Goal: Task Accomplishment & Management: Manage account settings

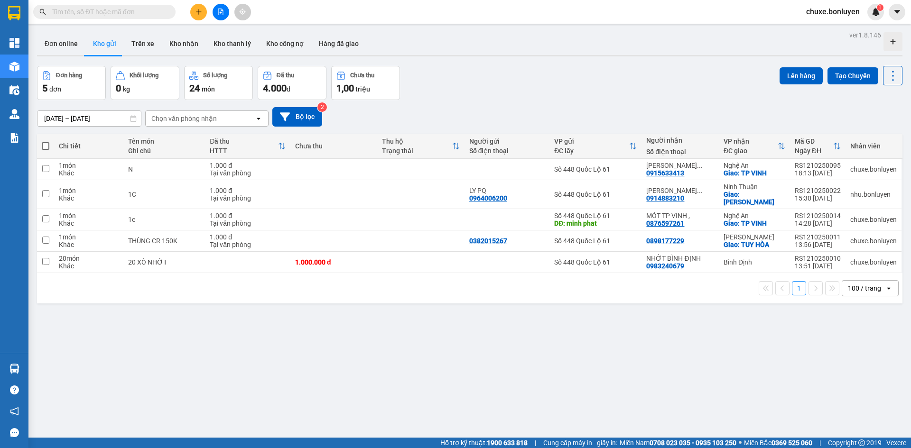
drag, startPoint x: 569, startPoint y: 88, endPoint x: 495, endPoint y: 70, distance: 76.1
click at [569, 87] on div "Đơn hàng 5 đơn Khối lượng 0 kg Số lượng 24 món Đã thu 4.000 đ Chưa thu 1,00 tri…" at bounding box center [469, 83] width 865 height 34
click at [152, 10] on input "text" at bounding box center [108, 12] width 112 height 10
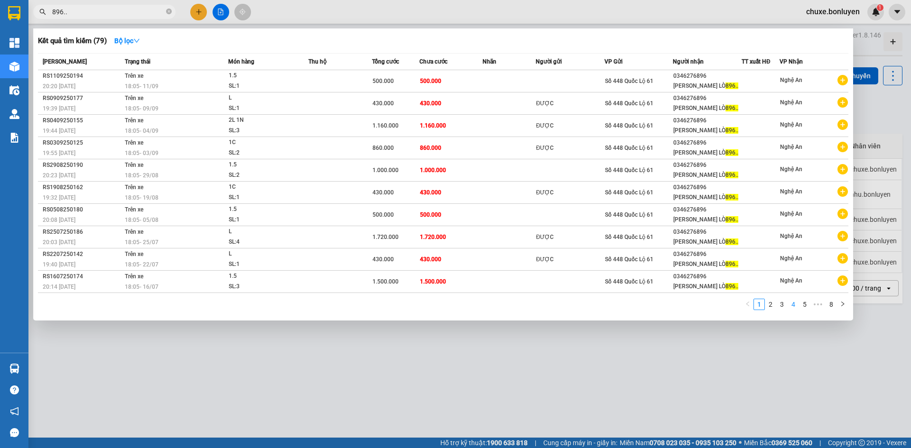
type input "896.."
click at [795, 306] on link "4" at bounding box center [793, 304] width 10 height 10
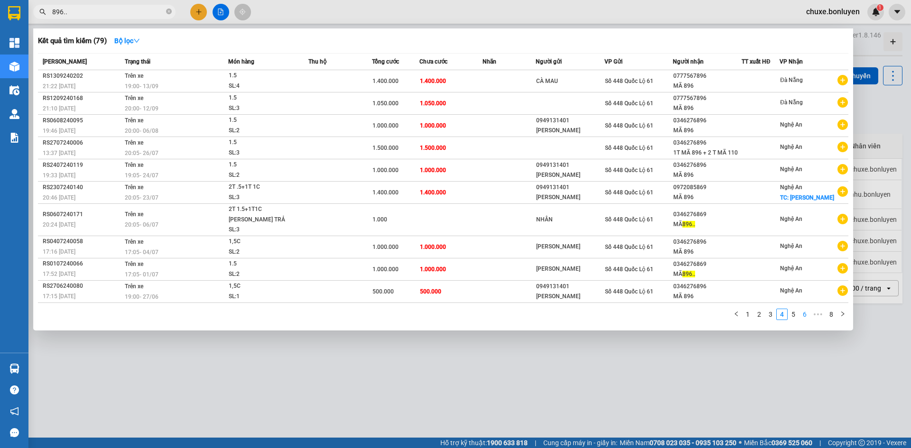
click at [805, 309] on link "6" at bounding box center [804, 314] width 10 height 10
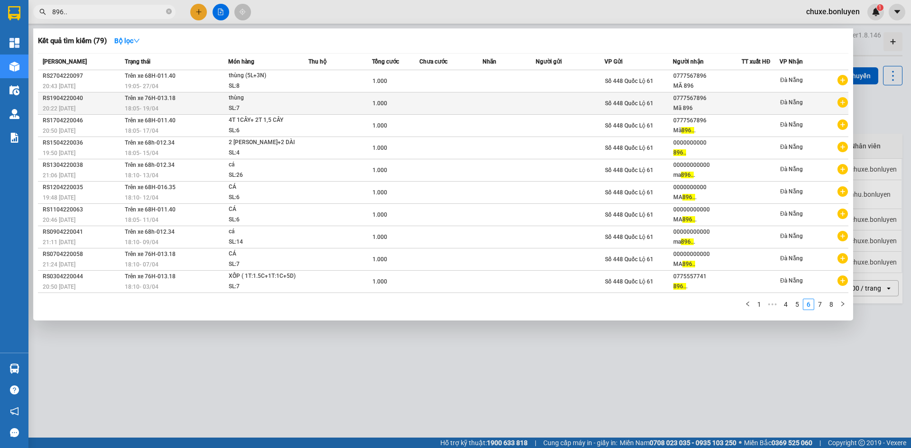
click at [670, 98] on td "Số 448 Quốc Lộ 61" at bounding box center [638, 104] width 69 height 22
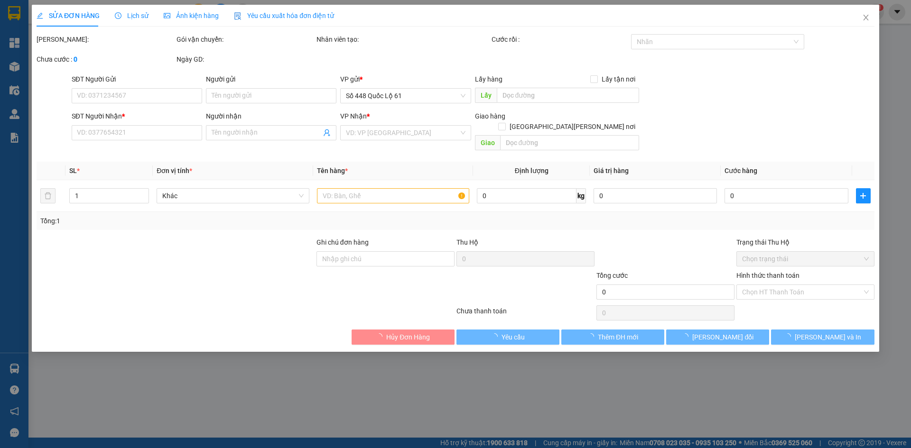
type input "0777567896"
type input "Mã 896"
type input "1.000"
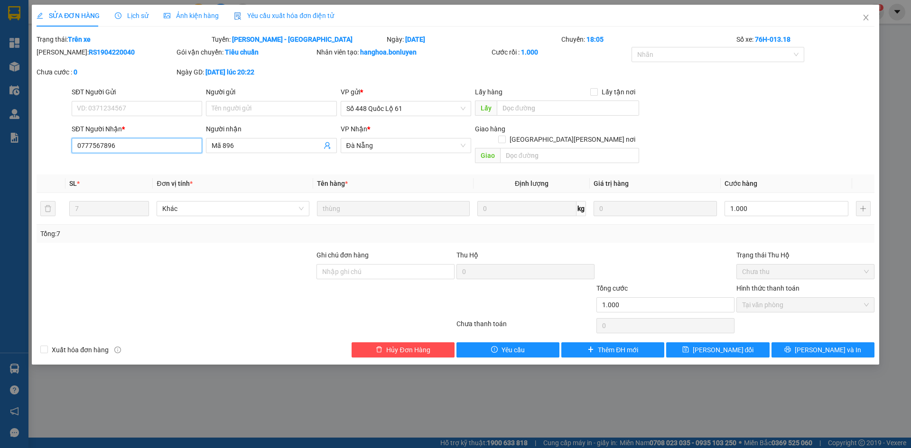
drag, startPoint x: 130, startPoint y: 145, endPoint x: 57, endPoint y: 151, distance: 72.9
click at [49, 154] on div "SĐT Người Nhận * 0777567896 0777567896 Người nhận Mã 896 VP Nhận * Đà Nẵng Gi…" at bounding box center [456, 146] width 840 height 44
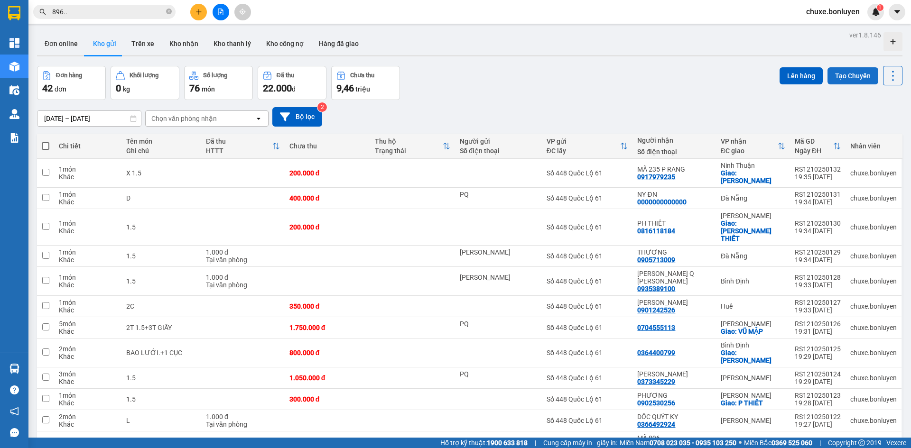
click at [847, 72] on button "Tạo Chuyến" at bounding box center [852, 75] width 51 height 17
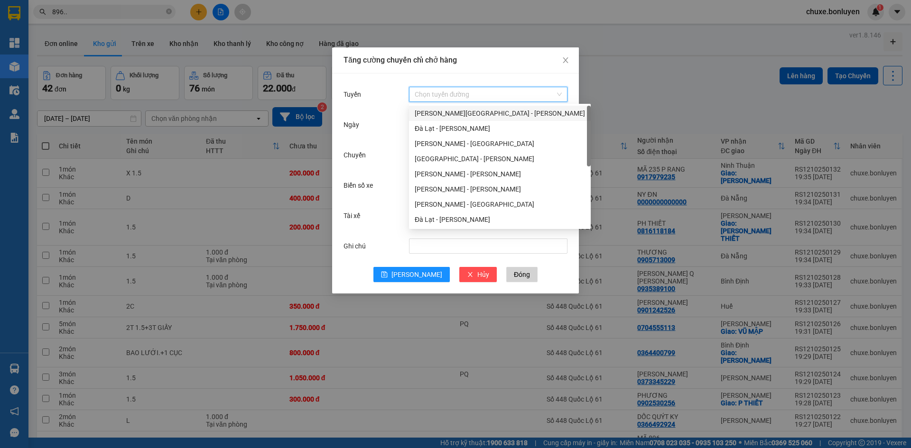
drag, startPoint x: 503, startPoint y: 96, endPoint x: 492, endPoint y: 141, distance: 45.9
click at [504, 98] on input "Tuyến" at bounding box center [485, 94] width 140 height 14
click at [475, 202] on div "Hà Tiên - [GEOGRAPHIC_DATA]" at bounding box center [500, 204] width 170 height 10
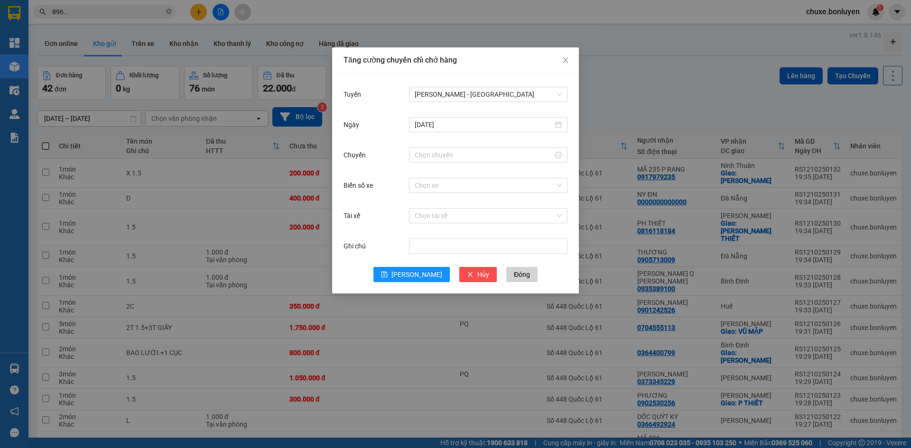
drag, startPoint x: 475, startPoint y: 202, endPoint x: 475, endPoint y: 149, distance: 53.1
click at [475, 201] on div "Biển số xe Chọn xe" at bounding box center [456, 191] width 224 height 30
click at [457, 151] on input "Chuyến" at bounding box center [484, 155] width 139 height 10
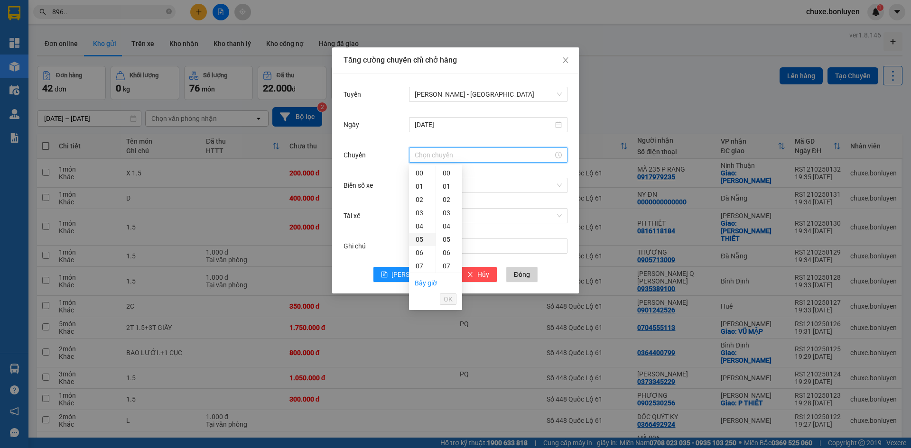
scroll to position [142, 0]
click at [418, 270] on div "18" at bounding box center [422, 269] width 27 height 13
type input "18:00"
click at [455, 301] on button "OK" at bounding box center [448, 299] width 17 height 11
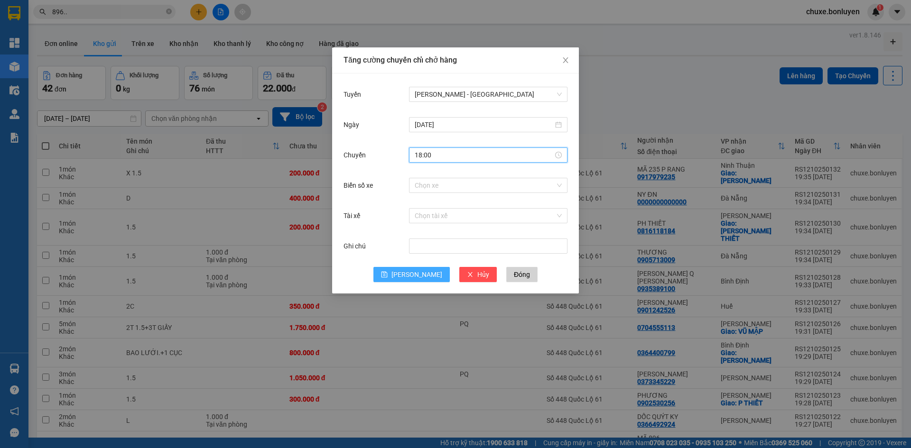
click at [413, 274] on span "Lưu" at bounding box center [416, 274] width 51 height 10
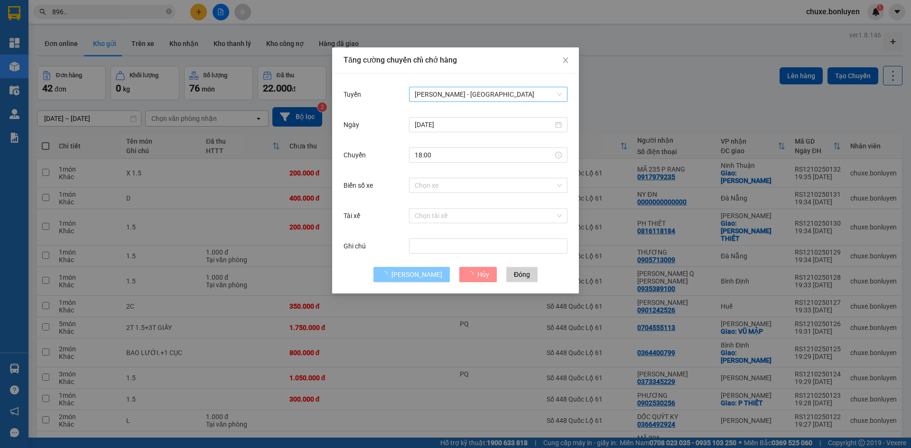
click at [474, 93] on span "Hà Tiên - [GEOGRAPHIC_DATA]" at bounding box center [488, 94] width 147 height 14
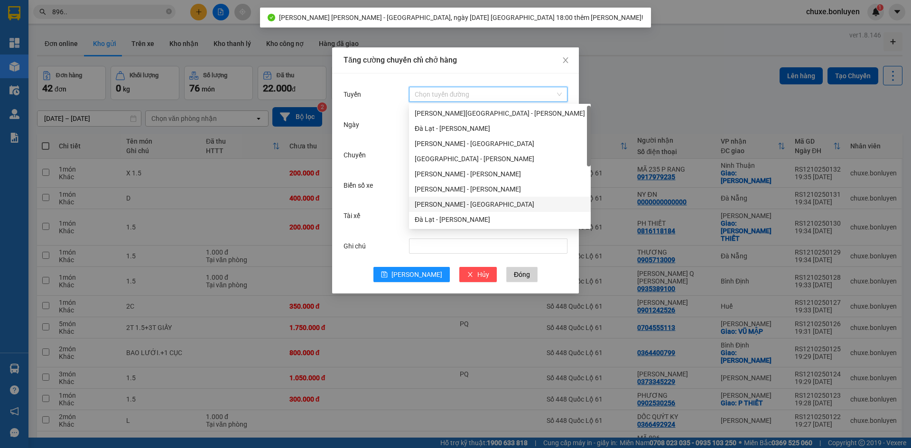
click at [467, 206] on div "Hà Tiên - [GEOGRAPHIC_DATA]" at bounding box center [500, 204] width 170 height 10
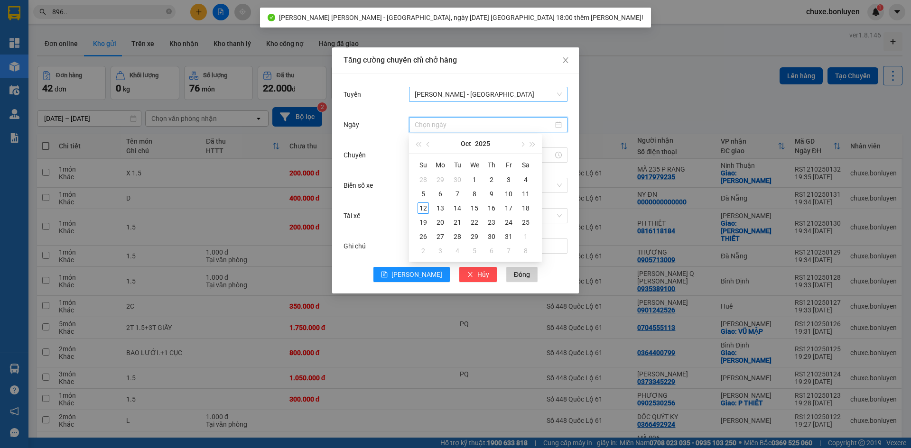
click at [456, 124] on input "Ngày" at bounding box center [484, 125] width 139 height 10
type input "[DATE]"
click at [424, 207] on div "12" at bounding box center [423, 208] width 11 height 11
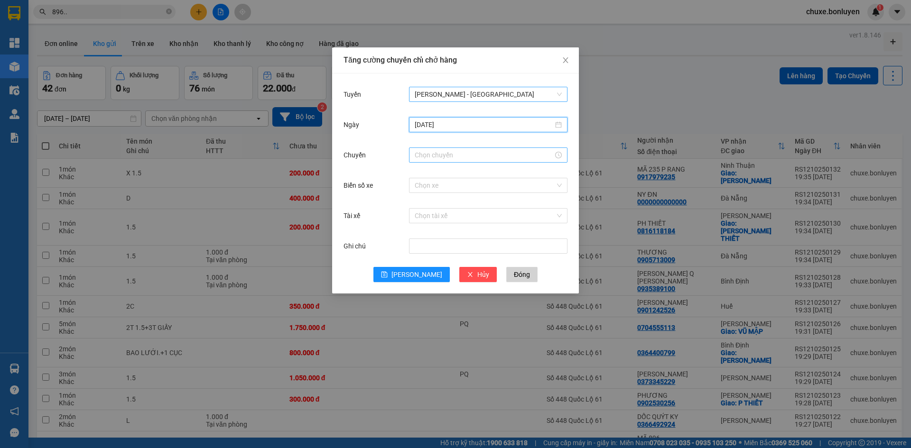
click at [453, 154] on input "Chuyến" at bounding box center [484, 155] width 139 height 10
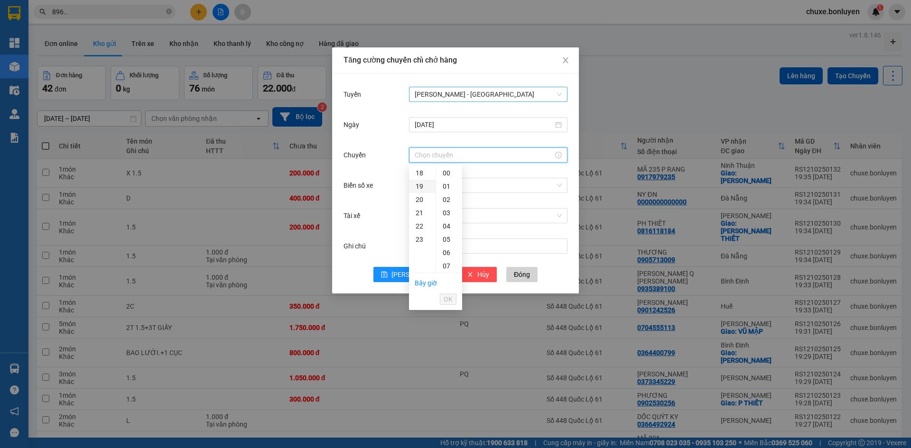
drag, startPoint x: 423, startPoint y: 174, endPoint x: 423, endPoint y: 181, distance: 7.1
click at [423, 174] on div "18" at bounding box center [422, 173] width 27 height 13
click at [450, 240] on div "05" at bounding box center [449, 239] width 26 height 13
type input "18:05"
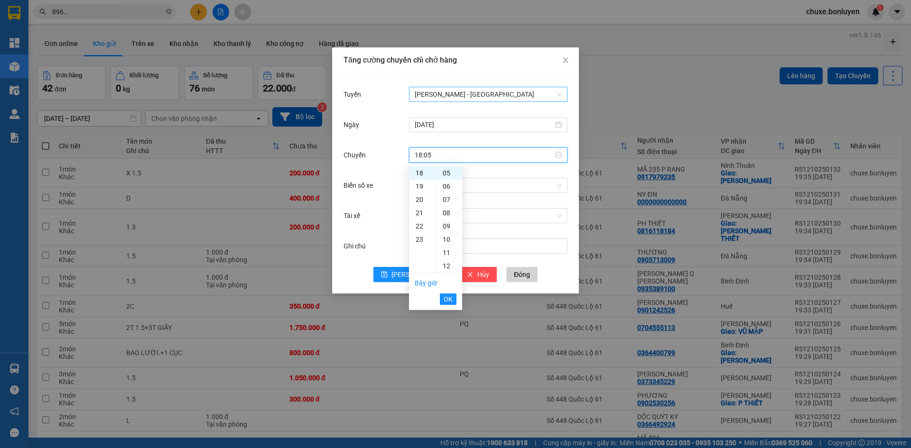
click at [450, 297] on span "OK" at bounding box center [448, 299] width 9 height 10
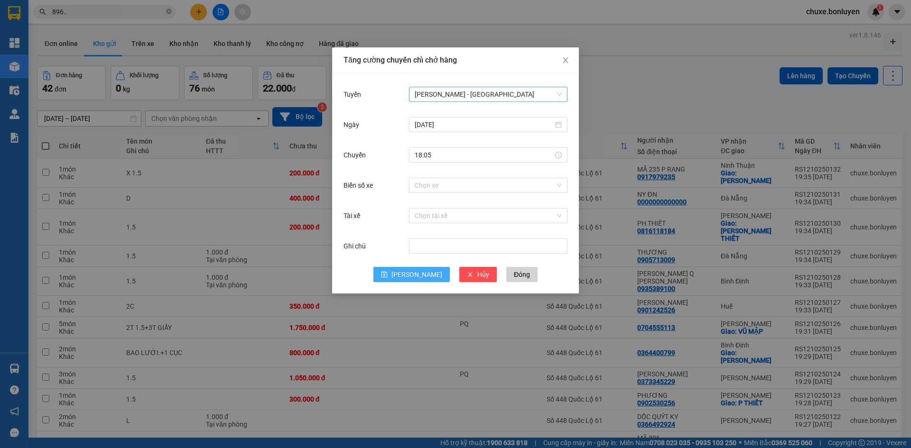
click at [388, 277] on icon "save" at bounding box center [384, 275] width 6 height 6
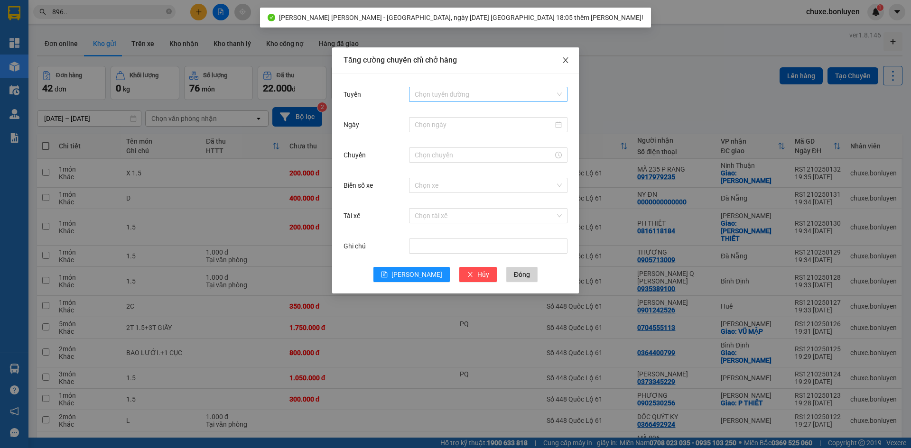
click at [563, 61] on span "Close" at bounding box center [565, 60] width 27 height 27
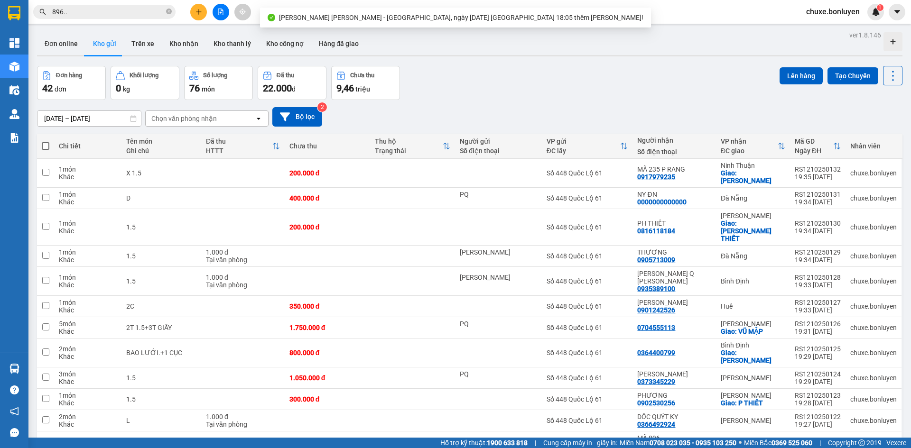
click at [44, 147] on span at bounding box center [46, 146] width 8 height 8
click at [46, 141] on input "checkbox" at bounding box center [46, 141] width 0 height 0
checkbox input "true"
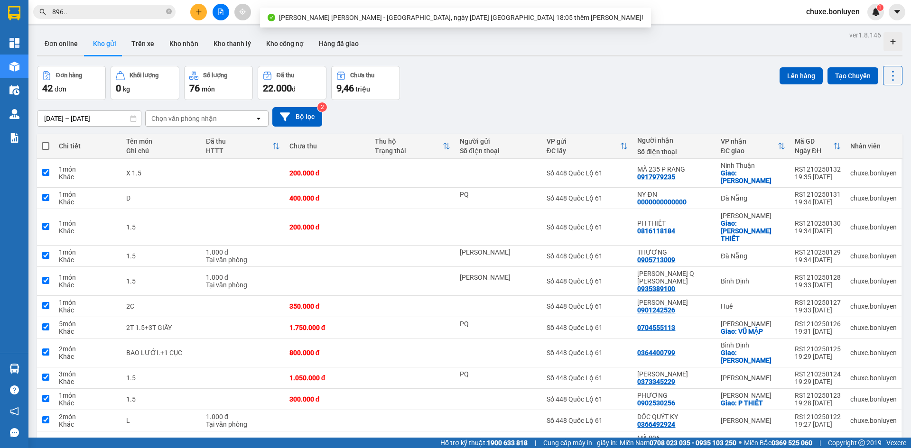
checkbox input "true"
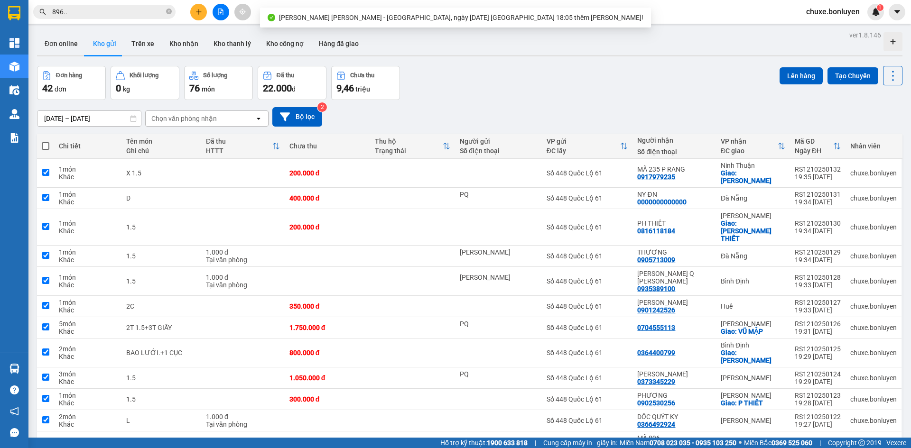
checkbox input "true"
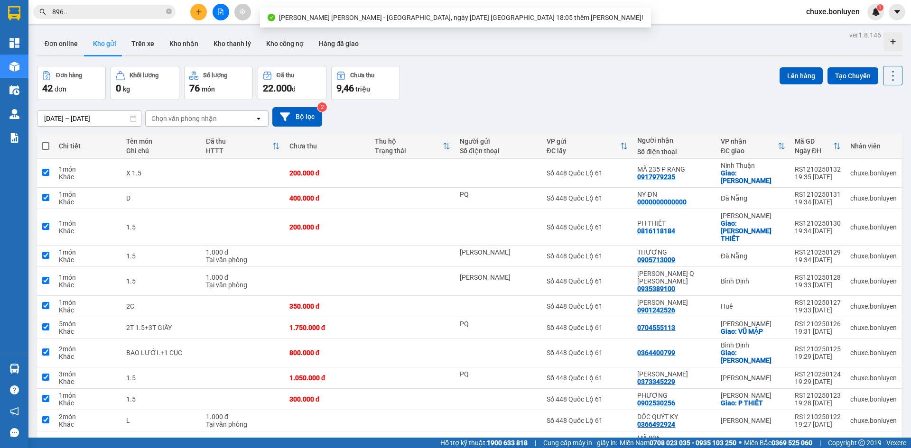
checkbox input "true"
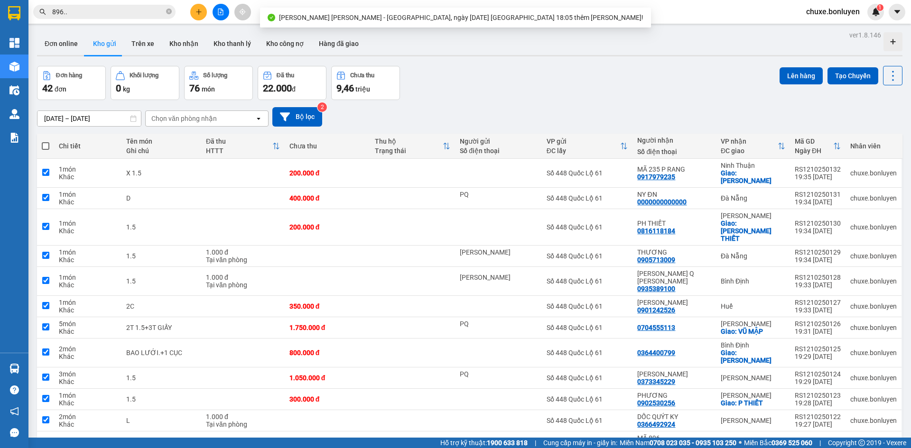
checkbox input "true"
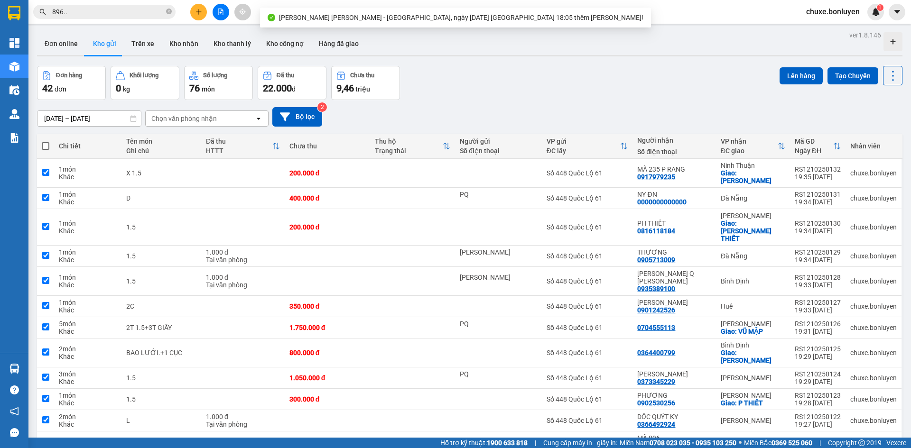
checkbox input "true"
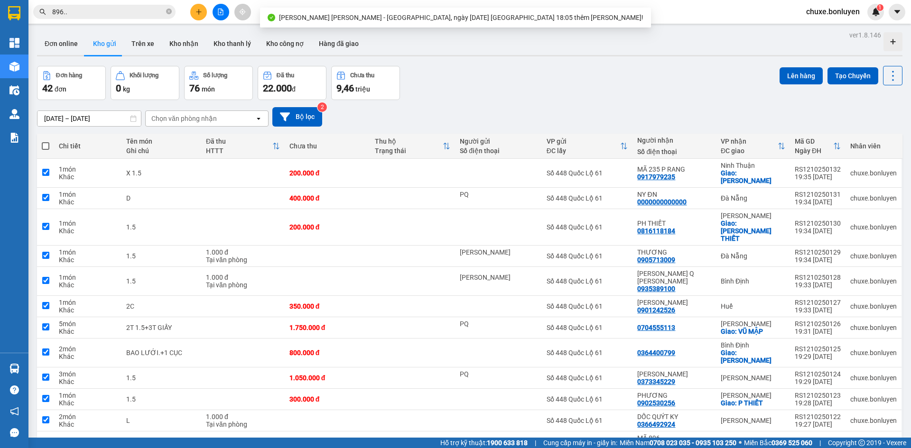
checkbox input "true"
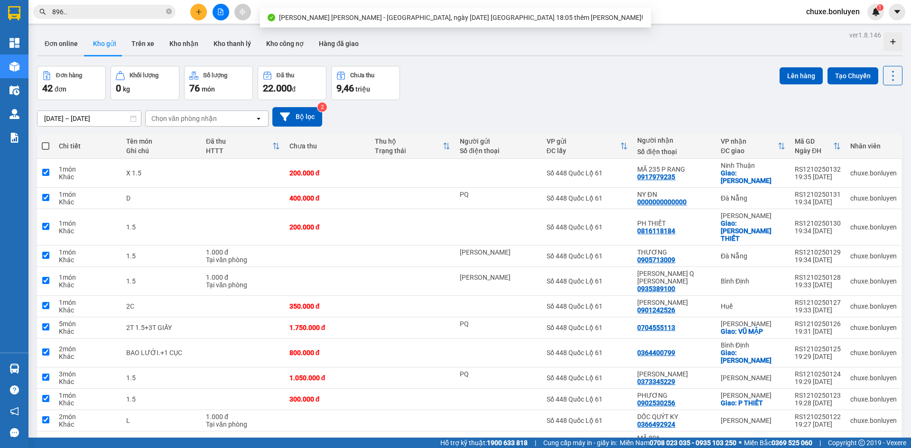
checkbox input "true"
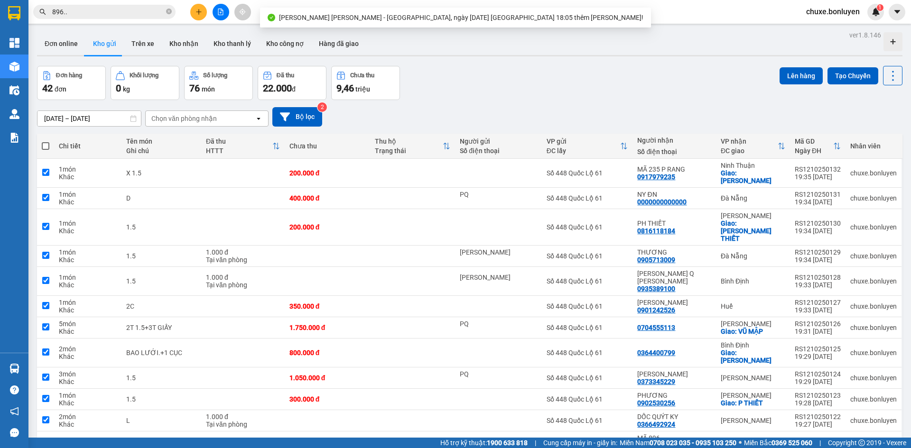
checkbox input "true"
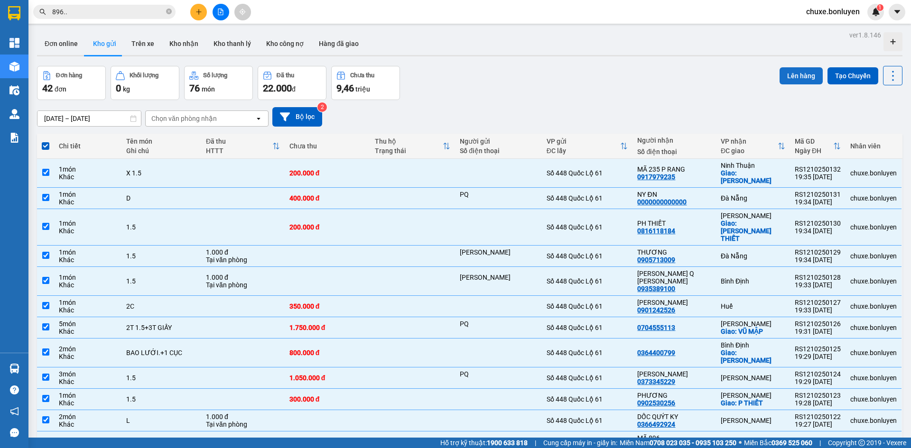
click at [783, 79] on button "Lên hàng" at bounding box center [801, 75] width 43 height 17
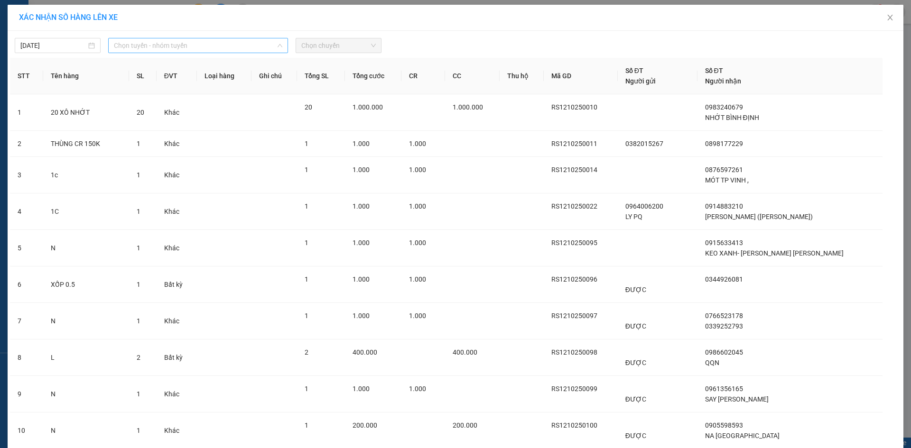
click at [167, 43] on span "Chọn tuyến - nhóm tuyến" at bounding box center [198, 45] width 168 height 14
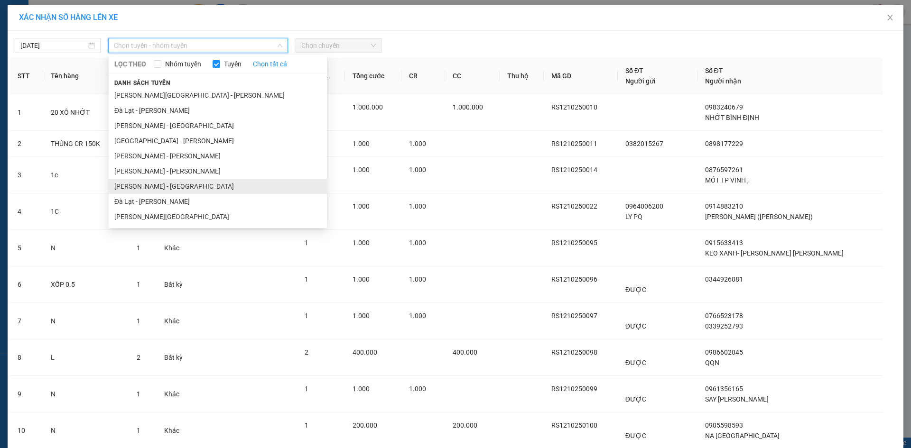
click at [149, 186] on li "Hà Tiên - [GEOGRAPHIC_DATA]" at bounding box center [218, 186] width 218 height 15
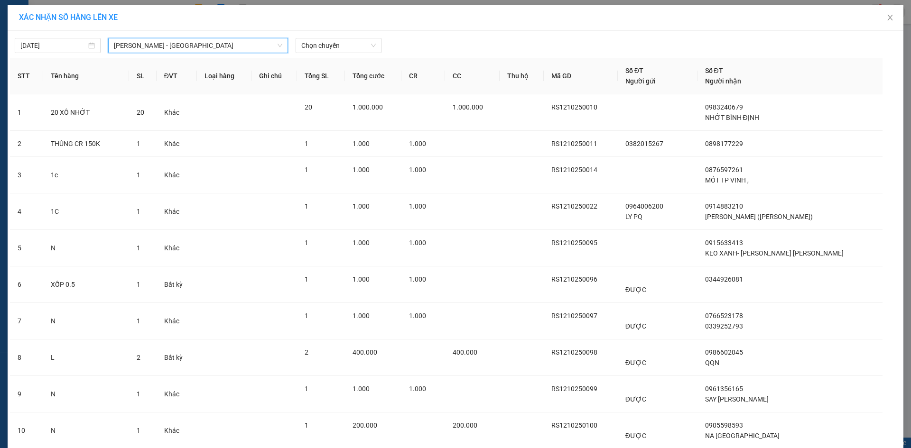
click at [332, 47] on span "Chọn chuyến" at bounding box center [338, 45] width 74 height 14
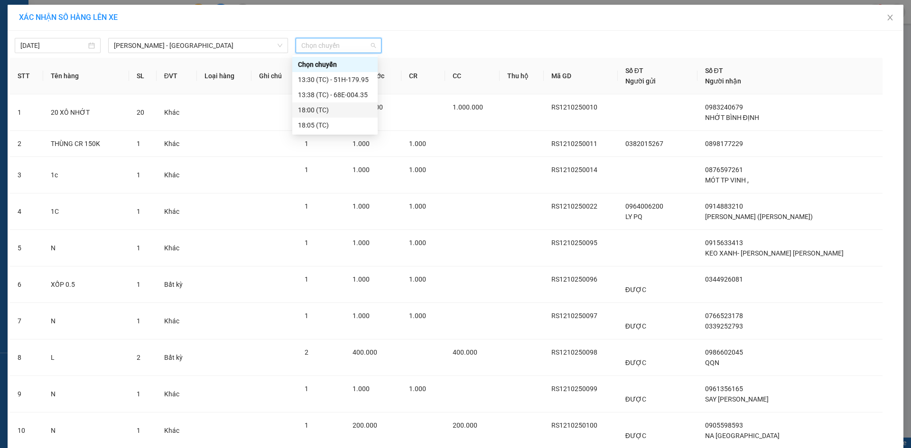
click at [325, 111] on div "18:00 (TC)" at bounding box center [335, 110] width 74 height 10
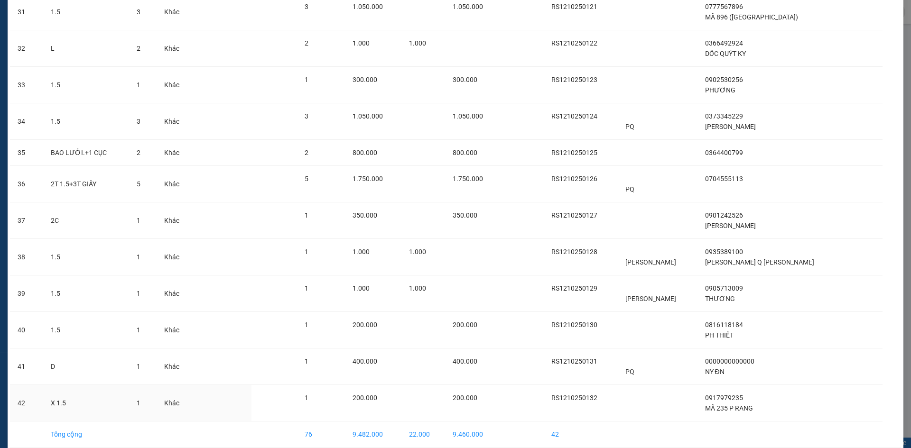
scroll to position [1235, 0]
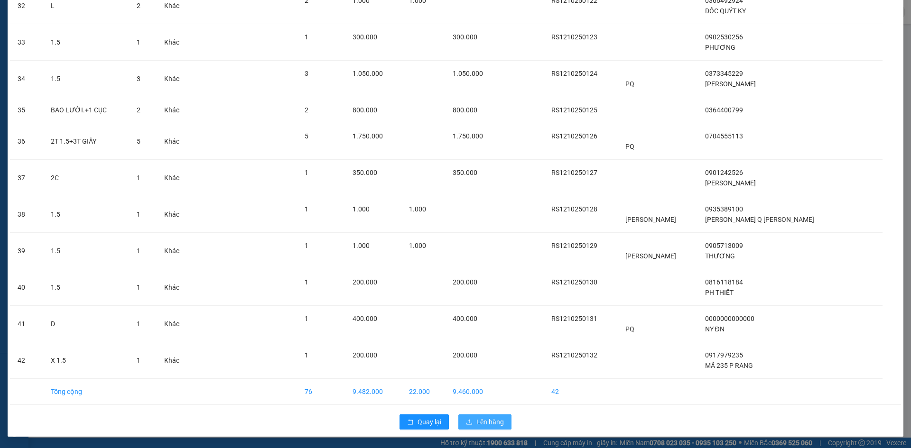
click at [471, 421] on button "Lên hàng" at bounding box center [484, 422] width 53 height 15
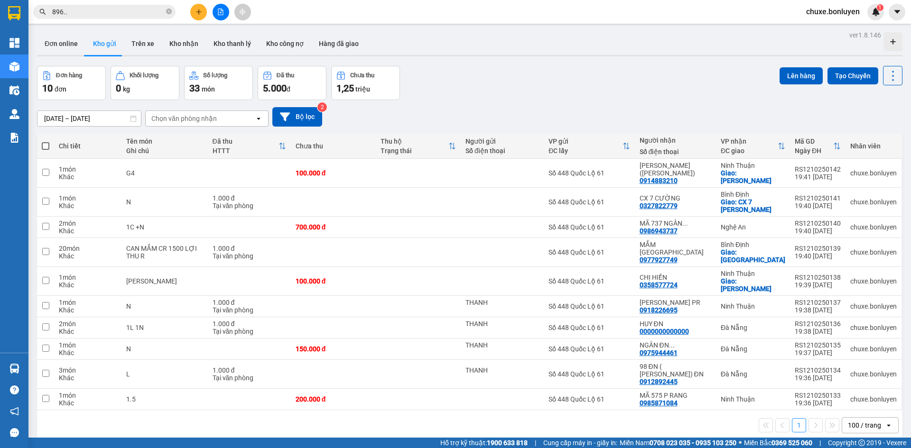
click at [45, 145] on span at bounding box center [46, 146] width 8 height 8
click at [46, 141] on input "checkbox" at bounding box center [46, 141] width 0 height 0
checkbox input "true"
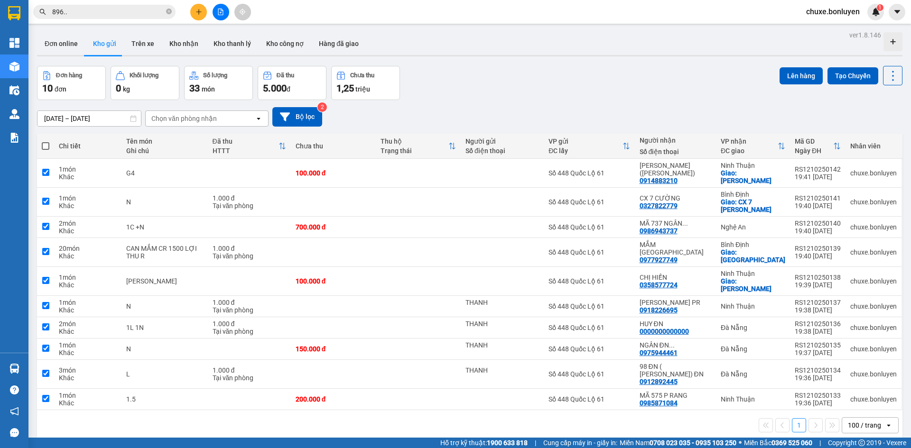
checkbox input "true"
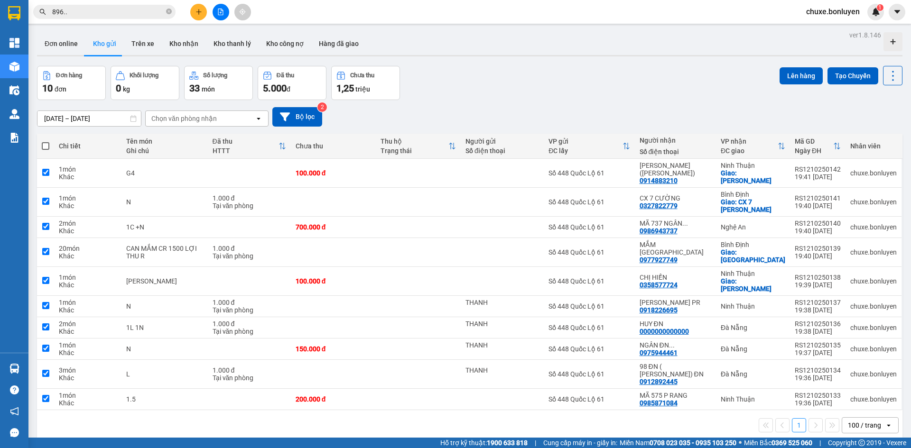
checkbox input "true"
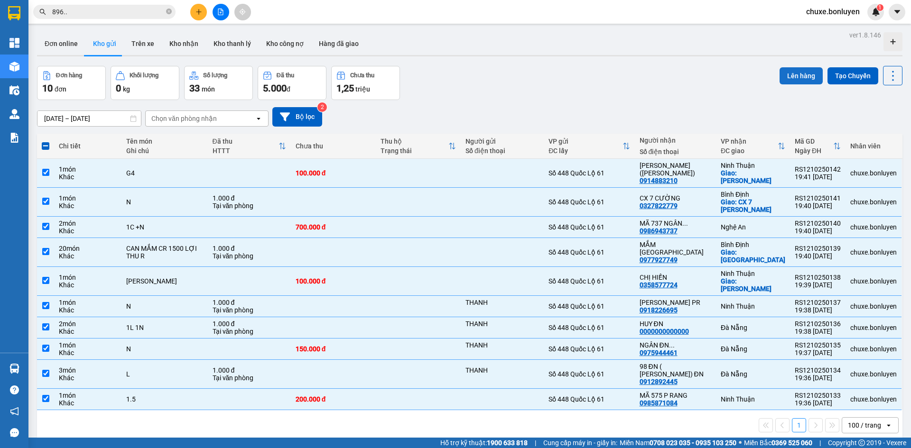
click at [795, 78] on button "Lên hàng" at bounding box center [801, 75] width 43 height 17
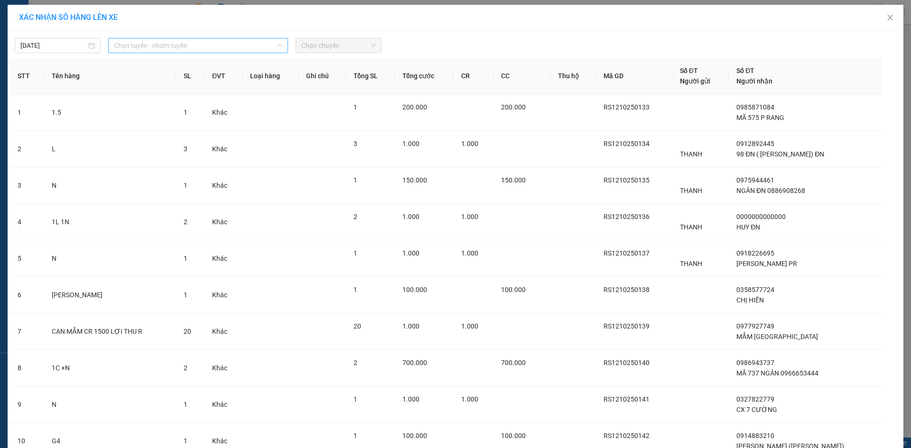
click at [151, 45] on span "Chọn tuyến - nhóm tuyến" at bounding box center [198, 45] width 168 height 14
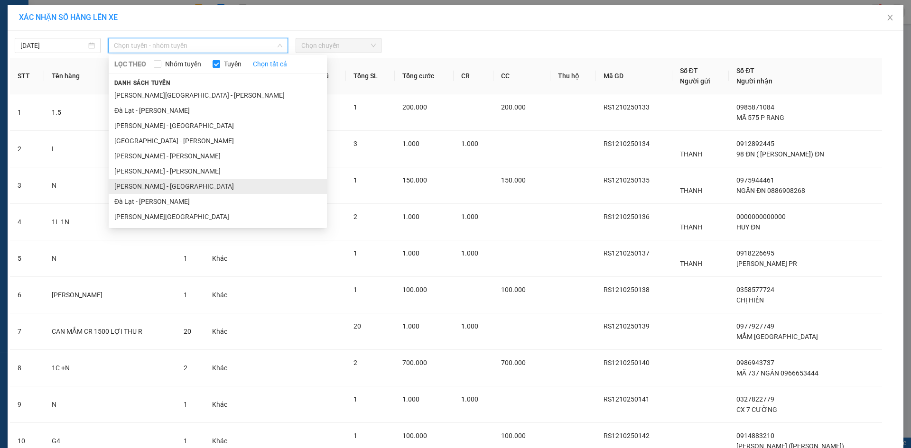
click at [154, 190] on li "Hà Tiên - [GEOGRAPHIC_DATA]" at bounding box center [218, 186] width 218 height 15
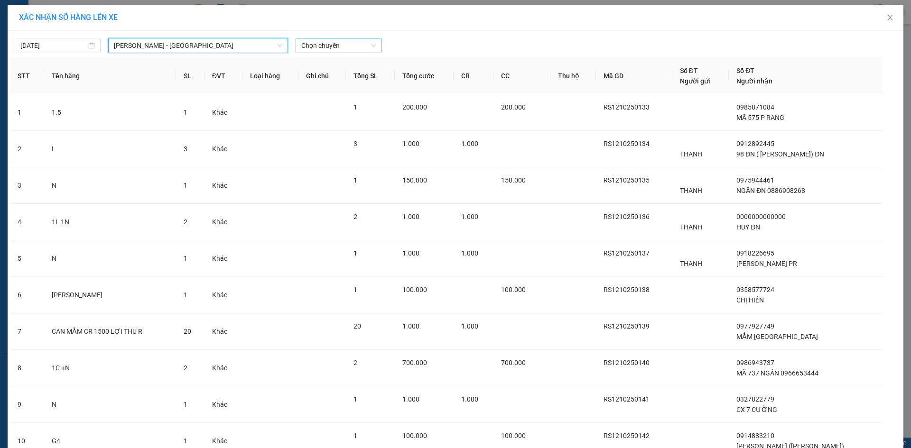
click at [335, 46] on span "Chọn chuyến" at bounding box center [338, 45] width 74 height 14
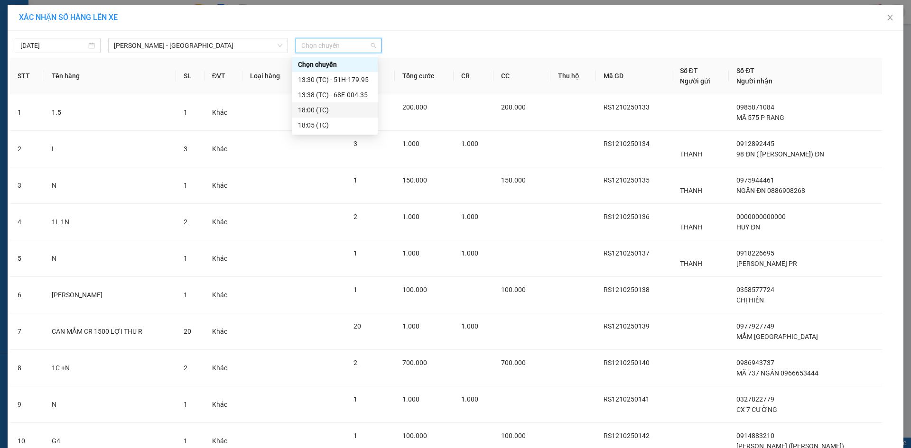
click at [345, 103] on div "18:00 (TC)" at bounding box center [334, 109] width 85 height 15
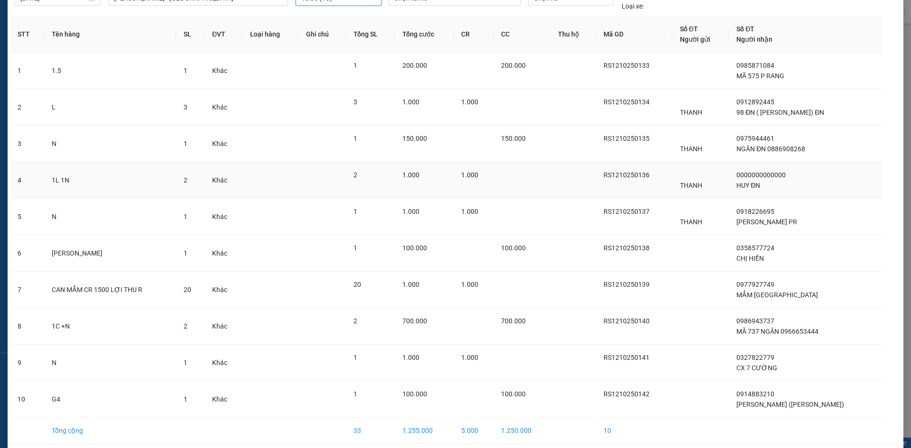
scroll to position [86, 0]
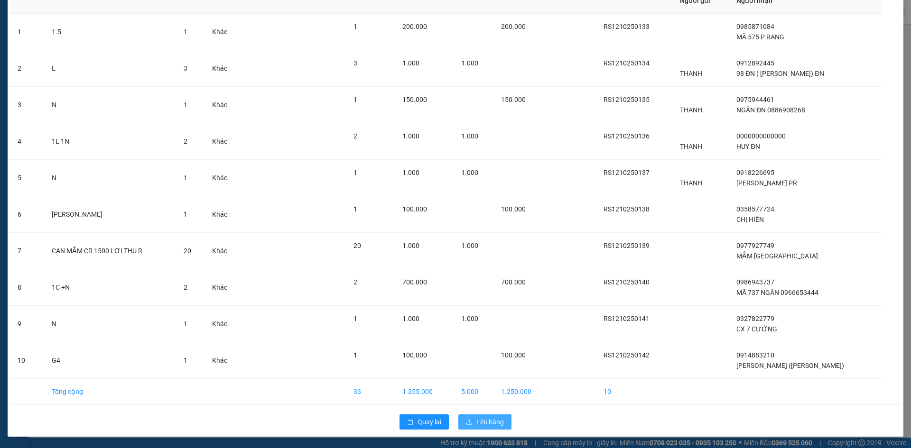
click at [491, 418] on span "Lên hàng" at bounding box center [490, 422] width 28 height 10
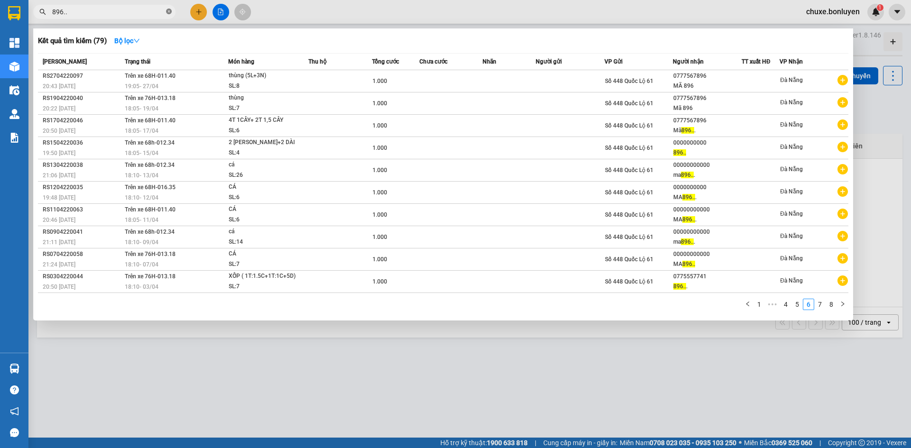
click at [168, 11] on icon "close-circle" at bounding box center [169, 12] width 6 height 6
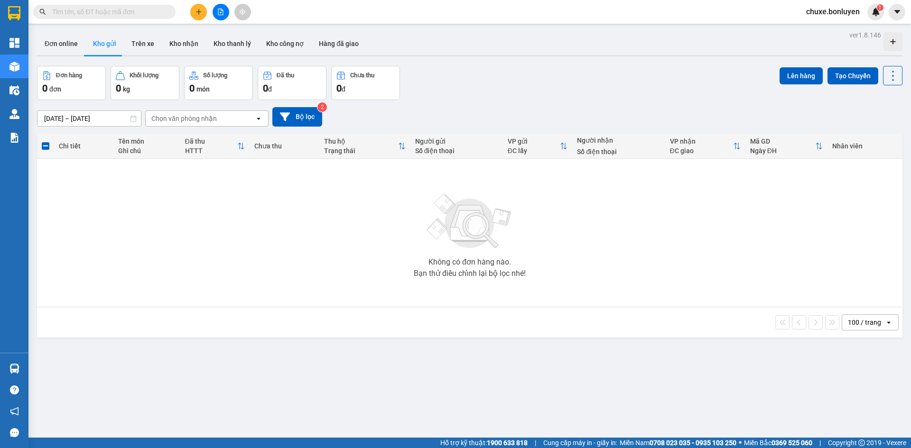
click at [224, 11] on button at bounding box center [221, 12] width 17 height 17
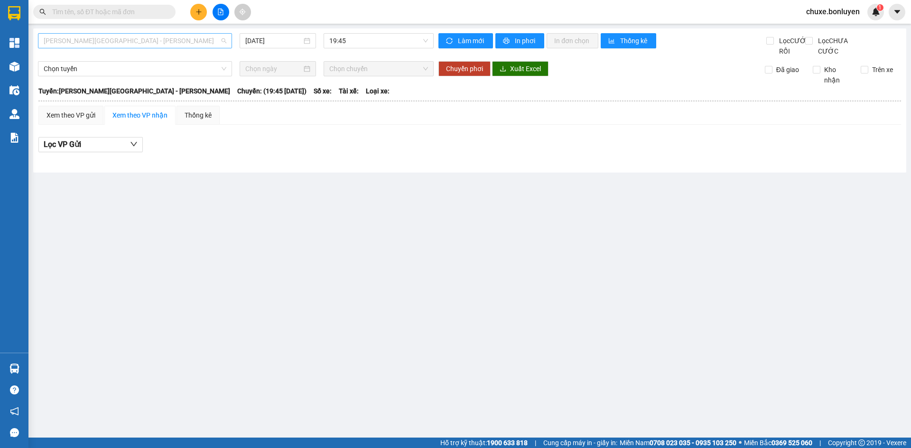
drag, startPoint x: 176, startPoint y: 38, endPoint x: 133, endPoint y: 165, distance: 133.7
click at [176, 39] on span "Phú Quốc - [GEOGRAPHIC_DATA] - [GEOGRAPHIC_DATA]" at bounding box center [135, 41] width 183 height 14
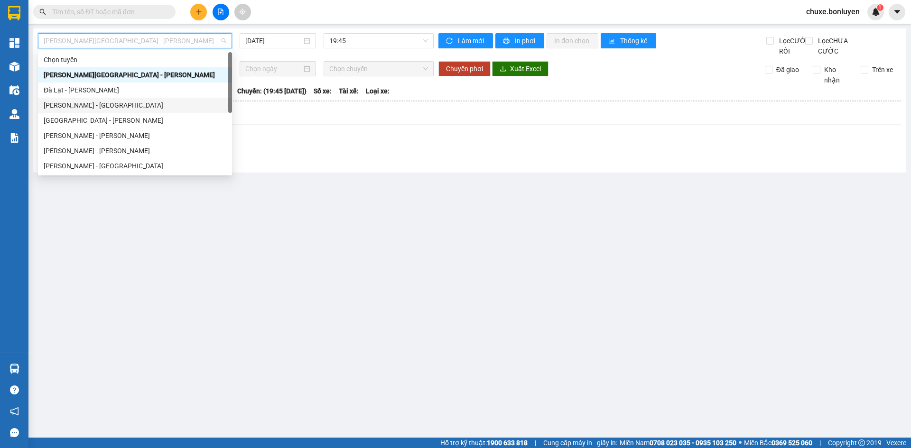
click at [130, 109] on div "Vĩnh Thuận - [GEOGRAPHIC_DATA]" at bounding box center [135, 105] width 183 height 10
type input "[DATE]"
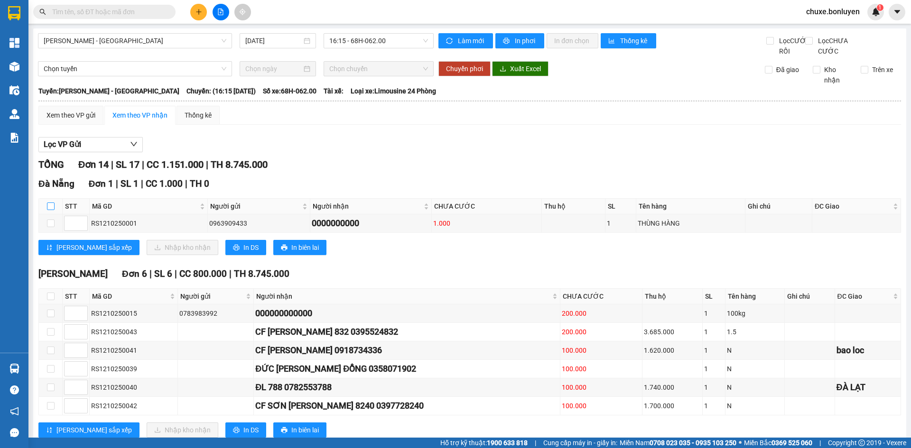
click at [47, 210] on input "checkbox" at bounding box center [51, 207] width 8 height 8
checkbox input "true"
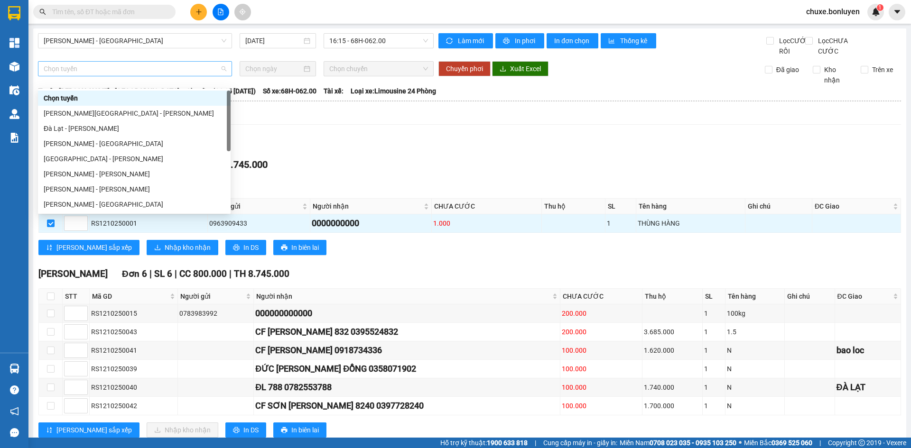
click at [98, 76] on span "Chọn tuyến" at bounding box center [135, 69] width 183 height 14
click at [92, 203] on div "Hà Tiên - [GEOGRAPHIC_DATA]" at bounding box center [134, 204] width 181 height 10
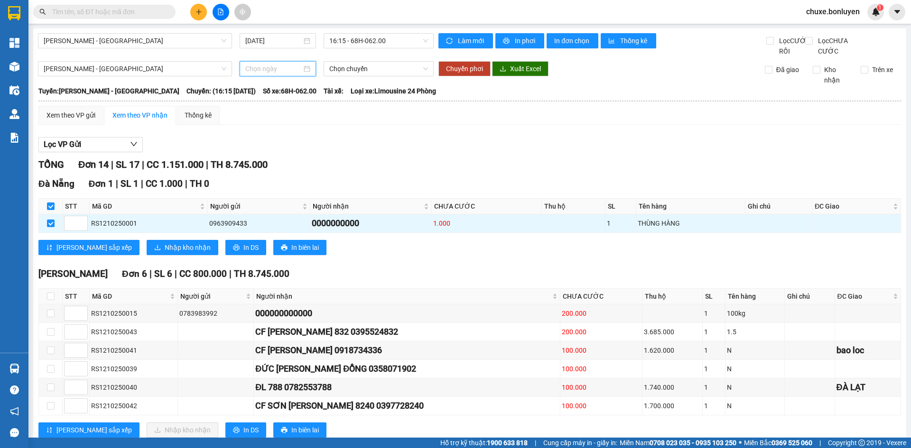
click at [280, 74] on input at bounding box center [273, 69] width 56 height 10
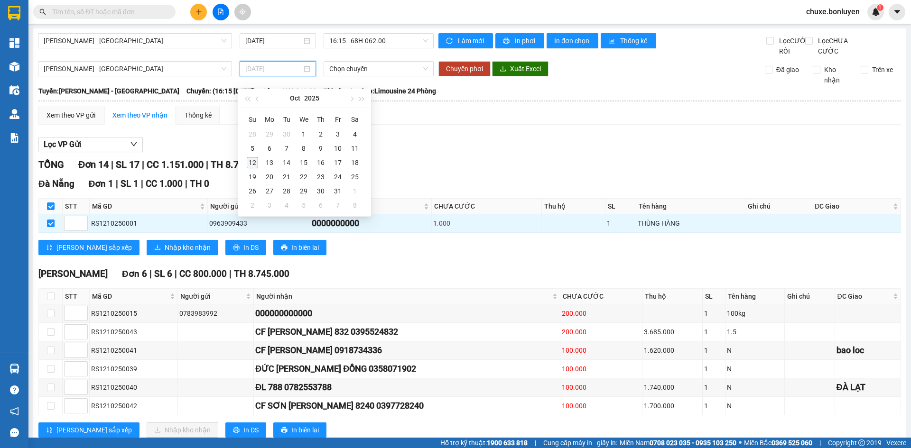
type input "[DATE]"
click at [252, 164] on div "12" at bounding box center [252, 162] width 11 height 11
type input "[DATE]"
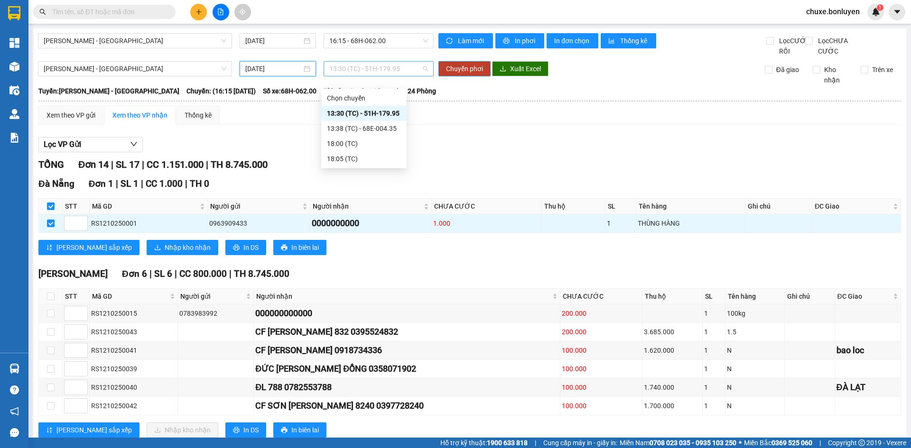
click at [382, 76] on span "13:30 (TC) - 51H-179.95" at bounding box center [378, 69] width 99 height 14
click at [366, 144] on div "18:00 (TC)" at bounding box center [364, 144] width 74 height 10
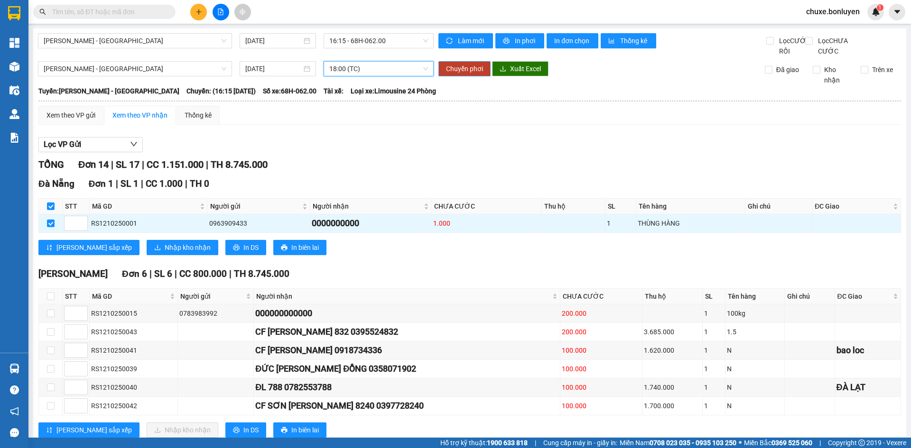
click at [463, 74] on span "Chuyển phơi" at bounding box center [464, 69] width 37 height 10
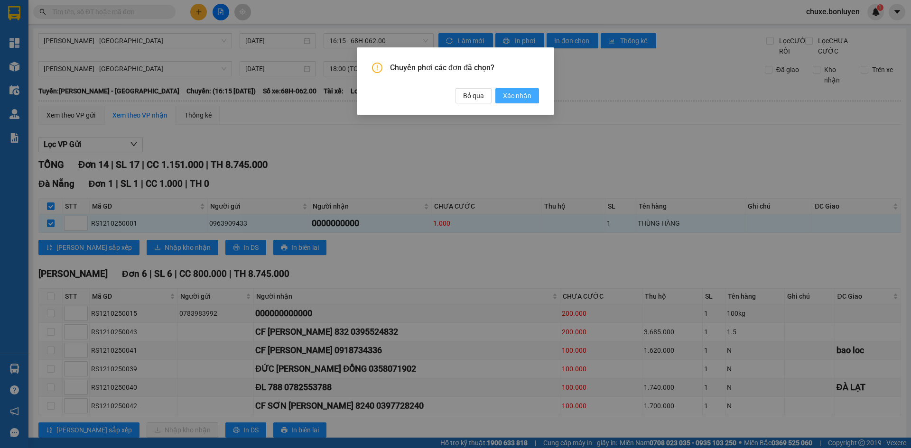
click at [527, 97] on span "Xác nhận" at bounding box center [517, 96] width 28 height 10
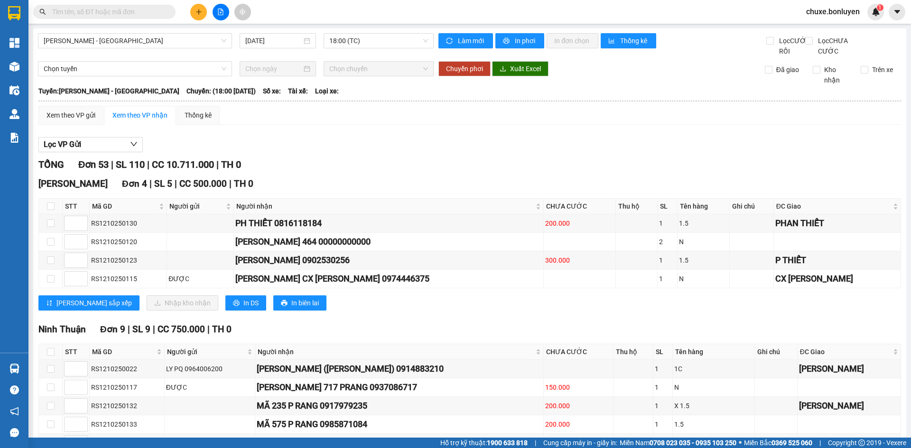
click at [135, 11] on input "text" at bounding box center [108, 12] width 112 height 10
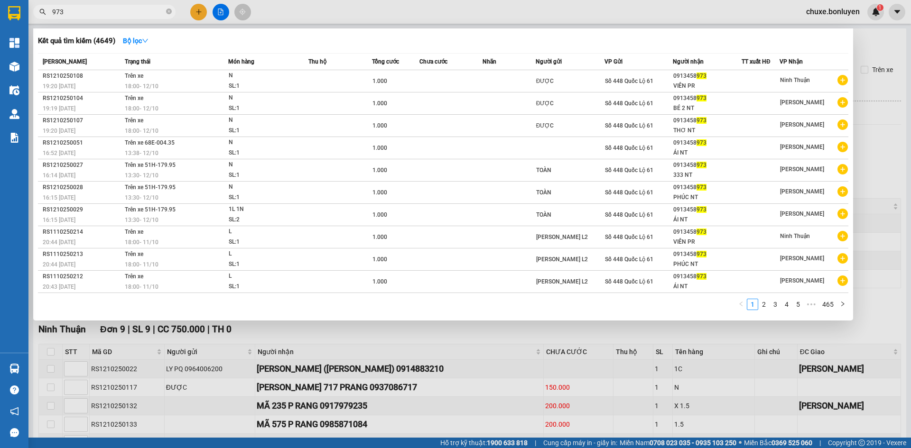
type input "973"
click at [167, 14] on icon "close-circle" at bounding box center [169, 12] width 6 height 6
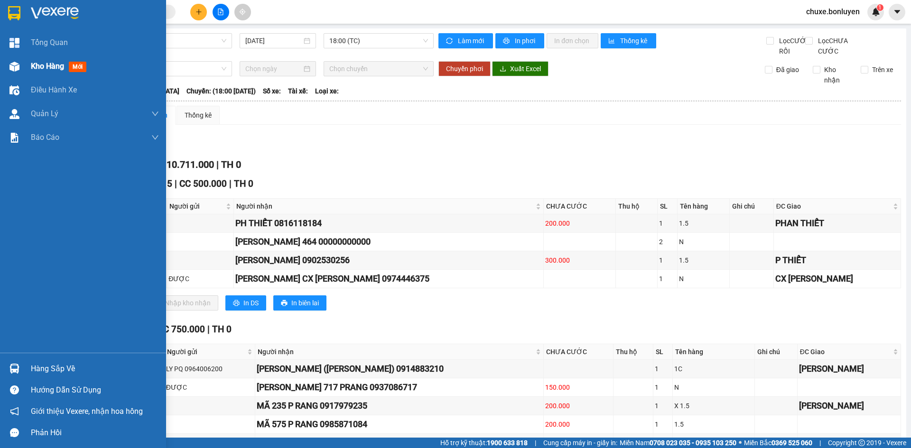
click at [19, 65] on img at bounding box center [14, 67] width 10 height 10
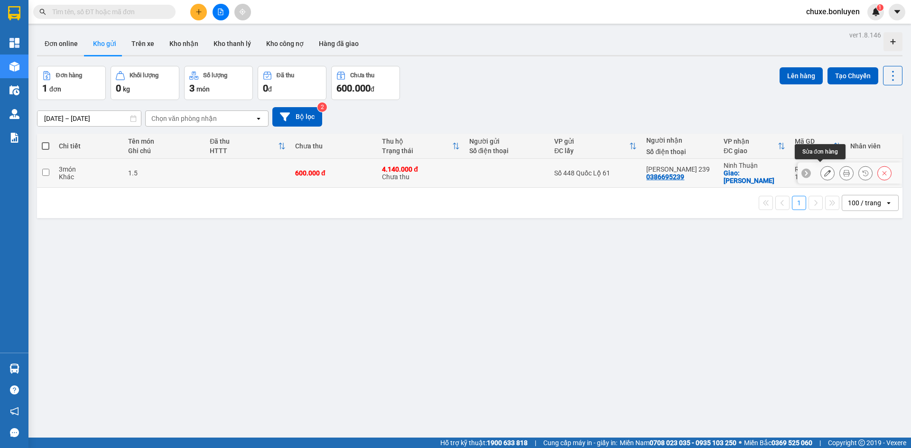
click at [824, 172] on icon at bounding box center [827, 173] width 7 height 7
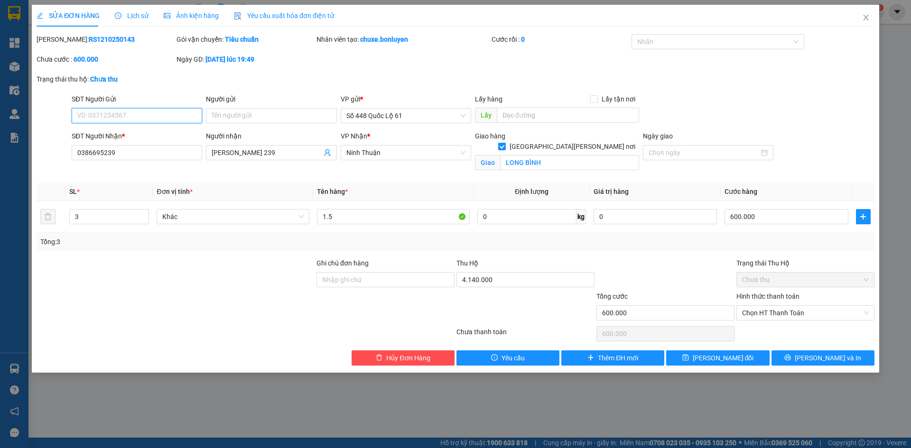
click at [152, 114] on input "SĐT Người Gửi" at bounding box center [137, 115] width 130 height 15
type input "0937545602"
click at [722, 354] on span "Lưu thay đổi" at bounding box center [723, 358] width 61 height 10
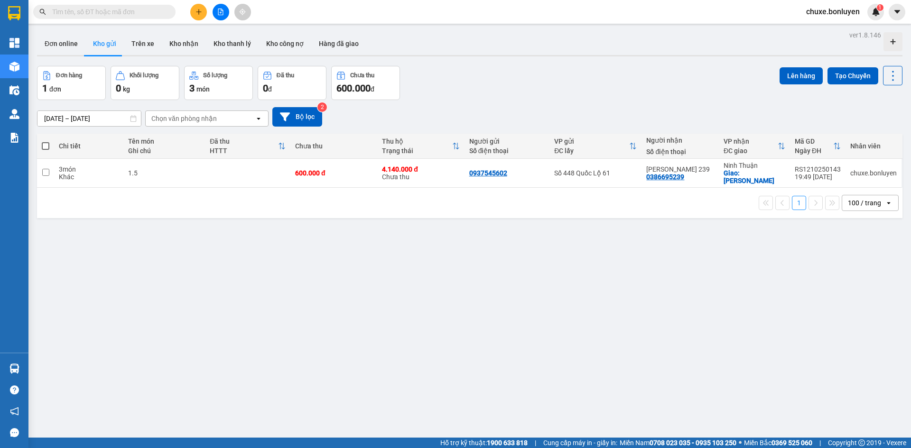
click at [140, 13] on input "text" at bounding box center [108, 12] width 112 height 10
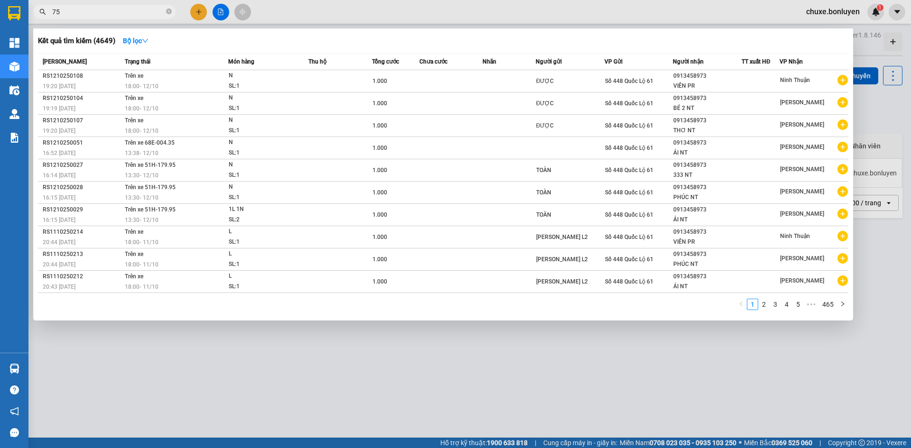
type input "755"
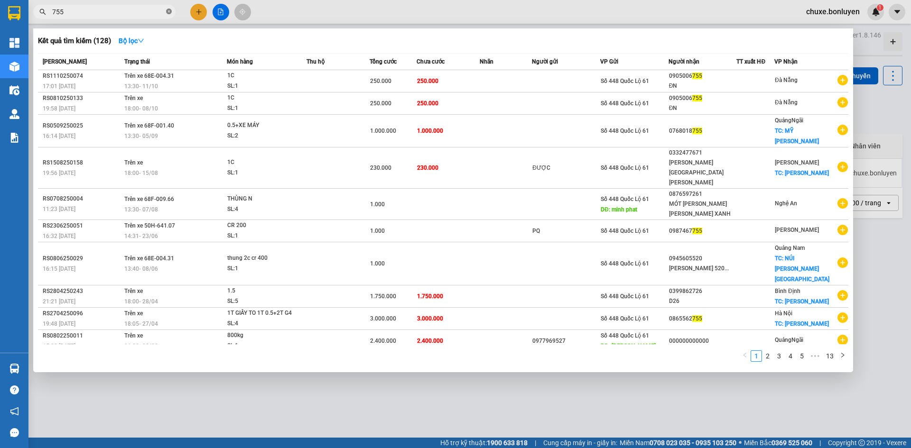
click at [169, 9] on icon "close-circle" at bounding box center [169, 12] width 6 height 6
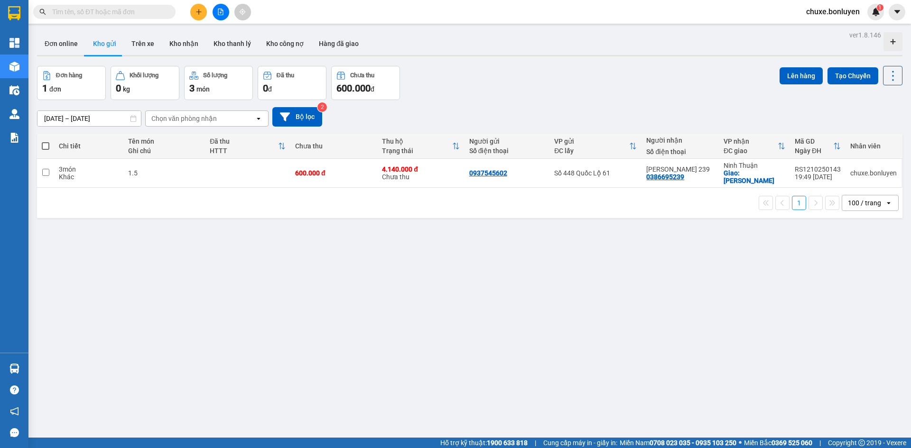
click at [143, 11] on input "text" at bounding box center [108, 12] width 112 height 10
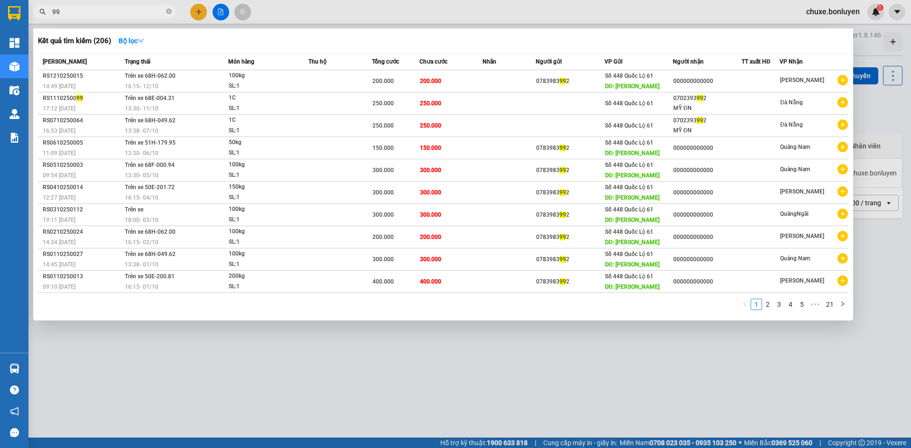
type input "9"
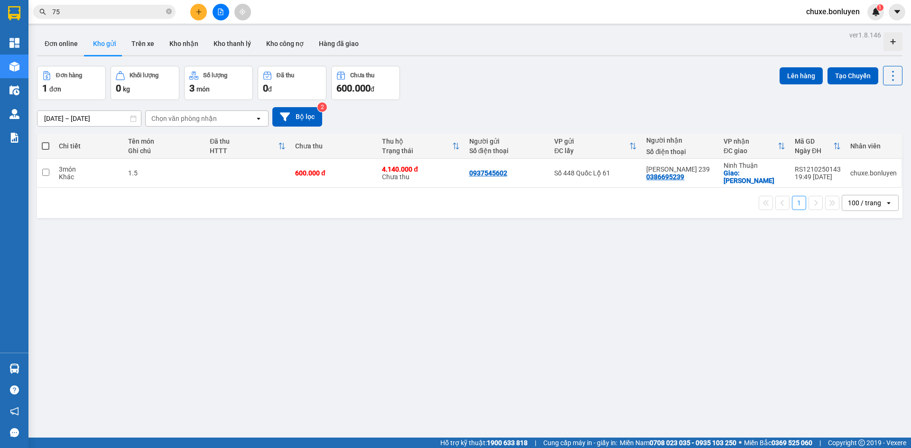
type input "755"
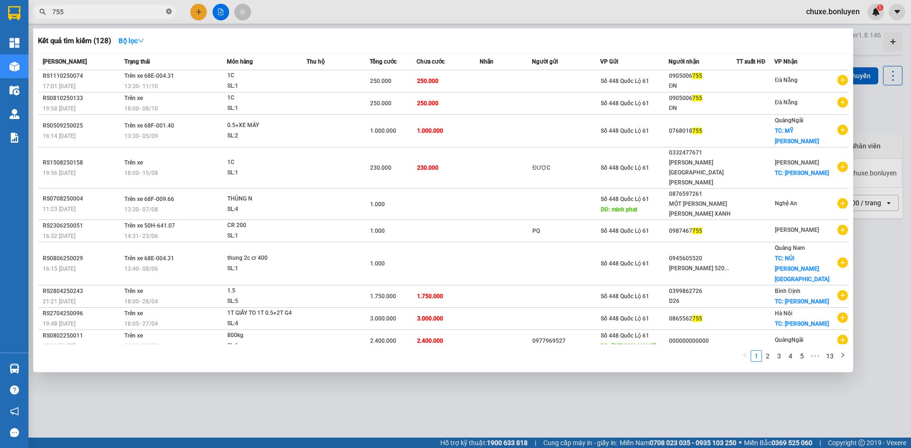
click at [171, 11] on icon "close-circle" at bounding box center [169, 12] width 6 height 6
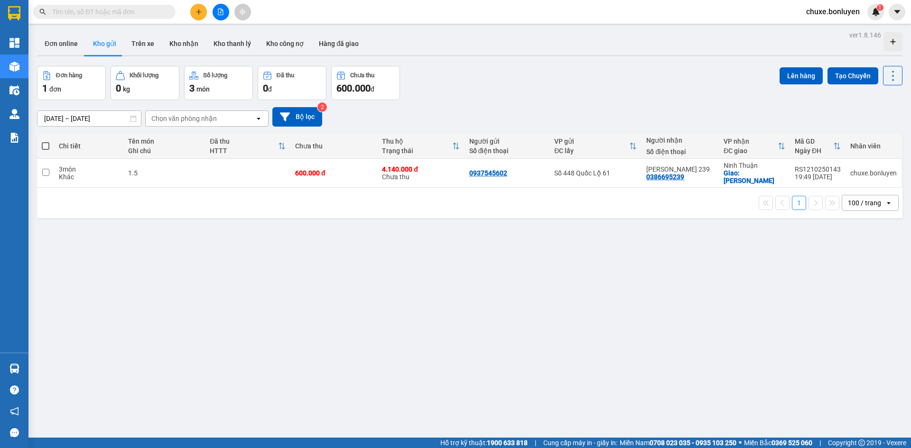
click at [162, 11] on input "text" at bounding box center [108, 12] width 112 height 10
click at [129, 9] on input "text" at bounding box center [108, 12] width 112 height 10
click at [223, 16] on button at bounding box center [221, 12] width 17 height 17
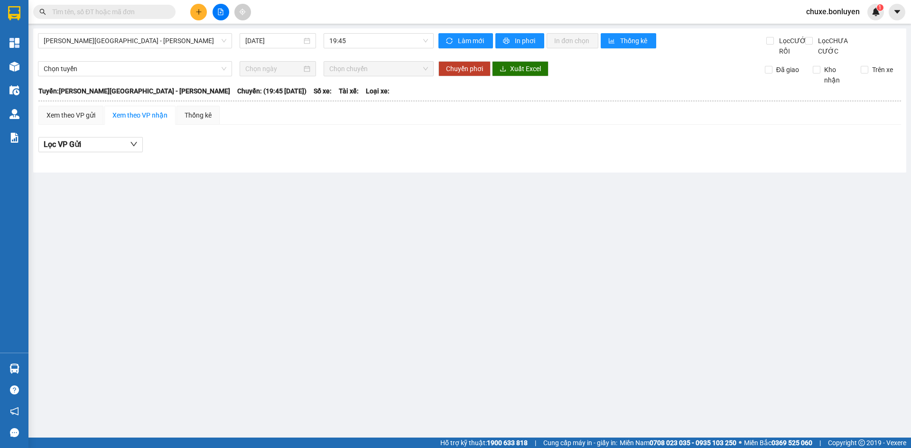
click at [139, 12] on input "text" at bounding box center [108, 12] width 112 height 10
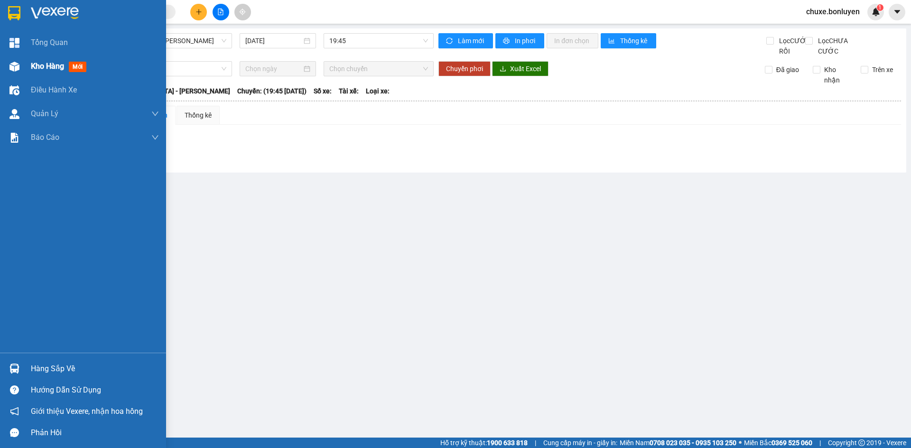
click at [23, 68] on div "Kho hàng mới" at bounding box center [83, 67] width 166 height 24
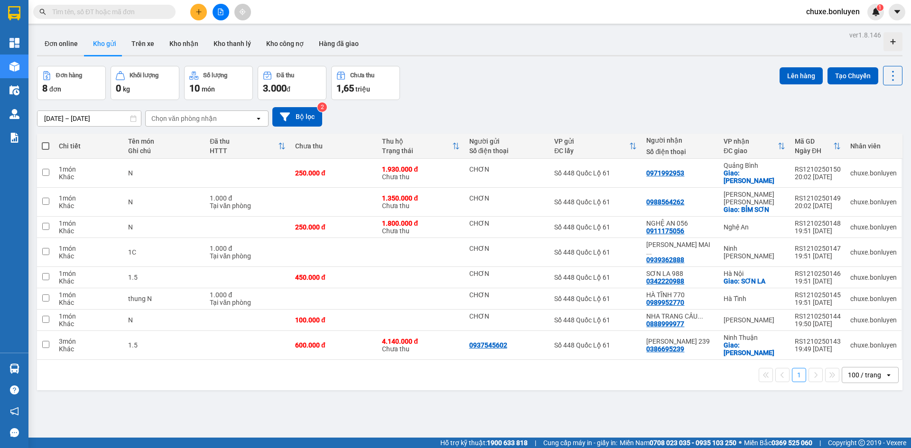
click at [496, 83] on div "Đơn hàng 8 đơn Khối lượng 0 kg Số lượng 10 món Đã thu 3.000 đ Chưa thu 1,65 tri…" at bounding box center [469, 83] width 865 height 34
click at [148, 13] on input "text" at bounding box center [108, 12] width 112 height 10
click at [157, 13] on input "text" at bounding box center [108, 12] width 112 height 10
click at [158, 14] on input "text" at bounding box center [108, 12] width 112 height 10
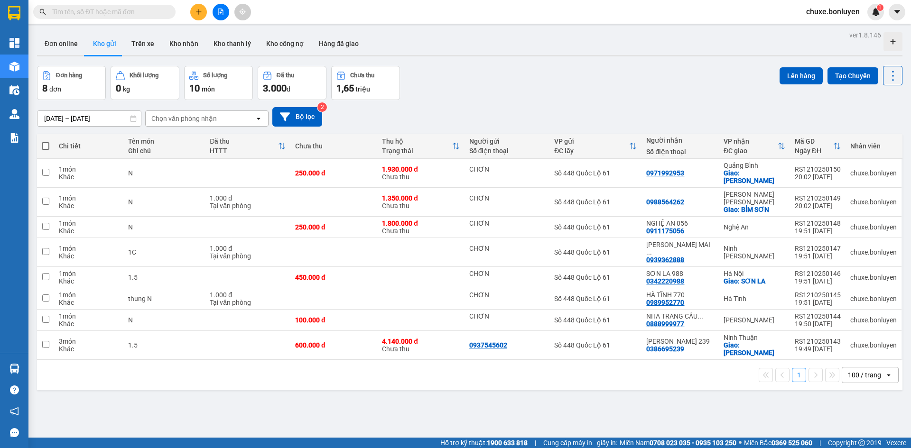
click at [158, 14] on input "text" at bounding box center [108, 12] width 112 height 10
click at [159, 12] on input "text" at bounding box center [108, 12] width 112 height 10
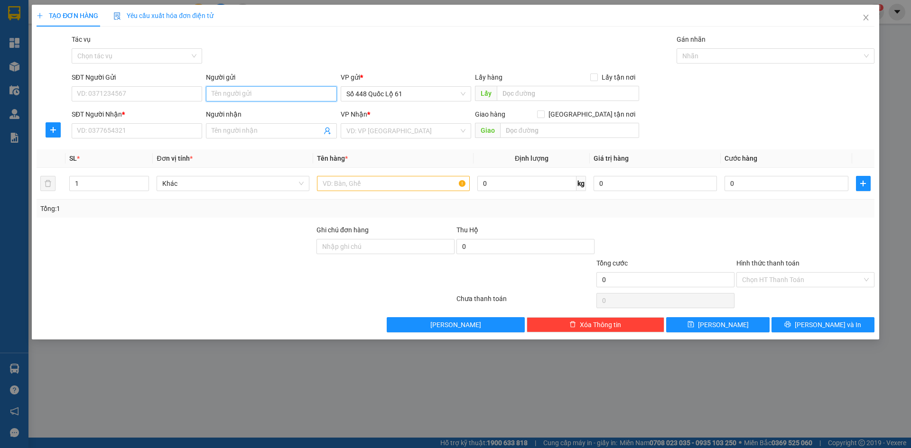
click at [267, 93] on input "Người gửi" at bounding box center [271, 93] width 130 height 15
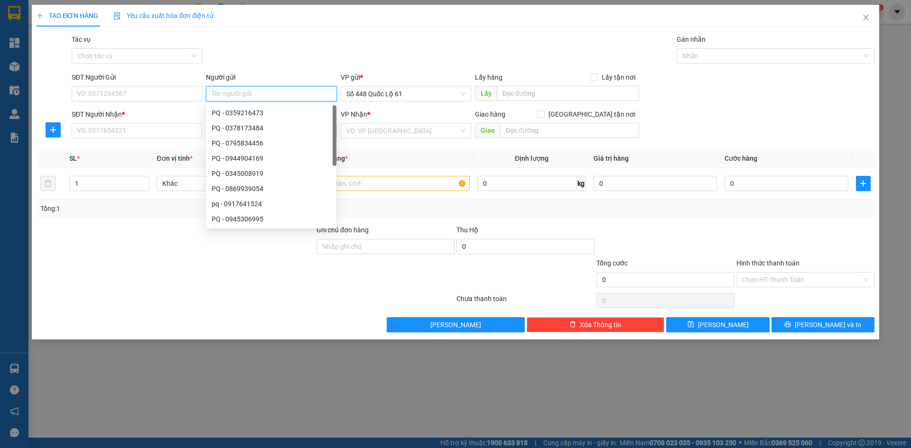
type input "D"
paste input "Đ"
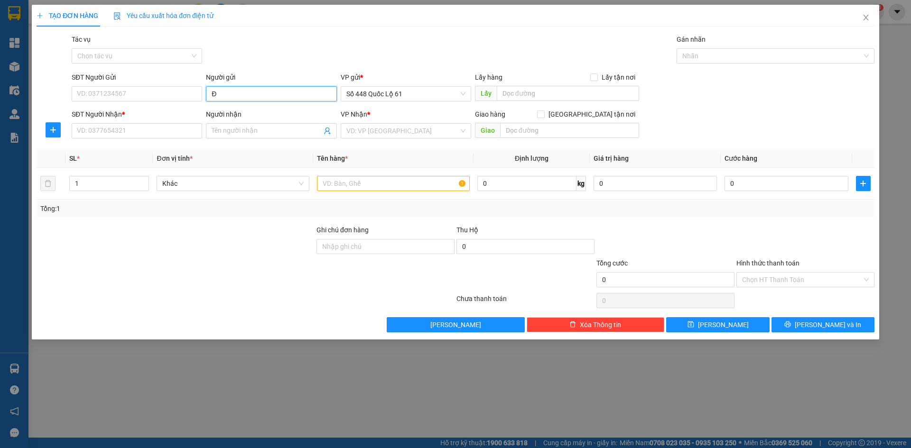
paste input "ƯƠ"
paste input "ỢC"
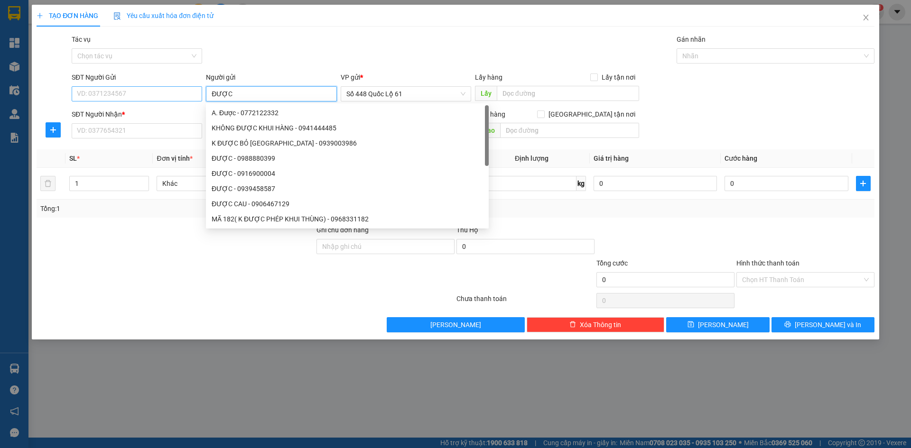
drag, startPoint x: 274, startPoint y: 95, endPoint x: 198, endPoint y: 94, distance: 76.4
click at [193, 96] on div "SĐT Người Gửi VD: 0371234567 Người gửi ĐƯỢC VP gửi * Số 448 Quốc Lộ 61 Lấy hàng…" at bounding box center [473, 88] width 807 height 33
type input "ĐƯỢC"
click at [188, 131] on input "SĐT Người Nhận *" at bounding box center [137, 130] width 130 height 15
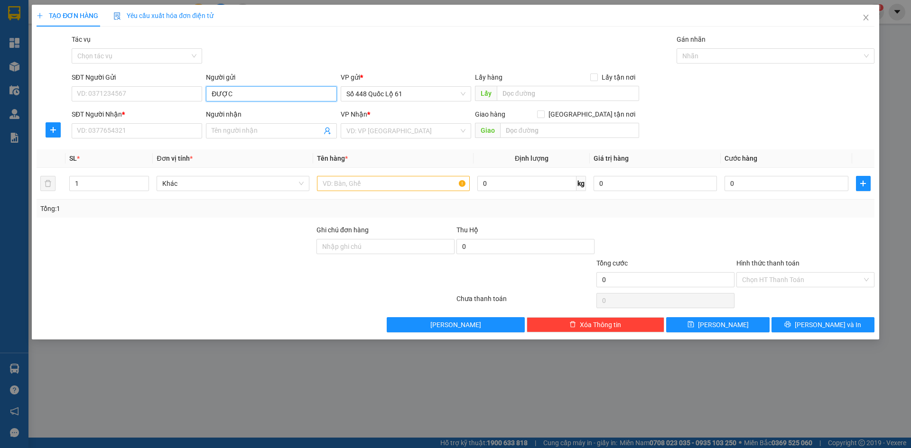
drag, startPoint x: 234, startPoint y: 96, endPoint x: 216, endPoint y: 98, distance: 18.6
click at [215, 98] on input "ĐƯỢC" at bounding box center [271, 93] width 130 height 15
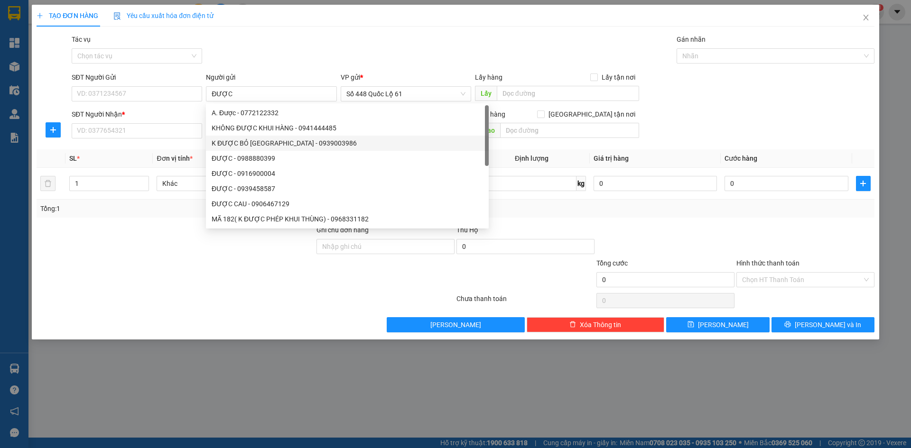
drag, startPoint x: 216, startPoint y: 97, endPoint x: 229, endPoint y: 63, distance: 36.3
click at [231, 57] on div "Gói vận chuyển * Tiêu chuẩn Tác vụ Chọn tác vụ Gán nhãn Nhãn" at bounding box center [473, 50] width 807 height 33
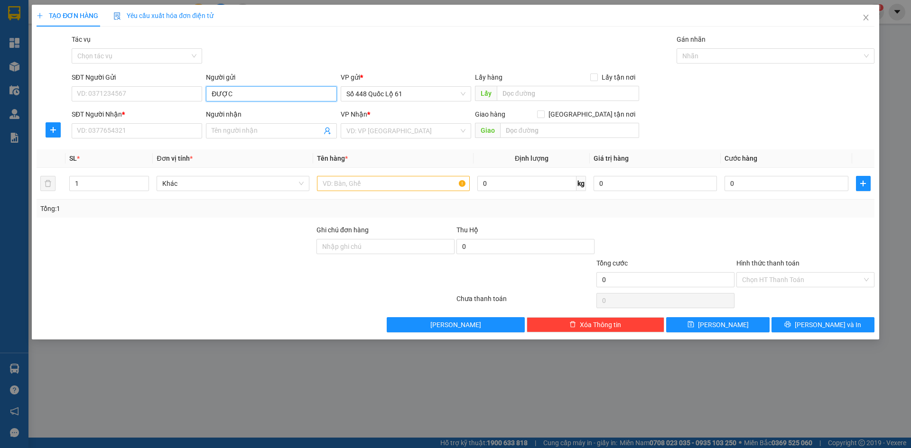
drag, startPoint x: 233, startPoint y: 91, endPoint x: 203, endPoint y: 97, distance: 31.0
click at [203, 97] on div "SĐT Người Gửi VD: 0371234567 Người gửi ĐƯỢC VP gửi * Số 448 Quốc Lộ 61 Lấy hàng…" at bounding box center [473, 88] width 807 height 33
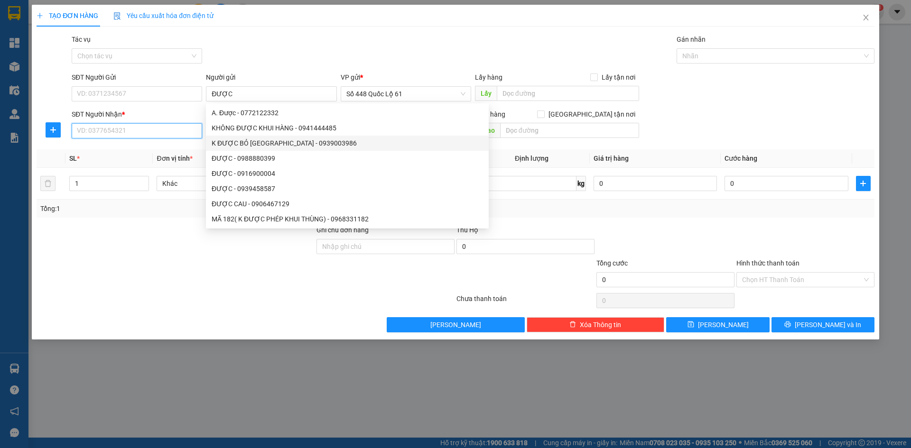
click at [158, 125] on input "SĐT Người Nhận *" at bounding box center [137, 130] width 130 height 15
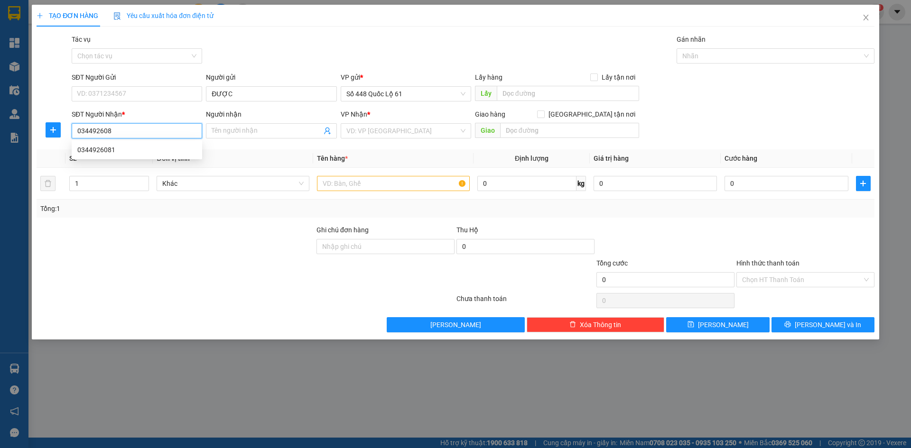
type input "0344926081"
drag, startPoint x: 134, startPoint y: 146, endPoint x: 148, endPoint y: 164, distance: 23.1
click at [134, 149] on div "0344926081" at bounding box center [136, 150] width 119 height 10
checkbox input "true"
type input "CX THÀNH [PERSON_NAME]"
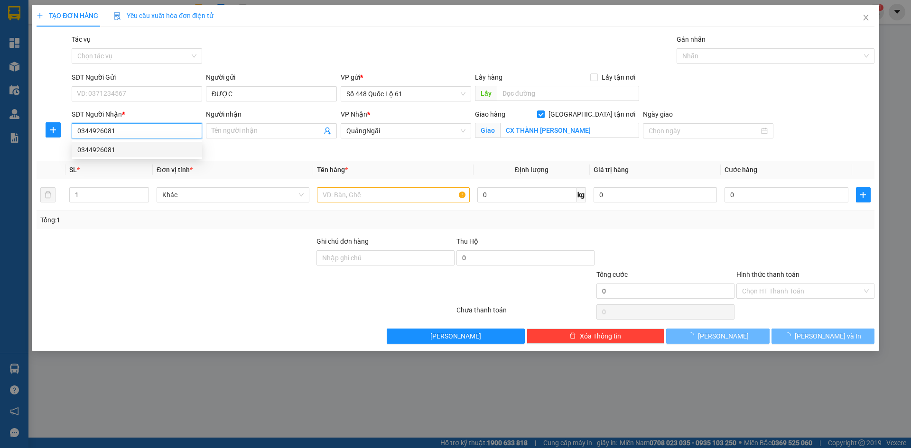
type input "1.000"
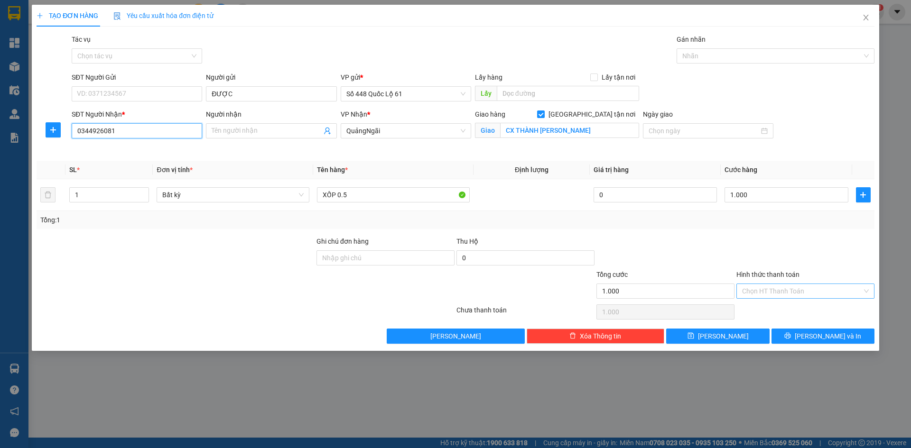
type input "0344926081"
click at [775, 289] on input "Hình thức thanh toán" at bounding box center [802, 291] width 120 height 14
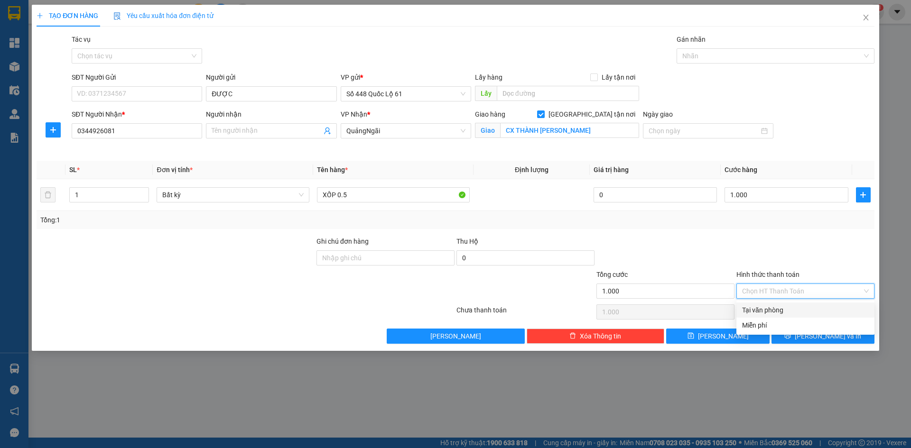
click at [775, 306] on div "Tại văn phòng" at bounding box center [805, 310] width 127 height 10
type input "0"
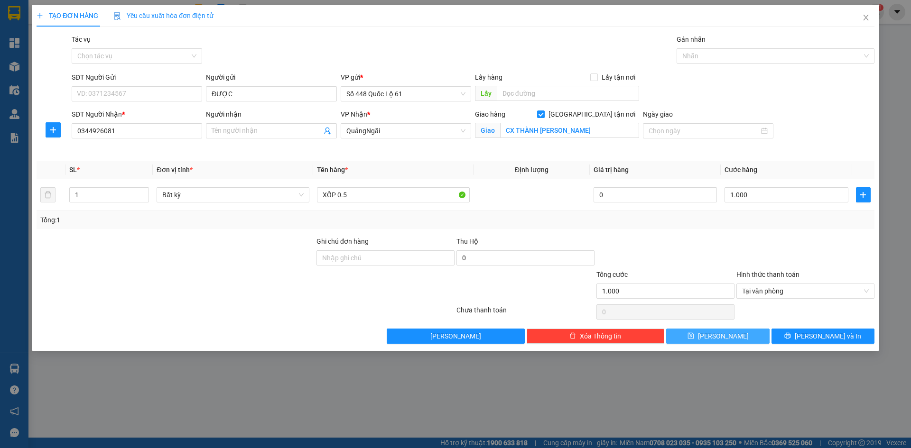
drag, startPoint x: 741, startPoint y: 335, endPoint x: 494, endPoint y: 283, distance: 252.1
click at [728, 333] on button "[PERSON_NAME]" at bounding box center [717, 336] width 103 height 15
checkbox input "false"
type input "0"
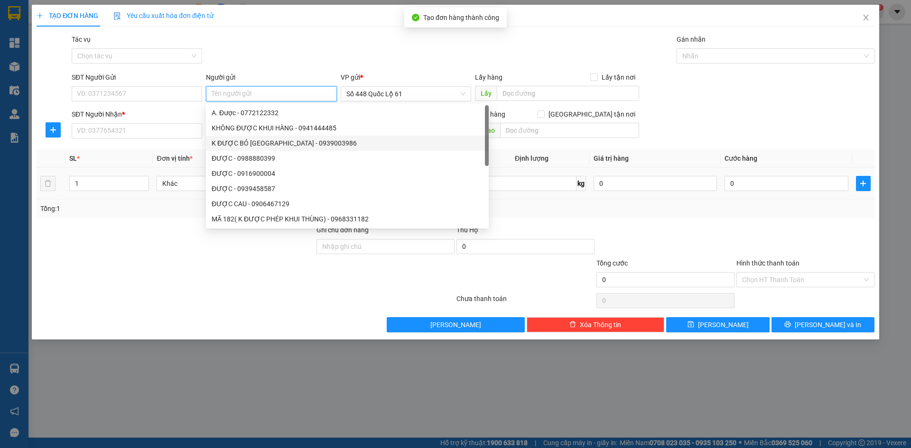
paste input "ĐƯỢC"
type input "ĐƯỢC"
click at [175, 133] on input "SĐT Người Nhận *" at bounding box center [137, 130] width 130 height 15
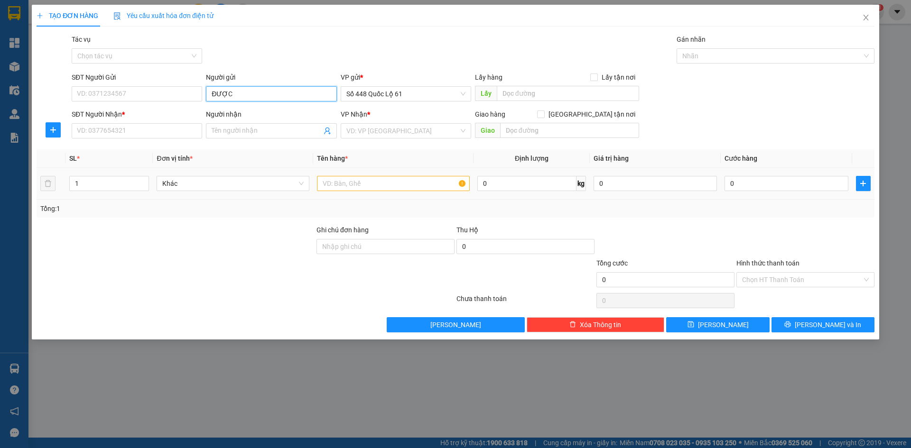
drag, startPoint x: 240, startPoint y: 96, endPoint x: 197, endPoint y: 105, distance: 43.2
click at [197, 105] on form "SĐT Người Gửi VD: 0371234567 Người gửi ĐƯỢC VP gửi * Số 448 Quốc Lộ 61 Lấy hàng…" at bounding box center [456, 107] width 838 height 70
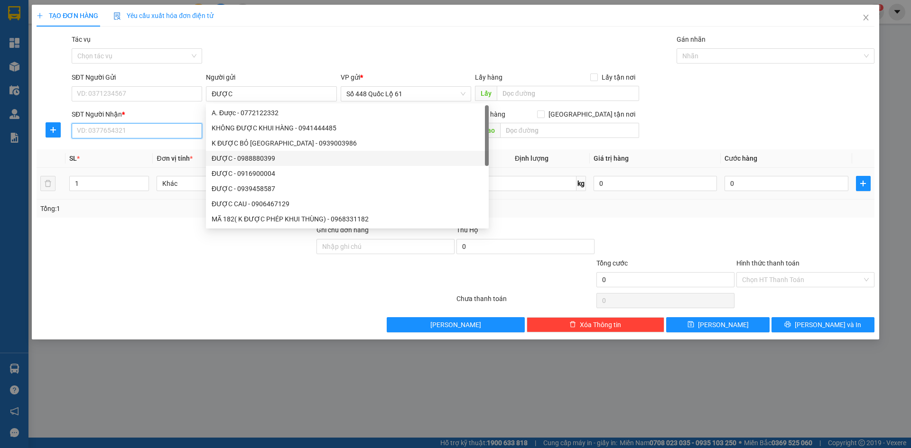
click at [159, 130] on input "SĐT Người Nhận *" at bounding box center [137, 130] width 130 height 15
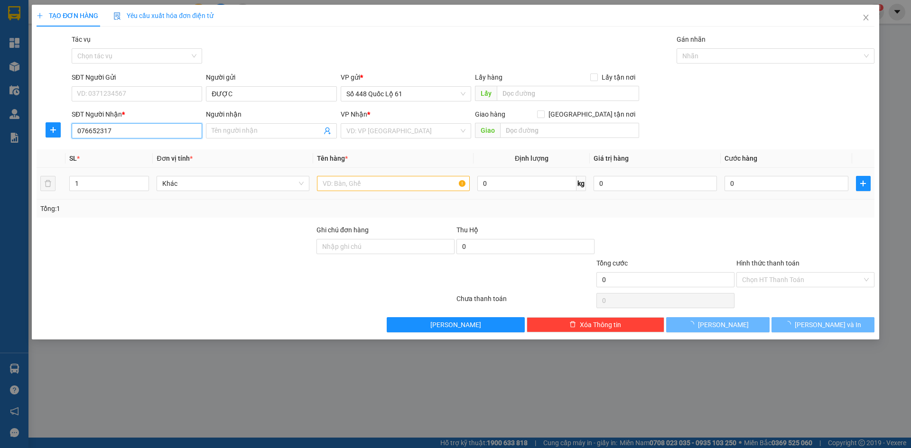
type input "0766523178"
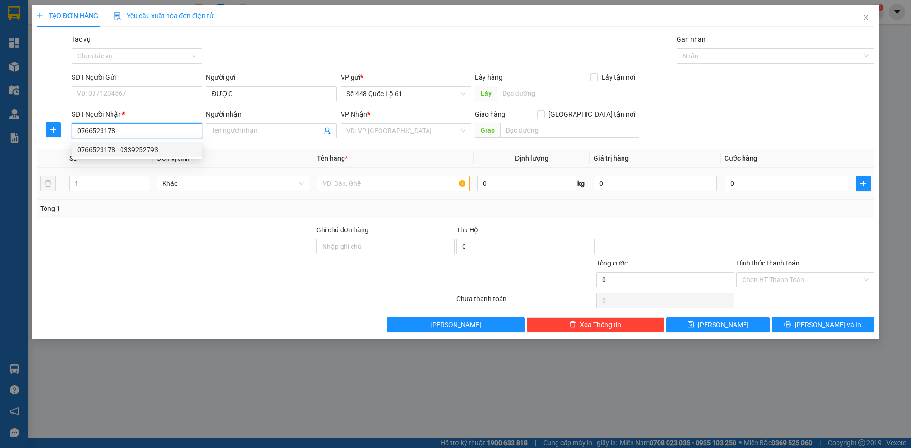
click at [165, 148] on div "0766523178 - 0339252793" at bounding box center [136, 150] width 119 height 10
type input "0339252793"
checkbox input "true"
type input "NGÃ 4 [PERSON_NAME]"
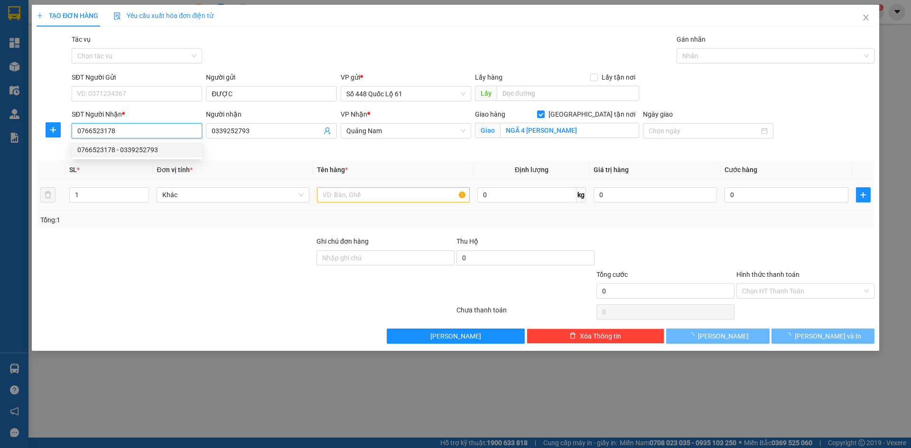
type input "1.000"
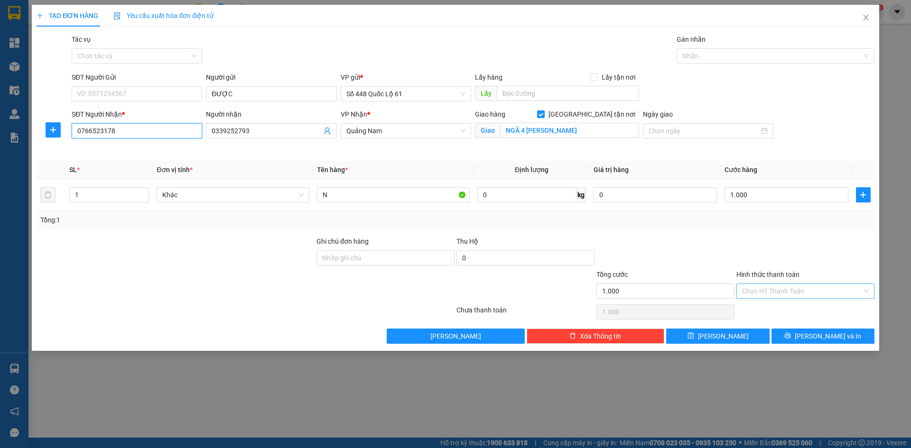
type input "0766523178"
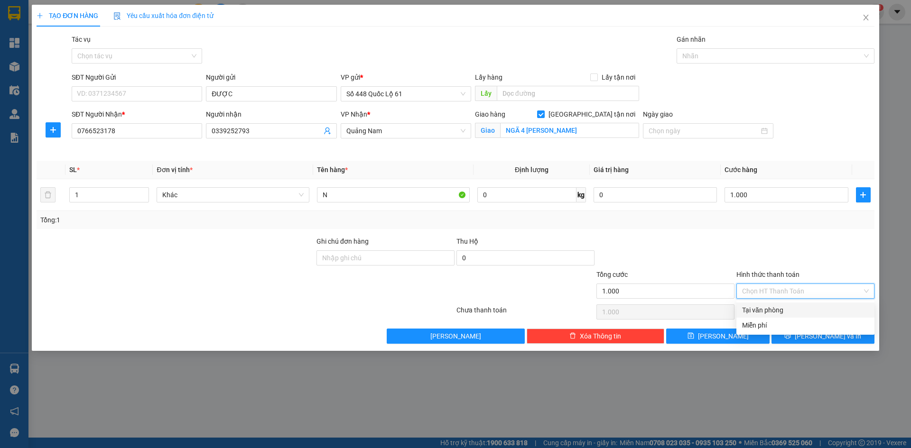
drag, startPoint x: 766, startPoint y: 294, endPoint x: 768, endPoint y: 305, distance: 11.0
click at [766, 296] on input "Hình thức thanh toán" at bounding box center [802, 291] width 120 height 14
drag, startPoint x: 768, startPoint y: 309, endPoint x: 745, endPoint y: 335, distance: 34.7
click at [767, 312] on div "Tại văn phòng" at bounding box center [805, 310] width 127 height 10
type input "0"
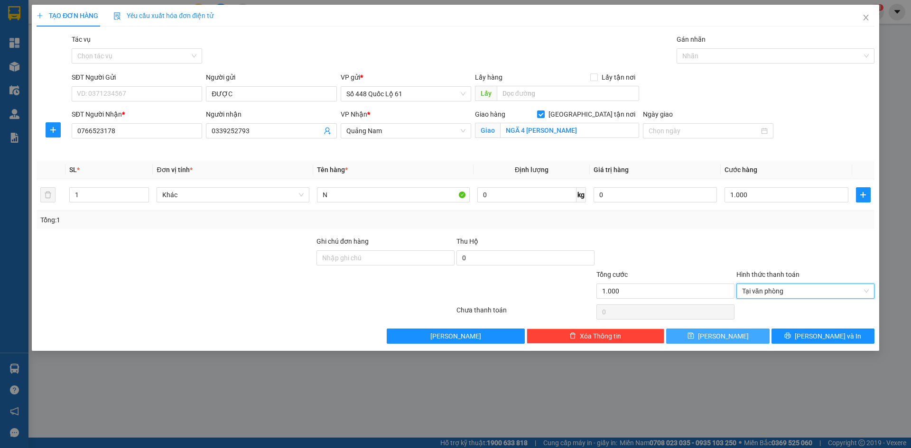
click at [733, 334] on button "Lưu" at bounding box center [717, 336] width 103 height 15
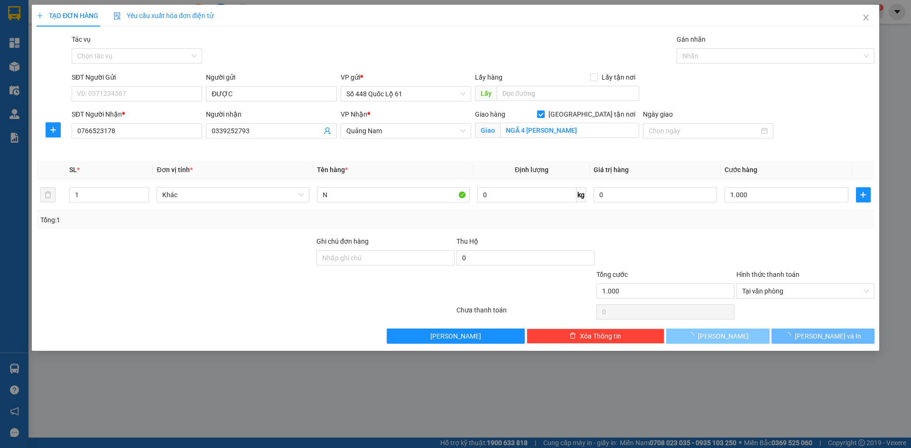
checkbox input "false"
type input "0"
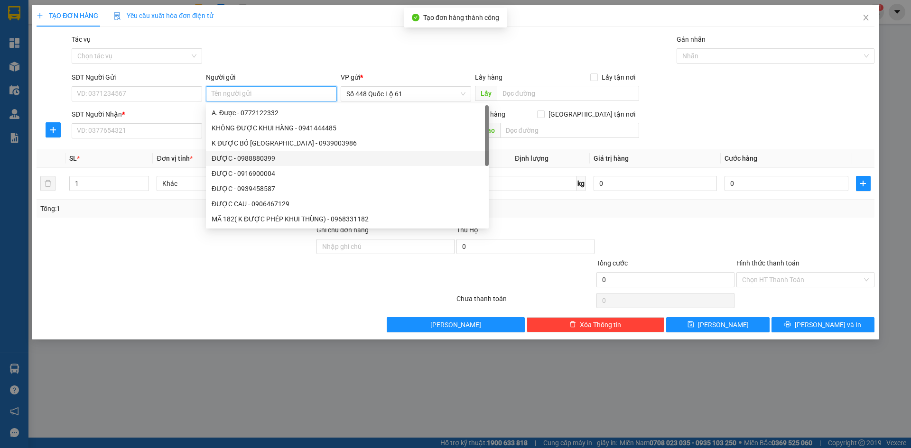
paste input "ĐƯỢC"
type input "ĐƯỢC"
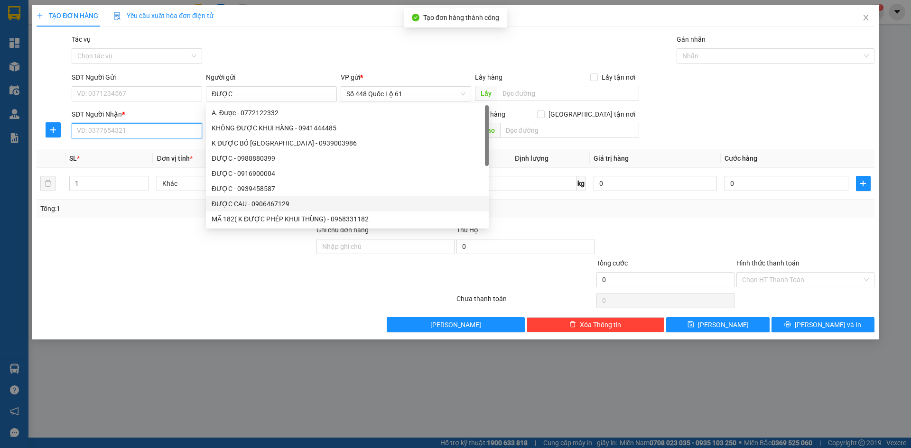
drag, startPoint x: 148, startPoint y: 133, endPoint x: 177, endPoint y: 137, distance: 29.1
click at [149, 133] on input "SĐT Người Nhận *" at bounding box center [137, 130] width 130 height 15
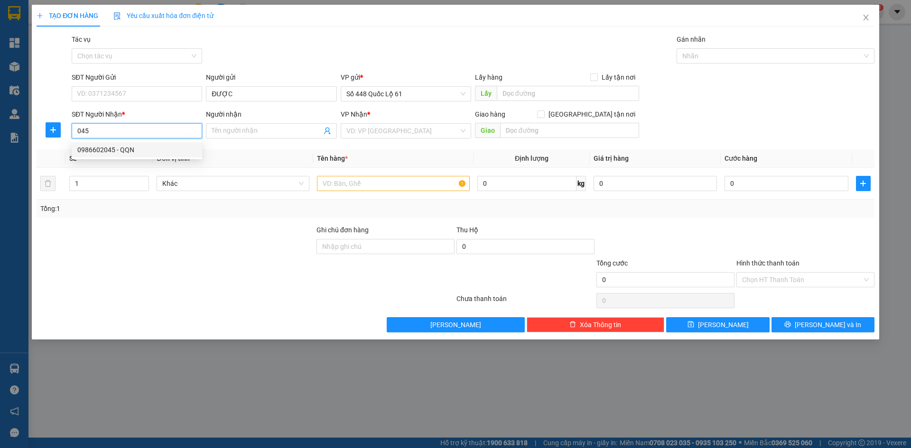
click at [181, 148] on div "0986602045 - QQN" at bounding box center [136, 150] width 119 height 10
type input "0986602045"
type input "QQN"
type input "600.000"
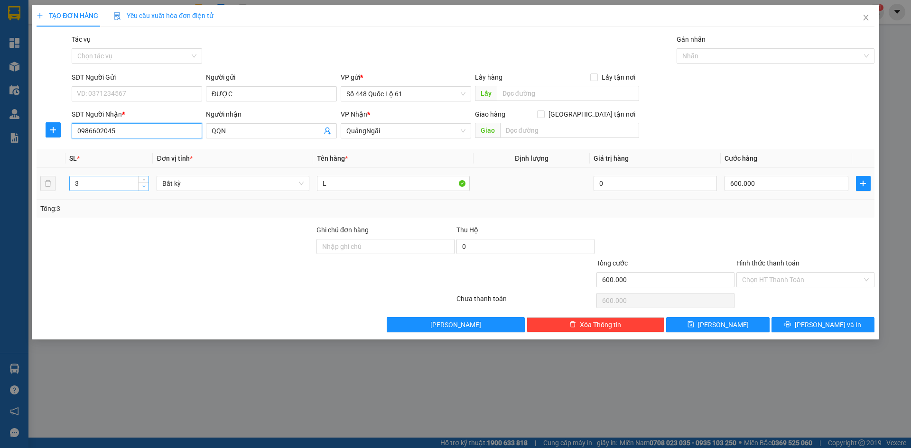
type input "0986602045"
type input "2"
drag, startPoint x: 142, startPoint y: 186, endPoint x: 231, endPoint y: 194, distance: 89.5
click at [142, 187] on icon "down" at bounding box center [143, 187] width 3 height 3
type input "0"
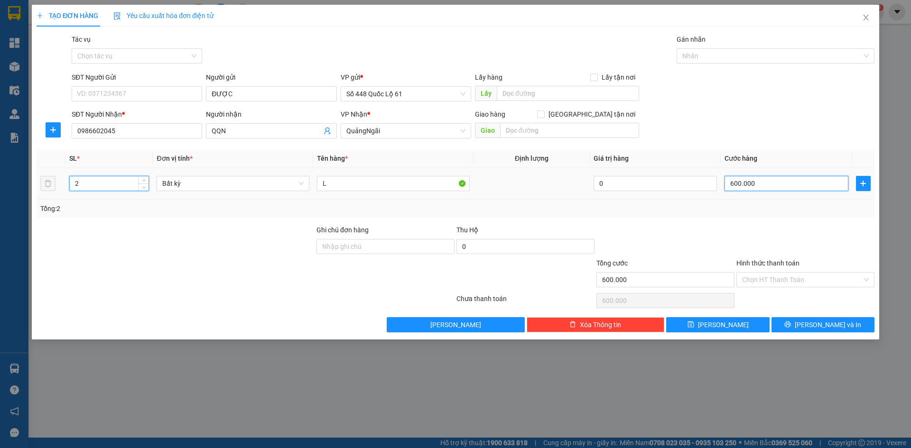
type input "0"
type input "4"
type input "04"
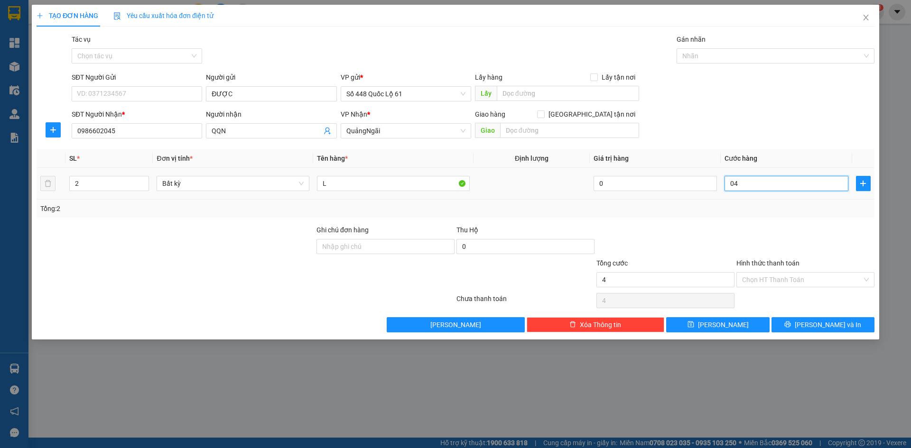
type input "40"
type input "040"
type input "400"
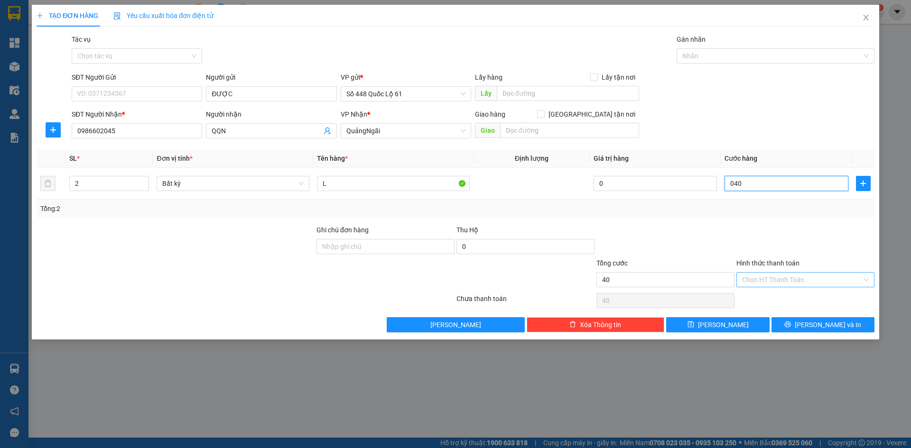
type input "0.400"
type input "4.000"
type input "04.000"
type input "400"
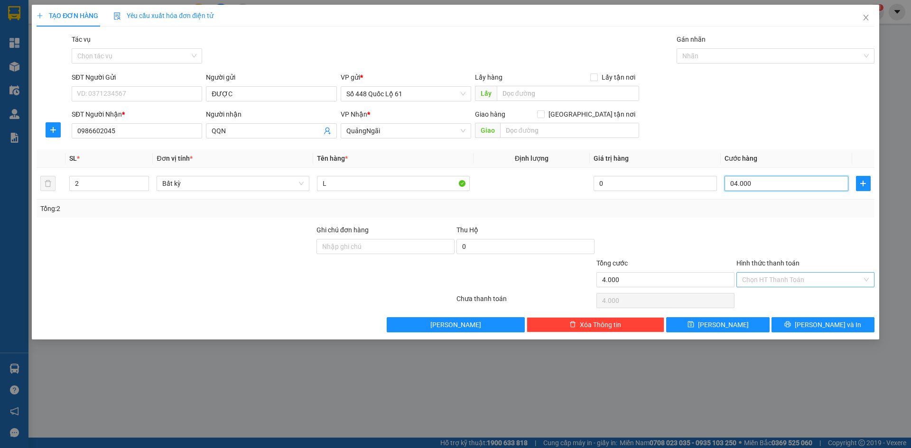
type input "400"
type input "0.400"
type input "400.000"
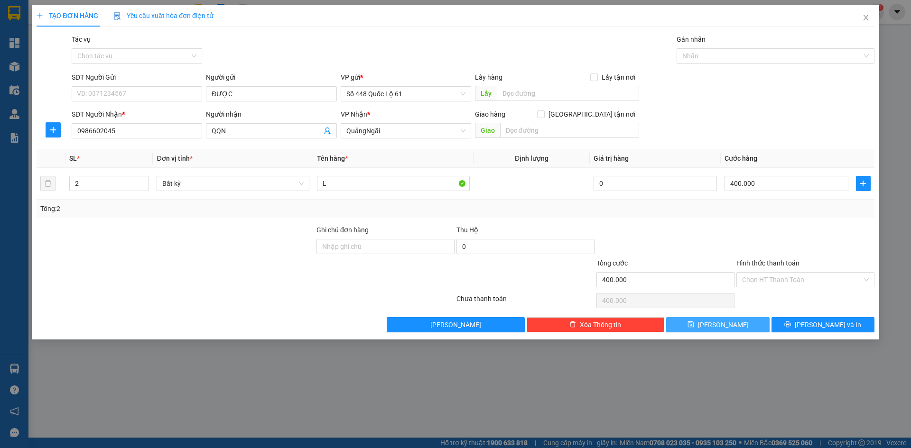
click at [744, 321] on button "Lưu" at bounding box center [717, 324] width 103 height 15
type input "0"
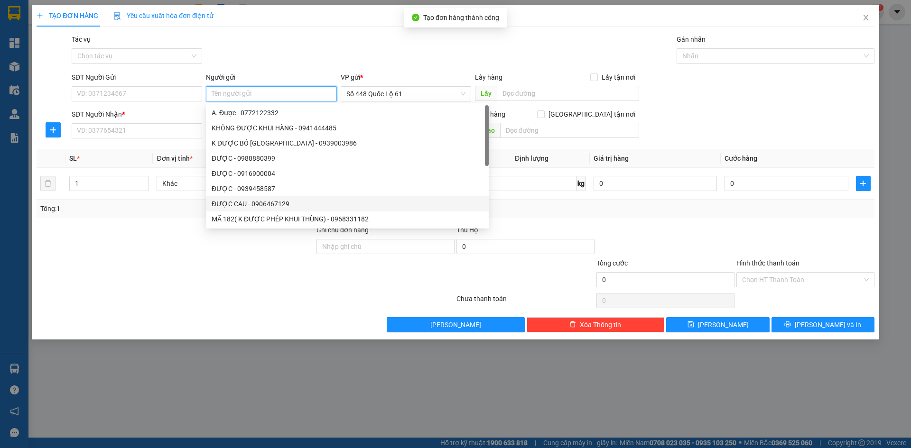
paste input "ĐƯỢC"
type input "ĐƯỢC"
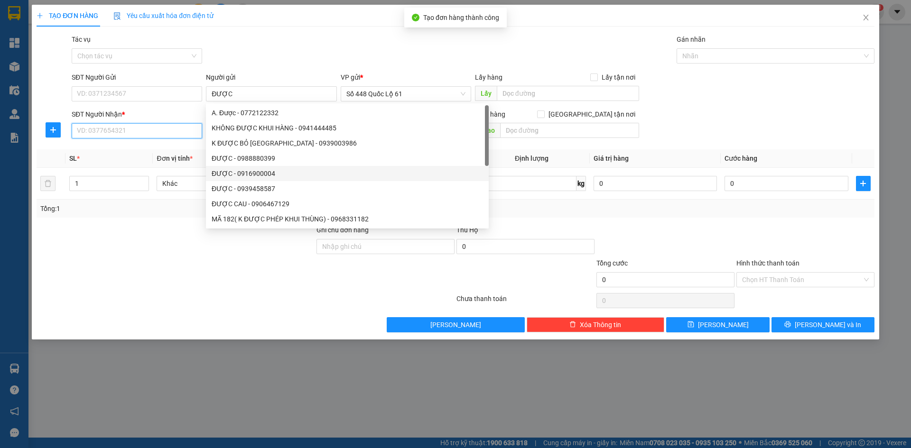
drag, startPoint x: 177, startPoint y: 130, endPoint x: 239, endPoint y: 135, distance: 61.9
click at [179, 130] on input "SĐT Người Nhận *" at bounding box center [137, 130] width 130 height 15
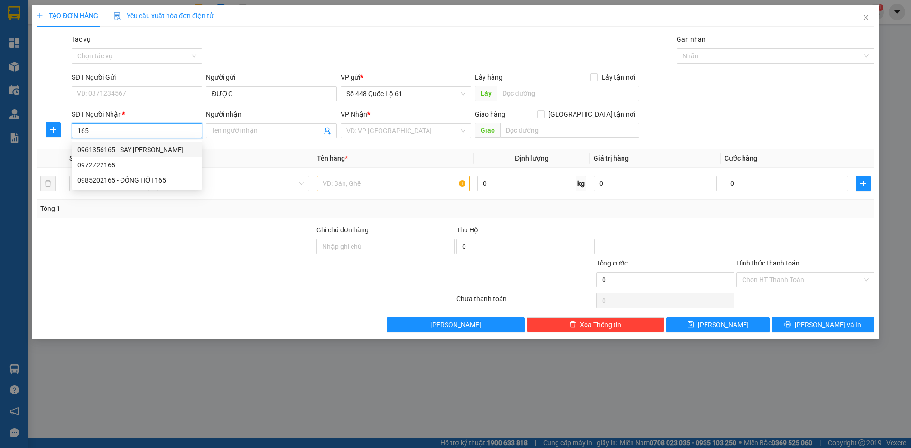
click at [182, 151] on div "0961356165 - SAY PHAN RANG" at bounding box center [136, 150] width 119 height 10
type input "0961356165"
type input "SAY PHAN RANG"
checkbox input "true"
type input "[PERSON_NAME]"
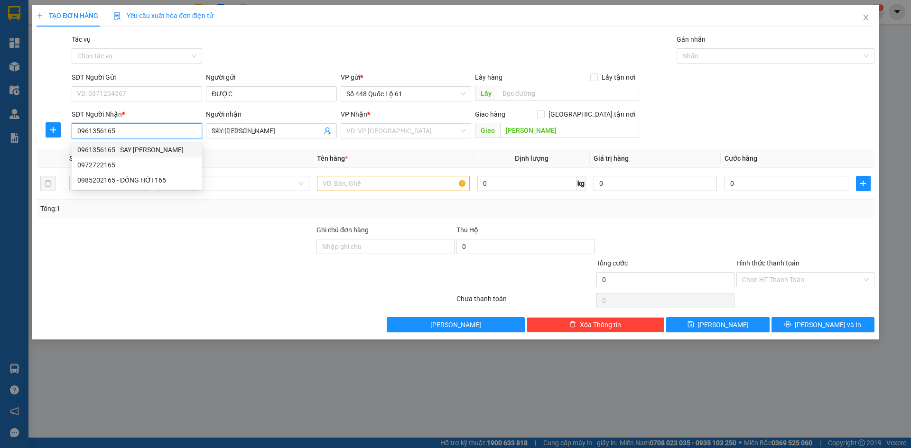
type input "1.000"
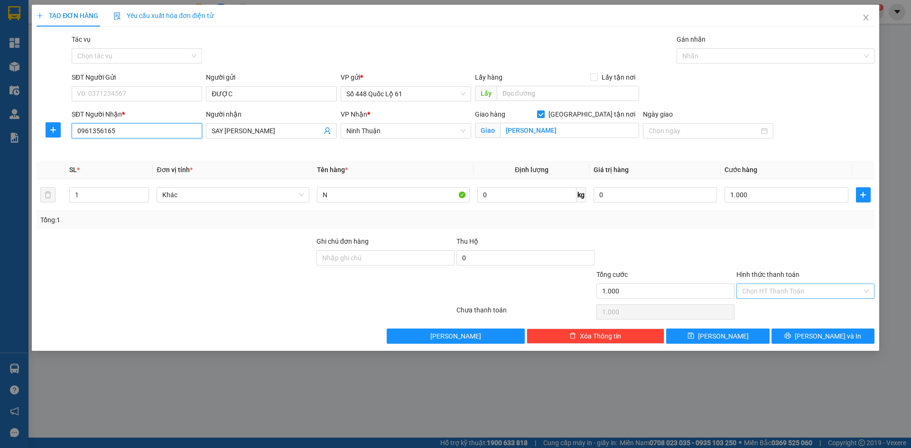
type input "0961356165"
click at [777, 287] on input "Hình thức thanh toán" at bounding box center [802, 291] width 120 height 14
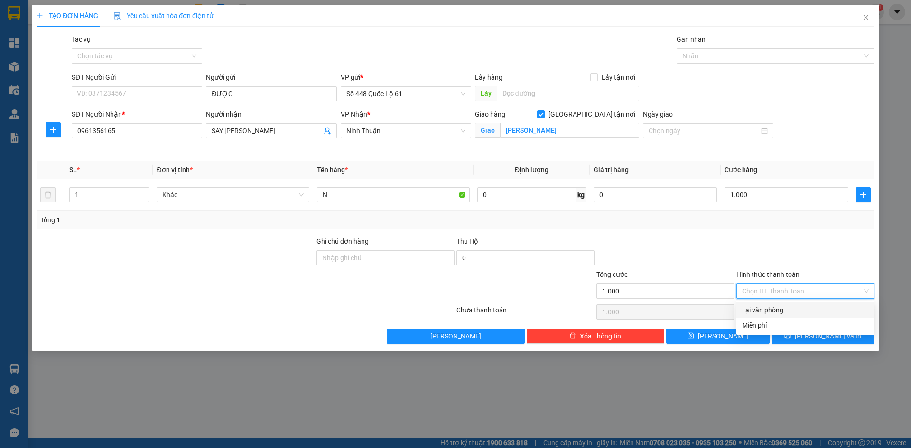
click at [774, 306] on div "Tại văn phòng" at bounding box center [805, 310] width 127 height 10
type input "0"
click at [734, 331] on button "Lưu" at bounding box center [717, 336] width 103 height 15
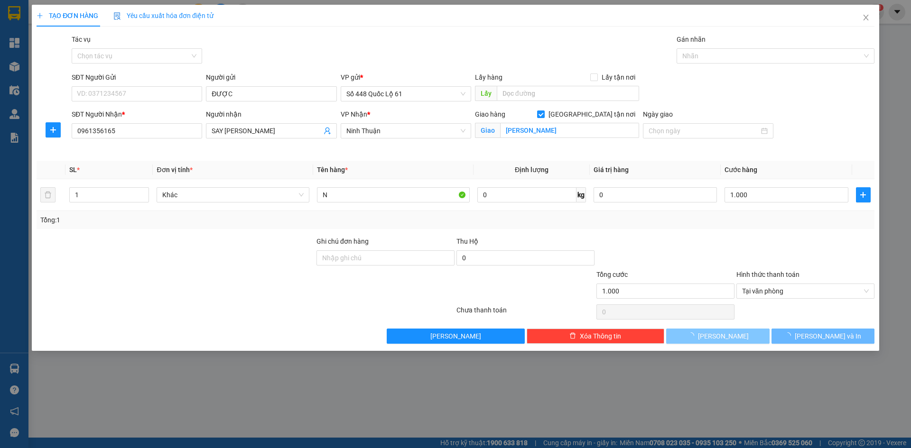
checkbox input "false"
type input "0"
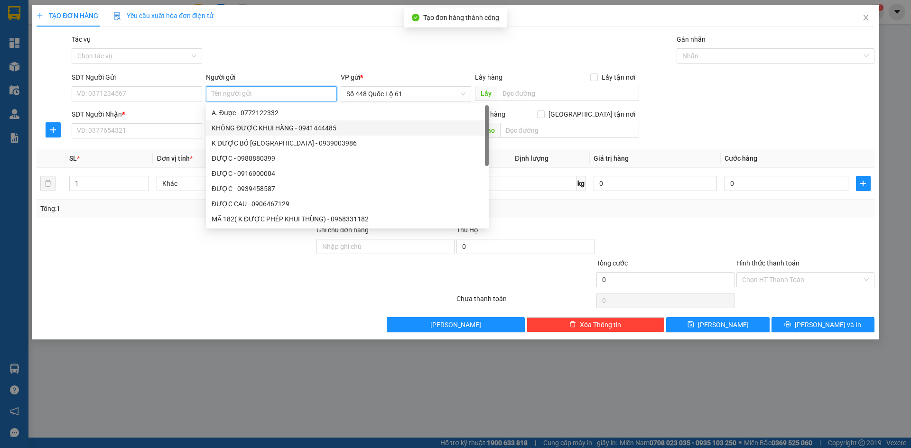
paste input "ĐƯỢC"
type input "ĐƯỢC"
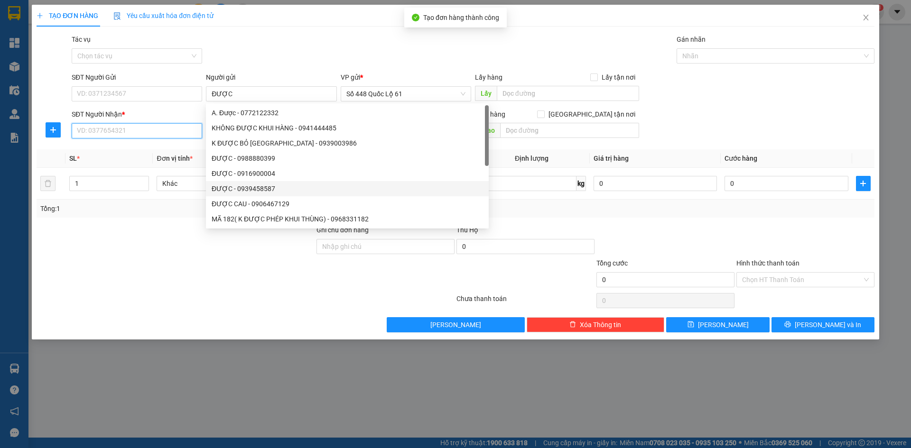
click at [169, 134] on input "SĐT Người Nhận *" at bounding box center [137, 130] width 130 height 15
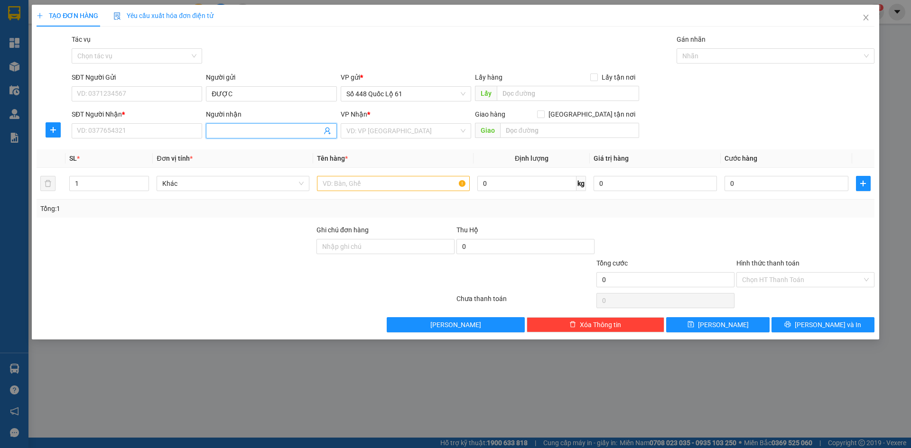
click at [251, 135] on input "Người nhận" at bounding box center [267, 131] width 110 height 10
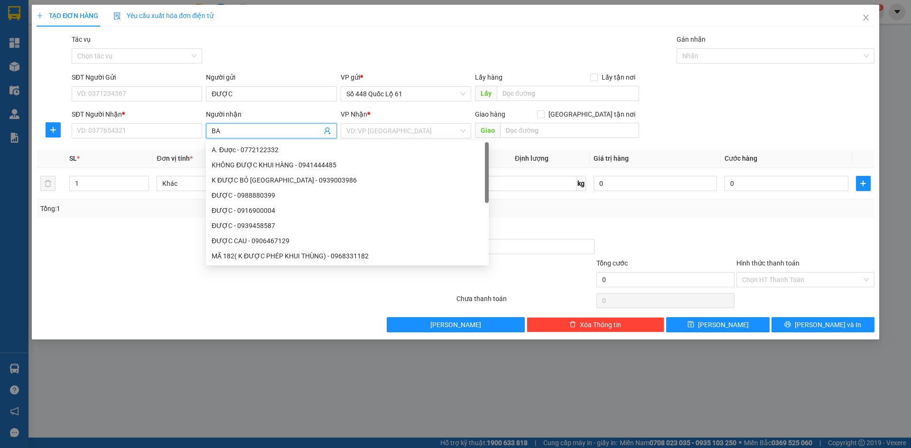
paste input "Đ"
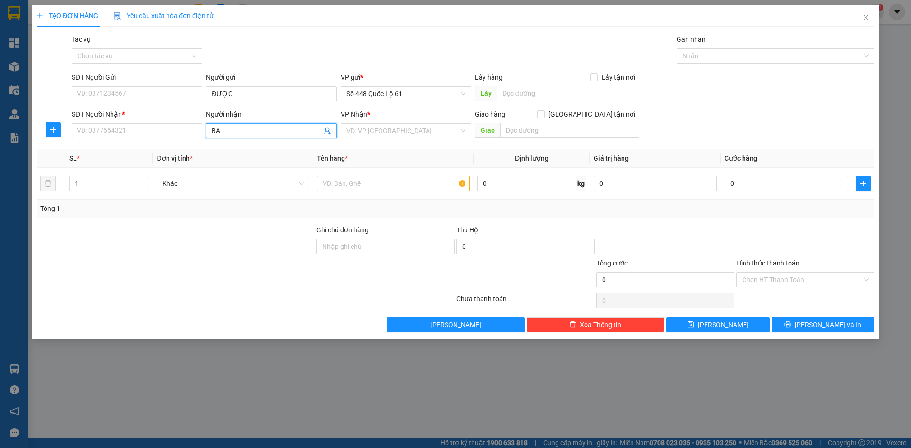
type input "B"
paste input "Đ"
type input "NA"
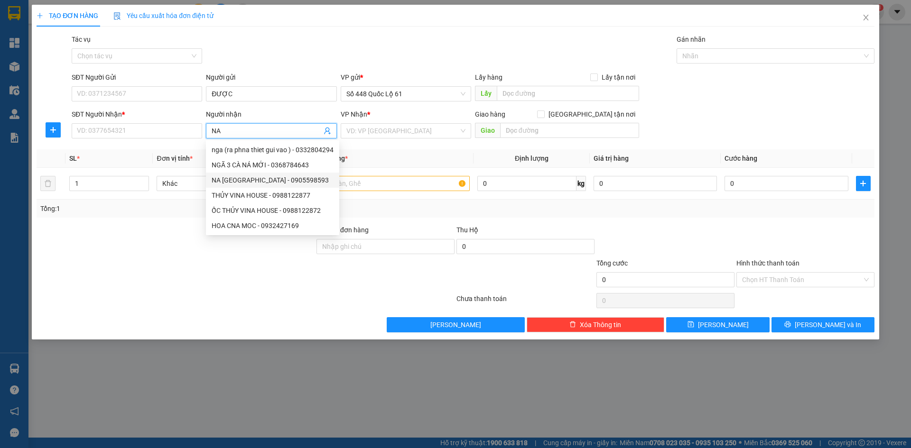
click at [248, 177] on div "NA ĐÀ NẴNG - 0905598593" at bounding box center [273, 180] width 122 height 10
type input "0905598593"
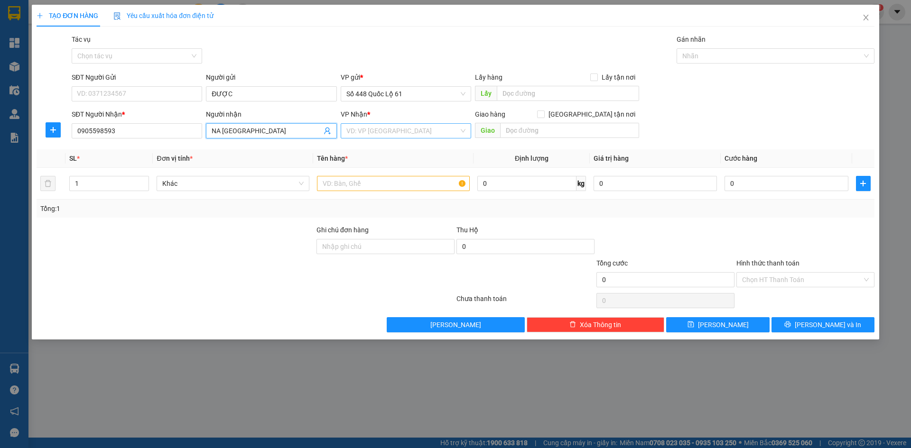
type input "NA ĐÀ NẴNG"
click at [380, 131] on input "search" at bounding box center [402, 131] width 112 height 14
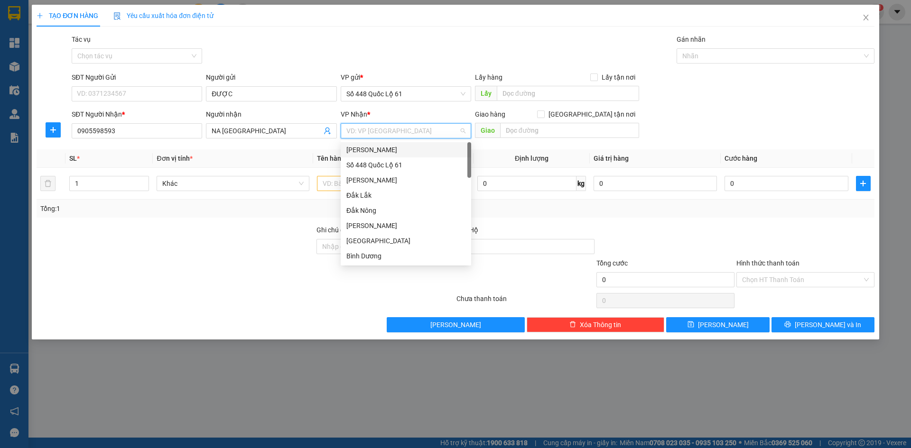
type input "D"
paste input "Đ"
type input "Đ"
click at [380, 239] on div "Đà Nẵng" at bounding box center [405, 241] width 119 height 10
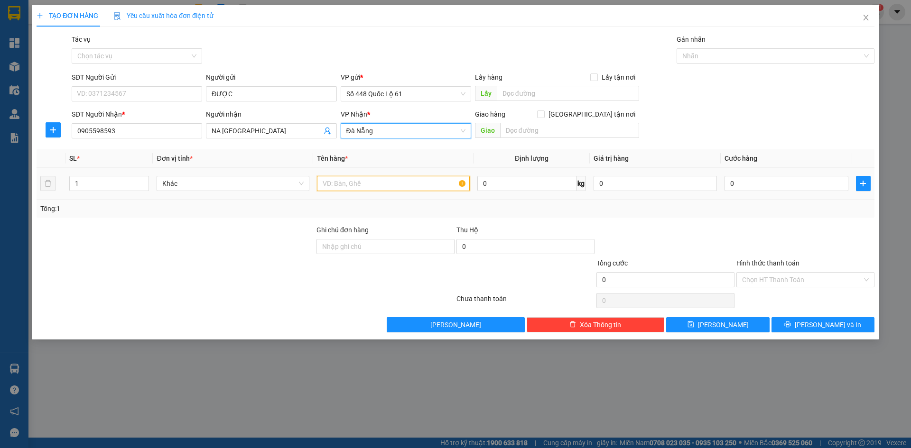
click at [329, 185] on input "text" at bounding box center [393, 183] width 153 height 15
type input "N"
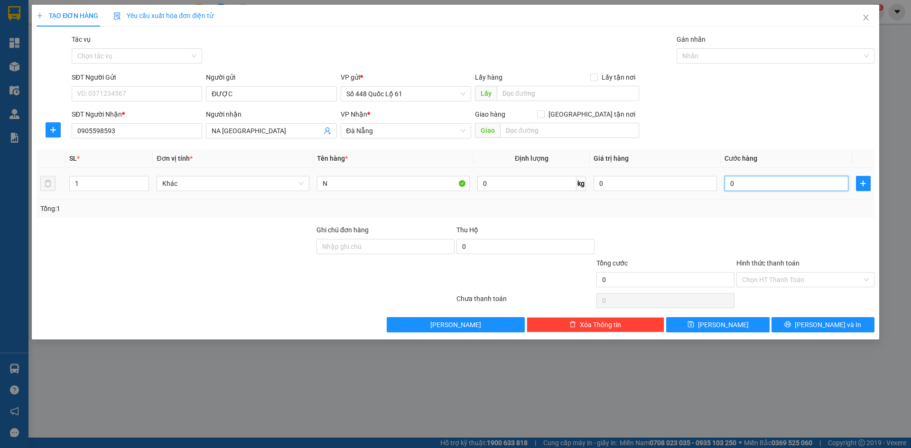
click at [735, 188] on input "0" at bounding box center [786, 183] width 123 height 15
type input "2"
type input "20"
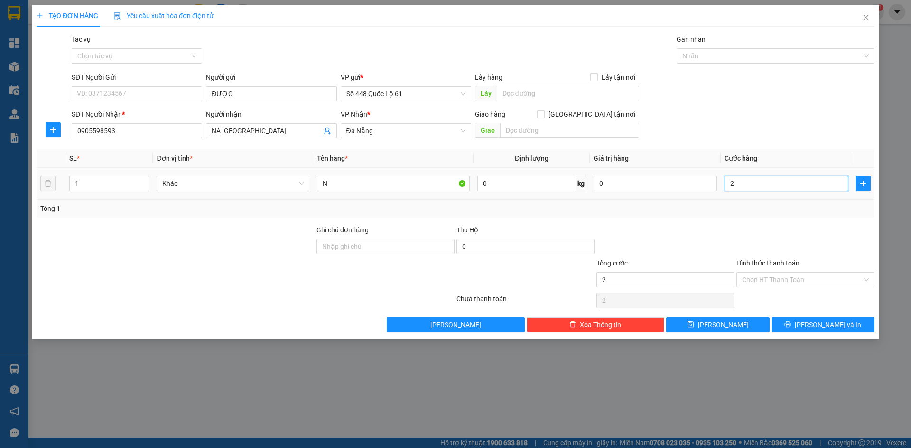
type input "20"
type input "200"
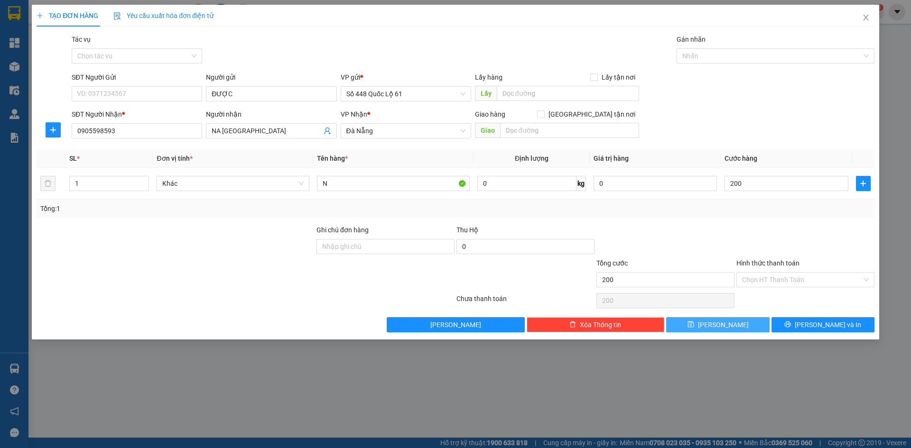
type input "200.000"
click at [721, 325] on span "Lưu" at bounding box center [723, 325] width 51 height 10
type input "0"
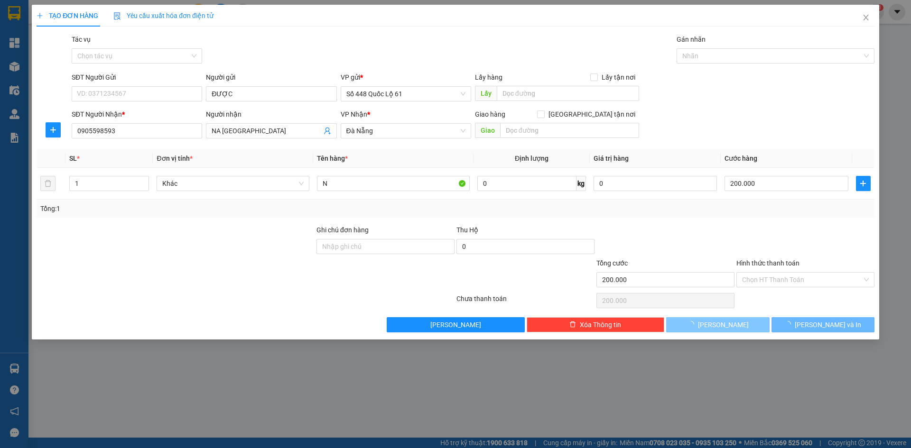
type input "0"
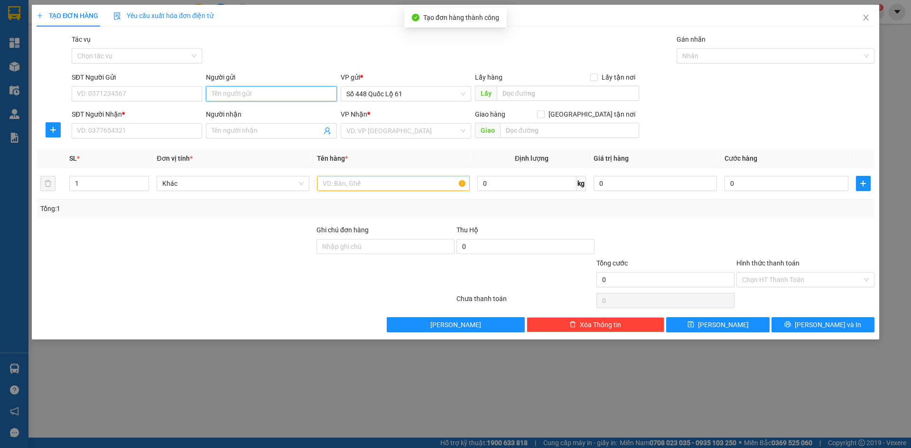
click at [255, 92] on input "Người gửi" at bounding box center [271, 93] width 130 height 15
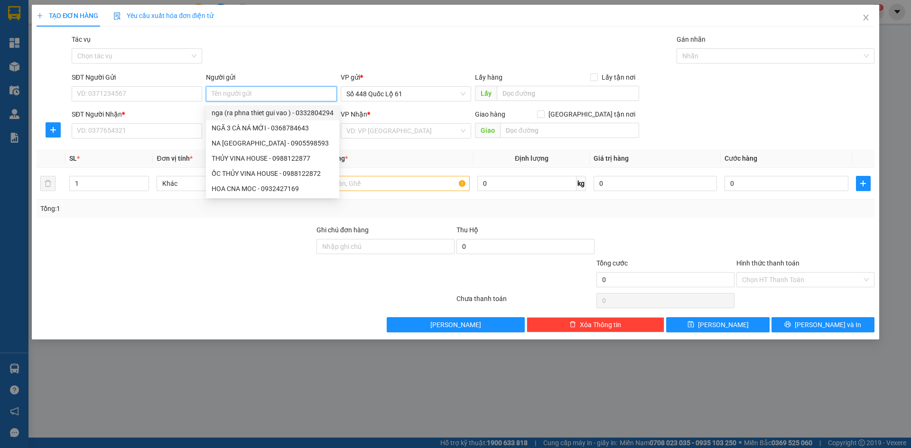
paste input "ĐƯỢC"
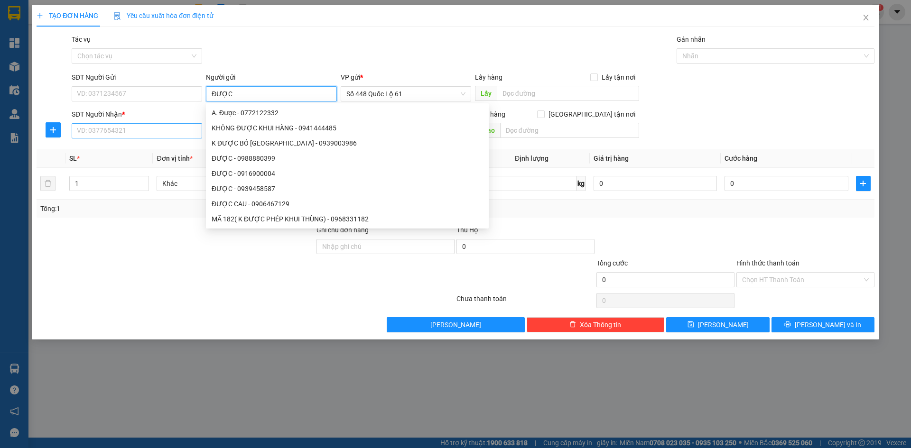
type input "ĐƯỢC"
click at [182, 137] on input "SĐT Người Nhận *" at bounding box center [137, 130] width 130 height 15
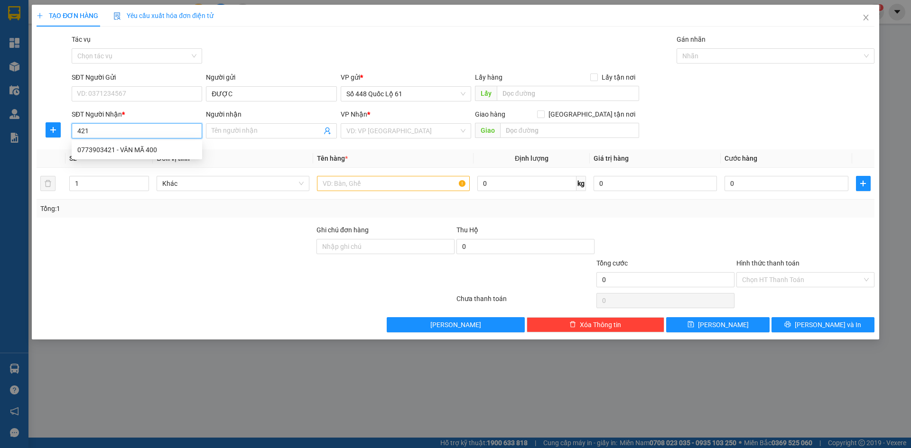
click at [160, 149] on div "0773903421 - VÂN MÃ 400" at bounding box center [136, 150] width 119 height 10
type input "0773903421"
type input "VÂN MÃ 400"
type input "400.000"
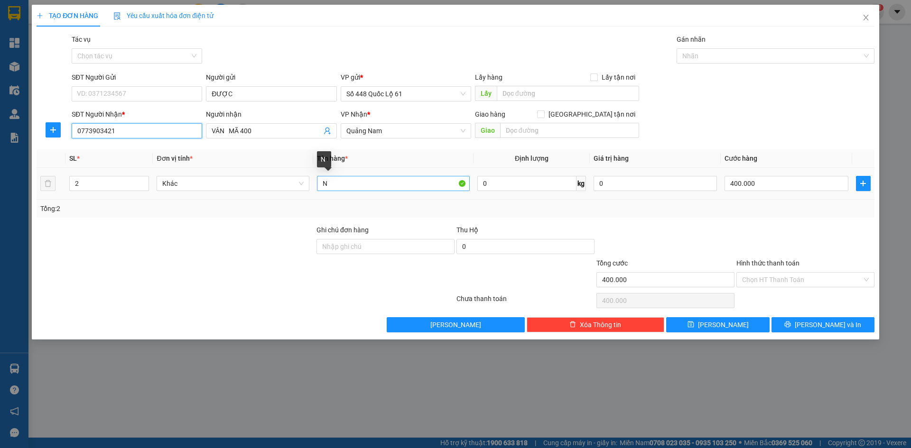
type input "0773903421"
drag, startPoint x: 345, startPoint y: 182, endPoint x: 292, endPoint y: 193, distance: 54.2
click at [292, 193] on tr "2 Khác N 0 kg 0 400.000" at bounding box center [456, 184] width 838 height 32
type input "L"
drag, startPoint x: 94, startPoint y: 183, endPoint x: 56, endPoint y: 194, distance: 39.8
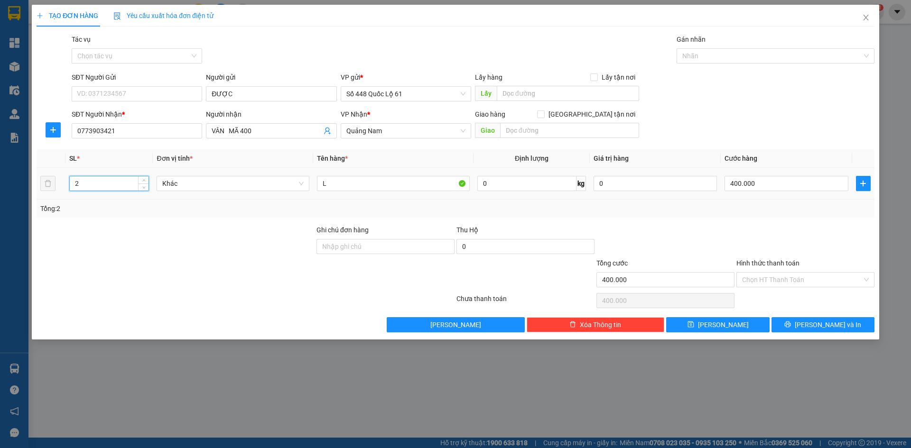
click at [56, 194] on tr "2 Khác L 0 kg 0 400.000" at bounding box center [456, 184] width 838 height 32
type input "1"
click at [764, 189] on input "400.000" at bounding box center [786, 183] width 123 height 15
type input "0"
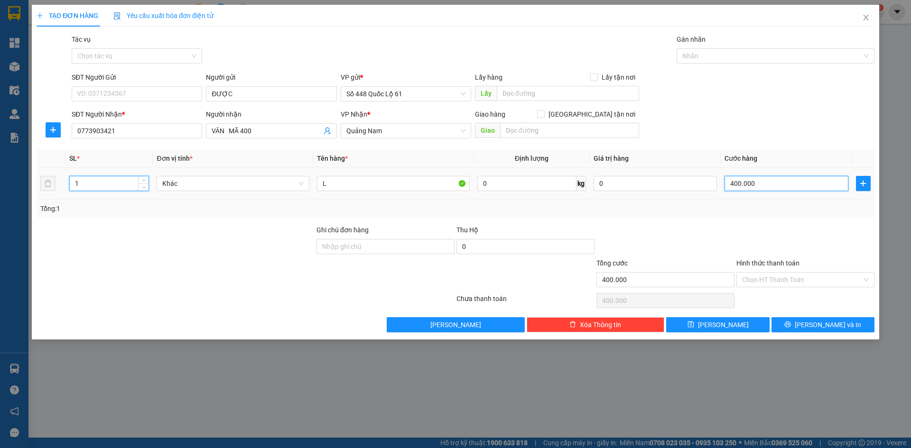
type input "0"
type input "3"
type input "03"
type input "33"
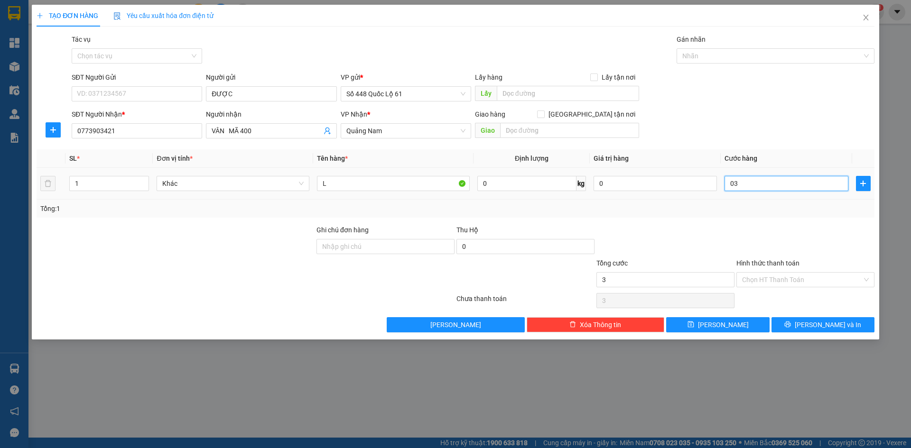
type input "33"
type input "033"
type input "330"
type input "0.330"
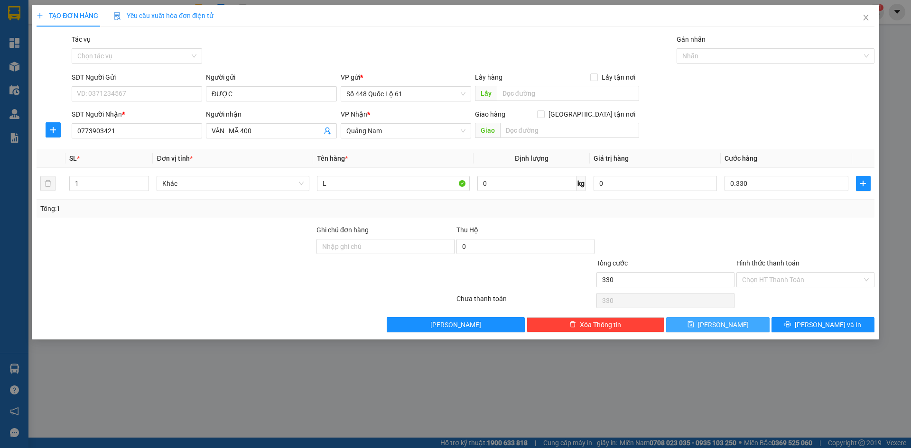
type input "330.000"
drag, startPoint x: 715, startPoint y: 326, endPoint x: 465, endPoint y: 286, distance: 253.3
click at [715, 326] on button "Lưu" at bounding box center [717, 324] width 103 height 15
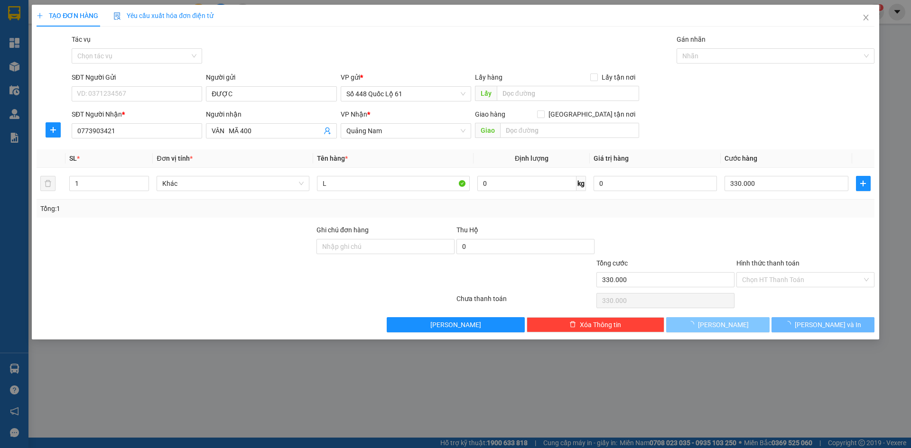
type input "0"
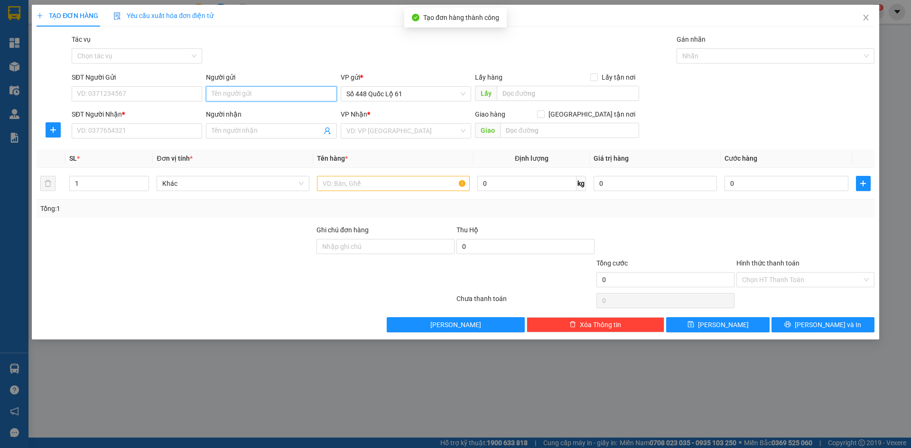
drag, startPoint x: 263, startPoint y: 82, endPoint x: 232, endPoint y: 95, distance: 33.8
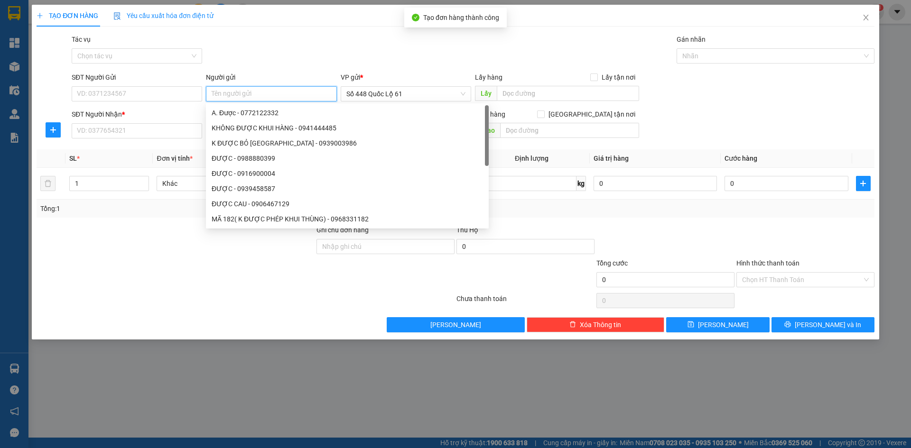
paste input "ĐƯỢC"
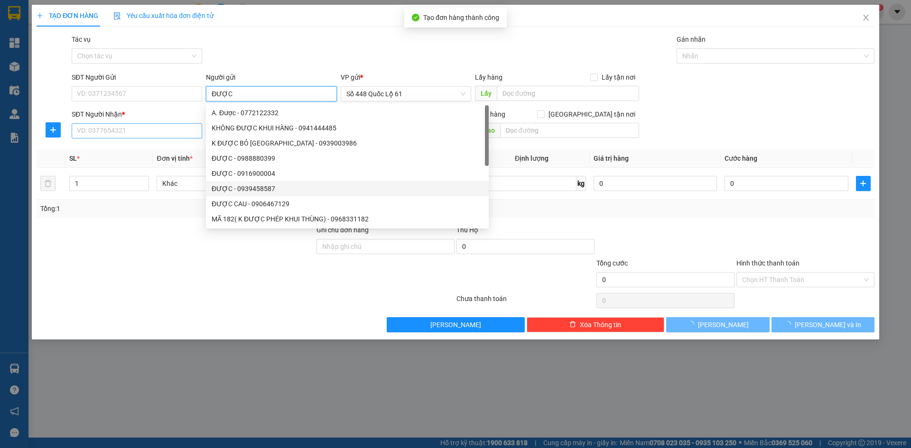
type input "ĐƯỢC"
click at [152, 130] on input "SĐT Người Nhận *" at bounding box center [137, 130] width 130 height 15
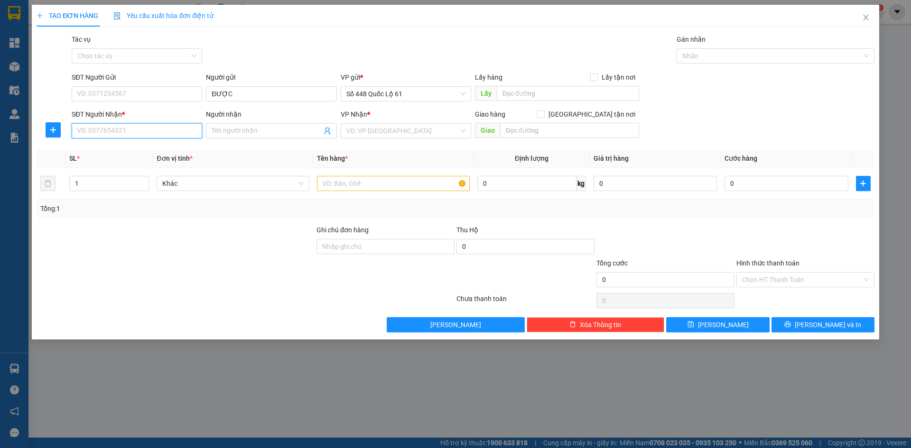
click at [118, 128] on input "SĐT Người Nhận *" at bounding box center [137, 130] width 130 height 15
click at [141, 145] on div "0911278777 - HẢI" at bounding box center [136, 150] width 119 height 10
type input "0911278777"
type input "HẢI"
checkbox input "true"
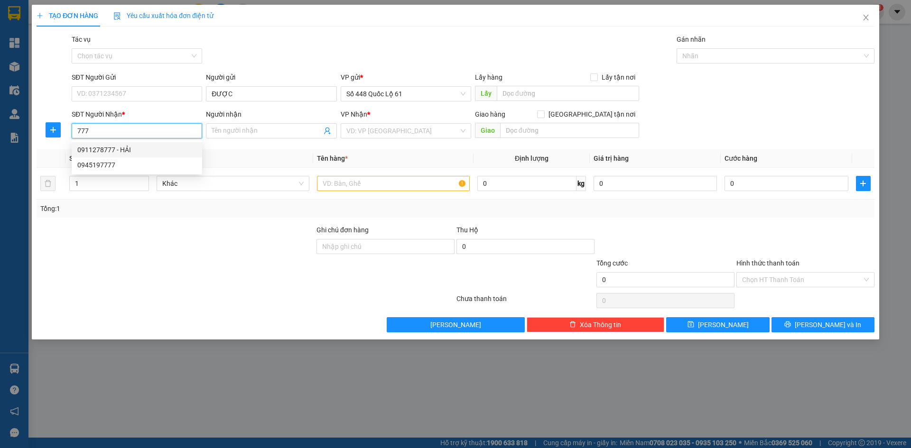
type input "NHA TRANG"
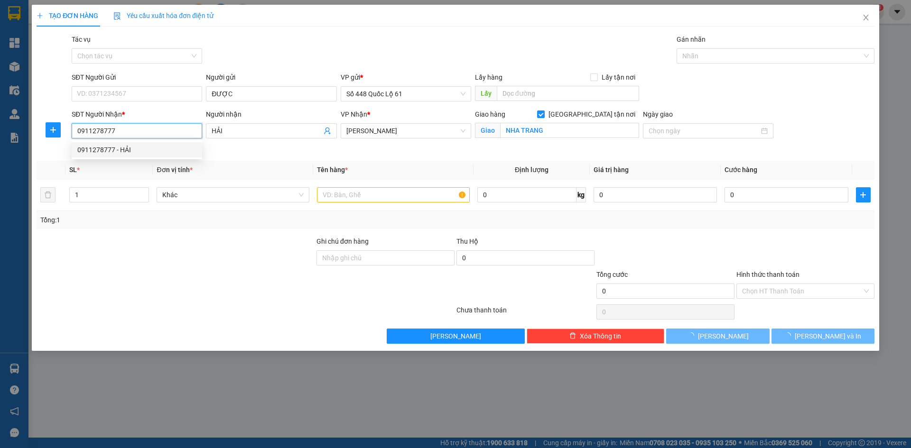
type input "150.000"
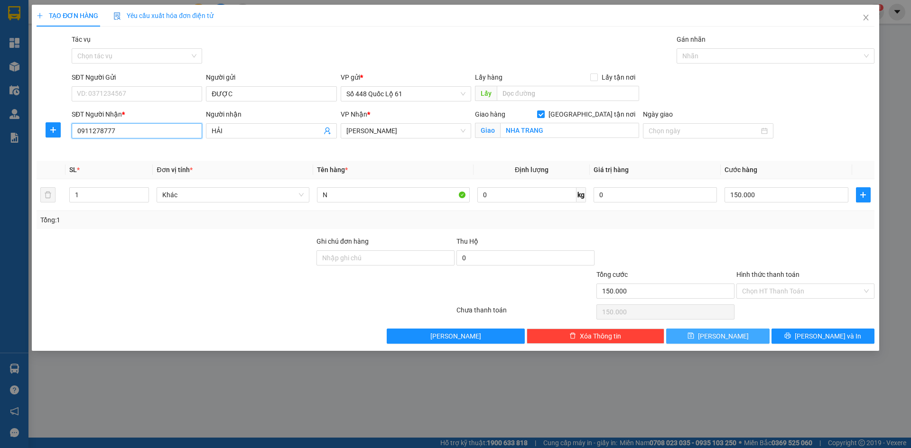
type input "0911278777"
click at [725, 335] on span "Lưu" at bounding box center [723, 336] width 51 height 10
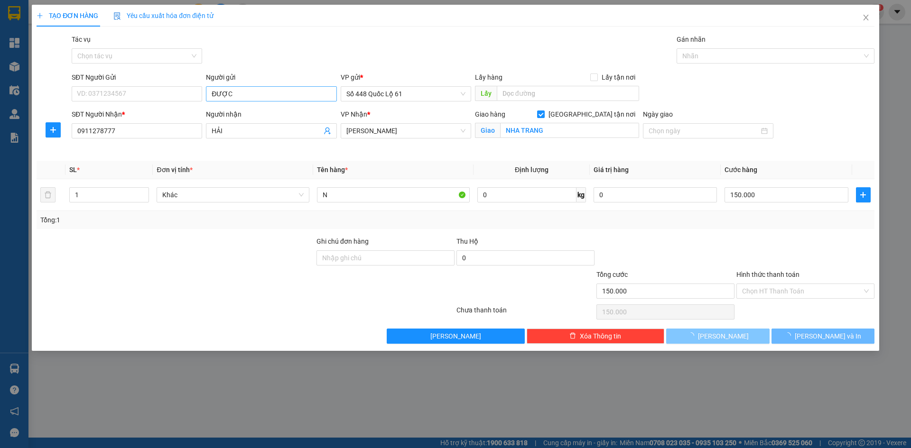
checkbox input "false"
type input "0"
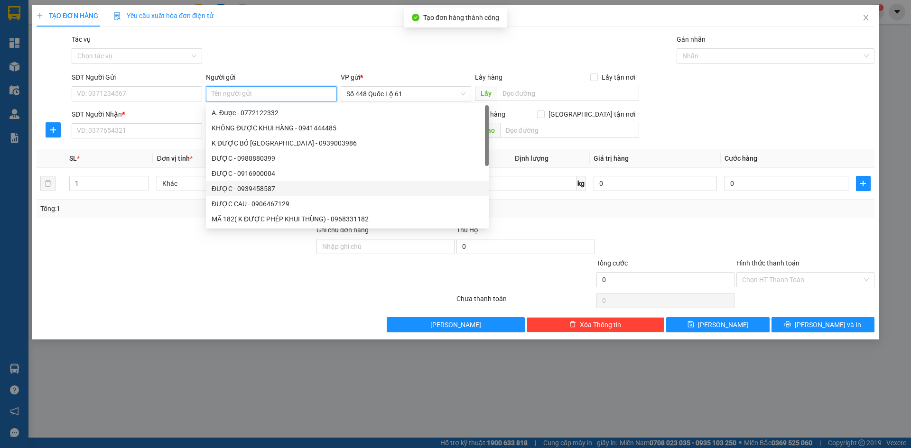
paste input "ĐƯỢC"
type input "ĐƯỢC"
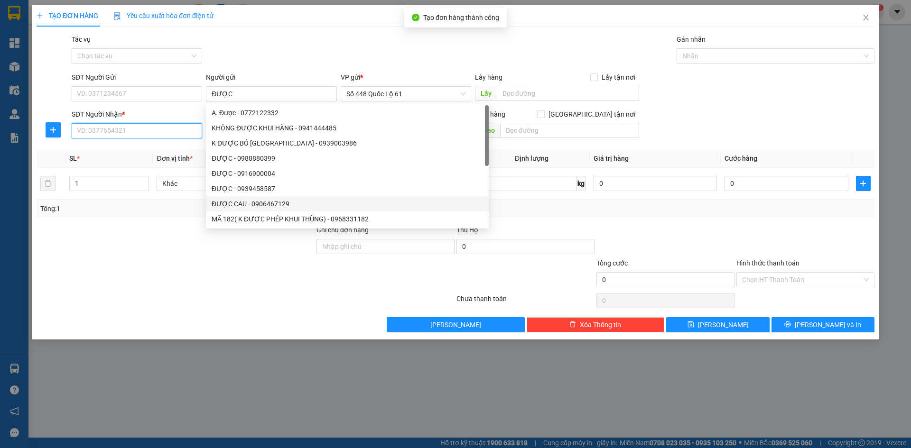
click at [142, 131] on input "SĐT Người Nhận *" at bounding box center [137, 130] width 130 height 15
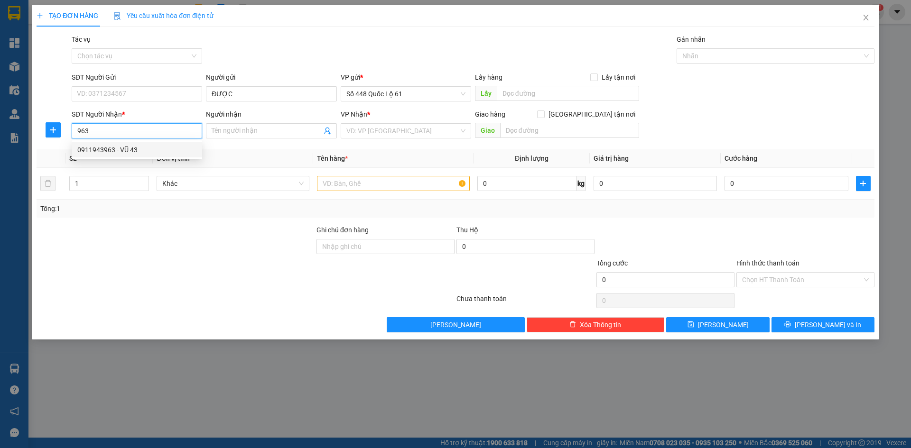
click at [140, 147] on div "0911943963 - VŨ 43" at bounding box center [136, 150] width 119 height 10
type input "0911943963"
type input "VŨ 43"
checkbox input "true"
type input "CX 16"
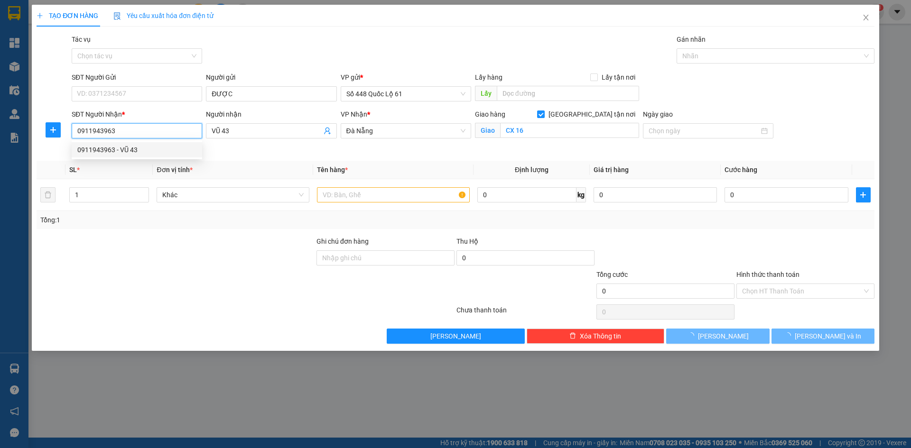
type input "1.000"
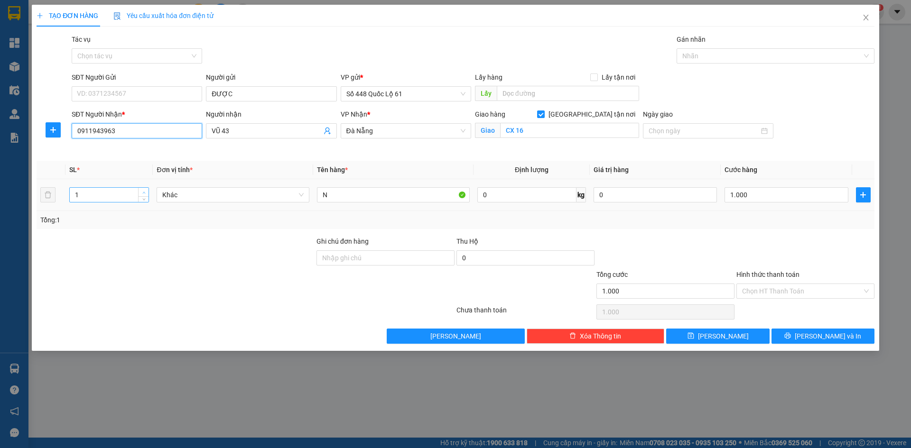
type input "0911943963"
type input "2"
click at [144, 191] on icon "up" at bounding box center [143, 192] width 3 height 3
click at [337, 199] on input "N" at bounding box center [393, 194] width 153 height 15
type input "0"
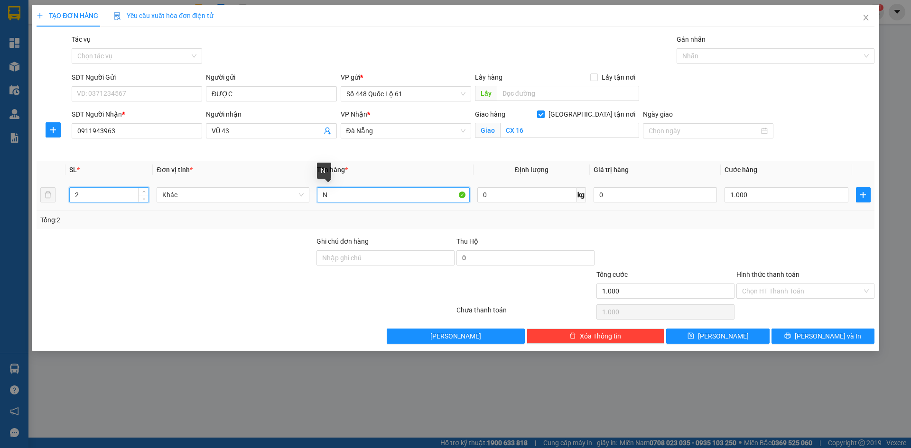
type input "0"
type input "N"
drag, startPoint x: 773, startPoint y: 185, endPoint x: 700, endPoint y: 197, distance: 73.6
click at [768, 188] on td "0" at bounding box center [786, 195] width 131 height 32
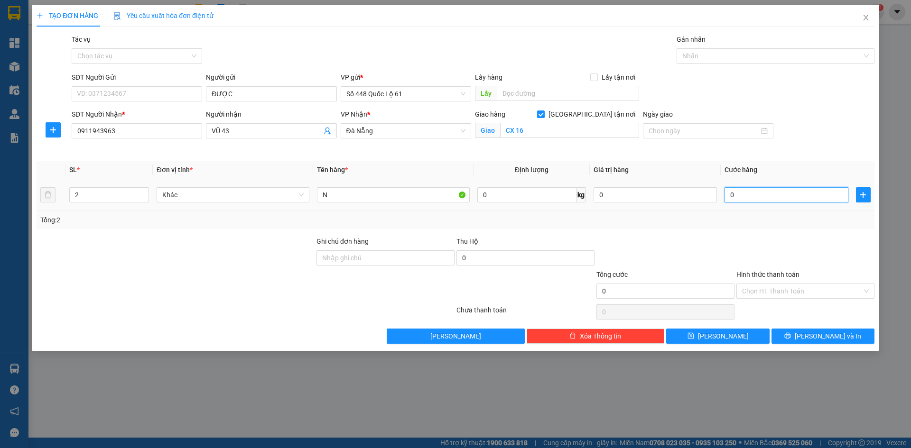
type input "1"
click at [746, 195] on input "1" at bounding box center [786, 194] width 123 height 15
type input "1"
type input "1.000"
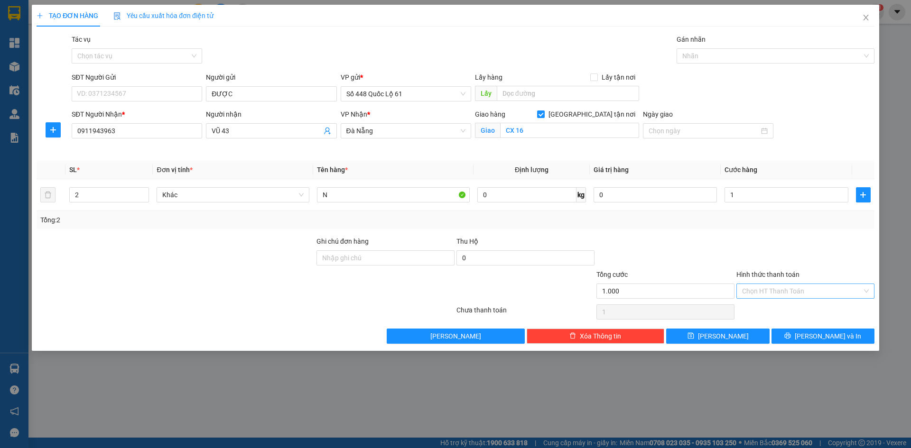
type input "1.000"
click at [772, 292] on input "Hình thức thanh toán" at bounding box center [802, 291] width 120 height 14
click at [774, 307] on div "Tại văn phòng" at bounding box center [805, 310] width 127 height 10
type input "0"
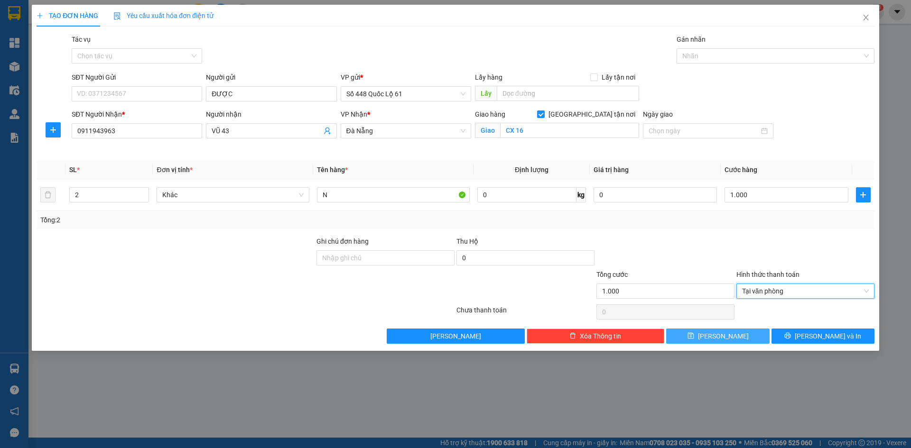
click at [746, 336] on button "Lưu" at bounding box center [717, 336] width 103 height 15
checkbox input "false"
type input "0"
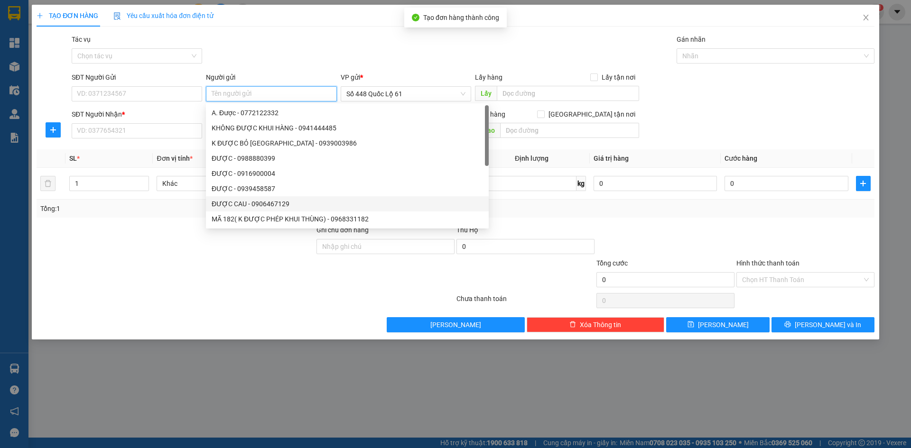
paste input "ĐƯỢC"
type input "ĐƯỢC"
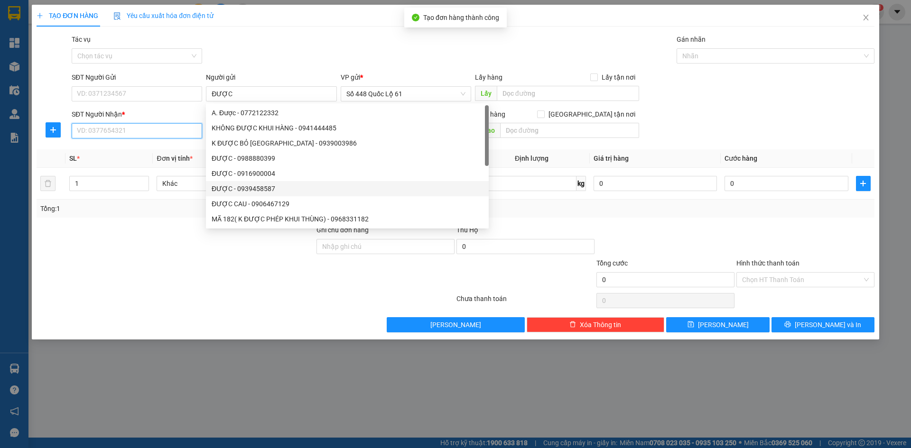
click at [167, 134] on input "SĐT Người Nhận *" at bounding box center [137, 130] width 130 height 15
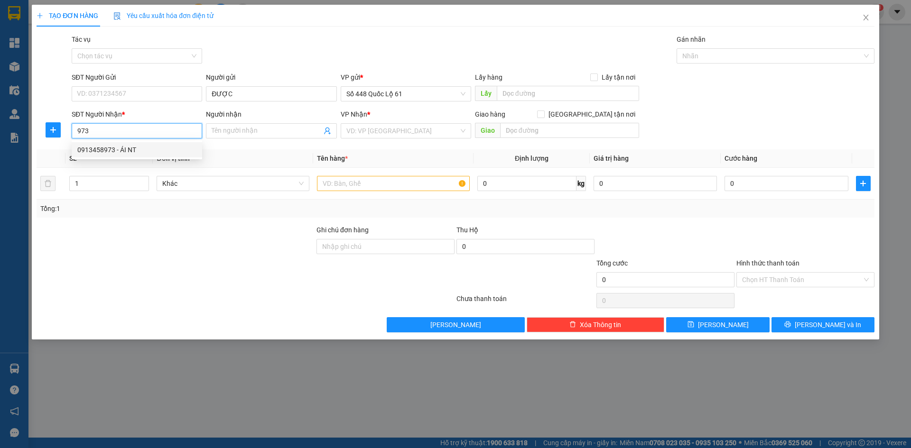
drag, startPoint x: 164, startPoint y: 153, endPoint x: 219, endPoint y: 138, distance: 57.6
click at [164, 153] on div "0913458973 - ÁI NT" at bounding box center [136, 150] width 119 height 10
type input "0913458973"
type input "ÁI NT"
type input "1.000"
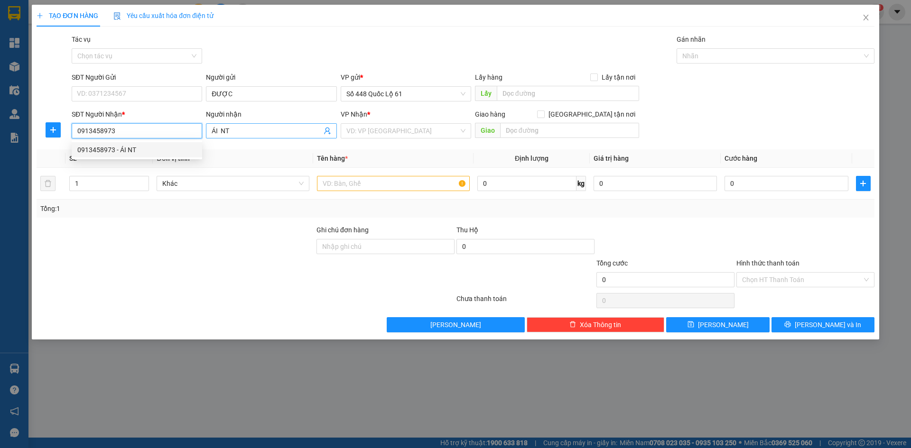
type input "1.000"
type input "0913458973"
drag, startPoint x: 173, startPoint y: 134, endPoint x: 64, endPoint y: 168, distance: 114.9
click at [80, 161] on div "Transit Pickup Surcharge Ids Transit Deliver Surcharge Ids Transit Deliver Surc…" at bounding box center [456, 183] width 838 height 298
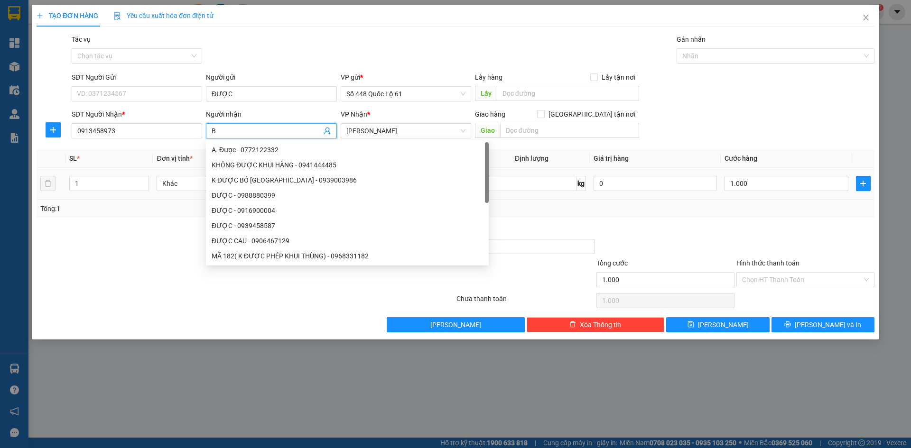
paste input "É"
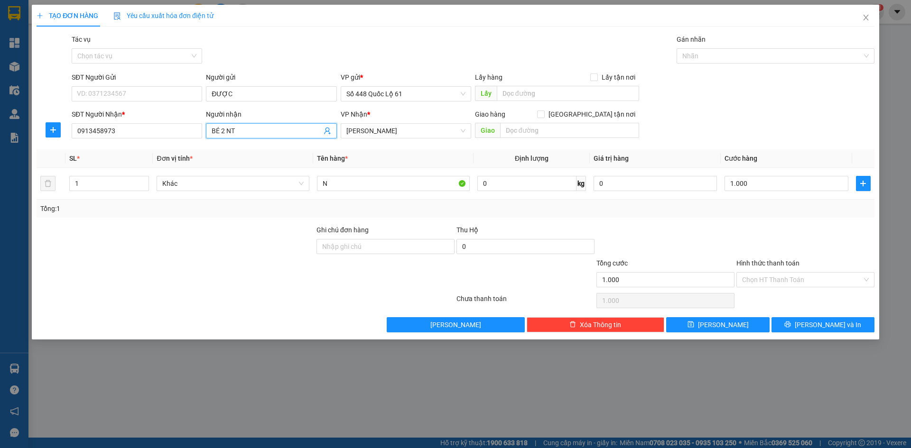
type input "BÉ 2 NT"
click at [766, 281] on input "Hình thức thanh toán" at bounding box center [802, 280] width 120 height 14
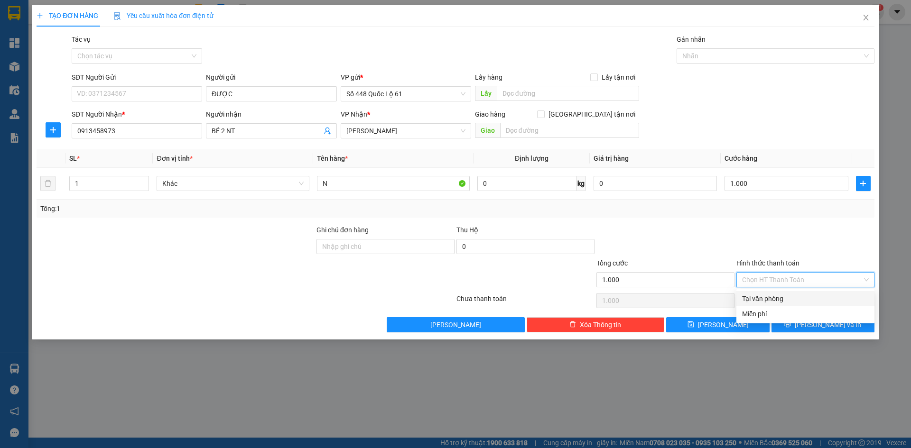
click at [764, 295] on div "Tại văn phòng" at bounding box center [805, 299] width 127 height 10
type input "0"
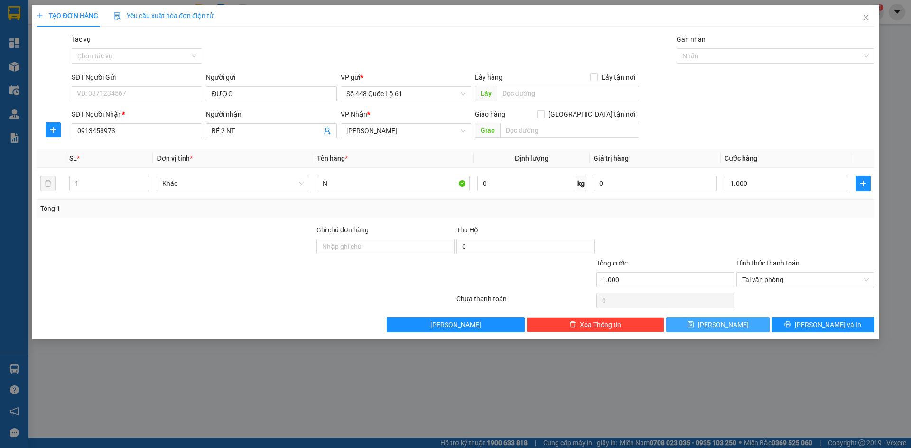
click at [730, 322] on button "Lưu" at bounding box center [717, 324] width 103 height 15
type input "0"
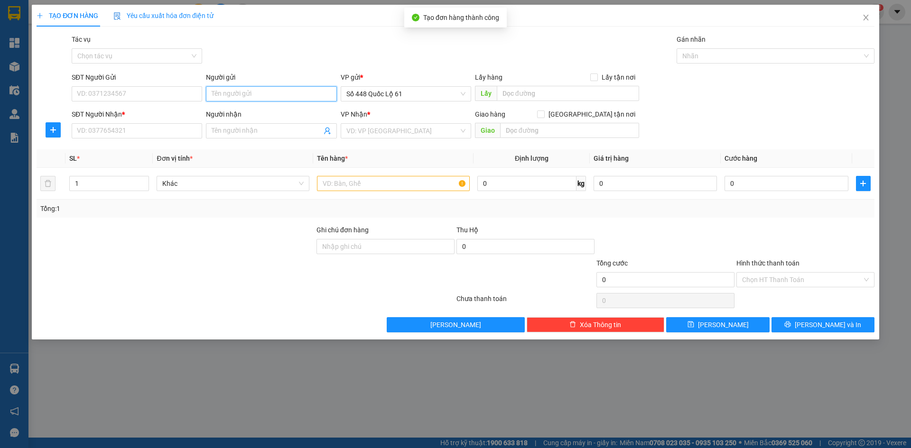
paste input "ĐƯỢC"
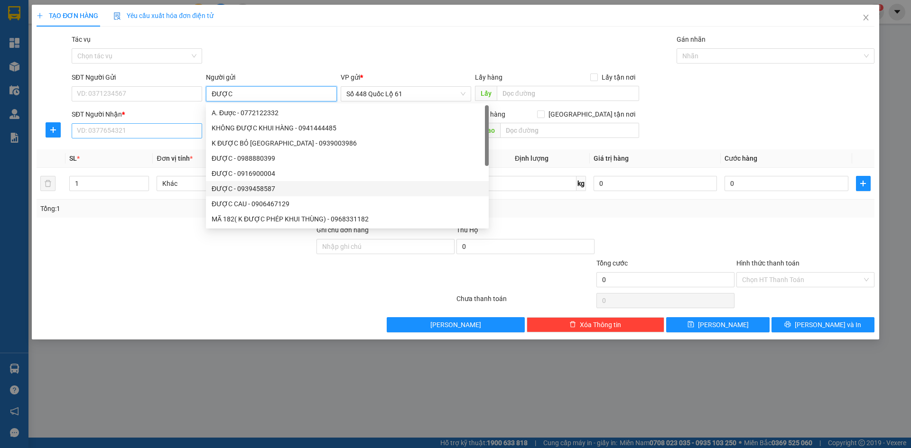
type input "ĐƯỢC"
click at [167, 130] on input "SĐT Người Nhận *" at bounding box center [137, 130] width 130 height 15
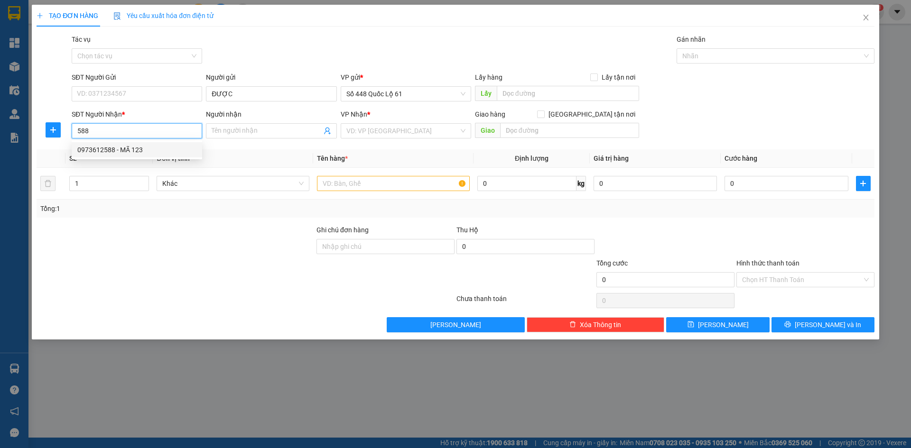
click at [158, 153] on div "0973612588 - MÃ 123" at bounding box center [136, 150] width 119 height 10
type input "0973612588"
type input "MÃ 123"
checkbox input "true"
type input "QUY NHƠN"
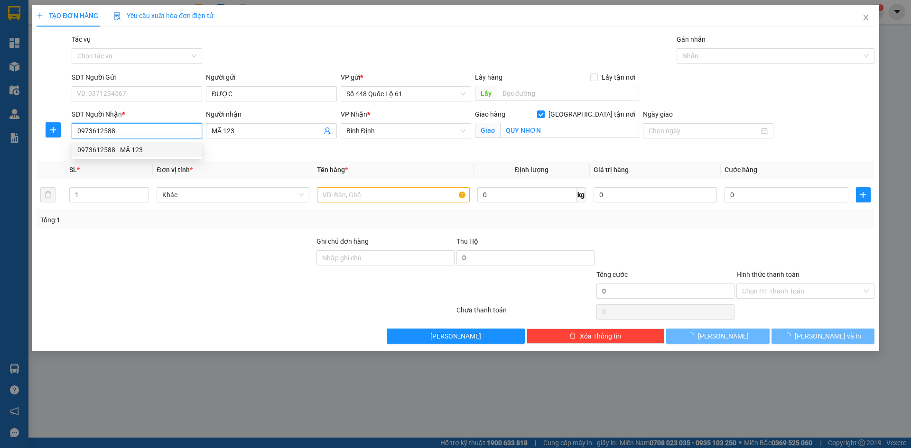
type input "1.000"
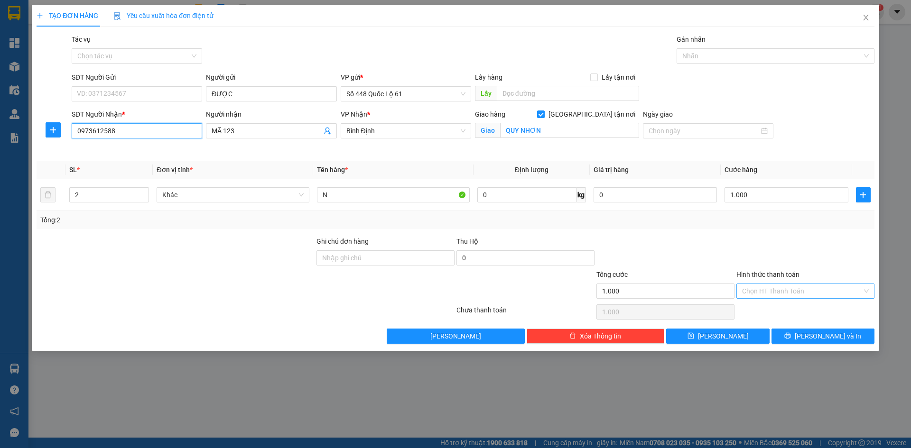
type input "0973612588"
click at [798, 293] on input "Hình thức thanh toán" at bounding box center [802, 291] width 120 height 14
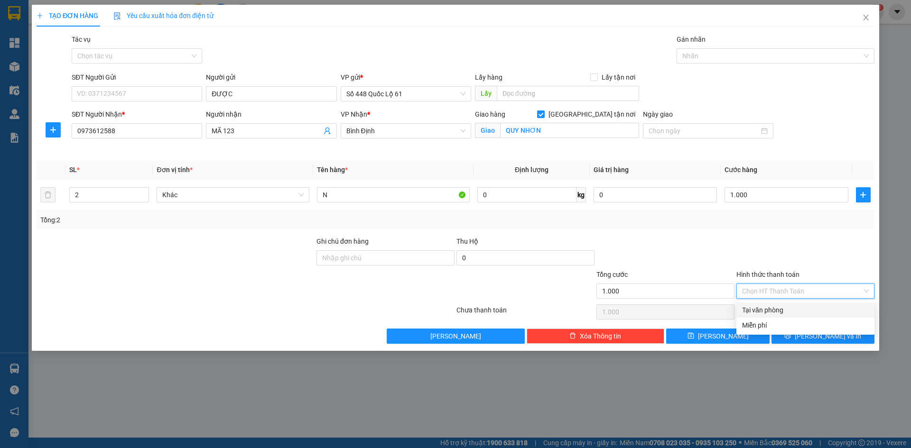
drag, startPoint x: 787, startPoint y: 307, endPoint x: 780, endPoint y: 311, distance: 7.0
click at [786, 308] on div "Tại văn phòng" at bounding box center [805, 310] width 127 height 10
type input "0"
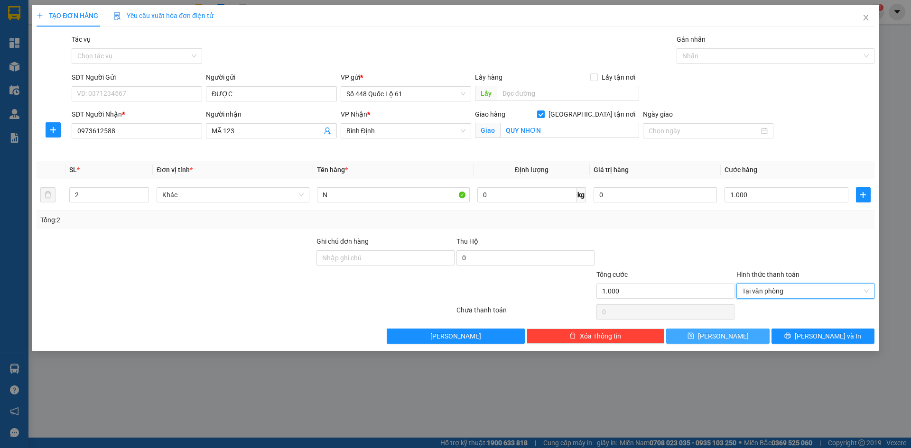
drag, startPoint x: 734, startPoint y: 332, endPoint x: 729, endPoint y: 323, distance: 10.2
click at [733, 332] on button "Lưu" at bounding box center [717, 336] width 103 height 15
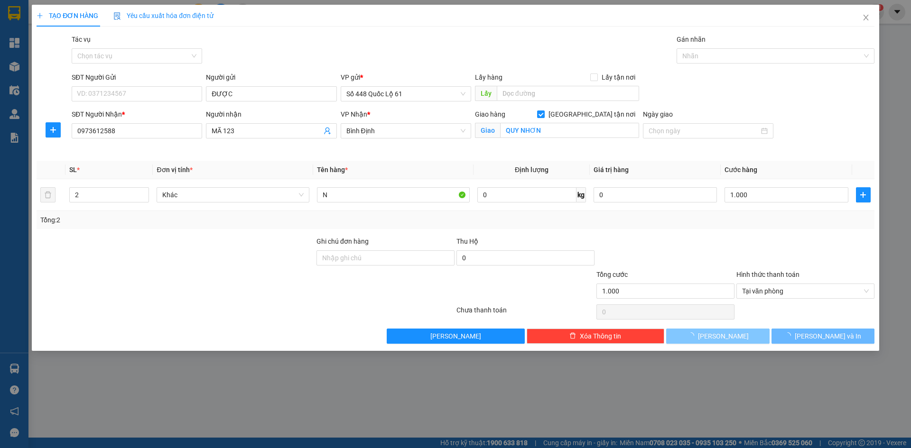
checkbox input "false"
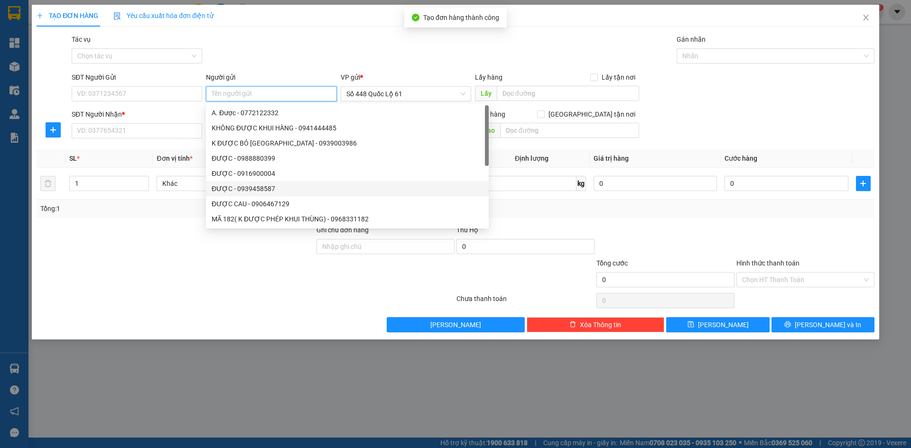
paste input "ĐƯỢC"
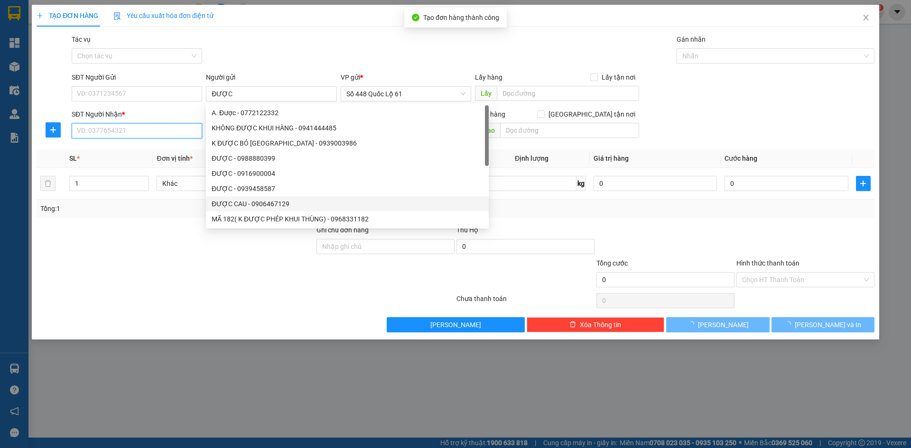
click at [143, 137] on input "SĐT Người Nhận *" at bounding box center [137, 130] width 130 height 15
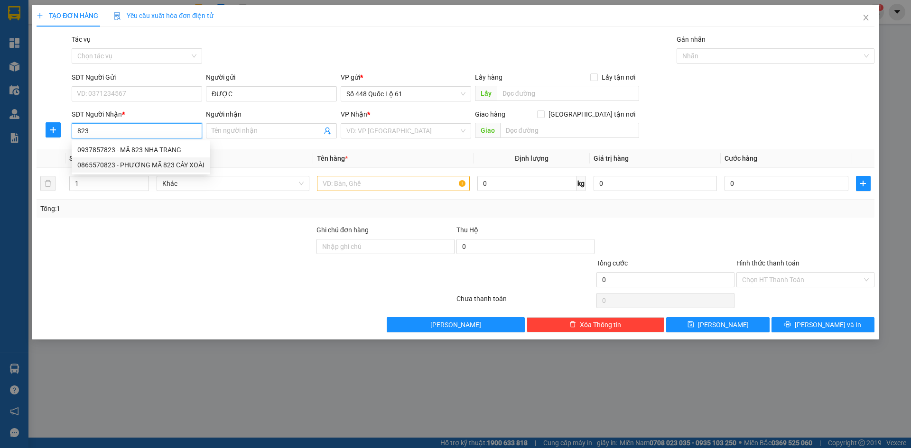
click at [154, 161] on div "0865570823 - PHƯƠNG MÃ 823 CÂY XOÀI" at bounding box center [140, 165] width 127 height 10
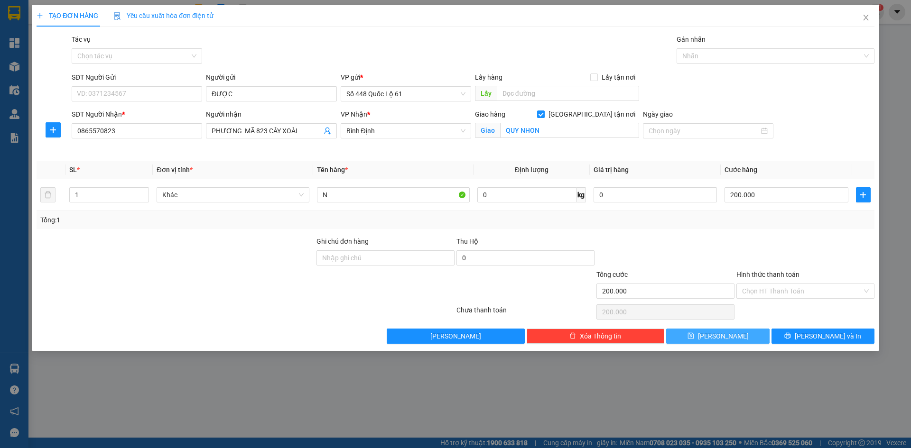
click at [696, 333] on button "Lưu" at bounding box center [717, 336] width 103 height 15
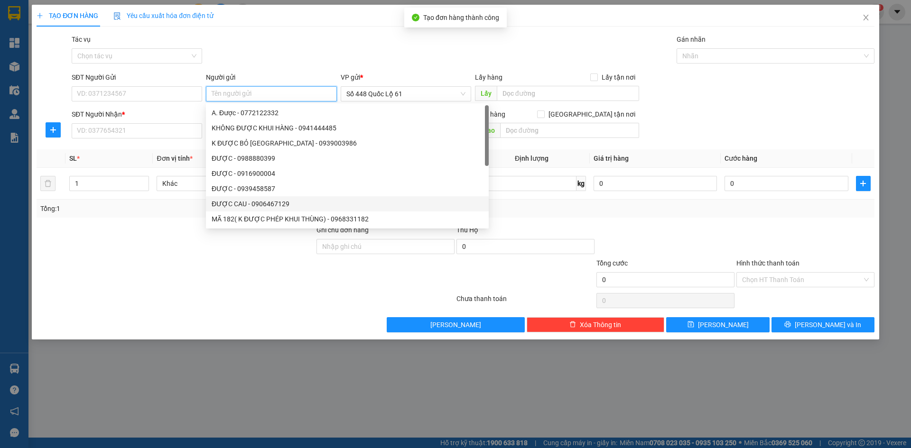
paste input "ĐƯỢC"
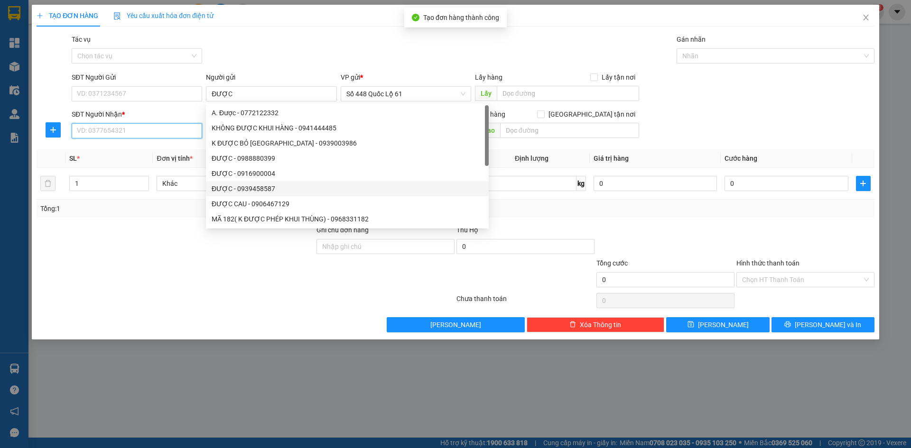
click at [114, 131] on input "SĐT Người Nhận *" at bounding box center [137, 130] width 130 height 15
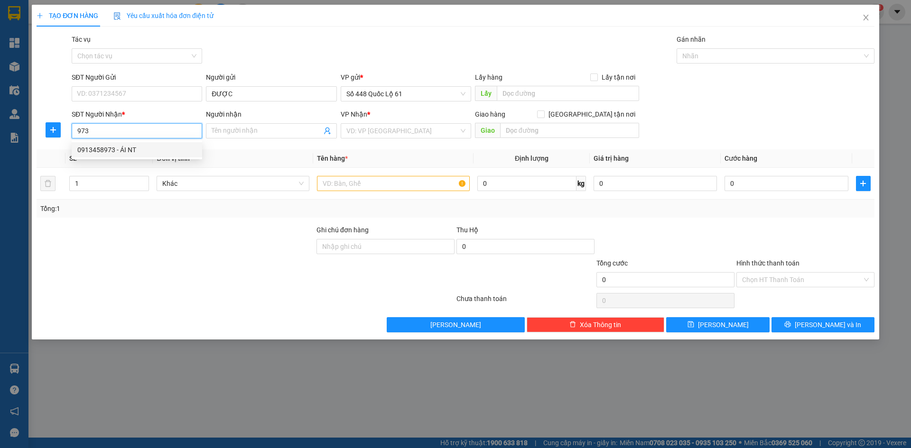
drag, startPoint x: 143, startPoint y: 147, endPoint x: 205, endPoint y: 145, distance: 62.2
click at [144, 147] on div "0913458973 - ÁI NT" at bounding box center [136, 150] width 119 height 10
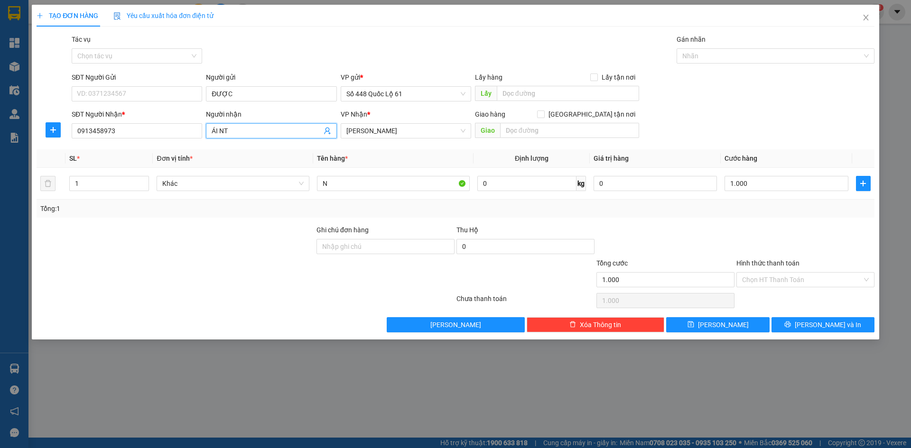
drag, startPoint x: 217, startPoint y: 133, endPoint x: 165, endPoint y: 142, distance: 53.0
click at [168, 141] on div "SĐT Người Nhận * 0913458973 Người nhận ÁI NT ÁI NT VP Nhận * Khánh Hoà Giao h…" at bounding box center [473, 125] width 807 height 33
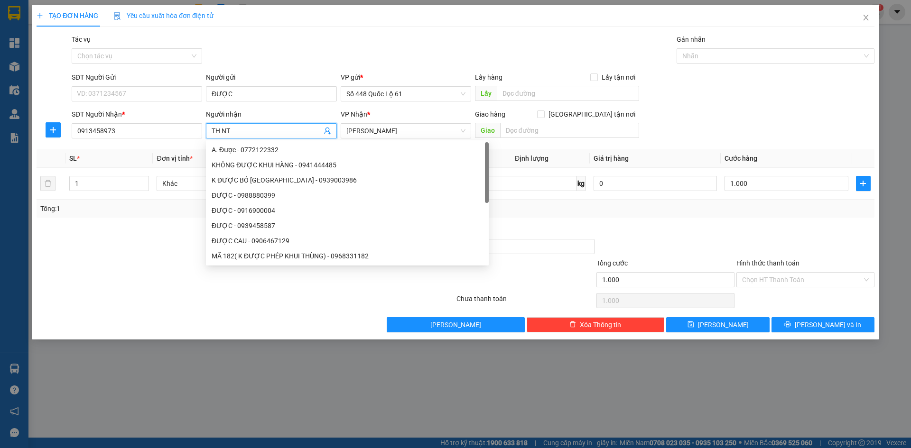
paste input "Ơ"
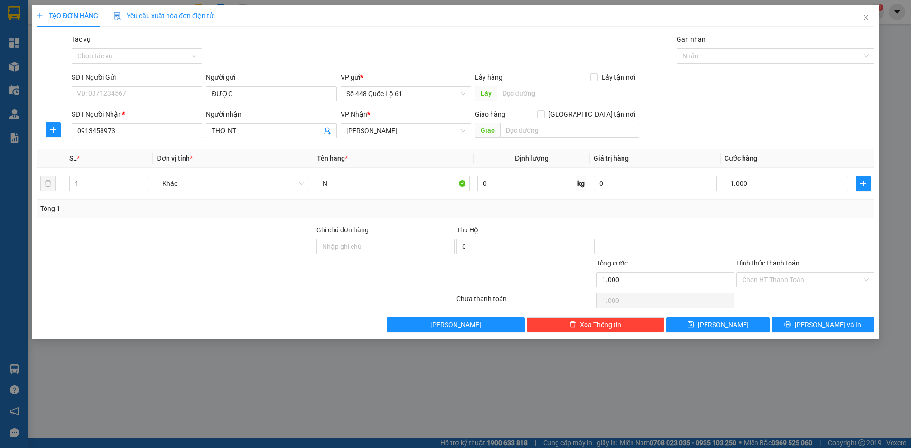
click at [270, 31] on div "TẠO ĐƠN HÀNG Yêu cầu xuất hóa đơn điện tử Transit Pickup Surcharge Ids Transit …" at bounding box center [456, 169] width 838 height 328
drag, startPoint x: 744, startPoint y: 277, endPoint x: 750, endPoint y: 288, distance: 12.1
click at [745, 279] on input "Hình thức thanh toán" at bounding box center [802, 280] width 120 height 14
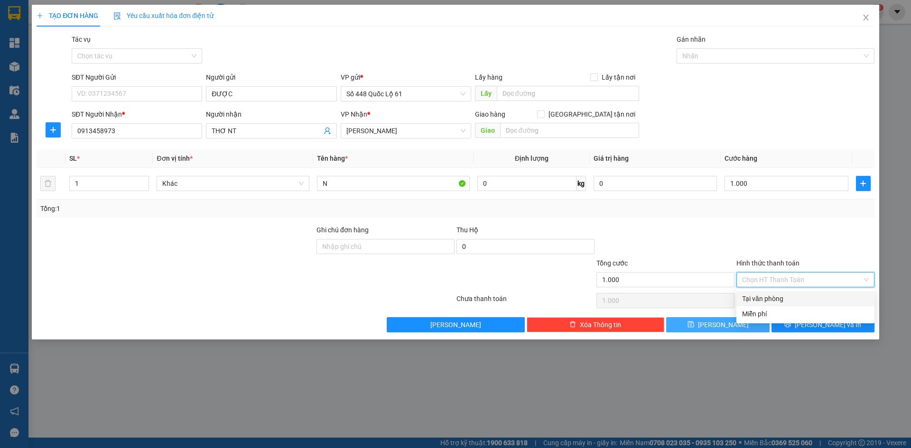
drag, startPoint x: 754, startPoint y: 294, endPoint x: 728, endPoint y: 322, distance: 38.3
click at [754, 294] on div "Tại văn phòng" at bounding box center [805, 299] width 127 height 10
click at [725, 324] on span "Lưu" at bounding box center [723, 325] width 51 height 10
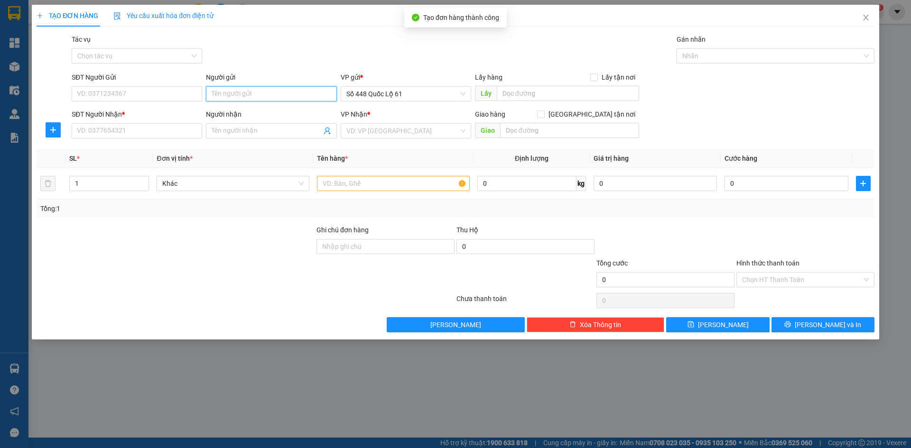
paste input "ĐƯỢC"
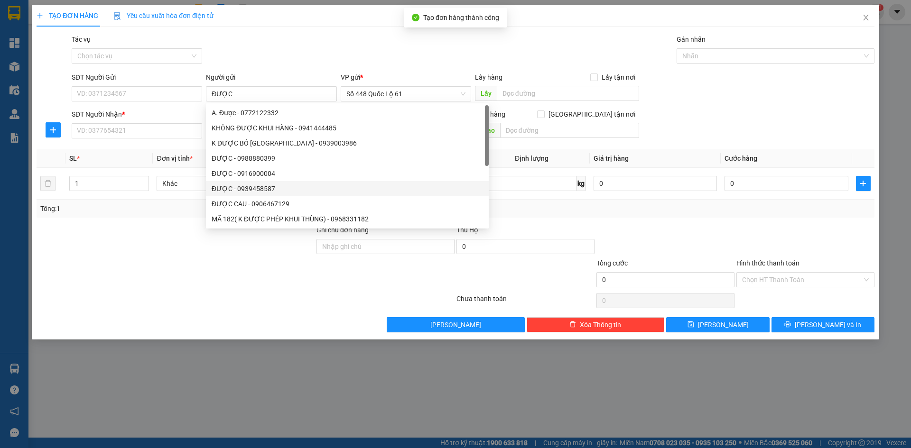
click at [155, 139] on div "SĐT Người Nhận * VD: 0377654321" at bounding box center [137, 125] width 130 height 33
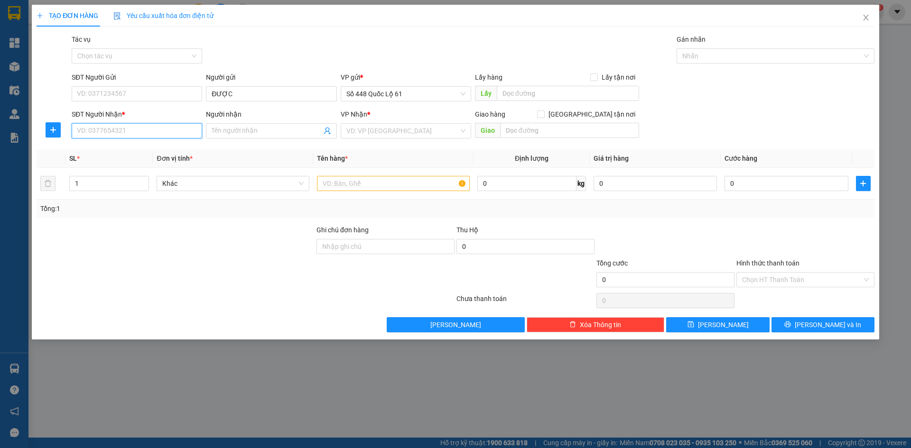
click at [158, 128] on input "SĐT Người Nhận *" at bounding box center [137, 130] width 130 height 15
drag, startPoint x: 148, startPoint y: 149, endPoint x: 158, endPoint y: 148, distance: 9.6
click at [149, 149] on div "0913458973 - BÉ 2 NT" at bounding box center [136, 150] width 119 height 10
drag, startPoint x: 246, startPoint y: 134, endPoint x: 0, endPoint y: 205, distance: 256.0
click at [0, 202] on div "TẠO ĐƠN HÀNG Yêu cầu xuất hóa đơn điện tử Transit Pickup Surcharge Ids Transit …" at bounding box center [455, 224] width 911 height 448
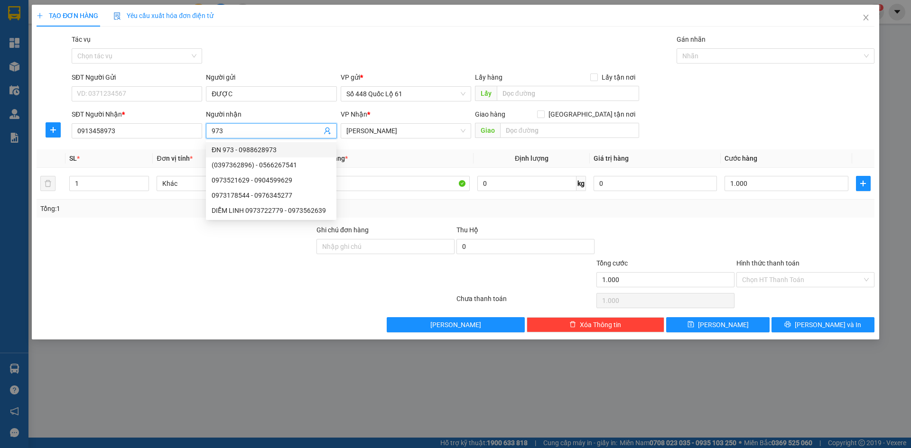
drag, startPoint x: 235, startPoint y: 131, endPoint x: 200, endPoint y: 139, distance: 35.6
click at [202, 139] on div "SĐT Người Nhận * 0913458973 Người nhận 973 VP Nhận * Khánh Hoà Giao hàng Giao…" at bounding box center [473, 125] width 807 height 33
paste input "Ê"
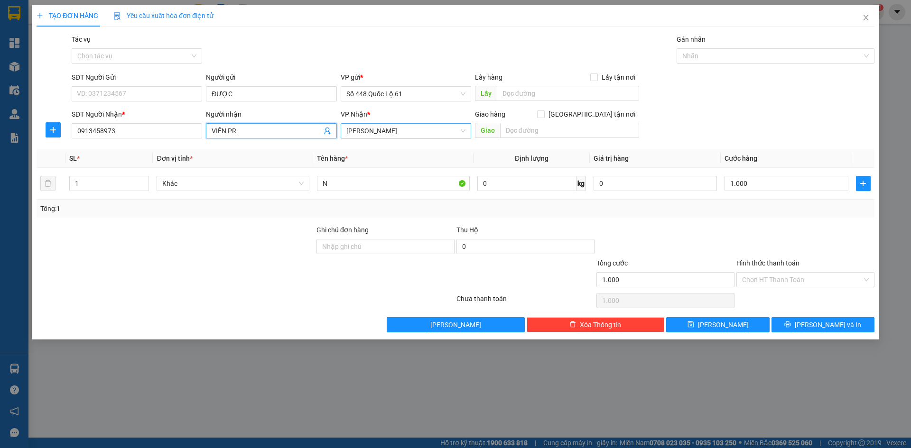
click at [415, 136] on span "[PERSON_NAME]" at bounding box center [405, 131] width 119 height 14
click at [400, 179] on div "Ninh Thuận" at bounding box center [405, 180] width 119 height 10
drag, startPoint x: 783, startPoint y: 281, endPoint x: 782, endPoint y: 298, distance: 16.7
click at [782, 281] on input "Hình thức thanh toán" at bounding box center [802, 280] width 120 height 14
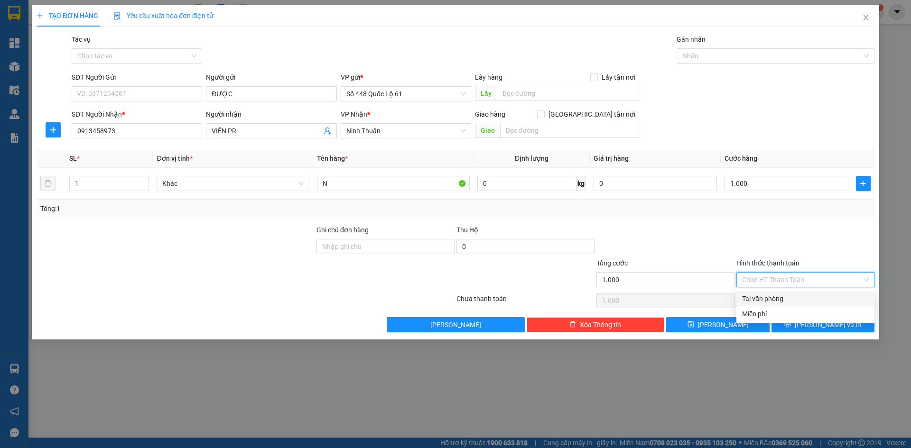
drag, startPoint x: 782, startPoint y: 298, endPoint x: 765, endPoint y: 316, distance: 24.8
click at [782, 298] on div "Tại văn phòng" at bounding box center [805, 299] width 127 height 10
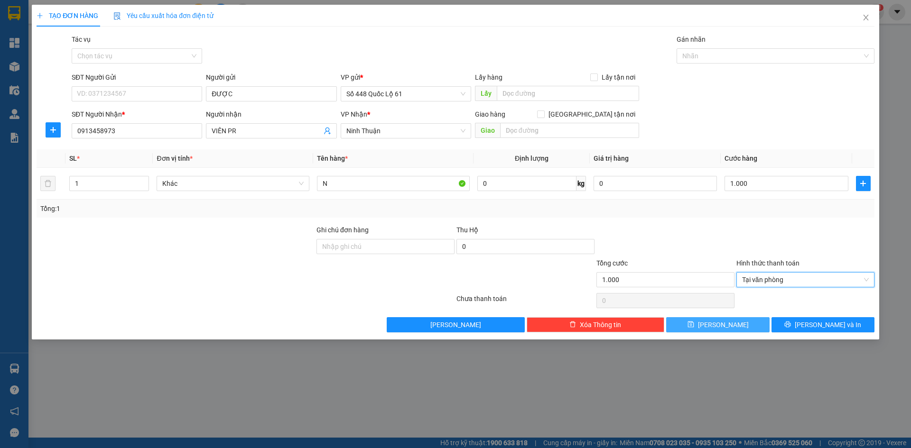
drag, startPoint x: 748, startPoint y: 323, endPoint x: 714, endPoint y: 312, distance: 35.3
click at [748, 323] on button "Lưu" at bounding box center [717, 324] width 103 height 15
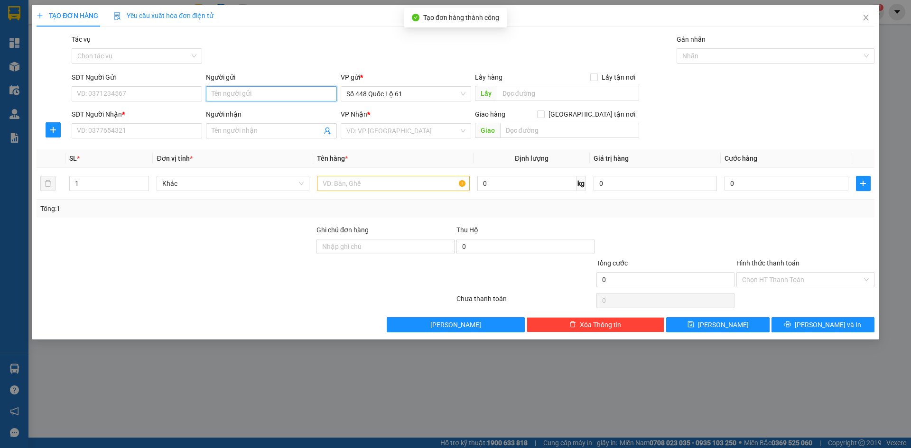
paste input "ĐƯỢC"
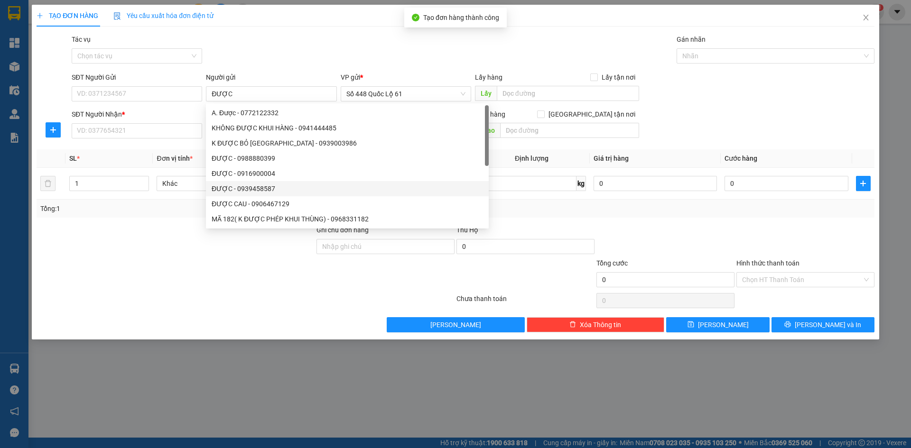
click at [168, 139] on div "SĐT Người Nhận * VD: 0377654321" at bounding box center [137, 125] width 130 height 33
click at [169, 134] on input "SĐT Người Nhận *" at bounding box center [137, 130] width 130 height 15
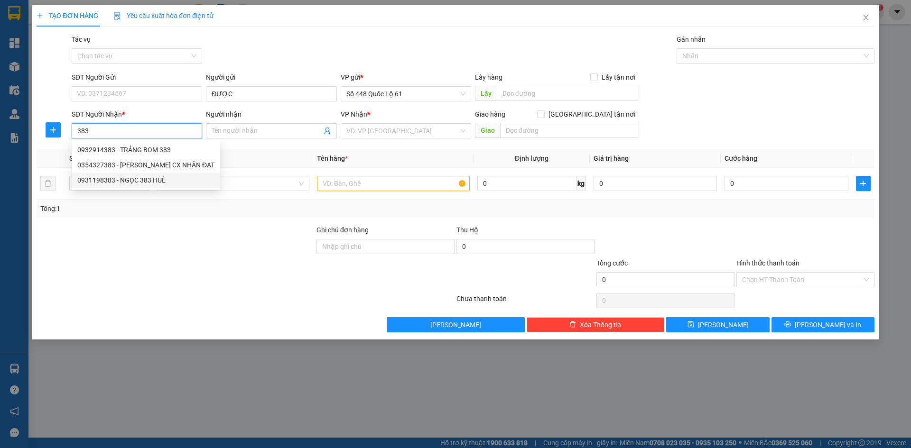
click at [153, 173] on div "0931198383 - NGỌC 383 HUẾ" at bounding box center [146, 180] width 149 height 15
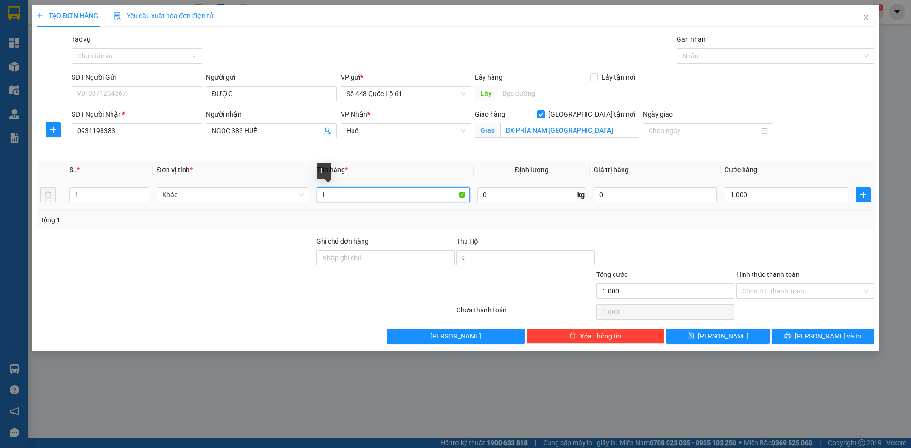
drag, startPoint x: 354, startPoint y: 201, endPoint x: 298, endPoint y: 209, distance: 56.1
click at [298, 209] on tr "1 Khác L 0 kg 0 1.000" at bounding box center [456, 195] width 838 height 32
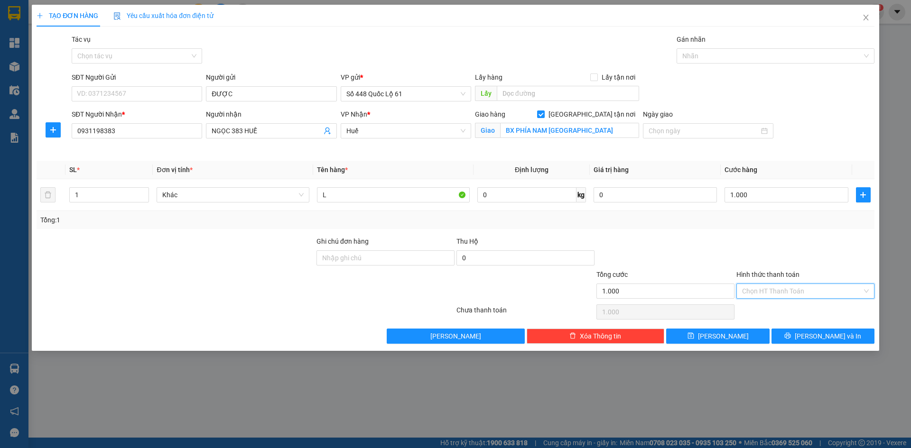
click at [769, 289] on input "Hình thức thanh toán" at bounding box center [802, 291] width 120 height 14
click at [768, 308] on div "Tại văn phòng" at bounding box center [805, 310] width 127 height 10
click at [694, 338] on icon "save" at bounding box center [690, 336] width 7 height 7
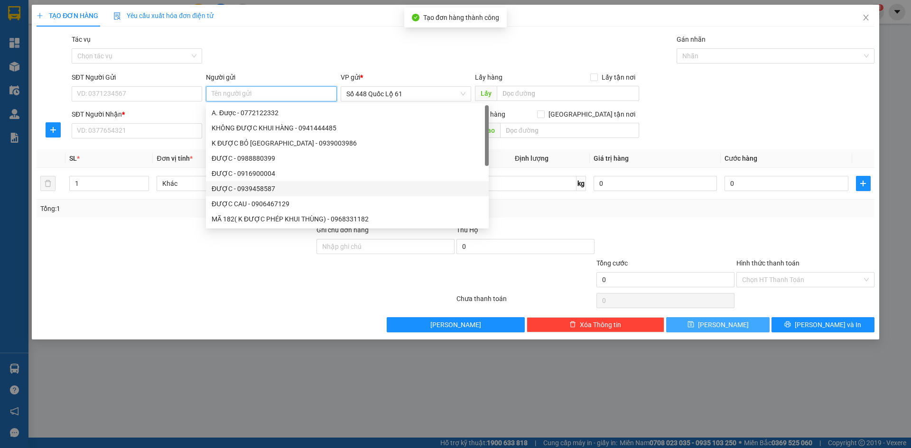
paste input "ĐƯỢC"
click at [177, 135] on input "SĐT Người Nhận *" at bounding box center [137, 130] width 130 height 15
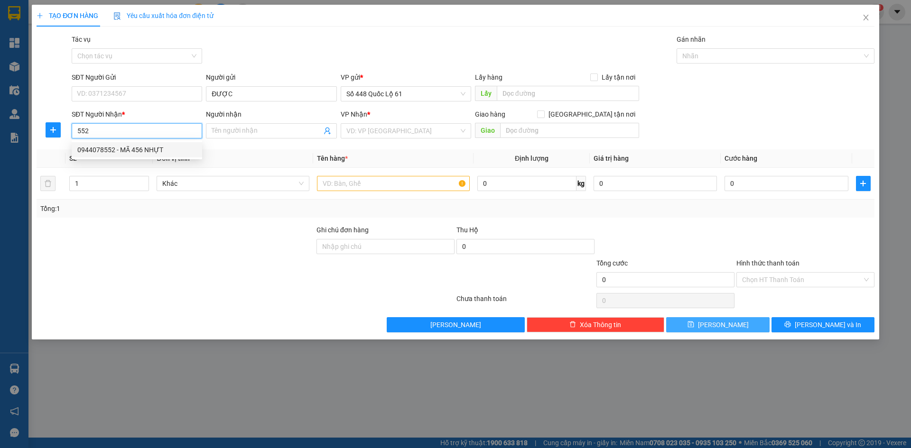
drag, startPoint x: 162, startPoint y: 151, endPoint x: 210, endPoint y: 140, distance: 49.1
click at [163, 151] on div "0944078552 - MÃ 456 NHỰT" at bounding box center [136, 150] width 119 height 10
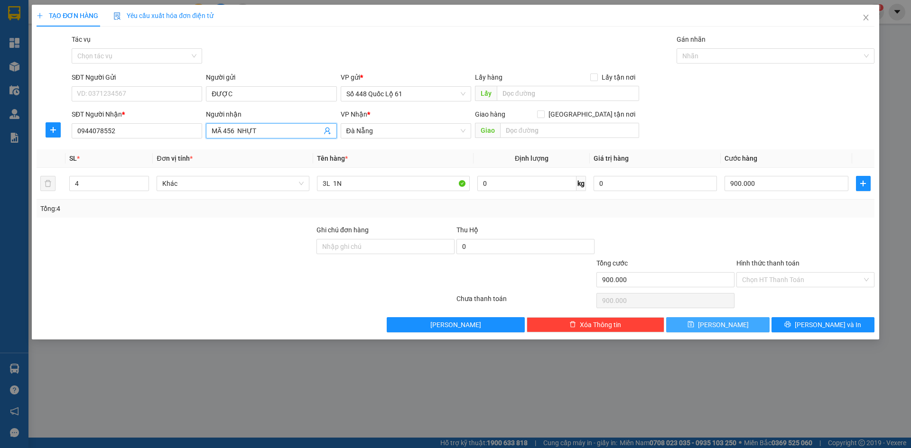
click at [237, 134] on input "MÃ 456 NHỰT" at bounding box center [267, 131] width 110 height 10
drag, startPoint x: 123, startPoint y: 187, endPoint x: 22, endPoint y: 189, distance: 101.6
click at [22, 189] on div "TẠO ĐƠN HÀNG Yêu cầu xuất hóa đơn điện tử Transit Pickup Surcharge Ids Transit …" at bounding box center [455, 224] width 911 height 448
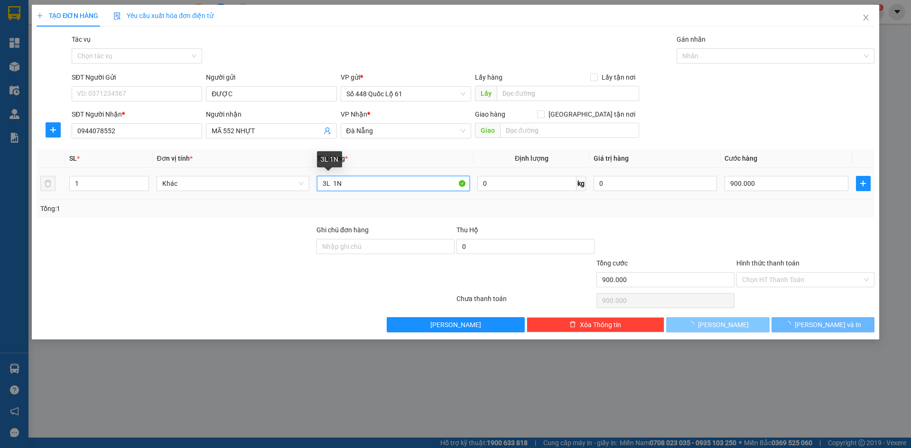
drag, startPoint x: 337, startPoint y: 187, endPoint x: 235, endPoint y: 195, distance: 102.7
click at [235, 195] on tr "1 Khác 3L 1N 0 kg 0 900.000" at bounding box center [456, 184] width 838 height 32
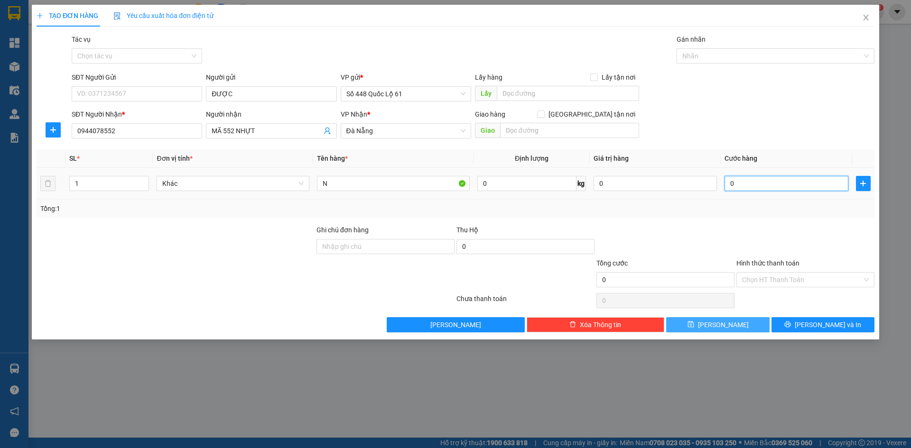
click at [780, 186] on input "0" at bounding box center [786, 183] width 123 height 15
click at [731, 320] on button "Lưu" at bounding box center [717, 324] width 103 height 15
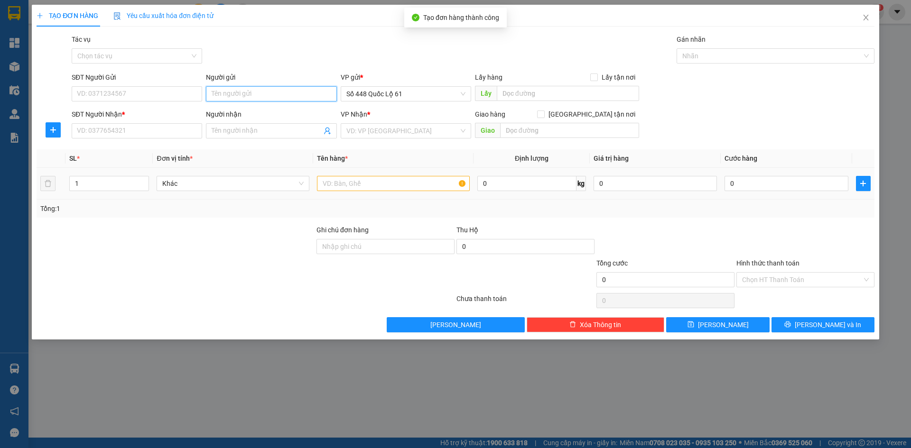
drag, startPoint x: 266, startPoint y: 103, endPoint x: 249, endPoint y: 91, distance: 21.0
paste input "ĐƯỢC"
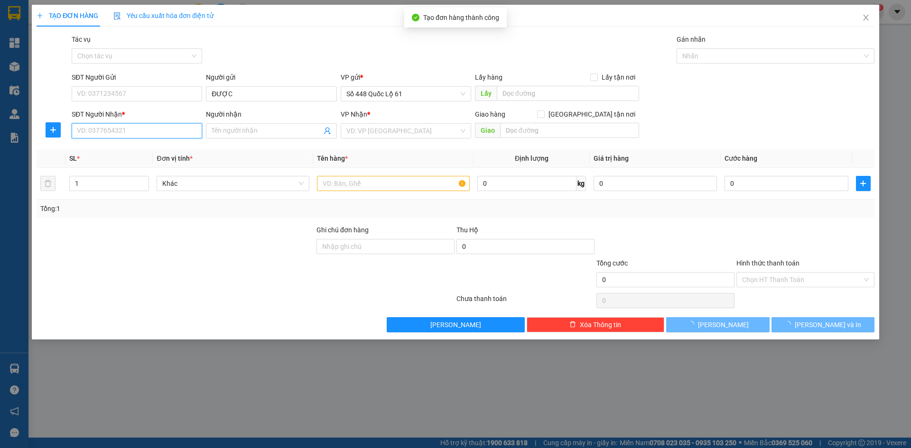
click at [164, 137] on input "SĐT Người Nhận *" at bounding box center [137, 130] width 130 height 15
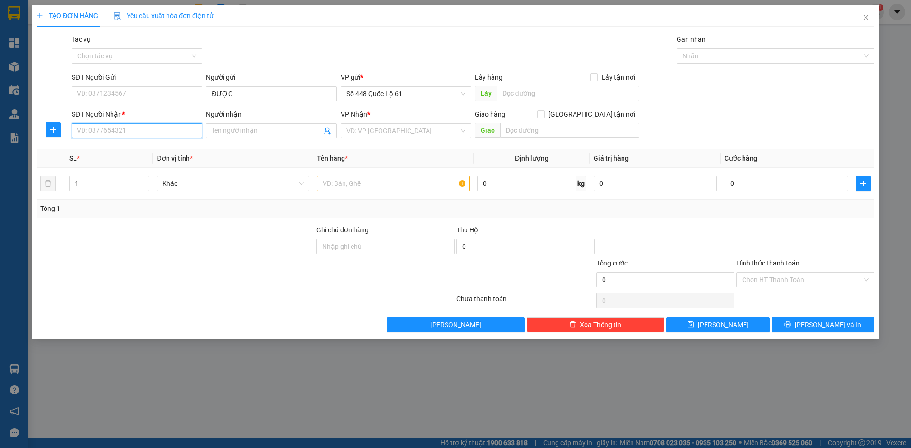
drag, startPoint x: 150, startPoint y: 128, endPoint x: 158, endPoint y: 128, distance: 7.1
click at [152, 128] on input "SĐT Người Nhận *" at bounding box center [137, 130] width 130 height 15
click at [135, 149] on div "0935284112 - LỢI QUẢNG TRỊ" at bounding box center [137, 150] width 120 height 10
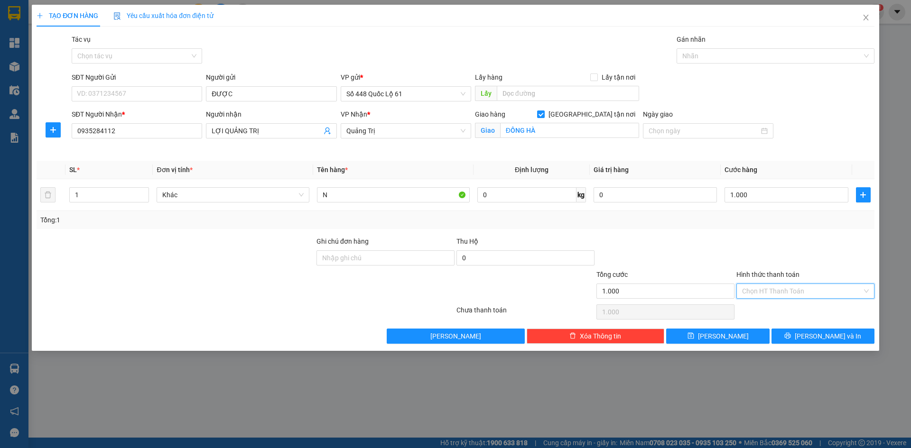
drag, startPoint x: 773, startPoint y: 288, endPoint x: 774, endPoint y: 312, distance: 23.3
click at [773, 290] on input "Hình thức thanh toán" at bounding box center [802, 291] width 120 height 14
click at [775, 312] on div "Tại văn phòng" at bounding box center [805, 310] width 127 height 10
click at [719, 337] on span "Lưu" at bounding box center [723, 336] width 51 height 10
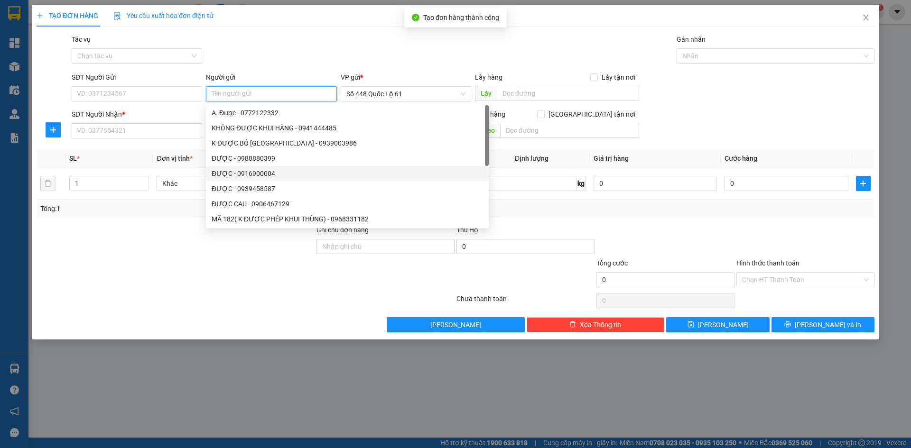
paste input "ĐƯỢC"
click at [163, 131] on input "SĐT Người Nhận *" at bounding box center [137, 130] width 130 height 15
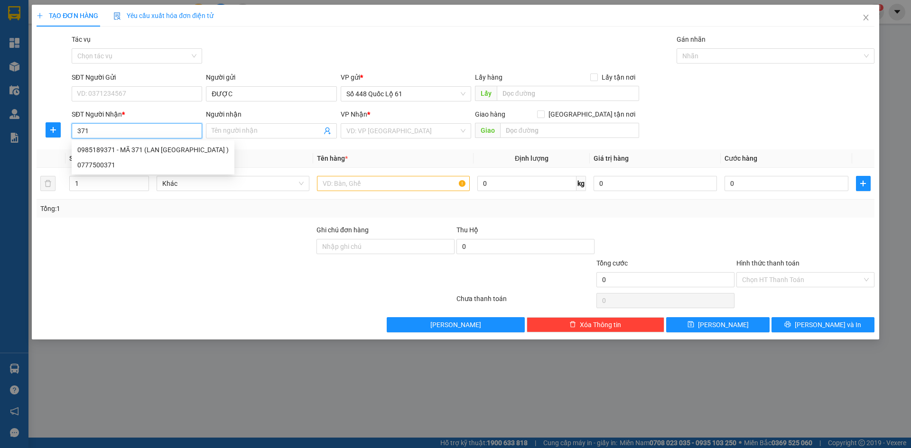
click at [175, 149] on div "0985189371 - MÃ 371 (LAN MỸ Á )" at bounding box center [152, 150] width 151 height 10
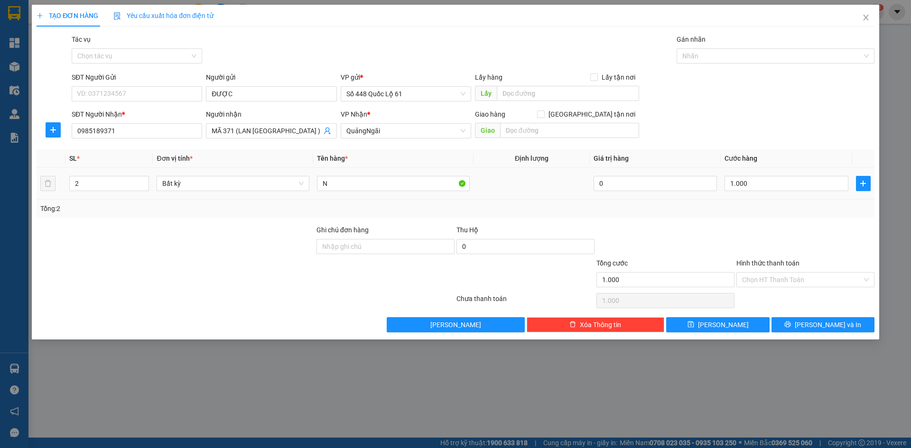
drag, startPoint x: 81, startPoint y: 186, endPoint x: 66, endPoint y: 186, distance: 14.7
click at [66, 186] on td "2" at bounding box center [108, 184] width 87 height 32
click at [774, 182] on input "1.000" at bounding box center [786, 183] width 123 height 15
drag, startPoint x: 775, startPoint y: 221, endPoint x: 765, endPoint y: 291, distance: 70.9
click at [775, 224] on div "Transit Pickup Surcharge Ids Transit Deliver Surcharge Ids Transit Deliver Surc…" at bounding box center [456, 183] width 838 height 298
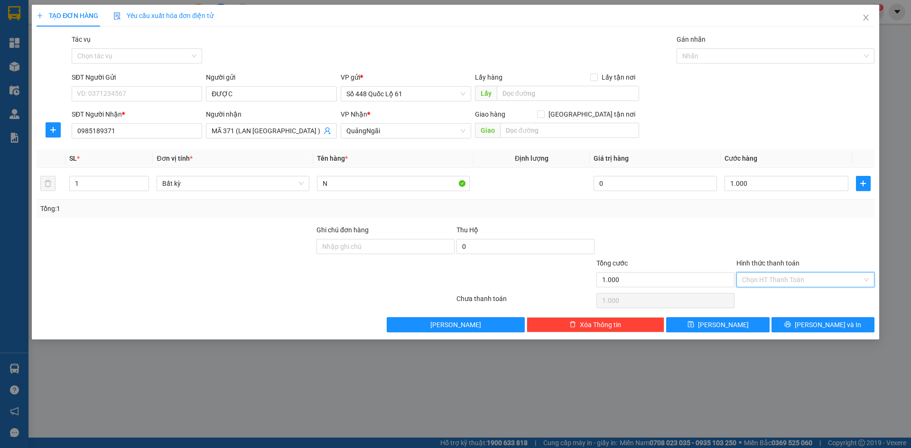
click at [771, 285] on input "Hình thức thanh toán" at bounding box center [802, 280] width 120 height 14
click at [773, 297] on div "Tại văn phòng" at bounding box center [805, 299] width 127 height 10
click at [701, 321] on button "Lưu" at bounding box center [717, 324] width 103 height 15
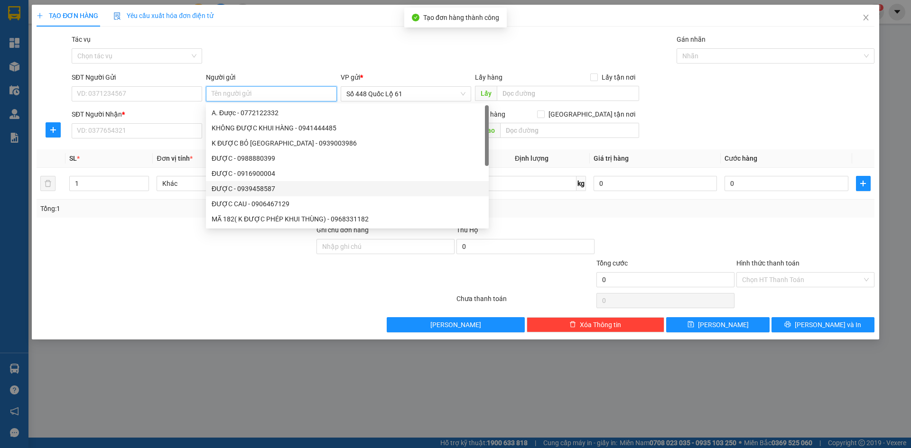
paste input "ĐƯỢC"
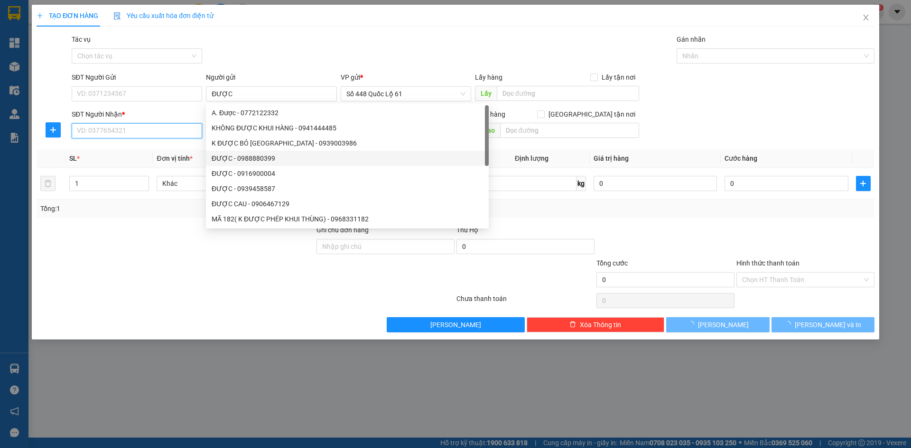
click at [172, 130] on input "SĐT Người Nhận *" at bounding box center [137, 130] width 130 height 15
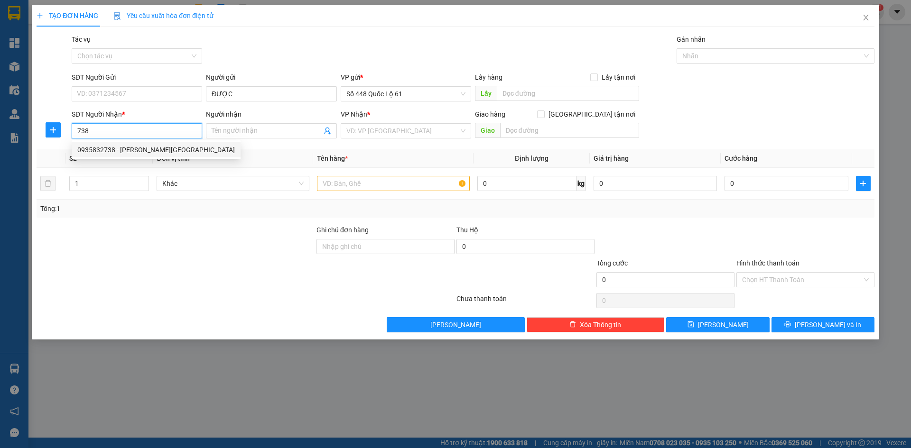
click at [170, 144] on div "0935832738 - THIỆN NHA TRANG" at bounding box center [156, 149] width 169 height 15
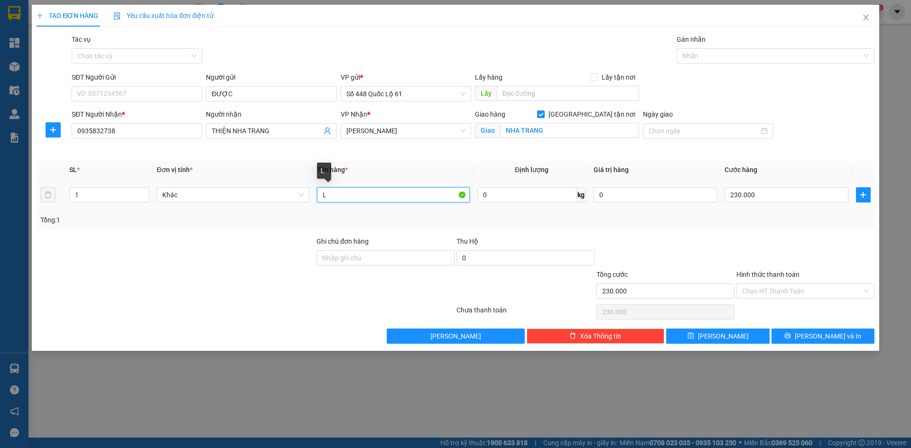
drag, startPoint x: 334, startPoint y: 197, endPoint x: 314, endPoint y: 199, distance: 20.5
click at [314, 199] on td "L" at bounding box center [393, 195] width 160 height 32
click at [765, 195] on input "230.000" at bounding box center [786, 194] width 123 height 15
drag, startPoint x: 708, startPoint y: 336, endPoint x: 520, endPoint y: 325, distance: 188.3
click at [694, 337] on icon "save" at bounding box center [690, 336] width 7 height 7
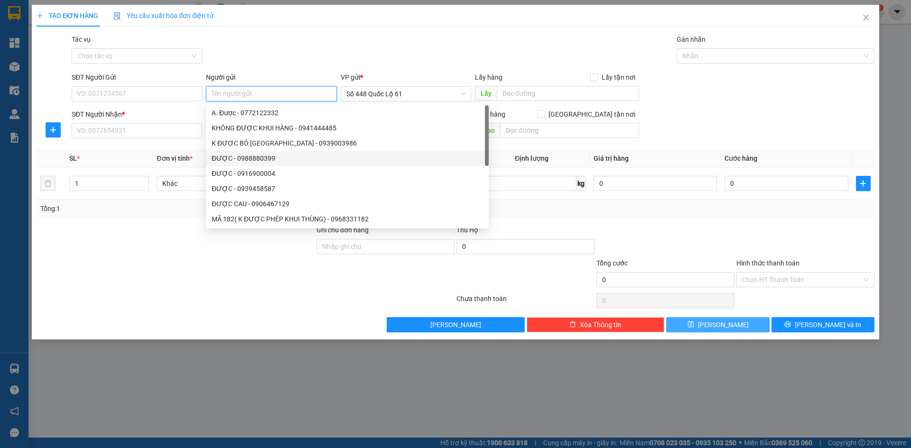
paste input "ĐƯỢC"
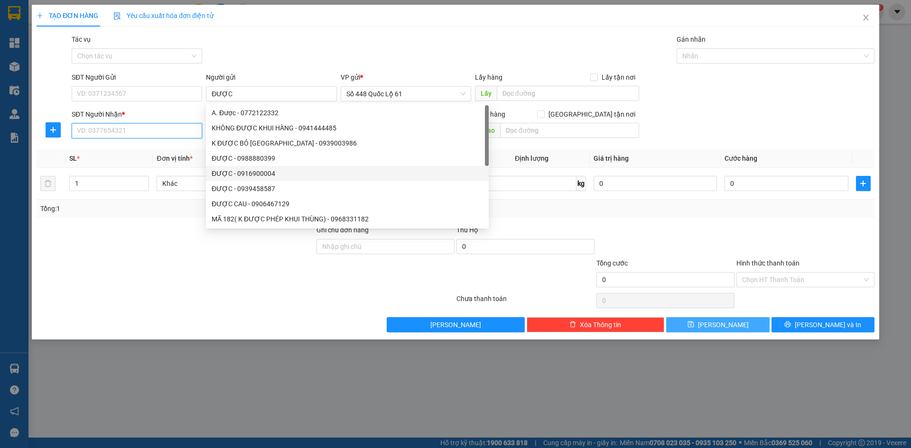
click at [164, 131] on input "SĐT Người Nhận *" at bounding box center [137, 130] width 130 height 15
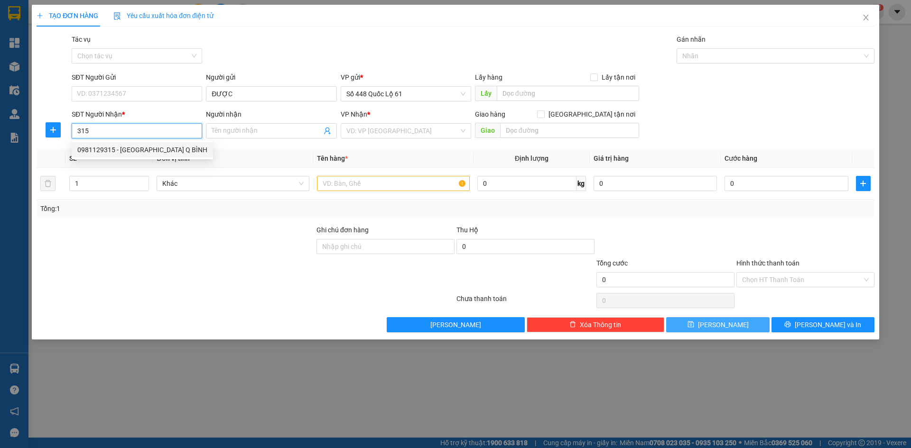
click at [189, 146] on div "0981129315 - QUẢNG HÀU Q BÌNH" at bounding box center [142, 150] width 130 height 10
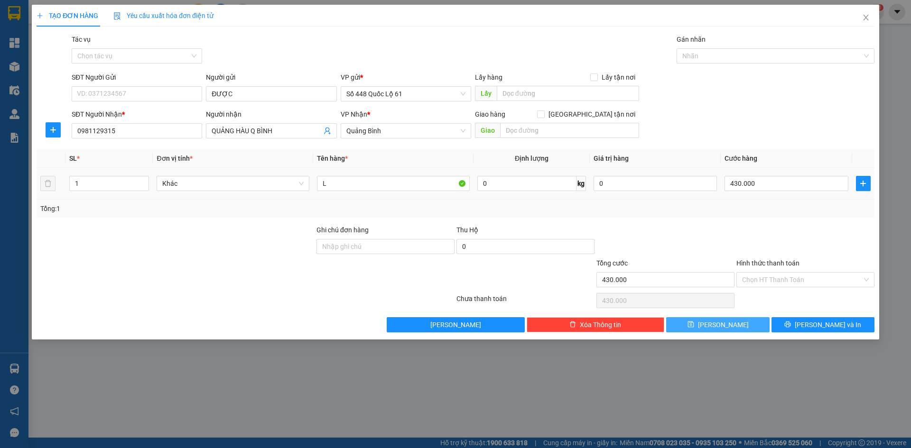
click at [717, 323] on button "Lưu" at bounding box center [717, 324] width 103 height 15
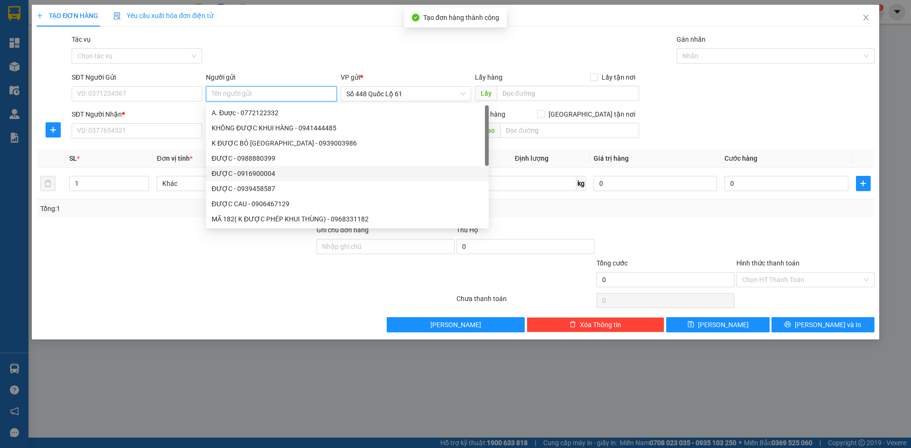
paste input "ĐƯỢC"
click at [121, 127] on input "SĐT Người Nhận *" at bounding box center [137, 130] width 130 height 15
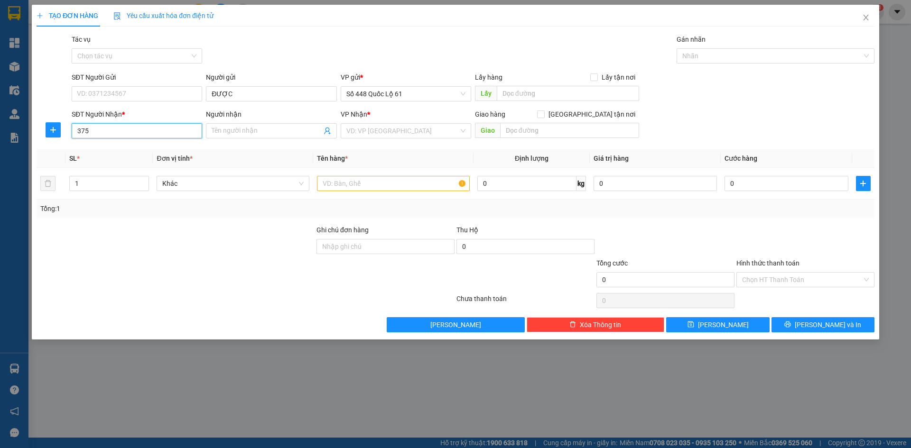
drag, startPoint x: 189, startPoint y: 132, endPoint x: 184, endPoint y: 158, distance: 25.7
click at [189, 132] on input "375" at bounding box center [137, 130] width 130 height 15
click at [177, 153] on div "0974446375 - NGUYỄN CX DUY THÀNH" at bounding box center [136, 150] width 119 height 10
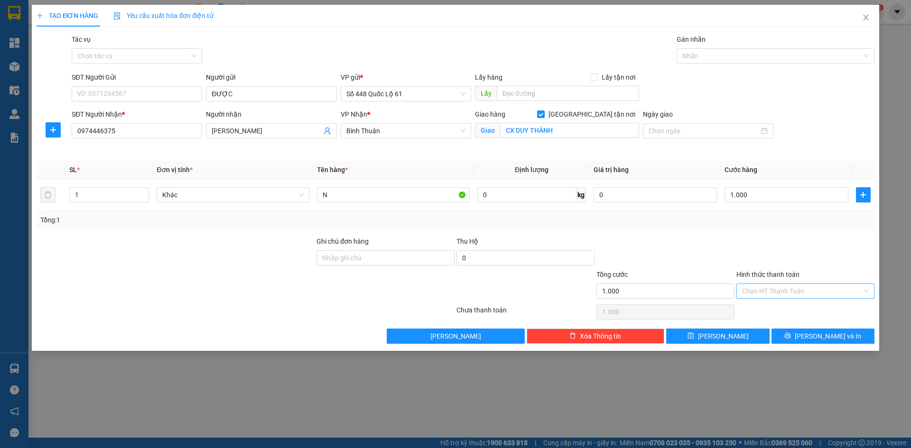
click at [779, 293] on input "Hình thức thanh toán" at bounding box center [802, 291] width 120 height 14
click at [766, 308] on div "Tại văn phòng" at bounding box center [805, 310] width 127 height 10
drag, startPoint x: 740, startPoint y: 332, endPoint x: 589, endPoint y: 317, distance: 151.5
click at [740, 332] on button "Lưu" at bounding box center [717, 336] width 103 height 15
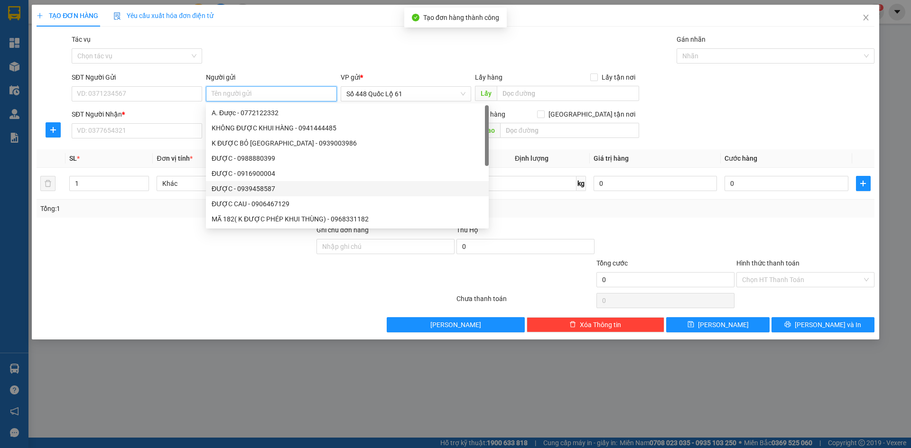
paste input "ĐƯỢC"
click at [183, 130] on input "SĐT Người Nhận *" at bounding box center [137, 130] width 130 height 15
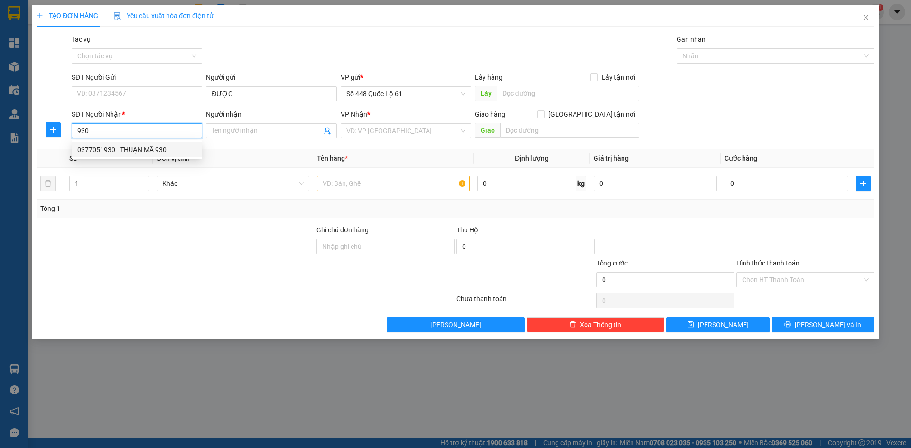
click at [167, 153] on div "0377051930 - THUẬN MÃ 930" at bounding box center [136, 150] width 119 height 10
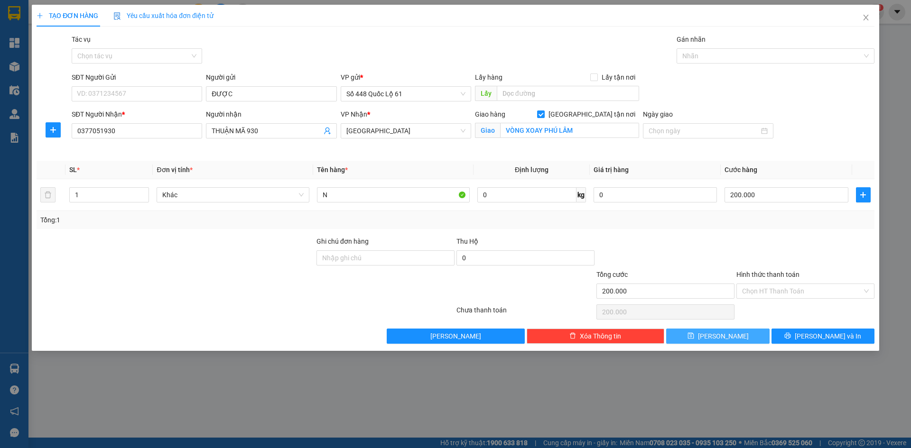
click at [696, 331] on button "Lưu" at bounding box center [717, 336] width 103 height 15
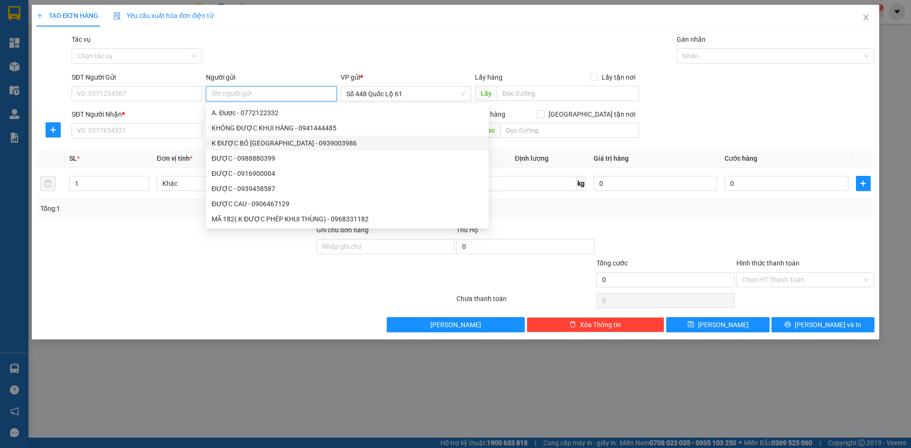
paste input "ĐƯỢC"
click at [162, 135] on input "SĐT Người Nhận *" at bounding box center [137, 130] width 130 height 15
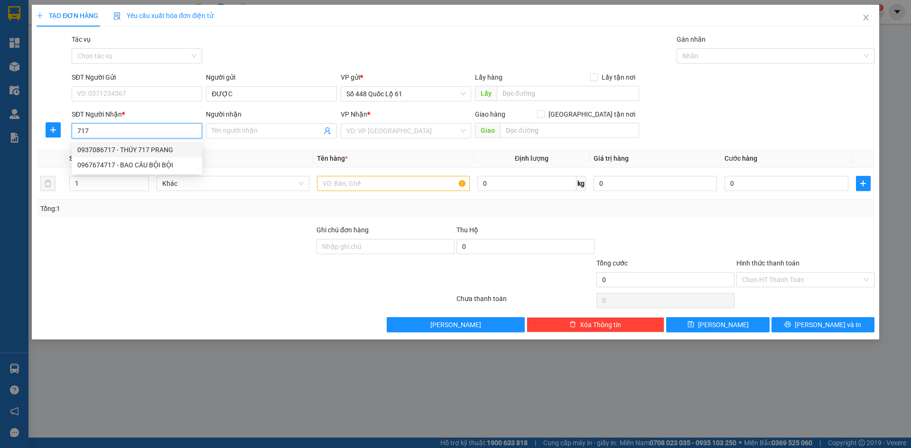
click at [167, 149] on div "0937086717 - THÚY 717 PRANG" at bounding box center [136, 150] width 119 height 10
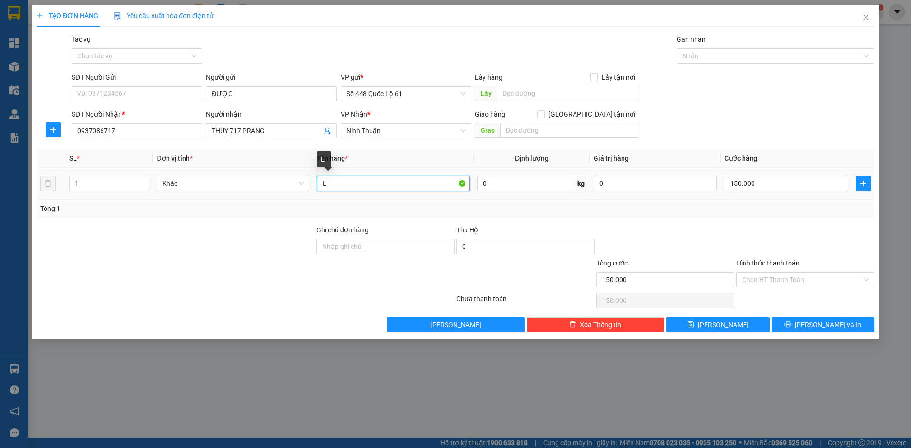
drag, startPoint x: 334, startPoint y: 183, endPoint x: 287, endPoint y: 191, distance: 47.7
click at [287, 191] on tr "1 Khác L 0 kg 0 150.000" at bounding box center [456, 184] width 838 height 32
click at [785, 186] on input "150.000" at bounding box center [786, 183] width 123 height 15
click at [723, 326] on span "Lưu" at bounding box center [723, 325] width 51 height 10
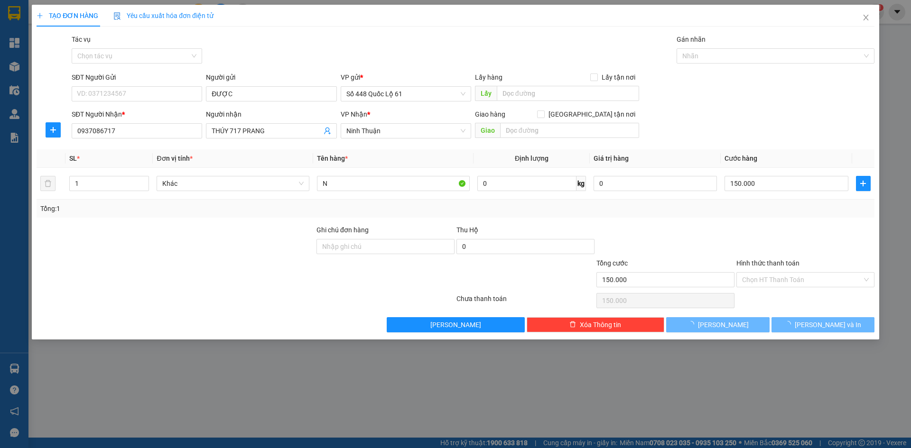
drag, startPoint x: 232, startPoint y: 86, endPoint x: 222, endPoint y: 96, distance: 14.4
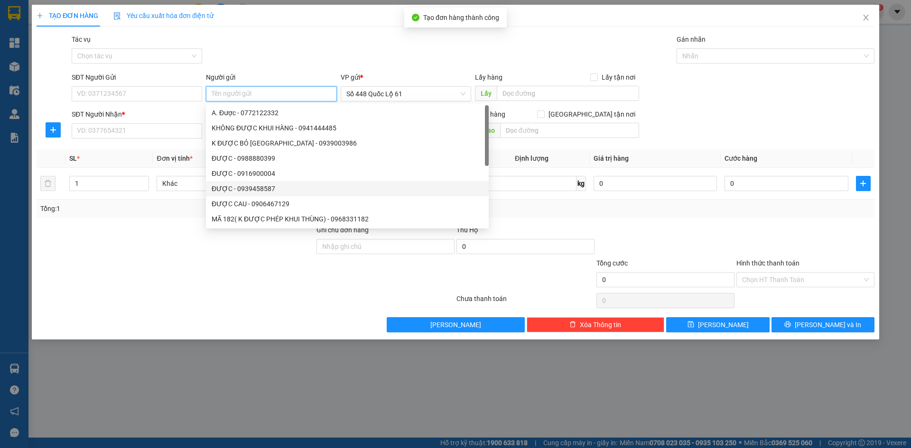
paste input "ĐƯỢC"
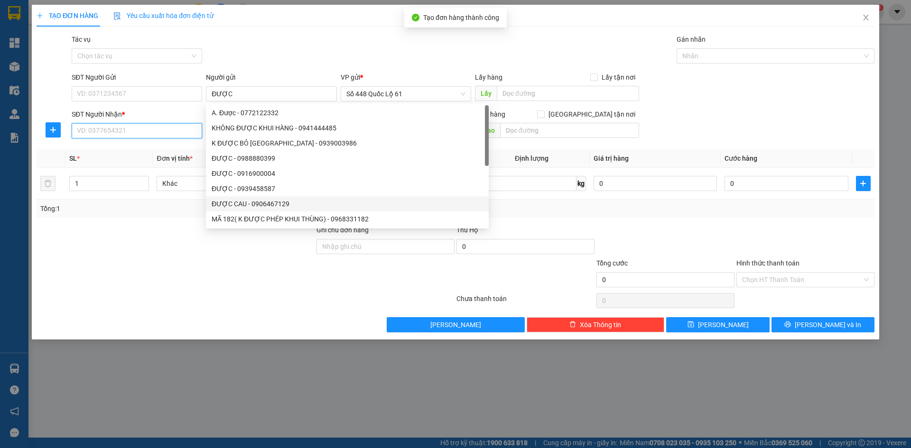
click at [139, 130] on input "SĐT Người Nhận *" at bounding box center [137, 130] width 130 height 15
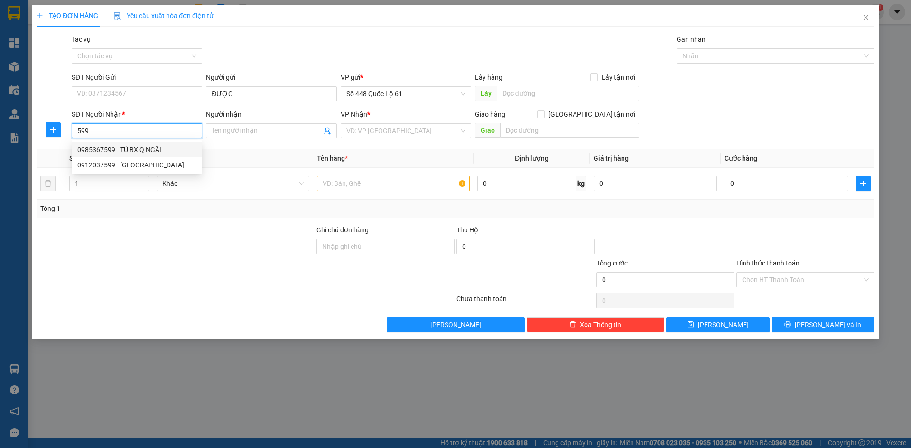
click at [157, 146] on div "0985367599 - TÚ BX Q NGÃI" at bounding box center [136, 150] width 119 height 10
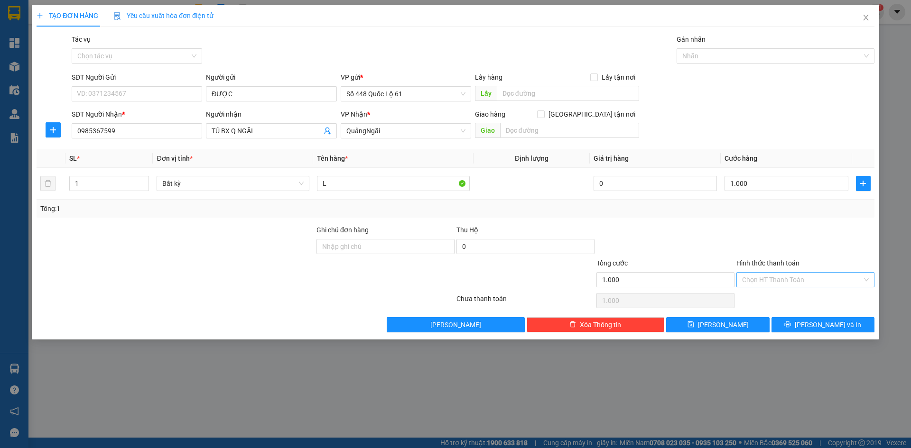
drag, startPoint x: 750, startPoint y: 280, endPoint x: 754, endPoint y: 291, distance: 12.3
click at [750, 280] on input "Hình thức thanh toán" at bounding box center [802, 280] width 120 height 14
click at [754, 292] on div "Tại văn phòng" at bounding box center [805, 298] width 138 height 15
click at [732, 323] on button "Lưu" at bounding box center [717, 324] width 103 height 15
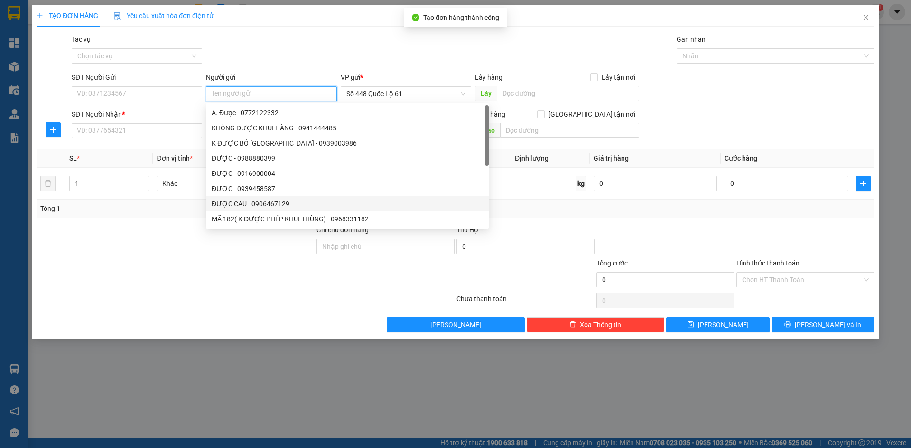
paste input "ĐƯỢC"
drag, startPoint x: 111, startPoint y: 129, endPoint x: 117, endPoint y: 131, distance: 6.4
click at [111, 130] on input "SĐT Người Nhận *" at bounding box center [137, 130] width 130 height 15
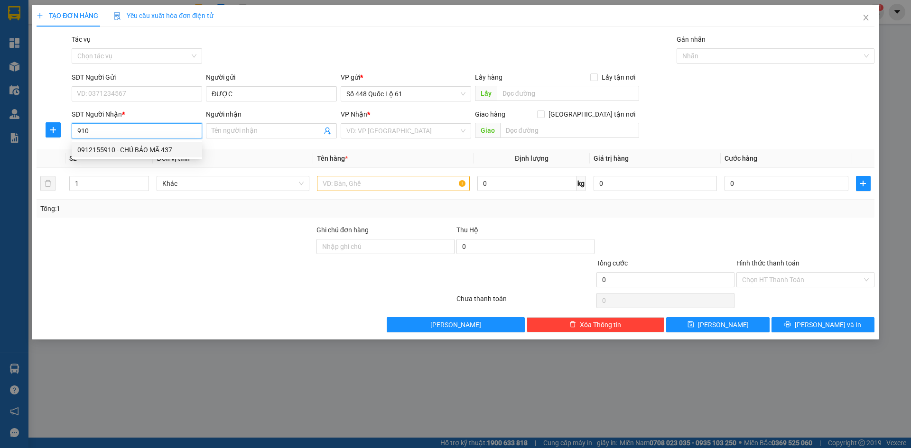
click at [153, 149] on div "0912155910 - CHÚ BẢO MÃ 437" at bounding box center [136, 150] width 119 height 10
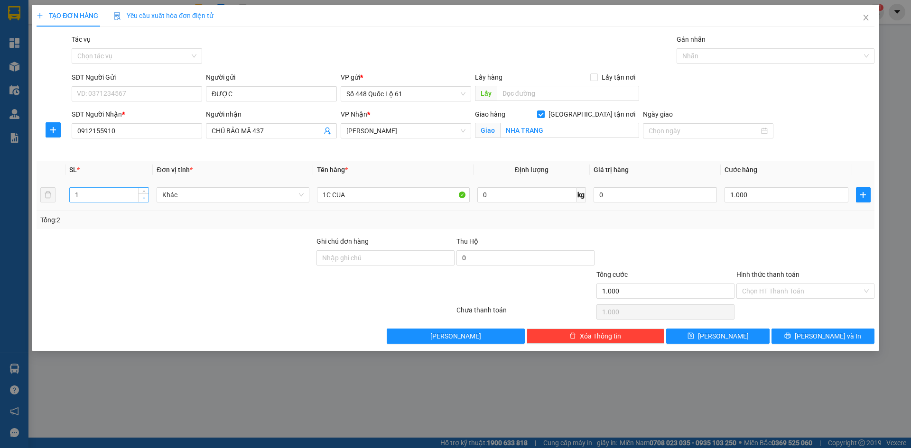
click at [144, 198] on icon "down" at bounding box center [143, 197] width 3 height 3
click at [146, 190] on span "up" at bounding box center [144, 193] width 6 height 6
click at [738, 195] on input "1.000" at bounding box center [786, 194] width 123 height 15
click at [770, 223] on div "Tổng: 2" at bounding box center [455, 220] width 830 height 10
click at [772, 292] on input "Hình thức thanh toán" at bounding box center [802, 291] width 120 height 14
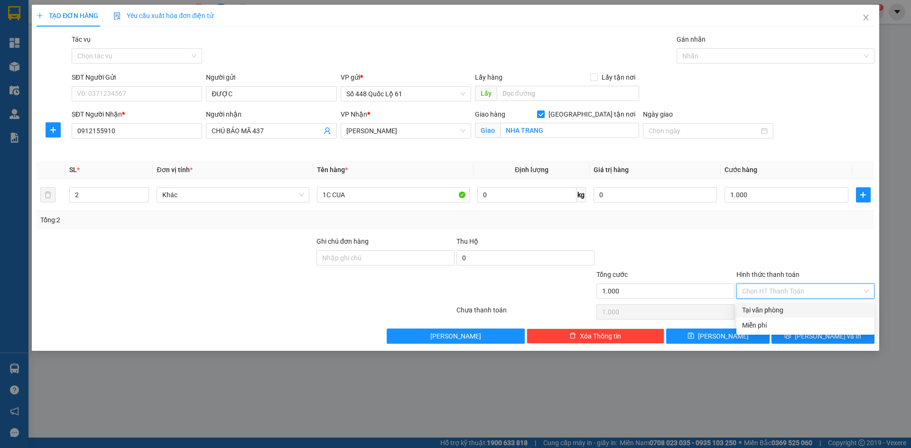
click at [773, 304] on div "Tại văn phòng" at bounding box center [805, 310] width 138 height 15
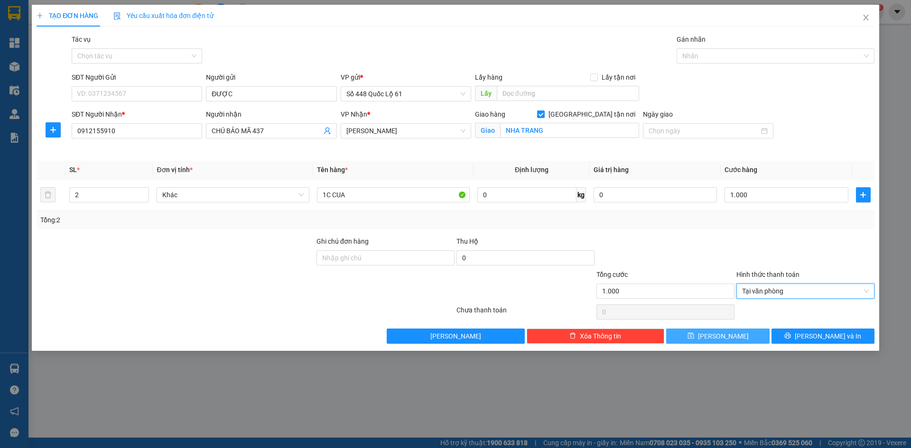
click at [743, 329] on button "Lưu" at bounding box center [717, 336] width 103 height 15
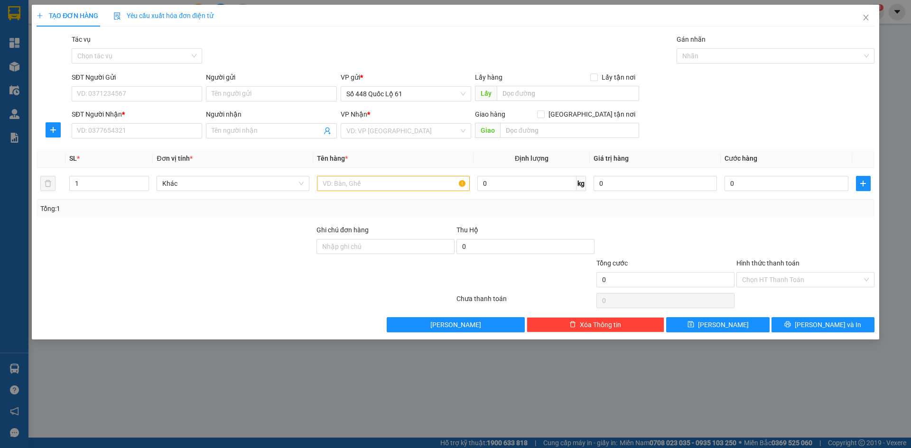
drag, startPoint x: 269, startPoint y: 53, endPoint x: 260, endPoint y: 54, distance: 8.7
click at [269, 53] on div "Gói vận chuyển * Tiêu chuẩn Tác vụ Chọn tác vụ Gán nhãn Nhãn" at bounding box center [473, 50] width 807 height 33
click at [153, 135] on input "SĐT Người Nhận *" at bounding box center [137, 130] width 130 height 15
click at [247, 132] on input "Người nhận" at bounding box center [267, 131] width 110 height 10
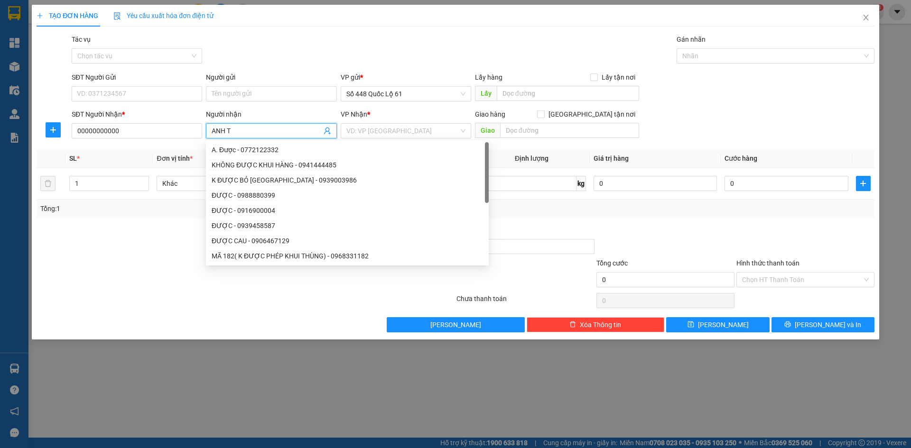
paste input "ÈO"
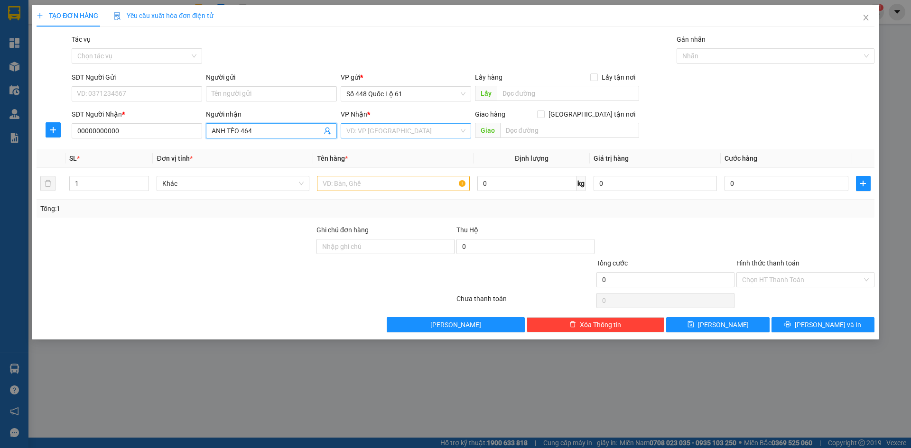
drag, startPoint x: 395, startPoint y: 132, endPoint x: 388, endPoint y: 140, distance: 11.1
click at [395, 132] on input "search" at bounding box center [402, 131] width 112 height 14
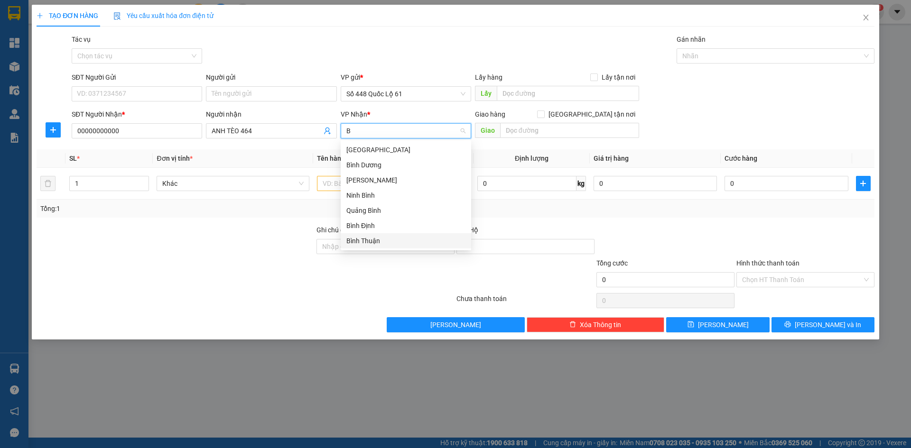
click at [378, 247] on div "Bình Thuận" at bounding box center [406, 240] width 130 height 15
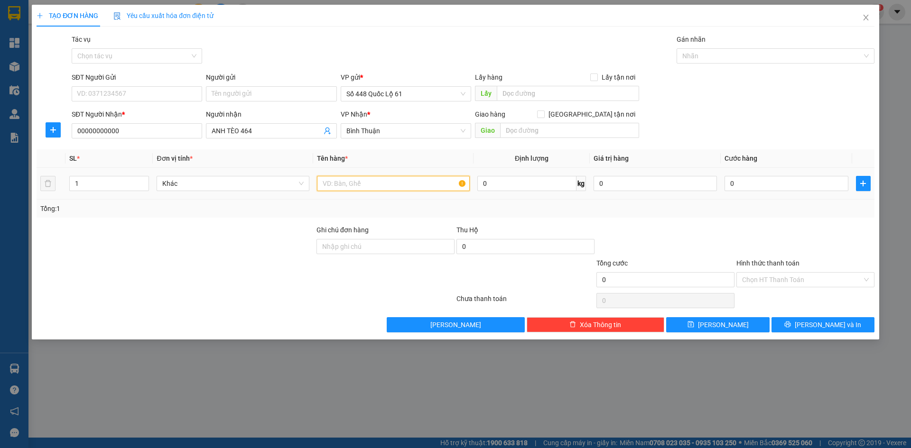
click at [348, 186] on input "text" at bounding box center [393, 183] width 153 height 15
click at [143, 181] on icon "up" at bounding box center [143, 181] width 3 height 3
click at [766, 189] on input "0" at bounding box center [786, 183] width 123 height 15
drag, startPoint x: 753, startPoint y: 232, endPoint x: 751, endPoint y: 286, distance: 54.1
click at [753, 234] on div at bounding box center [805, 241] width 140 height 33
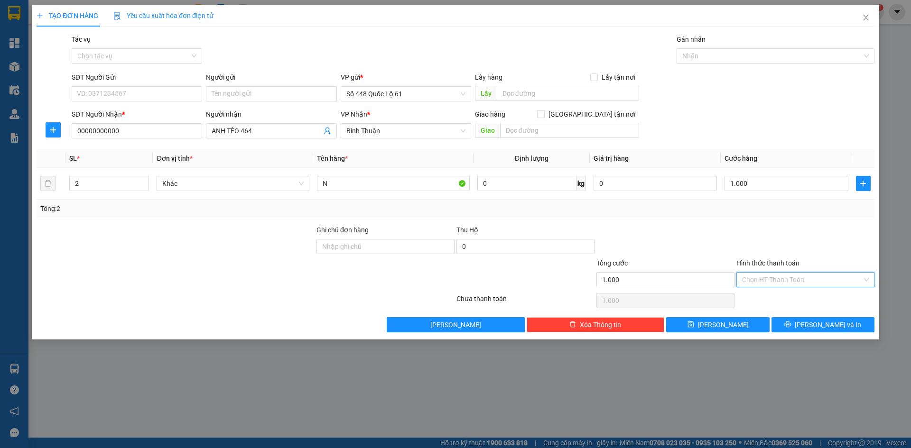
click at [751, 286] on input "Hình thức thanh toán" at bounding box center [802, 280] width 120 height 14
click at [751, 294] on div "Tại văn phòng" at bounding box center [805, 299] width 127 height 10
click at [726, 321] on span "Lưu" at bounding box center [723, 325] width 51 height 10
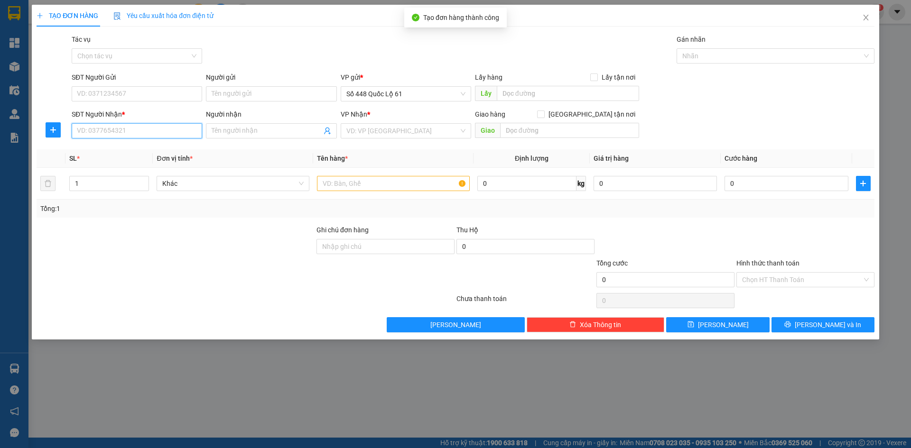
click at [166, 133] on input "SĐT Người Nhận *" at bounding box center [137, 130] width 130 height 15
drag, startPoint x: 141, startPoint y: 127, endPoint x: 84, endPoint y: 135, distance: 58.0
click at [74, 135] on input "896" at bounding box center [137, 130] width 130 height 15
paste input "0777567"
drag, startPoint x: 175, startPoint y: 147, endPoint x: 180, endPoint y: 148, distance: 5.2
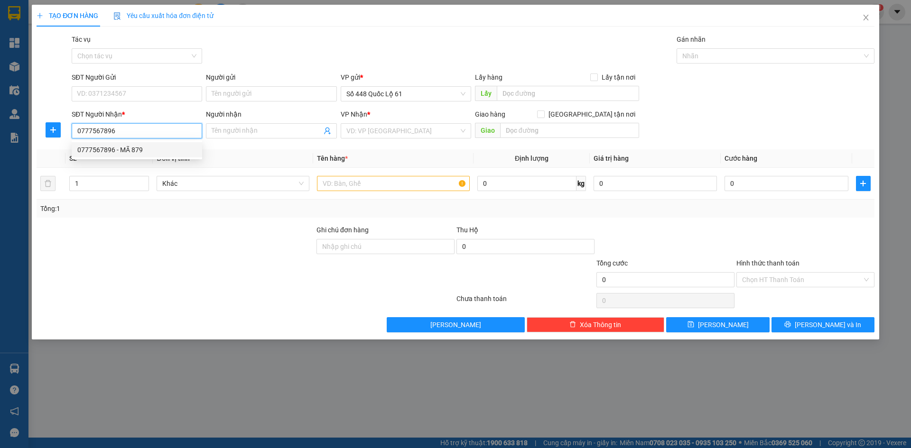
click at [175, 148] on div "0777567896 - MÃ 879" at bounding box center [136, 150] width 119 height 10
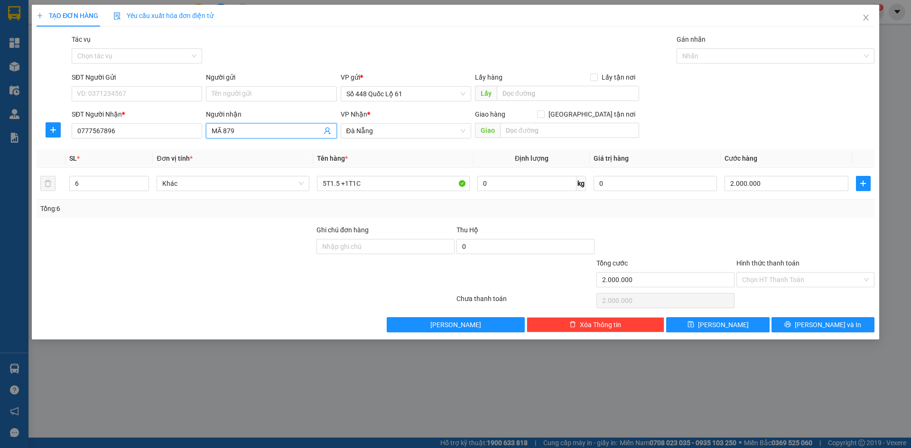
click at [240, 130] on input "MÃ 879" at bounding box center [267, 131] width 110 height 10
paste input "Ú"
paste input "Đ"
drag, startPoint x: 118, startPoint y: 186, endPoint x: 21, endPoint y: 209, distance: 99.3
click at [21, 209] on div "TẠO ĐƠN HÀNG Yêu cầu xuất hóa đơn điện tử Transit Pickup Surcharge Ids Transit …" at bounding box center [455, 224] width 911 height 448
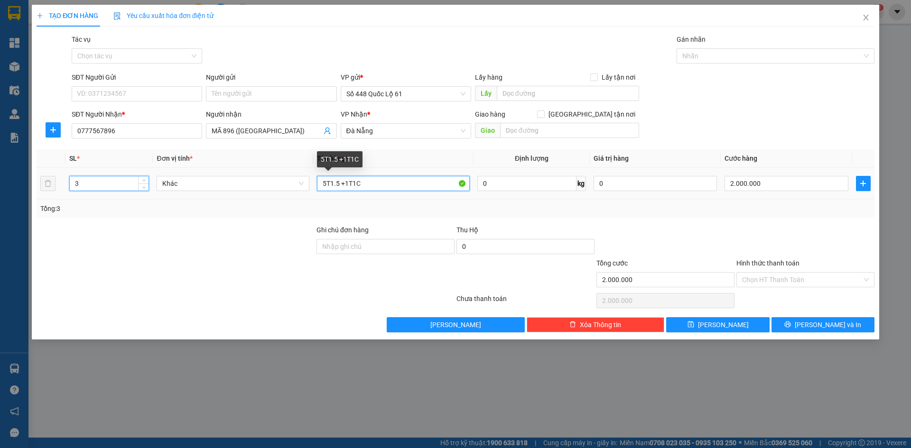
click at [201, 230] on div "Transit Pickup Surcharge Ids Transit Deliver Surcharge Ids Transit Deliver Surc…" at bounding box center [456, 183] width 838 height 298
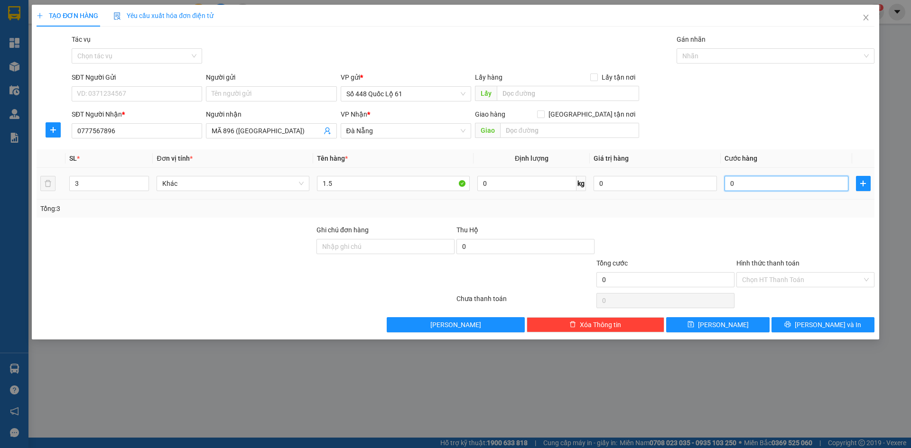
click at [766, 181] on input "0" at bounding box center [786, 183] width 123 height 15
click at [696, 322] on button "Lưu" at bounding box center [717, 324] width 103 height 15
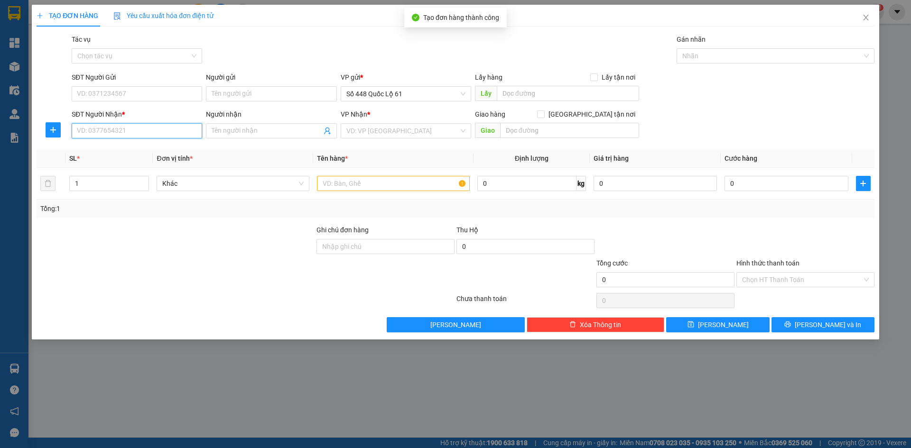
click at [182, 129] on input "SĐT Người Nhận *" at bounding box center [137, 130] width 130 height 15
click at [170, 135] on input "SĐT Người Nhận *" at bounding box center [137, 130] width 130 height 15
click at [93, 134] on input "SĐT Người Nhận *" at bounding box center [137, 130] width 130 height 15
click at [108, 152] on div "0366492924 - DỐC QUÝT KY" at bounding box center [136, 150] width 119 height 10
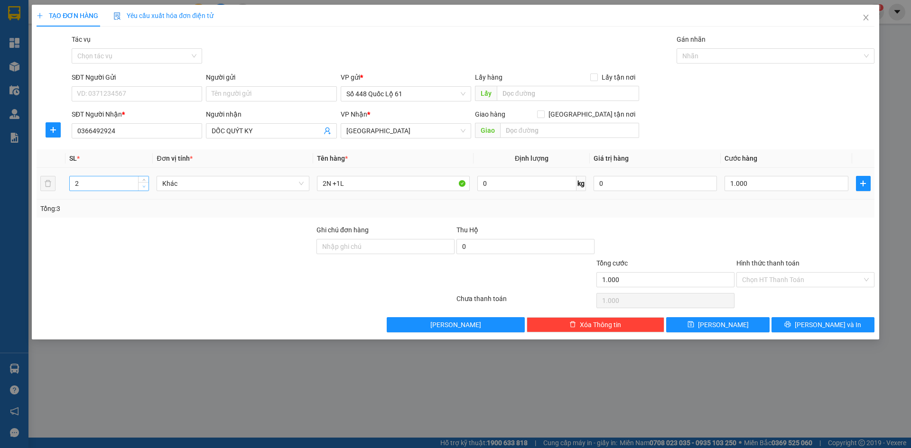
click at [143, 187] on icon "down" at bounding box center [143, 186] width 3 height 3
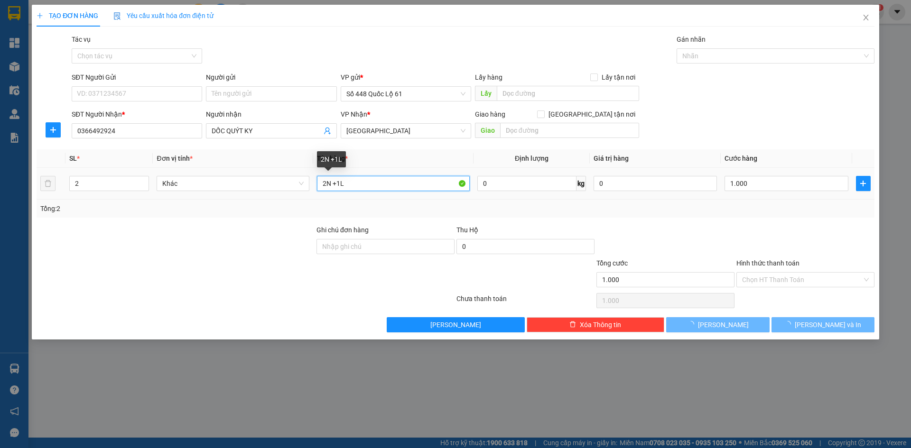
drag, startPoint x: 369, startPoint y: 182, endPoint x: 141, endPoint y: 204, distance: 228.9
click at [144, 205] on div "SL * Đơn vị tính * Tên hàng * Định lượng Giá trị hàng Cước hàng 2 Khác 2N +1L 0…" at bounding box center [456, 183] width 838 height 68
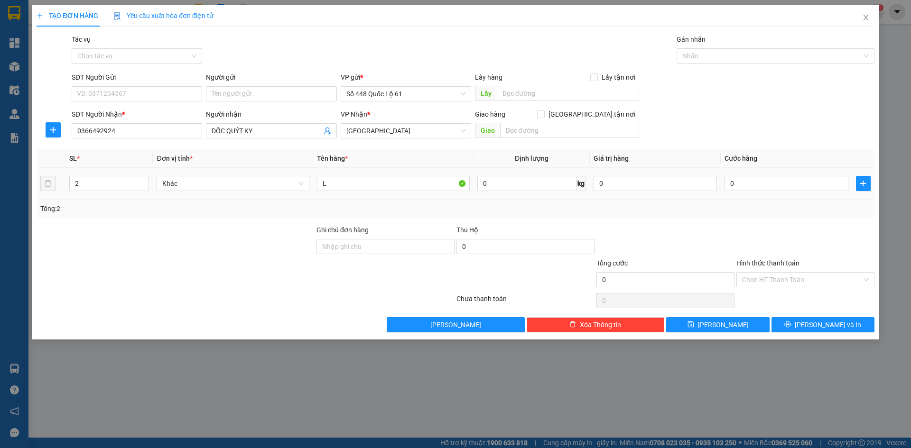
drag, startPoint x: 755, startPoint y: 174, endPoint x: 756, endPoint y: 200, distance: 26.1
click at [755, 175] on td "0" at bounding box center [786, 184] width 131 height 32
drag, startPoint x: 759, startPoint y: 176, endPoint x: 753, endPoint y: 217, distance: 41.7
click at [759, 177] on div "0" at bounding box center [786, 183] width 123 height 19
click at [753, 217] on div "Tổng: 2" at bounding box center [456, 209] width 838 height 18
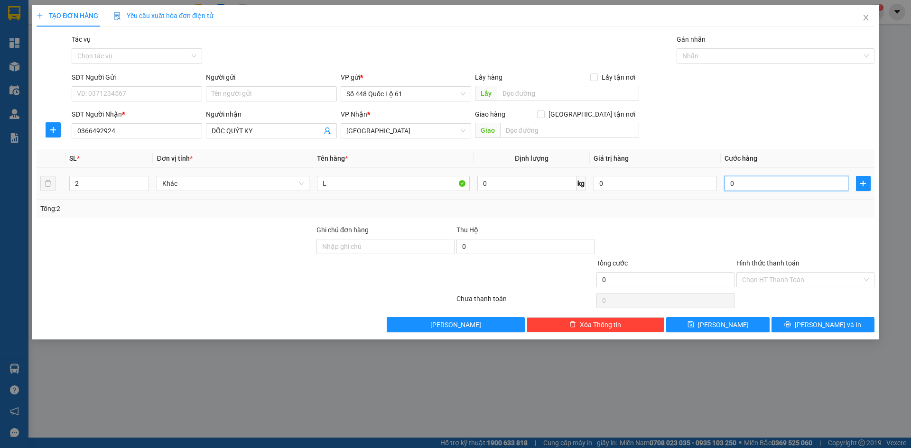
drag, startPoint x: 753, startPoint y: 181, endPoint x: 758, endPoint y: 214, distance: 32.6
click at [754, 184] on input "0" at bounding box center [786, 183] width 123 height 15
drag, startPoint x: 760, startPoint y: 222, endPoint x: 765, endPoint y: 259, distance: 36.8
click at [761, 232] on div "Transit Pickup Surcharge Ids Transit Deliver Surcharge Ids Transit Deliver Surc…" at bounding box center [456, 183] width 838 height 298
drag, startPoint x: 768, startPoint y: 277, endPoint x: 769, endPoint y: 294, distance: 17.1
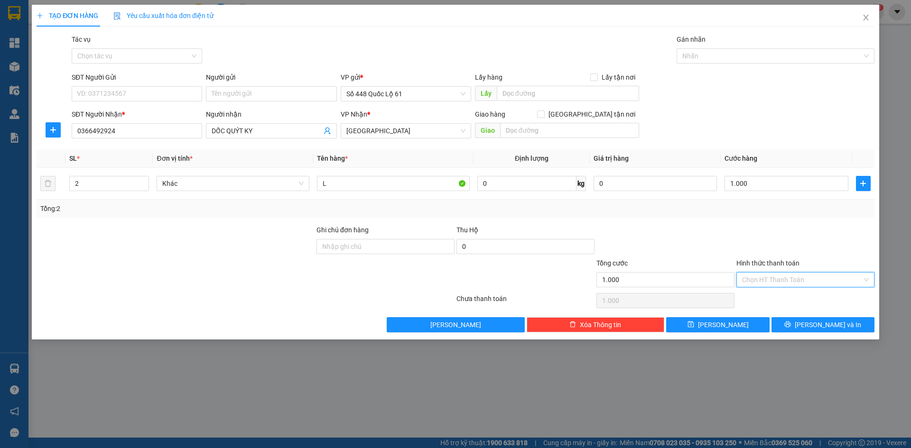
click at [768, 279] on input "Hình thức thanh toán" at bounding box center [802, 280] width 120 height 14
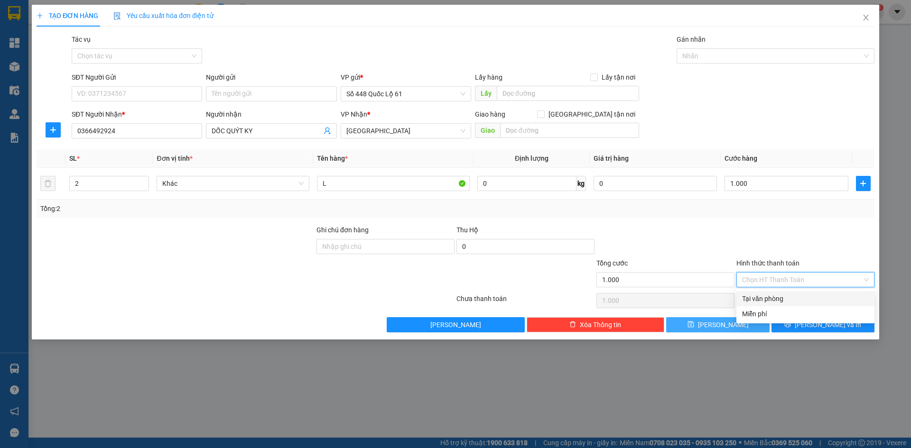
drag, startPoint x: 769, startPoint y: 294, endPoint x: 753, endPoint y: 321, distance: 31.2
click at [769, 296] on div "Tại văn phòng" at bounding box center [805, 299] width 127 height 10
click at [745, 327] on button "Lưu" at bounding box center [717, 324] width 103 height 15
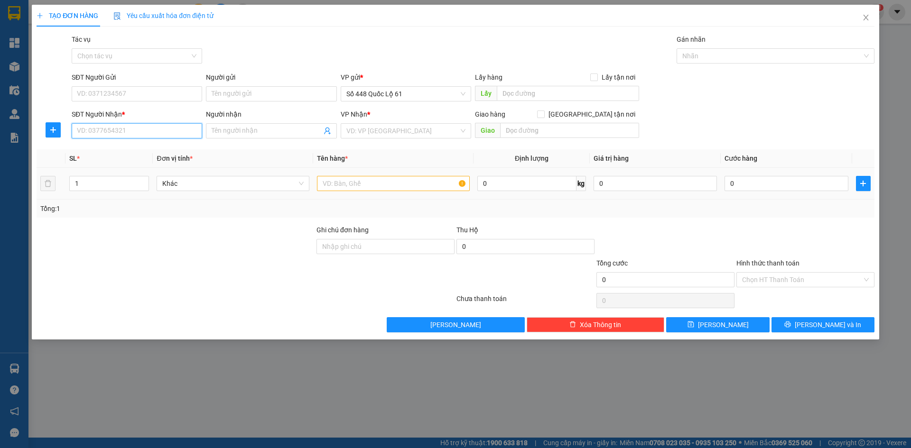
drag, startPoint x: 186, startPoint y: 132, endPoint x: 409, endPoint y: 186, distance: 230.4
click at [184, 132] on input "SĐT Người Nhận *" at bounding box center [137, 130] width 130 height 15
click at [187, 149] on div "0902530256 - PHƯƠNG" at bounding box center [136, 150] width 119 height 10
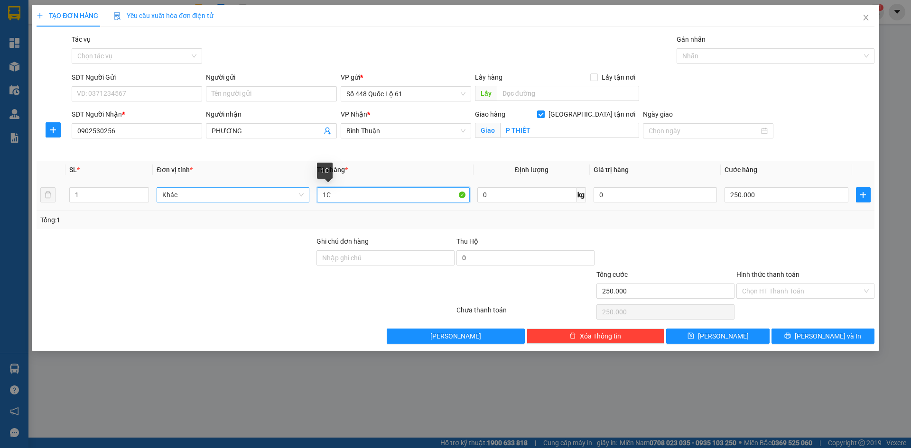
drag, startPoint x: 350, startPoint y: 195, endPoint x: 191, endPoint y: 193, distance: 158.5
click at [191, 193] on tr "1 Khác 1C 0 kg 0 250.000" at bounding box center [456, 195] width 838 height 32
click at [797, 196] on input "250.000" at bounding box center [786, 194] width 123 height 15
drag, startPoint x: 752, startPoint y: 195, endPoint x: 560, endPoint y: 214, distance: 192.2
click at [560, 214] on div "SL * Đơn vị tính * Tên hàng * Định lượng Giá trị hàng Cước hàng 1 Khác 1.5 0 kg…" at bounding box center [456, 195] width 838 height 68
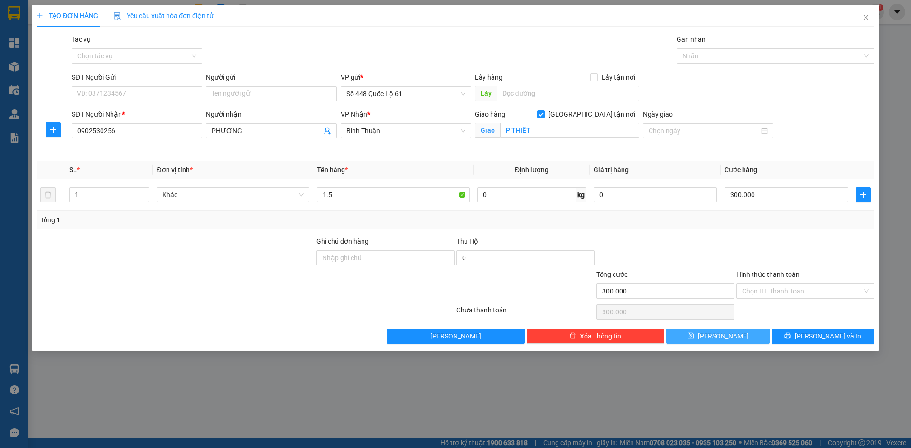
click at [694, 335] on icon "save" at bounding box center [690, 336] width 7 height 7
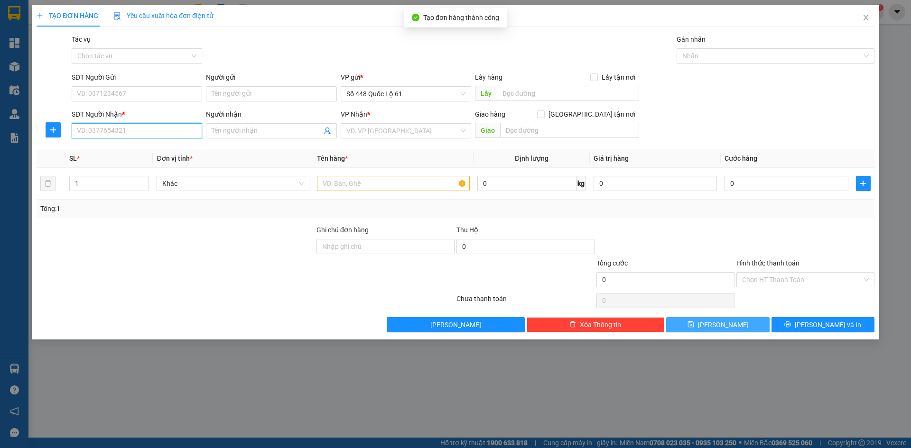
drag, startPoint x: 102, startPoint y: 131, endPoint x: 145, endPoint y: 132, distance: 43.2
click at [104, 131] on input "SĐT Người Nhận *" at bounding box center [137, 130] width 130 height 15
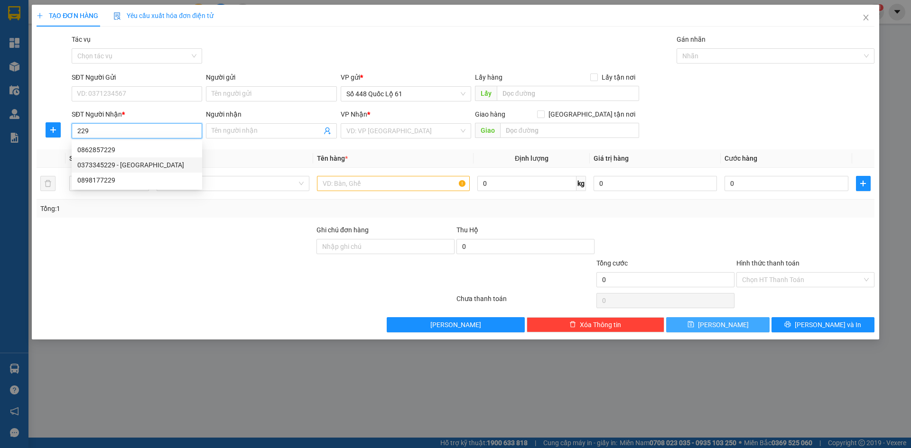
click at [164, 163] on div "0373345229 - BUÔN HỒ" at bounding box center [136, 165] width 119 height 10
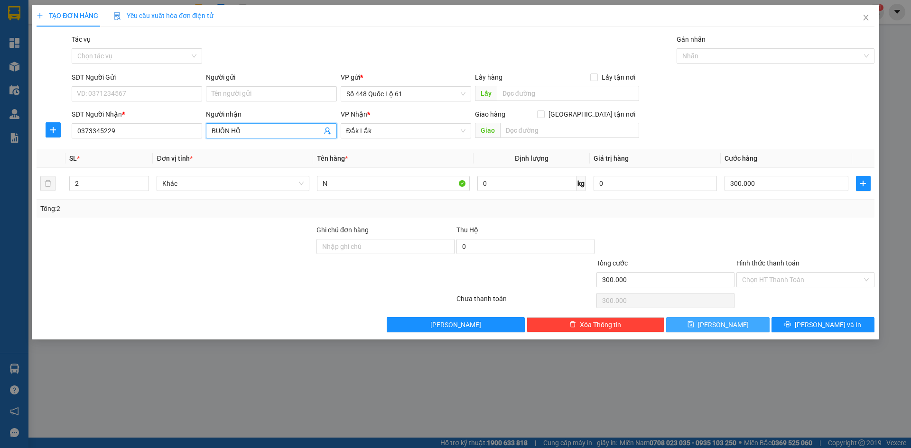
drag, startPoint x: 230, startPoint y: 134, endPoint x: 0, endPoint y: 157, distance: 231.3
click at [0, 153] on div "TẠO ĐƠN HÀNG Yêu cầu xuất hóa đơn điện tử Transit Pickup Surcharge Ids Transit …" at bounding box center [455, 224] width 911 height 448
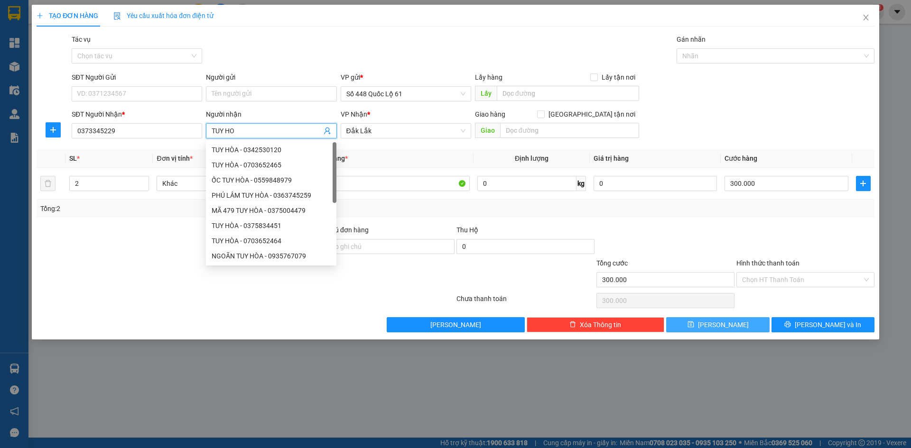
paste input "À"
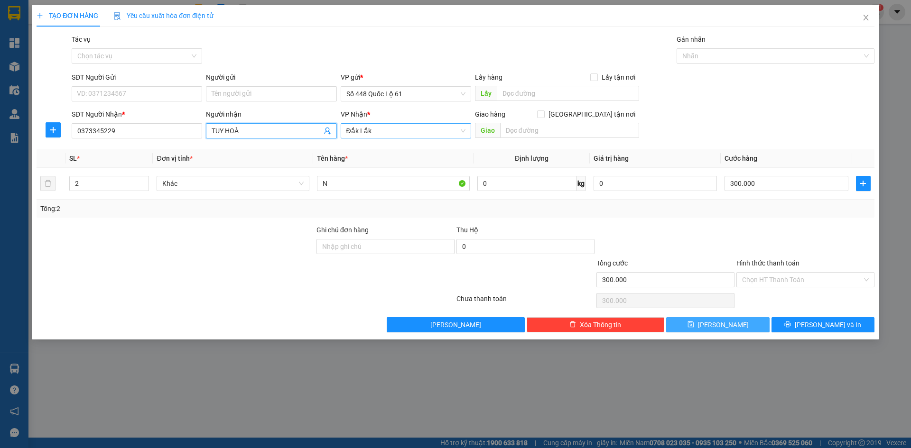
click at [402, 136] on span "Đắk Lắk" at bounding box center [405, 131] width 119 height 14
drag, startPoint x: 365, startPoint y: 194, endPoint x: 288, endPoint y: 156, distance: 86.4
click at [365, 195] on div "[GEOGRAPHIC_DATA]" at bounding box center [405, 195] width 119 height 10
click at [251, 96] on input "Người gửi" at bounding box center [271, 93] width 130 height 15
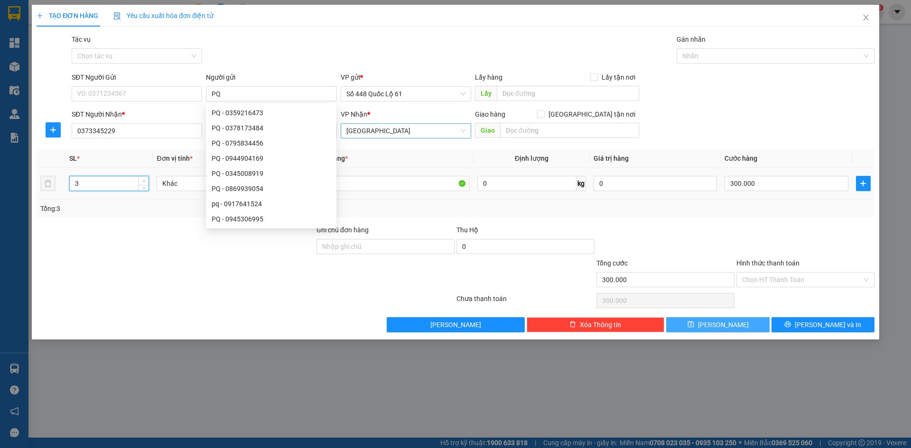
click at [140, 177] on span "Increase Value" at bounding box center [143, 181] width 10 height 9
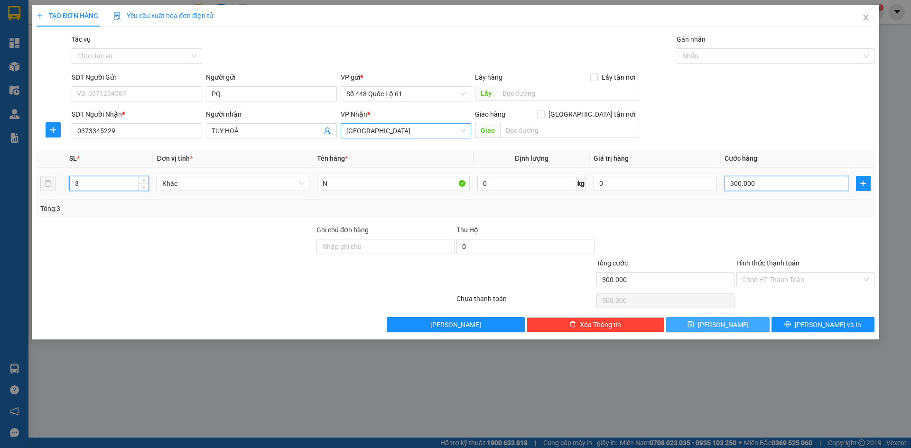
click at [752, 183] on input "300.000" at bounding box center [786, 183] width 123 height 15
drag, startPoint x: 355, startPoint y: 188, endPoint x: 251, endPoint y: 186, distance: 103.9
click at [252, 186] on tr "3 Khác N 0 kg 0 0" at bounding box center [456, 184] width 838 height 32
click at [763, 182] on input "0" at bounding box center [786, 183] width 123 height 15
drag, startPoint x: 759, startPoint y: 323, endPoint x: 736, endPoint y: 332, distance: 24.8
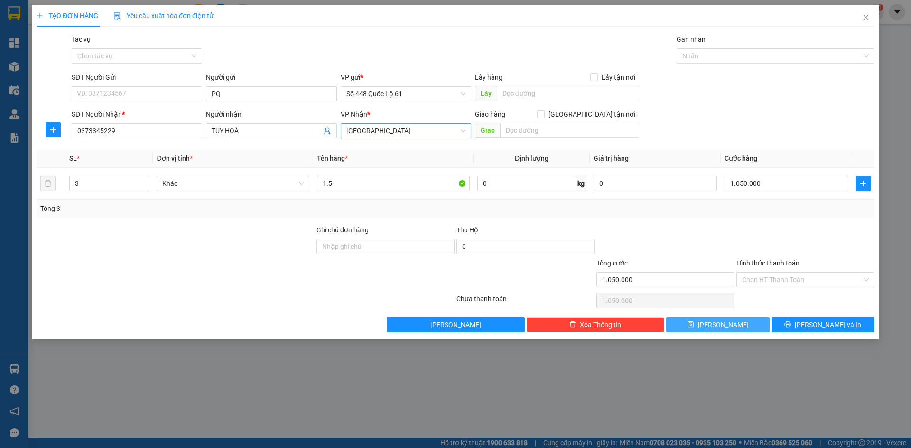
click at [755, 326] on button "Lưu" at bounding box center [717, 324] width 103 height 15
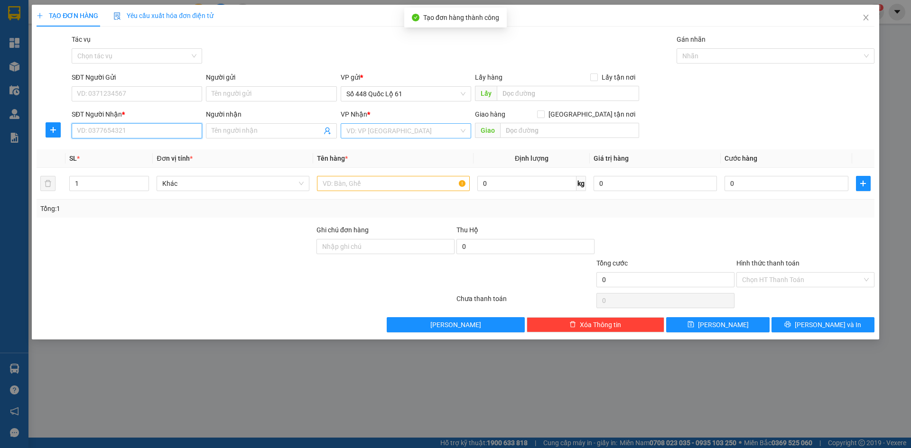
drag, startPoint x: 162, startPoint y: 130, endPoint x: 169, endPoint y: 130, distance: 6.6
click at [163, 130] on input "SĐT Người Nhận *" at bounding box center [137, 130] width 130 height 15
drag, startPoint x: 153, startPoint y: 156, endPoint x: 162, endPoint y: 158, distance: 9.3
click at [155, 156] on div "0364400799" at bounding box center [137, 149] width 130 height 15
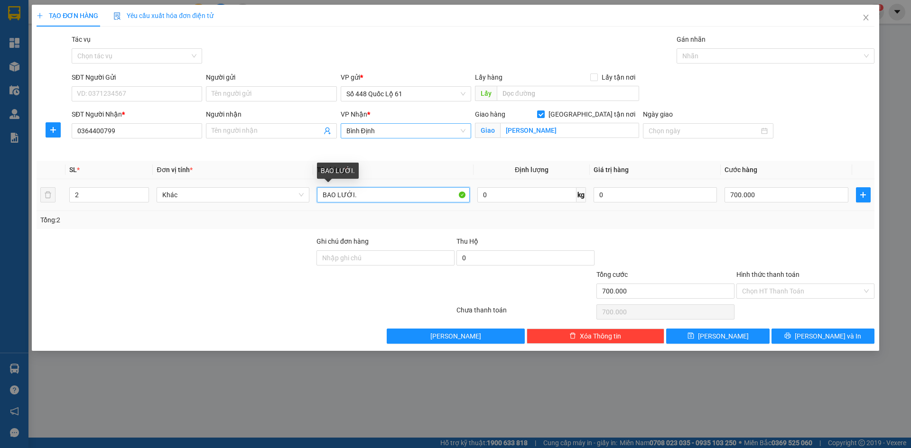
click at [379, 198] on input "BAO LƯỚI." at bounding box center [393, 194] width 153 height 15
paste input "ỤC"
click at [775, 192] on input "700.000" at bounding box center [786, 194] width 123 height 15
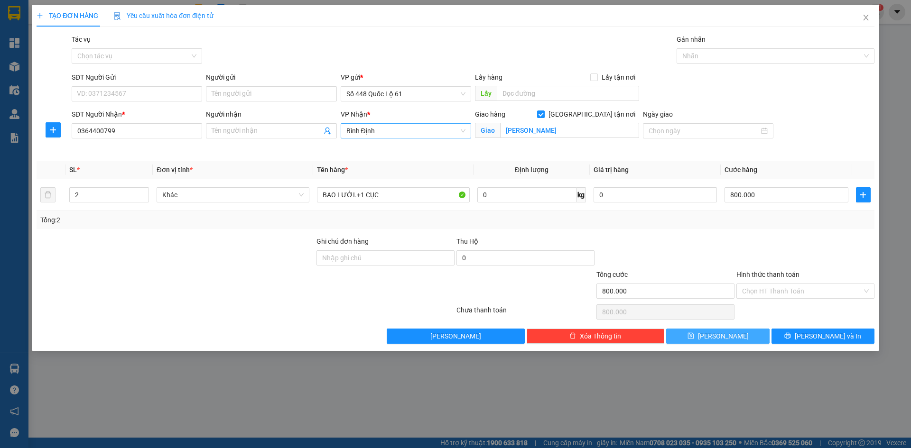
click at [708, 342] on button "Lưu" at bounding box center [717, 336] width 103 height 15
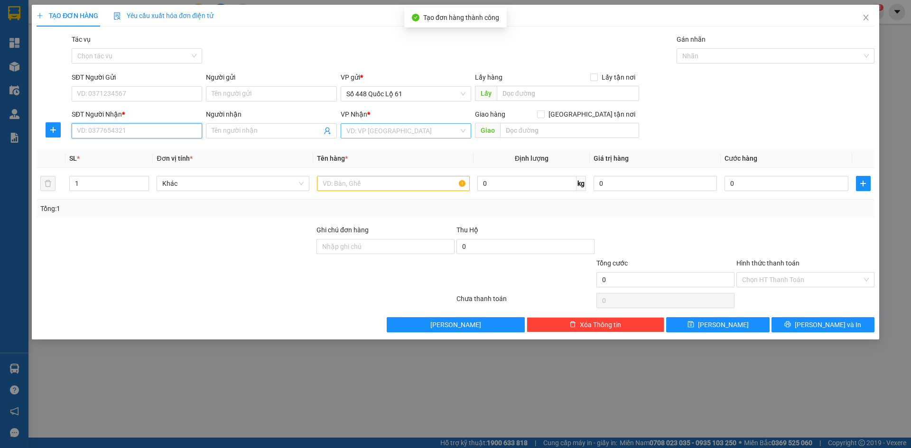
drag, startPoint x: 145, startPoint y: 131, endPoint x: 183, endPoint y: 133, distance: 38.5
click at [149, 131] on input "SĐT Người Nhận *" at bounding box center [137, 130] width 130 height 15
click at [441, 133] on input "search" at bounding box center [402, 131] width 112 height 14
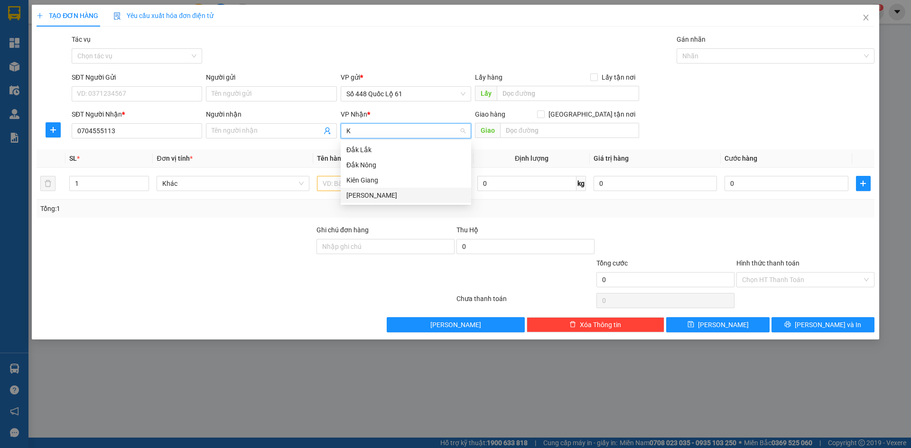
drag, startPoint x: 398, startPoint y: 203, endPoint x: 415, endPoint y: 195, distance: 18.5
click at [399, 202] on div "[PERSON_NAME]" at bounding box center [406, 195] width 130 height 15
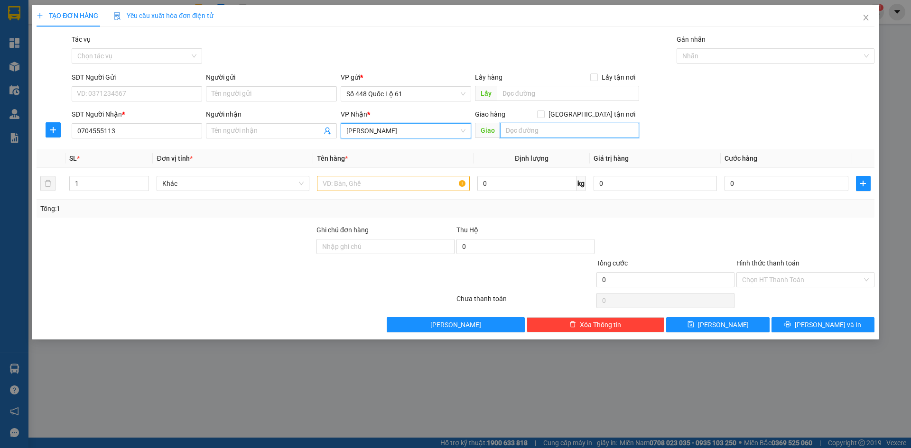
click at [525, 133] on input "text" at bounding box center [569, 130] width 139 height 15
paste input "Ũ"
paste input "Â"
paste input "ẬP"
click at [545, 117] on span at bounding box center [541, 115] width 8 height 8
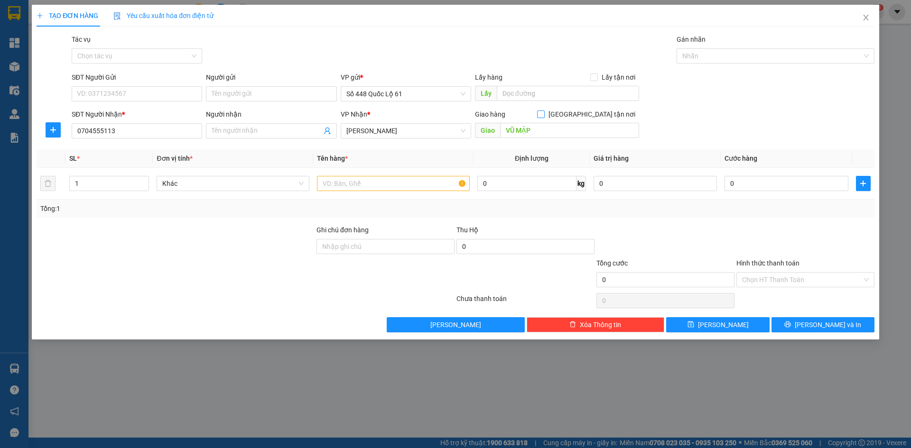
click at [544, 117] on input "Giao tận nơi" at bounding box center [540, 114] width 7 height 7
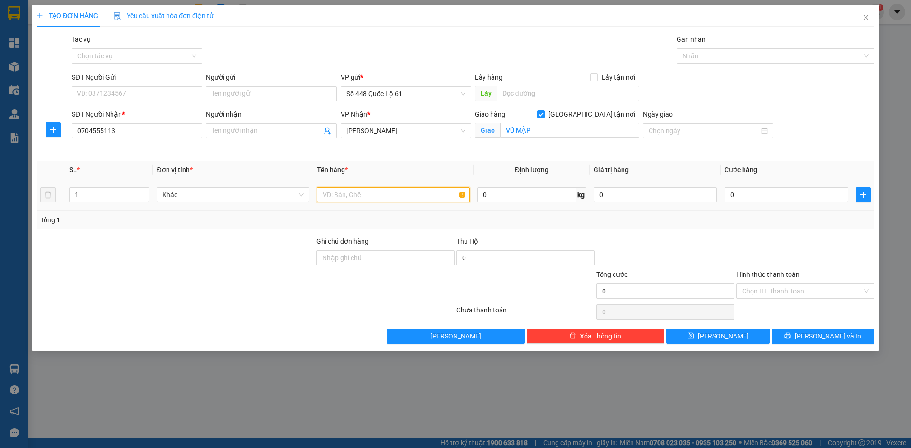
click at [408, 197] on input "text" at bounding box center [393, 194] width 153 height 15
click at [345, 195] on input "text" at bounding box center [393, 194] width 153 height 15
paste input "Â"
paste input "ẤY"
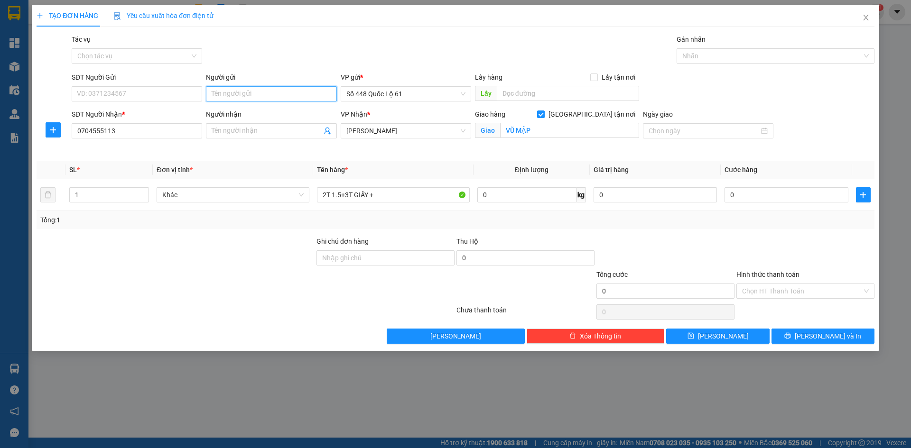
click at [300, 98] on input "Người gửi" at bounding box center [271, 93] width 130 height 15
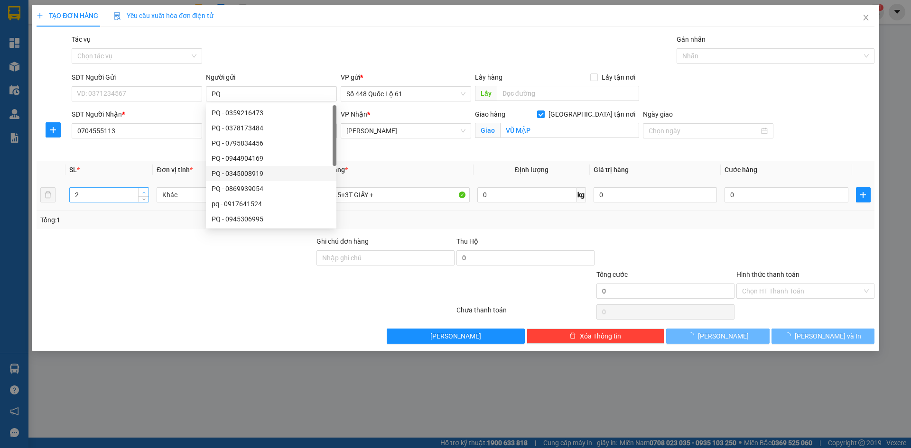
click at [143, 191] on icon "up" at bounding box center [143, 192] width 3 height 3
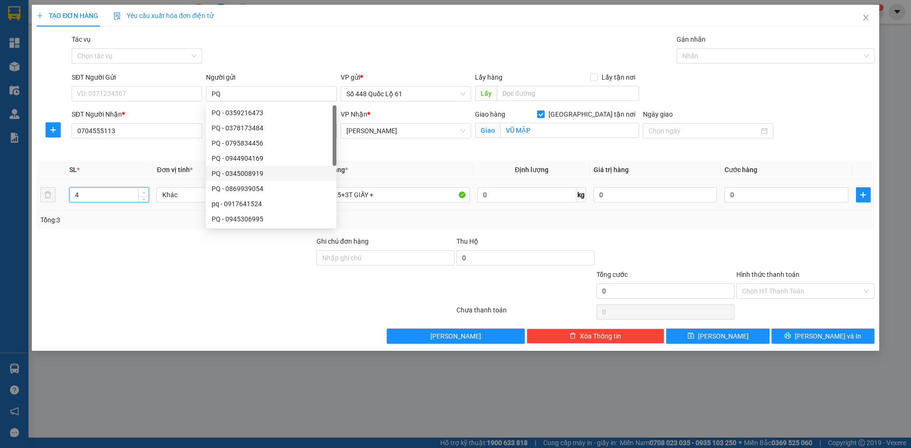
click at [143, 191] on icon "up" at bounding box center [143, 192] width 3 height 3
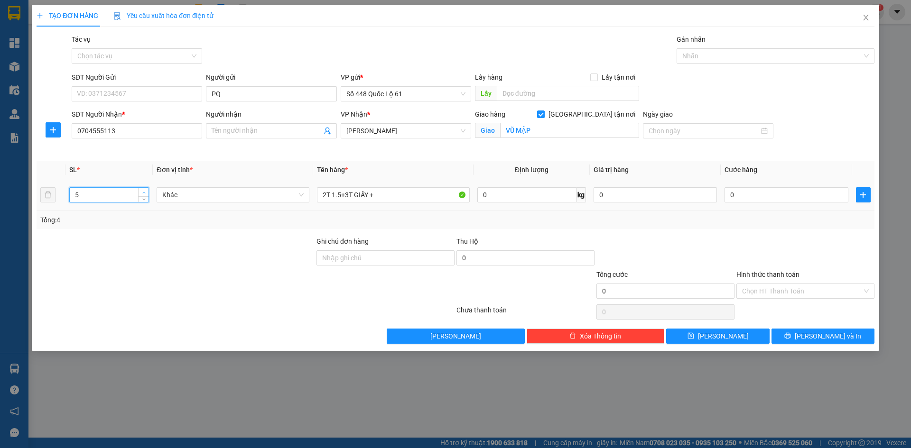
click at [143, 191] on icon "up" at bounding box center [143, 192] width 3 height 3
click at [405, 194] on input "2T 1.5+3T GIẤY +" at bounding box center [393, 194] width 153 height 15
click at [768, 192] on input "0" at bounding box center [786, 194] width 123 height 15
click at [738, 264] on div at bounding box center [805, 252] width 140 height 33
click at [694, 334] on icon "save" at bounding box center [690, 336] width 6 height 6
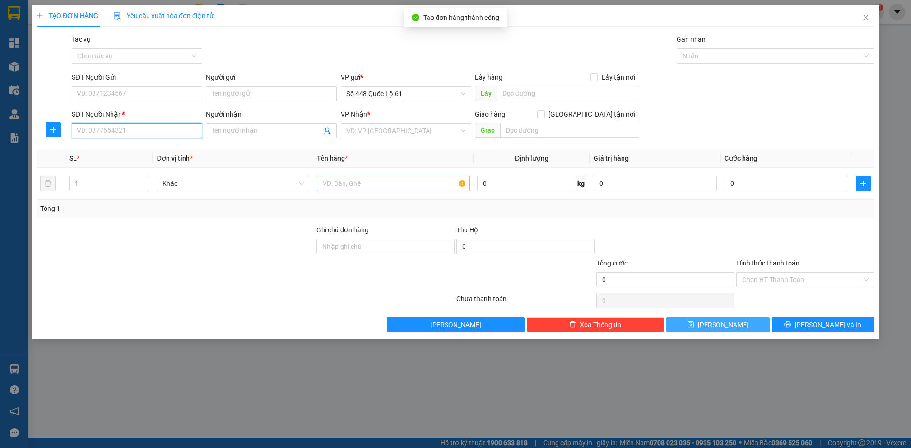
click at [151, 127] on input "SĐT Người Nhận *" at bounding box center [137, 130] width 130 height 15
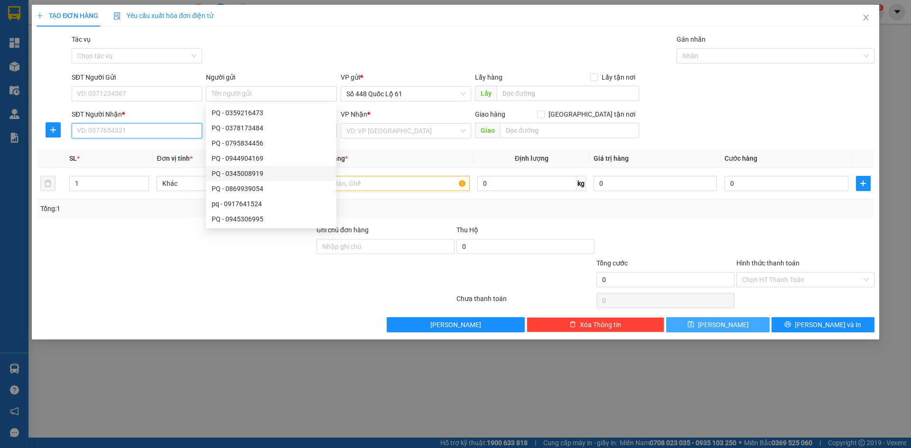
drag, startPoint x: 235, startPoint y: 94, endPoint x: 166, endPoint y: 132, distance: 79.2
click at [154, 132] on input "SĐT Người Nhận *" at bounding box center [137, 130] width 130 height 15
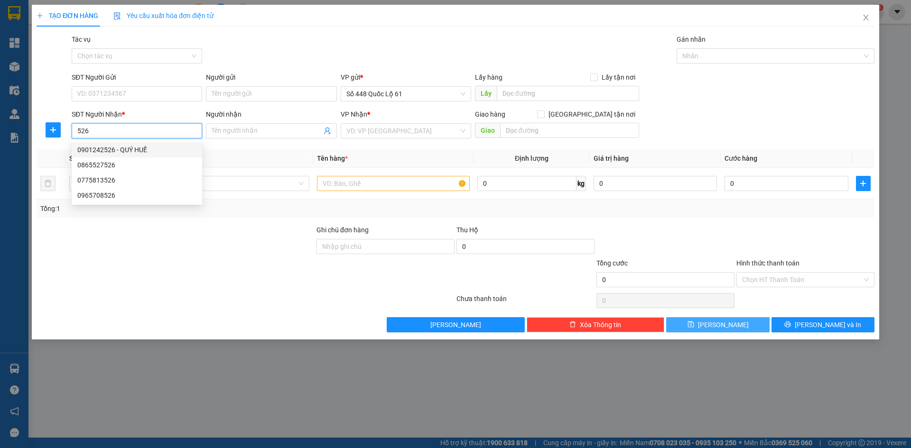
click at [158, 151] on div "0901242526 - QUÝ HUẾ" at bounding box center [136, 150] width 119 height 10
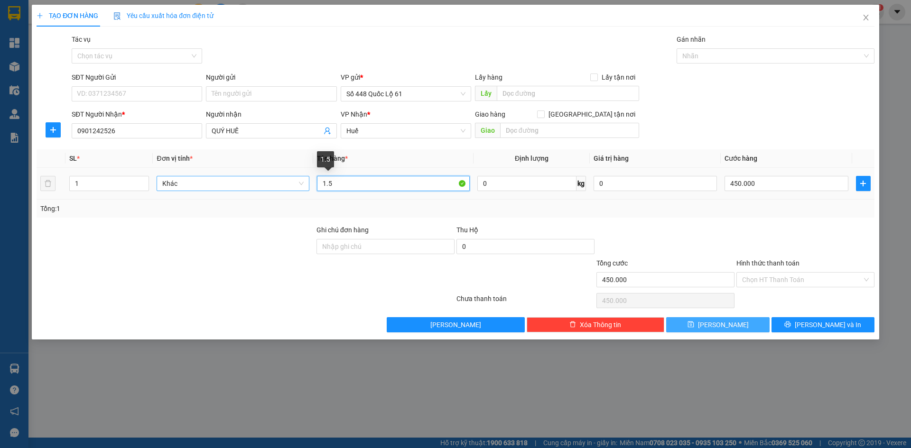
drag, startPoint x: 343, startPoint y: 183, endPoint x: 284, endPoint y: 183, distance: 58.4
click at [284, 183] on tr "1 Khác 1.5 0 kg 0 450.000" at bounding box center [456, 184] width 838 height 32
click at [790, 182] on input "450.000" at bounding box center [786, 183] width 123 height 15
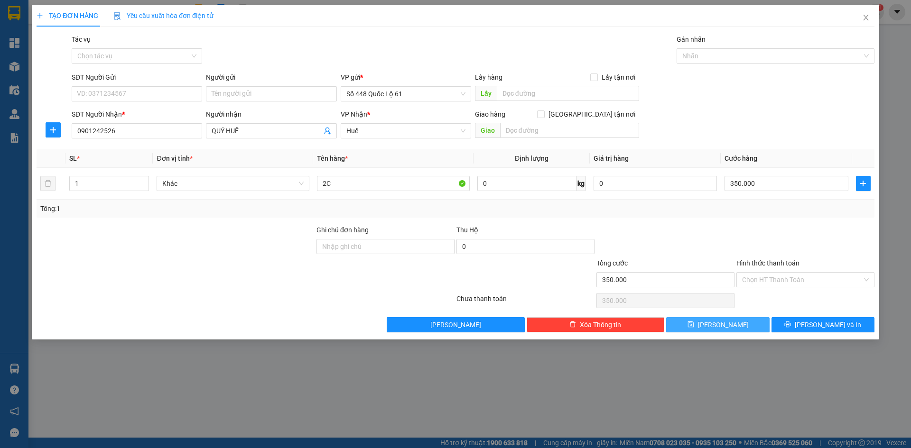
drag, startPoint x: 716, startPoint y: 325, endPoint x: 308, endPoint y: 272, distance: 411.5
click at [708, 323] on button "Lưu" at bounding box center [717, 324] width 103 height 15
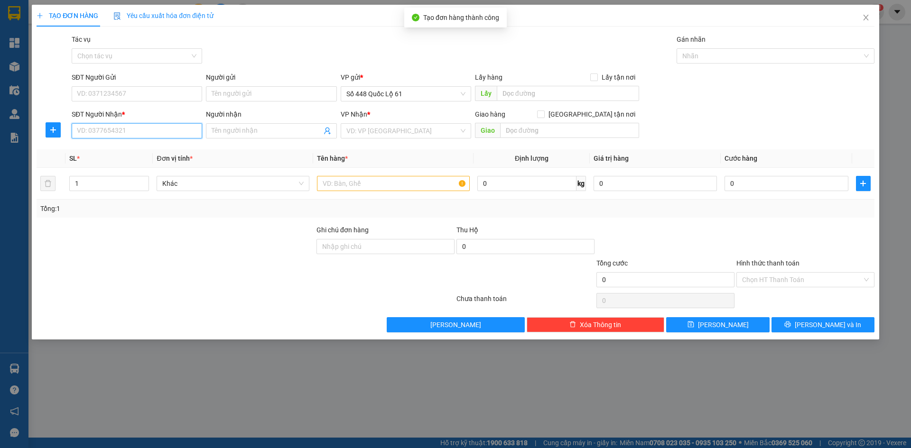
click at [143, 135] on input "SĐT Người Nhận *" at bounding box center [137, 130] width 130 height 15
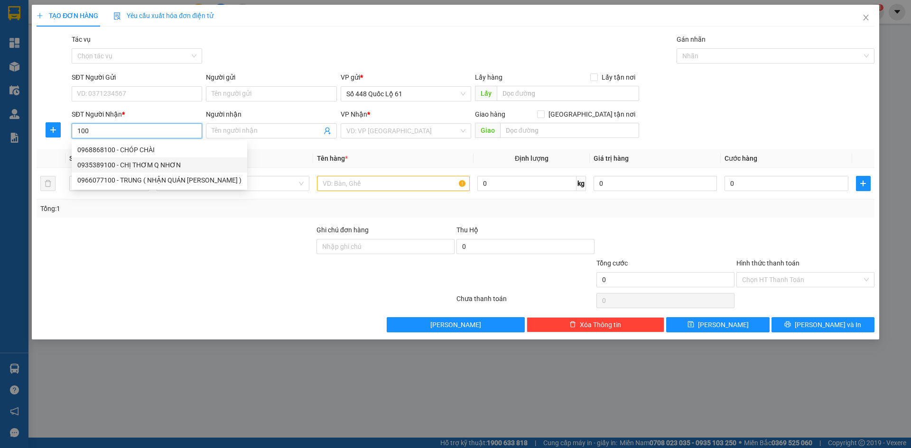
click at [160, 165] on div "0935389100 - CHỊ THƠM Q NHƠN" at bounding box center [159, 165] width 164 height 10
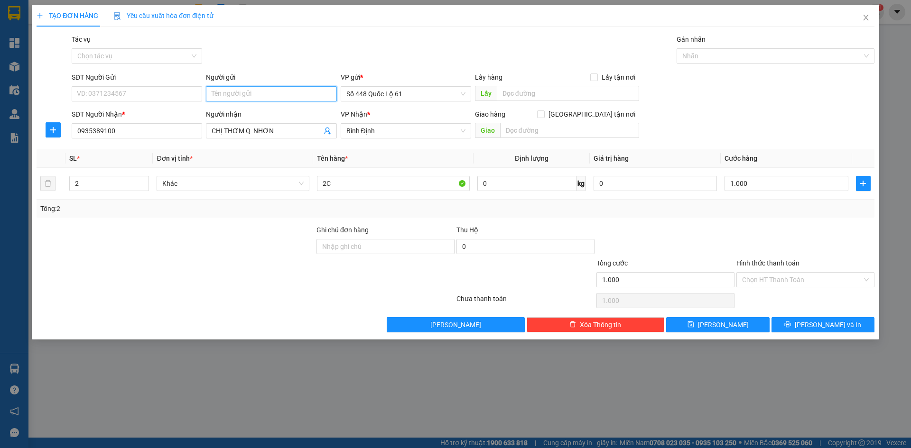
click at [268, 93] on input "Người gửi" at bounding box center [271, 93] width 130 height 15
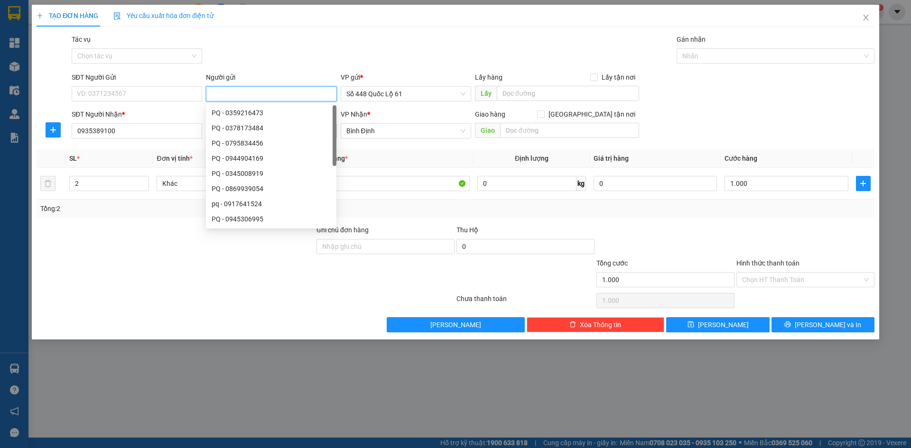
paste input "Ô"
paste input "ỐC"
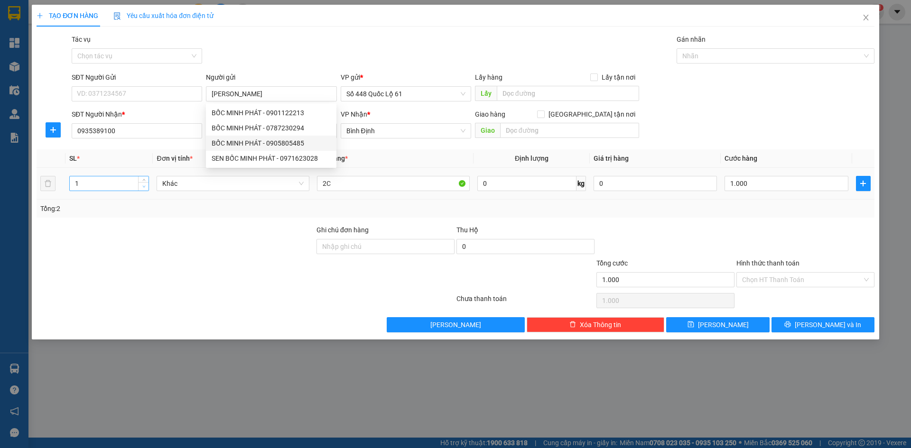
click at [141, 186] on span "down" at bounding box center [144, 187] width 6 height 6
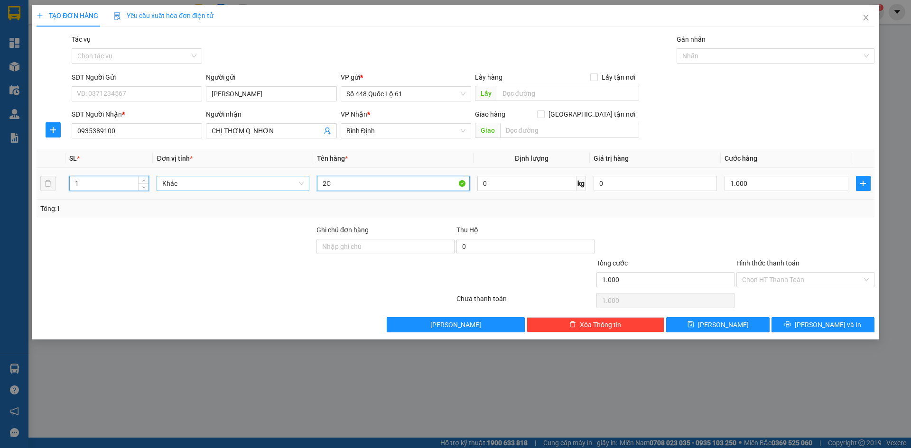
drag, startPoint x: 353, startPoint y: 188, endPoint x: 176, endPoint y: 176, distance: 178.3
click at [176, 176] on tr "1 Khác 2C 0 kg 0 1.000" at bounding box center [456, 184] width 838 height 32
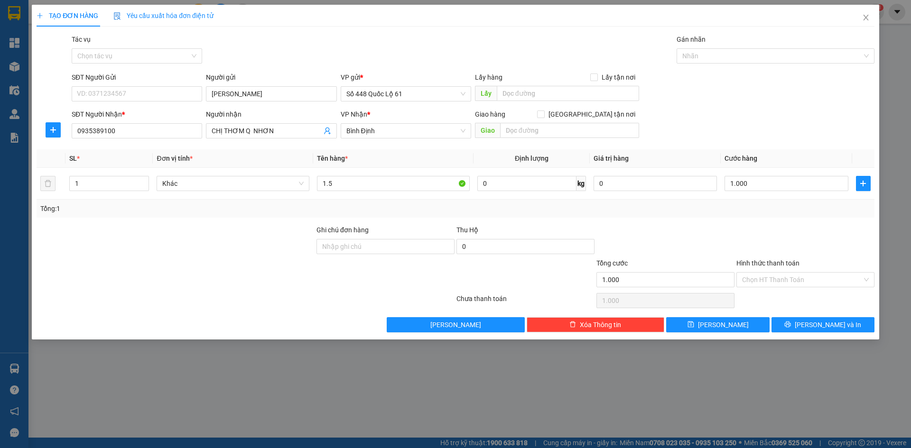
drag, startPoint x: 775, startPoint y: 227, endPoint x: 769, endPoint y: 258, distance: 31.5
click at [775, 231] on div at bounding box center [805, 241] width 140 height 33
drag, startPoint x: 764, startPoint y: 275, endPoint x: 766, endPoint y: 301, distance: 26.7
click at [764, 276] on input "Hình thức thanh toán" at bounding box center [802, 280] width 120 height 14
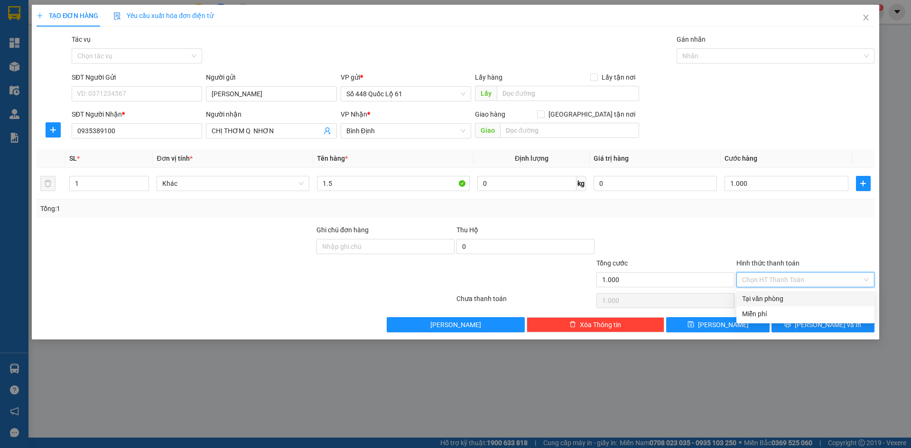
drag, startPoint x: 766, startPoint y: 301, endPoint x: 764, endPoint y: 311, distance: 9.8
click at [766, 302] on div "Tại văn phòng" at bounding box center [805, 299] width 127 height 10
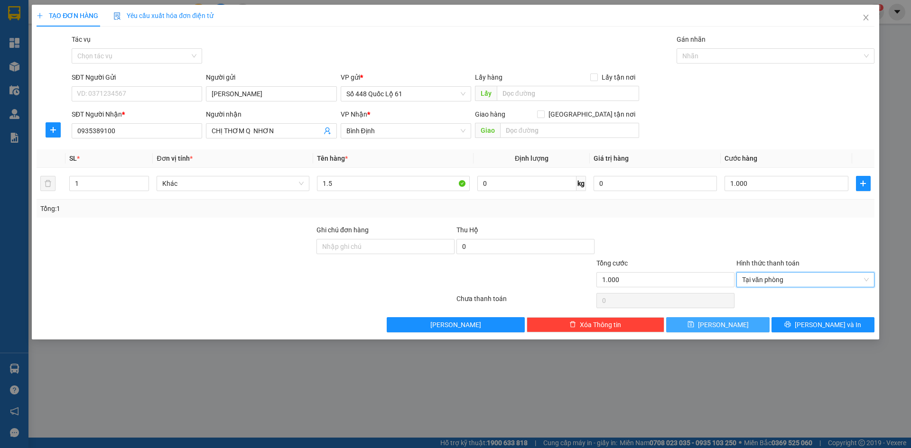
click at [743, 327] on button "Lưu" at bounding box center [717, 324] width 103 height 15
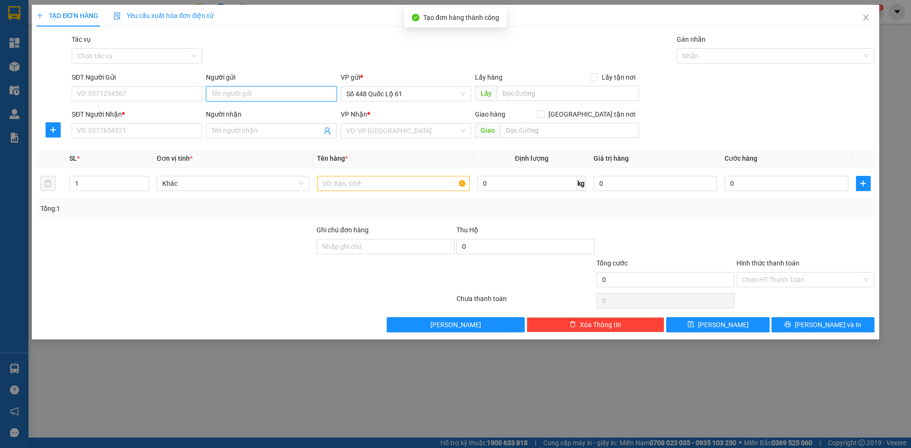
click at [225, 95] on input "Người gửi" at bounding box center [271, 93] width 130 height 15
paste input "Ô"
paste input "ỐC"
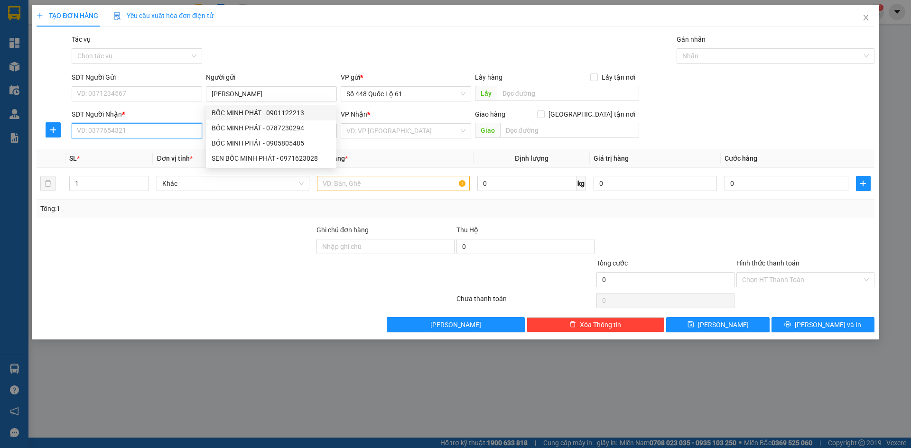
click at [169, 133] on input "SĐT Người Nhận *" at bounding box center [137, 130] width 130 height 15
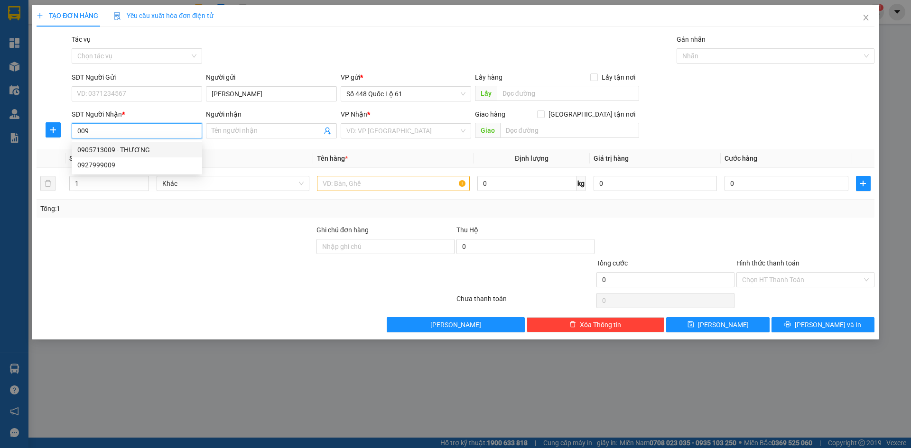
drag, startPoint x: 146, startPoint y: 151, endPoint x: 150, endPoint y: 202, distance: 51.4
click at [147, 151] on div "0905713009 - THƯƠNG" at bounding box center [136, 150] width 119 height 10
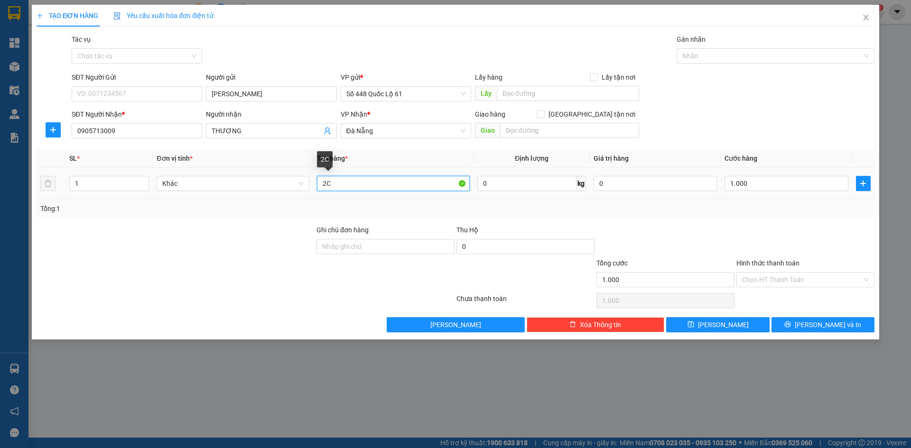
click at [260, 199] on tr "1 Khác 2C 0 kg 0 1.000" at bounding box center [456, 184] width 838 height 32
drag, startPoint x: 754, startPoint y: 286, endPoint x: 759, endPoint y: 290, distance: 6.4
click at [755, 286] on input "Hình thức thanh toán" at bounding box center [802, 280] width 120 height 14
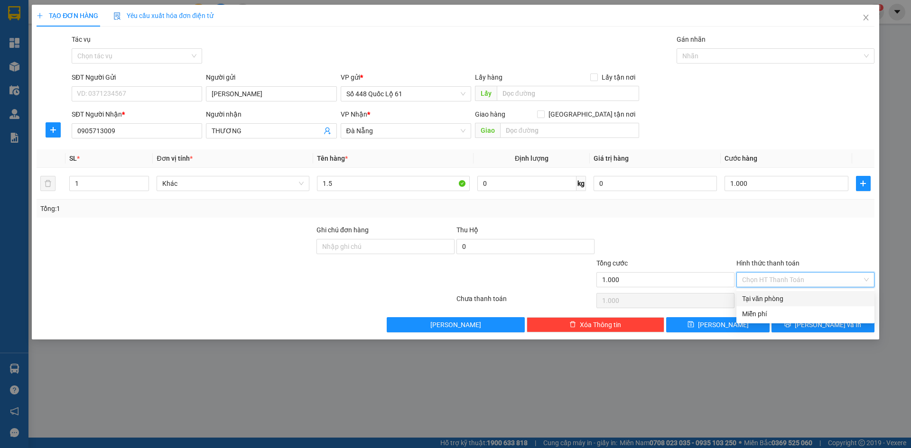
click at [767, 297] on div "Tại văn phòng" at bounding box center [805, 299] width 127 height 10
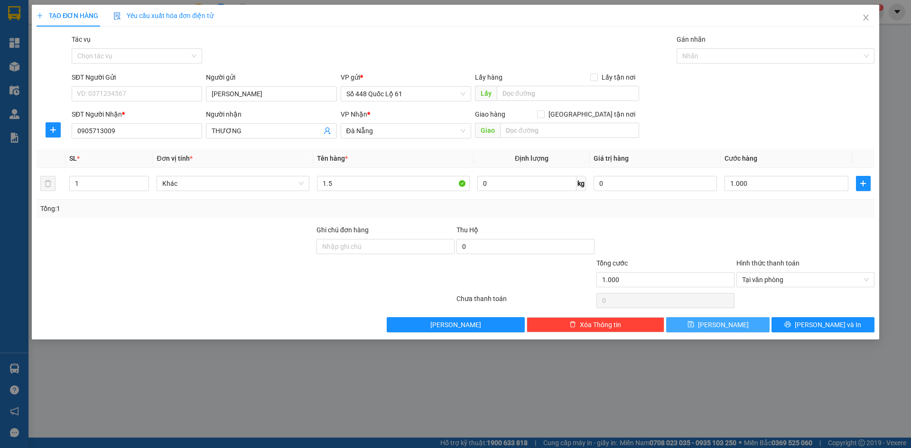
click at [741, 326] on button "Lưu" at bounding box center [717, 324] width 103 height 15
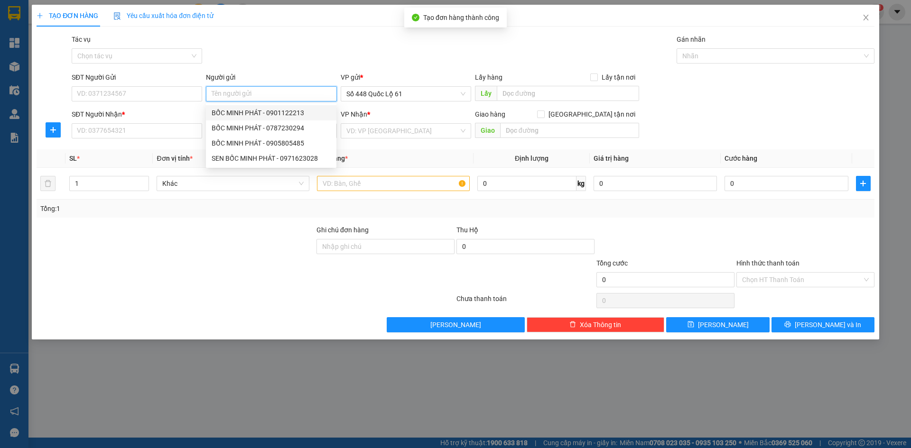
paste input "0777567896"
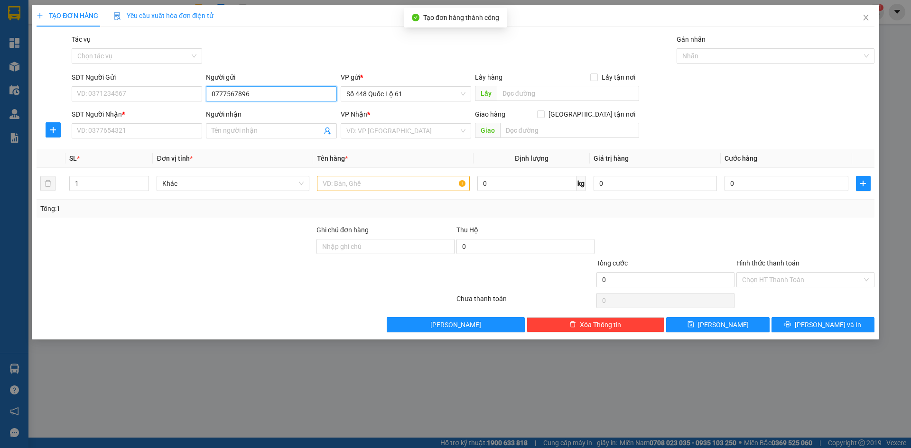
drag, startPoint x: 244, startPoint y: 95, endPoint x: 95, endPoint y: 114, distance: 149.7
click at [95, 114] on form "SĐT Người Gửi VD: 0371234567 Người gửi 0777567896 0777567896 VP gửi * Số 448 Qu…" at bounding box center [456, 107] width 838 height 70
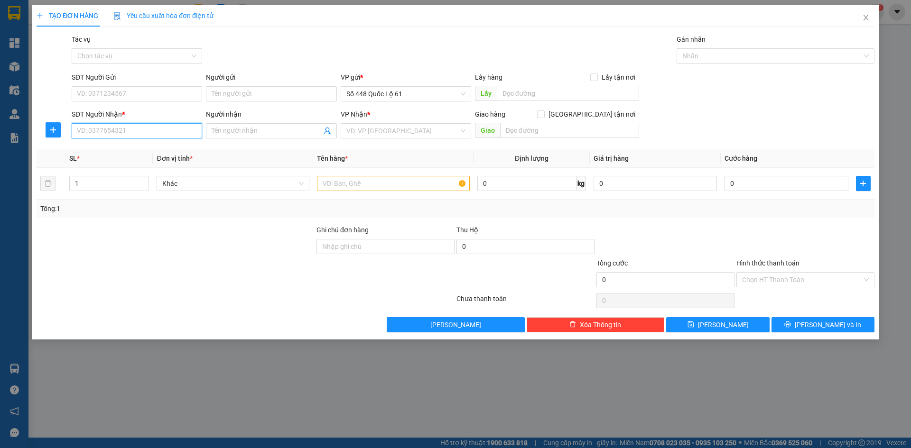
click at [151, 130] on input "SĐT Người Nhận *" at bounding box center [137, 130] width 130 height 15
click at [188, 148] on div "0816118184 - MÃ 123.." at bounding box center [136, 150] width 119 height 10
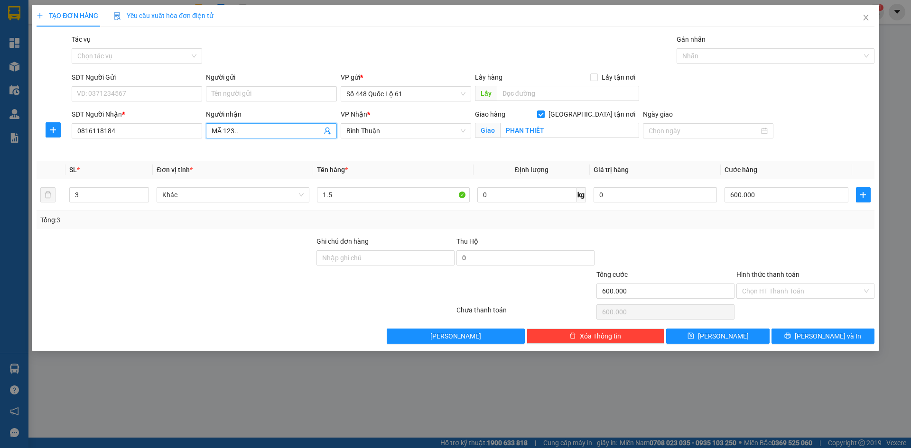
drag, startPoint x: 272, startPoint y: 132, endPoint x: 3, endPoint y: 180, distance: 272.9
click at [9, 179] on div "TẠO ĐƠN HÀNG Yêu cầu xuất hóa đơn điện tử Transit Pickup Surcharge Ids Transit …" at bounding box center [455, 224] width 911 height 448
paste input "Ê"
paste input "ẾT"
click at [141, 200] on span "down" at bounding box center [144, 198] width 6 height 6
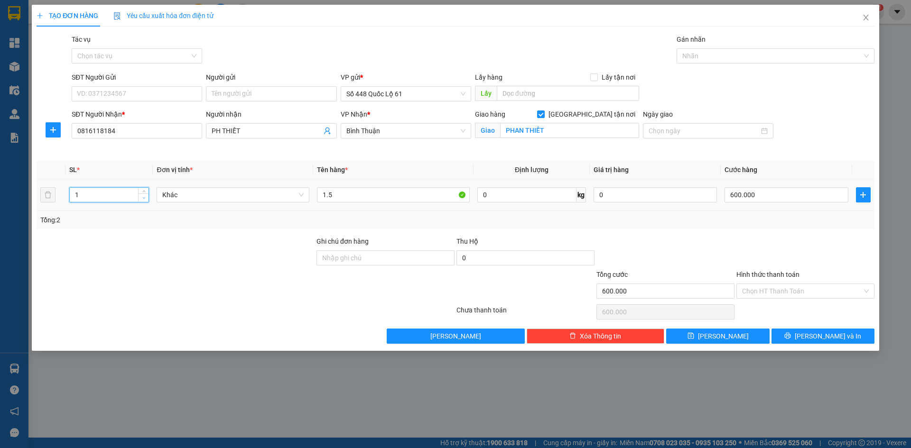
click at [141, 200] on span "down" at bounding box center [144, 198] width 6 height 6
click at [753, 195] on input "600.000" at bounding box center [786, 194] width 123 height 15
drag, startPoint x: 729, startPoint y: 340, endPoint x: 412, endPoint y: 262, distance: 326.9
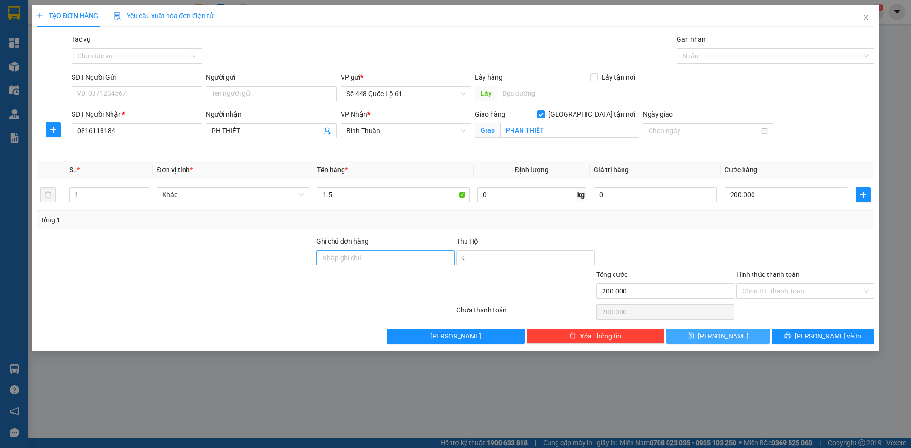
click at [727, 341] on button "Lưu" at bounding box center [717, 336] width 103 height 15
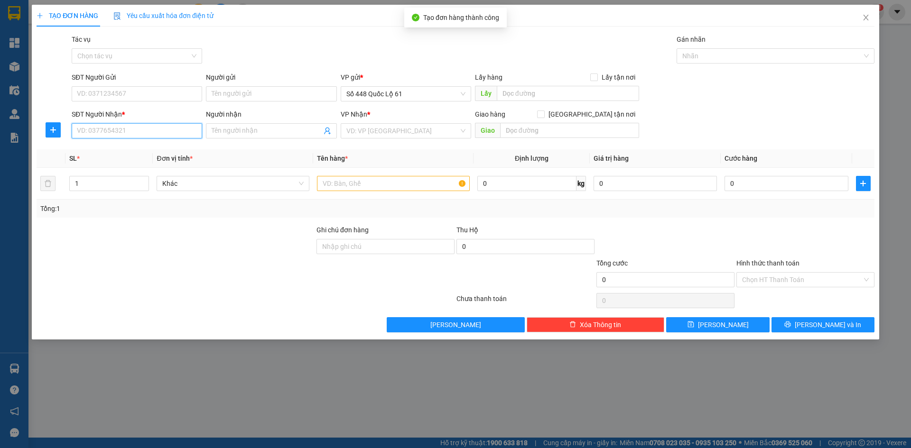
click at [131, 128] on input "SĐT Người Nhận *" at bounding box center [137, 130] width 130 height 15
click at [131, 125] on input "SĐT Người Nhận *" at bounding box center [137, 130] width 130 height 15
click at [275, 134] on input "Người nhận" at bounding box center [267, 131] width 110 height 10
paste input "Đ"
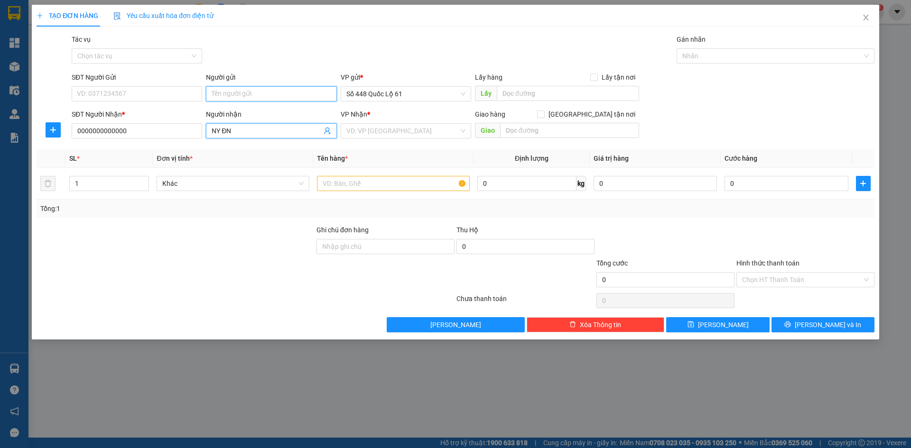
click at [287, 89] on input "Người gửi" at bounding box center [271, 93] width 130 height 15
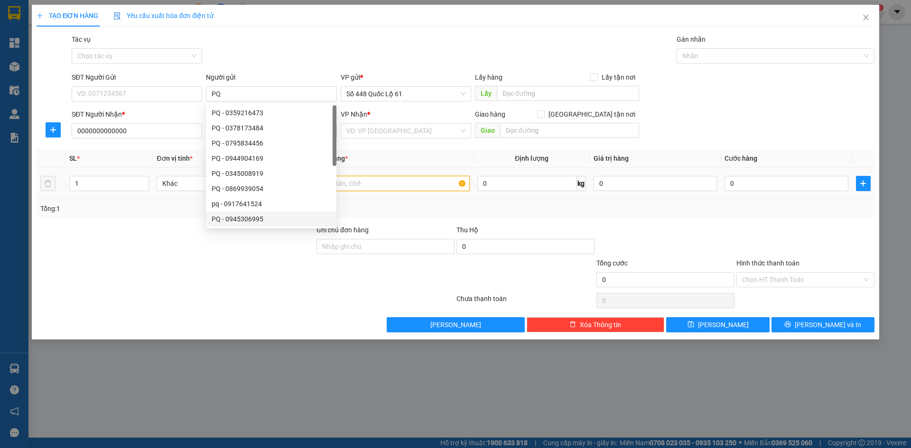
click at [357, 186] on input "text" at bounding box center [393, 183] width 153 height 15
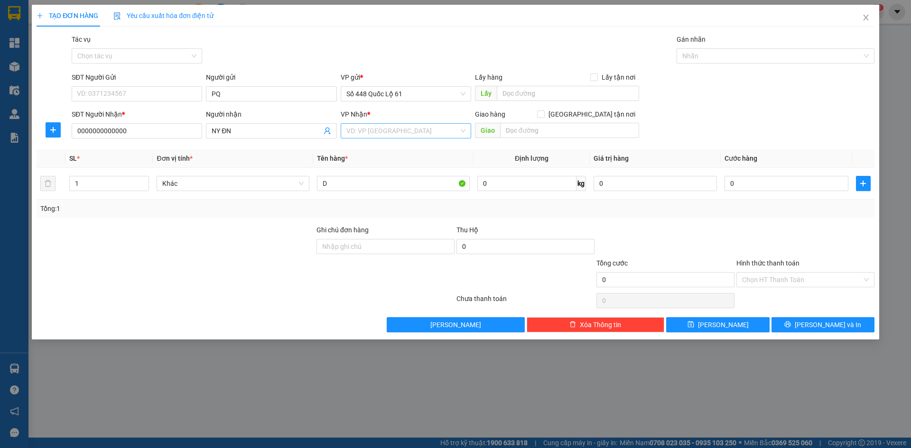
click at [419, 130] on input "search" at bounding box center [402, 131] width 112 height 14
paste input "Đ"
drag, startPoint x: 408, startPoint y: 236, endPoint x: 454, endPoint y: 232, distance: 45.7
click at [408, 237] on div "Đà Nẵng" at bounding box center [405, 241] width 119 height 10
click at [742, 188] on input "0" at bounding box center [786, 183] width 123 height 15
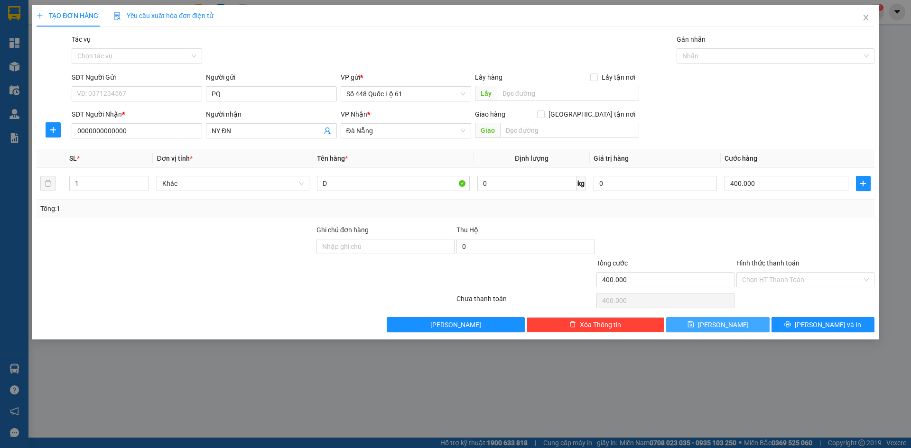
click at [704, 327] on button "Lưu" at bounding box center [717, 324] width 103 height 15
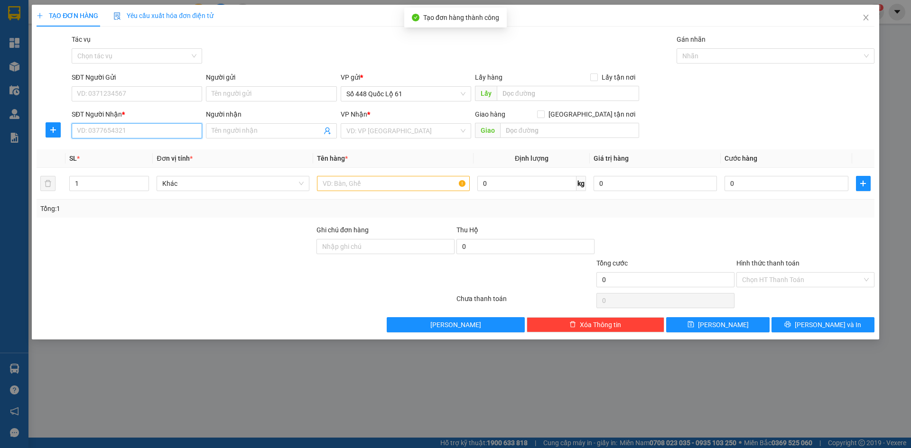
click at [158, 136] on input "SĐT Người Nhận *" at bounding box center [137, 130] width 130 height 15
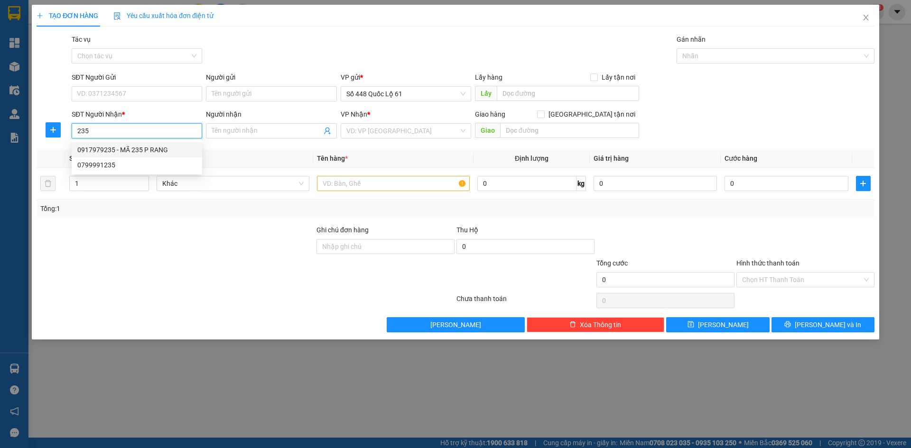
click at [132, 149] on div "0917979235 - MÃ 235 P RANG" at bounding box center [136, 150] width 119 height 10
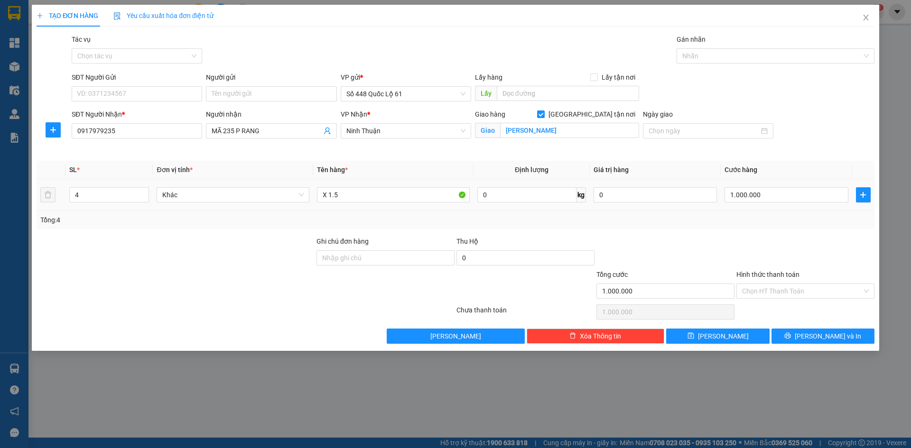
drag, startPoint x: 102, startPoint y: 196, endPoint x: 63, endPoint y: 196, distance: 39.9
click at [63, 196] on tr "4 Khác X 1.5 0 kg 0 1.000.000" at bounding box center [456, 195] width 838 height 32
click at [815, 188] on input "1.000.000" at bounding box center [786, 194] width 123 height 15
drag, startPoint x: 730, startPoint y: 332, endPoint x: 466, endPoint y: 324, distance: 263.9
click at [729, 331] on button "Lưu" at bounding box center [717, 336] width 103 height 15
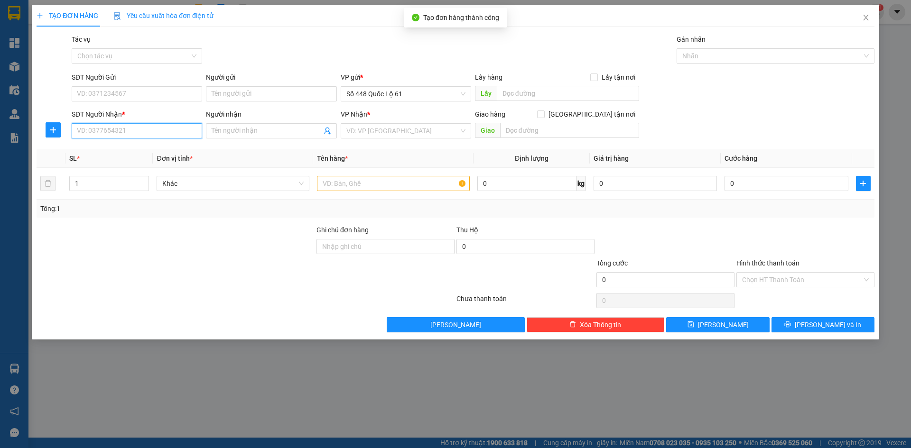
click at [113, 135] on input "SĐT Người Nhận *" at bounding box center [137, 130] width 130 height 15
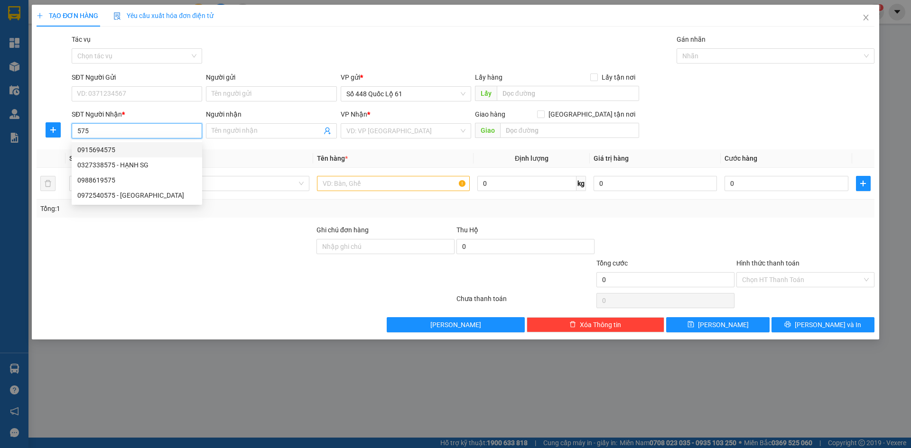
drag, startPoint x: 115, startPoint y: 130, endPoint x: 21, endPoint y: 129, distance: 94.0
click at [21, 129] on div "TẠO ĐƠN HÀNG Yêu cầu xuất hóa đơn điện tử Transit Pickup Surcharge Ids Transit …" at bounding box center [455, 224] width 911 height 448
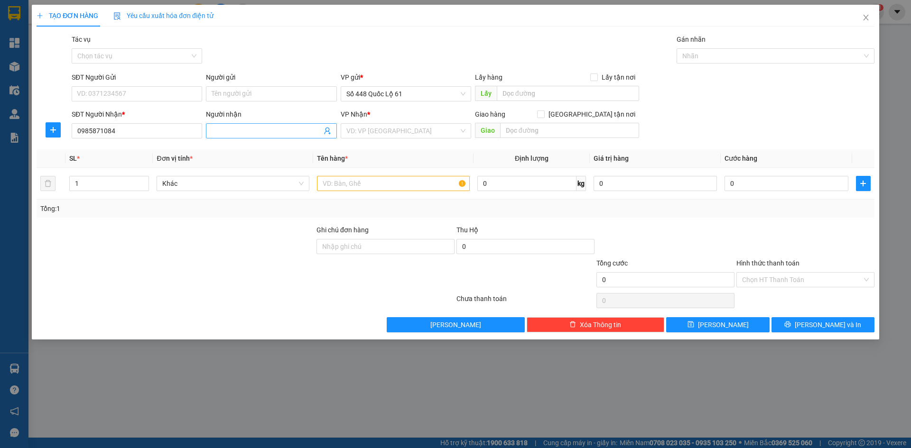
click at [289, 137] on span at bounding box center [271, 130] width 130 height 15
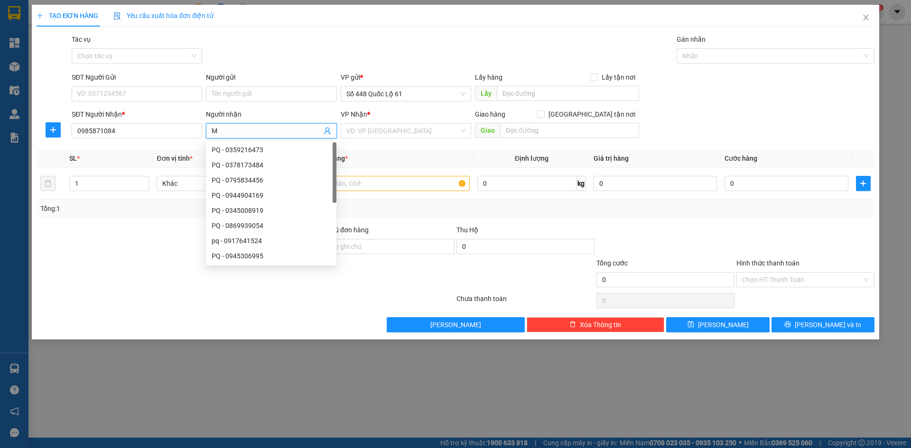
paste input "Ã"
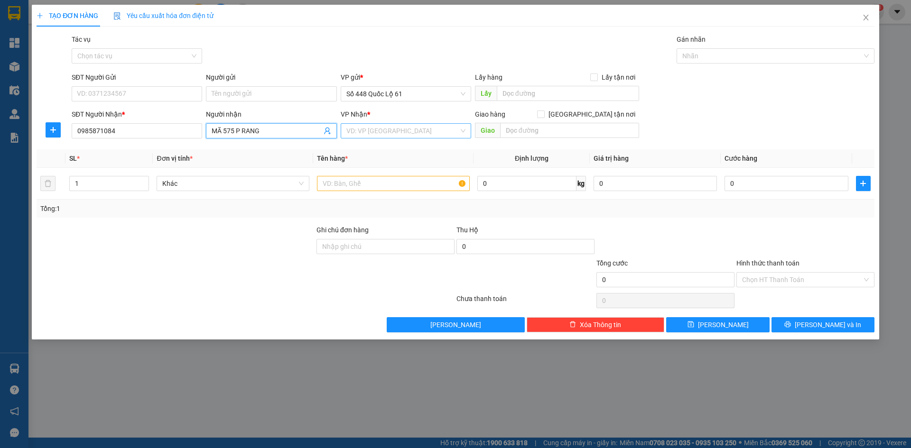
click at [431, 130] on input "search" at bounding box center [402, 131] width 112 height 14
click at [412, 183] on div "Ninh Thuận" at bounding box center [405, 180] width 119 height 10
click at [340, 183] on input "text" at bounding box center [393, 183] width 153 height 15
click at [344, 178] on input "text" at bounding box center [393, 183] width 153 height 15
click at [338, 181] on input "text" at bounding box center [393, 183] width 153 height 15
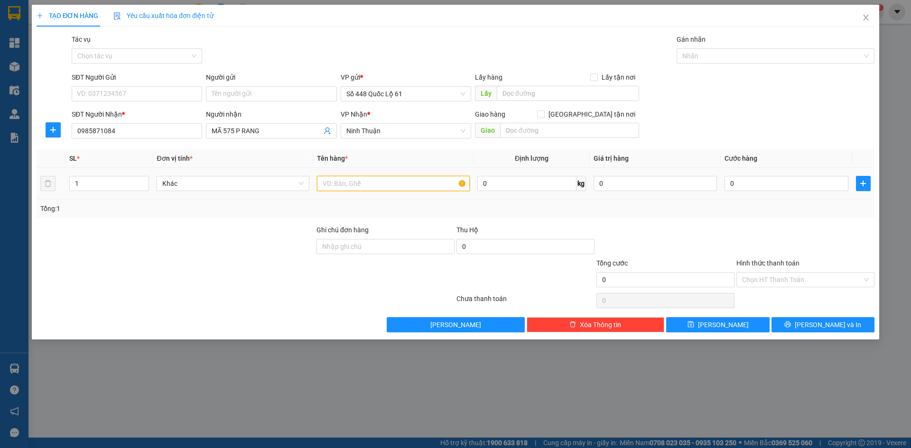
click at [340, 181] on input "text" at bounding box center [393, 183] width 153 height 15
click at [783, 187] on input "0" at bounding box center [786, 183] width 123 height 15
drag, startPoint x: 752, startPoint y: 244, endPoint x: 754, endPoint y: 284, distance: 39.9
click at [752, 247] on div at bounding box center [805, 241] width 140 height 33
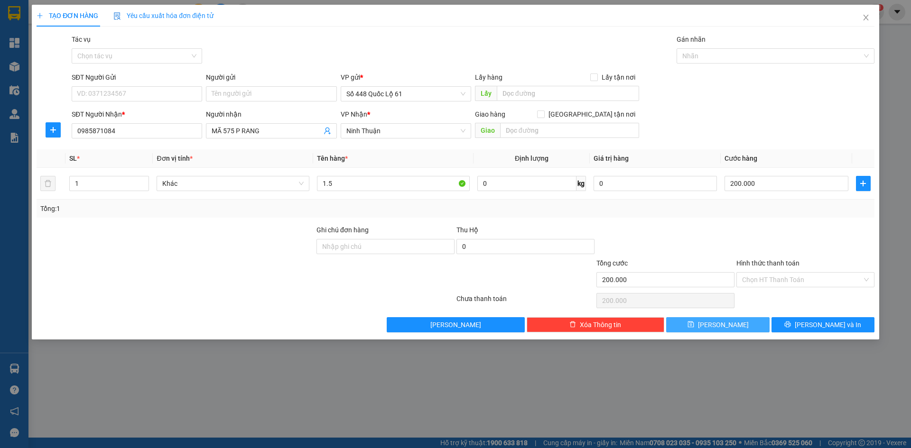
click at [726, 324] on span "Lưu" at bounding box center [723, 325] width 51 height 10
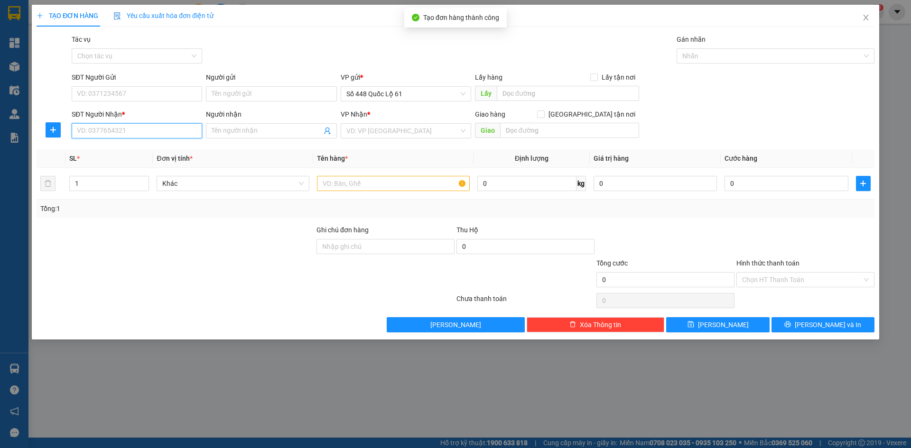
click at [195, 136] on input "SĐT Người Nhận *" at bounding box center [137, 130] width 130 height 15
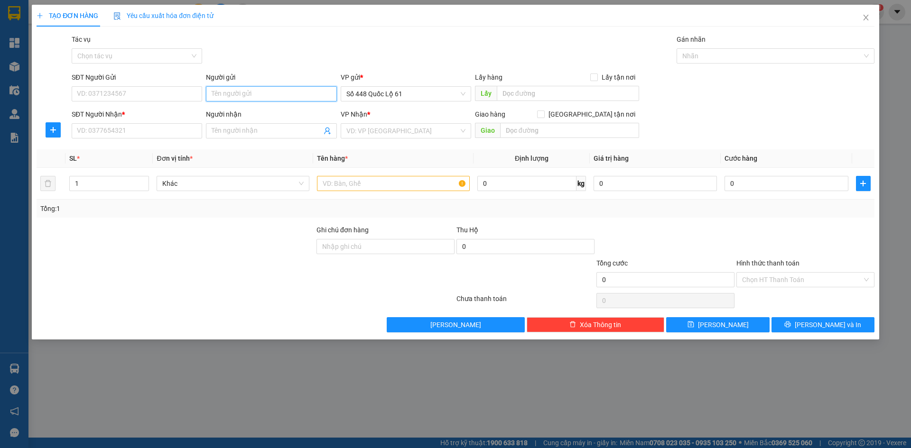
click at [299, 90] on input "Người gửi" at bounding box center [271, 93] width 130 height 15
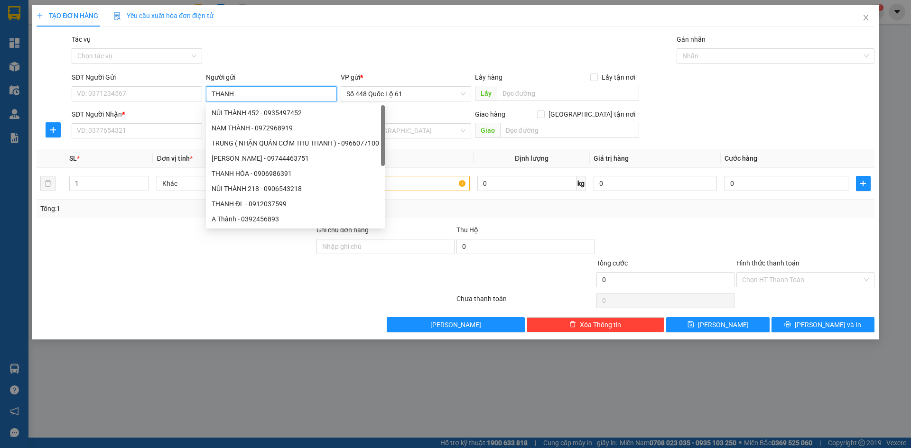
drag, startPoint x: 260, startPoint y: 94, endPoint x: 192, endPoint y: 108, distance: 69.2
click at [192, 108] on form "SĐT Người Gửi VD: 0371234567 Người gửi THANH VP gửi * Số 448 Quốc Lộ 61 Lấy hàn…" at bounding box center [456, 107] width 838 height 70
drag, startPoint x: 162, startPoint y: 139, endPoint x: 167, endPoint y: 135, distance: 5.4
click at [162, 138] on div "SĐT Người Nhận * VD: 0377654321" at bounding box center [137, 125] width 130 height 33
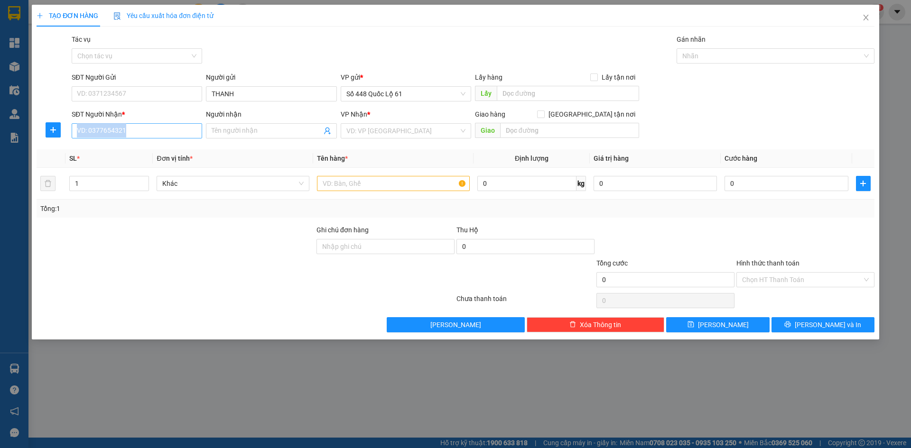
click at [177, 137] on input "SĐT Người Nhận *" at bounding box center [137, 130] width 130 height 15
click at [169, 147] on div "0912892445 - 98 ĐN ( PHONG) ĐN" at bounding box center [136, 150] width 119 height 10
drag, startPoint x: 766, startPoint y: 278, endPoint x: 766, endPoint y: 293, distance: 15.2
click at [766, 280] on input "Hình thức thanh toán" at bounding box center [802, 280] width 120 height 14
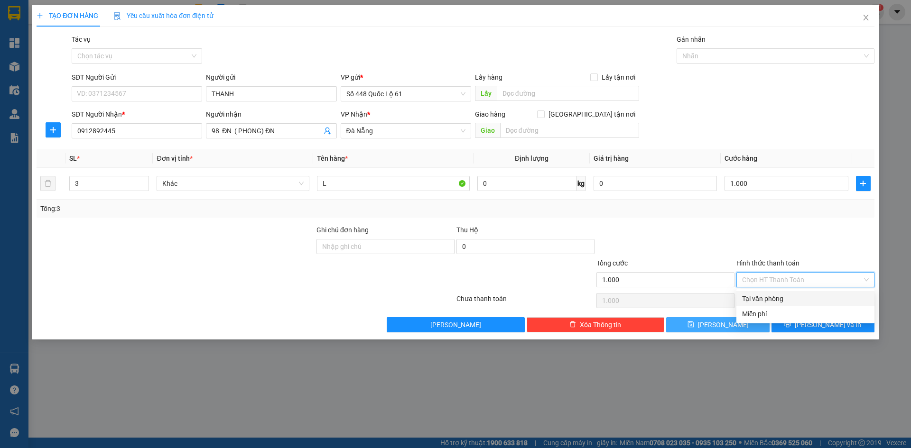
drag, startPoint x: 766, startPoint y: 295, endPoint x: 735, endPoint y: 326, distance: 44.0
click at [766, 296] on div "Tại văn phòng" at bounding box center [805, 299] width 127 height 10
click at [732, 327] on button "Lưu" at bounding box center [717, 324] width 103 height 15
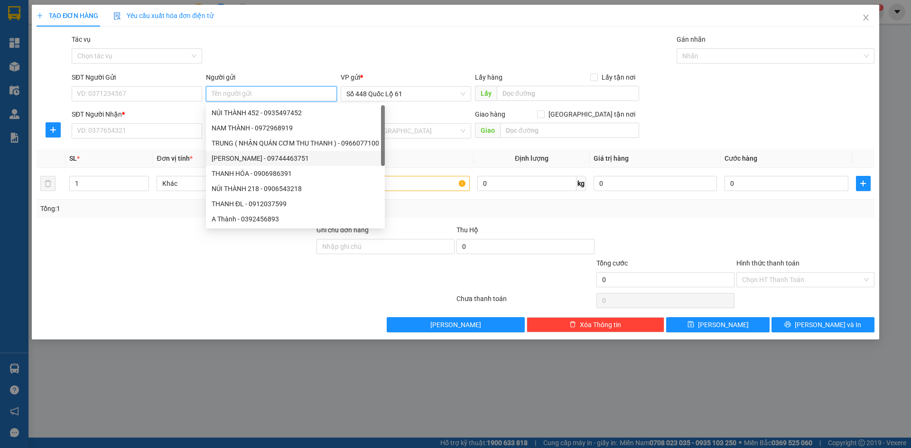
paste input "THANH"
click at [168, 129] on input "SĐT Người Nhận *" at bounding box center [137, 130] width 130 height 15
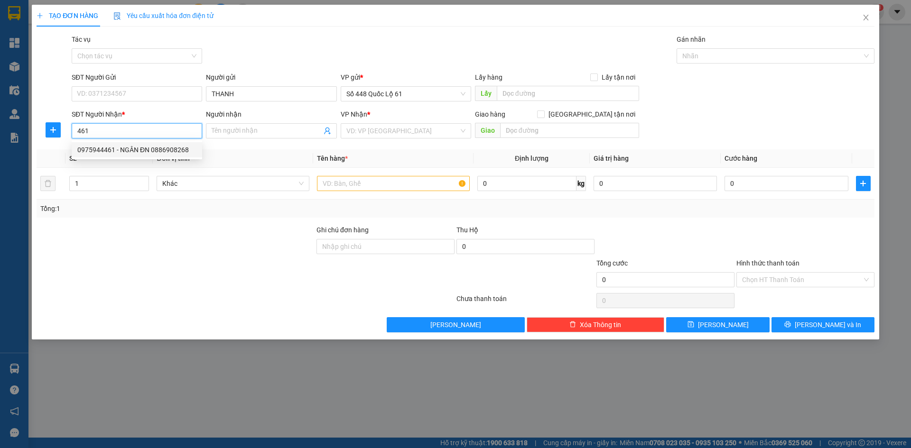
drag, startPoint x: 102, startPoint y: 147, endPoint x: 215, endPoint y: 169, distance: 115.1
click at [102, 148] on div "0975944461 - NGÂN ĐN 0886908268" at bounding box center [136, 150] width 119 height 10
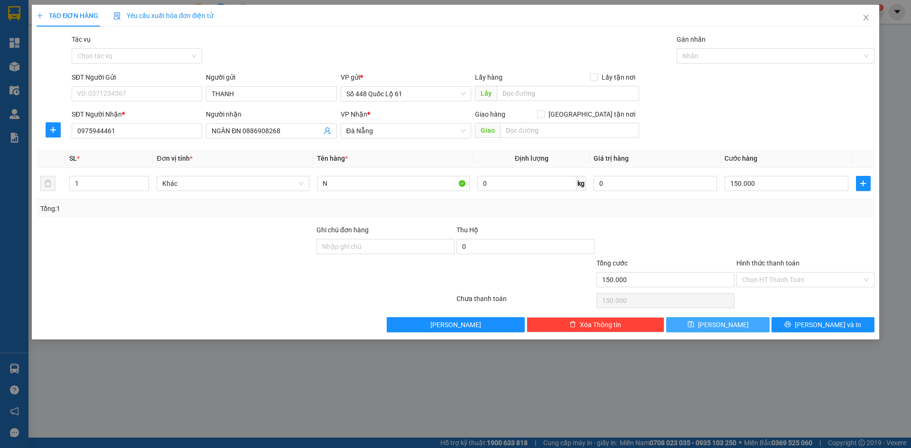
click at [694, 323] on icon "save" at bounding box center [690, 325] width 6 height 6
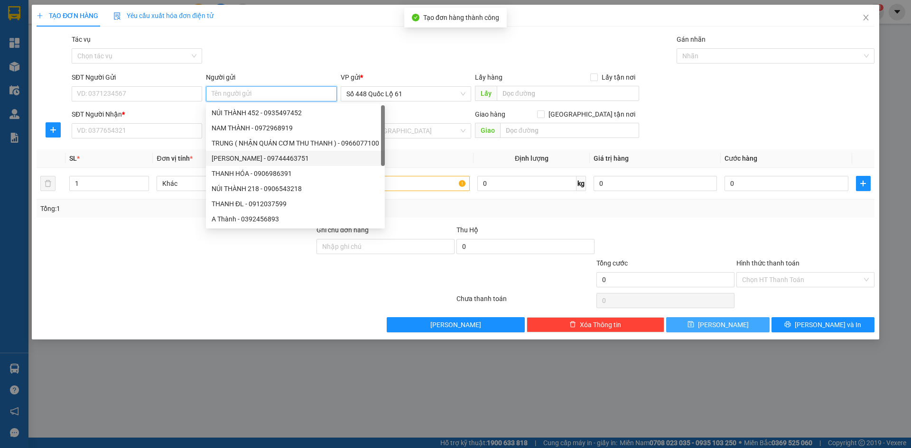
paste input "THANH"
click at [131, 128] on input "SĐT Người Nhận *" at bounding box center [137, 130] width 130 height 15
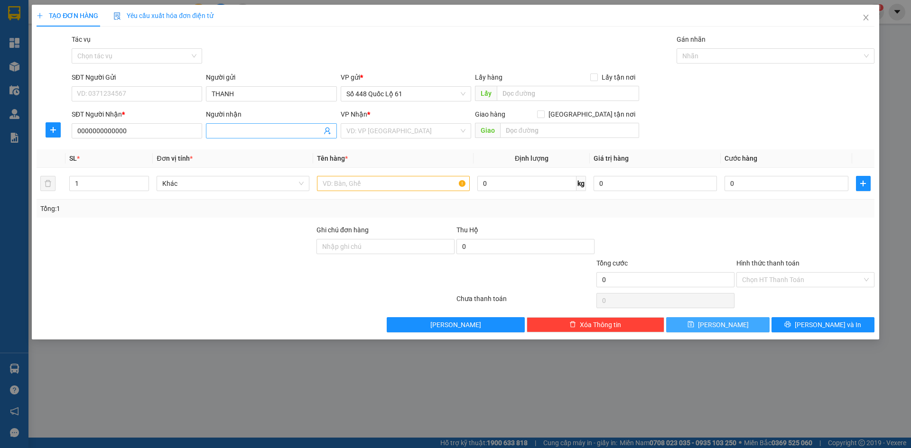
click at [244, 130] on input "Người nhận" at bounding box center [267, 131] width 110 height 10
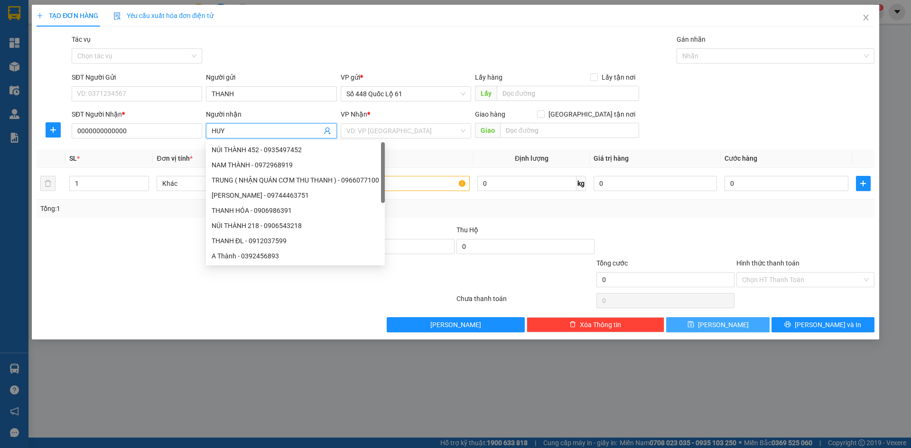
paste input "Đ"
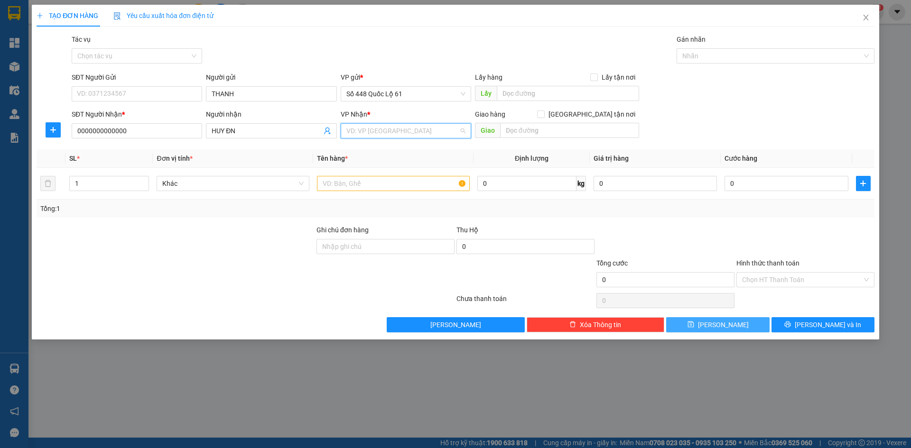
click at [363, 130] on input "search" at bounding box center [402, 131] width 112 height 14
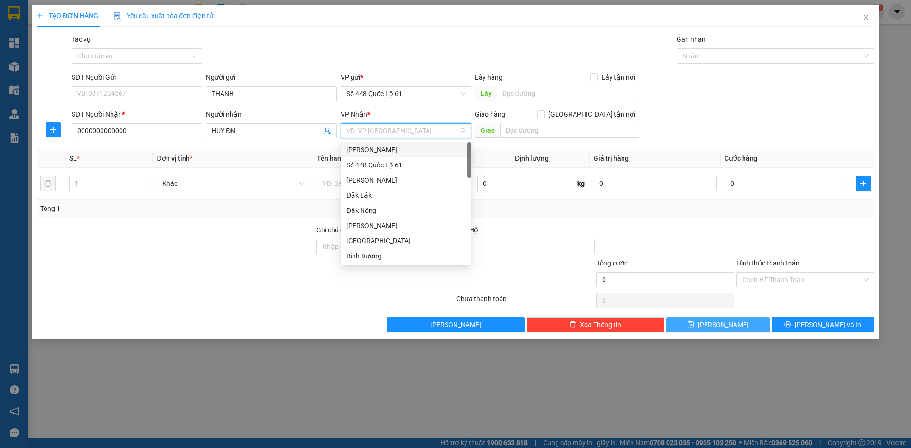
paste input "Đ"
click at [380, 241] on div "Đà Nẵng" at bounding box center [405, 241] width 119 height 10
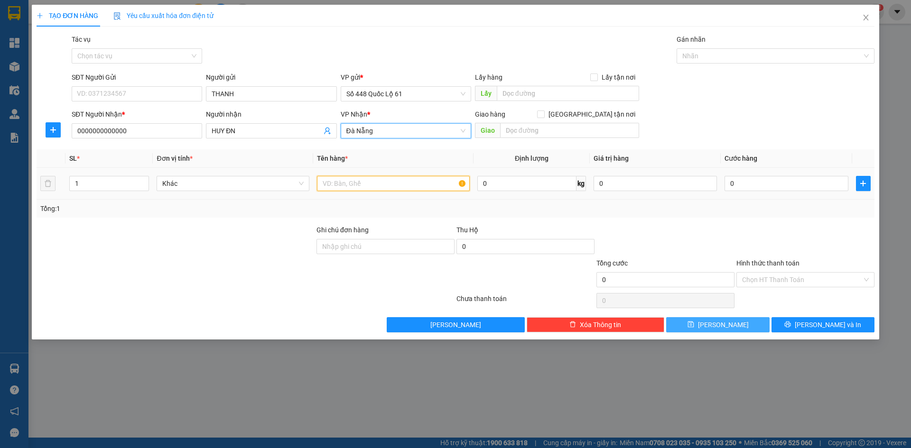
click at [331, 189] on input "text" at bounding box center [393, 183] width 153 height 15
click at [331, 186] on input "1L1N" at bounding box center [393, 183] width 153 height 15
drag, startPoint x: 142, startPoint y: 178, endPoint x: 179, endPoint y: 181, distance: 37.1
click at [143, 178] on span "up" at bounding box center [144, 181] width 6 height 6
drag, startPoint x: 775, startPoint y: 234, endPoint x: 774, endPoint y: 254, distance: 20.0
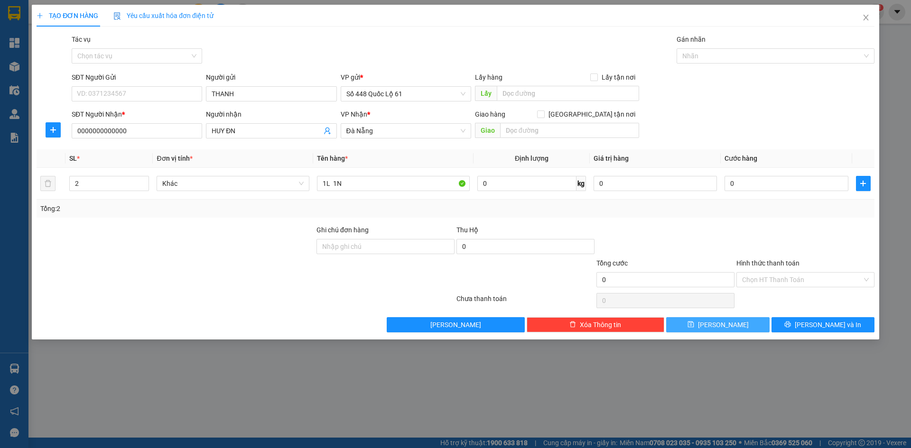
click at [775, 237] on div at bounding box center [805, 241] width 140 height 33
click at [763, 181] on input "0" at bounding box center [786, 183] width 123 height 15
drag, startPoint x: 758, startPoint y: 203, endPoint x: 761, endPoint y: 249, distance: 46.6
click at [758, 210] on div "Tổng: 2" at bounding box center [456, 209] width 838 height 18
drag, startPoint x: 759, startPoint y: 282, endPoint x: 763, endPoint y: 289, distance: 8.3
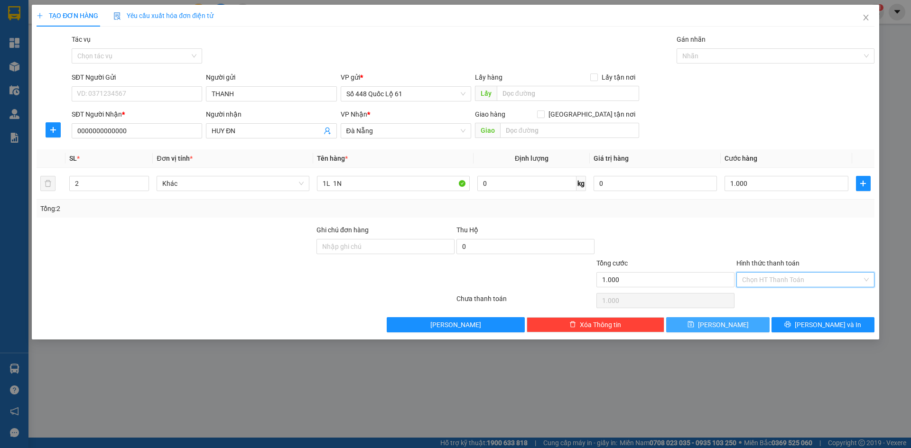
click at [759, 283] on input "Hình thức thanh toán" at bounding box center [802, 280] width 120 height 14
click at [764, 295] on div "Tại văn phòng" at bounding box center [805, 299] width 127 height 10
click at [713, 330] on button "Lưu" at bounding box center [717, 324] width 103 height 15
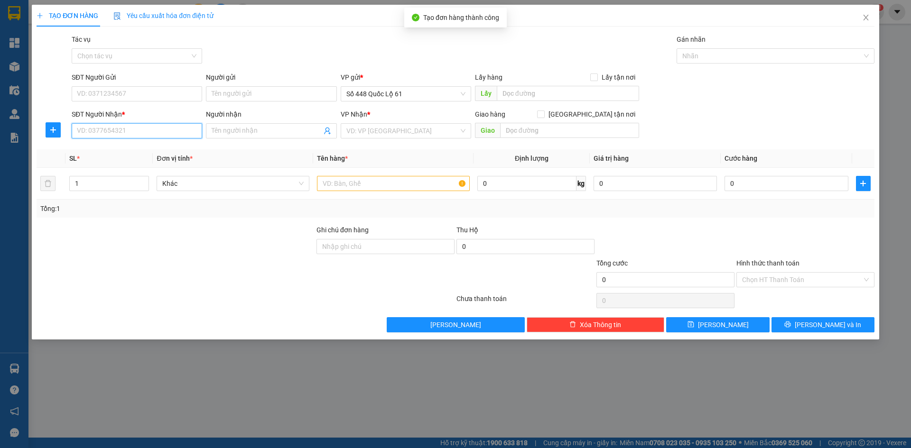
click at [175, 129] on input "SĐT Người Nhận *" at bounding box center [137, 130] width 130 height 15
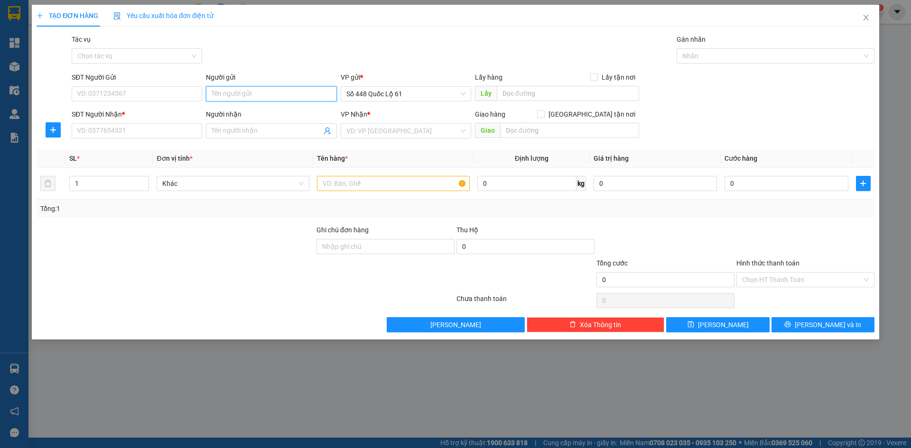
paste input "THANH"
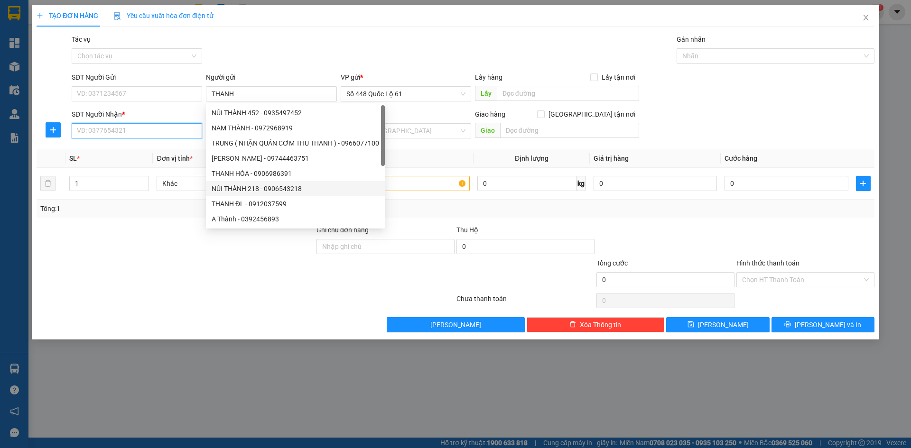
click at [135, 128] on input "SĐT Người Nhận *" at bounding box center [137, 130] width 130 height 15
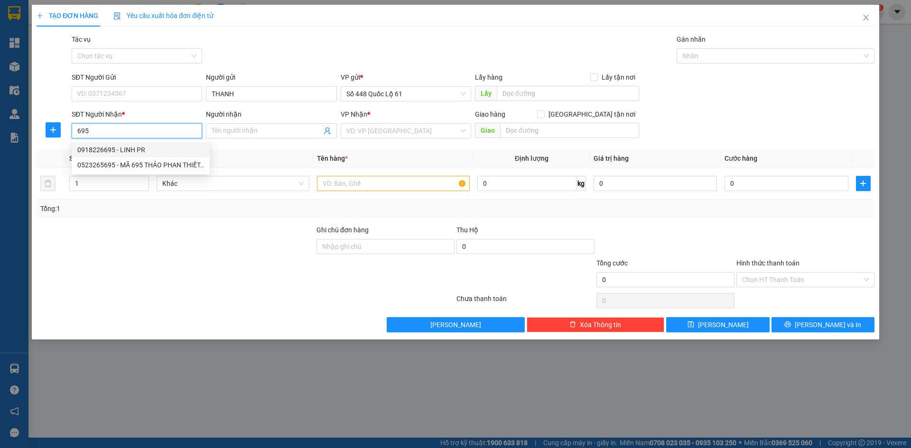
click at [142, 151] on div "0918226695 - LINH PR" at bounding box center [140, 150] width 127 height 10
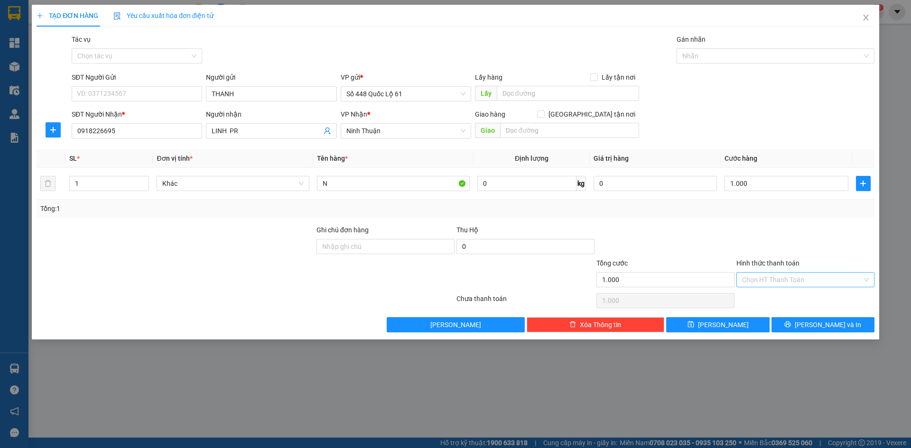
click at [756, 286] on input "Hình thức thanh toán" at bounding box center [802, 280] width 120 height 14
click at [764, 301] on div "Tại văn phòng" at bounding box center [805, 299] width 127 height 10
click at [739, 325] on button "Lưu" at bounding box center [717, 324] width 103 height 15
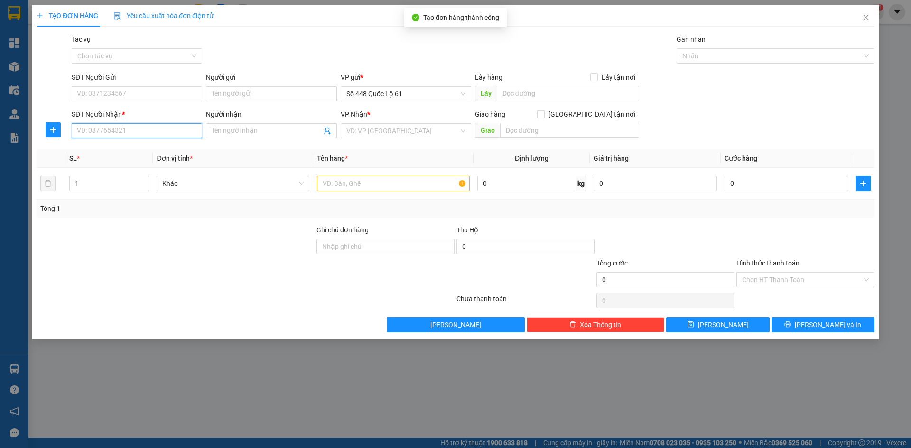
drag, startPoint x: 157, startPoint y: 126, endPoint x: 172, endPoint y: 125, distance: 14.7
click at [158, 126] on input "SĐT Người Nhận *" at bounding box center [137, 130] width 130 height 15
drag, startPoint x: 135, startPoint y: 143, endPoint x: 192, endPoint y: 172, distance: 63.4
click at [140, 145] on div "0358577724 - CHỊ HIỀN" at bounding box center [137, 149] width 130 height 15
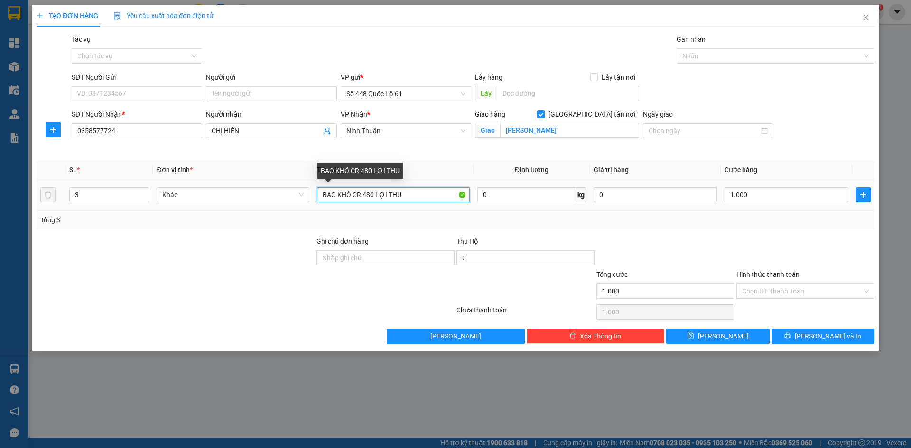
drag, startPoint x: 414, startPoint y: 197, endPoint x: 26, endPoint y: 269, distance: 394.8
click at [26, 269] on div "TẠO ĐƠN HÀNG Yêu cầu xuất hóa đơn điện tử Transit Pickup Surcharge Ids Transit …" at bounding box center [455, 224] width 911 height 448
paste input "ỤC"
paste input "Ô"
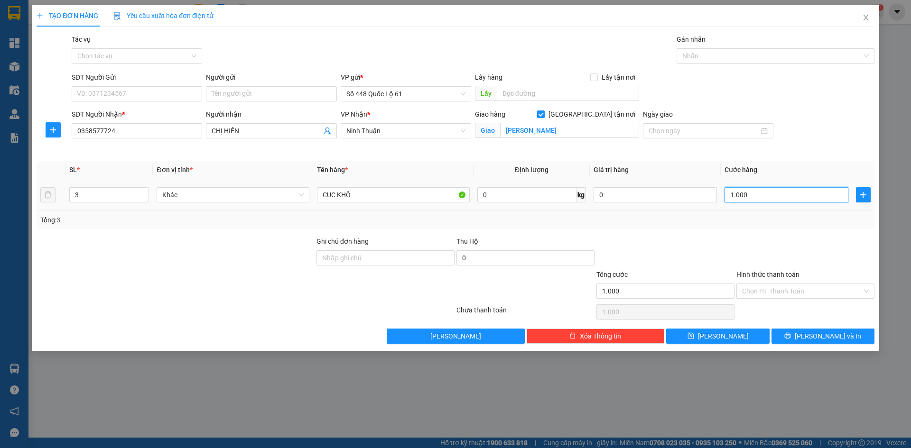
click at [764, 190] on input "1.000" at bounding box center [786, 194] width 123 height 15
drag, startPoint x: 84, startPoint y: 197, endPoint x: 4, endPoint y: 219, distance: 83.2
click at [2, 219] on div "TẠO ĐƠN HÀNG Yêu cầu xuất hóa đơn điện tử Transit Pickup Surcharge Ids Transit …" at bounding box center [455, 224] width 911 height 448
click at [769, 195] on input "100.000" at bounding box center [786, 194] width 123 height 15
click at [742, 339] on button "Lưu" at bounding box center [717, 336] width 103 height 15
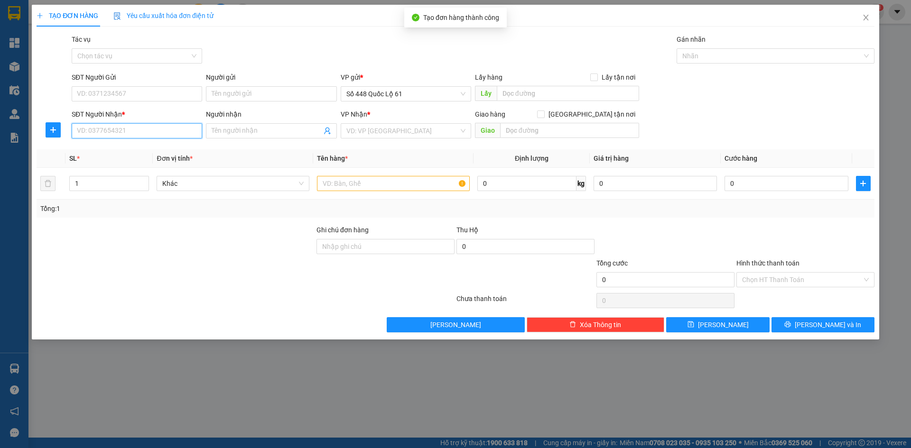
click at [152, 130] on input "SĐT Người Nhận *" at bounding box center [137, 130] width 130 height 15
click at [162, 131] on input "SĐT Người Nhận *" at bounding box center [137, 130] width 130 height 15
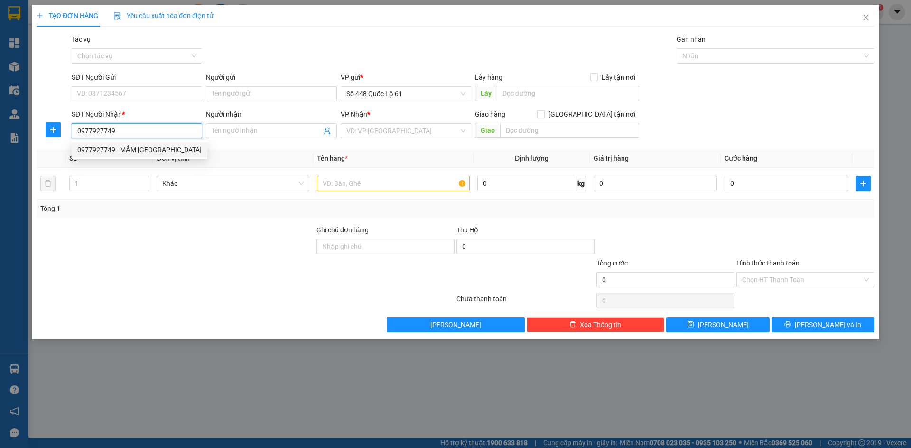
click at [160, 150] on div "0977927749 - MẮM BỒNG SƠN" at bounding box center [139, 150] width 124 height 10
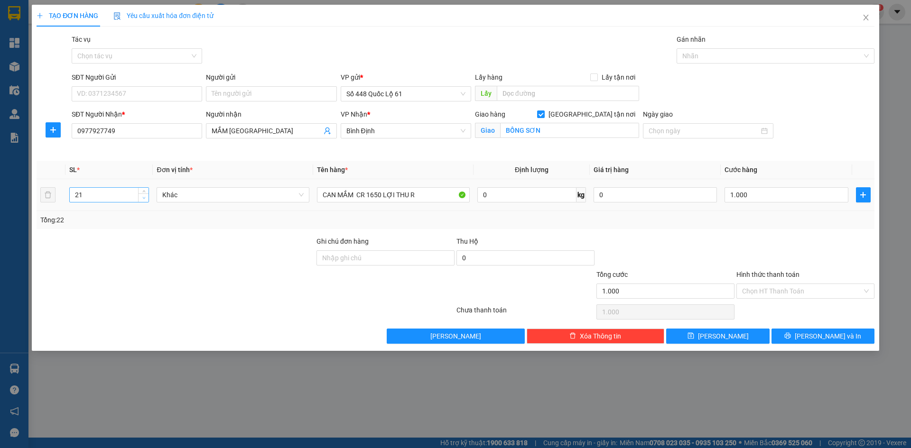
click at [145, 199] on icon "down" at bounding box center [143, 197] width 3 height 3
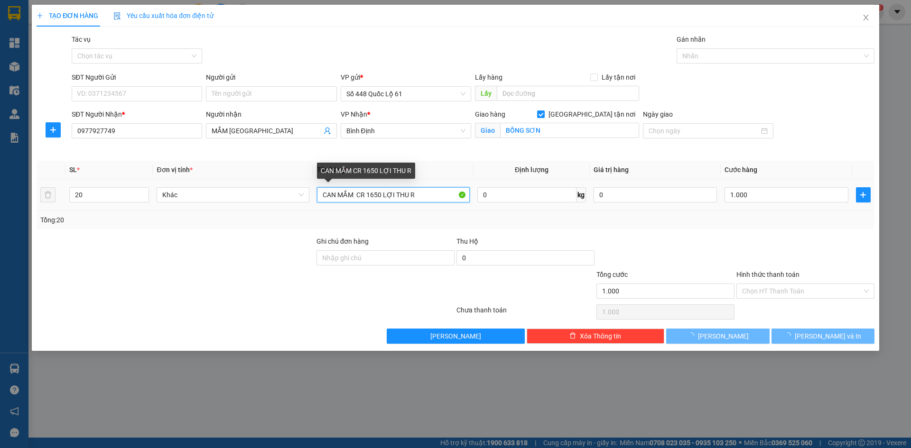
click at [380, 196] on input "CAN MẮM CR 1650 LỢI THU R" at bounding box center [393, 194] width 153 height 15
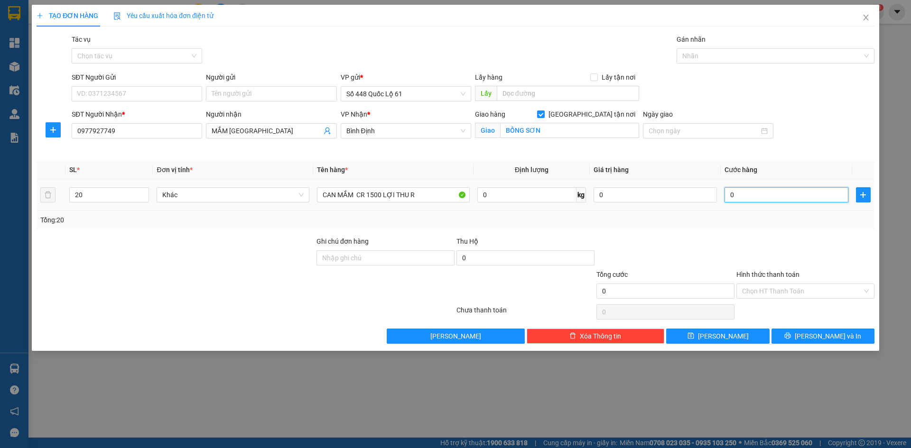
click at [747, 194] on input "0" at bounding box center [786, 194] width 123 height 15
drag, startPoint x: 756, startPoint y: 250, endPoint x: 758, endPoint y: 287, distance: 37.5
click at [756, 252] on div at bounding box center [805, 252] width 140 height 33
drag, startPoint x: 760, startPoint y: 294, endPoint x: 763, endPoint y: 316, distance: 22.2
click at [760, 296] on input "Hình thức thanh toán" at bounding box center [802, 291] width 120 height 14
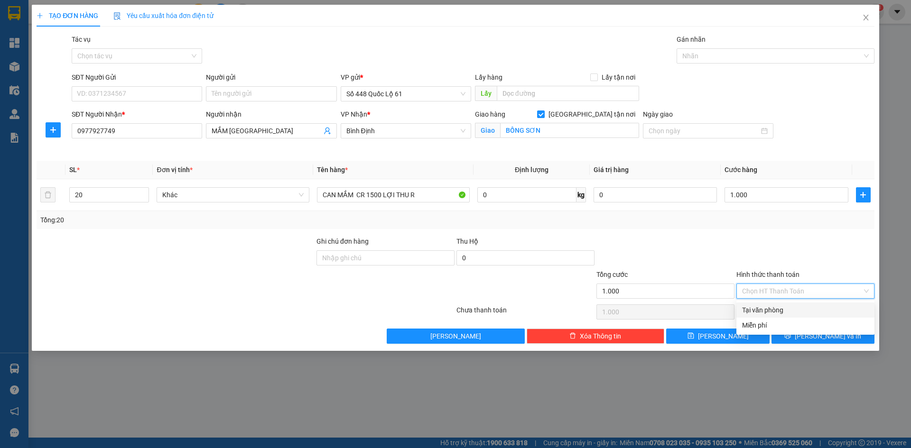
drag, startPoint x: 764, startPoint y: 313, endPoint x: 760, endPoint y: 319, distance: 7.1
click at [764, 313] on div "Tại văn phòng" at bounding box center [805, 310] width 127 height 10
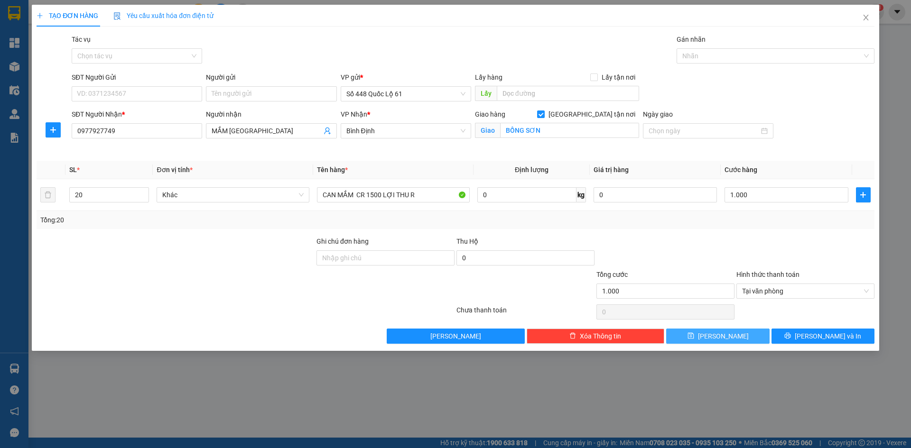
click at [741, 334] on button "Lưu" at bounding box center [717, 336] width 103 height 15
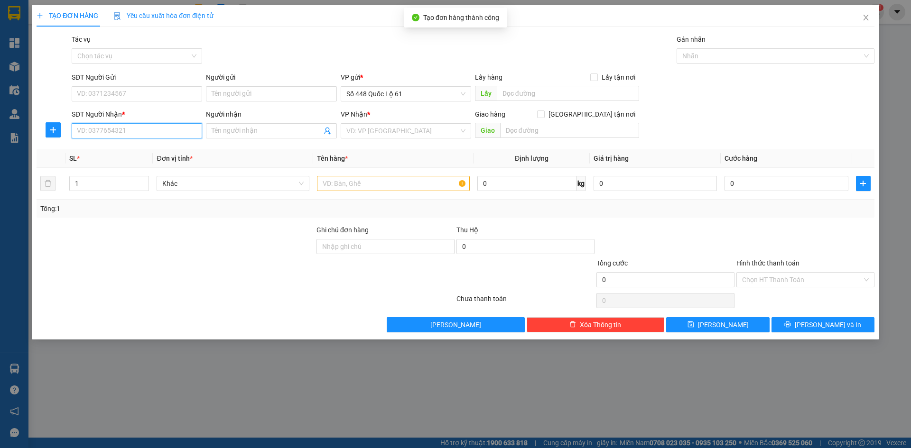
click at [106, 134] on input "SĐT Người Nhận *" at bounding box center [137, 130] width 130 height 15
click at [133, 147] on div "0986943737 - MÃ 737 NGÂN 0966653444" at bounding box center [139, 150] width 125 height 10
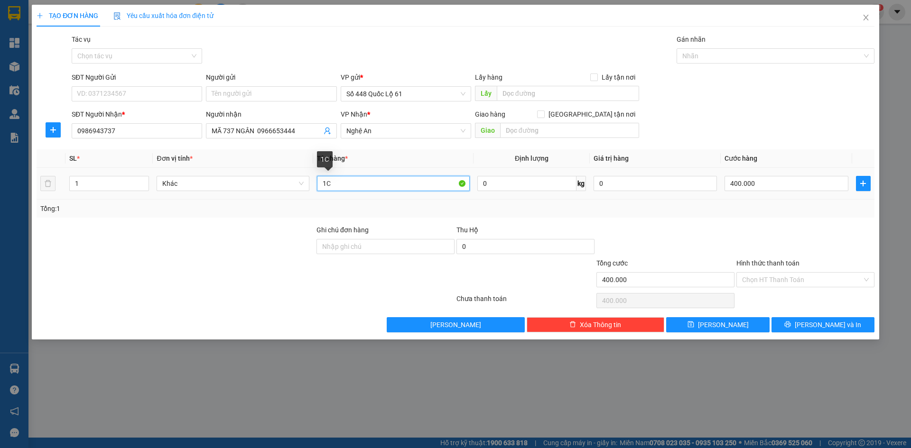
click at [338, 186] on input "1C" at bounding box center [393, 183] width 153 height 15
drag, startPoint x: 92, startPoint y: 182, endPoint x: 53, endPoint y: 192, distance: 40.2
click at [53, 192] on tr "1 Khác 1C +N 0 kg 0 400.000" at bounding box center [456, 184] width 838 height 32
drag, startPoint x: 789, startPoint y: 180, endPoint x: 770, endPoint y: 184, distance: 19.4
click at [789, 180] on input "400.000" at bounding box center [786, 183] width 123 height 15
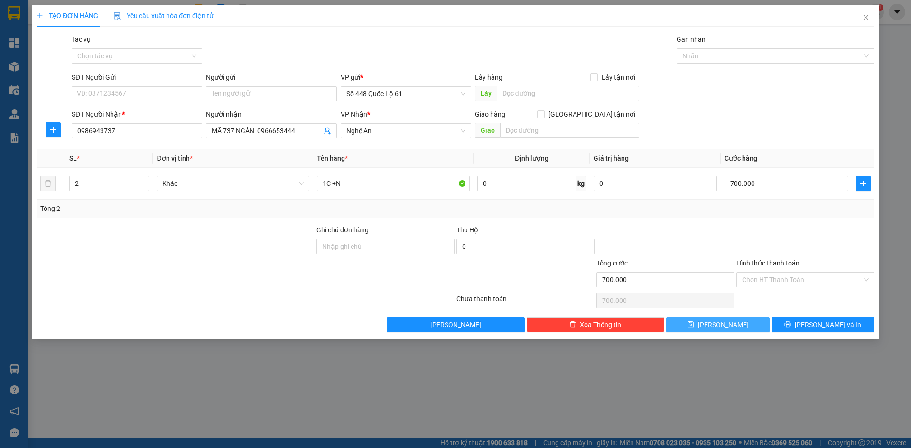
click at [706, 321] on button "Lưu" at bounding box center [717, 324] width 103 height 15
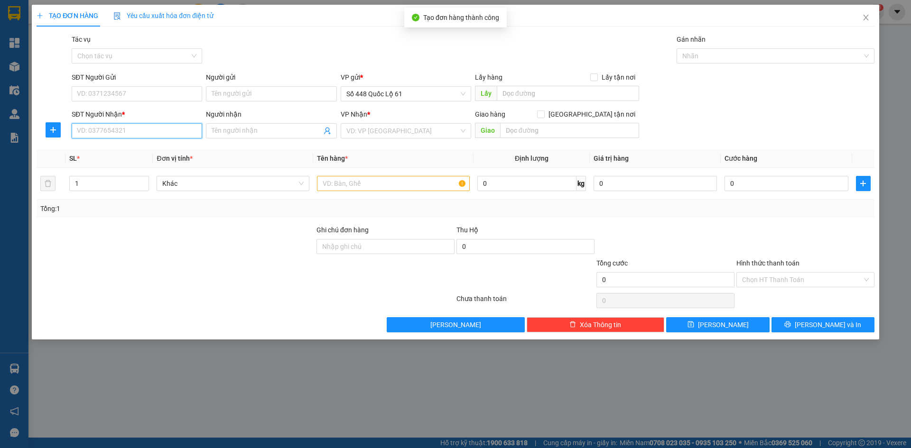
drag, startPoint x: 141, startPoint y: 128, endPoint x: 164, endPoint y: 135, distance: 24.2
click at [142, 129] on input "SĐT Người Nhận *" at bounding box center [137, 130] width 130 height 15
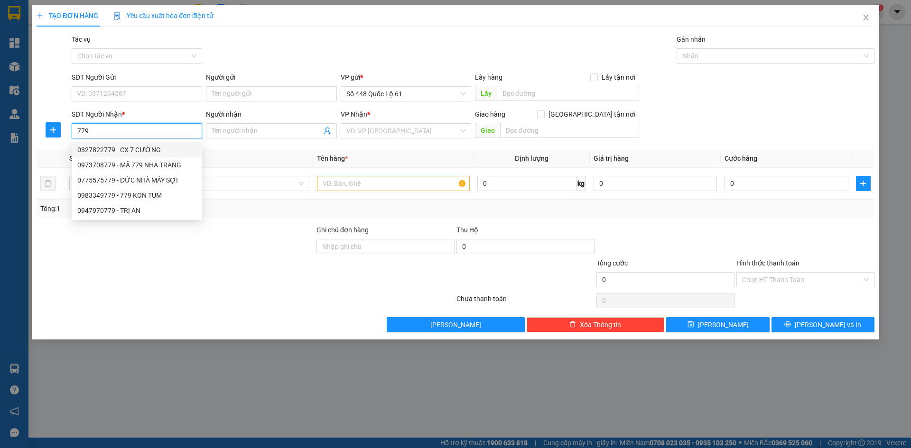
click at [170, 150] on div "0327822779 - CX 7 CƯỜNG" at bounding box center [136, 150] width 119 height 10
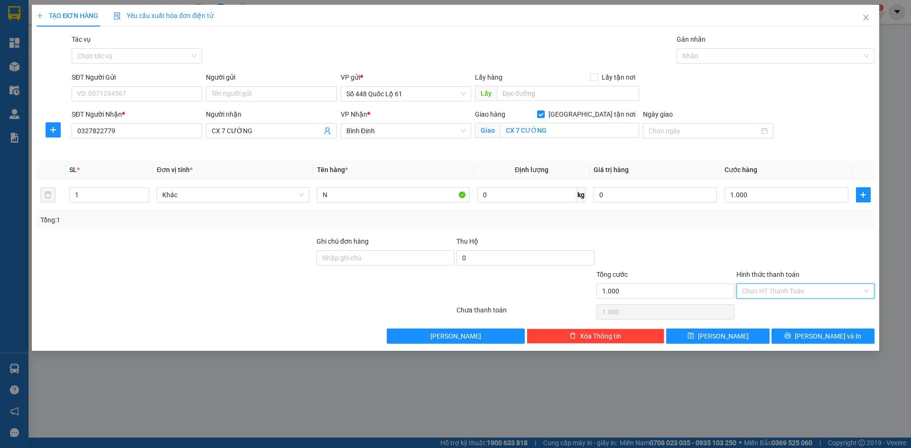
drag, startPoint x: 780, startPoint y: 288, endPoint x: 776, endPoint y: 306, distance: 19.1
click at [780, 289] on input "Hình thức thanh toán" at bounding box center [802, 291] width 120 height 14
drag, startPoint x: 776, startPoint y: 307, endPoint x: 738, endPoint y: 345, distance: 53.0
click at [776, 308] on div "Tại văn phòng" at bounding box center [805, 310] width 127 height 10
click at [735, 339] on button "Lưu" at bounding box center [717, 336] width 103 height 15
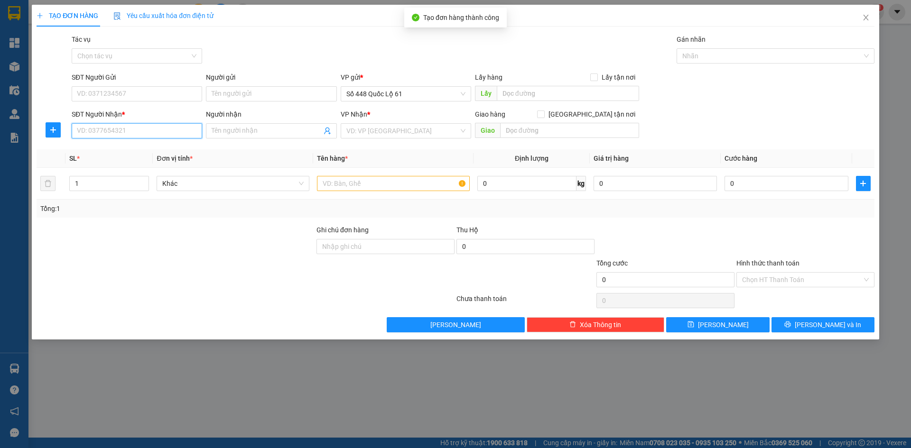
click at [114, 127] on input "SĐT Người Nhận *" at bounding box center [137, 130] width 130 height 15
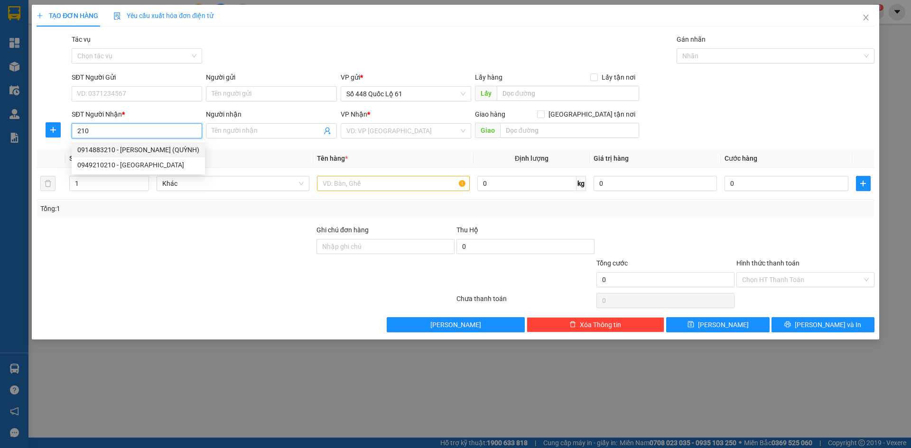
click at [132, 150] on div "0914883210 - PHAN RANG (QUỲNH)" at bounding box center [138, 150] width 122 height 10
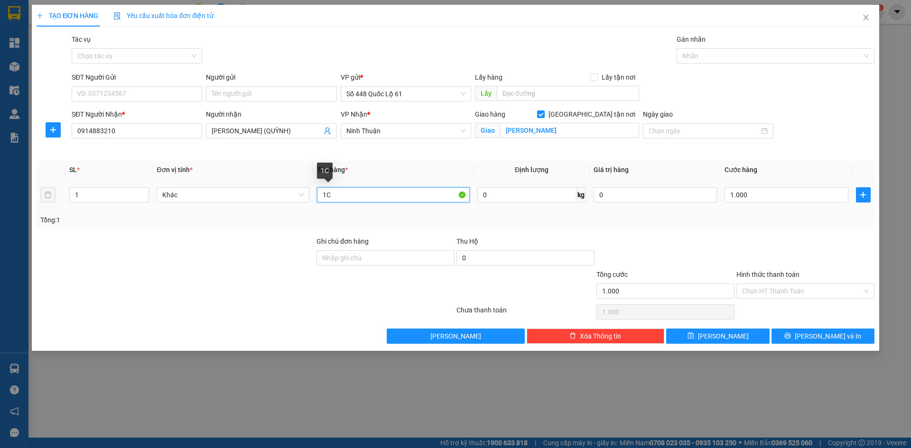
drag, startPoint x: 348, startPoint y: 195, endPoint x: 200, endPoint y: 236, distance: 153.4
click at [200, 236] on div "Transit Pickup Surcharge Ids Transit Deliver Surcharge Ids Transit Deliver Surc…" at bounding box center [456, 189] width 838 height 310
click at [741, 200] on input "1.000" at bounding box center [786, 194] width 123 height 15
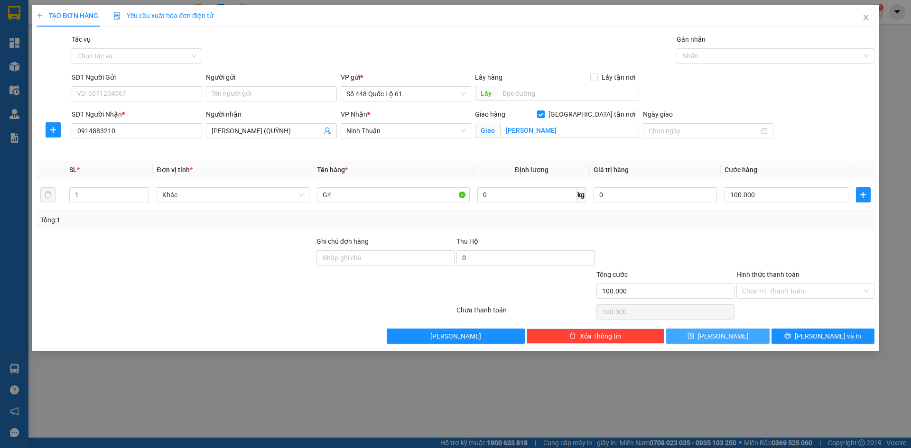
click at [715, 337] on button "Lưu" at bounding box center [717, 336] width 103 height 15
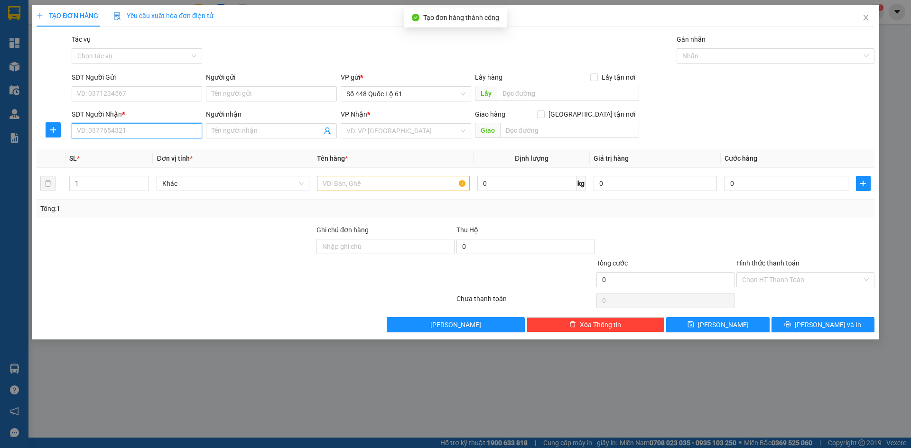
drag, startPoint x: 170, startPoint y: 129, endPoint x: 175, endPoint y: 129, distance: 5.2
click at [171, 129] on input "SĐT Người Nhận *" at bounding box center [137, 130] width 130 height 15
drag, startPoint x: 173, startPoint y: 135, endPoint x: 191, endPoint y: 132, distance: 18.2
click at [178, 134] on input "SĐT Người Nhận *" at bounding box center [137, 130] width 130 height 15
click at [142, 127] on input "SĐT Người Nhận *" at bounding box center [137, 130] width 130 height 15
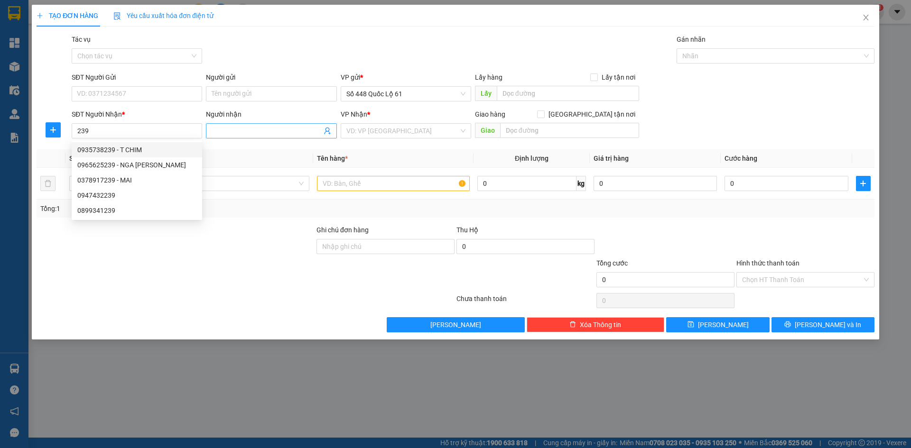
click at [297, 133] on input "Người nhận" at bounding box center [267, 131] width 110 height 10
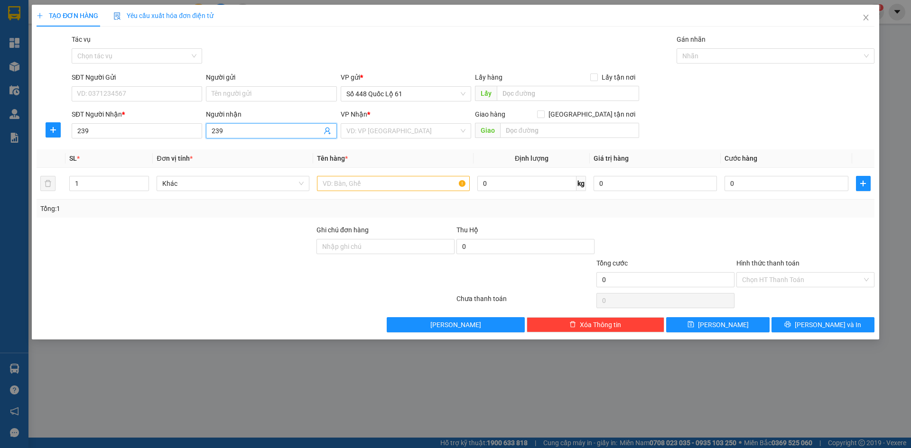
paste input "Ơ"
drag, startPoint x: 175, startPoint y: 95, endPoint x: 192, endPoint y: 95, distance: 17.6
click at [175, 95] on input "SĐT Người Gửi" at bounding box center [137, 93] width 130 height 15
click at [144, 123] on div "0941374602" at bounding box center [136, 128] width 119 height 10
click at [128, 130] on input "239" at bounding box center [137, 130] width 130 height 15
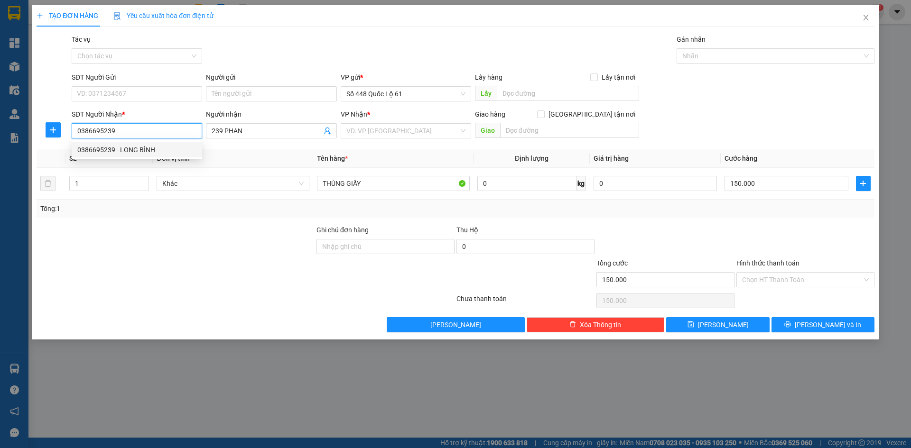
click at [123, 150] on div "0386695239 - LONG BÌNH" at bounding box center [136, 150] width 119 height 10
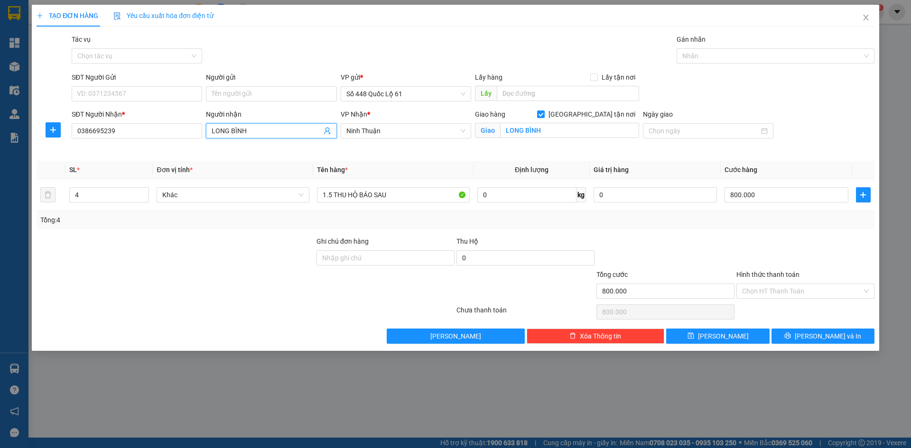
drag, startPoint x: 259, startPoint y: 131, endPoint x: 249, endPoint y: 134, distance: 9.8
click at [251, 133] on input "LONG BÌNH" at bounding box center [267, 131] width 110 height 10
drag, startPoint x: 249, startPoint y: 134, endPoint x: 114, endPoint y: 169, distance: 139.4
click at [114, 169] on div "Transit Pickup Surcharge Ids Transit Deliver Surcharge Ids Transit Deliver Surc…" at bounding box center [456, 189] width 838 height 310
paste input "Ơ"
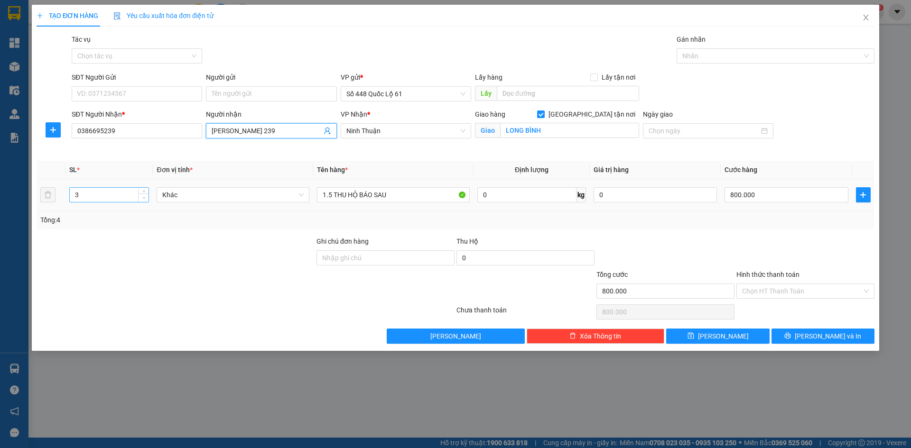
click at [144, 198] on icon "down" at bounding box center [143, 197] width 3 height 3
click at [393, 197] on input "1.5 THU HỘ BÁO SAU" at bounding box center [393, 194] width 153 height 15
click at [486, 261] on input "0" at bounding box center [525, 258] width 138 height 15
click at [742, 195] on input "0" at bounding box center [786, 194] width 123 height 15
drag, startPoint x: 170, startPoint y: 90, endPoint x: 178, endPoint y: 91, distance: 7.7
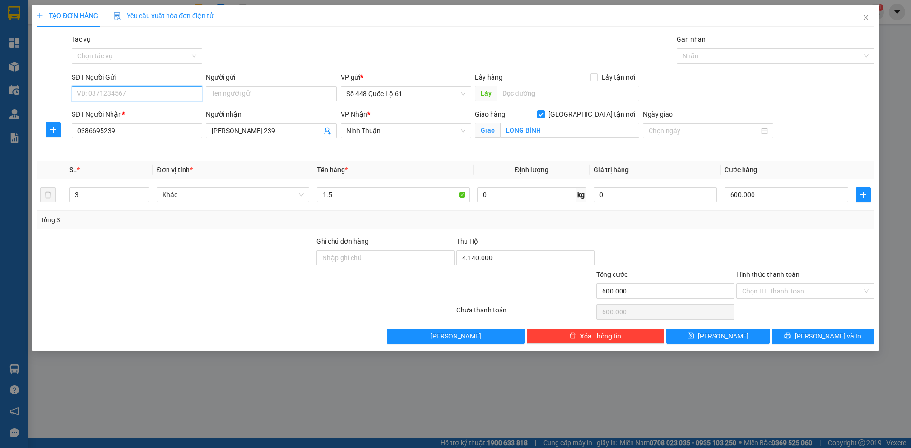
click at [173, 91] on input "SĐT Người Gửi" at bounding box center [137, 93] width 130 height 15
click at [234, 64] on div "Gói vận chuyển * Tiêu chuẩn Tác vụ Chọn tác vụ Gán nhãn Nhãn" at bounding box center [473, 50] width 807 height 33
click at [735, 335] on button "Lưu" at bounding box center [717, 336] width 103 height 15
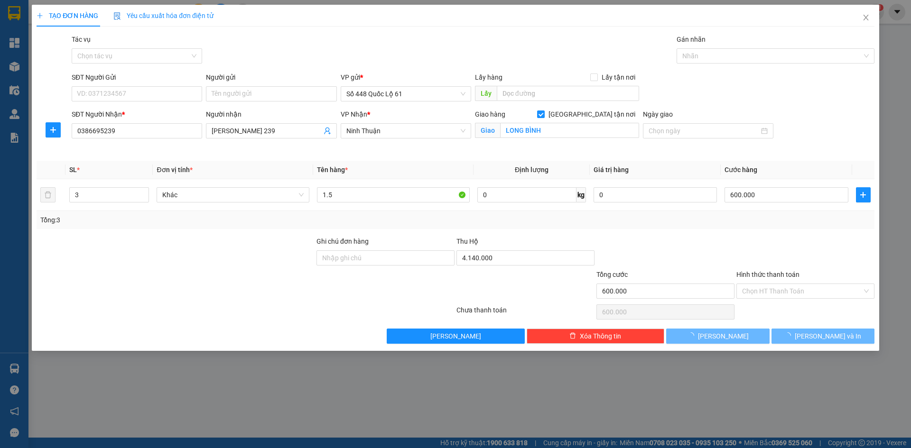
click at [245, 102] on div "Người gửi Tên người gửi" at bounding box center [271, 88] width 130 height 33
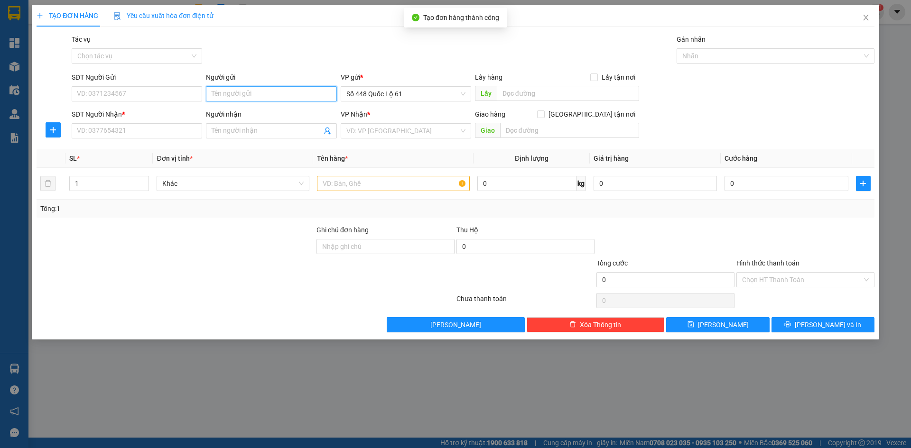
click at [250, 96] on input "Người gửi" at bounding box center [271, 93] width 130 height 15
paste input "ƠN"
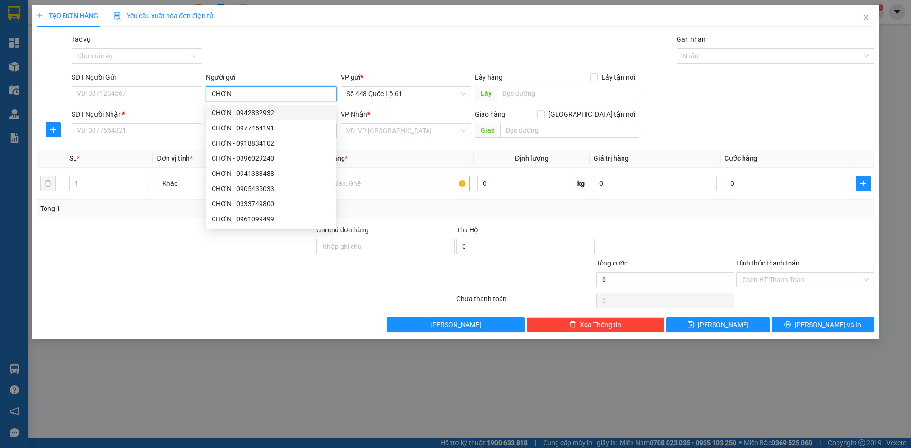
drag, startPoint x: 262, startPoint y: 101, endPoint x: 219, endPoint y: 99, distance: 43.2
click at [205, 108] on form "SĐT Người Gửi VD: 0371234567 Người gửi CHƠN VP gửi * Số 448 Quốc Lộ 61 Lấy hàng…" at bounding box center [456, 107] width 838 height 70
click at [169, 133] on input "SĐT Người Nhận *" at bounding box center [137, 130] width 130 height 15
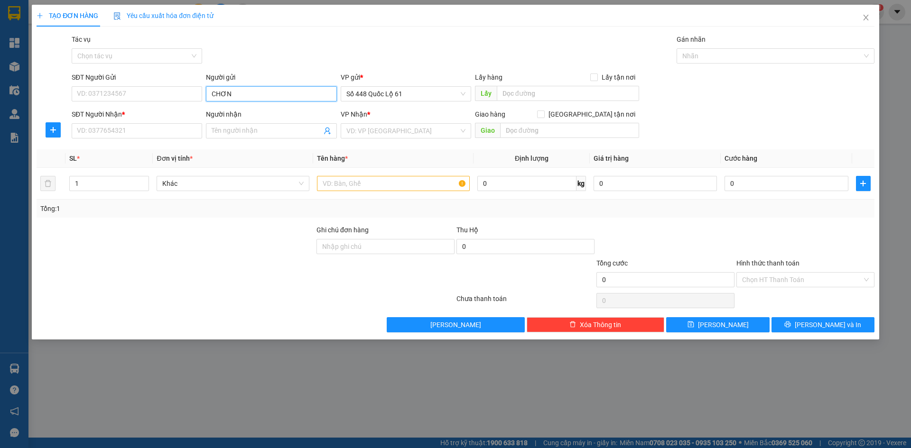
drag, startPoint x: 219, startPoint y: 101, endPoint x: 214, endPoint y: 95, distance: 7.1
click at [208, 101] on input "CHƠN" at bounding box center [271, 93] width 130 height 15
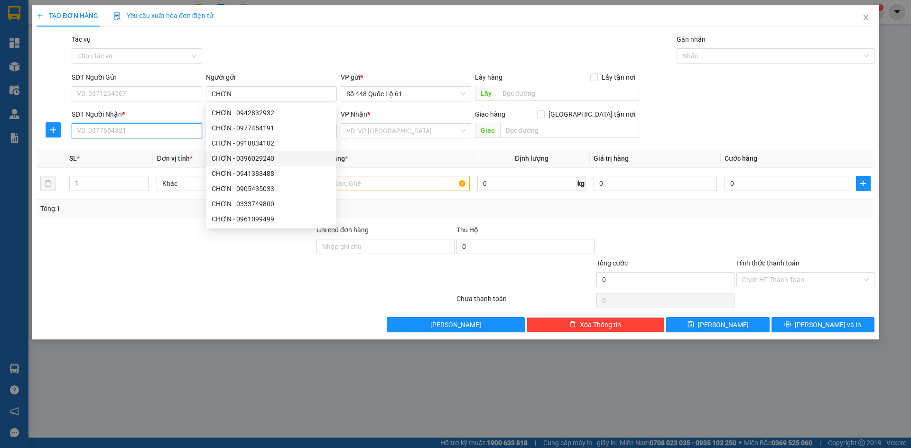
click at [180, 128] on input "SĐT Người Nhận *" at bounding box center [137, 130] width 130 height 15
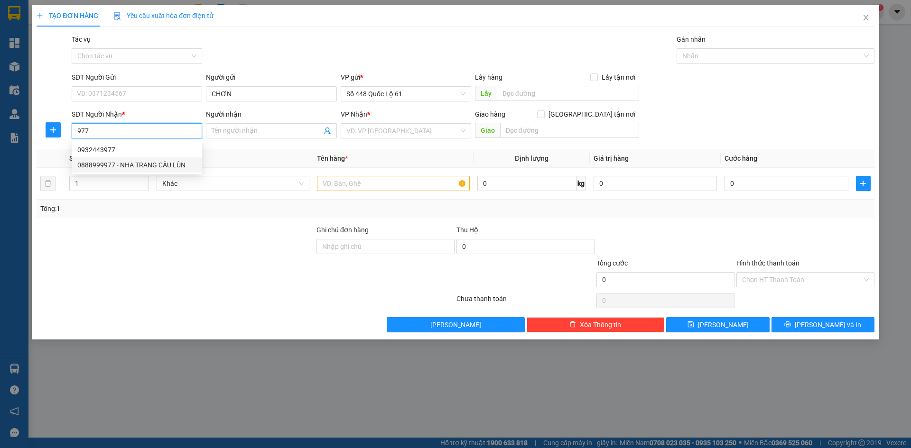
click at [153, 163] on div "0888999977 - NHA TRANG CẦU LÙN" at bounding box center [136, 165] width 119 height 10
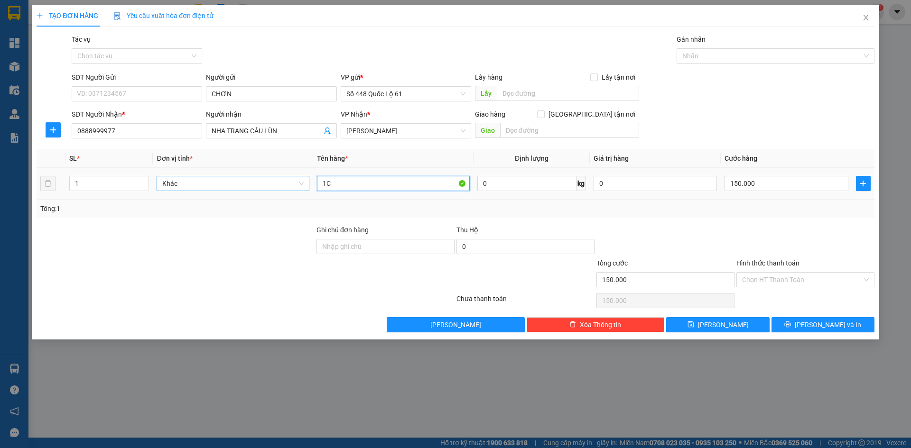
drag, startPoint x: 335, startPoint y: 185, endPoint x: 282, endPoint y: 189, distance: 52.8
click at [282, 189] on tr "1 Khác 1C 0 kg 0 150.000" at bounding box center [456, 184] width 838 height 32
click at [802, 190] on input "150.000" at bounding box center [786, 183] width 123 height 15
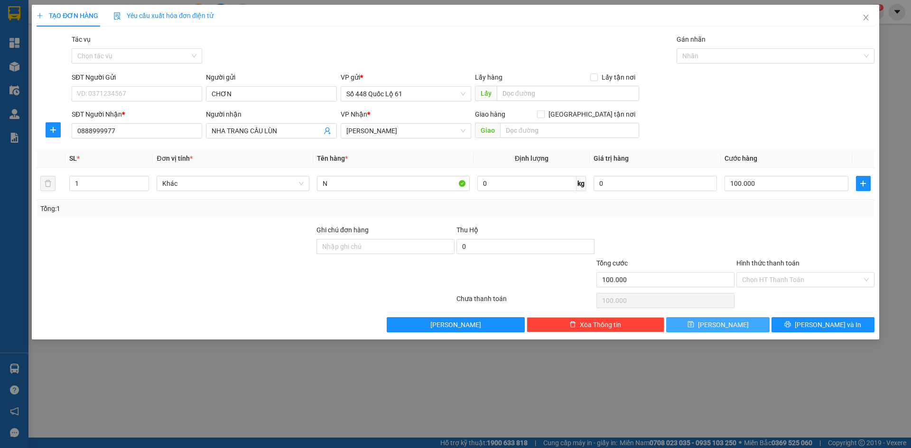
drag, startPoint x: 729, startPoint y: 321, endPoint x: 607, endPoint y: 307, distance: 123.2
click at [729, 322] on button "Lưu" at bounding box center [717, 324] width 103 height 15
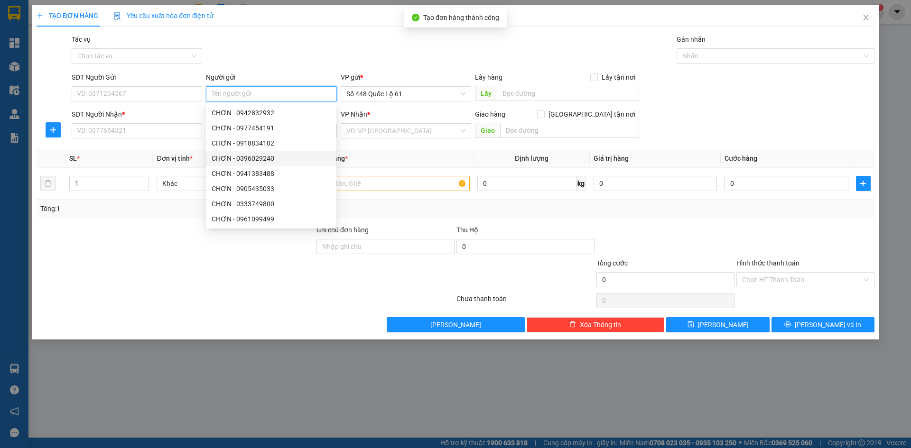
paste input "CHƠN"
drag, startPoint x: 169, startPoint y: 129, endPoint x: 177, endPoint y: 129, distance: 7.1
click at [174, 129] on input "SĐT Người Nhận *" at bounding box center [137, 130] width 130 height 15
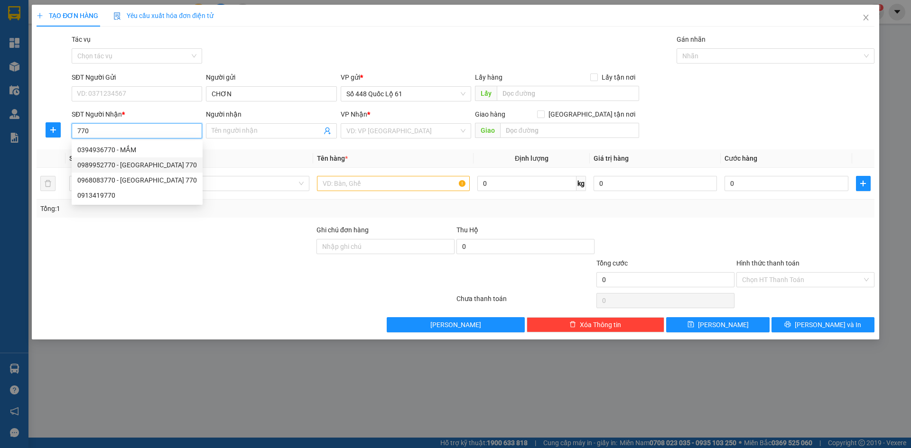
click at [160, 159] on div "0989952770 - HÀ TĨNH 770" at bounding box center [137, 165] width 131 height 15
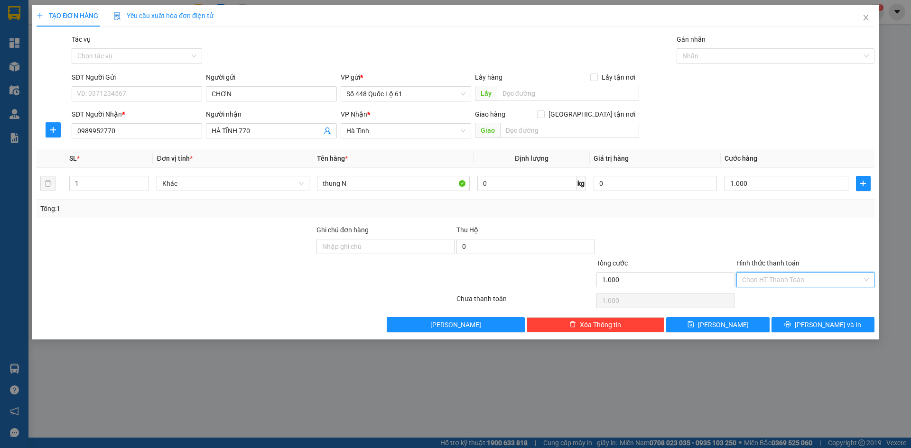
click at [778, 280] on input "Hình thức thanh toán" at bounding box center [802, 280] width 120 height 14
click at [771, 295] on div "Tại văn phòng" at bounding box center [805, 299] width 127 height 10
click at [725, 324] on span "Lưu" at bounding box center [723, 325] width 51 height 10
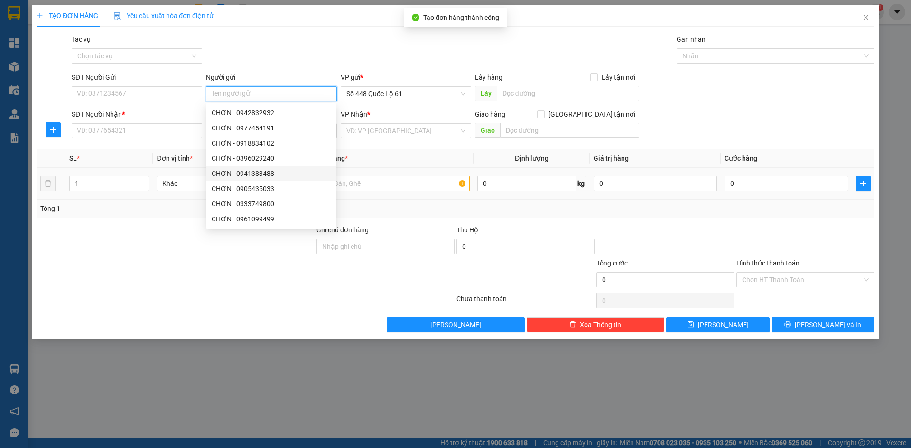
paste input "CHƠN"
click at [161, 129] on input "SĐT Người Nhận *" at bounding box center [137, 130] width 130 height 15
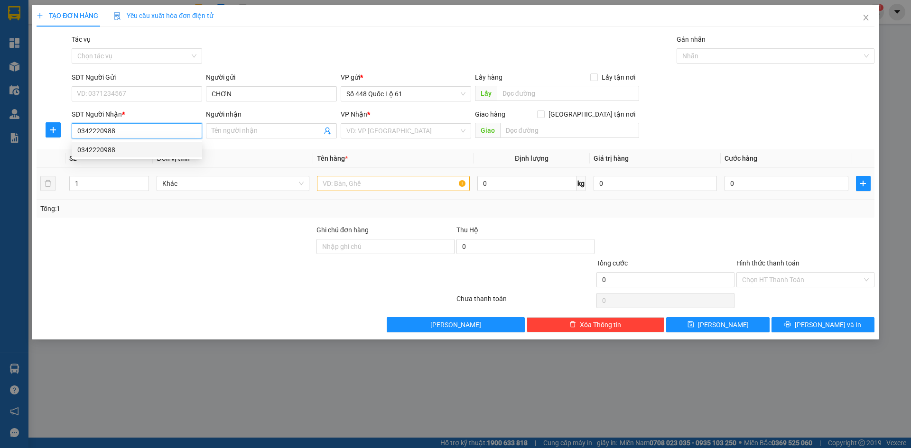
click at [163, 146] on div "0342220988" at bounding box center [136, 150] width 119 height 10
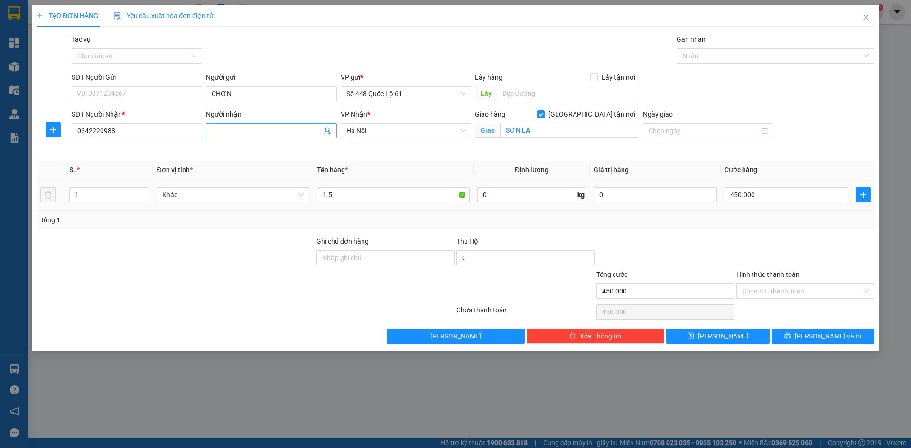
click at [277, 130] on input "Người nhận" at bounding box center [267, 131] width 110 height 10
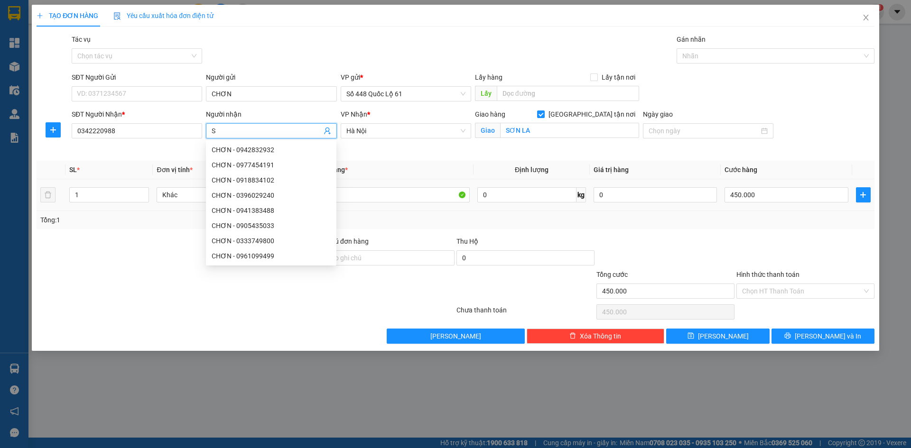
paste input "ƠN"
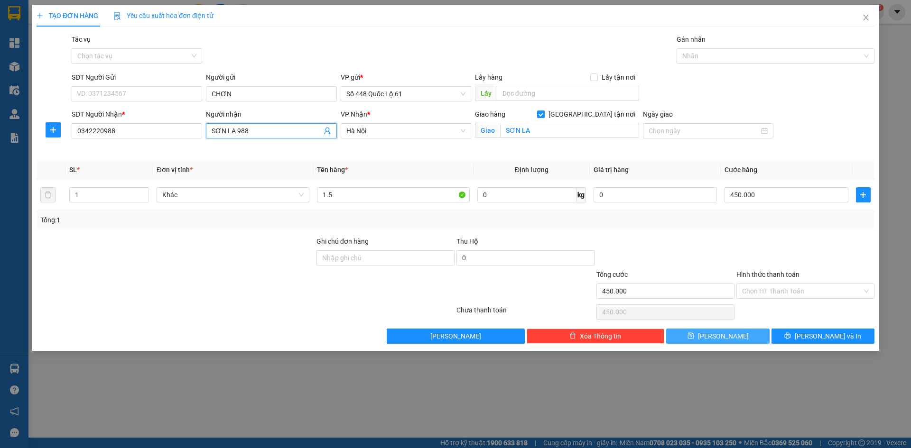
click at [728, 340] on span "Lưu" at bounding box center [723, 336] width 51 height 10
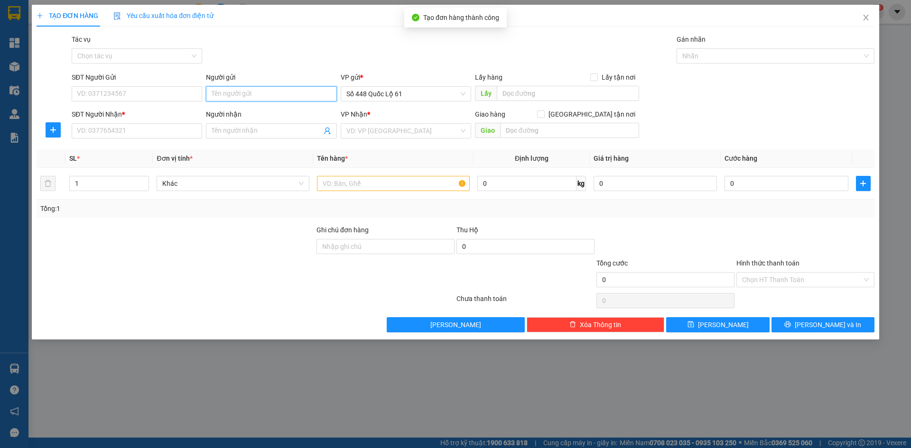
paste input "CHƠN"
click at [155, 133] on input "SĐT Người Nhận *" at bounding box center [137, 130] width 130 height 15
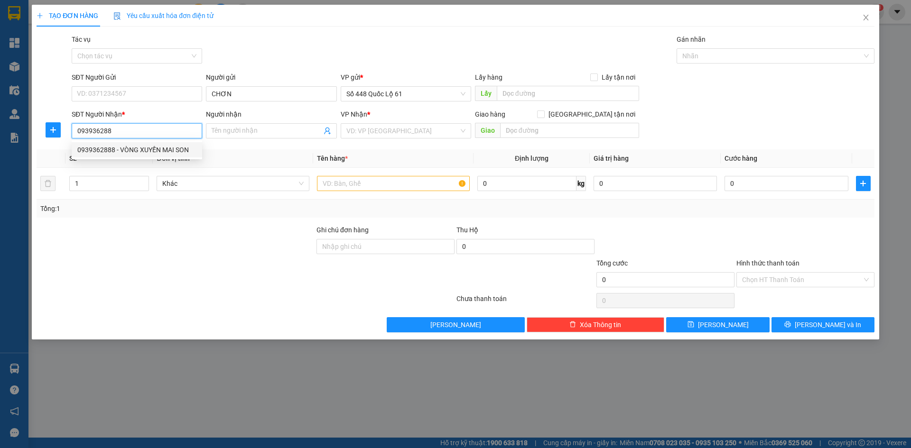
click at [184, 152] on div "0939362888 - VÒNG XUYẾN MAI SON" at bounding box center [136, 150] width 119 height 10
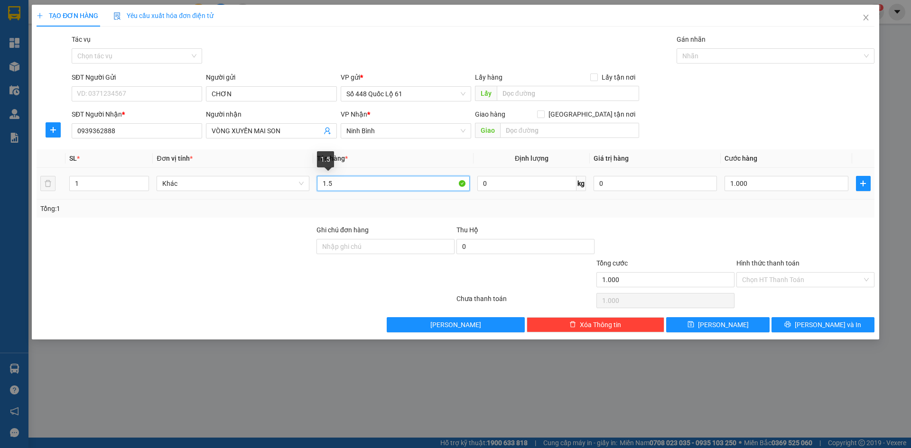
drag, startPoint x: 345, startPoint y: 178, endPoint x: 257, endPoint y: 196, distance: 90.0
click at [256, 196] on tr "1 Khác 1.5 0 kg 0 1.000" at bounding box center [456, 184] width 838 height 32
drag, startPoint x: 757, startPoint y: 275, endPoint x: 766, endPoint y: 306, distance: 31.8
click at [757, 279] on input "Hình thức thanh toán" at bounding box center [802, 280] width 120 height 14
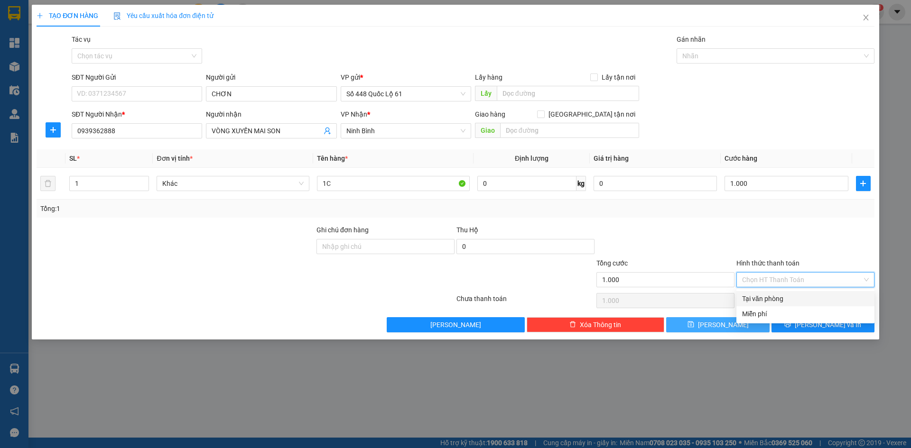
drag, startPoint x: 764, startPoint y: 299, endPoint x: 737, endPoint y: 322, distance: 35.7
click at [762, 302] on div "Tại văn phòng" at bounding box center [805, 299] width 127 height 10
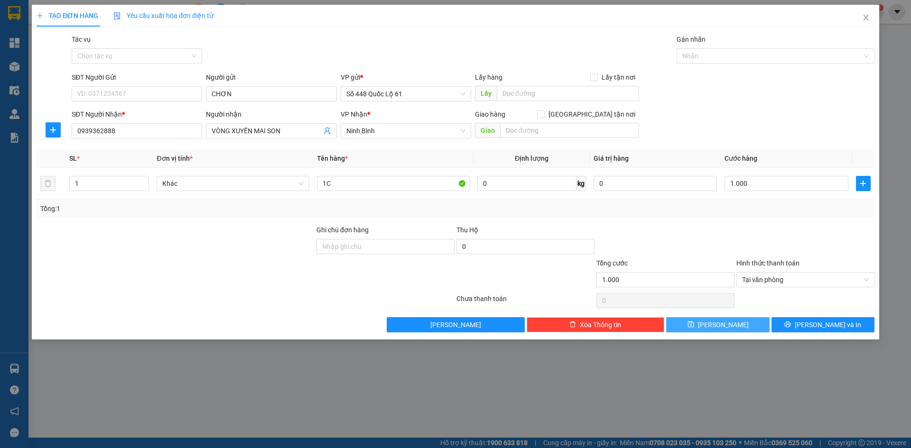
click at [728, 329] on span "Lưu" at bounding box center [723, 325] width 51 height 10
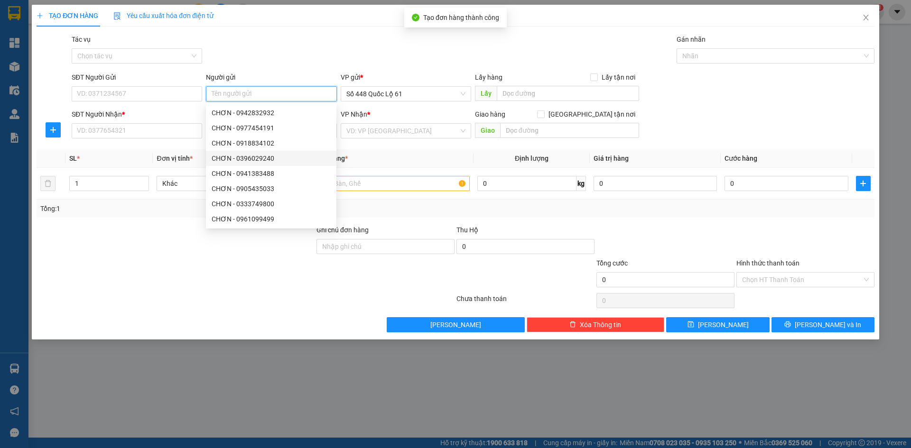
paste input "CHƠN"
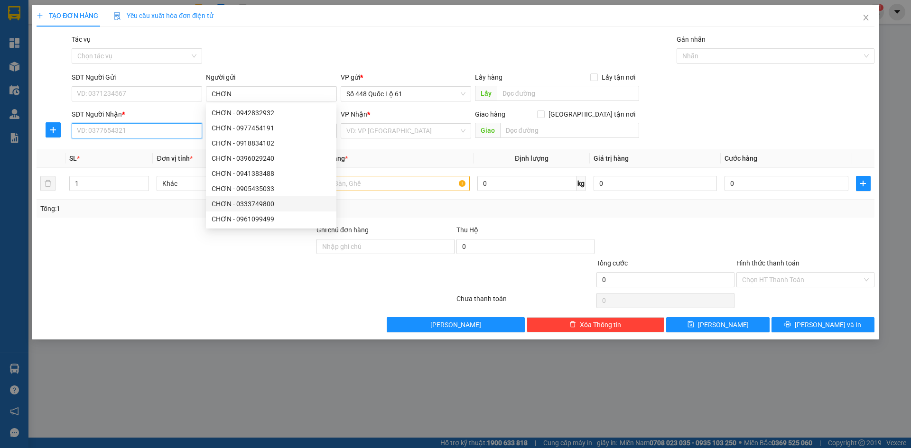
click at [124, 132] on input "SĐT Người Nhận *" at bounding box center [137, 130] width 130 height 15
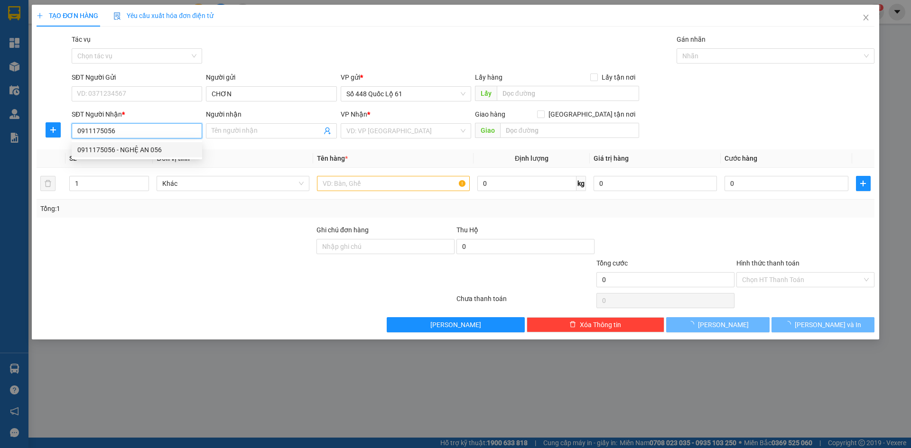
click at [149, 149] on div "0911175056 - NGHỆ AN 056" at bounding box center [136, 150] width 119 height 10
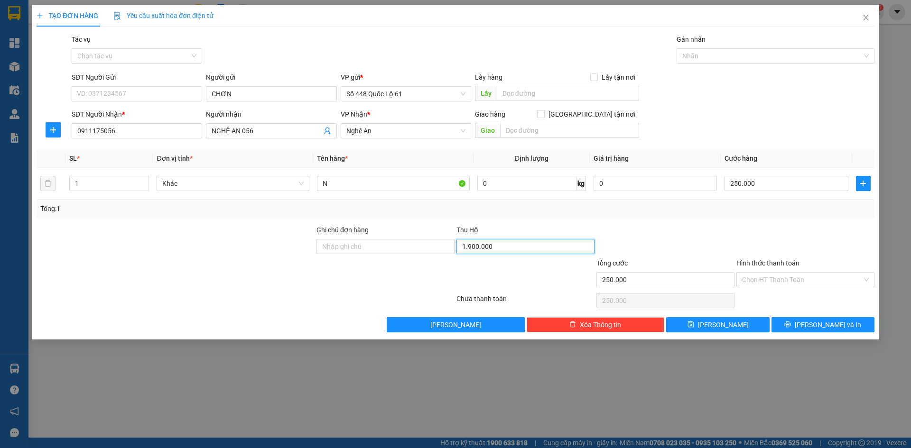
click at [496, 246] on input "1.900.000" at bounding box center [525, 246] width 138 height 15
drag, startPoint x: 735, startPoint y: 323, endPoint x: 676, endPoint y: 315, distance: 59.3
click at [732, 323] on button "Lưu" at bounding box center [717, 324] width 103 height 15
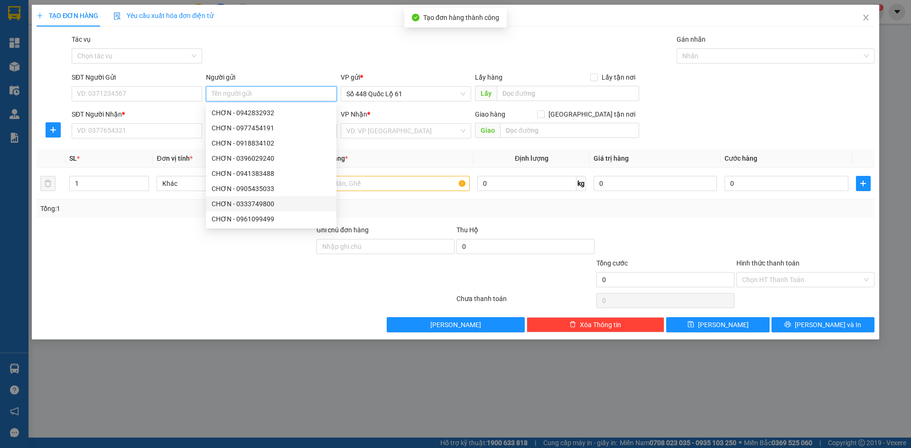
paste input "CHƠN"
click at [142, 128] on input "SĐT Người Nhận *" at bounding box center [137, 130] width 130 height 15
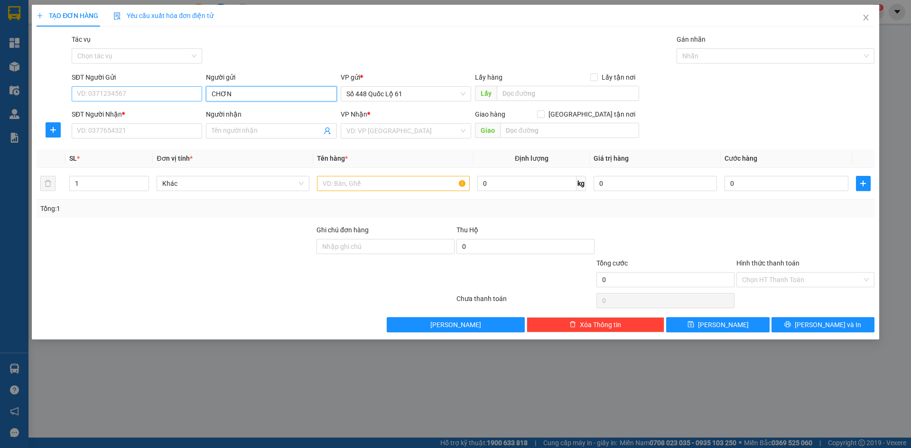
drag, startPoint x: 257, startPoint y: 92, endPoint x: 193, endPoint y: 96, distance: 63.8
click at [193, 96] on div "SĐT Người Gửi VD: 0371234567 Người gửi CHƠN CHƠN VP gửi * Số 448 Quốc Lộ 61 Lấy…" at bounding box center [473, 88] width 807 height 33
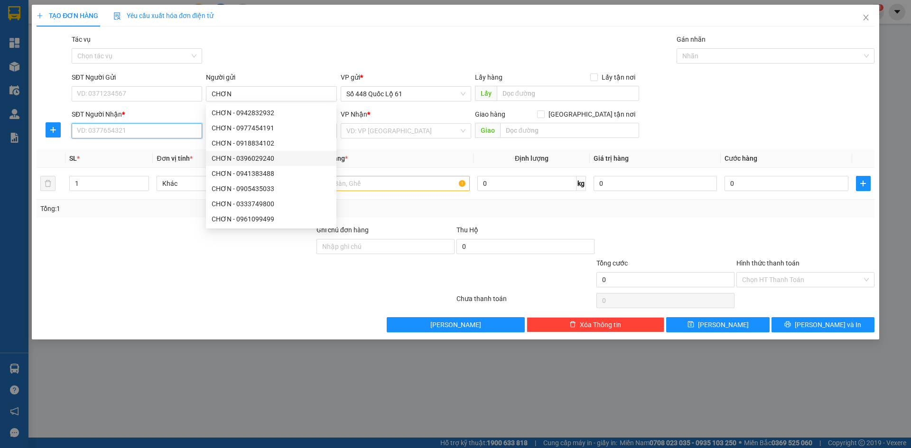
click at [161, 135] on input "SĐT Người Nhận *" at bounding box center [137, 130] width 130 height 15
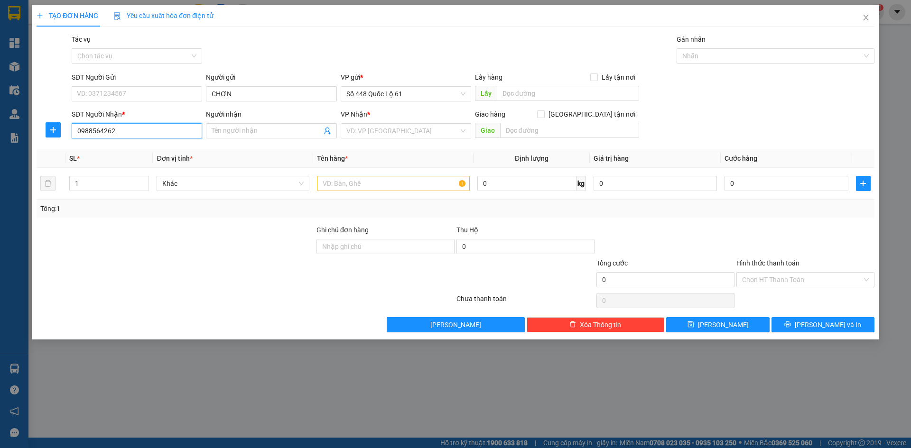
click at [171, 135] on input "0988564262" at bounding box center [137, 130] width 130 height 15
click at [382, 132] on input "search" at bounding box center [402, 131] width 112 height 14
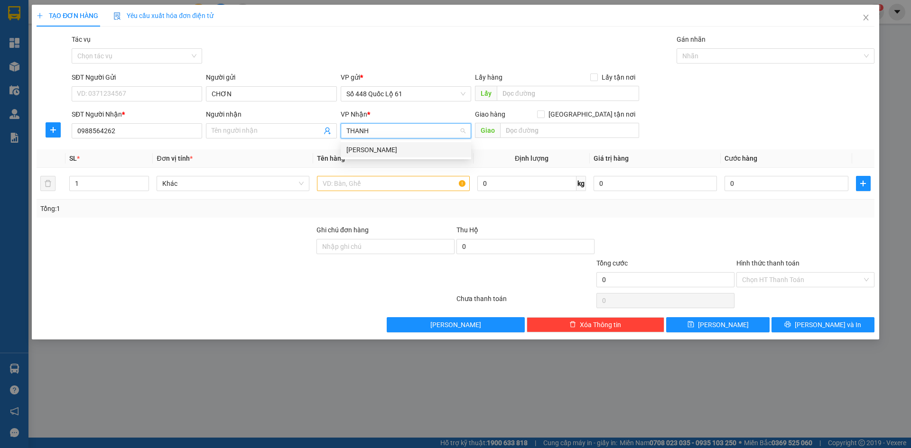
click at [404, 155] on div "[PERSON_NAME]" at bounding box center [405, 150] width 119 height 10
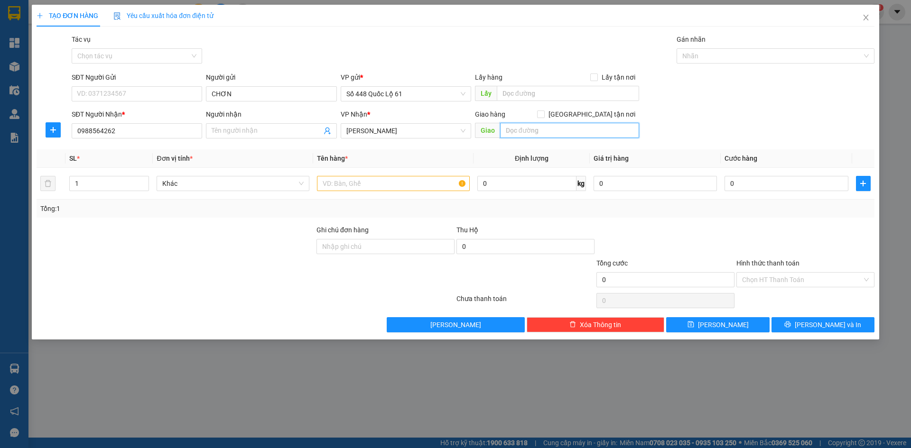
click at [549, 133] on input "text" at bounding box center [569, 130] width 139 height 15
paste input "ỈM"
paste input "ƠN"
drag, startPoint x: 592, startPoint y: 115, endPoint x: 559, endPoint y: 137, distance: 38.7
click at [544, 115] on input "Giao tận nơi" at bounding box center [540, 114] width 7 height 7
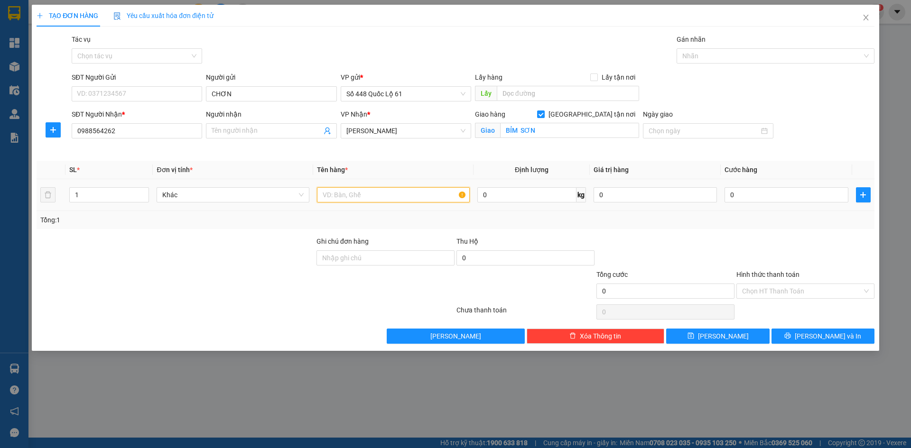
click at [381, 196] on input "text" at bounding box center [393, 194] width 153 height 15
click at [563, 259] on input "0" at bounding box center [525, 258] width 138 height 15
click at [647, 232] on div "Transit Pickup Surcharge Ids Transit Deliver Surcharge Ids Transit Deliver Surc…" at bounding box center [456, 189] width 838 height 310
click at [782, 187] on input "0" at bounding box center [786, 194] width 123 height 15
click at [768, 293] on input "Hình thức thanh toán" at bounding box center [802, 291] width 120 height 14
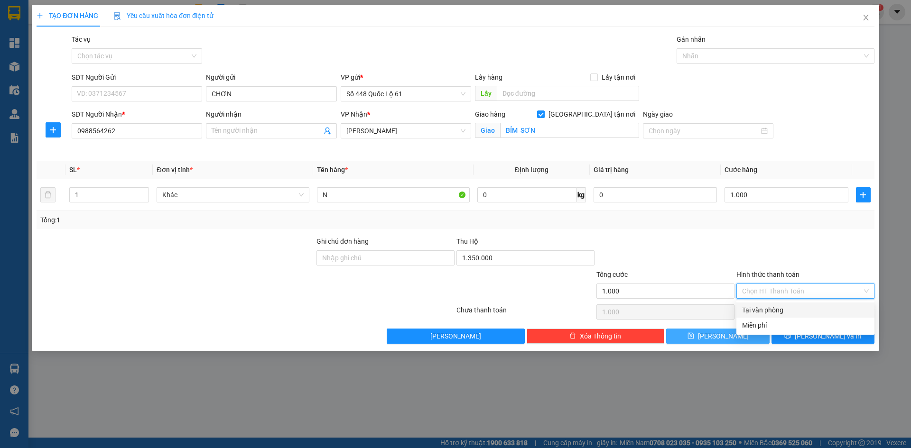
drag, startPoint x: 770, startPoint y: 307, endPoint x: 731, endPoint y: 335, distance: 47.8
click at [769, 308] on div "Tại văn phòng" at bounding box center [805, 310] width 127 height 10
drag, startPoint x: 723, startPoint y: 337, endPoint x: 628, endPoint y: 321, distance: 96.7
click at [717, 337] on button "Lưu" at bounding box center [717, 336] width 103 height 15
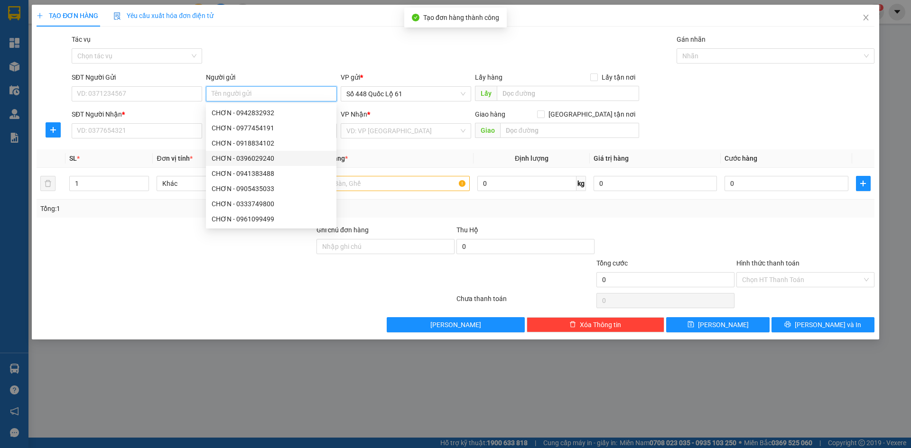
paste input "CHƠN"
click at [139, 132] on input "SĐT Người Nhận *" at bounding box center [137, 130] width 130 height 15
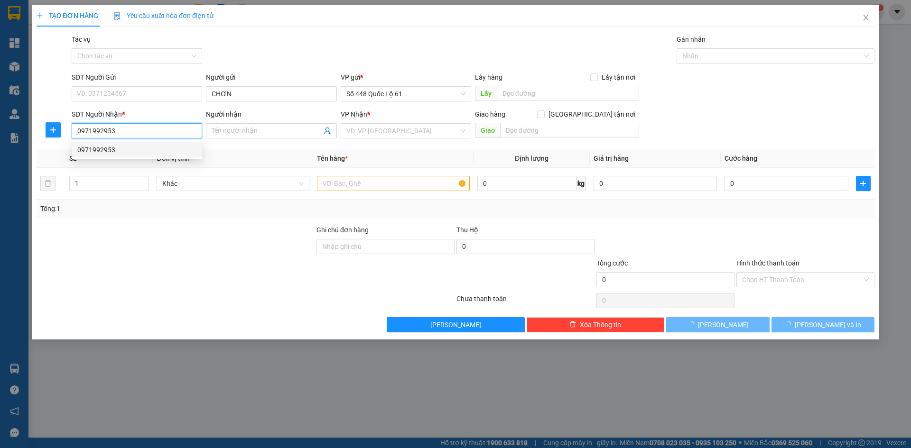
drag, startPoint x: 147, startPoint y: 150, endPoint x: 150, endPoint y: 157, distance: 8.1
click at [147, 150] on div "0971992953" at bounding box center [136, 150] width 119 height 10
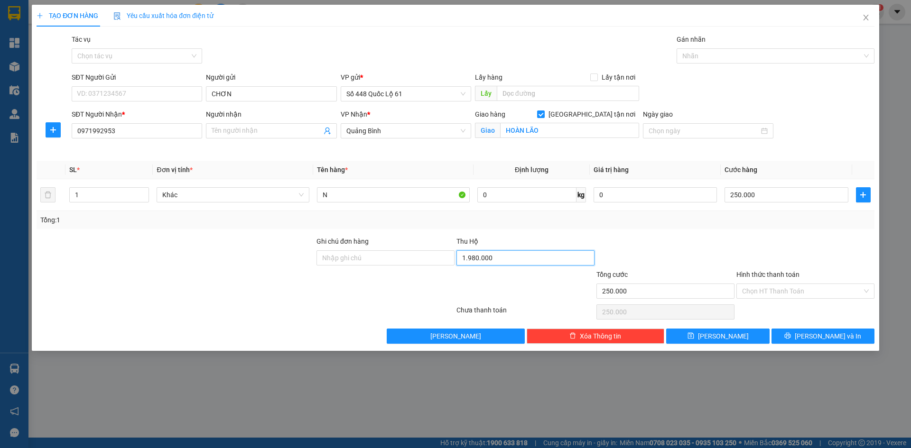
click at [496, 262] on input "1.980.000" at bounding box center [525, 258] width 138 height 15
click at [620, 239] on div at bounding box center [665, 252] width 140 height 33
click at [743, 337] on button "Lưu" at bounding box center [717, 336] width 103 height 15
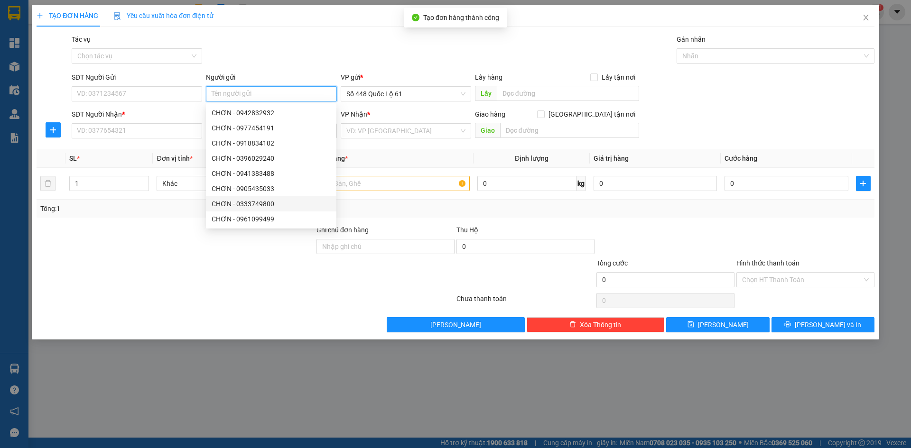
paste input "CHƠN"
click at [119, 128] on input "SĐT Người Nhận *" at bounding box center [137, 130] width 130 height 15
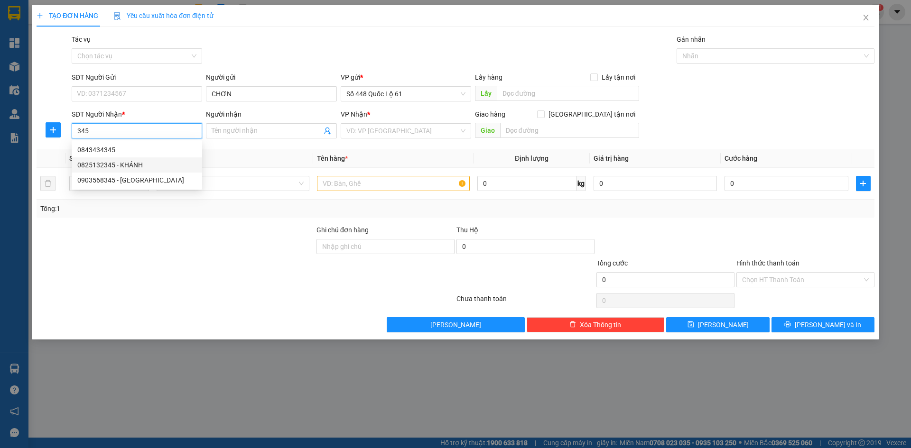
click at [134, 161] on div "0825132345 - KHÁNH" at bounding box center [136, 165] width 119 height 10
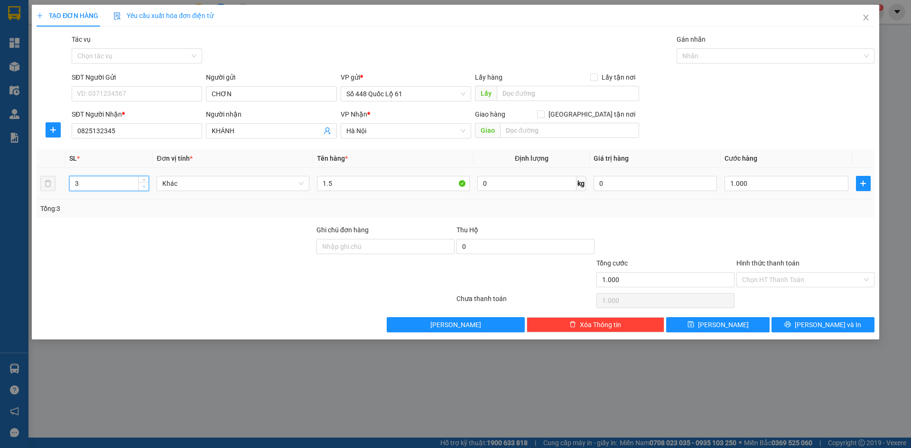
click at [141, 189] on span "Decrease Value" at bounding box center [143, 186] width 10 height 9
click at [792, 185] on input "1.000" at bounding box center [786, 183] width 123 height 15
drag, startPoint x: 780, startPoint y: 229, endPoint x: 770, endPoint y: 280, distance: 52.1
click at [779, 231] on div at bounding box center [805, 241] width 140 height 33
drag, startPoint x: 770, startPoint y: 284, endPoint x: 771, endPoint y: 289, distance: 5.2
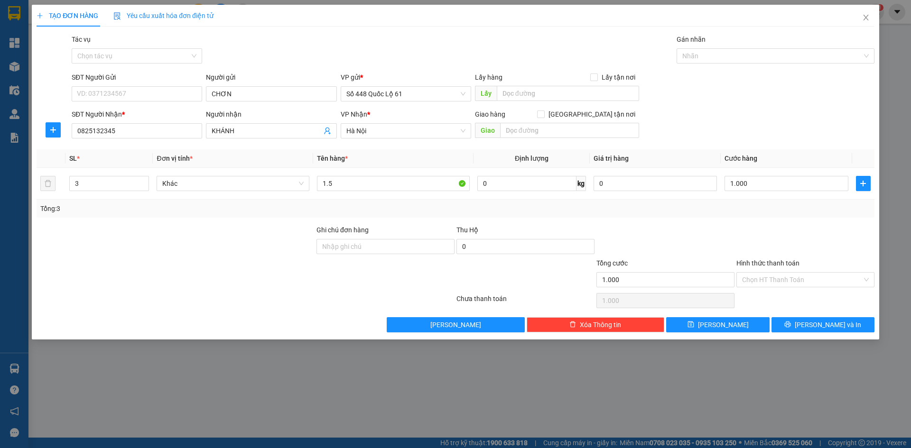
click at [770, 284] on input "Hình thức thanh toán" at bounding box center [802, 280] width 120 height 14
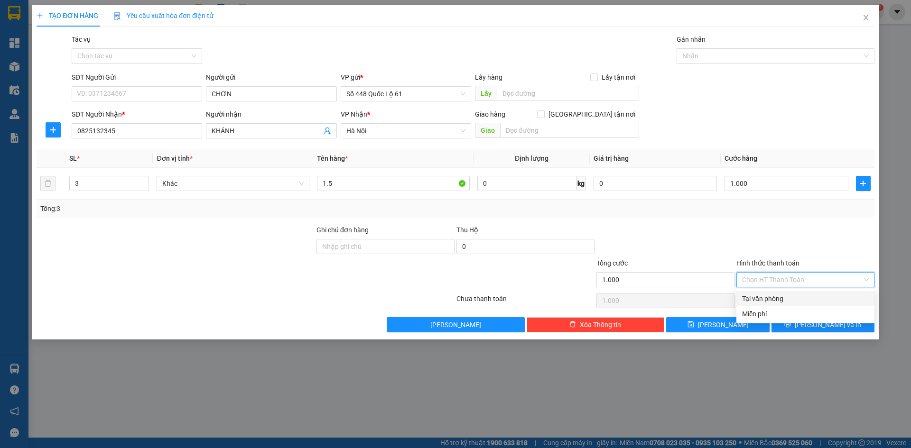
drag, startPoint x: 771, startPoint y: 294, endPoint x: 731, endPoint y: 315, distance: 45.4
click at [770, 297] on div "Tại văn phòng" at bounding box center [805, 299] width 127 height 10
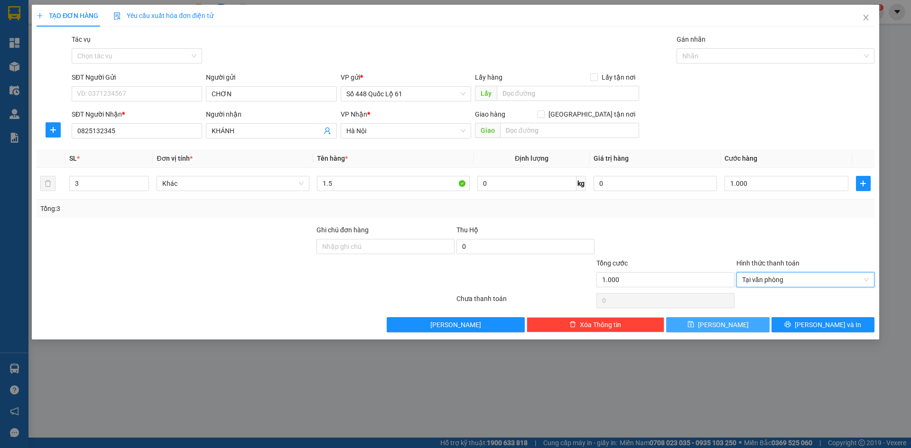
drag, startPoint x: 720, startPoint y: 325, endPoint x: 543, endPoint y: 256, distance: 190.0
click at [720, 325] on span "Lưu" at bounding box center [723, 325] width 51 height 10
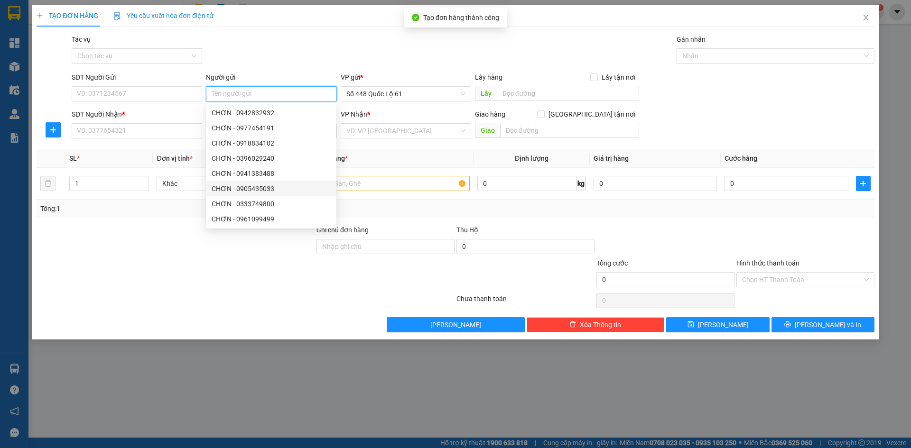
paste input "CHƠN"
drag, startPoint x: 185, startPoint y: 133, endPoint x: 174, endPoint y: 124, distance: 14.2
click at [184, 133] on input "SĐT Người Nhận *" at bounding box center [137, 130] width 130 height 15
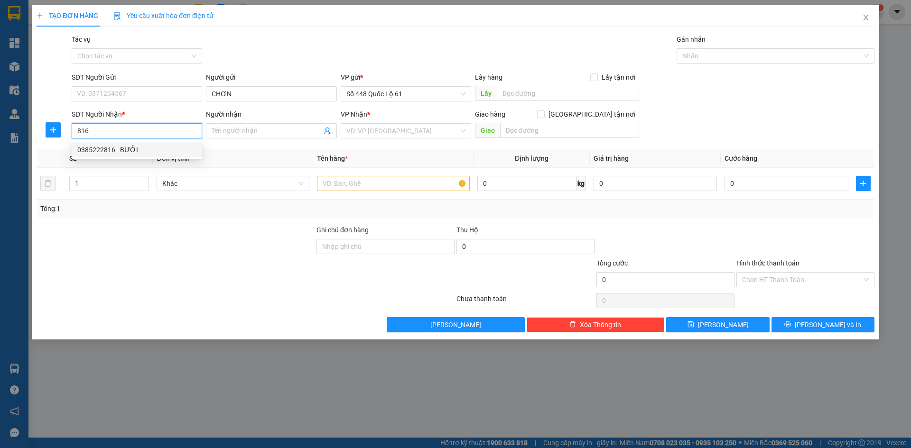
click at [160, 149] on div "0385222816 - BƯỞI" at bounding box center [136, 150] width 119 height 10
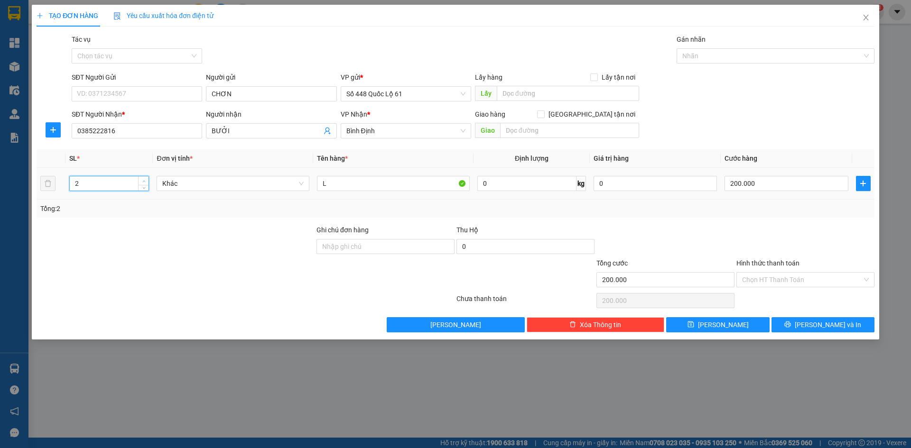
click at [145, 180] on icon "up" at bounding box center [143, 181] width 3 height 3
click at [787, 182] on input "200.000" at bounding box center [786, 183] width 123 height 15
click at [779, 222] on div "Transit Pickup Surcharge Ids Transit Deliver Surcharge Ids Transit Deliver Surc…" at bounding box center [456, 183] width 838 height 298
click at [705, 324] on button "Lưu" at bounding box center [717, 324] width 103 height 15
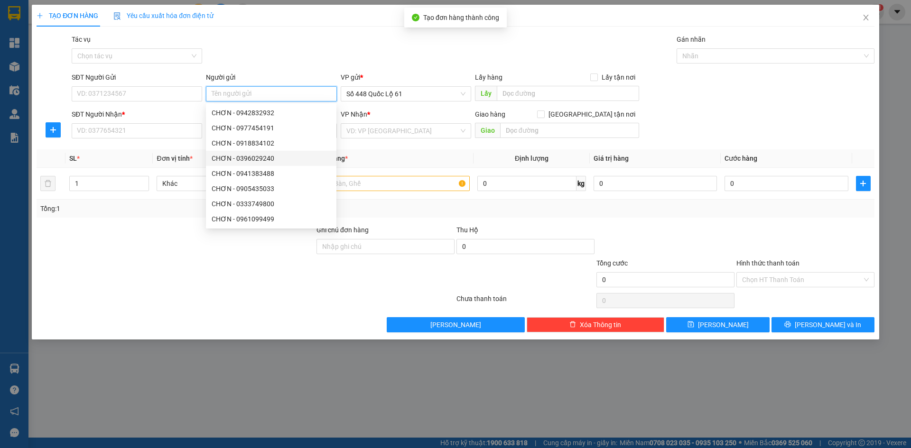
paste input "CHƠN"
click at [141, 135] on input "SĐT Người Nhận *" at bounding box center [137, 130] width 130 height 15
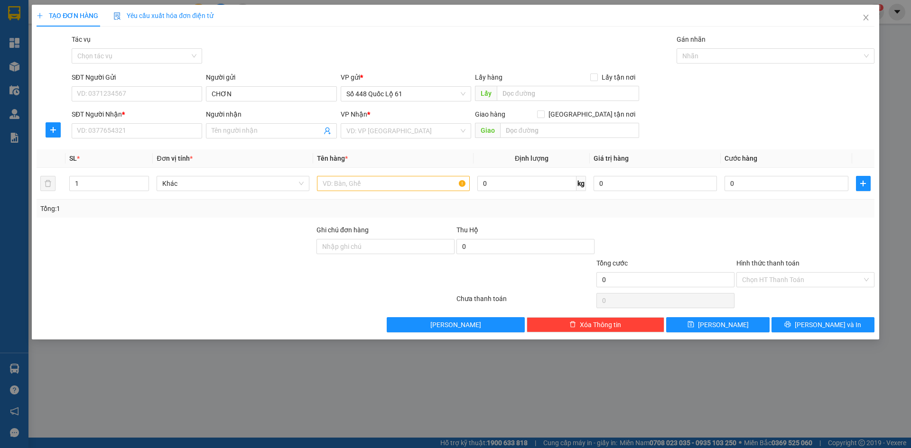
click at [236, 48] on div "Gói vận chuyển * Tiêu chuẩn Tác vụ Chọn tác vụ Gán nhãn Nhãn" at bounding box center [473, 50] width 807 height 33
click at [181, 126] on input "SĐT Người Nhận *" at bounding box center [137, 130] width 130 height 15
click at [421, 130] on input "search" at bounding box center [402, 131] width 112 height 14
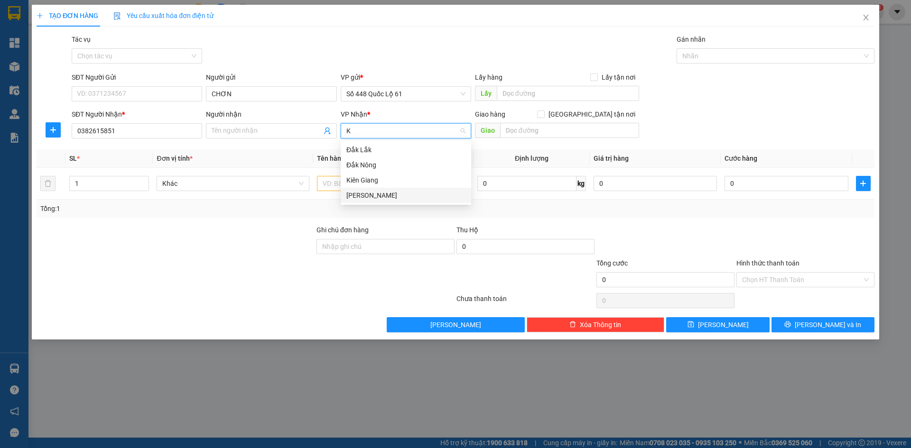
click at [390, 196] on div "[PERSON_NAME]" at bounding box center [405, 195] width 119 height 10
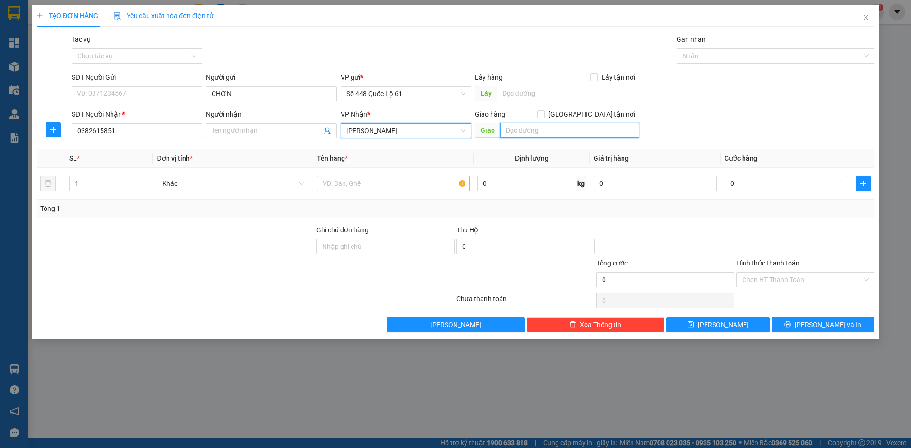
click at [541, 132] on input "text" at bounding box center [569, 130] width 139 height 15
click at [544, 116] on input "Giao tận nơi" at bounding box center [540, 114] width 7 height 7
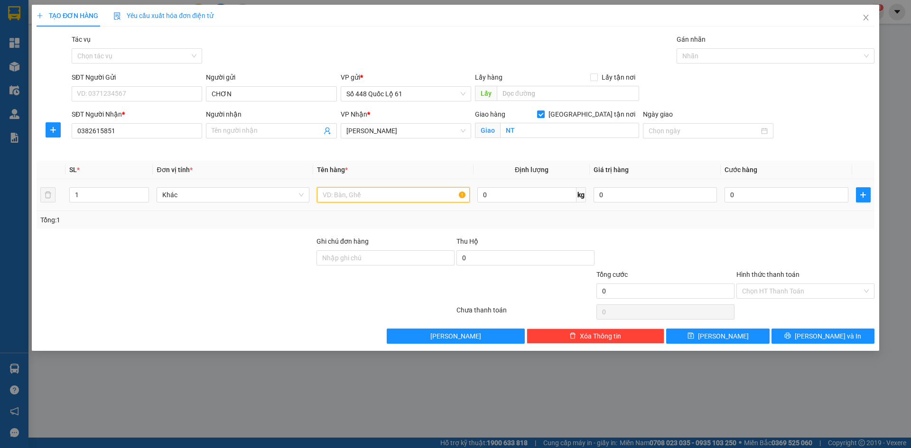
click at [374, 194] on input "text" at bounding box center [393, 194] width 153 height 15
click at [390, 197] on input "text" at bounding box center [393, 194] width 153 height 15
click at [777, 199] on input "0" at bounding box center [786, 194] width 123 height 15
drag, startPoint x: 778, startPoint y: 286, endPoint x: 775, endPoint y: 294, distance: 8.6
click at [778, 288] on input "Hình thức thanh toán" at bounding box center [802, 291] width 120 height 14
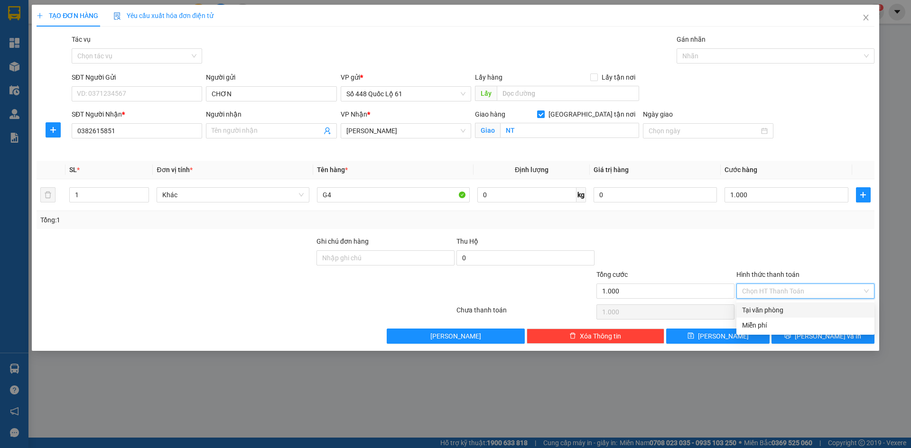
click at [768, 305] on div "Tại văn phòng" at bounding box center [805, 310] width 127 height 10
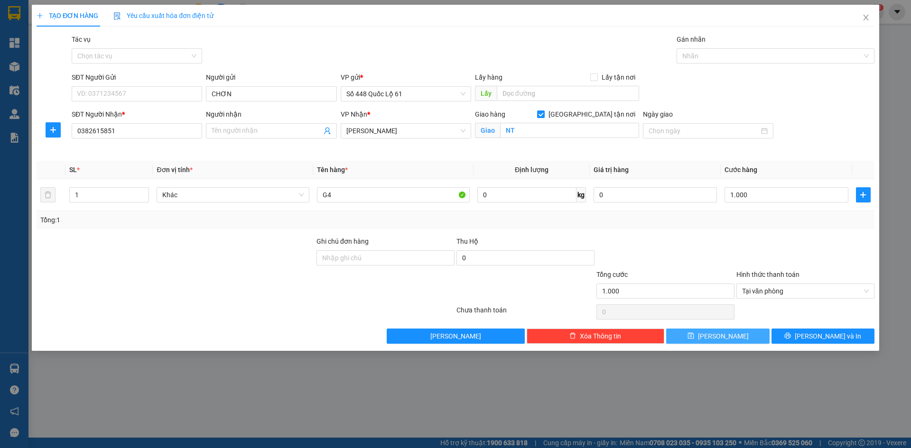
click at [728, 334] on button "Lưu" at bounding box center [717, 336] width 103 height 15
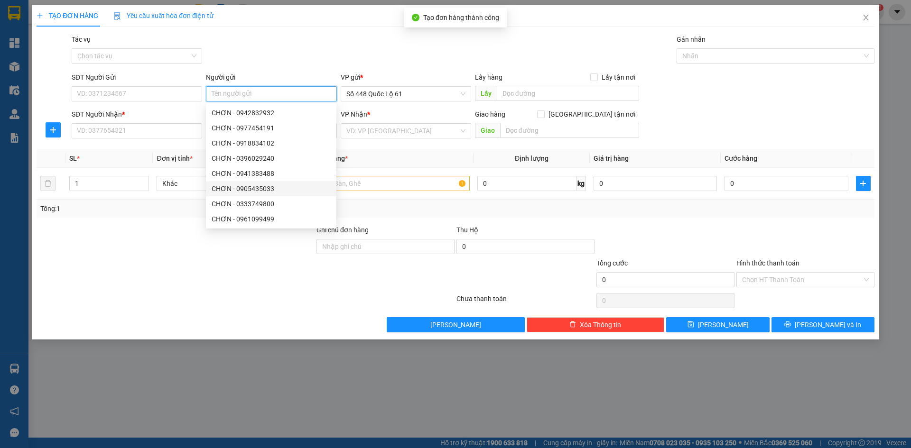
paste input "CHƠN"
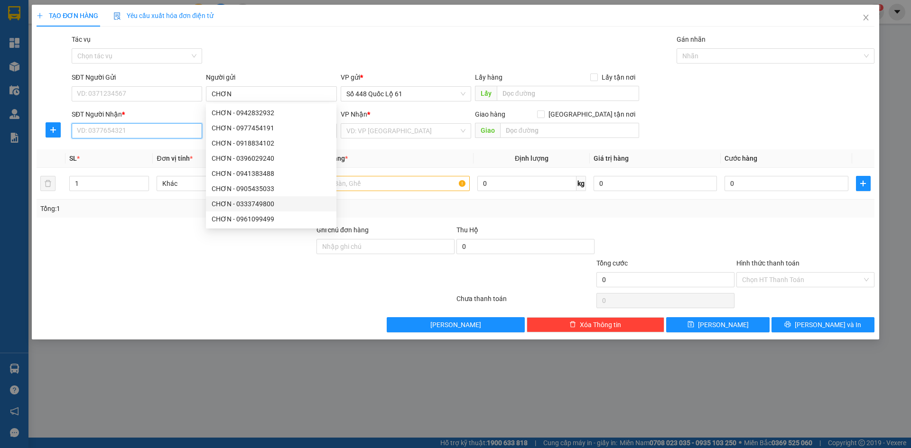
drag, startPoint x: 146, startPoint y: 130, endPoint x: 152, endPoint y: 130, distance: 5.8
click at [150, 130] on input "SĐT Người Nhận *" at bounding box center [137, 130] width 130 height 15
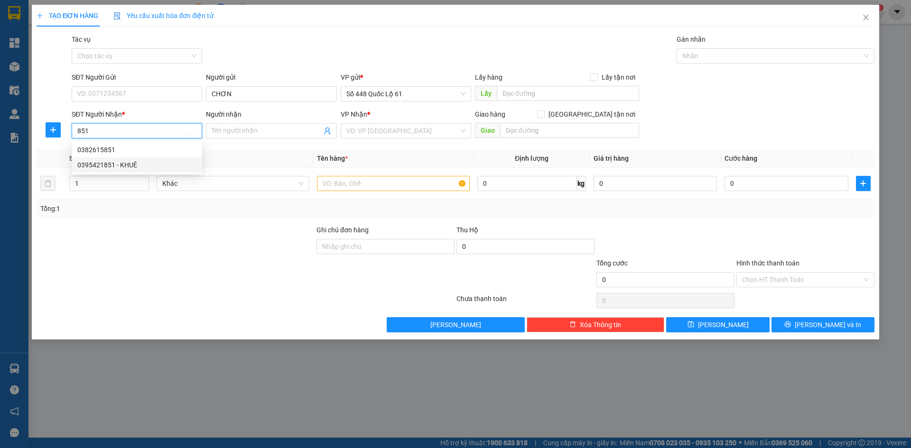
click at [152, 160] on div "0395421851 - KHUÊ" at bounding box center [136, 165] width 119 height 10
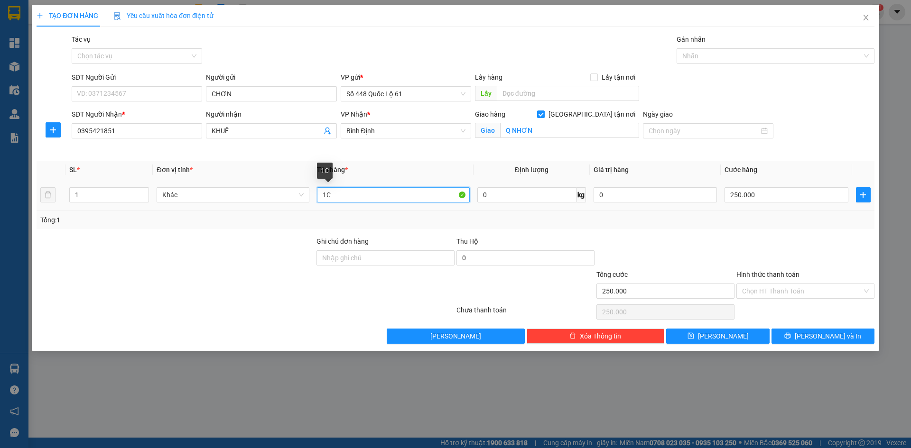
drag, startPoint x: 346, startPoint y: 195, endPoint x: 298, endPoint y: 204, distance: 49.4
click at [298, 204] on tr "1 Khác 1C 0 kg 0 250.000" at bounding box center [456, 195] width 838 height 32
click at [758, 199] on input "250.000" at bounding box center [786, 194] width 123 height 15
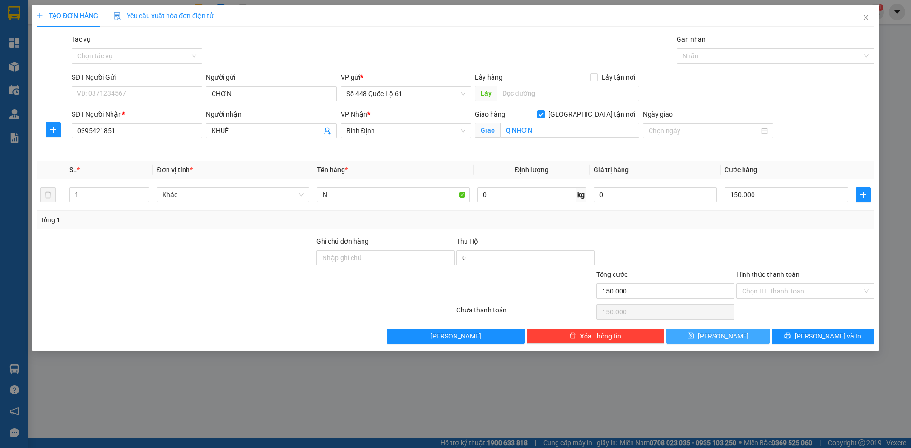
click at [720, 342] on button "Lưu" at bounding box center [717, 336] width 103 height 15
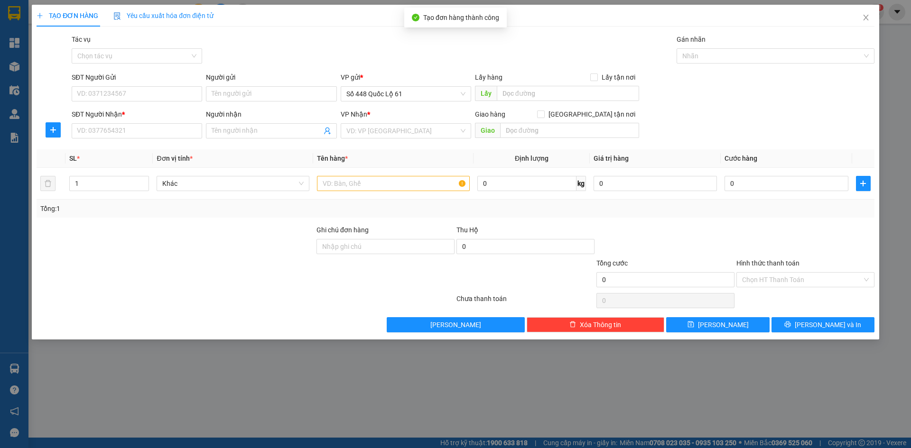
click at [219, 86] on div "Người gửi" at bounding box center [271, 79] width 130 height 14
click at [219, 89] on input "Người gửi" at bounding box center [271, 93] width 130 height 15
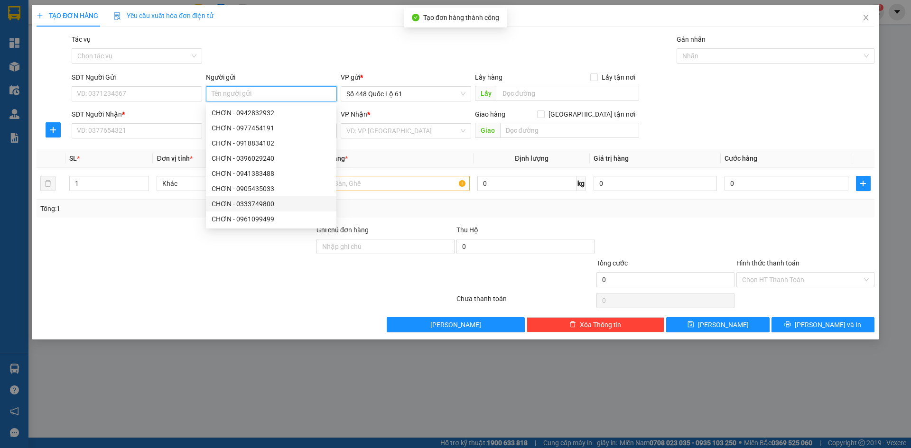
paste input "CHƠN"
drag, startPoint x: 162, startPoint y: 136, endPoint x: 171, endPoint y: 137, distance: 9.1
click at [163, 136] on input "SĐT Người Nhận *" at bounding box center [137, 130] width 130 height 15
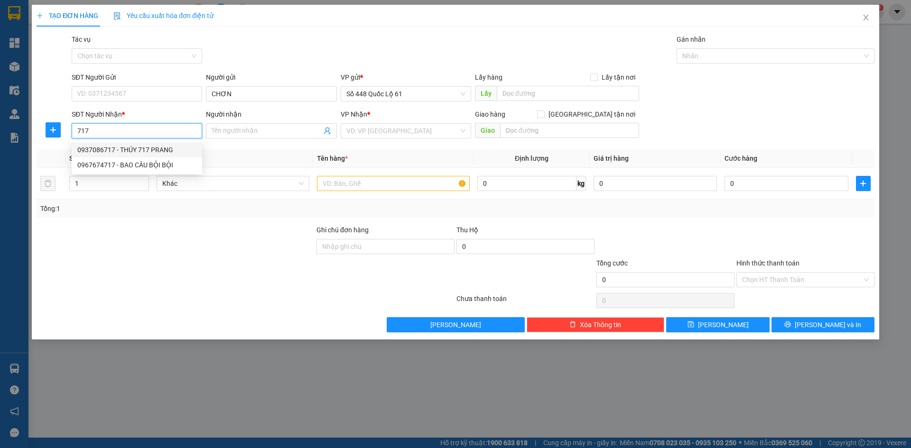
click at [158, 146] on div "0937086717 - THÚY 717 PRANG" at bounding box center [136, 150] width 119 height 10
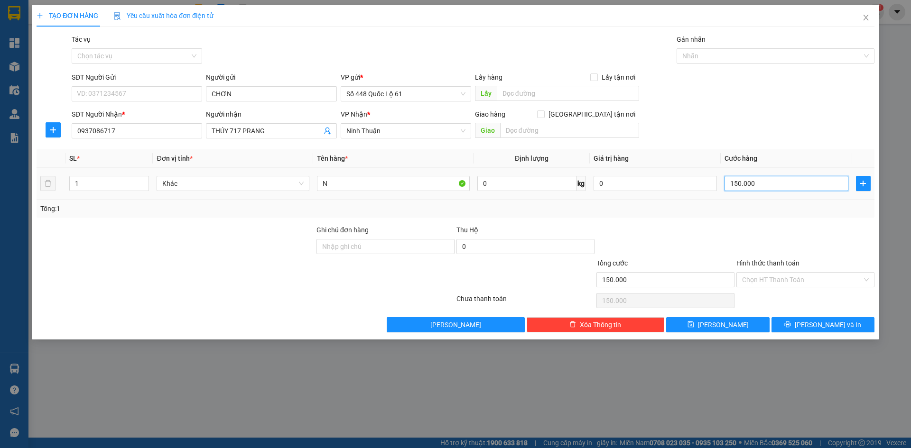
click at [761, 187] on input "150.000" at bounding box center [786, 183] width 123 height 15
click at [723, 325] on span "Lưu" at bounding box center [723, 325] width 51 height 10
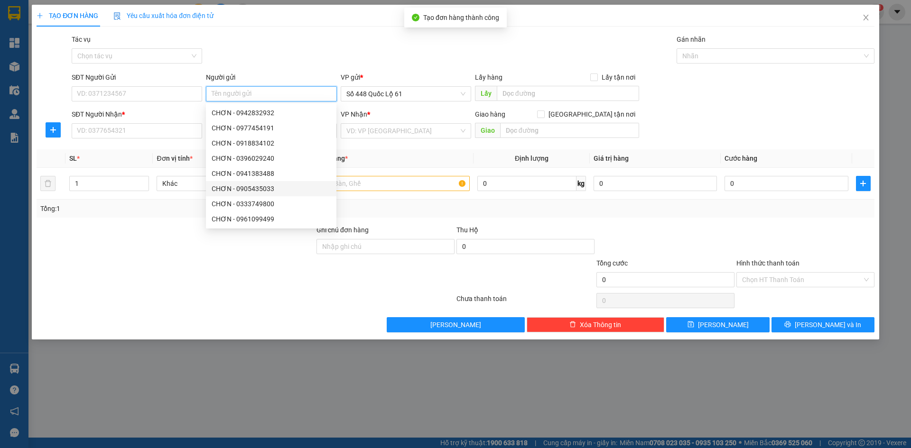
paste input "CHƠN"
click at [164, 128] on input "SĐT Người Nhận *" at bounding box center [137, 130] width 130 height 15
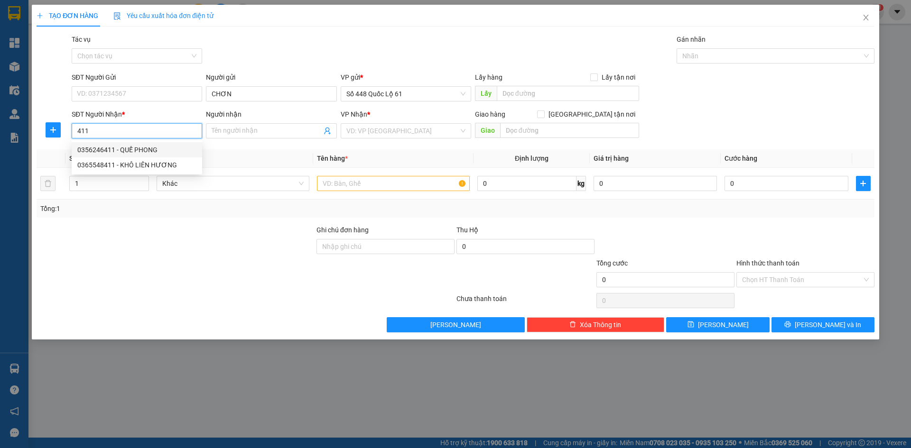
drag, startPoint x: 167, startPoint y: 146, endPoint x: 195, endPoint y: 160, distance: 31.2
click at [167, 146] on div "0356246411 - QUẾ PHONG" at bounding box center [136, 150] width 119 height 10
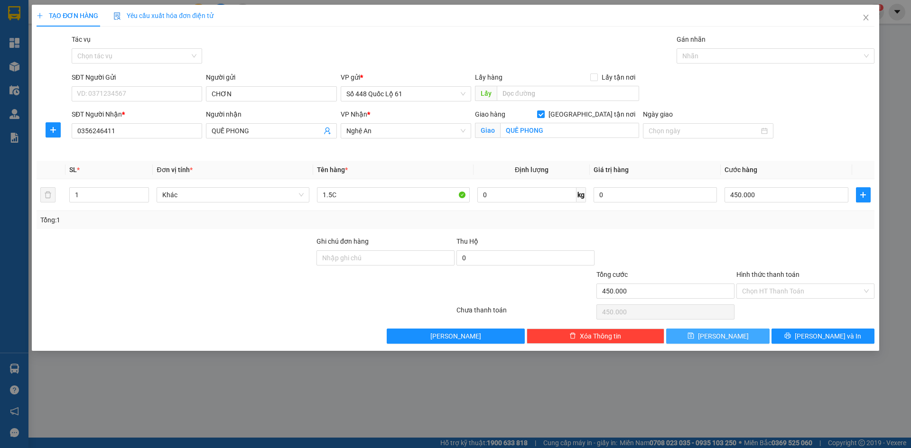
click at [718, 332] on span "Lưu" at bounding box center [723, 336] width 51 height 10
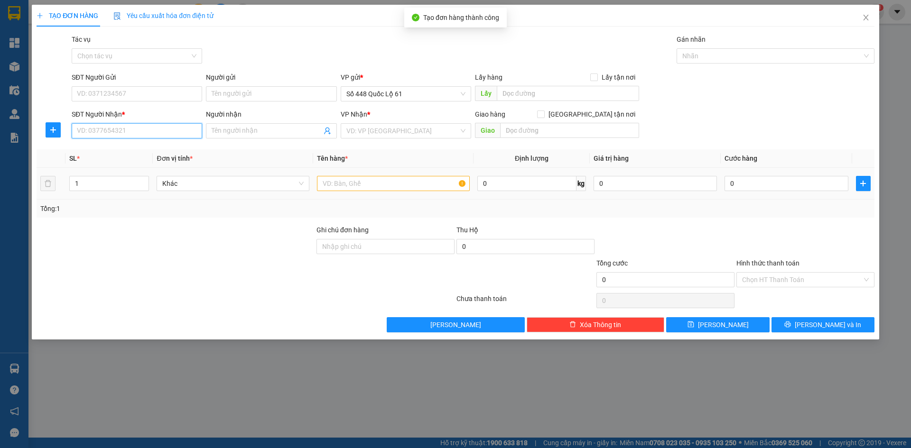
click at [157, 135] on input "SĐT Người Nhận *" at bounding box center [137, 130] width 130 height 15
drag, startPoint x: 139, startPoint y: 142, endPoint x: 167, endPoint y: 153, distance: 30.0
click at [141, 143] on div "0939782234 0939782234 - HN 234" at bounding box center [137, 149] width 130 height 19
click at [170, 153] on th "Đơn vị tính *" at bounding box center [233, 158] width 160 height 19
drag, startPoint x: 150, startPoint y: 132, endPoint x: 153, endPoint y: 151, distance: 18.7
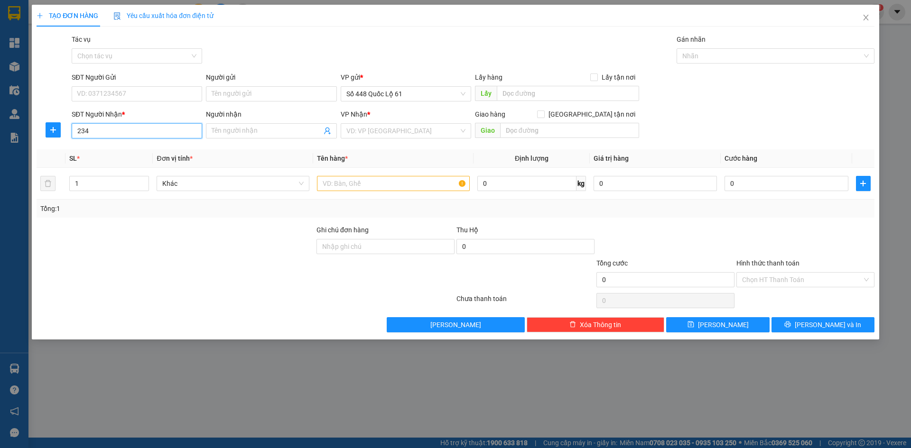
click at [151, 135] on input "234" at bounding box center [137, 130] width 130 height 15
click at [153, 153] on div "0939782234 - HN 234" at bounding box center [136, 150] width 119 height 10
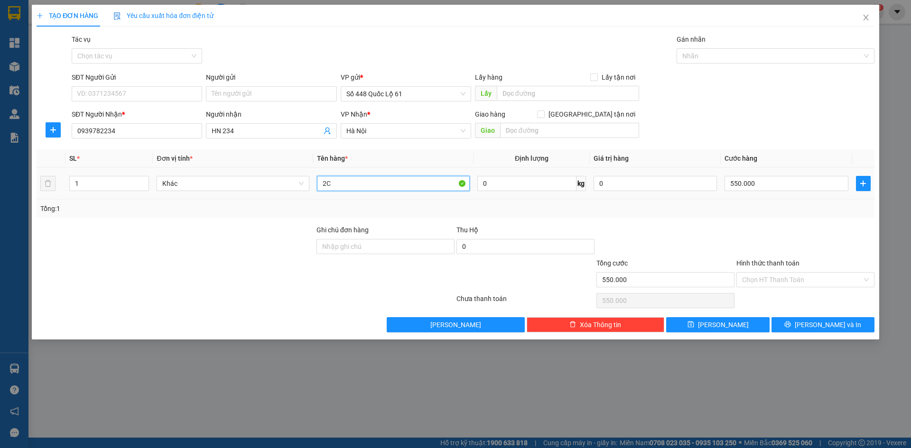
drag, startPoint x: 345, startPoint y: 179, endPoint x: 281, endPoint y: 195, distance: 65.5
click at [281, 195] on tr "1 Khác 2C 0 kg 0 550.000" at bounding box center [456, 184] width 838 height 32
click at [781, 188] on input "550.000" at bounding box center [786, 183] width 123 height 15
click at [360, 186] on input "2.5" at bounding box center [393, 183] width 153 height 15
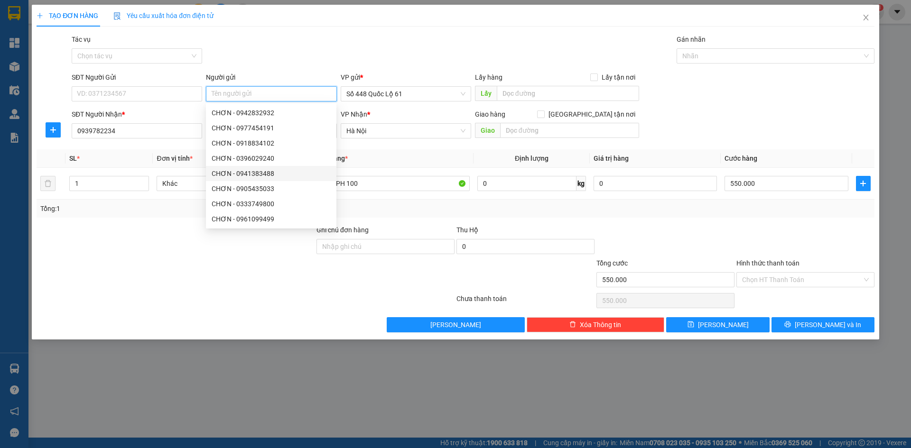
paste input "CHƠN"
click at [725, 328] on span "Lưu" at bounding box center [723, 325] width 51 height 10
paste input "CHƠN"
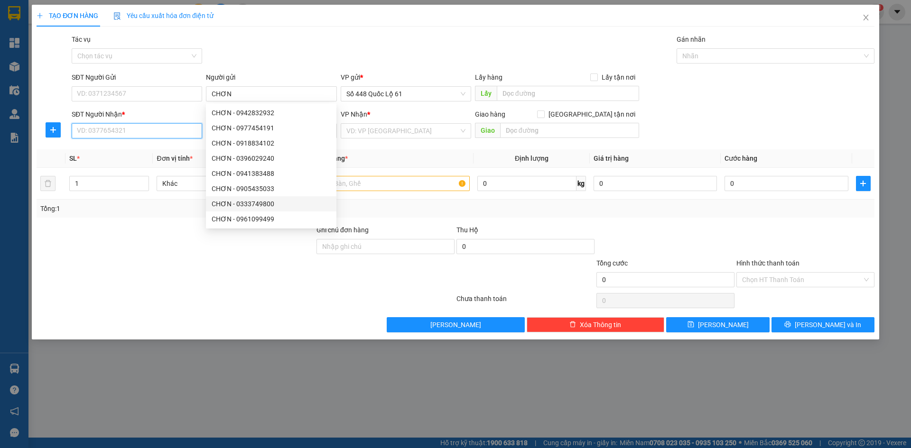
click at [144, 136] on input "SĐT Người Nhận *" at bounding box center [137, 130] width 130 height 15
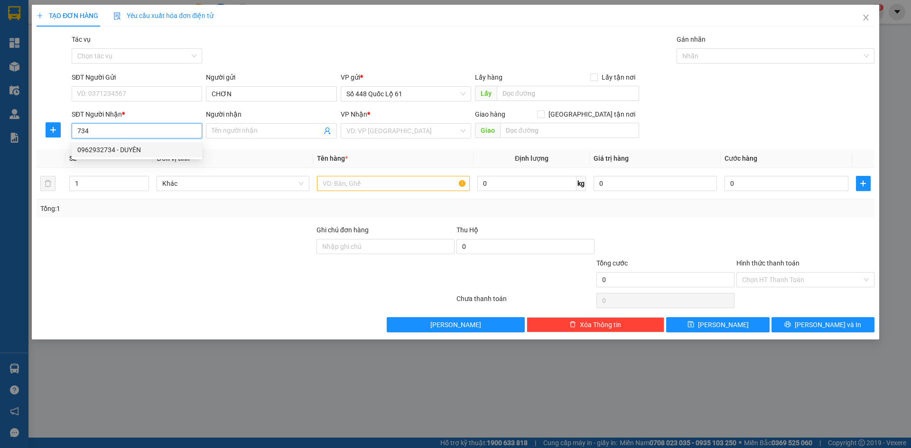
click at [144, 150] on div "0962932734 - DUYÊN" at bounding box center [136, 150] width 119 height 10
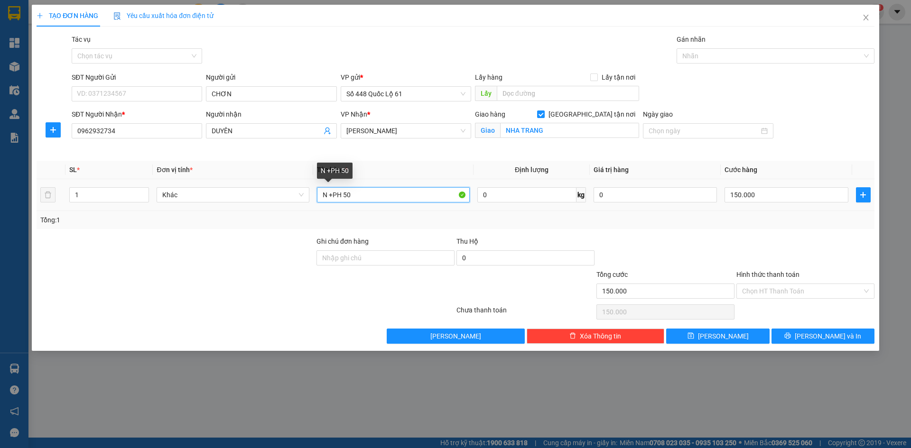
drag, startPoint x: 329, startPoint y: 195, endPoint x: 272, endPoint y: 207, distance: 57.7
click at [272, 207] on tr "1 Khác N +PH 50 0 kg 0 150.000" at bounding box center [456, 195] width 838 height 32
click at [796, 194] on input "150.000" at bounding box center [786, 194] width 123 height 15
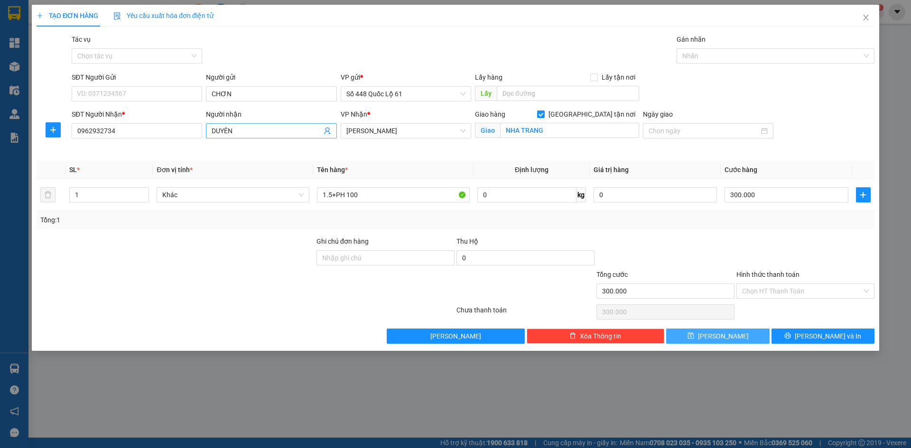
drag, startPoint x: 706, startPoint y: 336, endPoint x: 277, endPoint y: 130, distance: 476.0
click at [705, 336] on button "Lưu" at bounding box center [717, 336] width 103 height 15
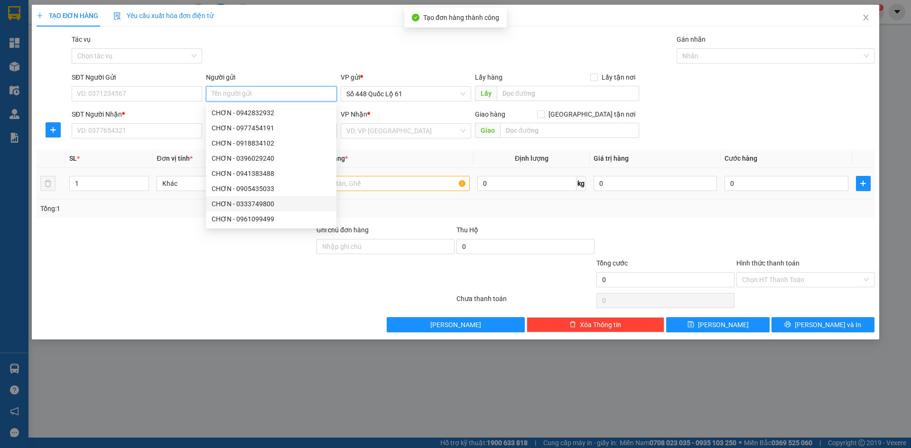
paste input "CHƠN"
click at [152, 135] on input "SĐT Người Nhận *" at bounding box center [137, 130] width 130 height 15
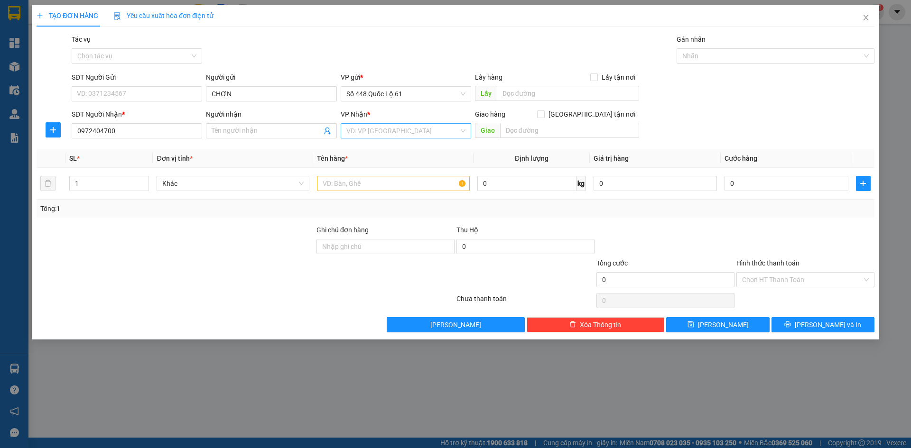
click at [382, 136] on input "search" at bounding box center [402, 131] width 112 height 14
drag, startPoint x: 352, startPoint y: 192, endPoint x: 466, endPoint y: 161, distance: 118.6
click at [353, 192] on div "[PERSON_NAME]" at bounding box center [405, 195] width 119 height 10
click at [548, 126] on input "text" at bounding box center [569, 130] width 139 height 15
paste input "ỌC"
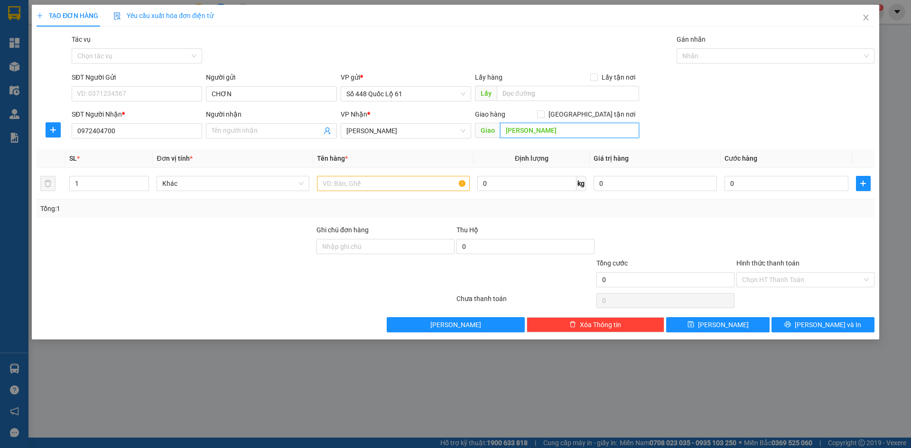
paste input "ẠC"
paste input "ẶC"
drag, startPoint x: 590, startPoint y: 116, endPoint x: 445, endPoint y: 142, distance: 147.5
click at [544, 116] on input "Giao tận nơi" at bounding box center [540, 114] width 7 height 7
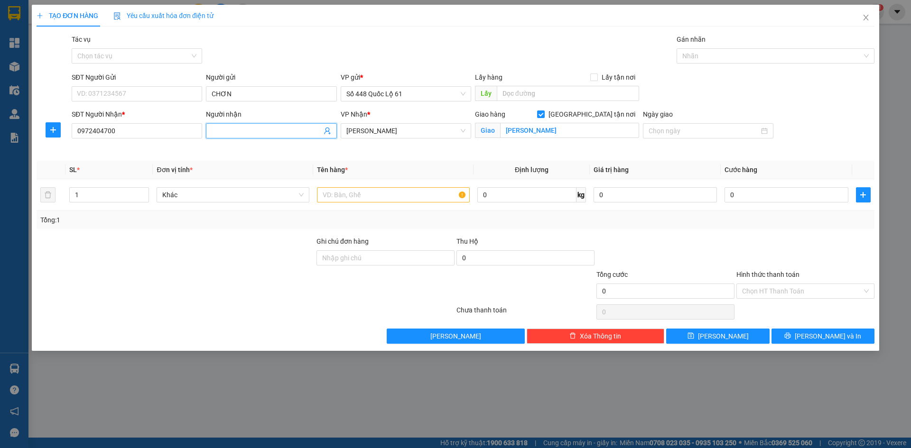
click at [298, 134] on input "Người nhận" at bounding box center [267, 131] width 110 height 10
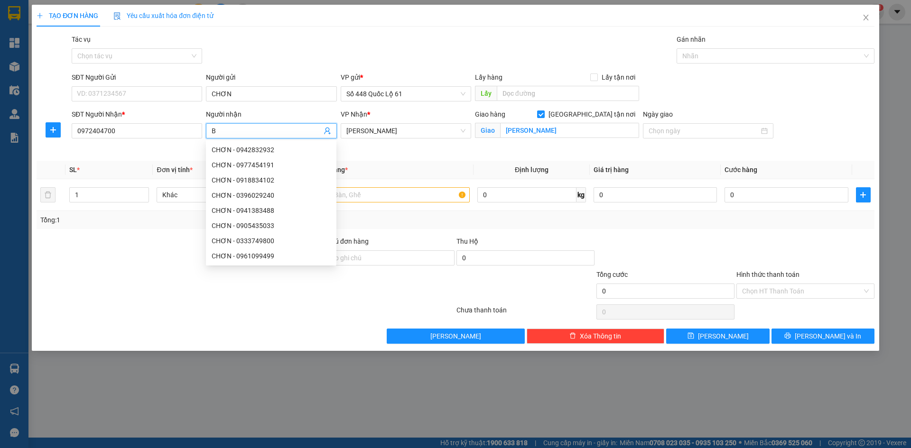
paste input "Ỉ"
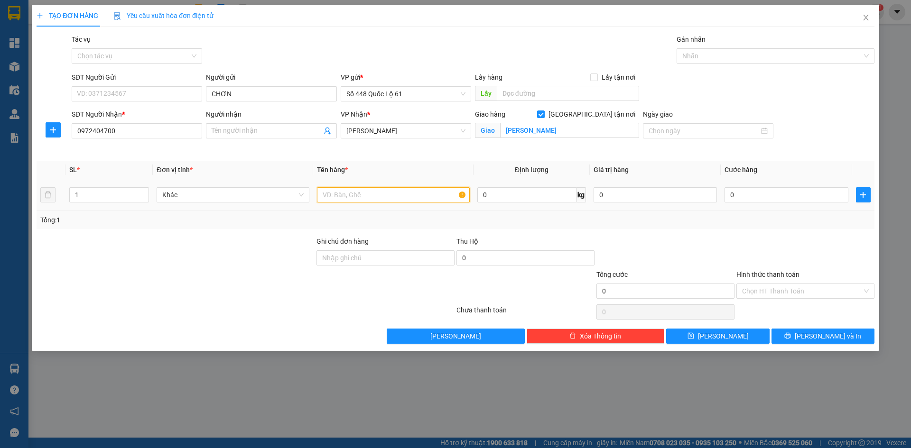
click at [353, 191] on input "text" at bounding box center [393, 194] width 153 height 15
click at [778, 198] on input "0" at bounding box center [786, 194] width 123 height 15
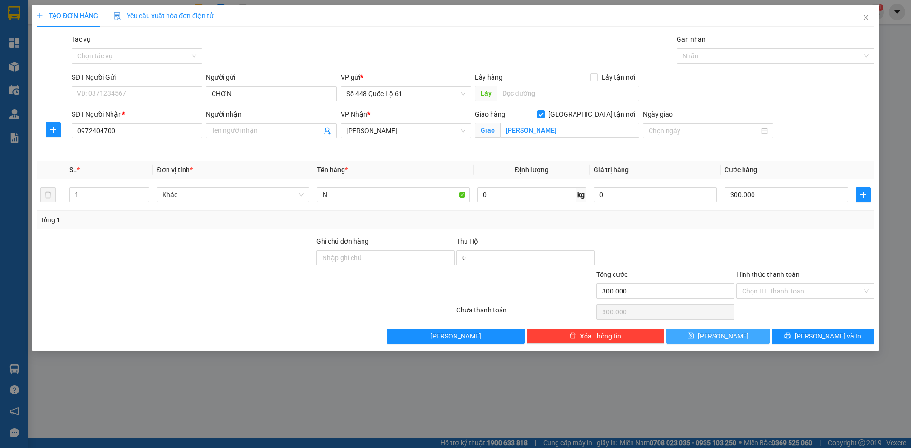
click at [725, 332] on span "Lưu" at bounding box center [723, 336] width 51 height 10
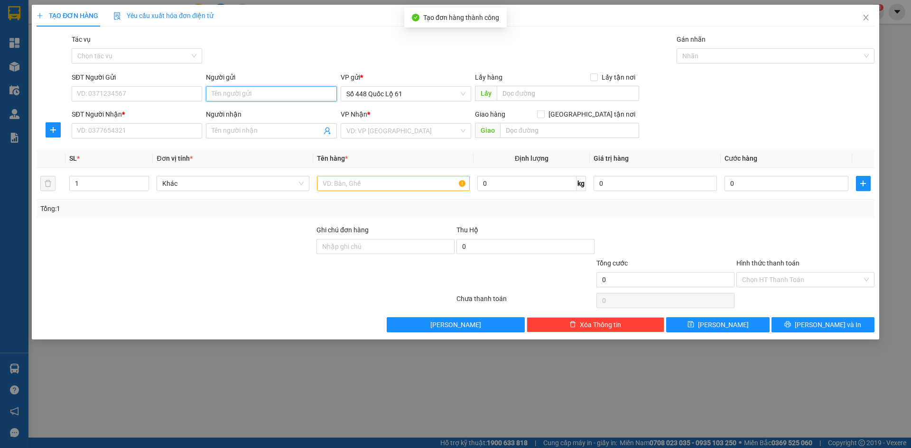
paste input "CHƠN"
click at [127, 131] on input "SĐT Người Nhận *" at bounding box center [137, 130] width 130 height 15
click at [409, 126] on input "search" at bounding box center [402, 131] width 112 height 14
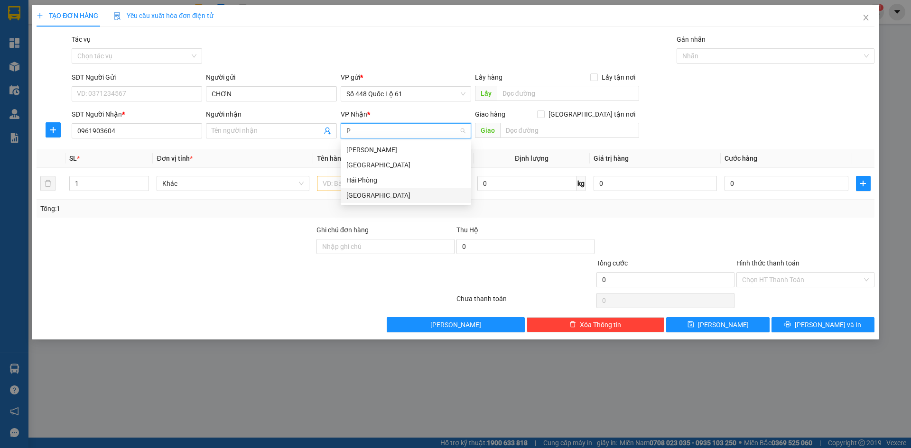
click at [381, 195] on div "[GEOGRAPHIC_DATA]" at bounding box center [405, 195] width 119 height 10
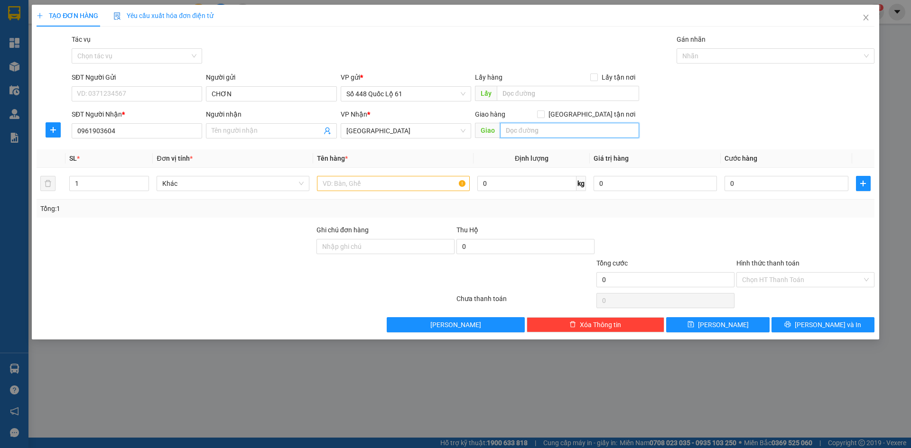
click at [546, 132] on input "text" at bounding box center [569, 130] width 139 height 15
paste input "À"
click at [544, 115] on input "Giao tận nơi" at bounding box center [540, 114] width 7 height 7
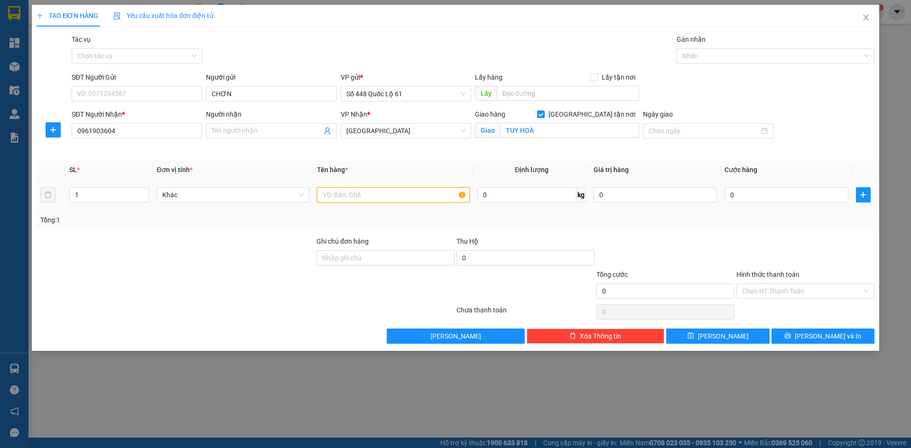
click at [341, 195] on input "text" at bounding box center [393, 194] width 153 height 15
click at [141, 195] on span "Decrease Value" at bounding box center [143, 198] width 10 height 9
click at [141, 192] on span "up" at bounding box center [144, 193] width 6 height 6
click at [340, 193] on input "text" at bounding box center [393, 194] width 153 height 15
click at [767, 198] on input "0" at bounding box center [786, 194] width 123 height 15
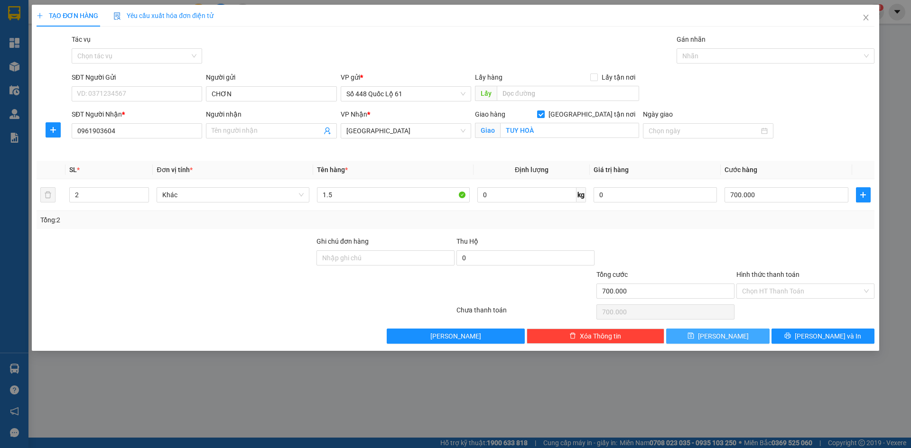
click at [705, 341] on button "Lưu" at bounding box center [717, 336] width 103 height 15
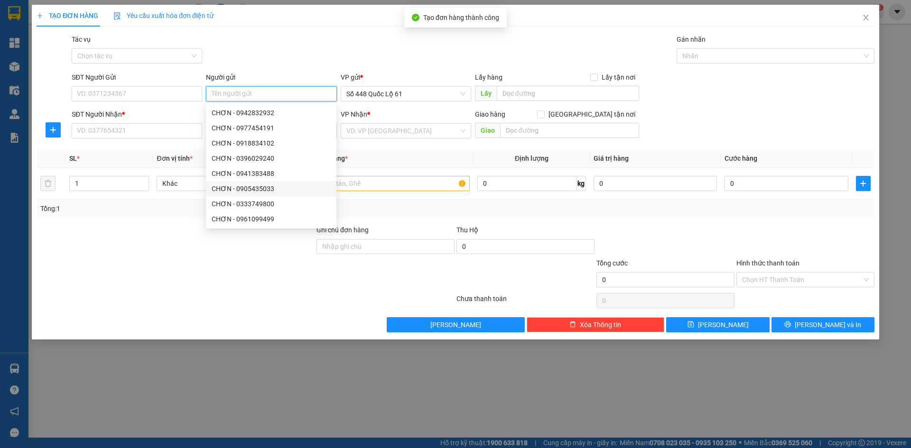
paste input "CHƠN"
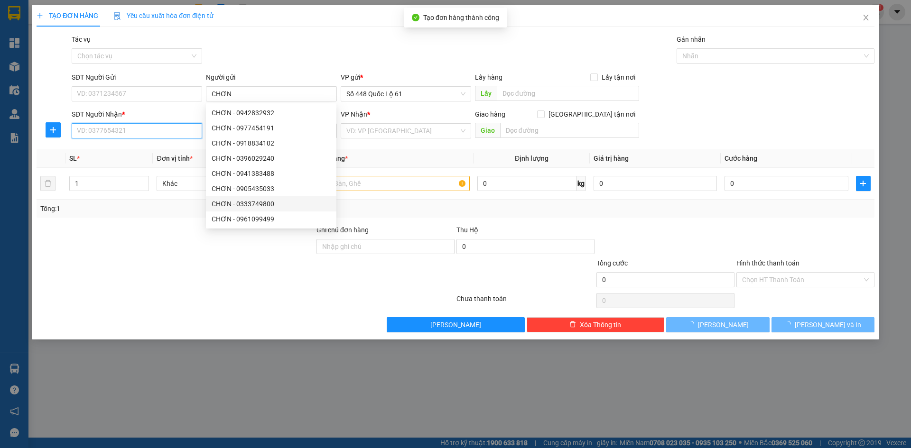
click at [111, 130] on input "SĐT Người Nhận *" at bounding box center [137, 130] width 130 height 15
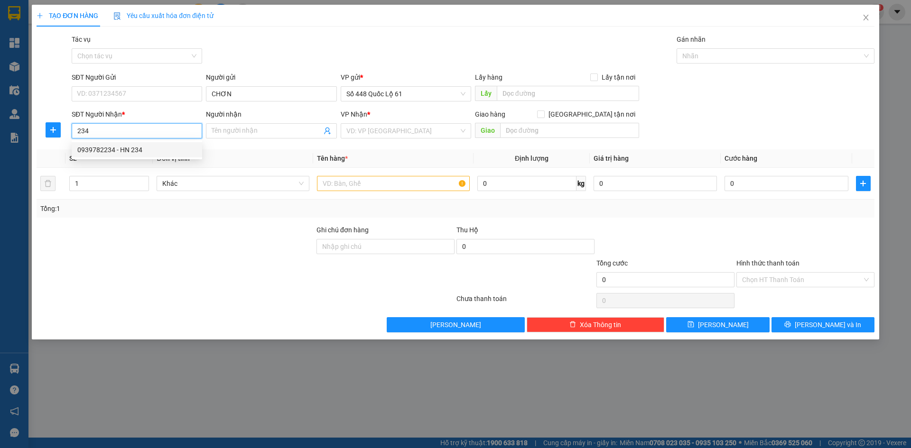
drag, startPoint x: 137, startPoint y: 148, endPoint x: 266, endPoint y: 150, distance: 128.6
click at [141, 148] on div "0939782234 - HN 234" at bounding box center [136, 150] width 119 height 10
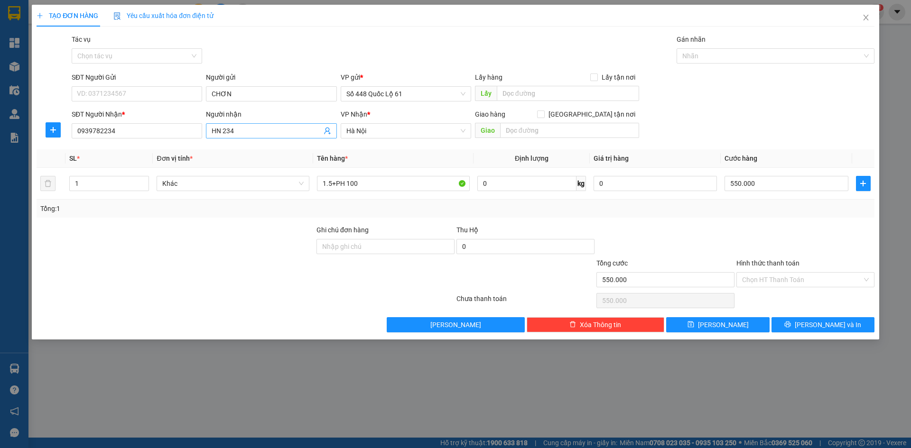
click at [251, 135] on input "HN 234" at bounding box center [267, 131] width 110 height 10
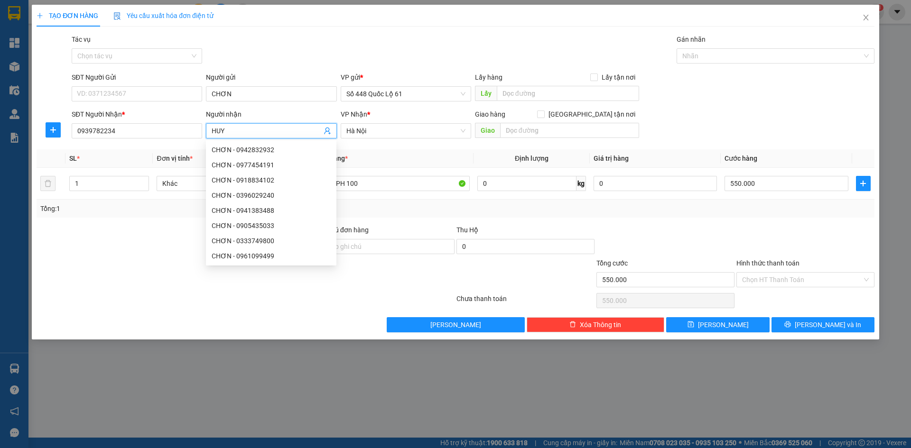
paste input "Ê"
paste input "ỀN"
paste input "Ú"
paste input "Ọ"
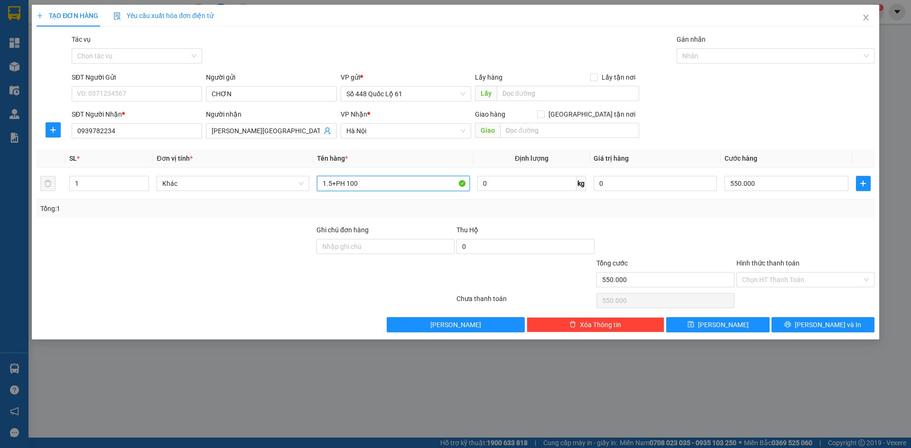
drag, startPoint x: 372, startPoint y: 181, endPoint x: 46, endPoint y: 257, distance: 334.3
click at [67, 256] on div "Transit Pickup Surcharge Ids Transit Deliver Surcharge Ids Transit Deliver Surc…" at bounding box center [456, 183] width 838 height 298
click at [765, 182] on input "550.000" at bounding box center [786, 183] width 123 height 15
click at [694, 324] on icon "save" at bounding box center [690, 324] width 7 height 7
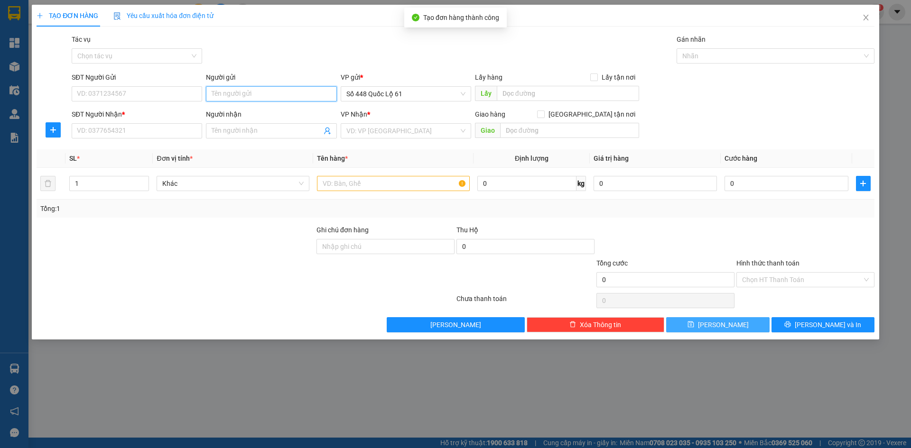
paste input "CHƠN"
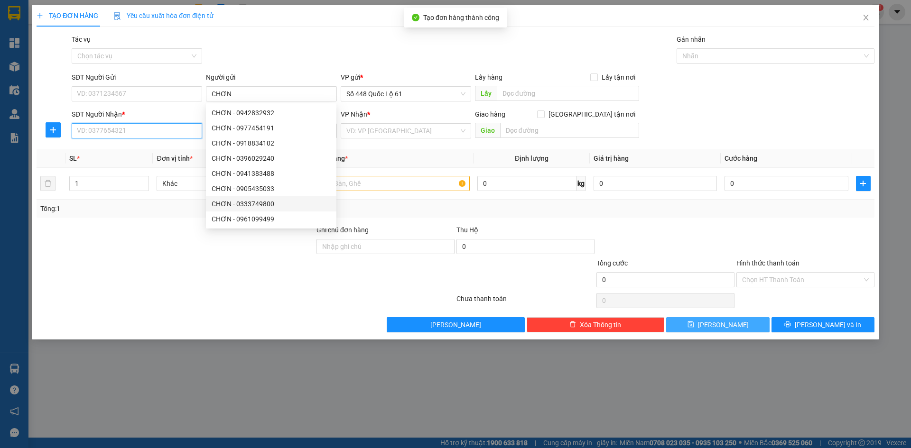
click at [124, 129] on input "SĐT Người Nhận *" at bounding box center [137, 130] width 130 height 15
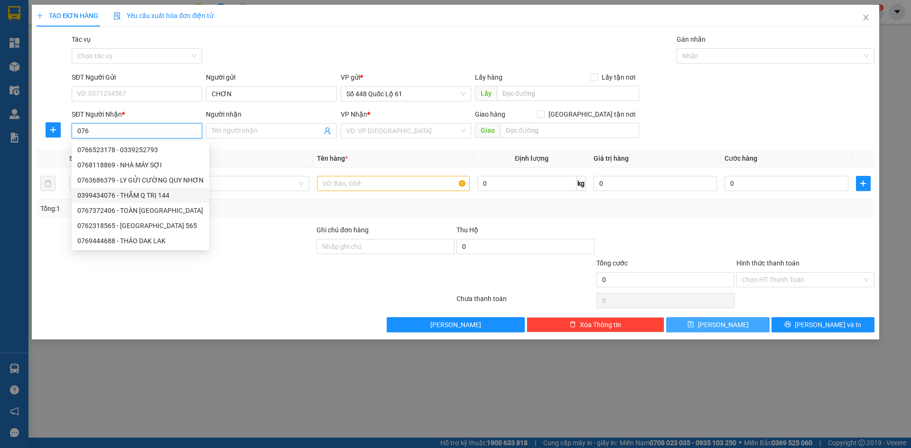
click at [151, 194] on div "0399434076 - THẮM Q TRỊ 144" at bounding box center [140, 195] width 126 height 10
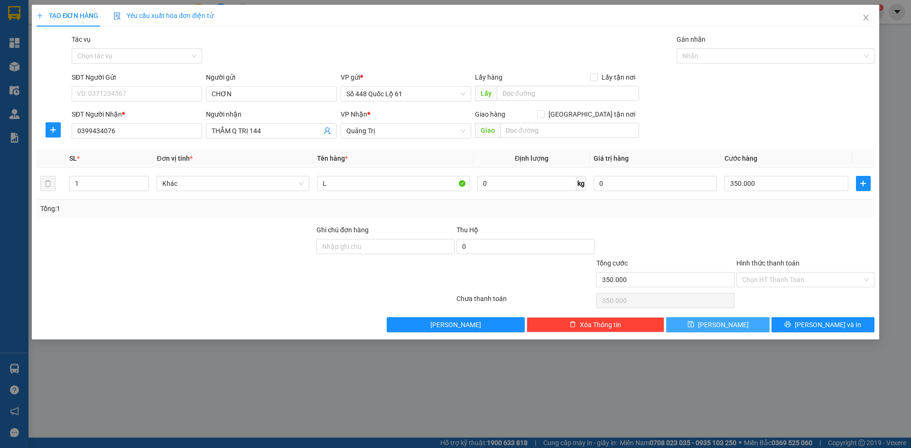
click at [718, 321] on span "Lưu" at bounding box center [723, 325] width 51 height 10
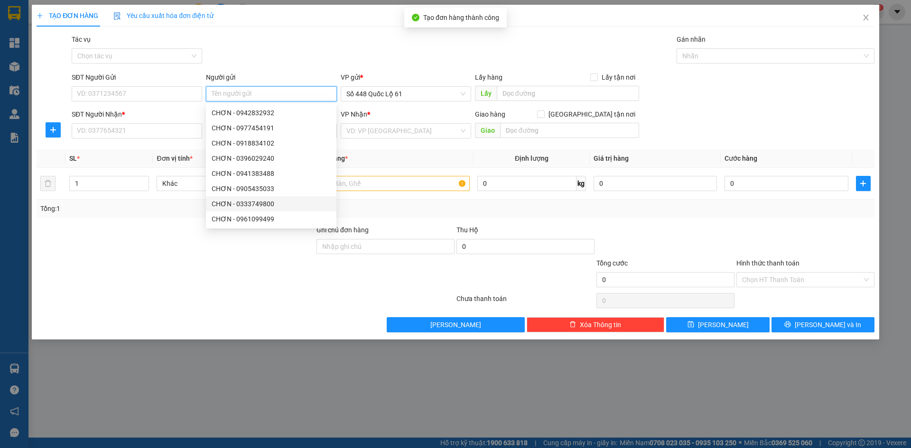
paste input "CHƠN"
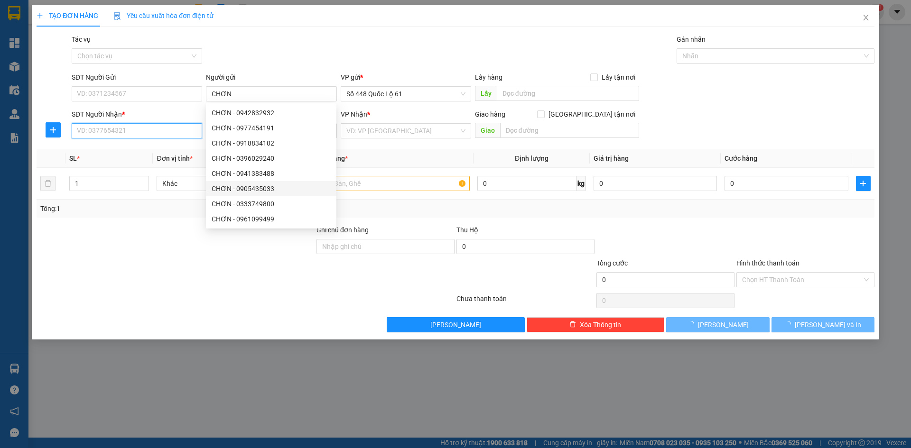
click at [120, 133] on input "SĐT Người Nhận *" at bounding box center [137, 130] width 130 height 15
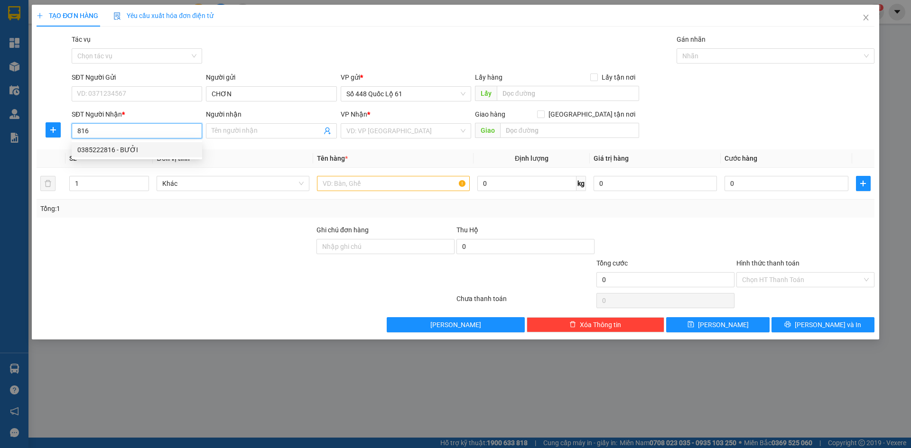
drag, startPoint x: 140, startPoint y: 151, endPoint x: 228, endPoint y: 169, distance: 89.7
click at [146, 151] on div "0385222816 - BƯỞI" at bounding box center [136, 150] width 119 height 10
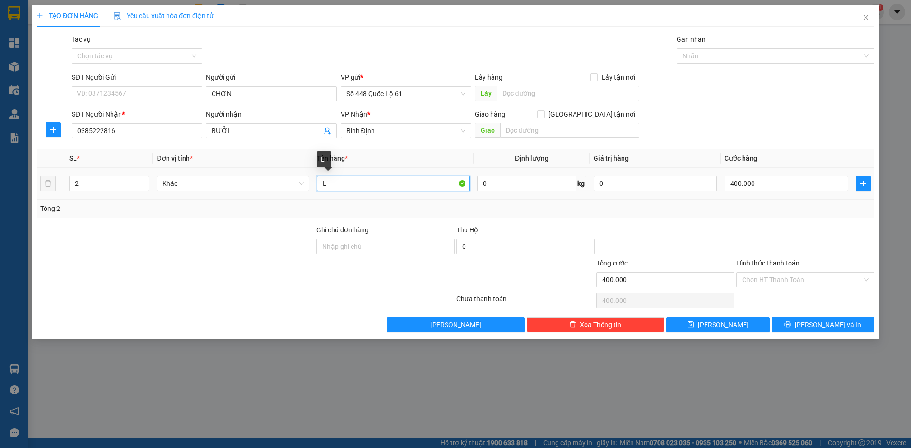
drag, startPoint x: 348, startPoint y: 187, endPoint x: 283, endPoint y: 204, distance: 66.9
click at [283, 204] on div "SL * Đơn vị tính * Tên hàng * Định lượng Giá trị hàng Cước hàng 2 Khác L 0 kg 0…" at bounding box center [456, 183] width 838 height 68
click at [751, 182] on input "400.000" at bounding box center [786, 183] width 123 height 15
drag, startPoint x: 43, startPoint y: 192, endPoint x: 479, endPoint y: 197, distance: 435.6
click at [42, 193] on tr "2 Khác N 0 kg 0 400.000" at bounding box center [456, 184] width 838 height 32
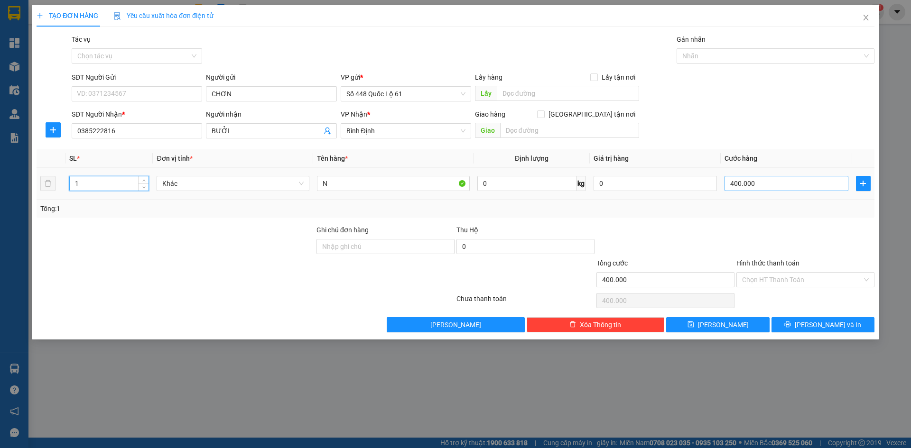
drag, startPoint x: 749, startPoint y: 172, endPoint x: 754, endPoint y: 184, distance: 12.5
click at [751, 177] on td "400.000" at bounding box center [786, 184] width 131 height 32
click at [754, 184] on input "0" at bounding box center [786, 183] width 123 height 15
click at [725, 325] on span "Lưu" at bounding box center [723, 325] width 51 height 10
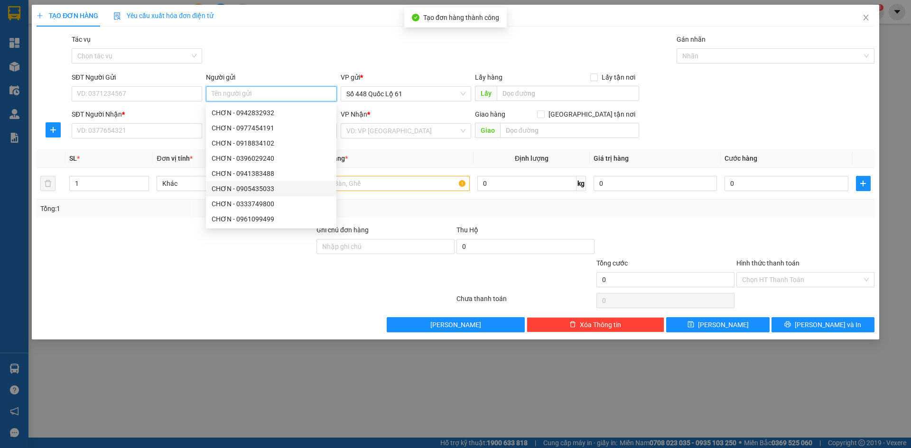
paste input "CHƠN"
click at [156, 128] on input "SĐT Người Nhận *" at bounding box center [137, 130] width 130 height 15
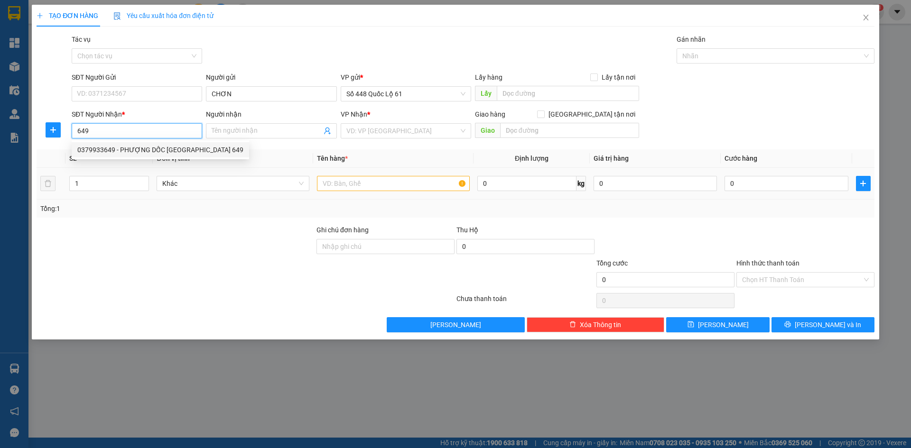
drag, startPoint x: 144, startPoint y: 148, endPoint x: 269, endPoint y: 196, distance: 134.9
click at [158, 154] on div "0379933649 - PHƯỢNG DỐC PHÚ TÂN 649" at bounding box center [160, 150] width 166 height 10
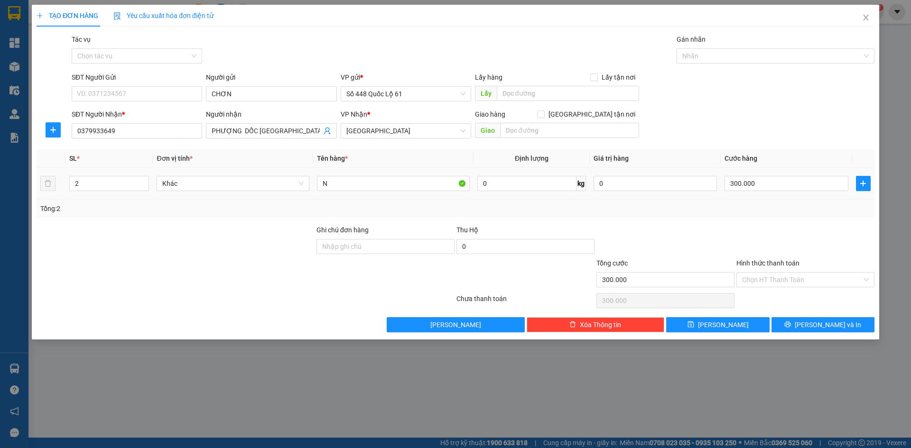
drag, startPoint x: 93, startPoint y: 186, endPoint x: 40, endPoint y: 202, distance: 54.5
click at [37, 200] on div "SL * Đơn vị tính * Tên hàng * Định lượng Giá trị hàng Cước hàng 2 Khác N 0 kg 0…" at bounding box center [456, 183] width 838 height 68
drag, startPoint x: 789, startPoint y: 182, endPoint x: 780, endPoint y: 186, distance: 10.0
click at [789, 182] on input "300.000" at bounding box center [786, 183] width 123 height 15
click at [739, 320] on button "Lưu" at bounding box center [717, 324] width 103 height 15
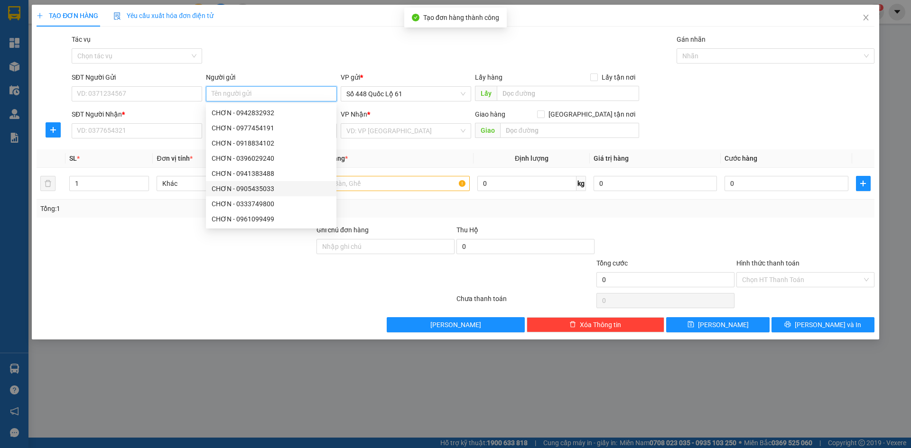
paste input "CHƠN"
click at [115, 136] on input "SĐT Người Nhận *" at bounding box center [137, 130] width 130 height 15
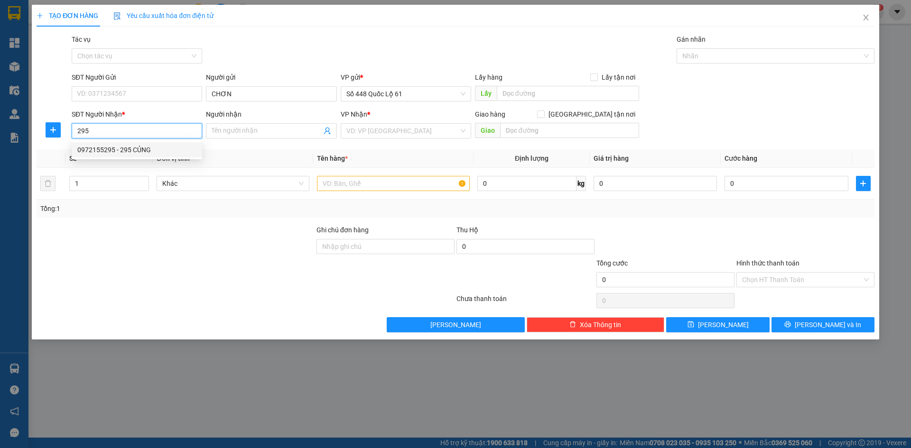
drag, startPoint x: 164, startPoint y: 149, endPoint x: 161, endPoint y: 131, distance: 17.7
click at [165, 149] on div "0972155295 - 295 CỦNG" at bounding box center [136, 150] width 119 height 10
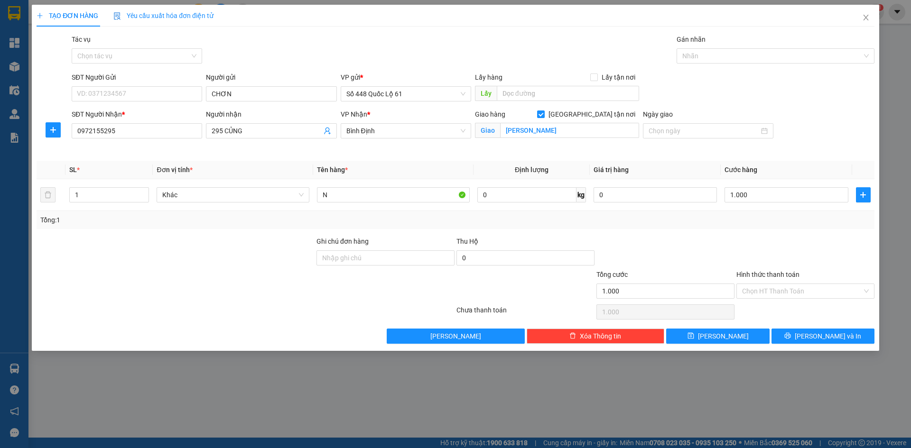
drag, startPoint x: 774, startPoint y: 293, endPoint x: 772, endPoint y: 305, distance: 11.5
click at [774, 294] on input "Hình thức thanh toán" at bounding box center [802, 291] width 120 height 14
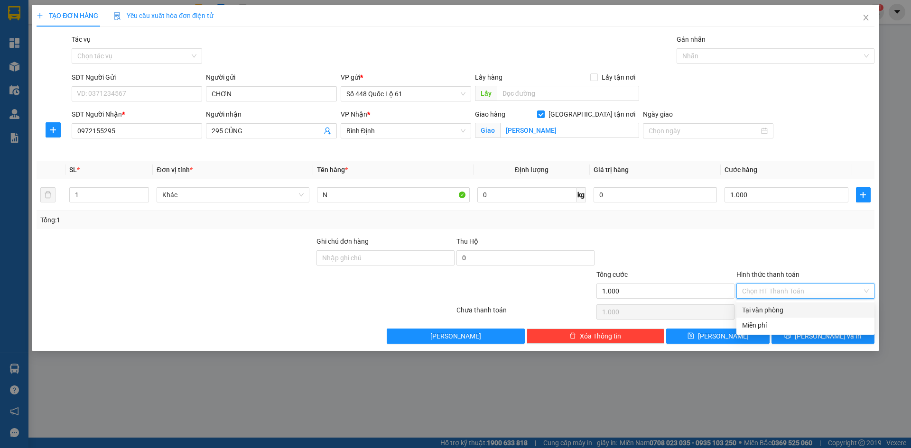
drag, startPoint x: 772, startPoint y: 306, endPoint x: 753, endPoint y: 331, distance: 31.5
click at [771, 310] on div "Tại văn phòng" at bounding box center [805, 310] width 127 height 10
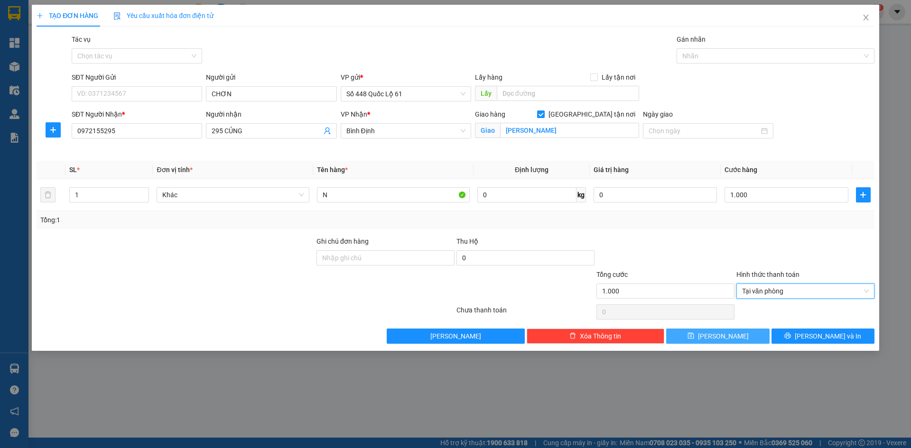
drag, startPoint x: 742, startPoint y: 334, endPoint x: 582, endPoint y: 293, distance: 165.1
click at [735, 334] on button "Lưu" at bounding box center [717, 336] width 103 height 15
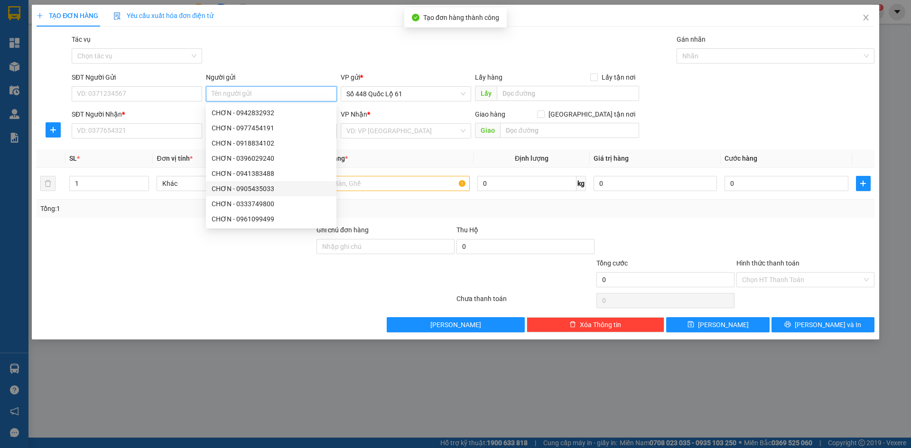
paste input "CHƠN"
click at [126, 136] on input "SĐT Người Nhận *" at bounding box center [137, 130] width 130 height 15
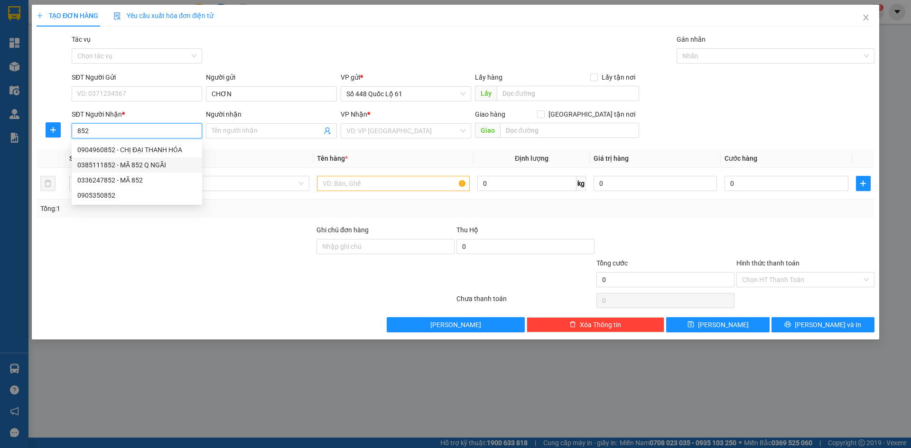
click at [142, 163] on div "0385111852 - MÃ 852 Q NGÃI" at bounding box center [136, 165] width 119 height 10
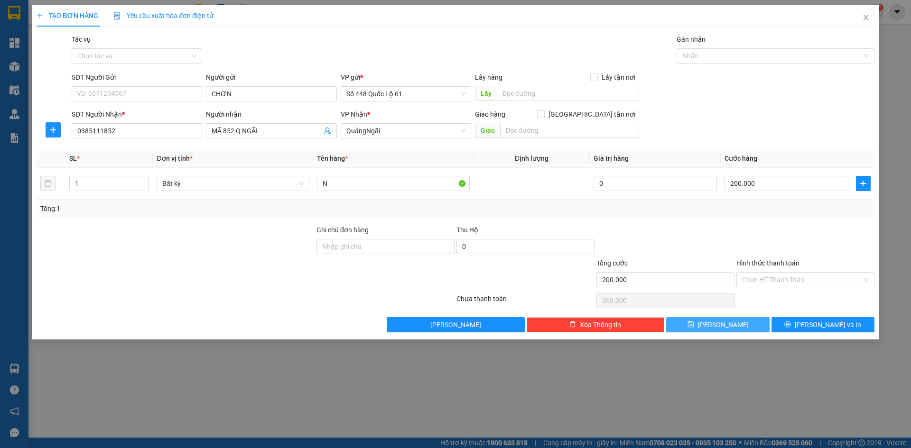
click at [730, 317] on button "Lưu" at bounding box center [717, 324] width 103 height 15
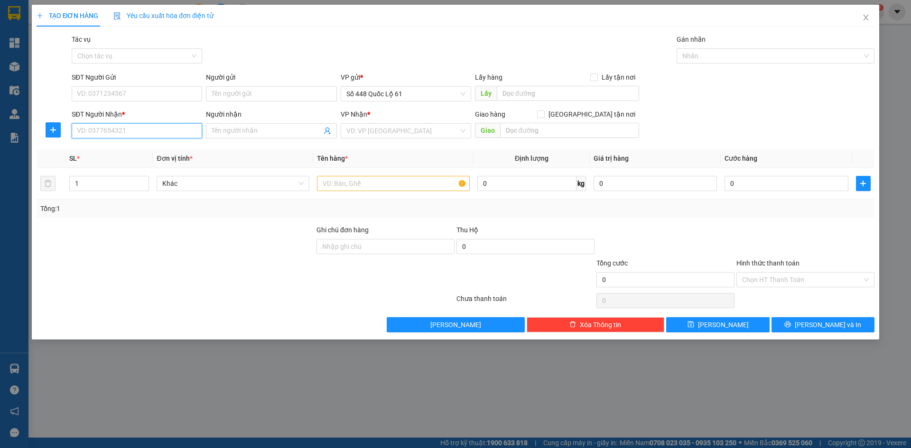
click at [148, 132] on input "SĐT Người Nhận *" at bounding box center [137, 130] width 130 height 15
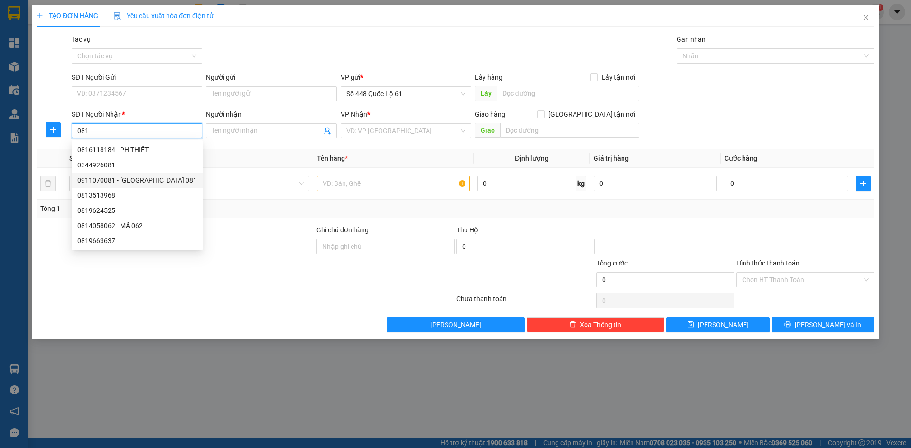
drag, startPoint x: 144, startPoint y: 177, endPoint x: 280, endPoint y: 205, distance: 139.4
click at [145, 178] on div "0911070081 - QUẢNG NGÃI 081" at bounding box center [137, 180] width 120 height 10
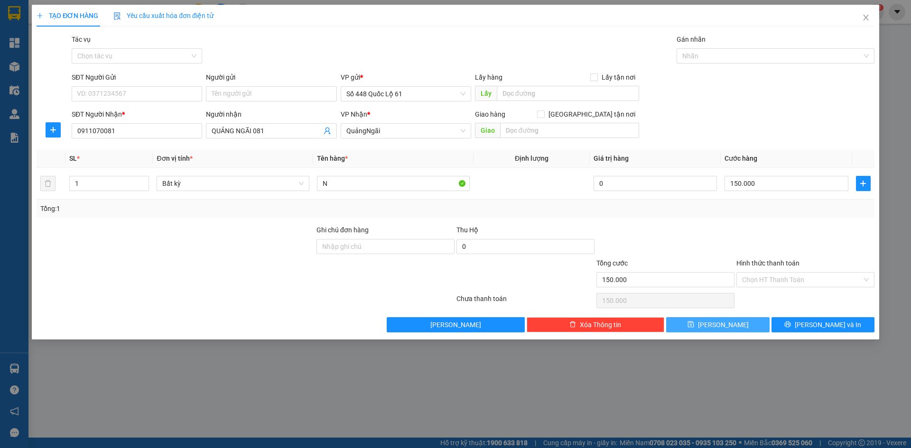
click at [729, 325] on button "Lưu" at bounding box center [717, 324] width 103 height 15
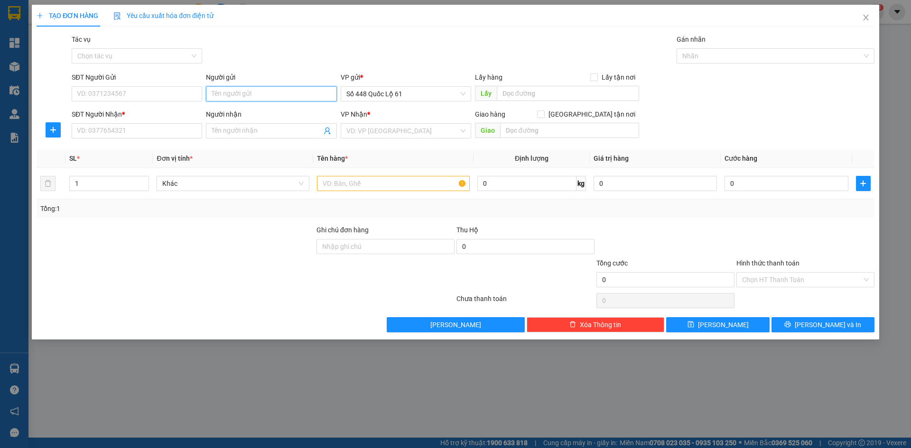
click at [226, 91] on input "Người gửi" at bounding box center [271, 93] width 130 height 15
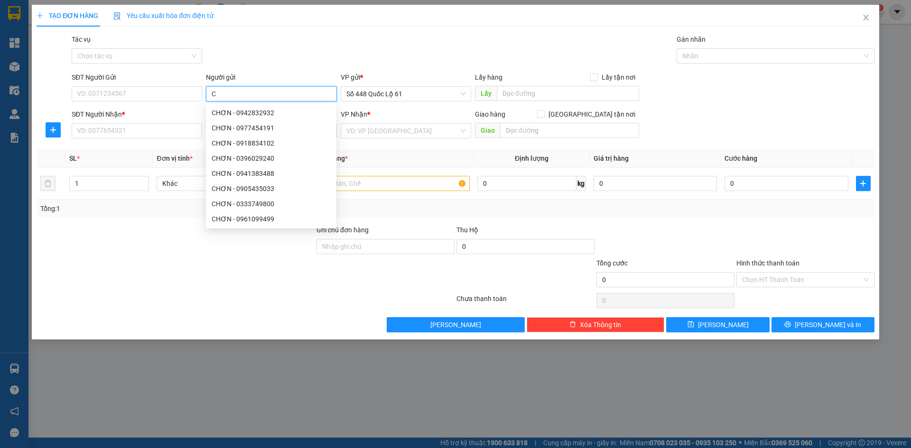
paste input "À"
drag, startPoint x: 245, startPoint y: 98, endPoint x: 205, endPoint y: 107, distance: 41.4
click at [205, 107] on form "SĐT Người Gửi VD: 0371234567 Người gửi CÀ MAU VP gửi * Số 448 Quốc Lộ 61 Lấy hà…" at bounding box center [456, 107] width 838 height 70
click at [175, 131] on input "SĐT Người Nhận *" at bounding box center [137, 130] width 130 height 15
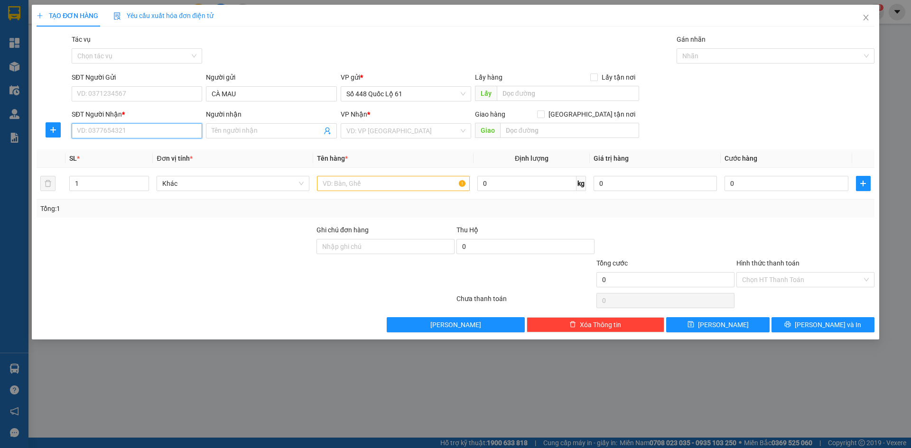
click at [173, 135] on input "SĐT Người Nhận *" at bounding box center [137, 130] width 130 height 15
click at [169, 151] on div "0905768376 - Q NGÃI 376" at bounding box center [136, 150] width 119 height 10
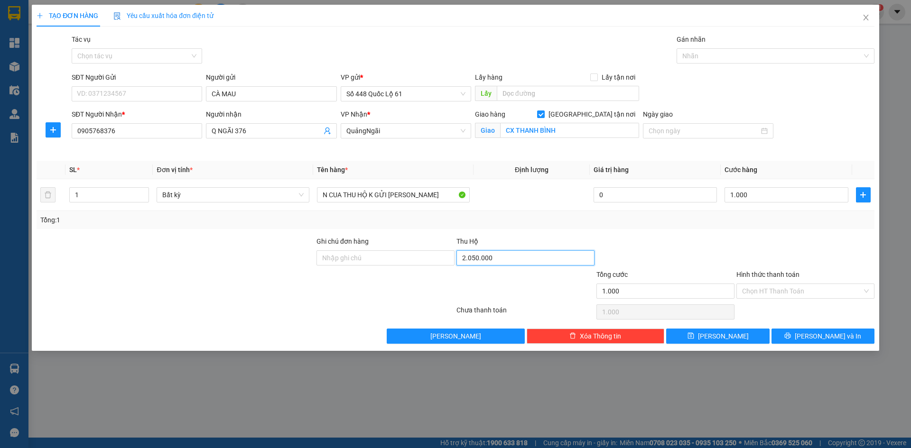
click at [498, 260] on input "2.050.000" at bounding box center [525, 258] width 138 height 15
drag, startPoint x: 775, startPoint y: 288, endPoint x: 793, endPoint y: 315, distance: 32.5
click at [775, 289] on input "Hình thức thanh toán" at bounding box center [802, 291] width 120 height 14
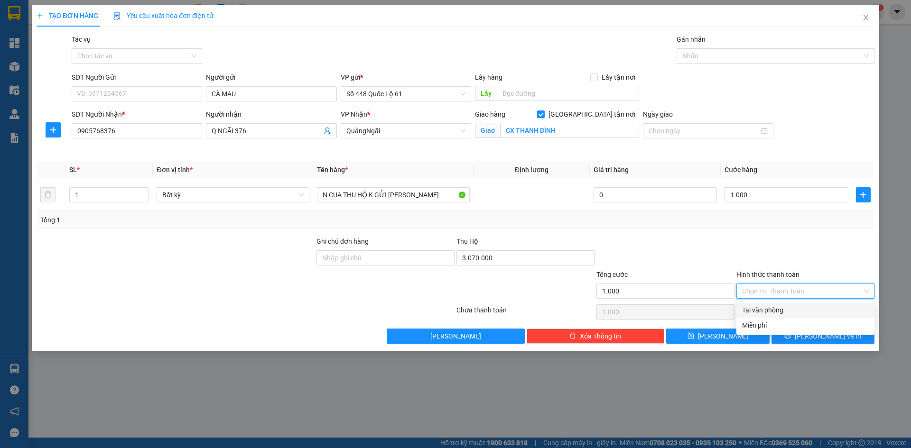
drag, startPoint x: 793, startPoint y: 307, endPoint x: 767, endPoint y: 322, distance: 29.8
click at [792, 307] on div "Tại văn phòng" at bounding box center [805, 310] width 127 height 10
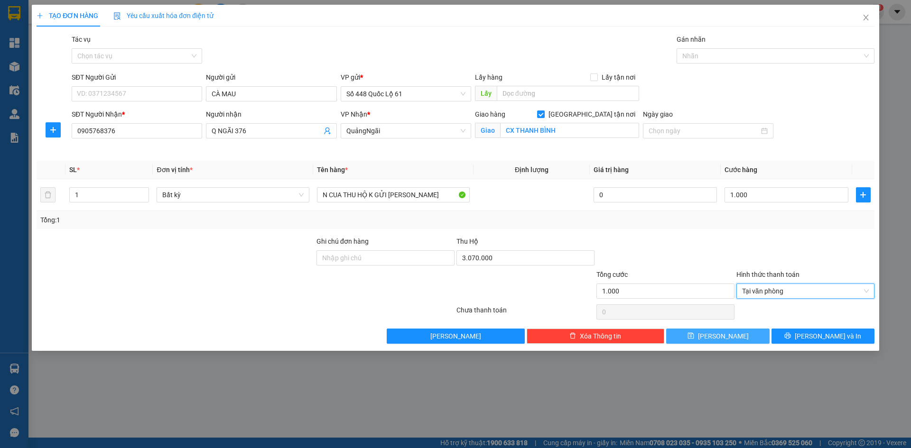
click at [742, 333] on button "Lưu" at bounding box center [717, 336] width 103 height 15
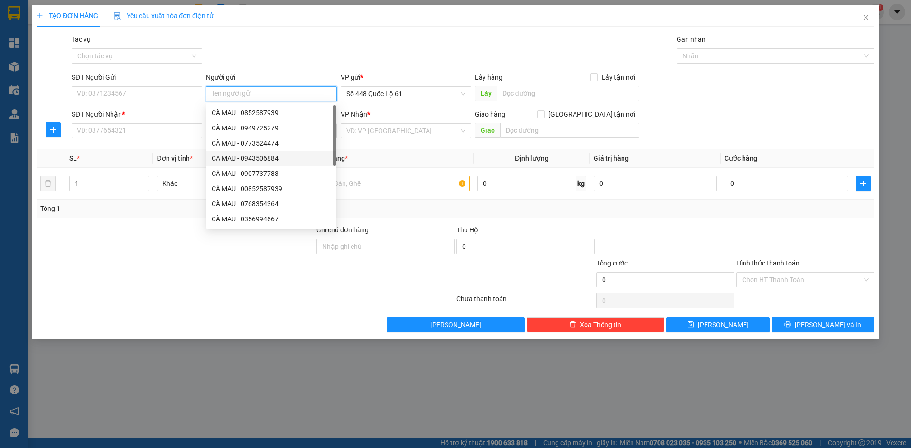
paste input "CÀ MAU"
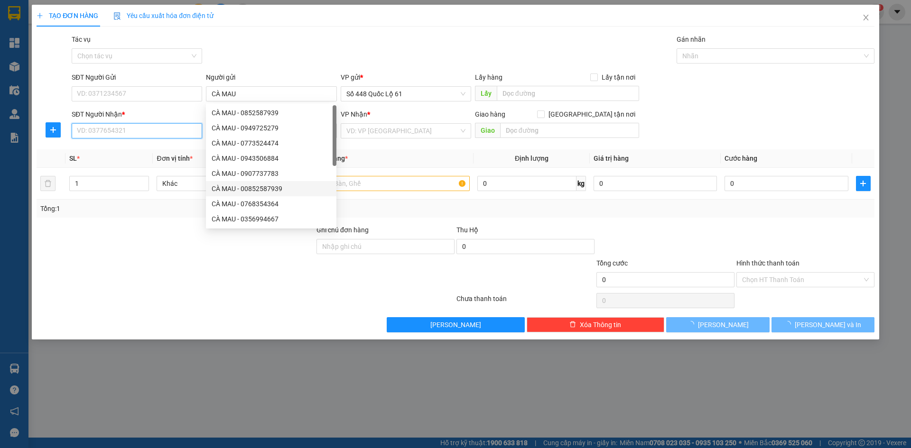
click at [171, 134] on input "SĐT Người Nhận *" at bounding box center [137, 130] width 130 height 15
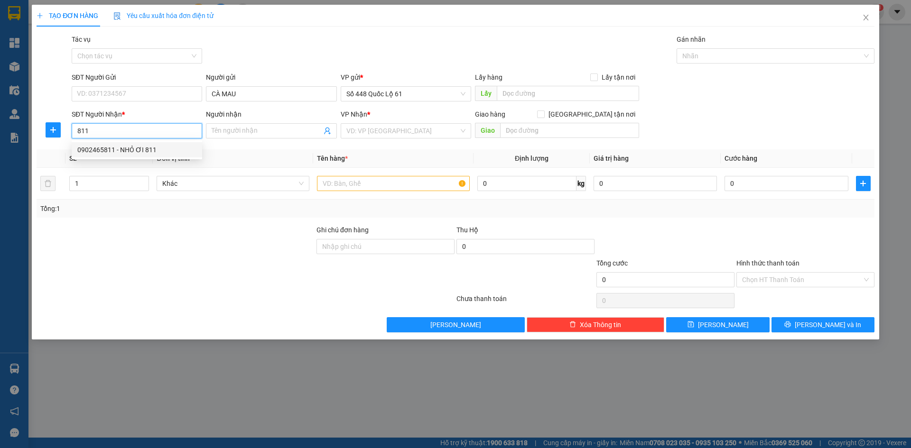
click at [149, 153] on div "0902465811 - NHỎ ƠI 811" at bounding box center [136, 150] width 119 height 10
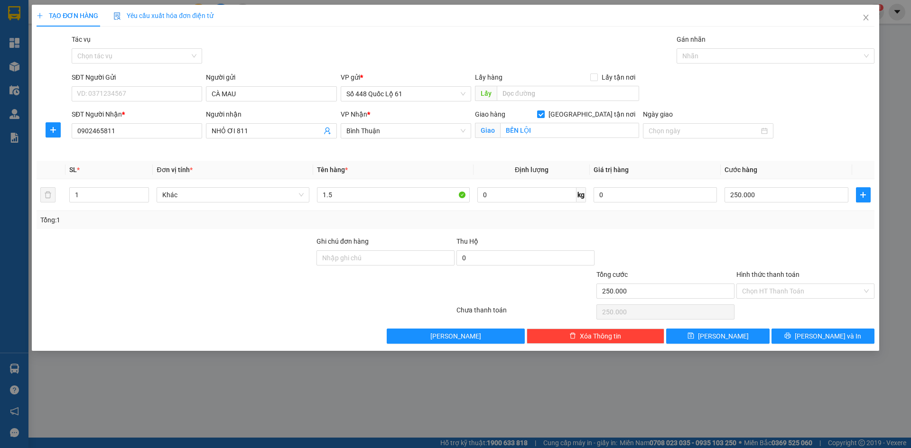
click at [714, 327] on div "Transit Pickup Surcharge Ids Transit Deliver Surcharge Ids Transit Deliver Surc…" at bounding box center [456, 189] width 838 height 310
click at [694, 334] on icon "save" at bounding box center [690, 336] width 7 height 7
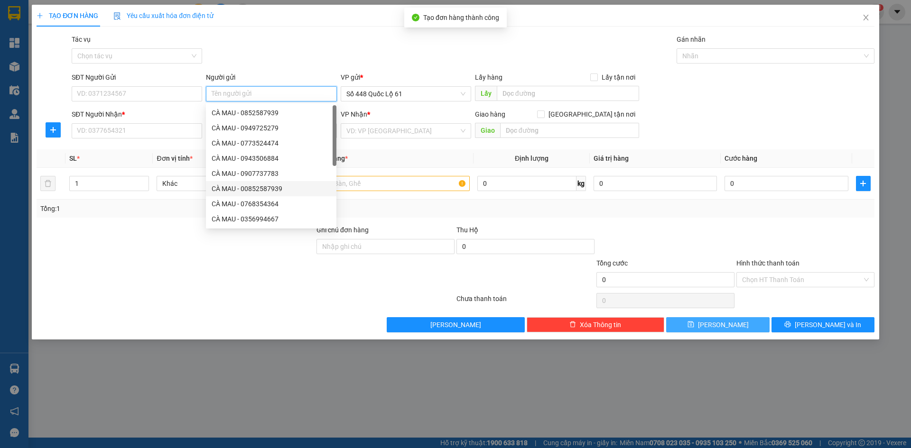
paste input "CÀ MAU"
click at [115, 136] on input "SĐT Người Nhận *" at bounding box center [137, 130] width 130 height 15
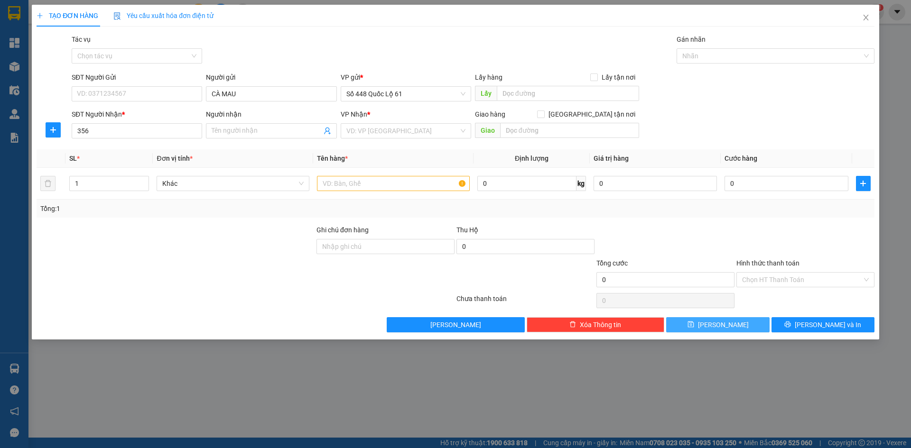
drag, startPoint x: 0, startPoint y: 300, endPoint x: 0, endPoint y: 308, distance: 8.1
drag, startPoint x: 242, startPoint y: 89, endPoint x: 118, endPoint y: 113, distance: 126.2
click at [132, 109] on form "SĐT Người Gửi VD: 0371234567 Người gửi CÀ MAU VP gửi * Số 448 Quốc Lộ 61 Lấy hà…" at bounding box center [456, 107] width 838 height 70
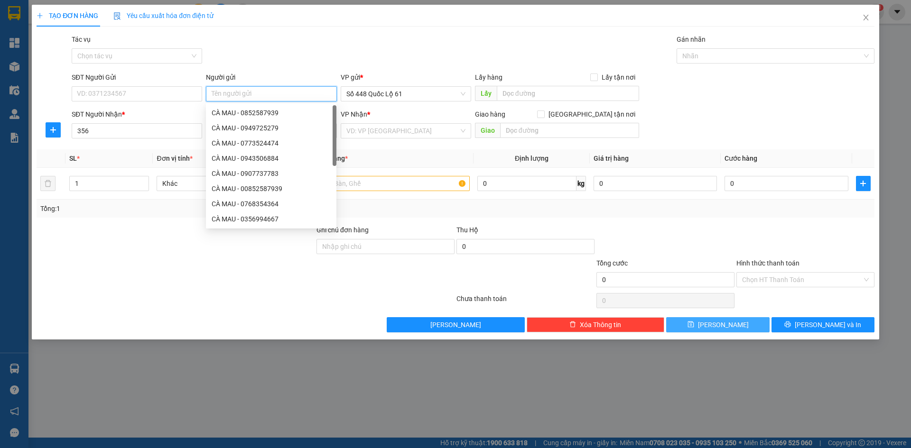
paste
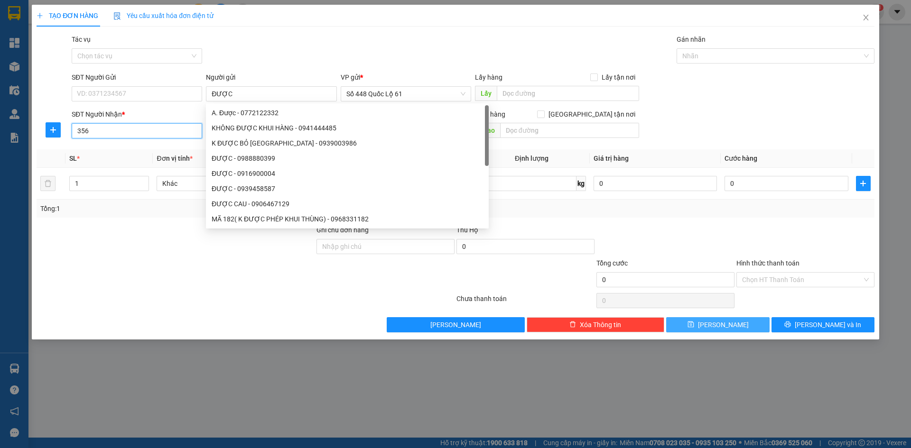
drag, startPoint x: 122, startPoint y: 131, endPoint x: 0, endPoint y: 156, distance: 124.3
click at [0, 154] on div "TẠO ĐƠN HÀNG Yêu cầu xuất hóa đơn điện tử Transit Pickup Surcharge Ids Transit …" at bounding box center [455, 224] width 911 height 448
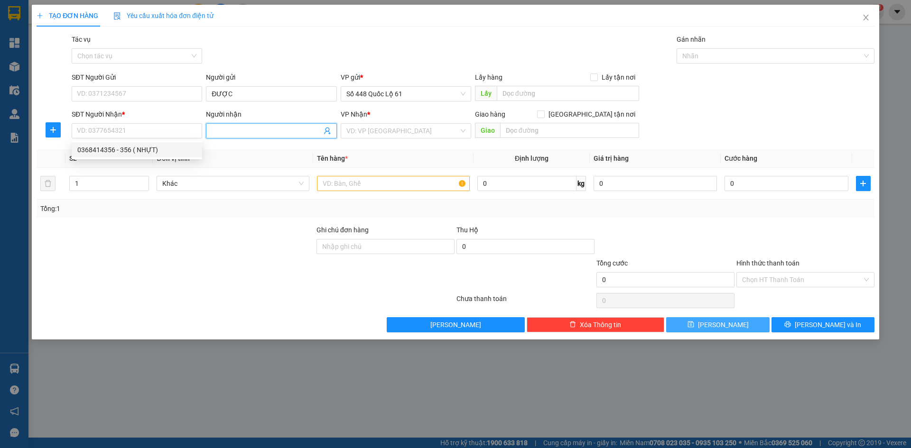
click at [314, 132] on input "Người nhận" at bounding box center [267, 131] width 110 height 10
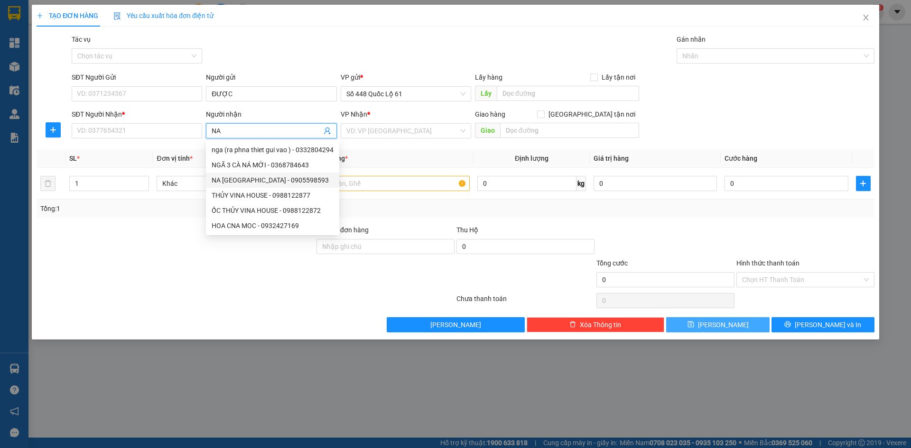
drag, startPoint x: 250, startPoint y: 181, endPoint x: 302, endPoint y: 169, distance: 53.0
click at [252, 181] on div "NA ĐÀ NẴNG - 0905598593" at bounding box center [273, 180] width 122 height 10
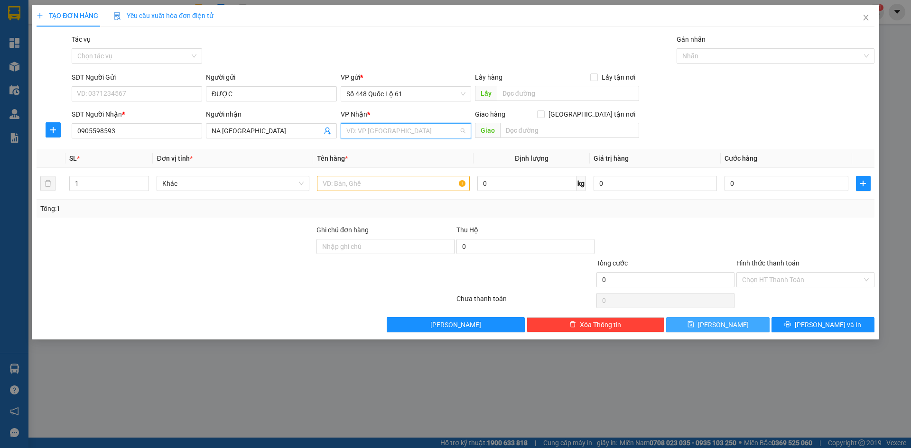
drag, startPoint x: 374, startPoint y: 132, endPoint x: 366, endPoint y: 133, distance: 7.7
click at [374, 131] on input "search" at bounding box center [402, 131] width 112 height 14
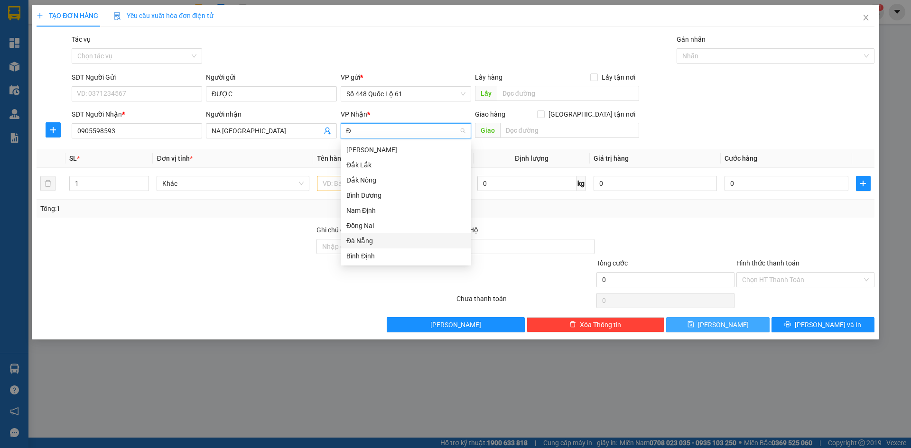
click at [379, 238] on div "Đà Nẵng" at bounding box center [405, 241] width 119 height 10
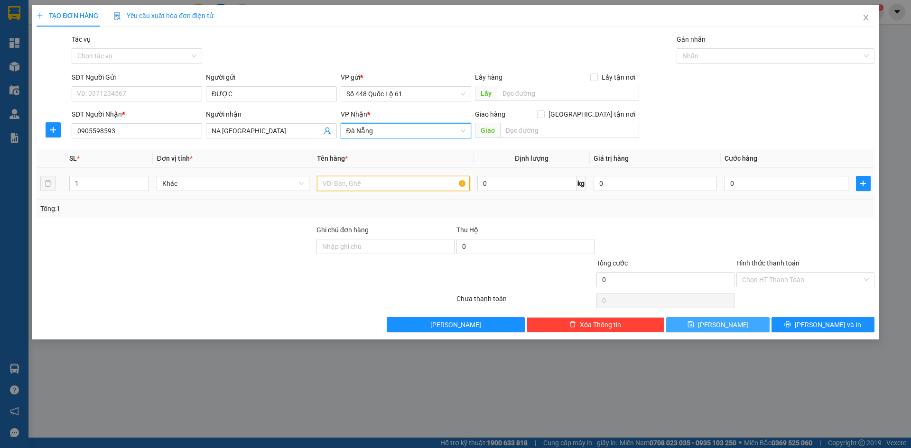
click at [329, 185] on input "text" at bounding box center [393, 183] width 153 height 15
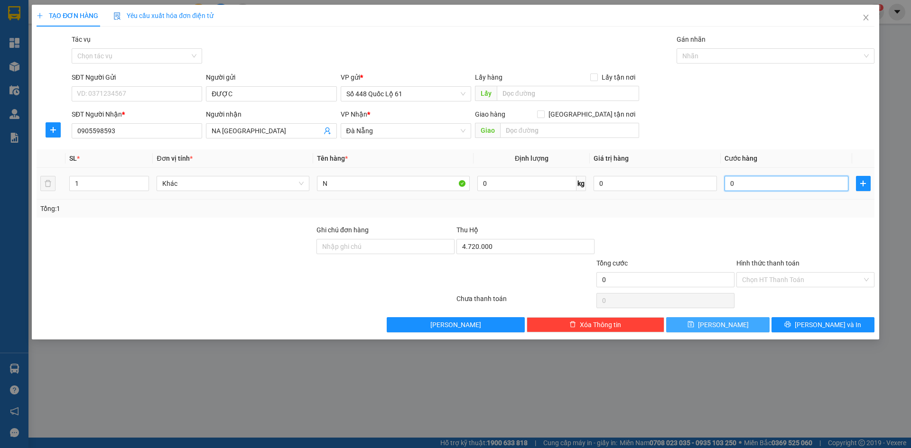
drag, startPoint x: 752, startPoint y: 184, endPoint x: 735, endPoint y: 183, distance: 16.2
click at [751, 183] on input "0" at bounding box center [786, 183] width 123 height 15
click at [733, 325] on button "Lưu" at bounding box center [717, 324] width 103 height 15
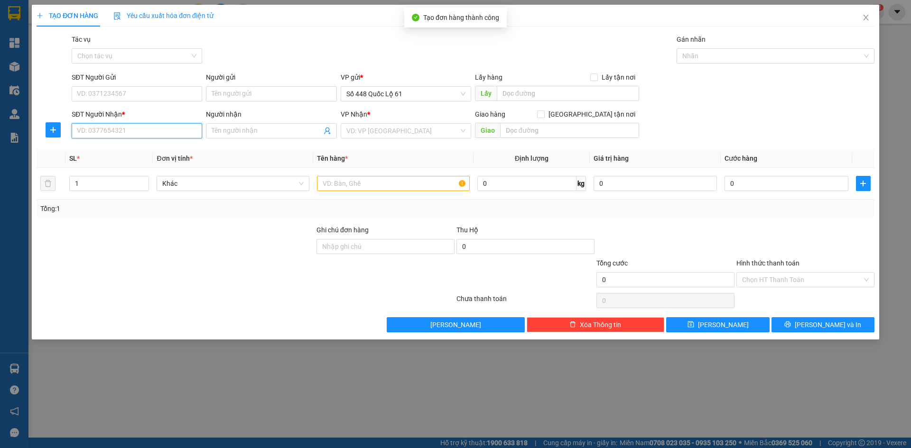
click at [134, 136] on input "SĐT Người Nhận *" at bounding box center [137, 130] width 130 height 15
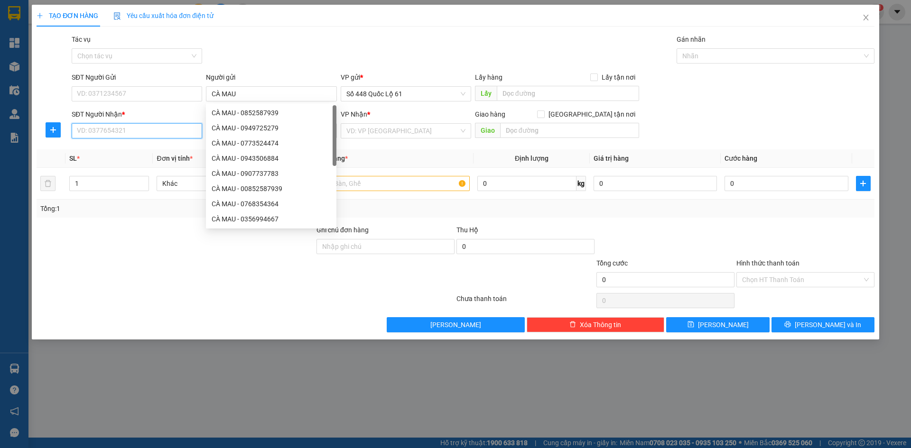
drag, startPoint x: 142, startPoint y: 130, endPoint x: 139, endPoint y: 135, distance: 6.2
click at [142, 131] on input "SĐT Người Nhận *" at bounding box center [137, 130] width 130 height 15
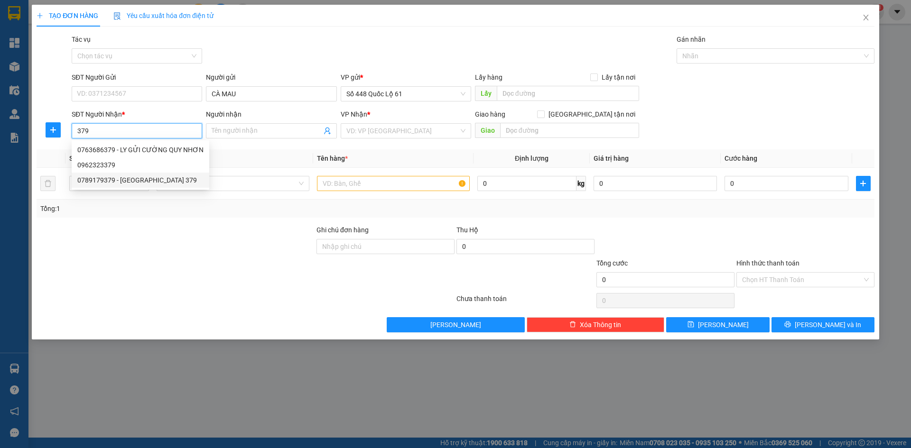
click at [155, 178] on div "0789179379 - BX ĐÀ NẴNG 379" at bounding box center [140, 180] width 126 height 10
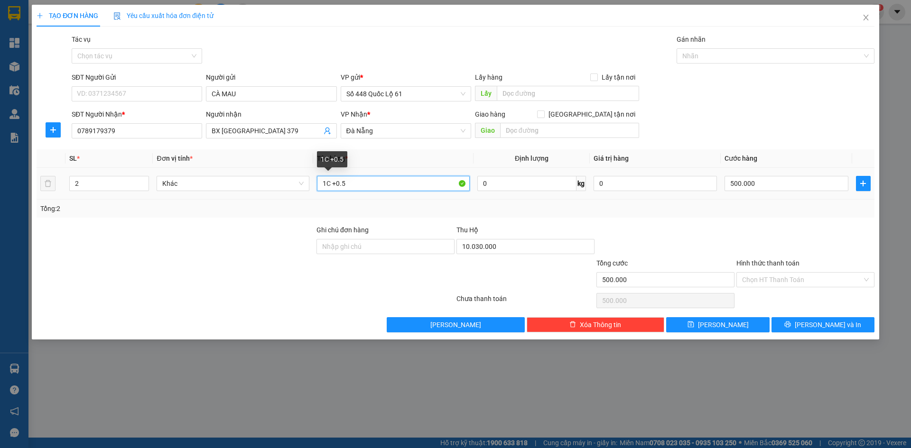
drag, startPoint x: 337, startPoint y: 184, endPoint x: 222, endPoint y: 212, distance: 119.1
click at [223, 212] on div "SL * Đơn vị tính * Tên hàng * Định lượng Giá trị hàng Cước hàng 2 Khác 1C +0.5 …" at bounding box center [456, 183] width 838 height 68
drag, startPoint x: 84, startPoint y: 185, endPoint x: 71, endPoint y: 195, distance: 16.8
click at [71, 195] on td "1" at bounding box center [108, 184] width 87 height 32
click at [768, 171] on td "500.000" at bounding box center [786, 184] width 131 height 32
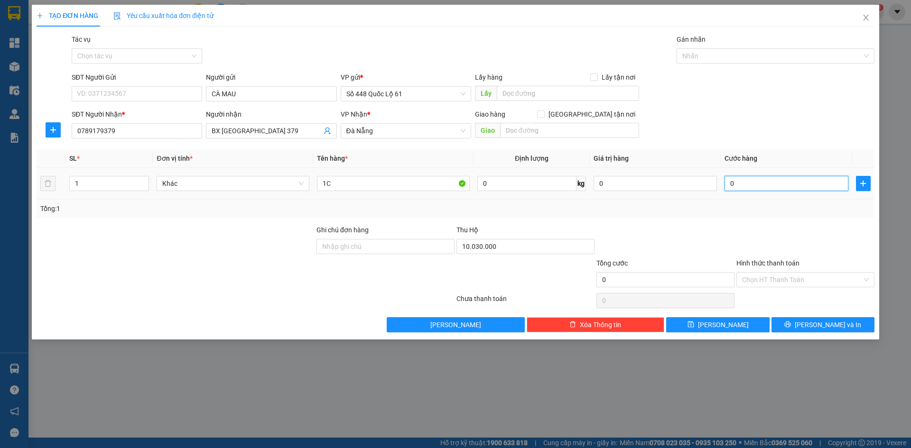
click at [749, 180] on input "0" at bounding box center [786, 183] width 123 height 15
click at [688, 316] on div "Transit Pickup Surcharge Ids Transit Deliver Surcharge Ids Transit Deliver Surc…" at bounding box center [456, 183] width 838 height 298
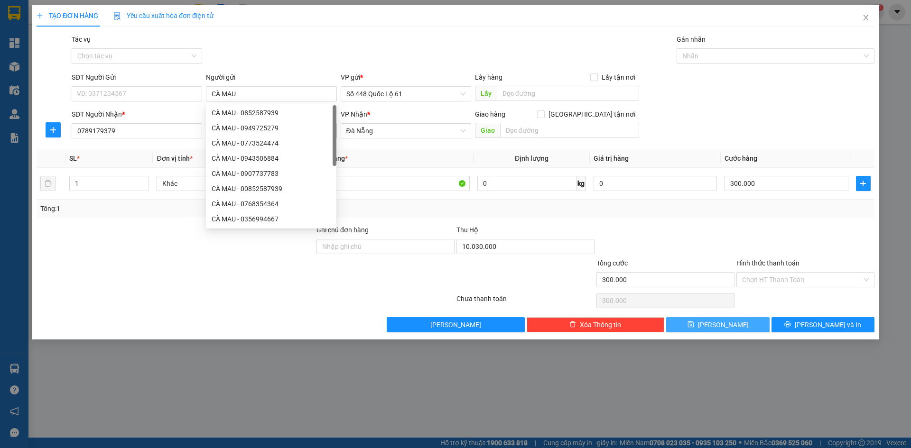
drag, startPoint x: 279, startPoint y: 89, endPoint x: 717, endPoint y: 329, distance: 499.4
click at [718, 330] on span "Lưu" at bounding box center [723, 325] width 51 height 10
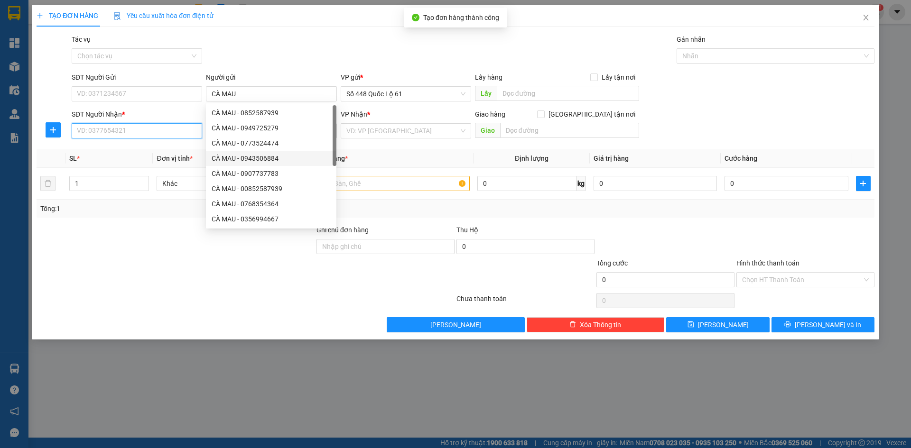
click at [180, 130] on input "SĐT Người Nhận *" at bounding box center [137, 130] width 130 height 15
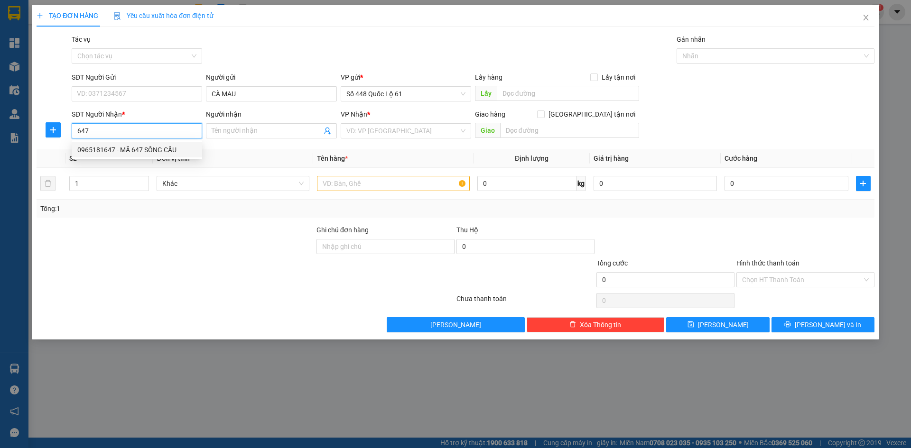
drag, startPoint x: 155, startPoint y: 142, endPoint x: 181, endPoint y: 174, distance: 41.1
click at [155, 143] on div "0965181647 - MÃ 647 SÔNG CẦU" at bounding box center [137, 149] width 130 height 15
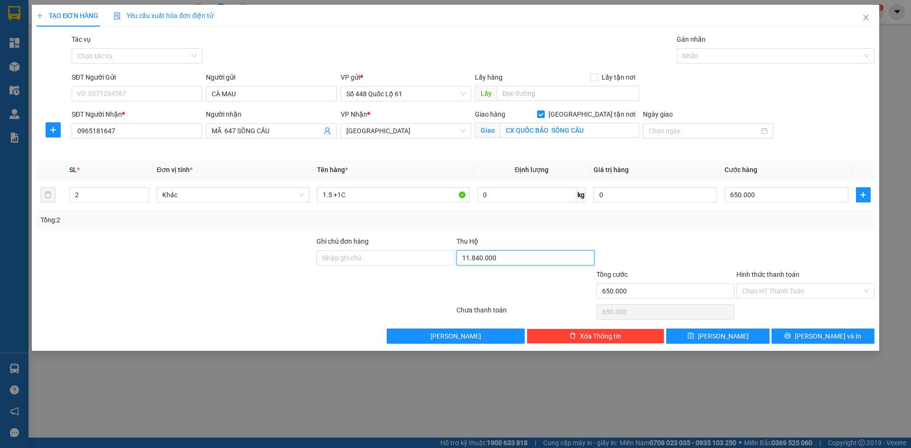
drag, startPoint x: 510, startPoint y: 261, endPoint x: 500, endPoint y: 260, distance: 10.1
click at [509, 261] on input "11.840.000" at bounding box center [525, 258] width 138 height 15
drag, startPoint x: 347, startPoint y: 193, endPoint x: 170, endPoint y: 212, distance: 178.0
click at [347, 193] on input "1.5 +1C" at bounding box center [393, 194] width 153 height 15
click at [44, 202] on tr "2 Khác 1.5 0 kg 0 650.000" at bounding box center [456, 195] width 838 height 32
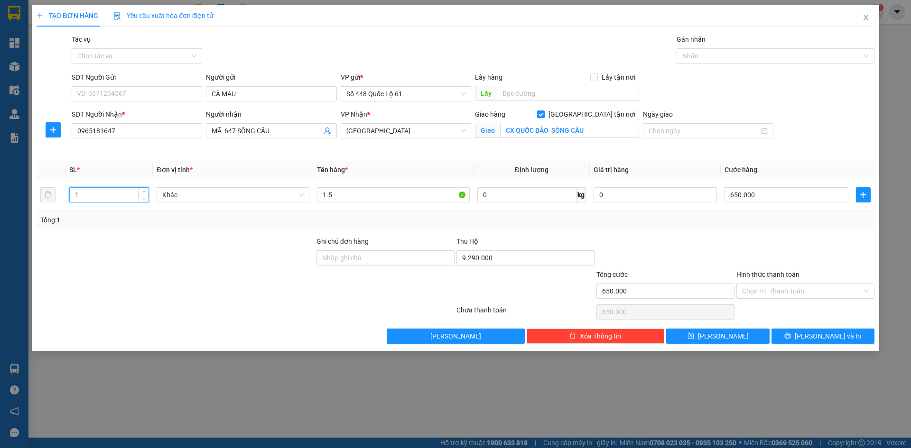
click at [760, 211] on div "Tổng: 1" at bounding box center [456, 220] width 838 height 18
click at [735, 329] on button "Lưu" at bounding box center [717, 336] width 103 height 15
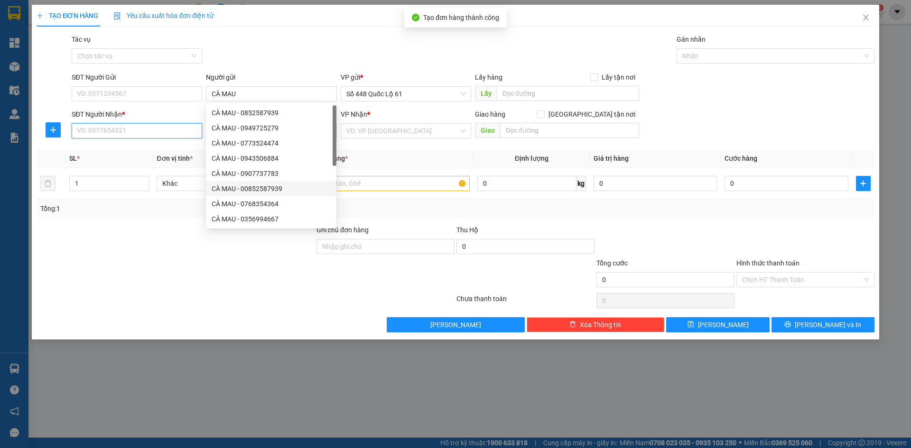
click at [146, 132] on input "SĐT Người Nhận *" at bounding box center [137, 130] width 130 height 15
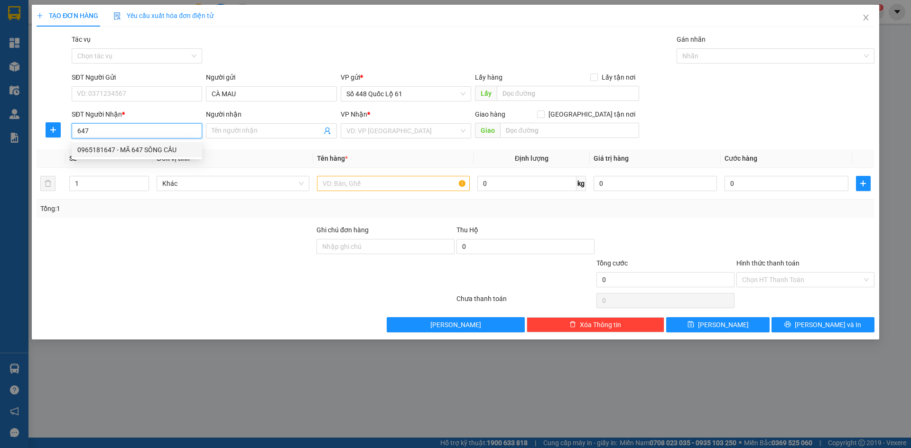
drag, startPoint x: 165, startPoint y: 151, endPoint x: 207, endPoint y: 168, distance: 45.8
click at [169, 153] on div "0965181647 - MÃ 647 SÔNG CẦU" at bounding box center [136, 150] width 119 height 10
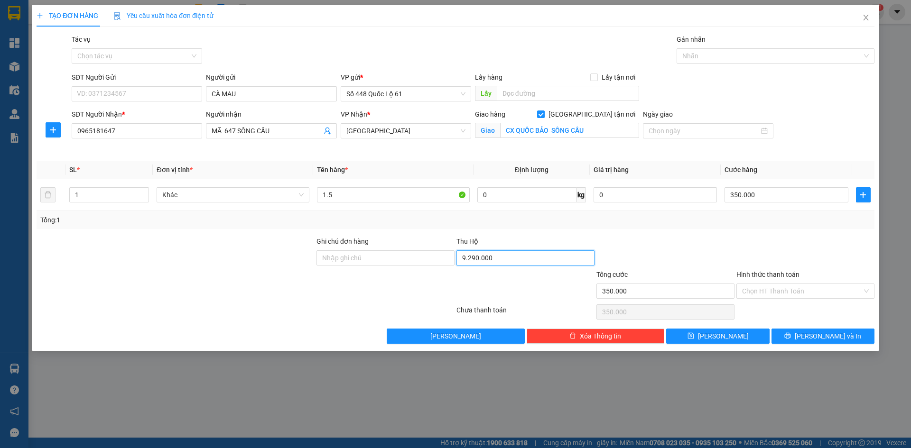
click at [514, 260] on input "9.290.000" at bounding box center [525, 258] width 138 height 15
drag, startPoint x: 570, startPoint y: 215, endPoint x: 536, endPoint y: 212, distance: 34.8
click at [568, 215] on div "Tổng: 1" at bounding box center [455, 220] width 830 height 10
click at [735, 336] on button "Lưu" at bounding box center [717, 336] width 103 height 15
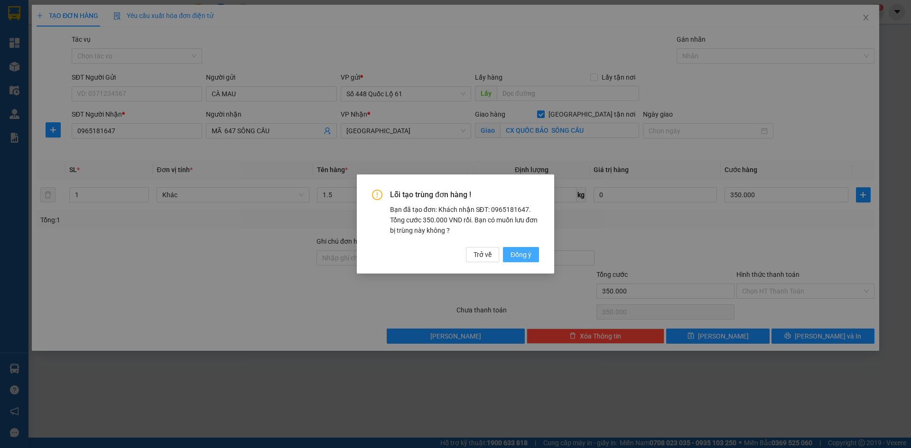
click at [527, 256] on span "Đồng ý" at bounding box center [521, 255] width 21 height 10
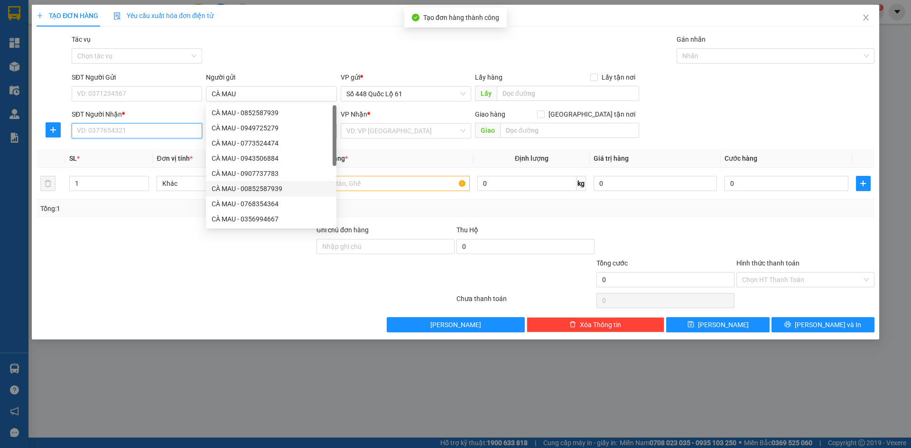
click at [140, 132] on input "SĐT Người Nhận *" at bounding box center [137, 130] width 130 height 15
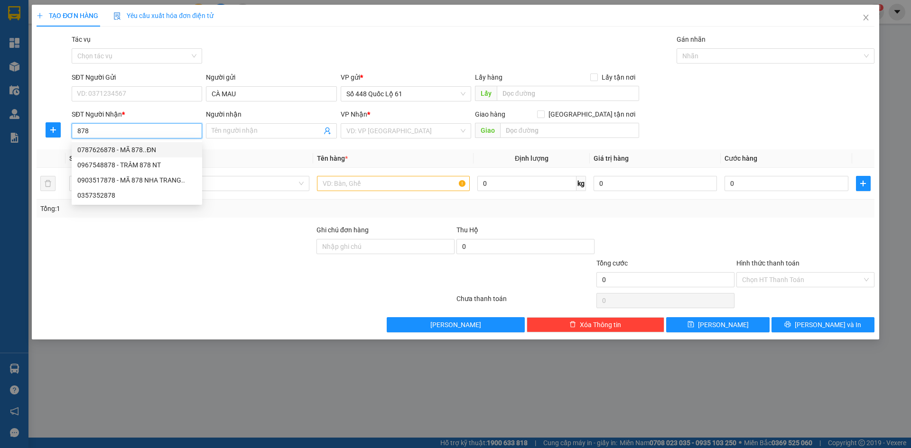
click at [152, 153] on div "0787626878 - MÃ 878..ĐN" at bounding box center [136, 150] width 119 height 10
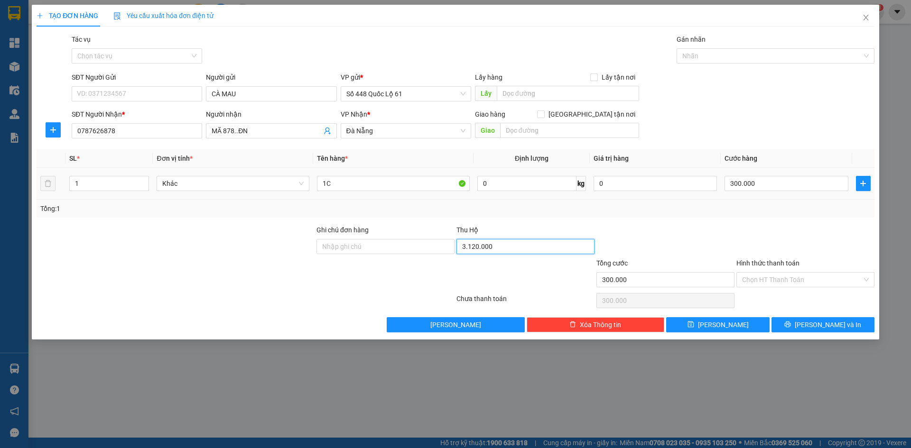
click at [512, 249] on input "3.120.000" at bounding box center [525, 246] width 138 height 15
drag, startPoint x: 704, startPoint y: 323, endPoint x: 585, endPoint y: 296, distance: 122.2
click at [704, 323] on button "Lưu" at bounding box center [717, 324] width 103 height 15
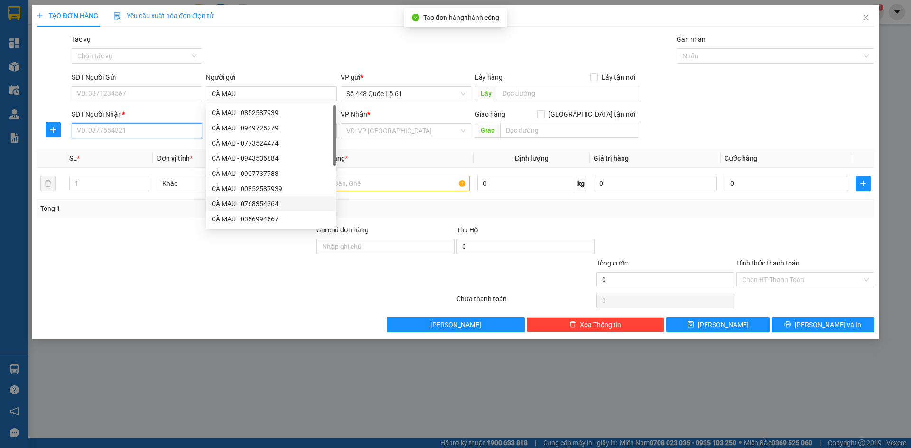
drag, startPoint x: 124, startPoint y: 128, endPoint x: 119, endPoint y: 128, distance: 5.7
click at [123, 128] on input "SĐT Người Nhận *" at bounding box center [137, 130] width 130 height 15
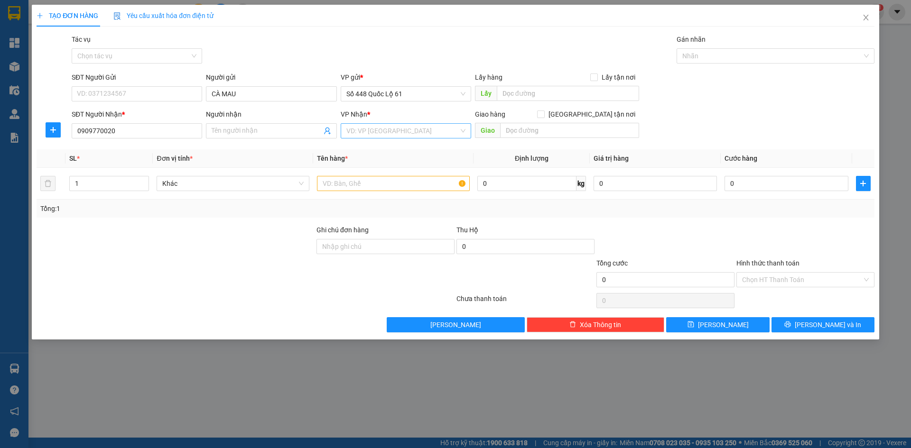
click at [369, 130] on input "search" at bounding box center [402, 131] width 112 height 14
click at [383, 161] on div "QuảngNgãi" at bounding box center [405, 165] width 119 height 10
click at [541, 127] on input "text" at bounding box center [569, 130] width 139 height 15
click at [541, 134] on input "BX CHINWS NGHĨA" at bounding box center [569, 130] width 139 height 15
click at [594, 119] on label "Giao tận nơi" at bounding box center [588, 114] width 102 height 10
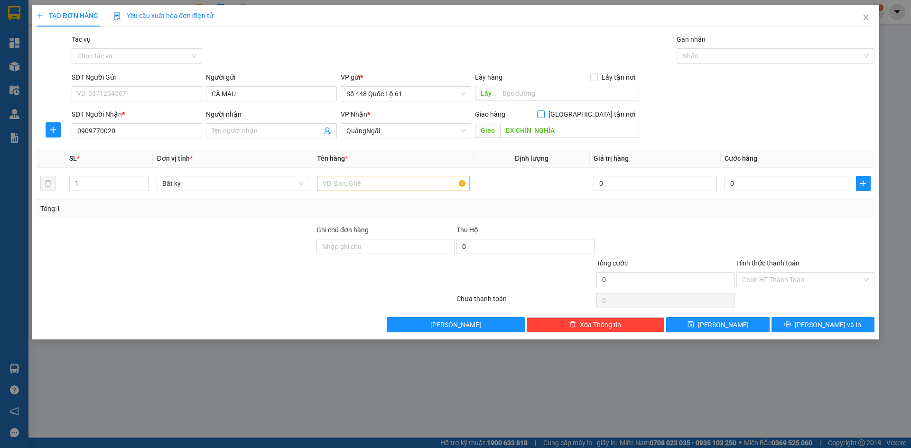
click at [544, 117] on input "Giao tận nơi" at bounding box center [540, 114] width 7 height 7
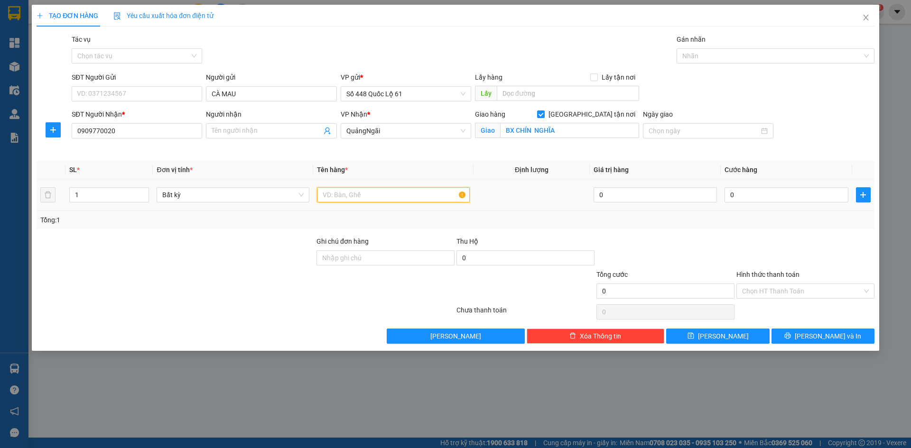
click at [353, 193] on input "text" at bounding box center [393, 194] width 153 height 15
click at [788, 197] on input "0" at bounding box center [786, 194] width 123 height 15
drag, startPoint x: 767, startPoint y: 198, endPoint x: 715, endPoint y: 210, distance: 53.0
click at [715, 210] on tr "1 Bất kỳ N 0 150" at bounding box center [456, 195] width 838 height 32
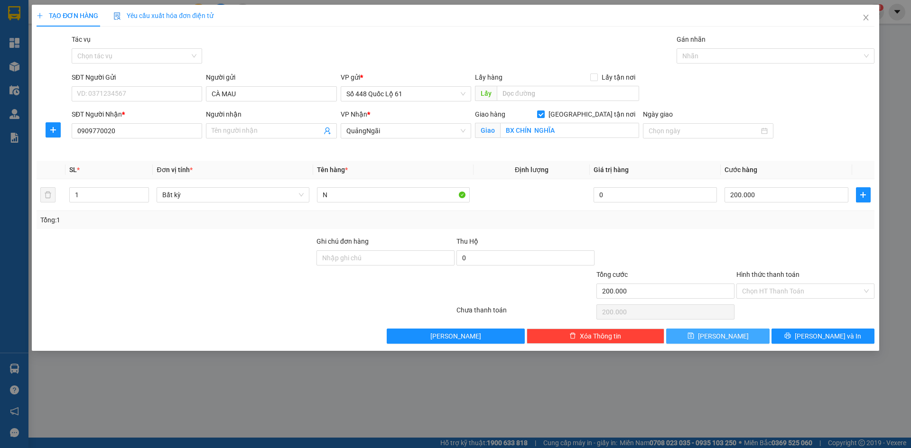
click at [717, 334] on button "Lưu" at bounding box center [717, 336] width 103 height 15
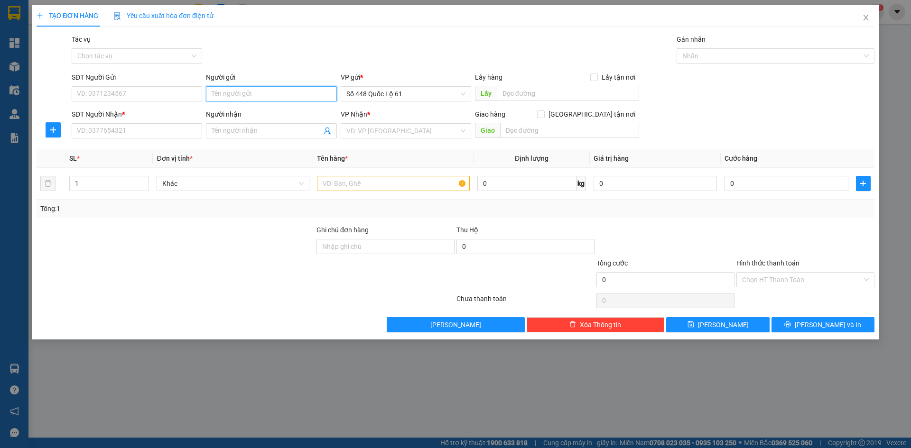
drag, startPoint x: 286, startPoint y: 88, endPoint x: 249, endPoint y: 92, distance: 37.7
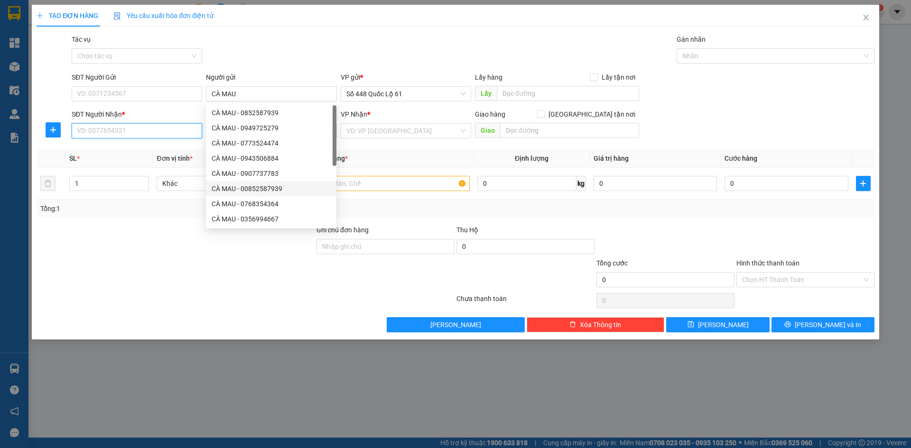
click at [167, 129] on input "SĐT Người Nhận *" at bounding box center [137, 130] width 130 height 15
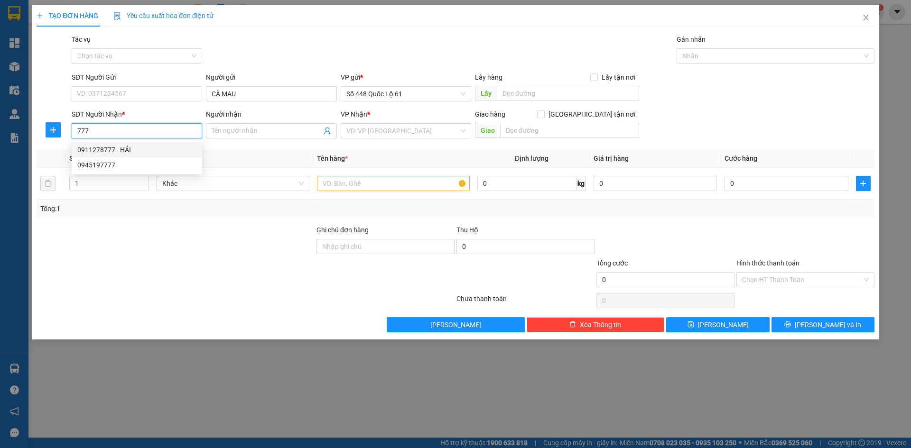
click at [168, 151] on div "0911278777 - HẢI" at bounding box center [136, 150] width 119 height 10
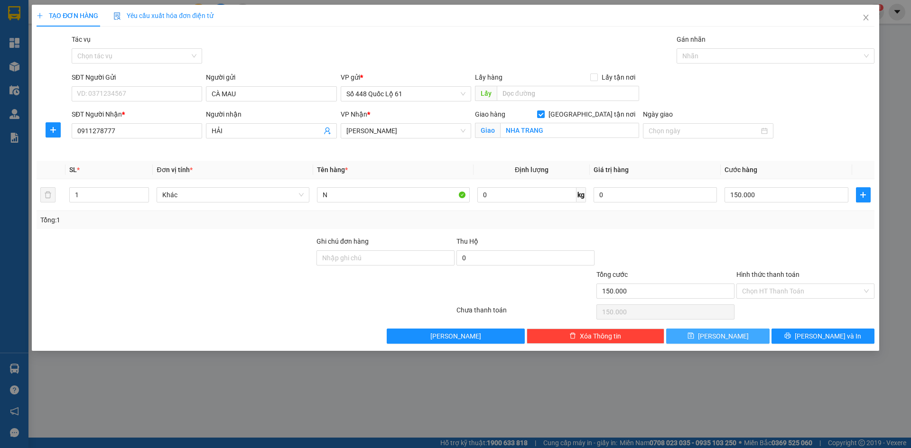
drag, startPoint x: 737, startPoint y: 334, endPoint x: 496, endPoint y: 244, distance: 257.8
click at [737, 334] on button "Lưu" at bounding box center [717, 336] width 103 height 15
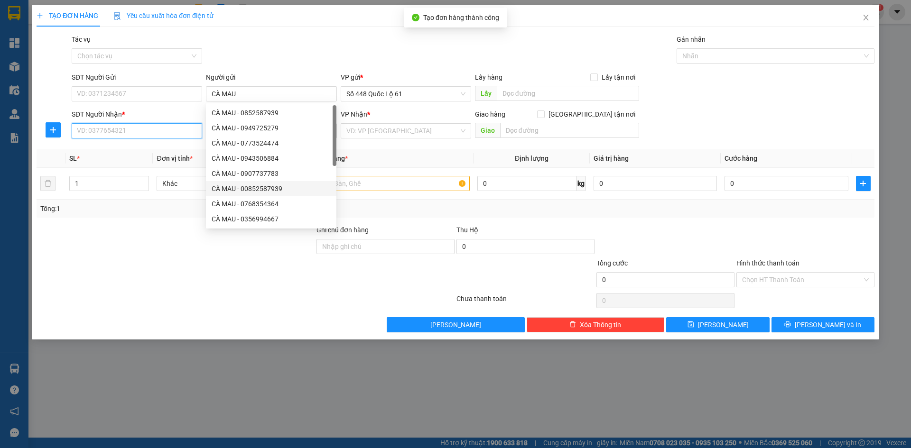
drag, startPoint x: 162, startPoint y: 125, endPoint x: 211, endPoint y: 123, distance: 49.4
click at [163, 125] on input "SĐT Người Nhận *" at bounding box center [137, 130] width 130 height 15
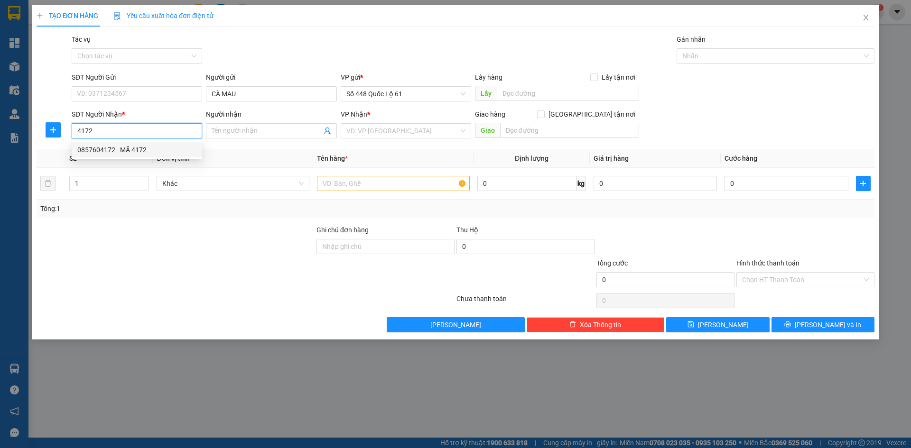
drag, startPoint x: 145, startPoint y: 147, endPoint x: 124, endPoint y: 170, distance: 31.6
click at [145, 147] on div "0857604172 - MÃ 4172" at bounding box center [136, 150] width 119 height 10
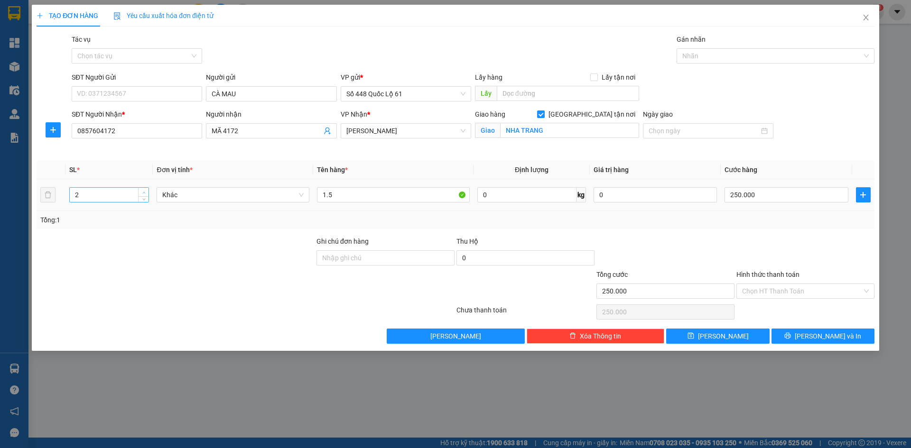
click at [148, 188] on span "Increase Value" at bounding box center [143, 192] width 10 height 9
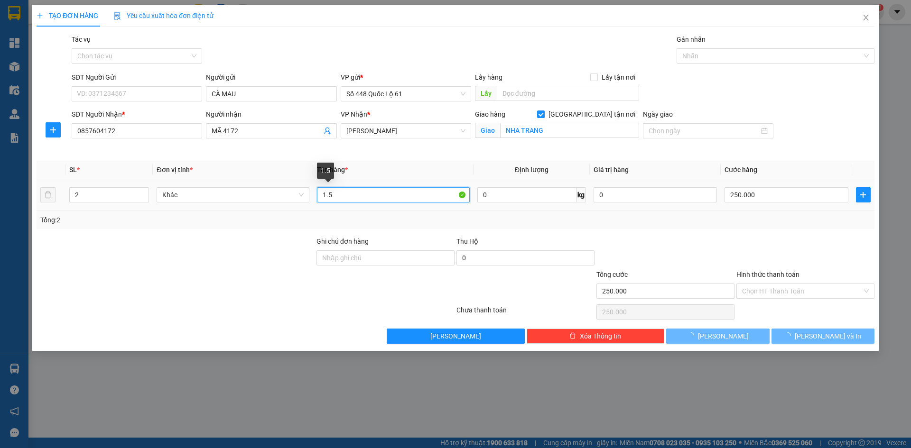
drag, startPoint x: 378, startPoint y: 198, endPoint x: 231, endPoint y: 229, distance: 150.3
click at [242, 215] on div "SL * Đơn vị tính * Tên hàng * Định lượng Giá trị hàng Cước hàng 2 Khác 1.5 0 kg…" at bounding box center [456, 195] width 838 height 68
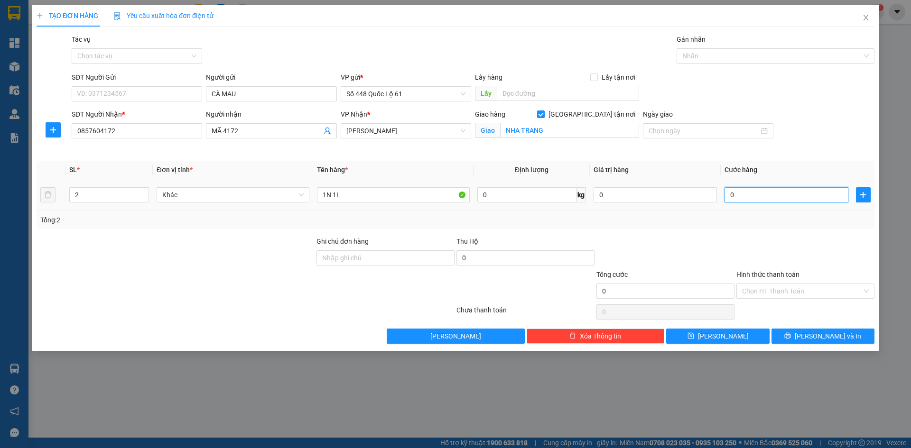
click at [757, 197] on input "0" at bounding box center [786, 194] width 123 height 15
drag, startPoint x: 724, startPoint y: 339, endPoint x: 243, endPoint y: 83, distance: 544.7
click at [720, 339] on span "Lưu" at bounding box center [723, 336] width 51 height 10
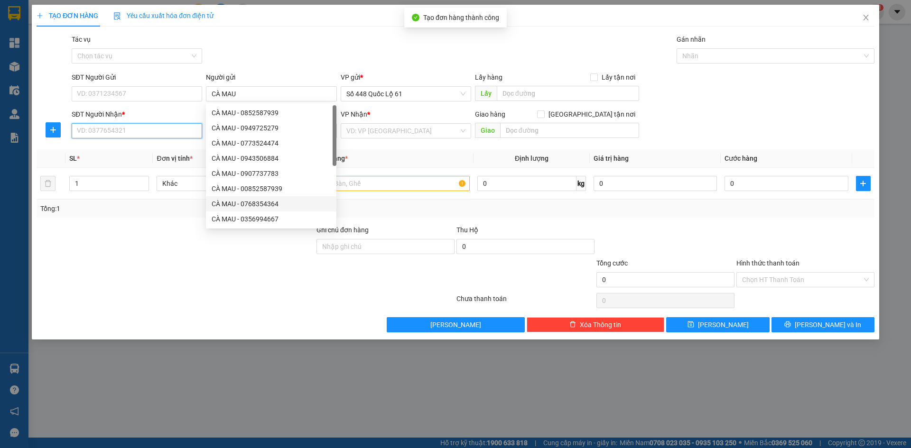
drag, startPoint x: 112, startPoint y: 128, endPoint x: 146, endPoint y: 130, distance: 33.3
click at [112, 129] on input "SĐT Người Nhận *" at bounding box center [137, 130] width 130 height 15
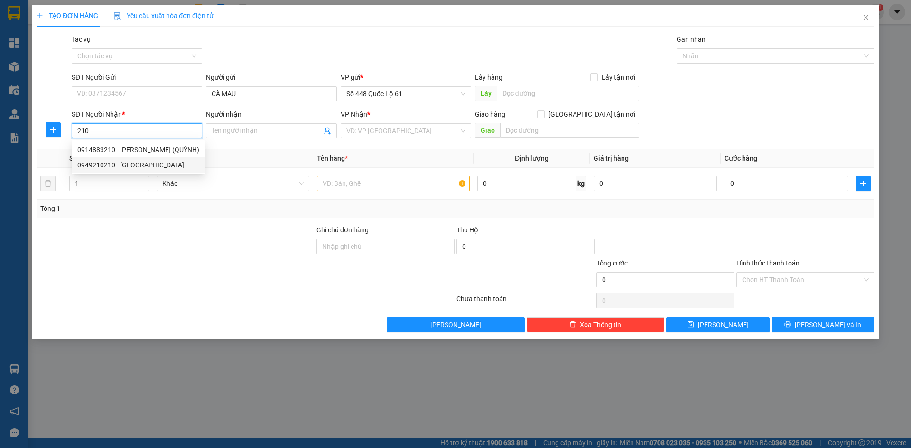
click at [175, 165] on div "0949210210 - NHÃ NHA TRANG" at bounding box center [138, 165] width 122 height 10
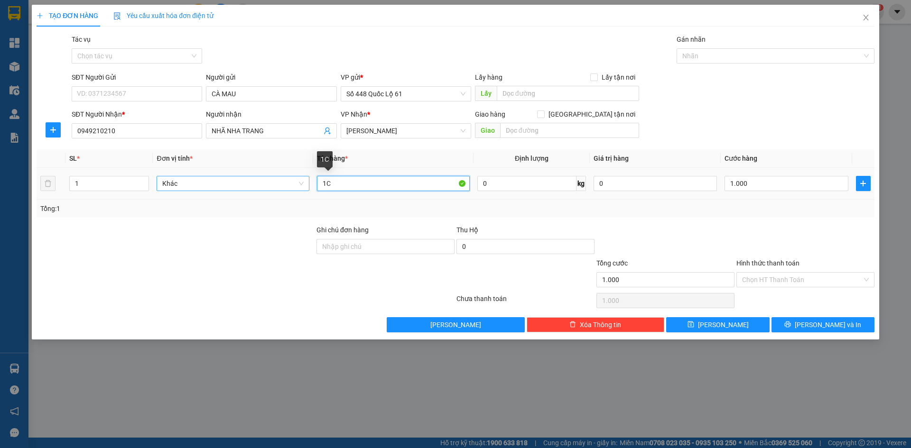
drag, startPoint x: 346, startPoint y: 185, endPoint x: 268, endPoint y: 185, distance: 77.8
click at [270, 185] on tr "1 Khác 1C 0 kg 0 1.000" at bounding box center [456, 184] width 838 height 32
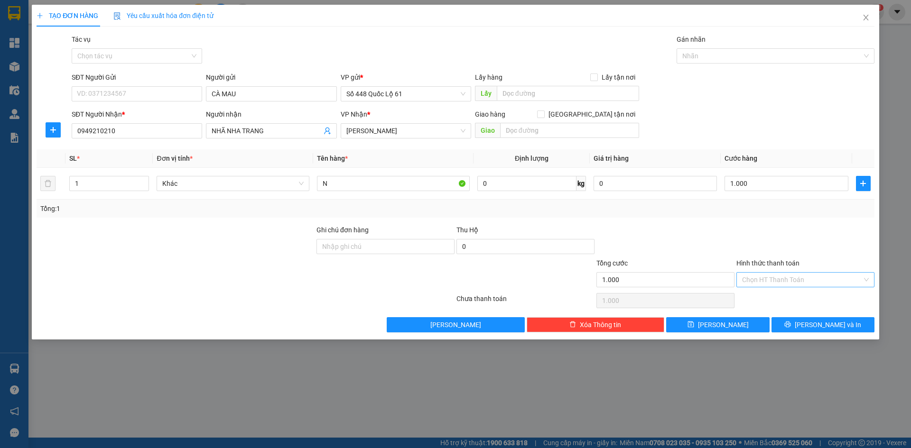
drag, startPoint x: 784, startPoint y: 282, endPoint x: 782, endPoint y: 287, distance: 5.6
click at [783, 284] on input "Hình thức thanh toán" at bounding box center [802, 280] width 120 height 14
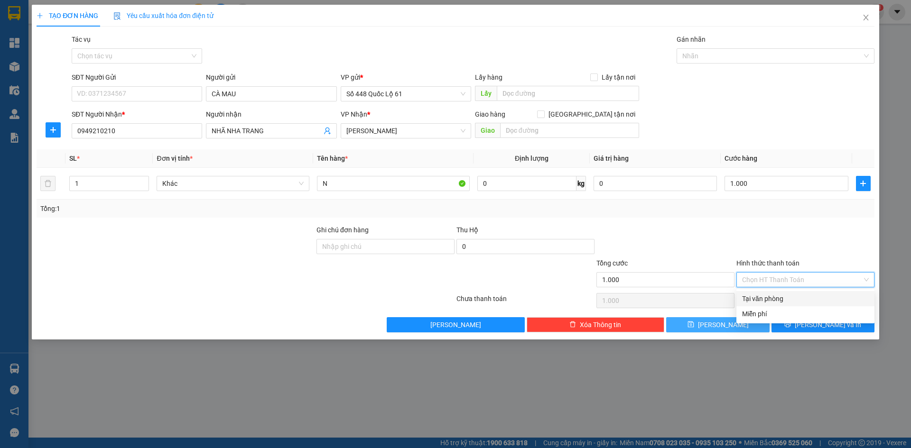
drag, startPoint x: 778, startPoint y: 298, endPoint x: 740, endPoint y: 326, distance: 47.4
click at [776, 302] on div "Tại văn phòng" at bounding box center [805, 299] width 127 height 10
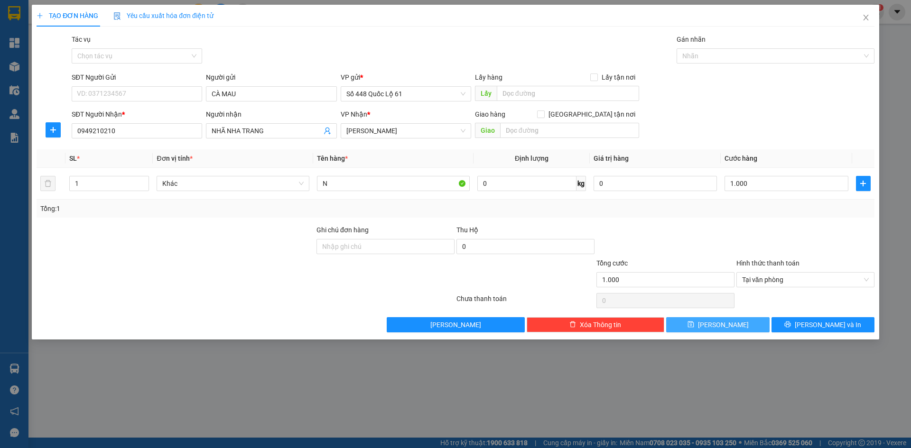
drag, startPoint x: 735, startPoint y: 320, endPoint x: 56, endPoint y: 202, distance: 688.8
click at [659, 311] on div "Transit Pickup Surcharge Ids Transit Deliver Surcharge Ids Transit Deliver Surc…" at bounding box center [456, 183] width 838 height 298
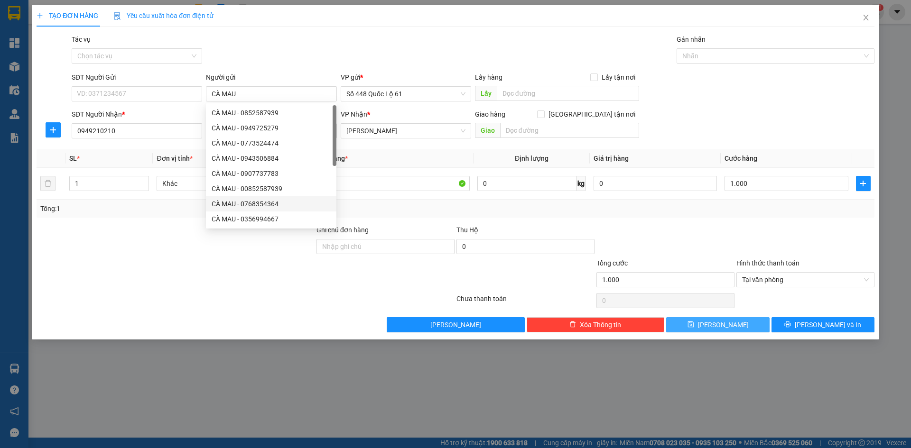
drag, startPoint x: 271, startPoint y: 97, endPoint x: 726, endPoint y: 326, distance: 509.0
click at [729, 325] on button "Lưu" at bounding box center [717, 324] width 103 height 15
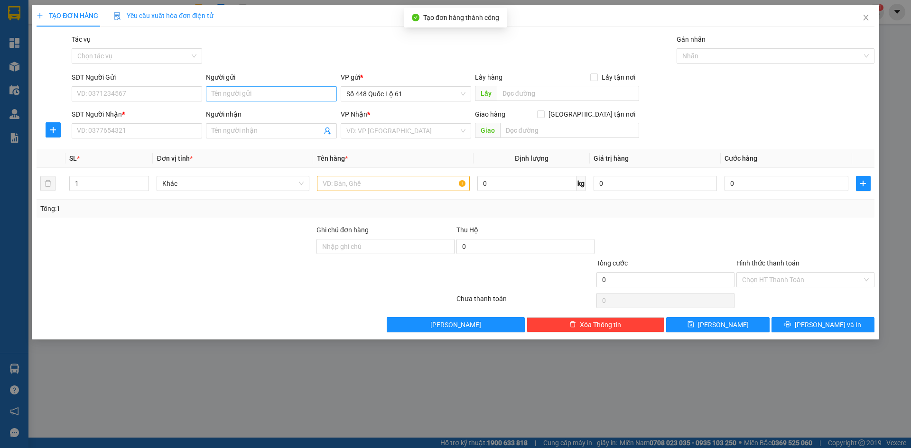
drag, startPoint x: 237, startPoint y: 85, endPoint x: 233, endPoint y: 88, distance: 4.9
drag, startPoint x: 233, startPoint y: 88, endPoint x: 218, endPoint y: 91, distance: 15.4
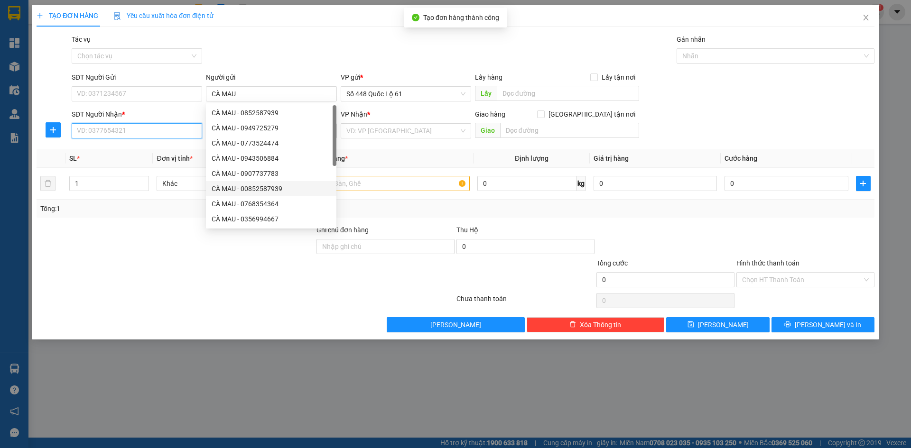
click at [149, 136] on input "SĐT Người Nhận *" at bounding box center [137, 130] width 130 height 15
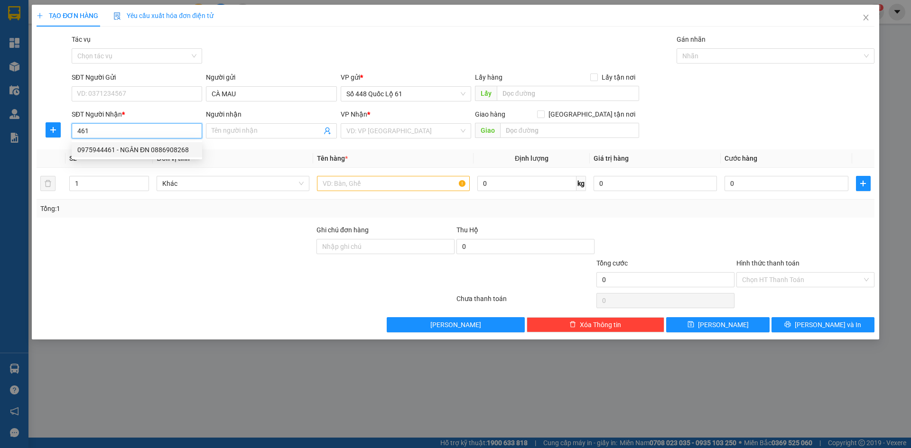
drag, startPoint x: 140, startPoint y: 147, endPoint x: 210, endPoint y: 158, distance: 71.0
click at [141, 149] on div "0975944461 - NGÂN ĐN 0886908268" at bounding box center [136, 150] width 119 height 10
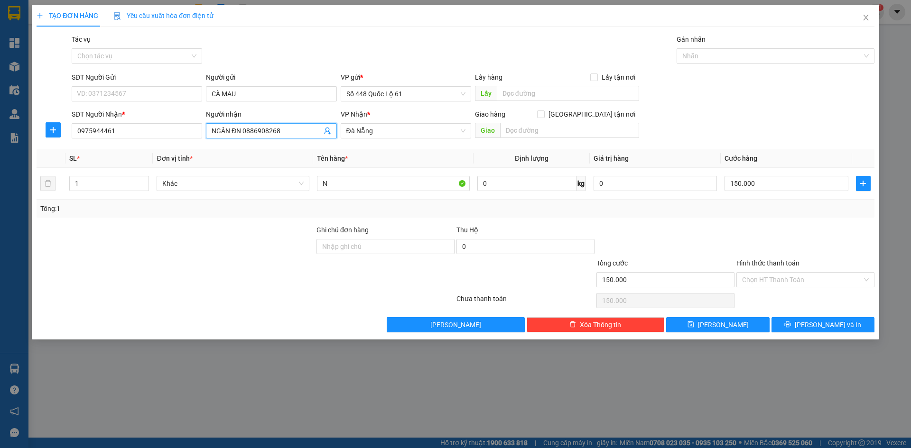
drag, startPoint x: 231, startPoint y: 132, endPoint x: 95, endPoint y: 139, distance: 135.9
click at [95, 137] on div "SĐT Người Nhận * 0975944461 Người nhận NGÂN ĐN 0886908268 NGÂN ĐN 0886908268 VP…" at bounding box center [473, 125] width 807 height 33
click at [357, 187] on input "N" at bounding box center [393, 183] width 153 height 15
click at [762, 185] on input "150.000" at bounding box center [786, 183] width 123 height 15
click at [723, 320] on span "Lưu" at bounding box center [723, 325] width 51 height 10
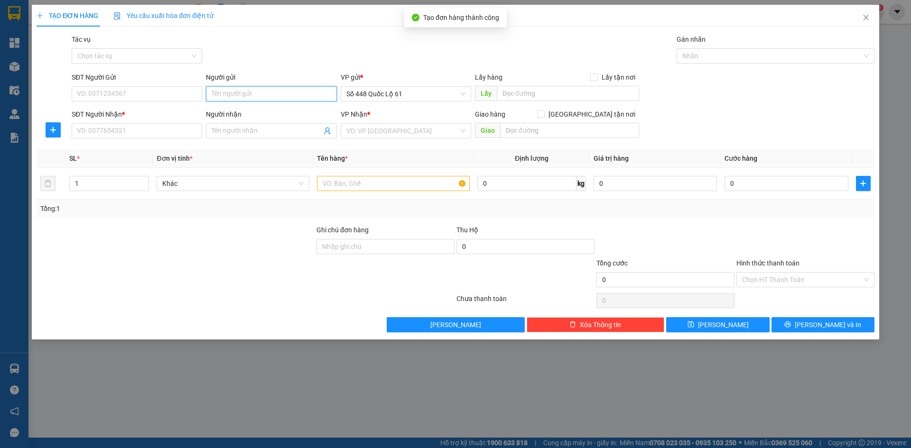
drag, startPoint x: 305, startPoint y: 101, endPoint x: 243, endPoint y: 92, distance: 62.4
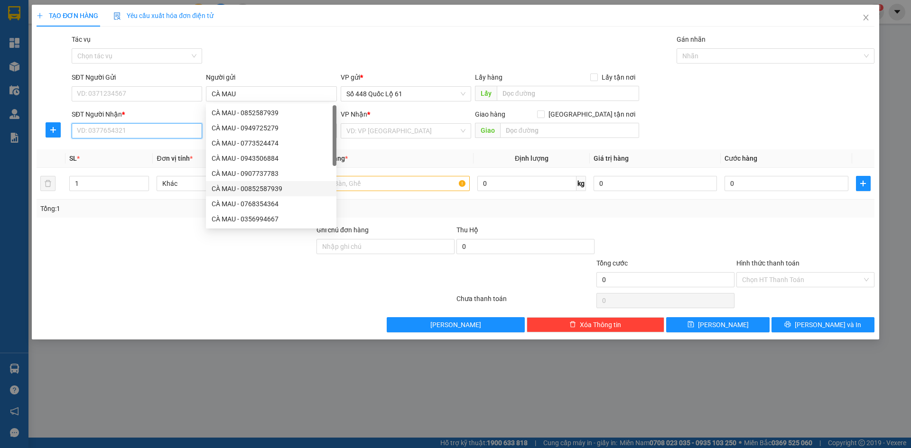
click at [177, 130] on input "SĐT Người Nhận *" at bounding box center [137, 130] width 130 height 15
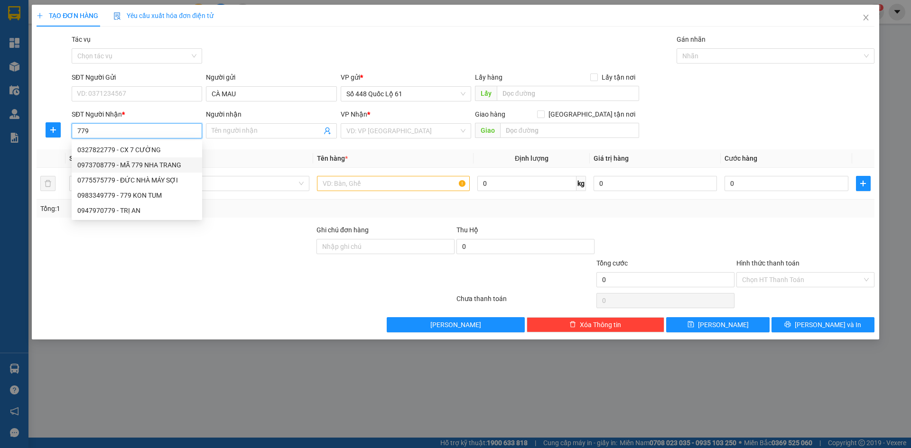
click at [138, 166] on div "0973708779 - MÃ 779 NHA TRANG" at bounding box center [136, 165] width 119 height 10
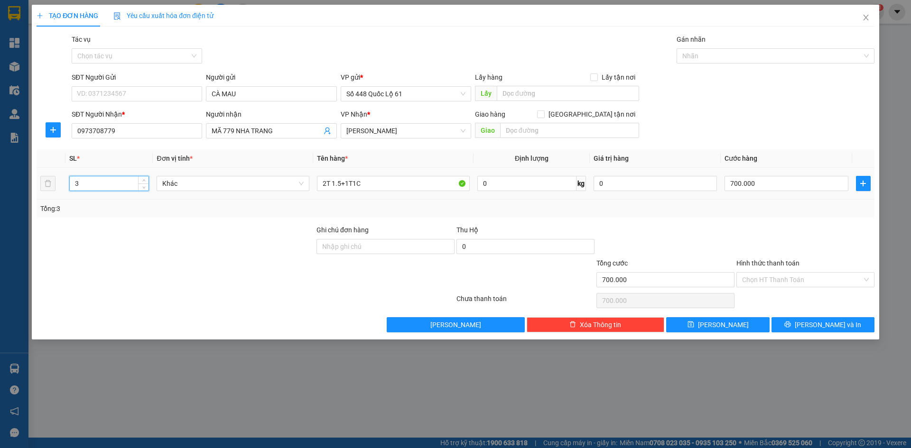
drag, startPoint x: 89, startPoint y: 191, endPoint x: 216, endPoint y: 200, distance: 127.4
click at [1, 204] on div "TẠO ĐƠN HÀNG Yêu cầu xuất hóa đơn điện tử Transit Pickup Surcharge Ids Transit …" at bounding box center [455, 224] width 911 height 448
drag, startPoint x: 364, startPoint y: 188, endPoint x: 93, endPoint y: 211, distance: 271.9
click at [96, 211] on div "SL * Đơn vị tính * Tên hàng * Định lượng Giá trị hàng Cước hàng 1 Khác 2T 1.5+1…" at bounding box center [456, 183] width 838 height 68
drag, startPoint x: 793, startPoint y: 177, endPoint x: 785, endPoint y: 184, distance: 10.1
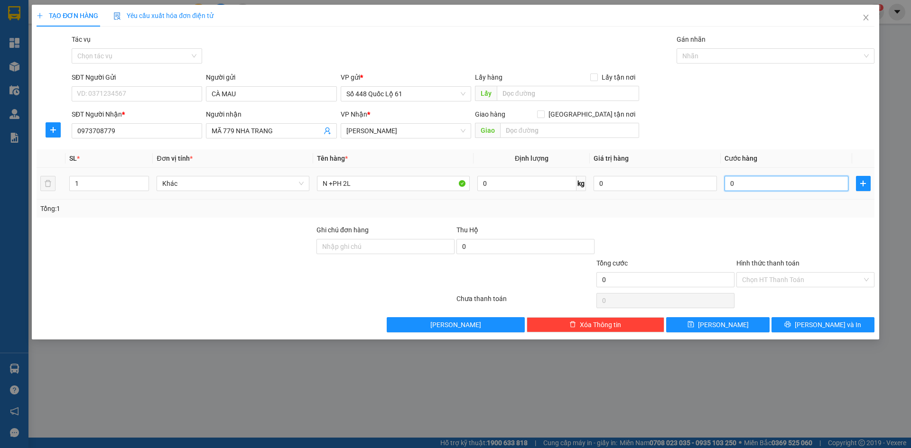
click at [793, 178] on input "0" at bounding box center [786, 183] width 123 height 15
drag, startPoint x: 724, startPoint y: 329, endPoint x: 334, endPoint y: 139, distance: 433.5
click at [721, 327] on span "Lưu" at bounding box center [723, 325] width 51 height 10
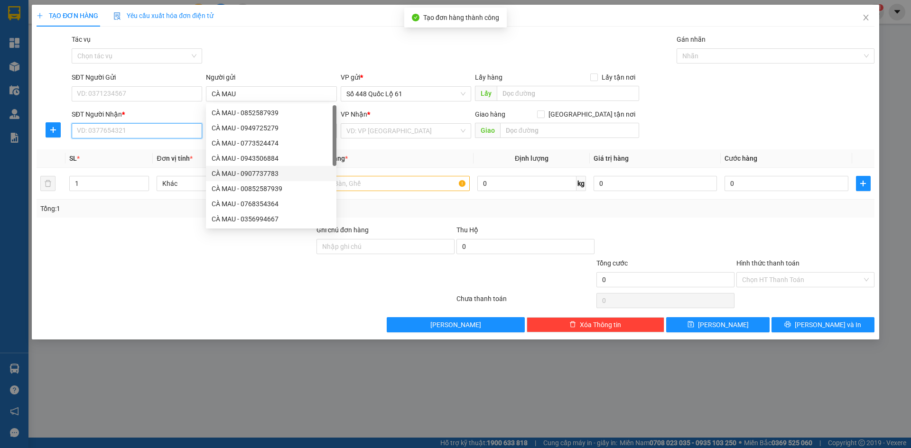
click at [148, 130] on input "SĐT Người Nhận *" at bounding box center [137, 130] width 130 height 15
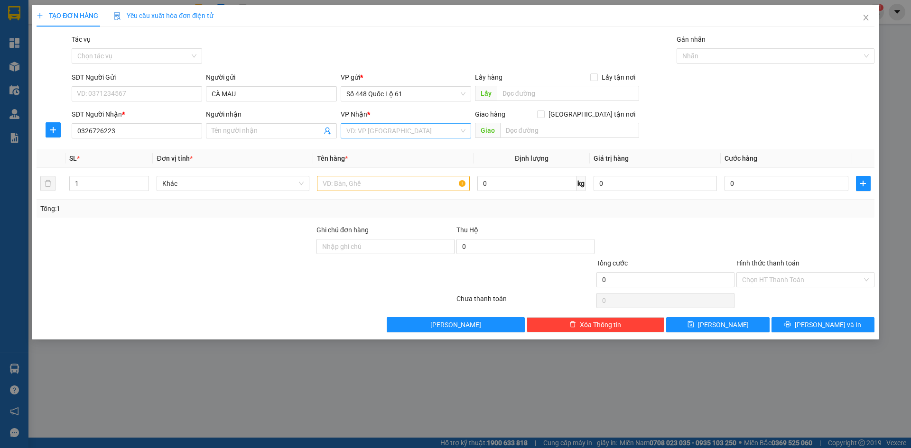
click at [368, 130] on input "search" at bounding box center [402, 131] width 112 height 14
drag, startPoint x: 385, startPoint y: 179, endPoint x: 390, endPoint y: 178, distance: 4.8
click at [387, 178] on div "Ninh Thuận" at bounding box center [405, 180] width 119 height 10
click at [446, 155] on th "Tên hàng *" at bounding box center [393, 158] width 160 height 19
click at [552, 134] on input "text" at bounding box center [569, 130] width 139 height 15
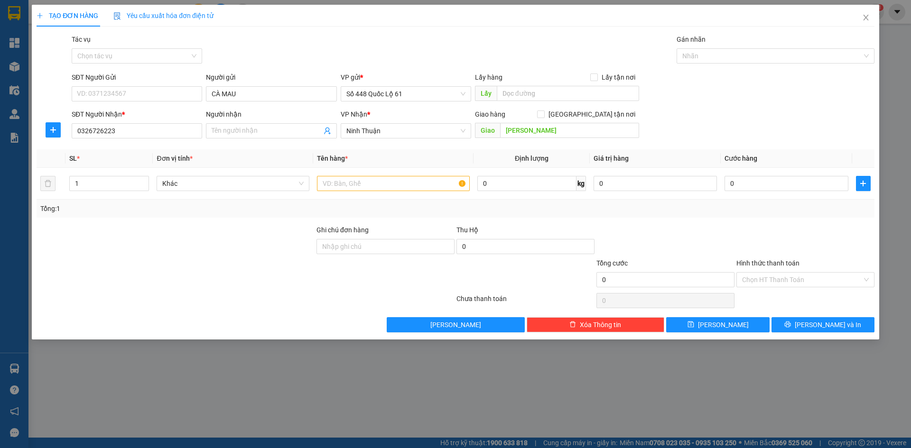
drag, startPoint x: 594, startPoint y: 118, endPoint x: 570, endPoint y: 120, distance: 23.8
click at [545, 118] on span at bounding box center [541, 115] width 8 height 8
click at [544, 117] on input "Giao tận nơi" at bounding box center [540, 114] width 7 height 7
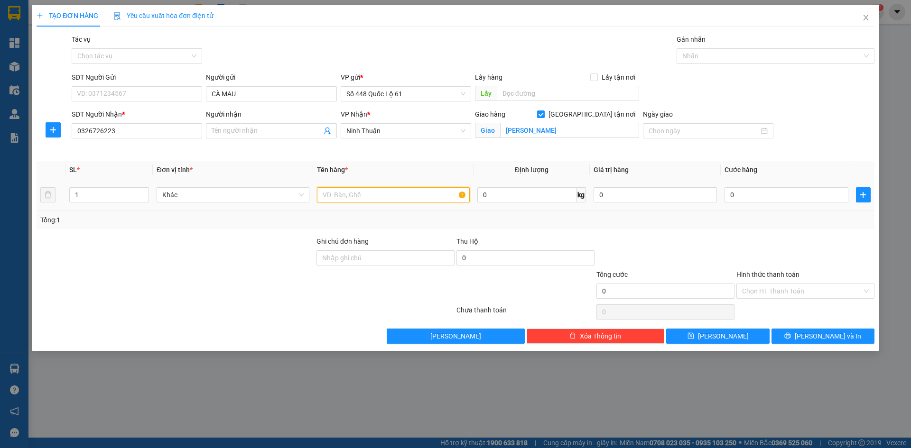
click at [387, 200] on input "text" at bounding box center [393, 194] width 153 height 15
click at [794, 193] on input "0" at bounding box center [786, 194] width 123 height 15
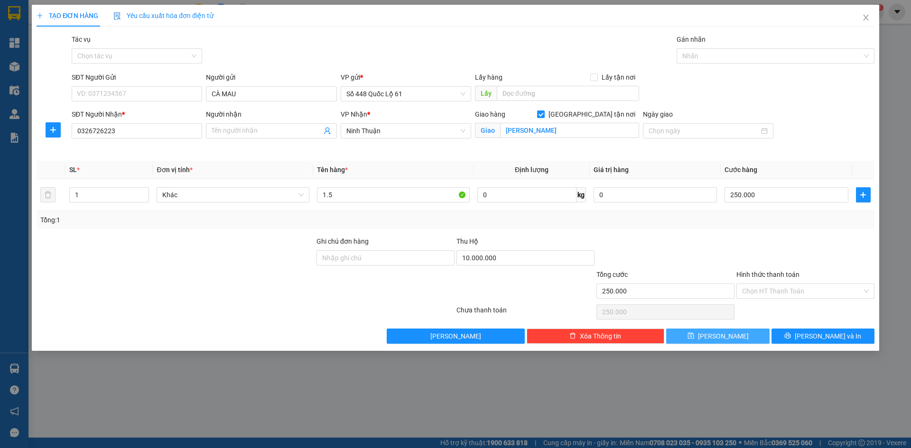
click at [726, 333] on span "Lưu" at bounding box center [723, 336] width 51 height 10
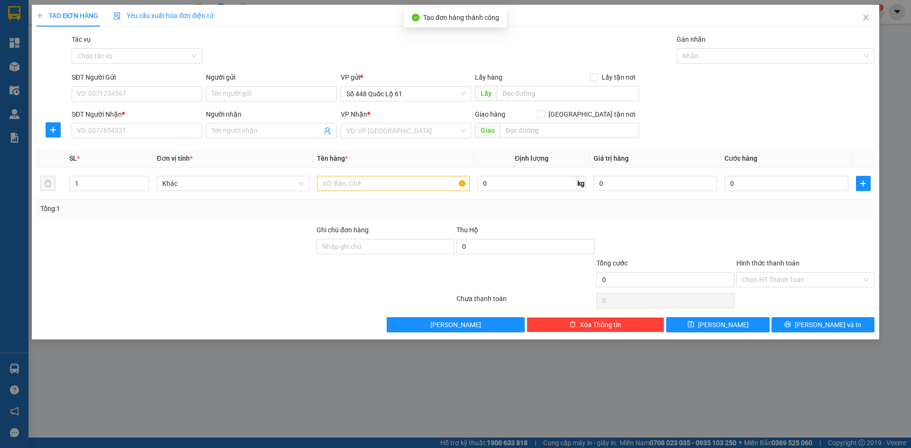
drag, startPoint x: 262, startPoint y: 84, endPoint x: 267, endPoint y: 86, distance: 5.4
drag, startPoint x: 267, startPoint y: 86, endPoint x: 218, endPoint y: 93, distance: 49.8
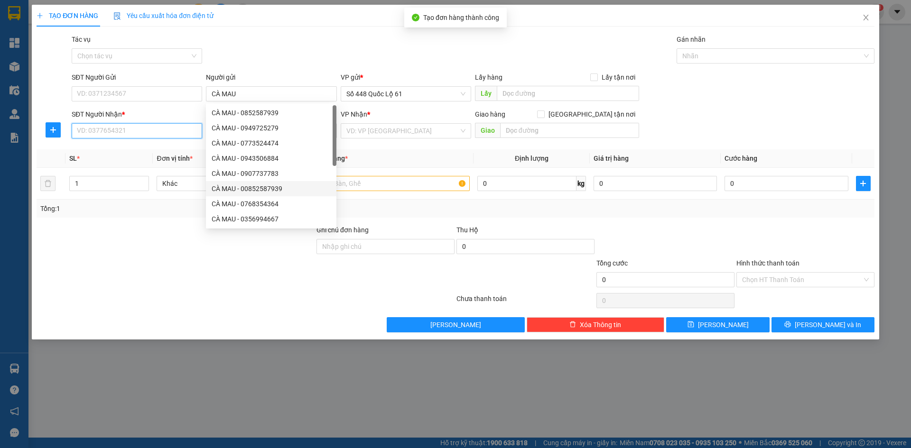
drag, startPoint x: 163, startPoint y: 131, endPoint x: 334, endPoint y: 158, distance: 173.8
click at [162, 131] on input "SĐT Người Nhận *" at bounding box center [137, 130] width 130 height 15
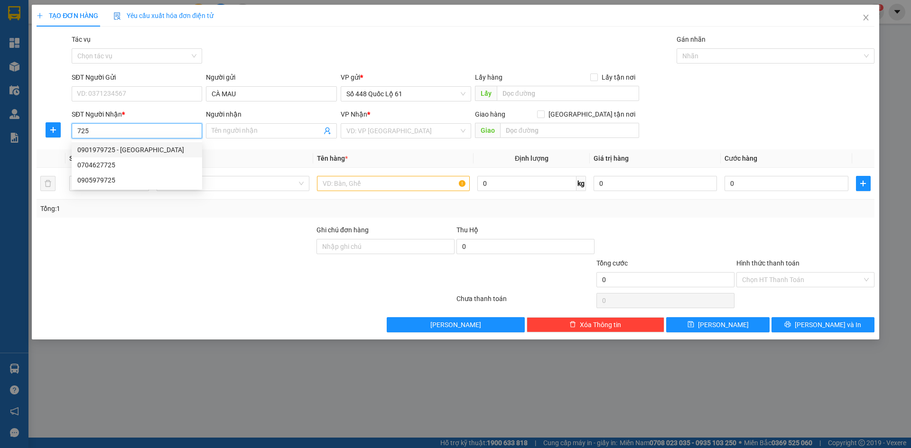
click at [184, 155] on div "0901979725 - VĨNH ĐỨC" at bounding box center [136, 150] width 119 height 10
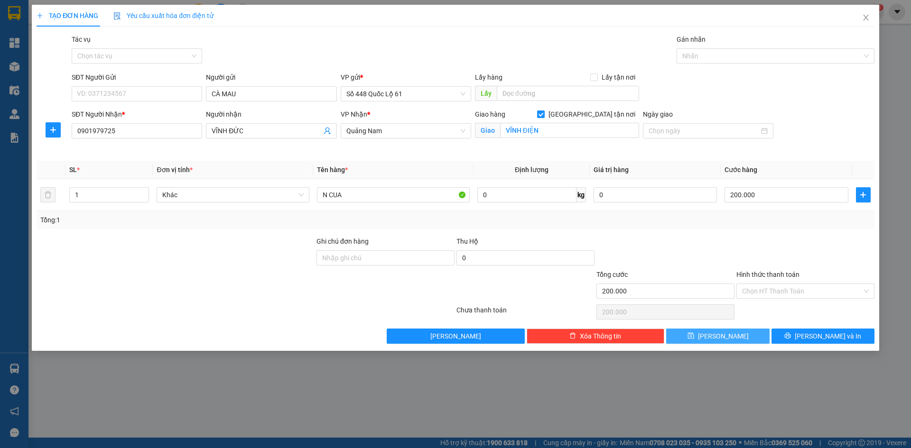
click at [728, 341] on span "Lưu" at bounding box center [723, 336] width 51 height 10
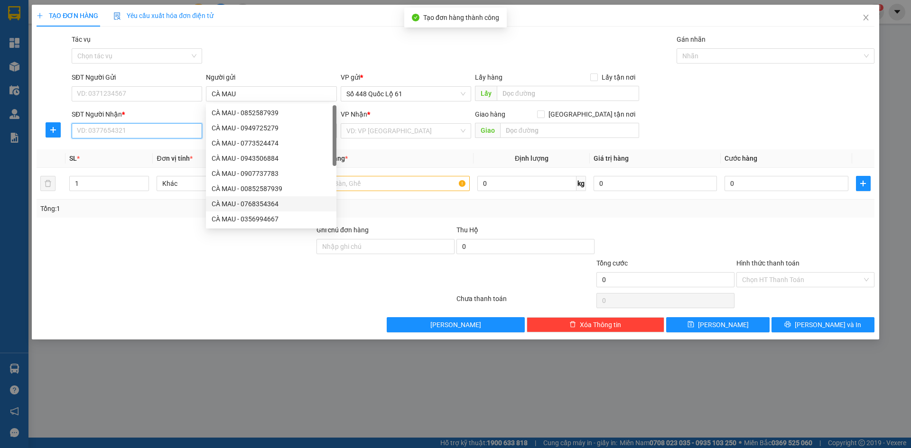
drag, startPoint x: 143, startPoint y: 134, endPoint x: 155, endPoint y: 134, distance: 11.9
click at [144, 134] on input "SĐT Người Nhận *" at bounding box center [137, 130] width 130 height 15
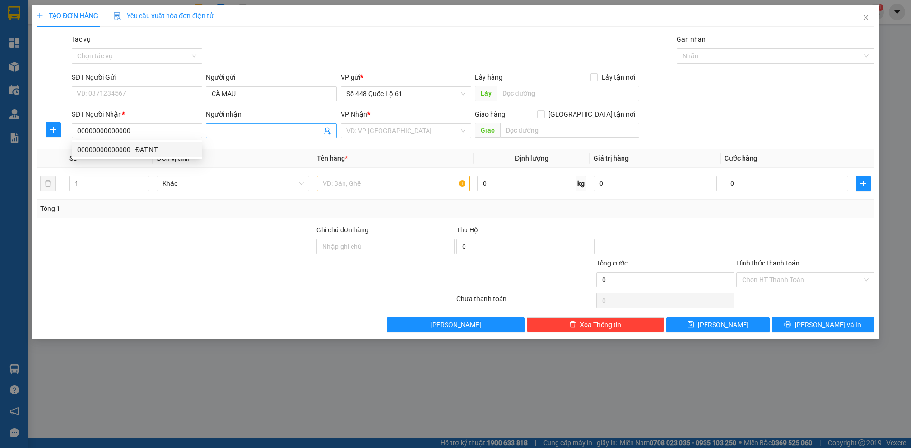
click at [254, 134] on input "Người nhận" at bounding box center [267, 131] width 110 height 10
click at [365, 125] on input "search" at bounding box center [402, 131] width 112 height 14
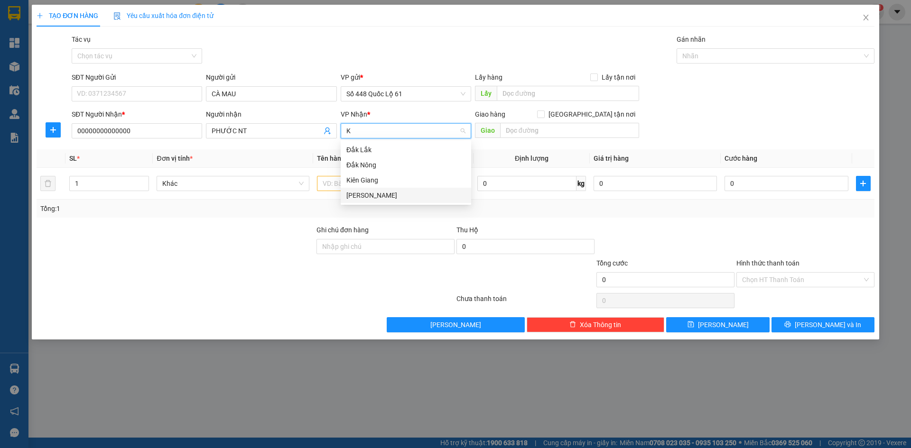
click at [364, 195] on div "[PERSON_NAME]" at bounding box center [405, 195] width 119 height 10
click at [361, 180] on input "text" at bounding box center [393, 183] width 153 height 15
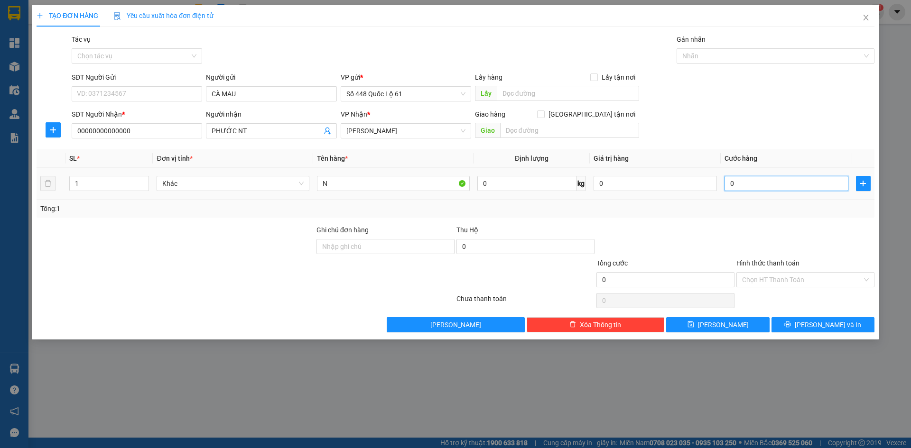
click at [804, 186] on input "0" at bounding box center [786, 183] width 123 height 15
click at [736, 327] on button "Lưu" at bounding box center [717, 324] width 103 height 15
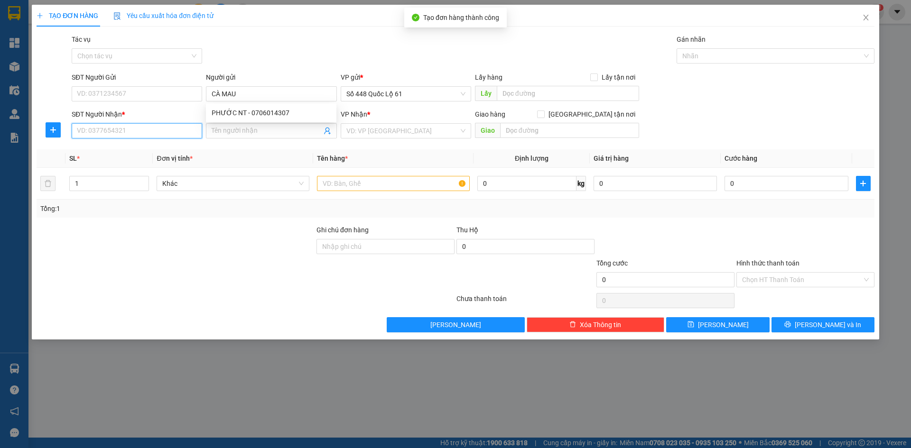
click at [124, 133] on input "SĐT Người Nhận *" at bounding box center [137, 130] width 130 height 15
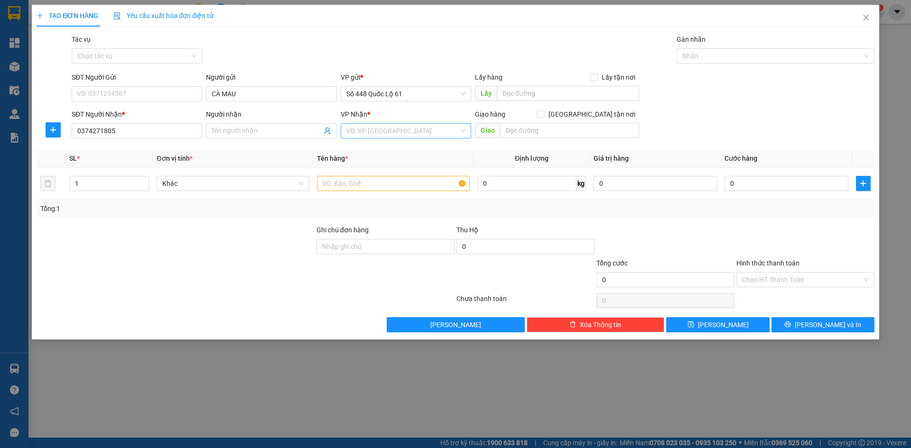
click at [383, 137] on input "search" at bounding box center [402, 131] width 112 height 14
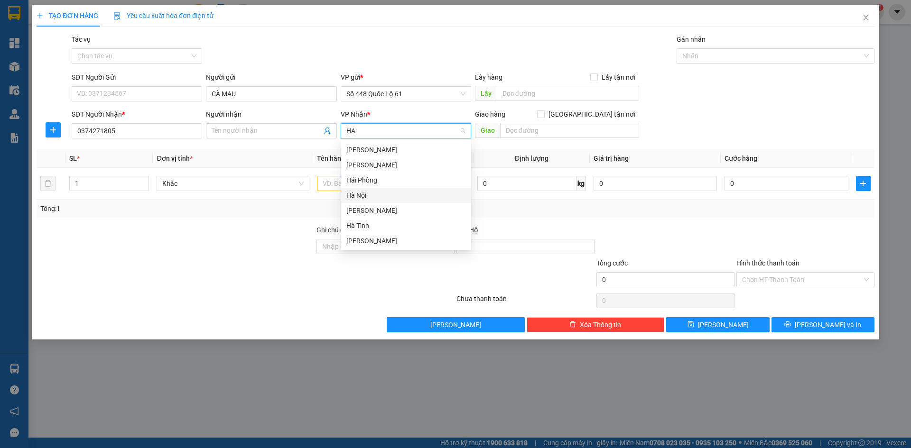
click at [365, 190] on div "Hà Nội" at bounding box center [406, 195] width 130 height 15
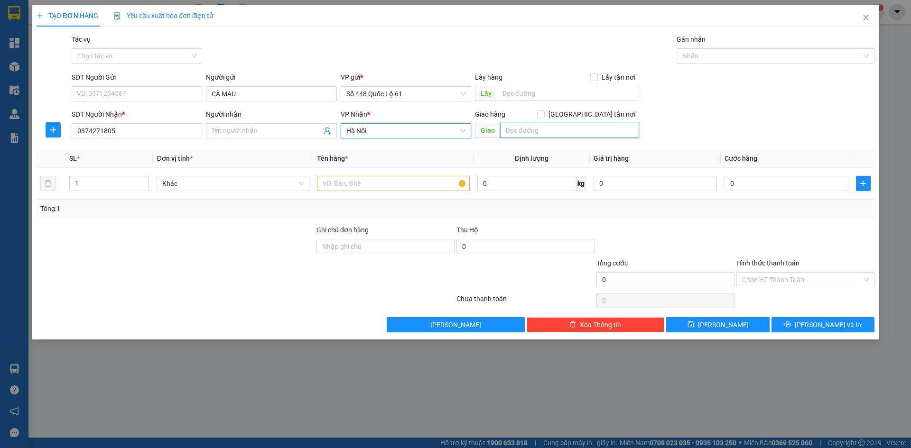
drag, startPoint x: 530, startPoint y: 132, endPoint x: 498, endPoint y: 138, distance: 32.8
click at [530, 132] on input "text" at bounding box center [569, 130] width 139 height 15
click at [587, 116] on div "Giao hàng Giao tận nơi" at bounding box center [557, 114] width 164 height 10
click at [544, 116] on input "Giao tận nơi" at bounding box center [540, 114] width 7 height 7
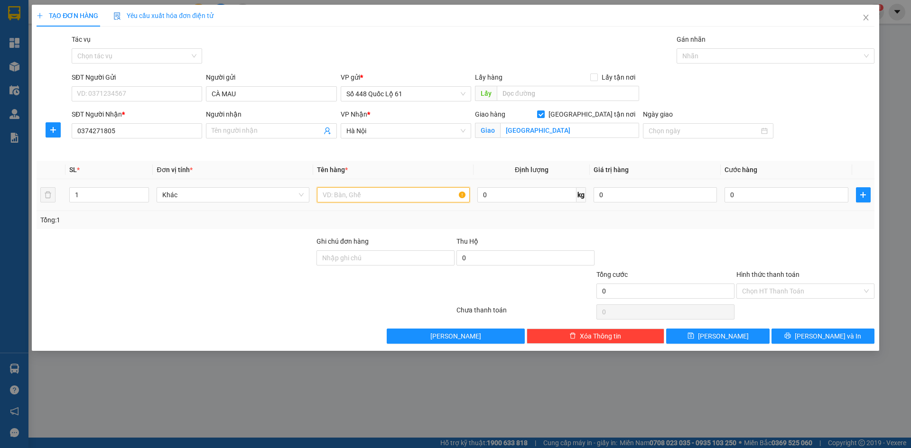
click at [408, 196] on input "text" at bounding box center [393, 194] width 153 height 15
click at [765, 200] on input "0" at bounding box center [786, 194] width 123 height 15
drag, startPoint x: 767, startPoint y: 201, endPoint x: 694, endPoint y: 223, distance: 76.1
click at [709, 219] on div "SL * Đơn vị tính * Tên hàng * Định lượng Giá trị hàng Cước hàng 1 Khác G8 0 kg …" at bounding box center [456, 195] width 838 height 68
drag, startPoint x: 335, startPoint y: 188, endPoint x: 354, endPoint y: 188, distance: 19.0
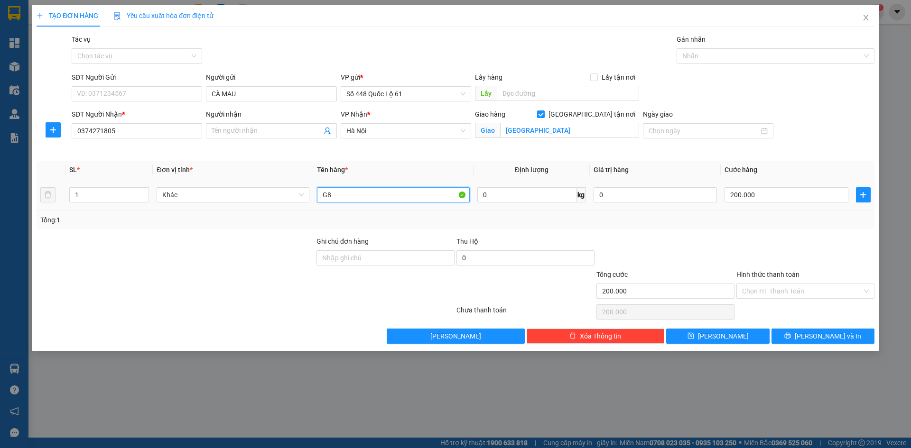
click at [335, 188] on input "G8" at bounding box center [393, 194] width 153 height 15
drag, startPoint x: 233, startPoint y: 134, endPoint x: 240, endPoint y: 135, distance: 6.7
click at [235, 135] on input "Người nhận" at bounding box center [267, 131] width 110 height 10
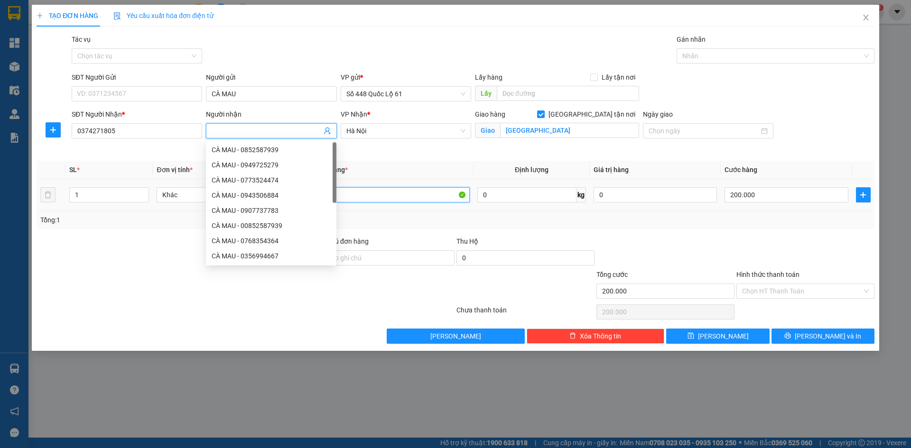
click at [385, 196] on input "G4" at bounding box center [393, 194] width 153 height 15
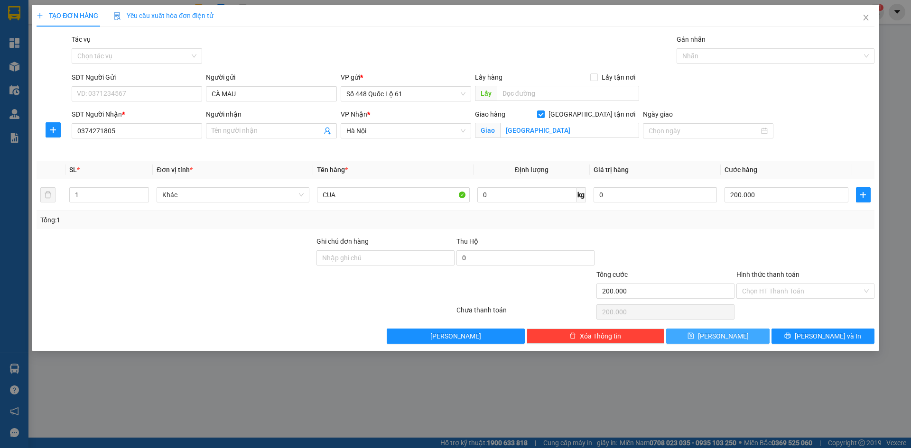
click at [738, 336] on button "Lưu" at bounding box center [717, 336] width 103 height 15
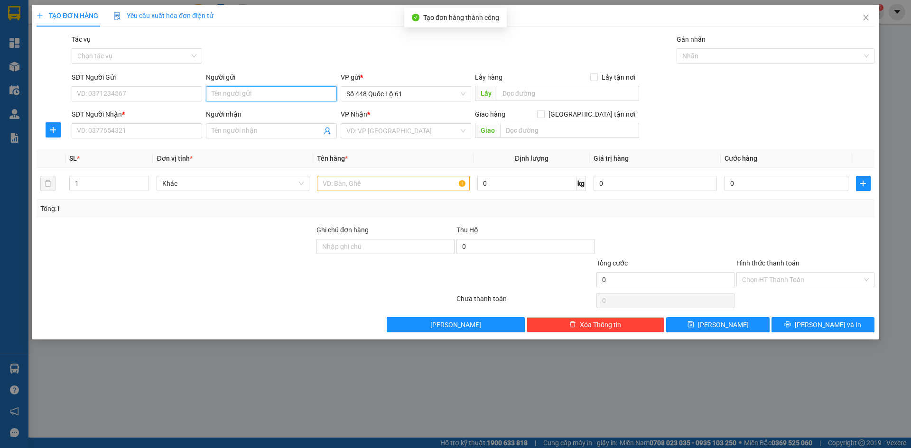
drag, startPoint x: 265, startPoint y: 95, endPoint x: 258, endPoint y: 95, distance: 6.6
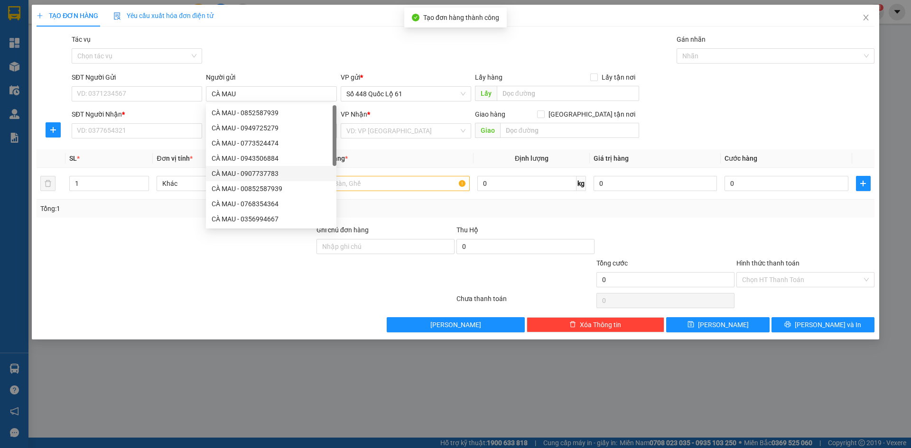
click at [132, 139] on div "SĐT Người Nhận * VD: 0377654321" at bounding box center [137, 125] width 130 height 33
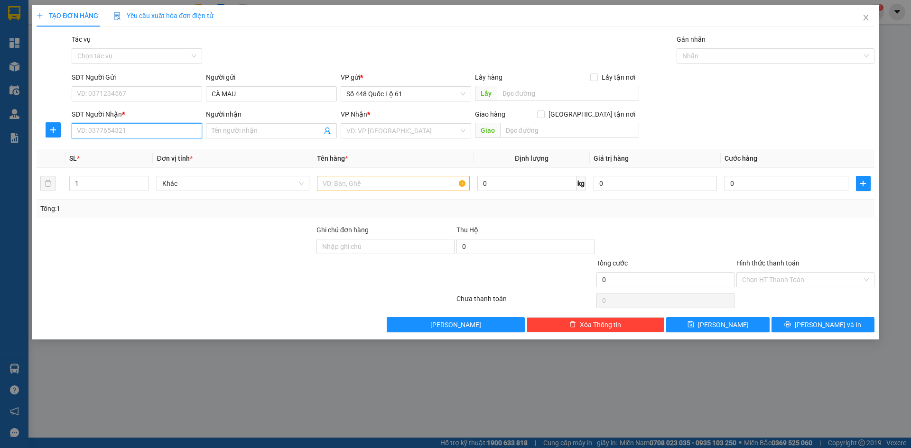
drag, startPoint x: 154, startPoint y: 130, endPoint x: 139, endPoint y: 123, distance: 15.9
click at [151, 130] on input "SĐT Người Nhận *" at bounding box center [137, 130] width 130 height 15
drag, startPoint x: 132, startPoint y: 126, endPoint x: 168, endPoint y: 115, distance: 37.8
click at [135, 126] on input "SĐT Người Nhận *" at bounding box center [137, 130] width 130 height 15
drag, startPoint x: 140, startPoint y: 147, endPoint x: 147, endPoint y: 152, distance: 8.2
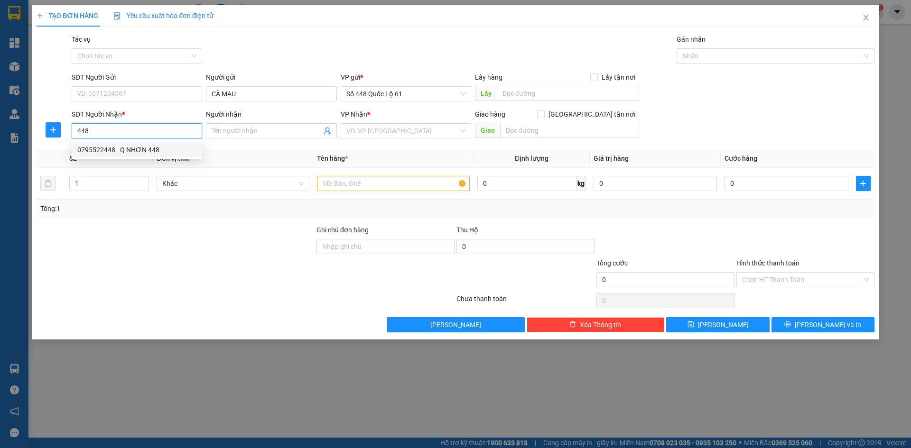
click at [141, 148] on div "0795522448 - Q NHƠN 448" at bounding box center [136, 150] width 119 height 10
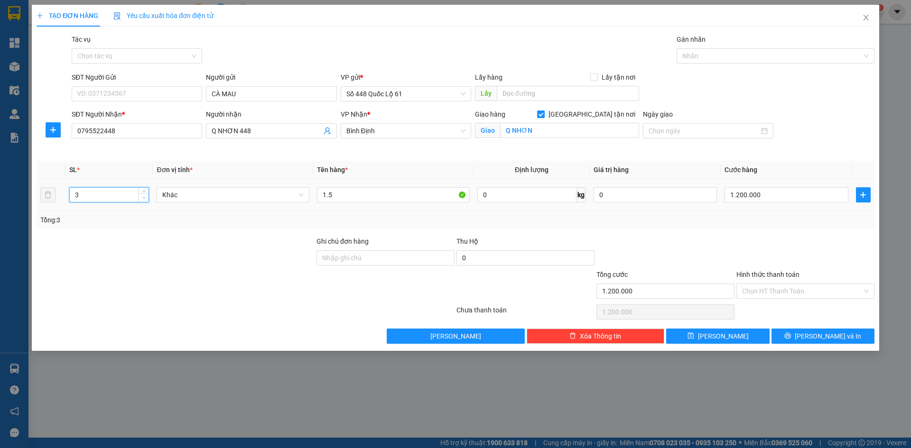
click at [142, 199] on icon "down" at bounding box center [143, 197] width 3 height 3
drag, startPoint x: 142, startPoint y: 199, endPoint x: 170, endPoint y: 199, distance: 27.5
click at [144, 199] on icon "down" at bounding box center [143, 198] width 3 height 3
click at [335, 194] on input "1.5" at bounding box center [393, 194] width 153 height 15
click at [772, 200] on input "0" at bounding box center [786, 194] width 123 height 15
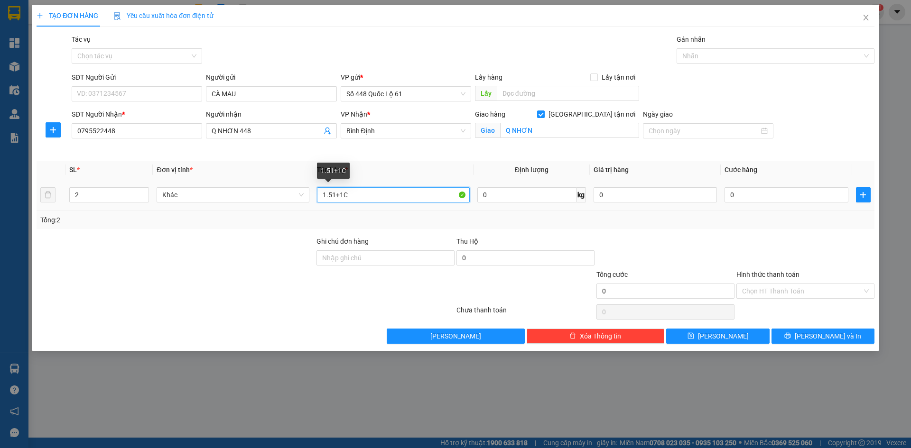
click at [335, 198] on input "1.51+1C" at bounding box center [393, 194] width 153 height 15
click at [746, 201] on input "0" at bounding box center [786, 194] width 123 height 15
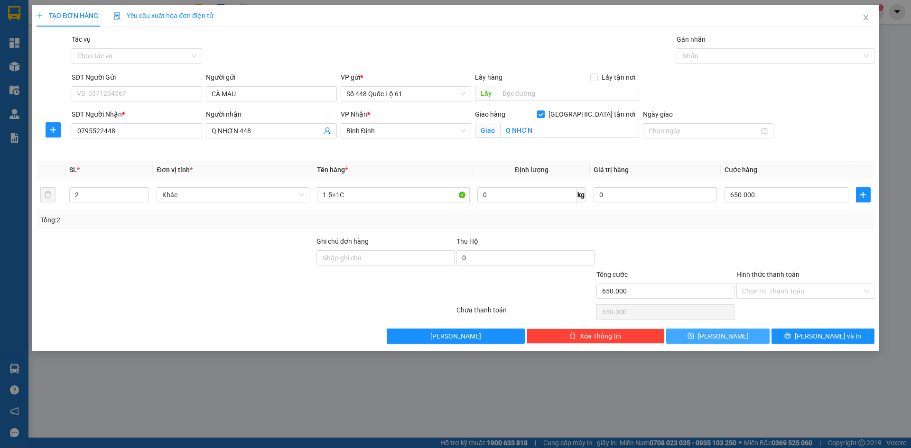
click at [694, 338] on icon "save" at bounding box center [690, 336] width 7 height 7
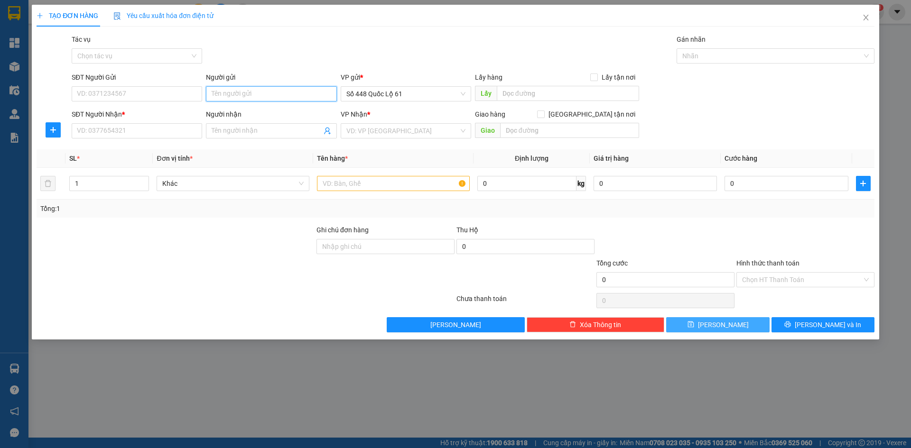
drag, startPoint x: 232, startPoint y: 86, endPoint x: 230, endPoint y: 93, distance: 7.4
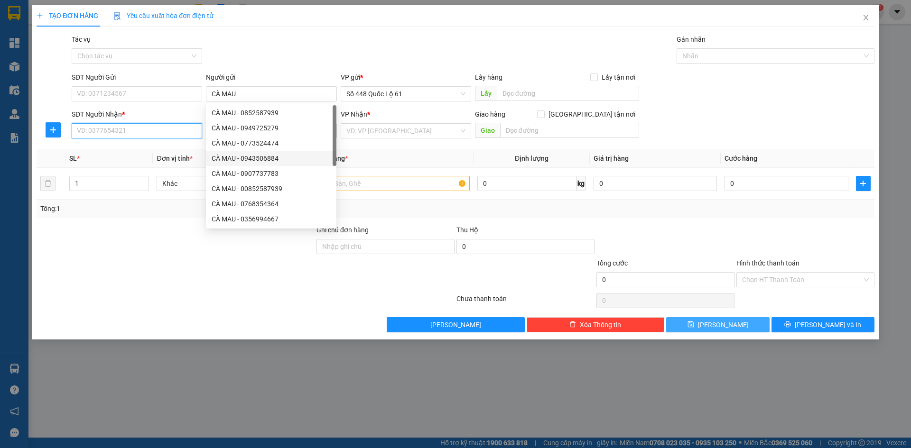
drag, startPoint x: 152, startPoint y: 131, endPoint x: 165, endPoint y: 136, distance: 13.1
click at [153, 132] on input "SĐT Người Nhận *" at bounding box center [137, 130] width 130 height 15
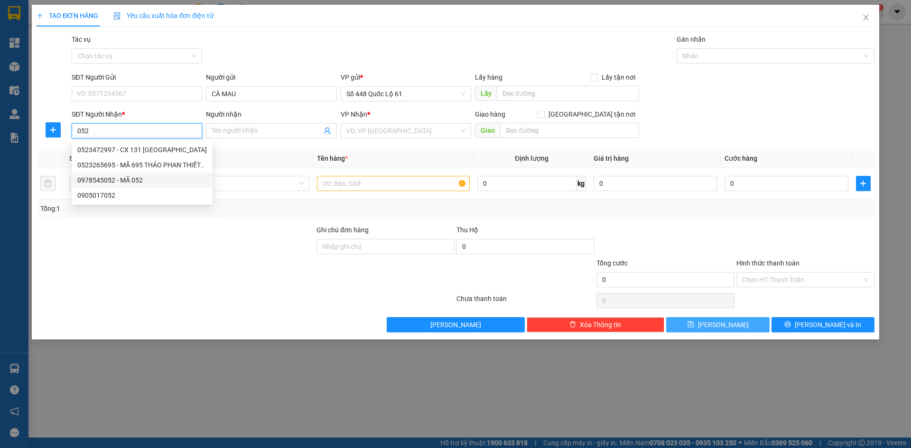
click at [155, 178] on div "0978545052 - MÃ 052" at bounding box center [142, 180] width 130 height 10
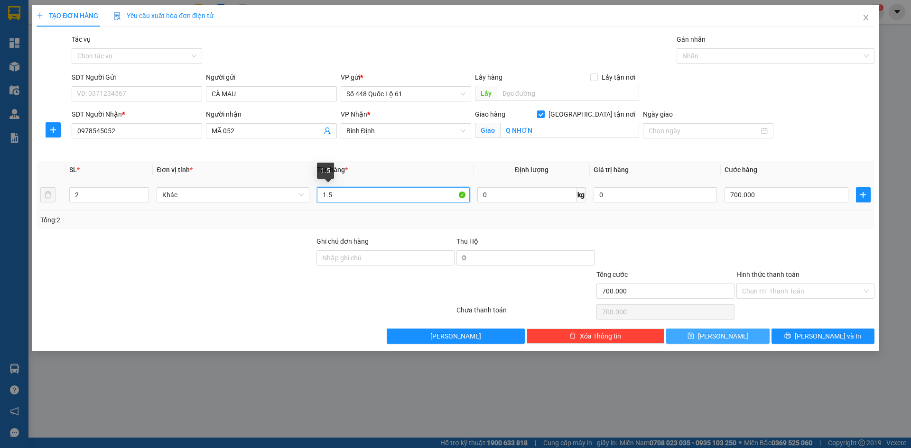
drag, startPoint x: 301, startPoint y: 204, endPoint x: 294, endPoint y: 206, distance: 7.4
click at [294, 206] on tr "2 Khác 1.5 0 kg 0 700.000" at bounding box center [456, 195] width 838 height 32
drag, startPoint x: 89, startPoint y: 196, endPoint x: 75, endPoint y: 198, distance: 13.9
click at [75, 198] on input "2" at bounding box center [109, 195] width 79 height 14
click at [756, 195] on input "700.000" at bounding box center [786, 194] width 123 height 15
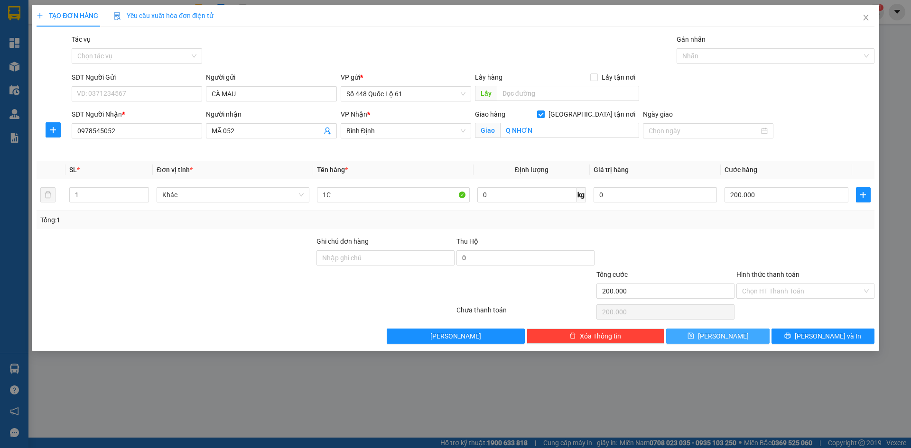
click at [749, 338] on button "Lưu" at bounding box center [717, 336] width 103 height 15
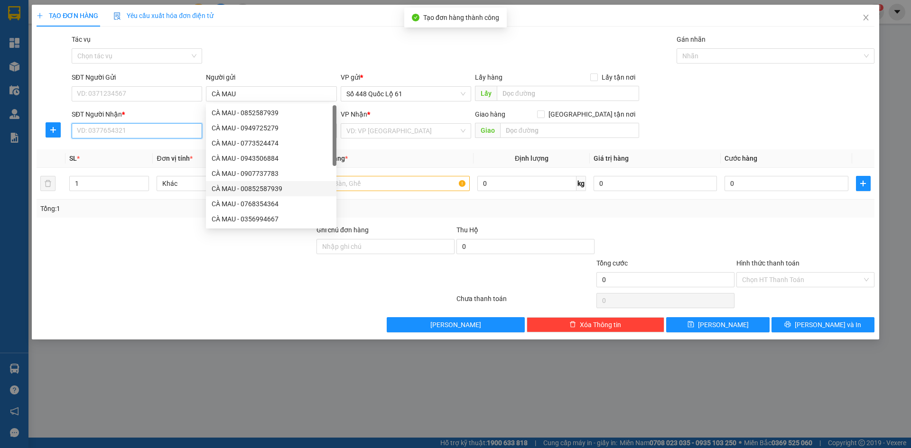
click at [110, 134] on input "SĐT Người Nhận *" at bounding box center [137, 130] width 130 height 15
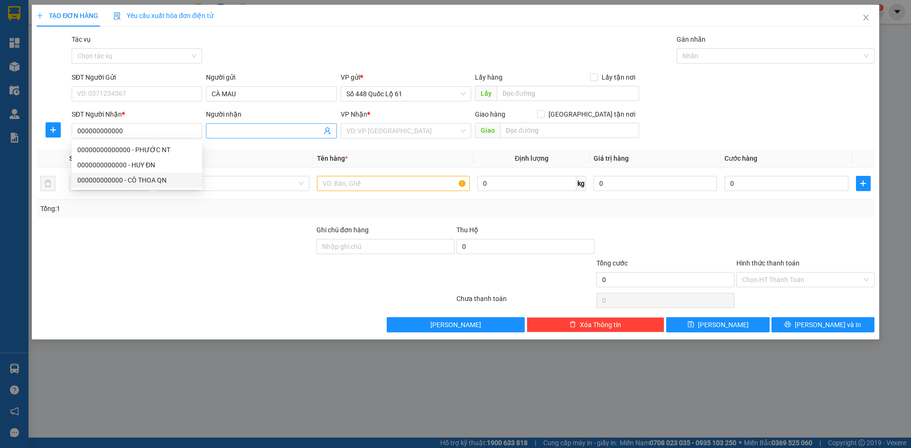
click at [217, 130] on input "Người nhận" at bounding box center [267, 131] width 110 height 10
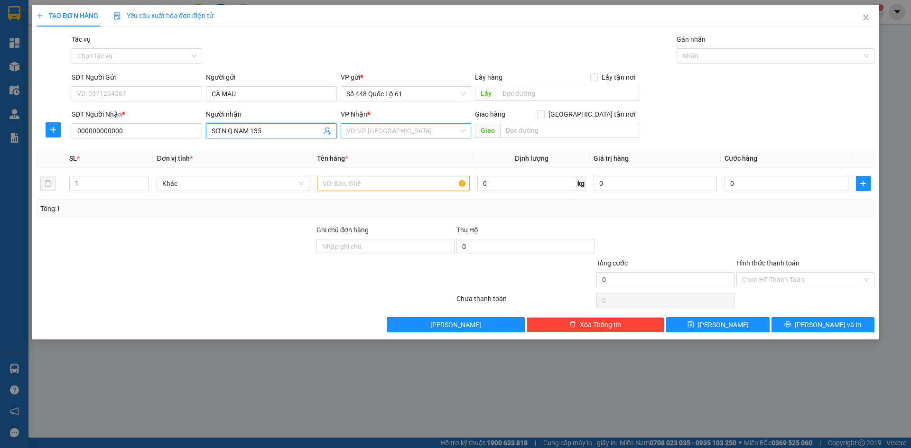
click at [368, 125] on input "search" at bounding box center [402, 131] width 112 height 14
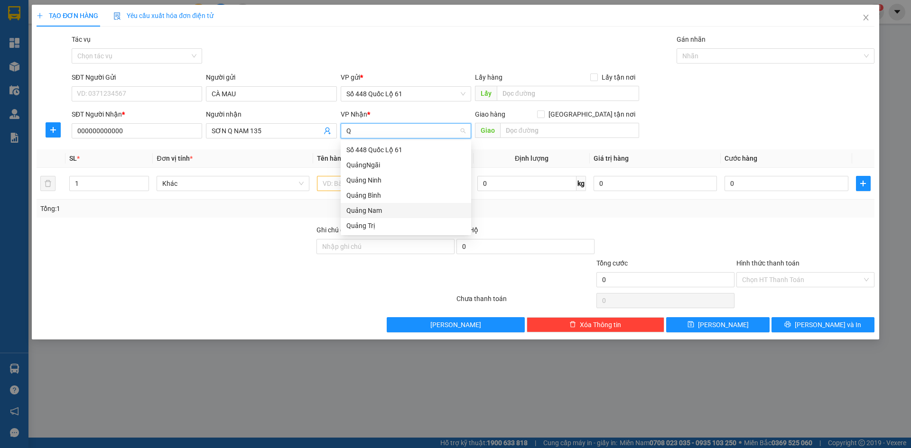
click at [380, 208] on div "Quảng Nam" at bounding box center [405, 210] width 119 height 10
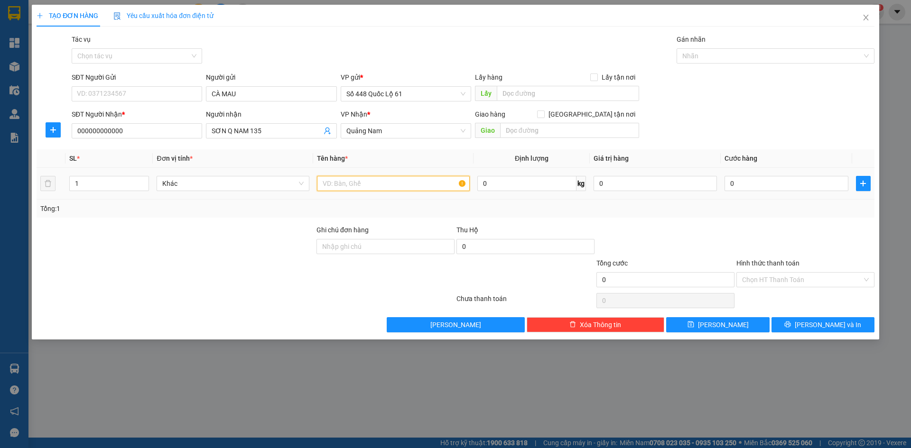
click at [352, 184] on input "text" at bounding box center [393, 183] width 153 height 15
click at [766, 181] on input "0" at bounding box center [786, 183] width 123 height 15
click at [740, 327] on button "Lưu" at bounding box center [717, 324] width 103 height 15
drag, startPoint x: 238, startPoint y: 97, endPoint x: 217, endPoint y: 90, distance: 22.5
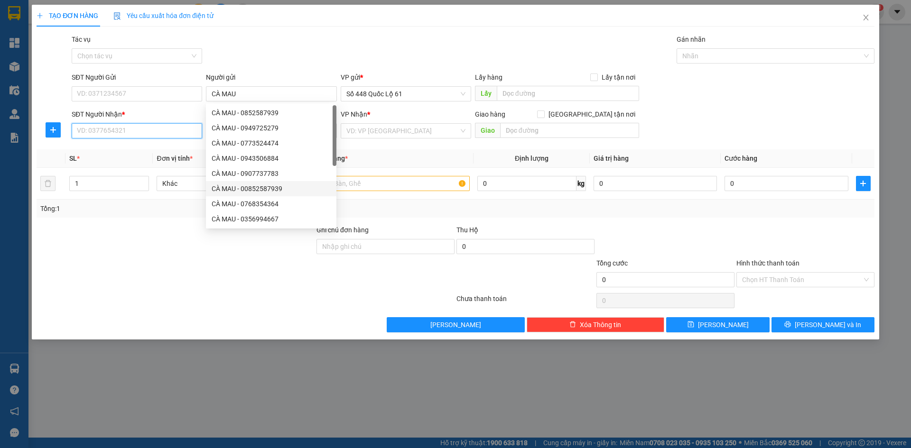
click at [173, 134] on input "SĐT Người Nhận *" at bounding box center [137, 130] width 130 height 15
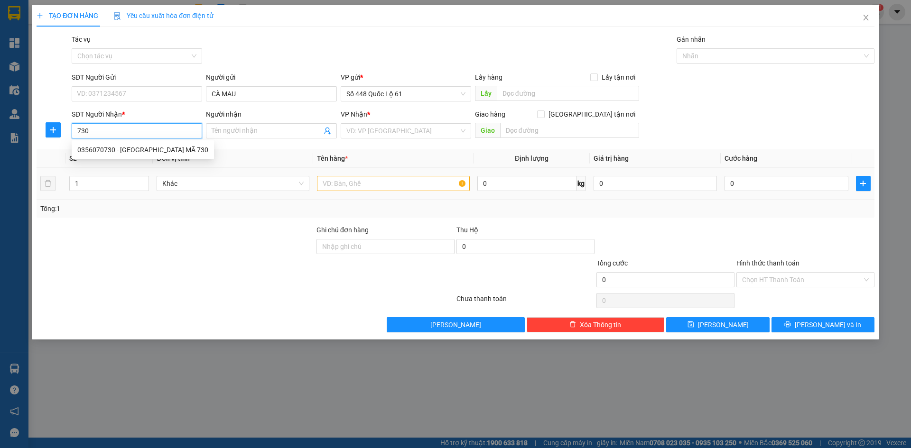
drag, startPoint x: 203, startPoint y: 183, endPoint x: 166, endPoint y: 240, distance: 68.2
click at [174, 229] on div "Transit Pickup Surcharge Ids Transit Deliver Surcharge Ids Transit Deliver Surc…" at bounding box center [456, 183] width 838 height 298
click at [156, 123] on div "SĐT Người Nhận *" at bounding box center [137, 116] width 130 height 14
click at [154, 129] on input "730" at bounding box center [137, 130] width 130 height 15
click at [163, 152] on div "0356070730 - HÀ PHAN RÍ MÃ 730" at bounding box center [142, 150] width 131 height 10
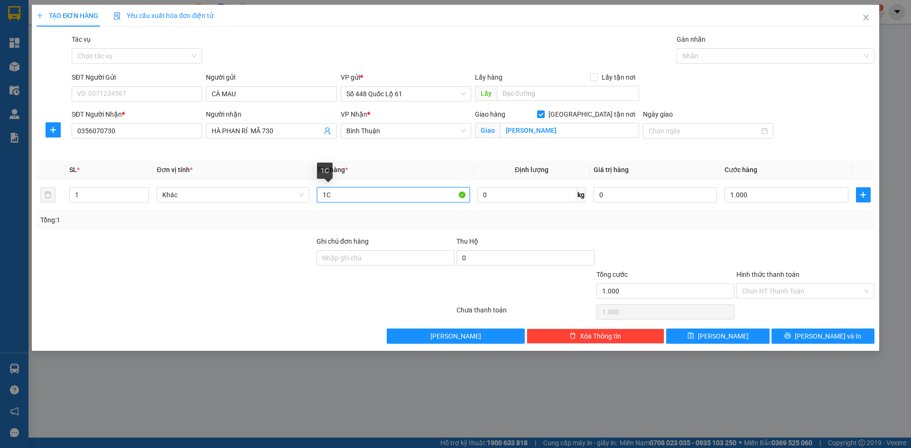
drag, startPoint x: 346, startPoint y: 195, endPoint x: 236, endPoint y: 216, distance: 112.0
click at [236, 216] on div "SL * Đơn vị tính * Tên hàng * Định lượng Giá trị hàng Cước hàng 1 Khác 1C 0 kg …" at bounding box center [456, 195] width 838 height 68
drag, startPoint x: 762, startPoint y: 196, endPoint x: 751, endPoint y: 216, distance: 22.5
click at [761, 196] on input "1.000" at bounding box center [786, 194] width 123 height 15
drag, startPoint x: 746, startPoint y: 226, endPoint x: 741, endPoint y: 246, distance: 20.7
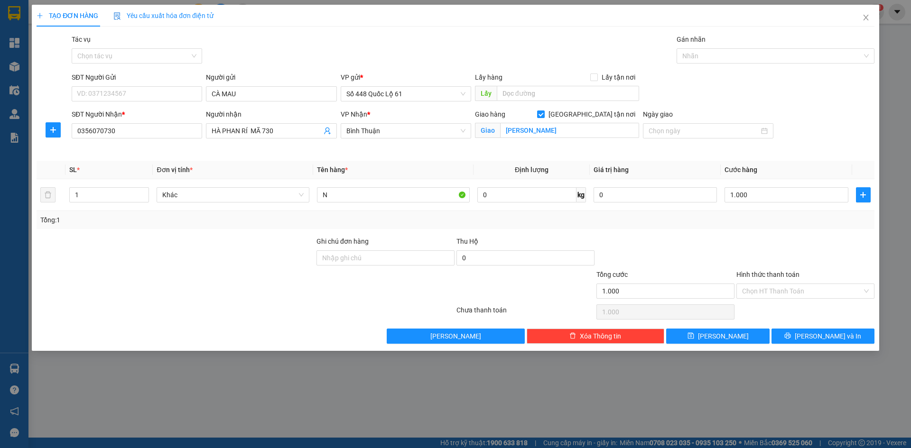
click at [745, 229] on div "Tổng: 1" at bounding box center [456, 220] width 838 height 18
drag, startPoint x: 750, startPoint y: 293, endPoint x: 753, endPoint y: 310, distance: 17.4
click at [750, 293] on input "Hình thức thanh toán" at bounding box center [802, 291] width 120 height 14
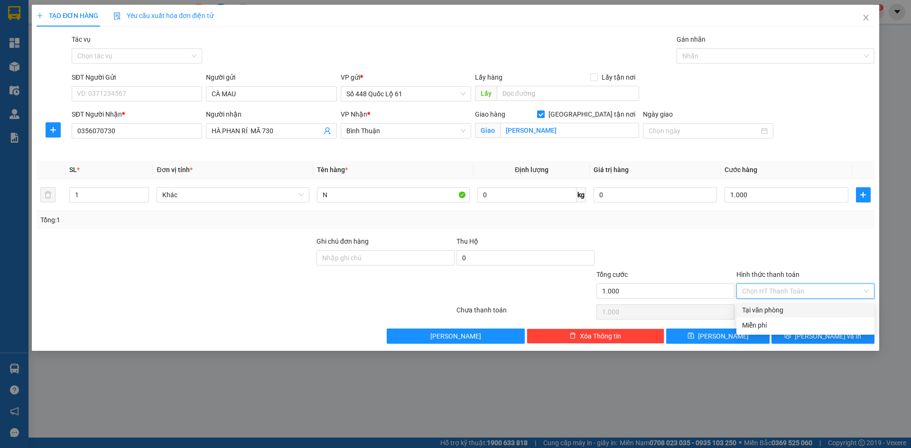
click at [753, 310] on div "Tại văn phòng" at bounding box center [805, 310] width 127 height 10
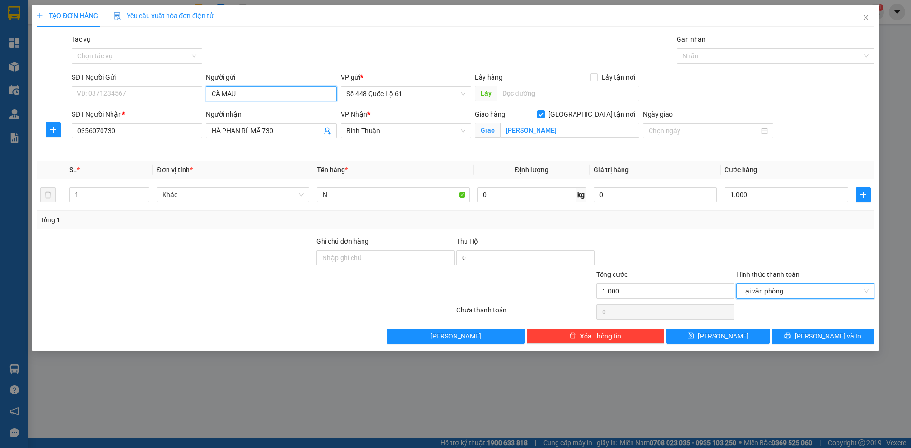
click at [251, 90] on input "CÀ MAU" at bounding box center [271, 93] width 130 height 15
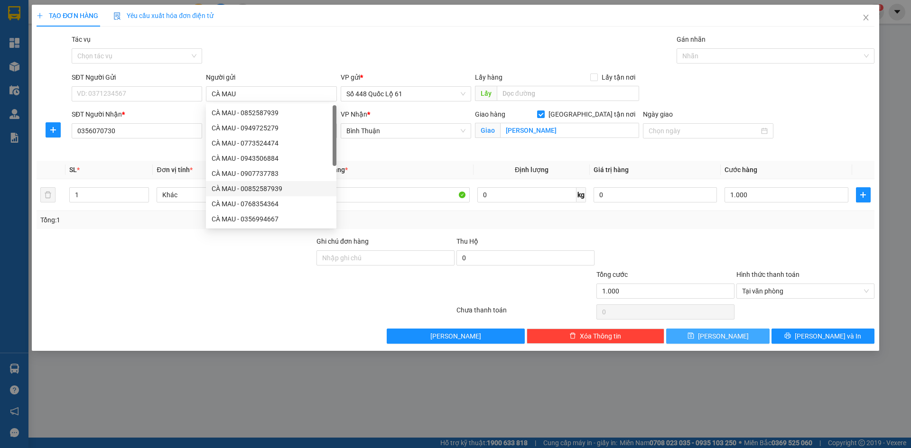
click at [694, 335] on icon "save" at bounding box center [690, 336] width 7 height 7
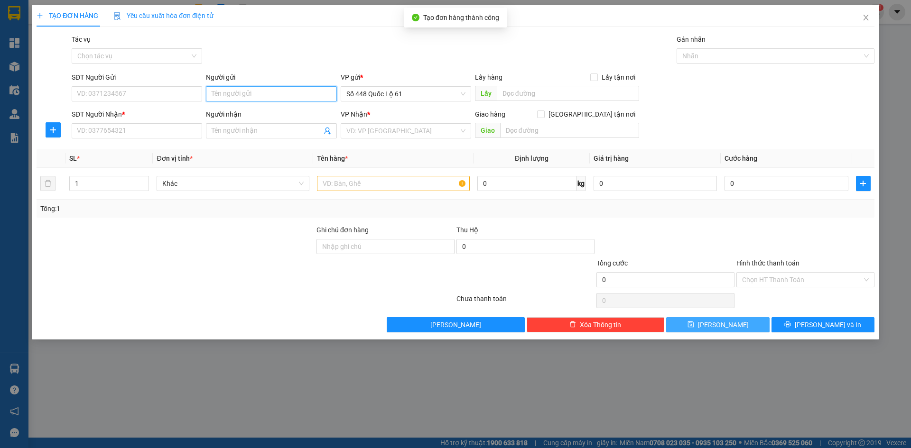
click at [252, 91] on input "Người gửi" at bounding box center [271, 93] width 130 height 15
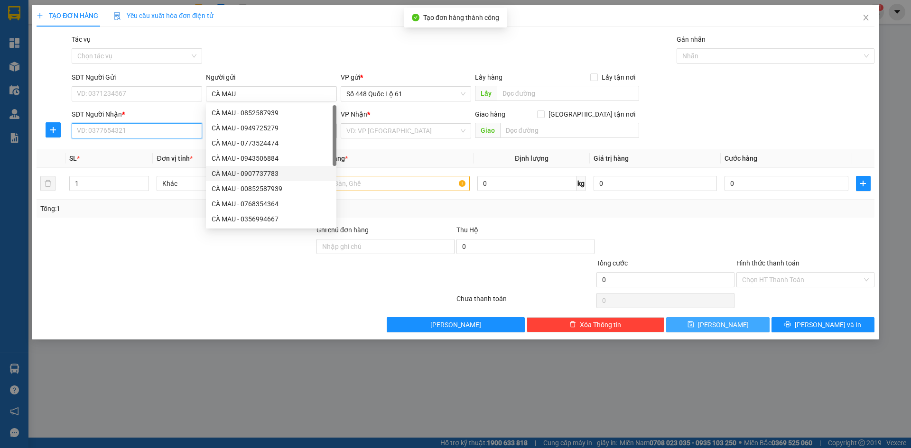
click at [134, 131] on input "SĐT Người Nhận *" at bounding box center [137, 130] width 130 height 15
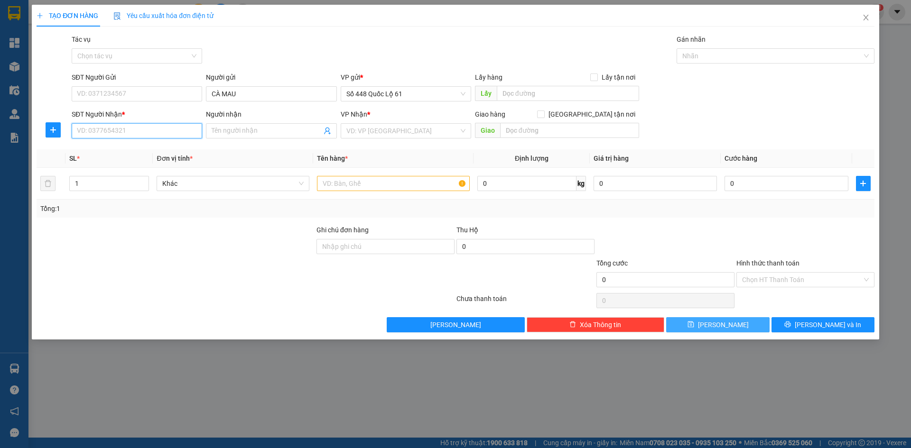
click at [135, 132] on input "SĐT Người Nhận *" at bounding box center [137, 130] width 130 height 15
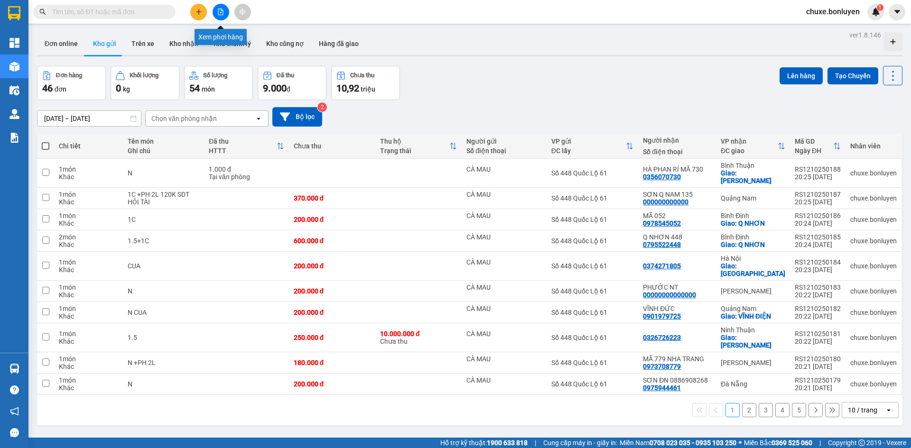
click at [218, 7] on button at bounding box center [221, 12] width 17 height 17
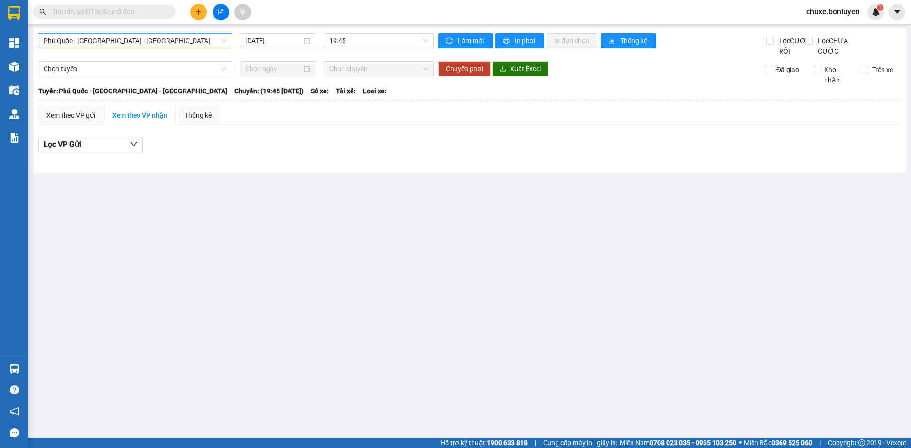
drag, startPoint x: 182, startPoint y: 34, endPoint x: 180, endPoint y: 47, distance: 13.4
click at [182, 37] on span "Phú Quốc - [GEOGRAPHIC_DATA] - [GEOGRAPHIC_DATA]" at bounding box center [135, 41] width 183 height 14
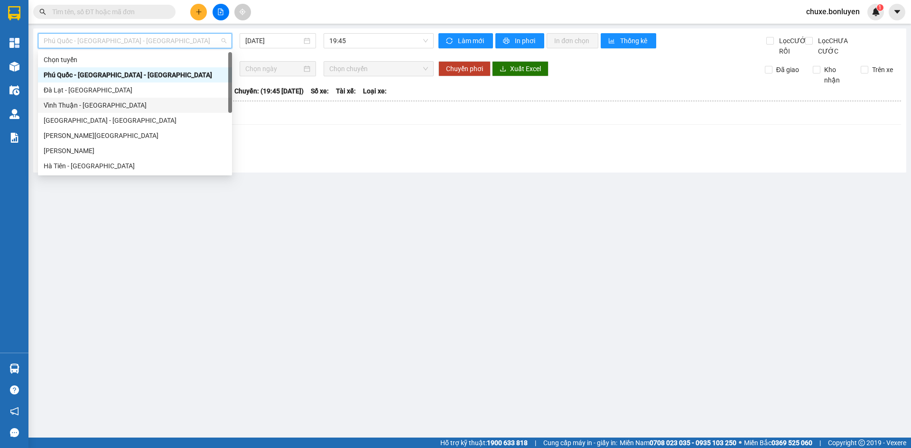
drag, startPoint x: 139, startPoint y: 108, endPoint x: 354, endPoint y: 74, distance: 218.0
click at [139, 107] on div "Vĩnh Thuận - [GEOGRAPHIC_DATA]" at bounding box center [135, 105] width 183 height 10
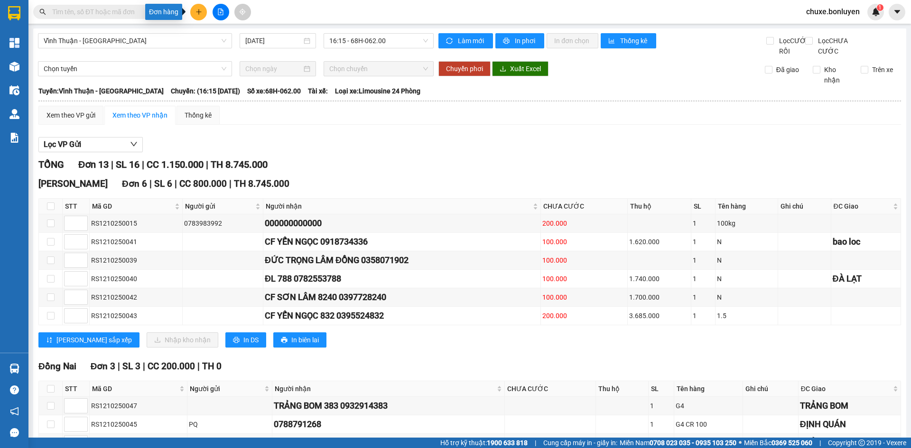
click at [192, 14] on button at bounding box center [198, 12] width 17 height 17
click at [224, 40] on div "Tạo đơn hàng" at bounding box center [235, 35] width 41 height 10
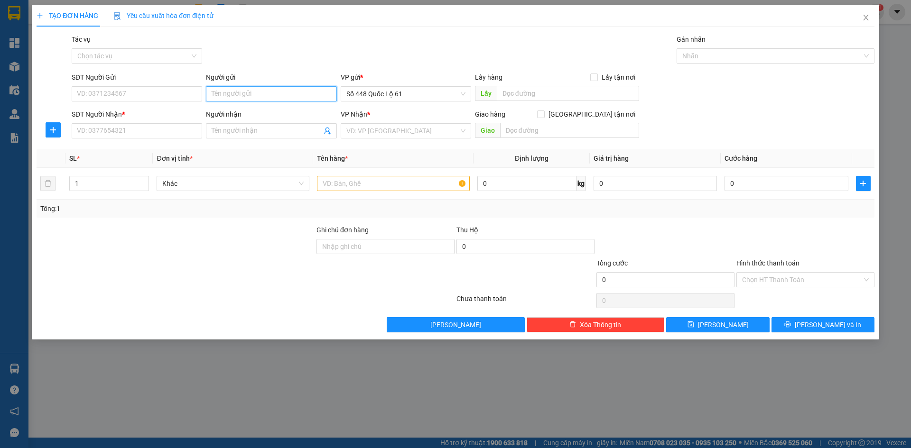
click at [232, 89] on input "Người gửi" at bounding box center [271, 93] width 130 height 15
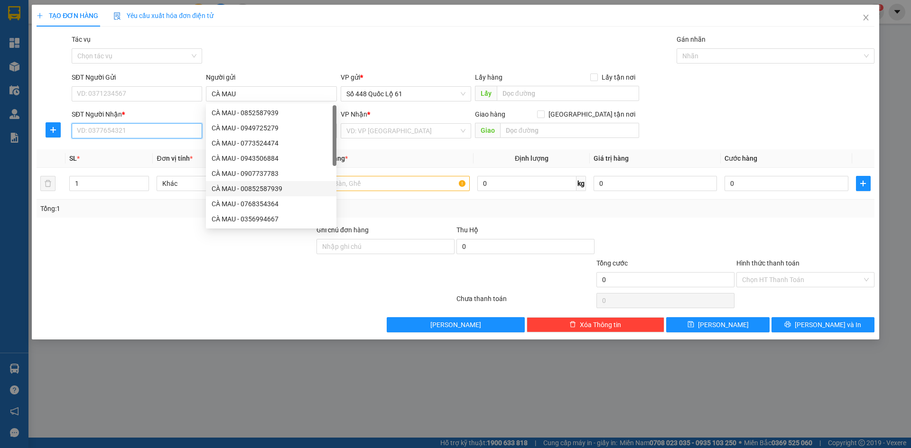
click at [167, 136] on input "SĐT Người Nhận *" at bounding box center [137, 130] width 130 height 15
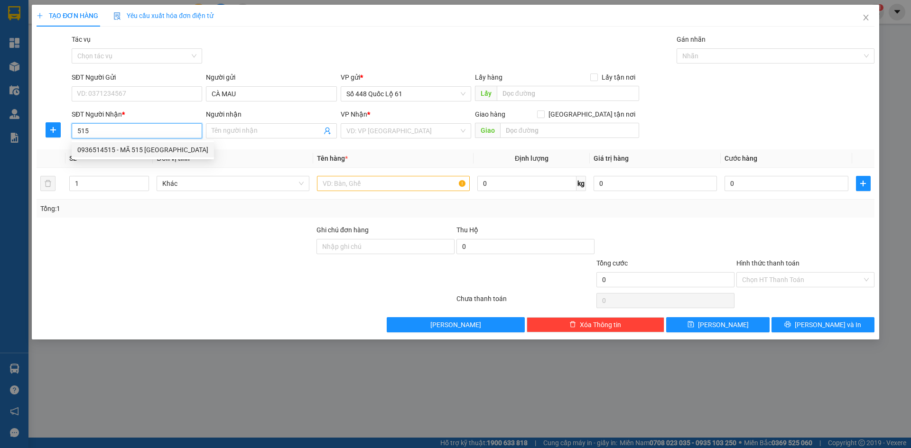
drag, startPoint x: 157, startPoint y: 148, endPoint x: 163, endPoint y: 150, distance: 6.5
click at [157, 149] on div "0936514515 - MÃ 515 ĐỨC Q NAM" at bounding box center [142, 150] width 131 height 10
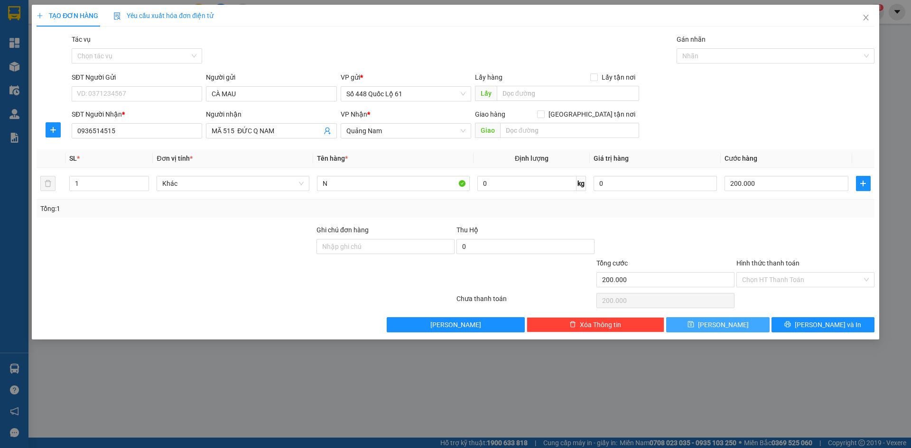
click at [741, 330] on button "Lưu" at bounding box center [717, 324] width 103 height 15
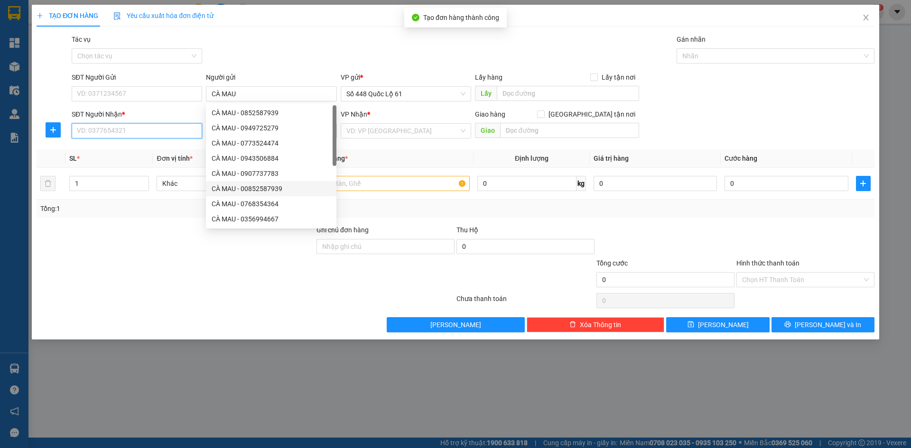
click at [146, 132] on input "SĐT Người Nhận *" at bounding box center [137, 130] width 130 height 15
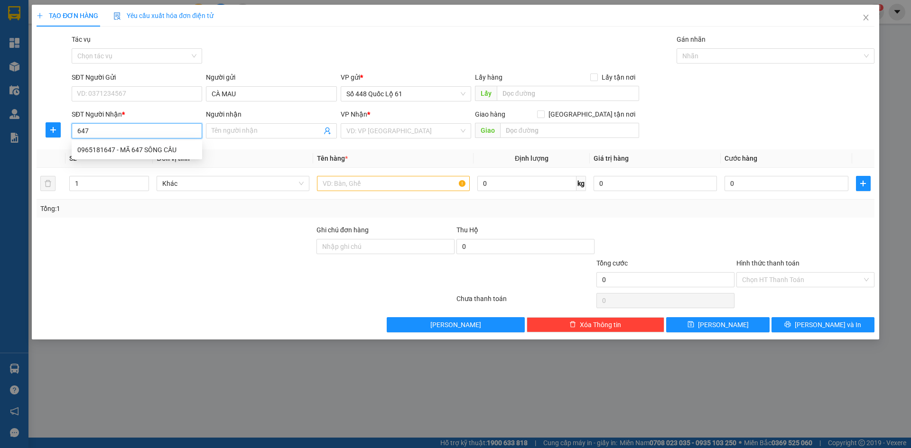
click at [147, 152] on div "0965181647 - MÃ 647 SÔNG CẦU" at bounding box center [136, 150] width 119 height 10
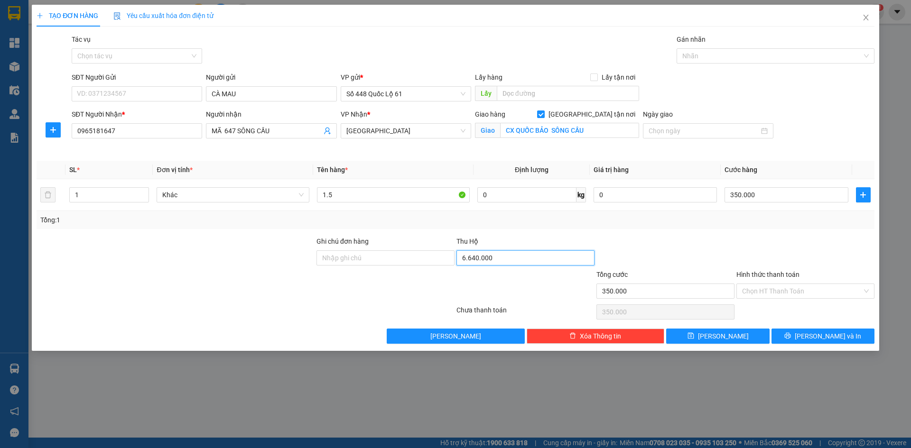
click at [512, 255] on input "6.640.000" at bounding box center [525, 258] width 138 height 15
click at [556, 223] on div "Tổng: 1" at bounding box center [455, 220] width 830 height 10
drag, startPoint x: 338, startPoint y: 196, endPoint x: 265, endPoint y: 203, distance: 73.9
click at [271, 209] on tr "1 Khác 1.5 0 kg 0 350.000" at bounding box center [456, 195] width 838 height 32
drag, startPoint x: 744, startPoint y: 201, endPoint x: 733, endPoint y: 203, distance: 11.1
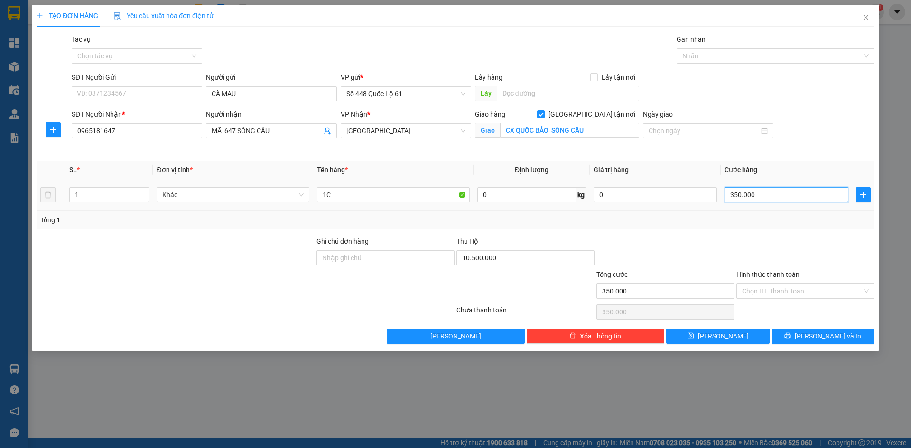
click at [744, 201] on input "350.000" at bounding box center [786, 194] width 123 height 15
click at [685, 334] on button "Lưu" at bounding box center [717, 336] width 103 height 15
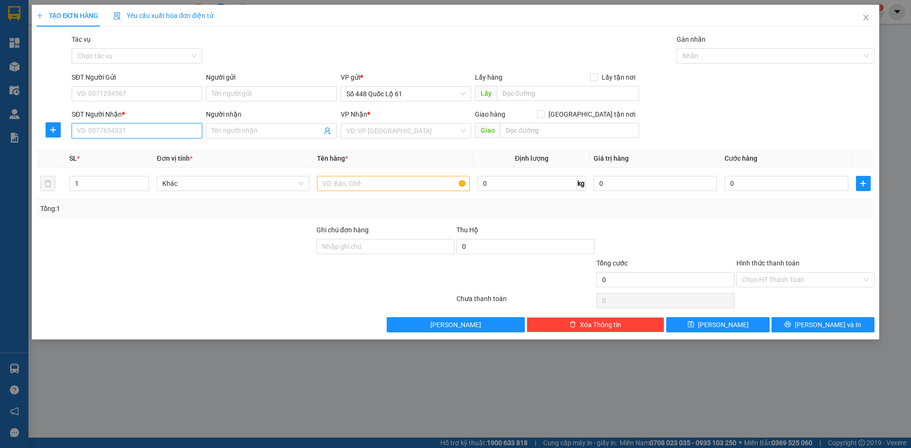
click at [141, 134] on input "SĐT Người Nhận *" at bounding box center [137, 130] width 130 height 15
click at [141, 149] on div "0988882993" at bounding box center [137, 150] width 120 height 10
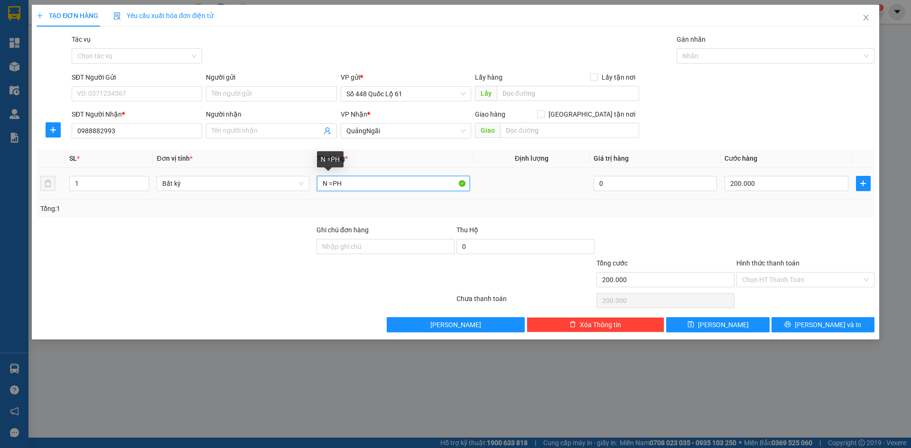
drag, startPoint x: 335, startPoint y: 186, endPoint x: 346, endPoint y: 186, distance: 10.5
click at [339, 186] on input "N =PH" at bounding box center [393, 183] width 153 height 15
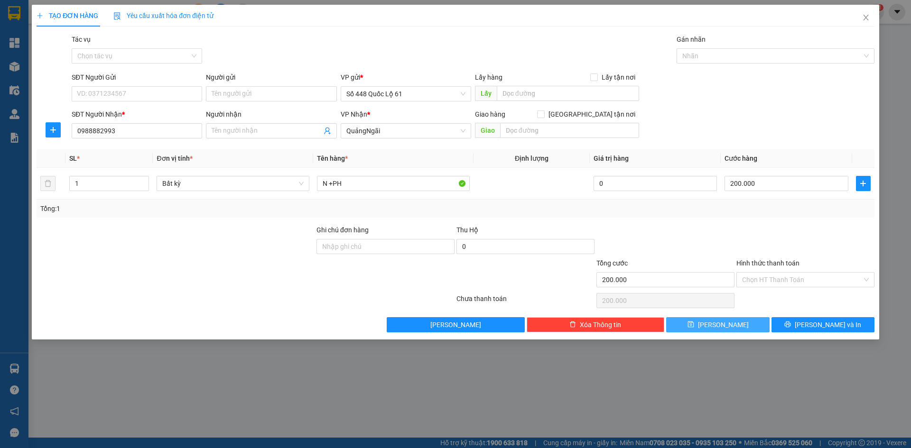
click at [721, 324] on span "Lưu" at bounding box center [723, 325] width 51 height 10
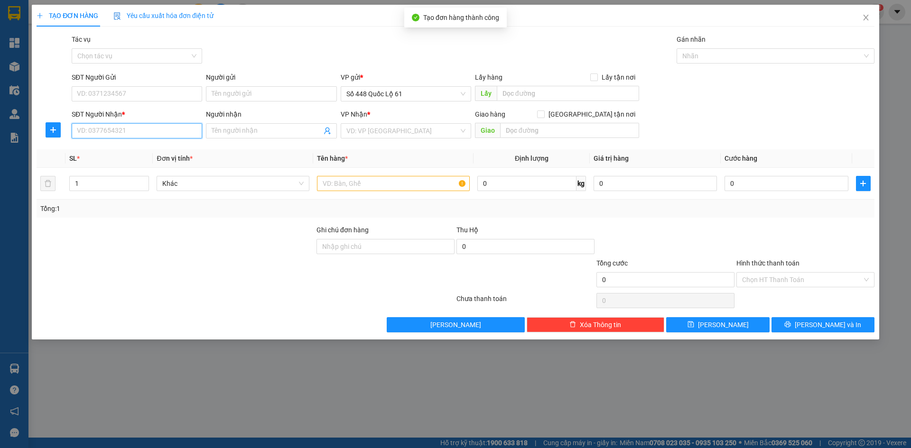
click at [144, 130] on input "SĐT Người Nhận *" at bounding box center [137, 130] width 130 height 15
drag, startPoint x: 164, startPoint y: 152, endPoint x: 176, endPoint y: 158, distance: 13.6
click at [164, 153] on div "0965133611 - BỒNG BỀN" at bounding box center [136, 150] width 119 height 10
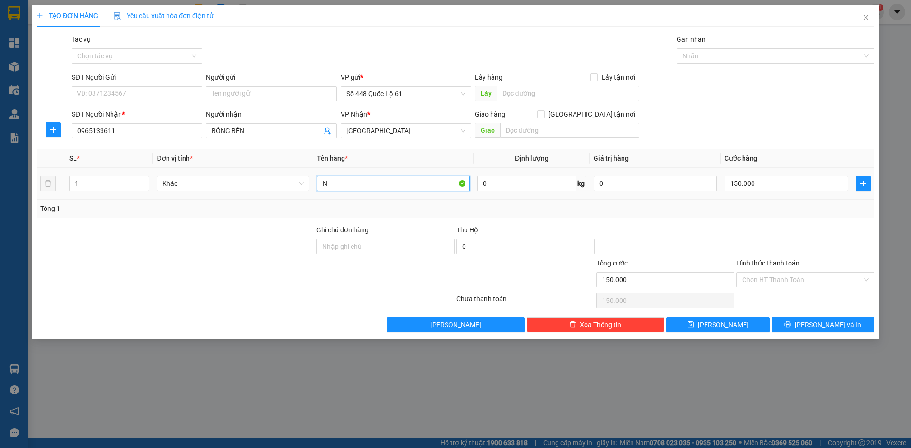
click at [352, 181] on input "N" at bounding box center [393, 183] width 153 height 15
click at [766, 186] on input "150.000" at bounding box center [786, 183] width 123 height 15
click at [325, 187] on input "N +PH" at bounding box center [393, 183] width 153 height 15
click at [732, 328] on button "Lưu" at bounding box center [717, 324] width 103 height 15
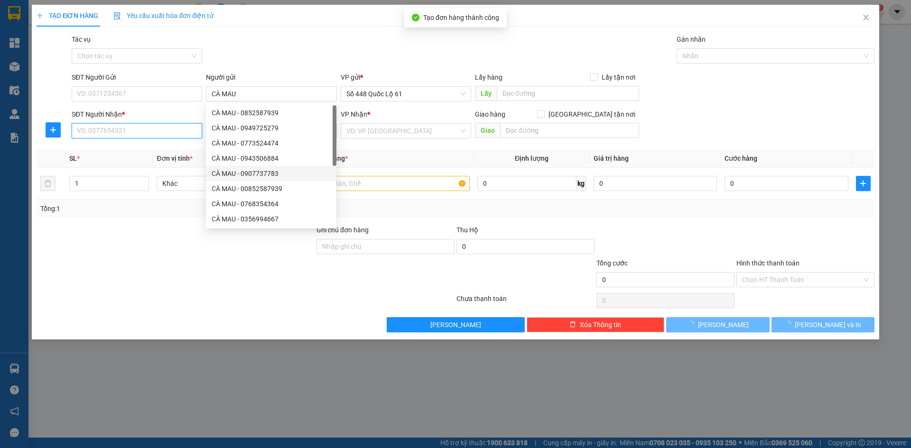
click at [156, 133] on input "SĐT Người Nhận *" at bounding box center [137, 130] width 130 height 15
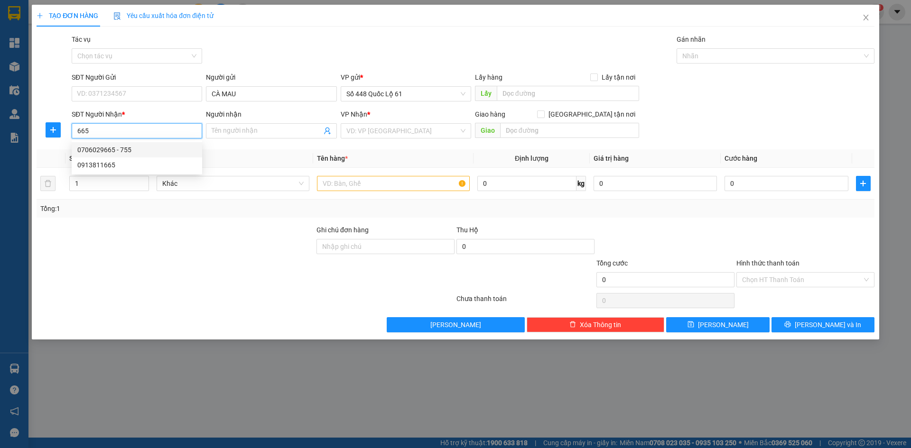
drag, startPoint x: 148, startPoint y: 149, endPoint x: 157, endPoint y: 150, distance: 9.6
click at [150, 149] on div "0706029665 - 755" at bounding box center [136, 150] width 119 height 10
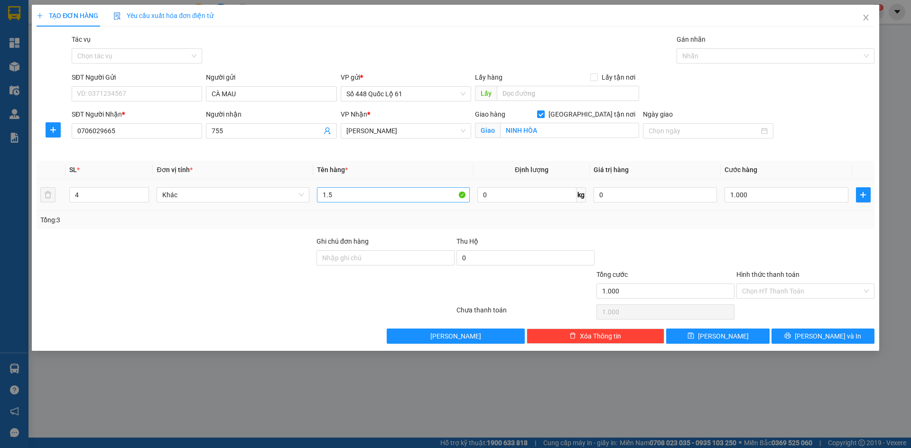
drag, startPoint x: 141, startPoint y: 192, endPoint x: 402, endPoint y: 199, distance: 261.1
click at [144, 192] on span "up" at bounding box center [144, 192] width 6 height 6
click at [743, 198] on input "1.000" at bounding box center [786, 194] width 123 height 15
drag, startPoint x: 746, startPoint y: 227, endPoint x: 762, endPoint y: 309, distance: 83.6
click at [751, 241] on div "Transit Pickup Surcharge Ids Transit Deliver Surcharge Ids Transit Deliver Surc…" at bounding box center [456, 189] width 838 height 310
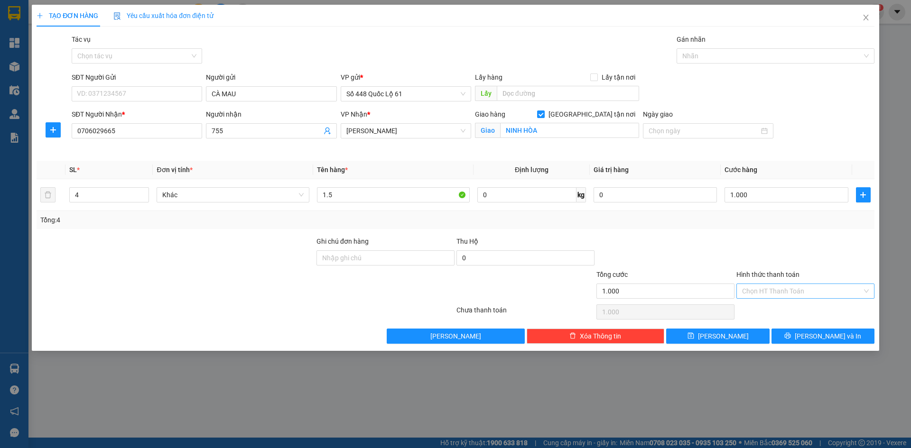
drag, startPoint x: 760, startPoint y: 289, endPoint x: 762, endPoint y: 295, distance: 6.5
click at [761, 291] on input "Hình thức thanh toán" at bounding box center [802, 291] width 120 height 14
drag, startPoint x: 766, startPoint y: 303, endPoint x: 754, endPoint y: 317, distance: 18.2
click at [766, 304] on div "Tại văn phòng" at bounding box center [805, 310] width 138 height 15
drag, startPoint x: 720, startPoint y: 336, endPoint x: 581, endPoint y: 283, distance: 148.8
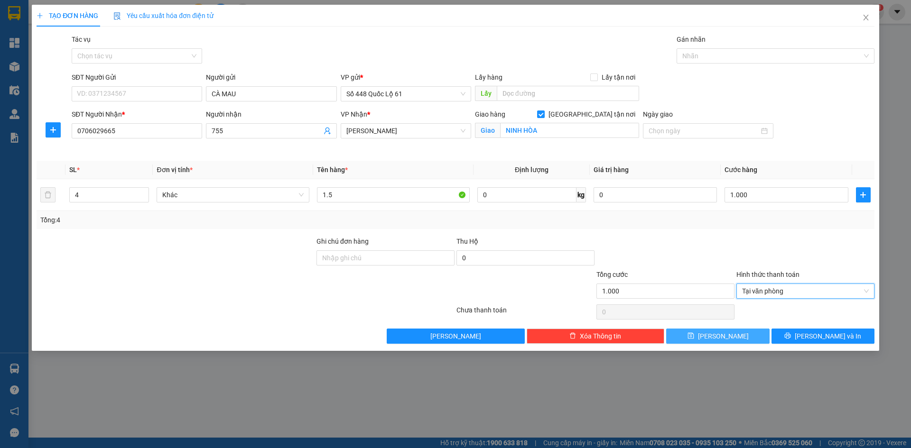
click at [698, 330] on button "Lưu" at bounding box center [717, 336] width 103 height 15
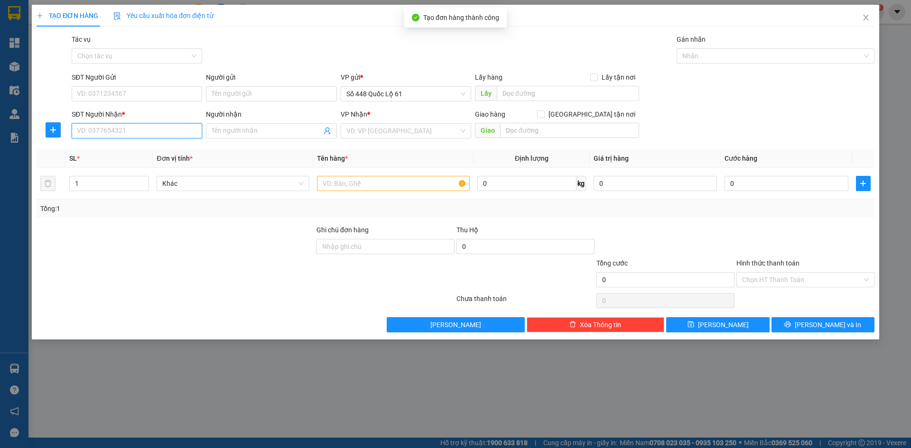
click at [168, 128] on input "SĐT Người Nhận *" at bounding box center [137, 130] width 130 height 15
drag, startPoint x: 116, startPoint y: 148, endPoint x: 125, endPoint y: 151, distance: 10.1
click at [116, 148] on div "0399862726 - D26" at bounding box center [136, 150] width 119 height 10
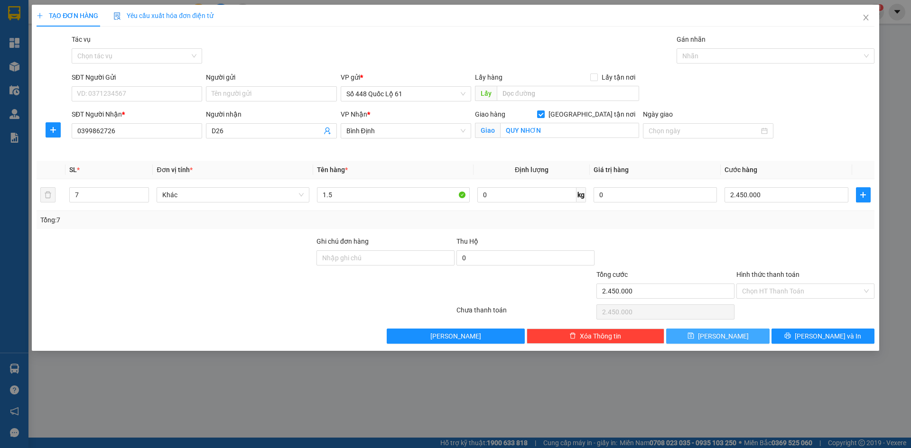
drag, startPoint x: 731, startPoint y: 335, endPoint x: 356, endPoint y: 172, distance: 409.0
click at [730, 336] on button "Lưu" at bounding box center [717, 336] width 103 height 15
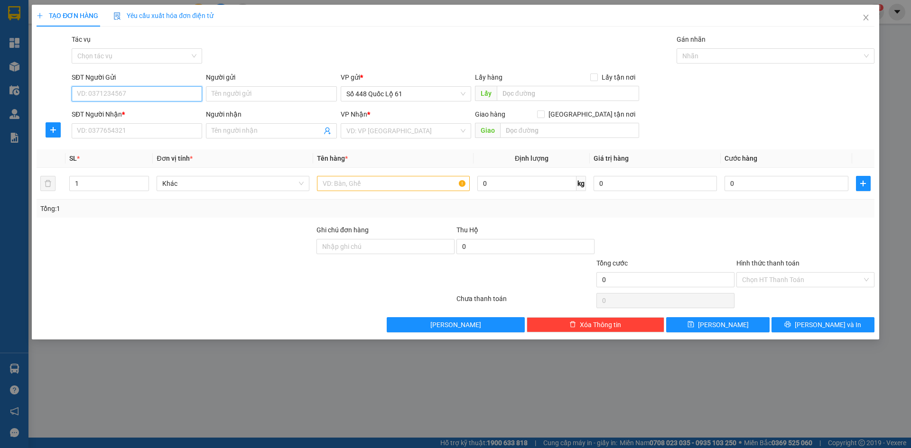
click at [141, 97] on input "SĐT Người Gửi" at bounding box center [137, 93] width 130 height 15
click at [157, 111] on div "0909200132 - HIỀN CẦU BẮC" at bounding box center [136, 113] width 119 height 10
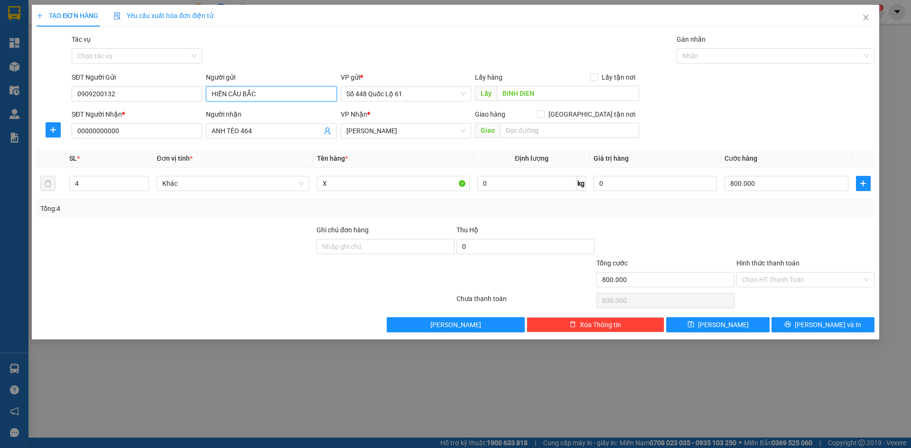
drag, startPoint x: 262, startPoint y: 96, endPoint x: 0, endPoint y: 107, distance: 262.1
click at [6, 104] on div "TẠO ĐƠN HÀNG Yêu cầu xuất hóa đơn điện tử Transit Pickup Surcharge Ids Transit …" at bounding box center [455, 224] width 911 height 448
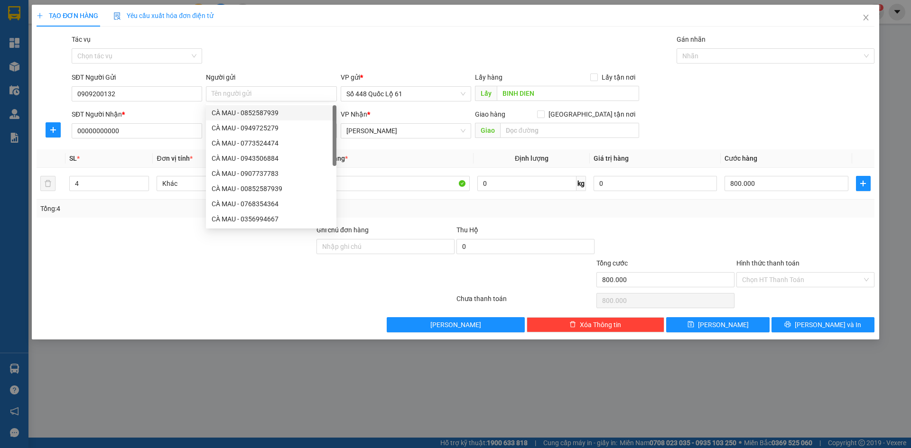
click at [391, 158] on th "Tên hàng *" at bounding box center [393, 158] width 160 height 19
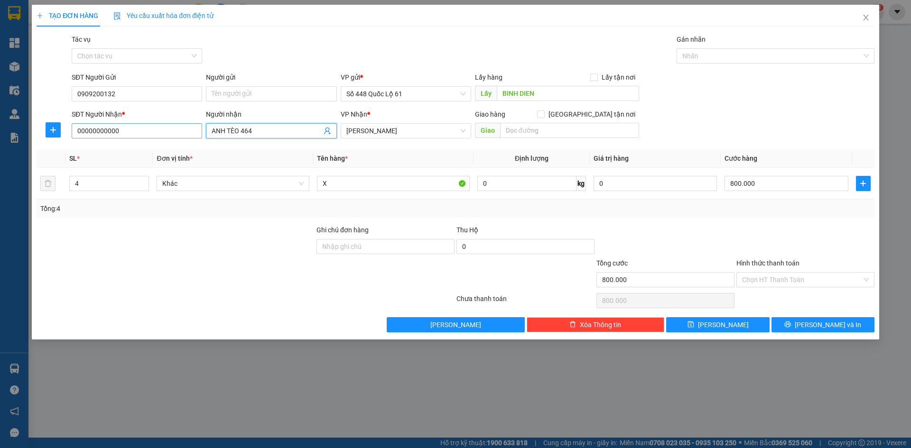
drag, startPoint x: 248, startPoint y: 130, endPoint x: 81, endPoint y: 130, distance: 167.0
click at [81, 130] on div "SĐT Người Nhận * 00000000000 Người nhận ANH TÈO 464 ANH TÈO 464 VP Nhận * Khán…" at bounding box center [473, 125] width 807 height 33
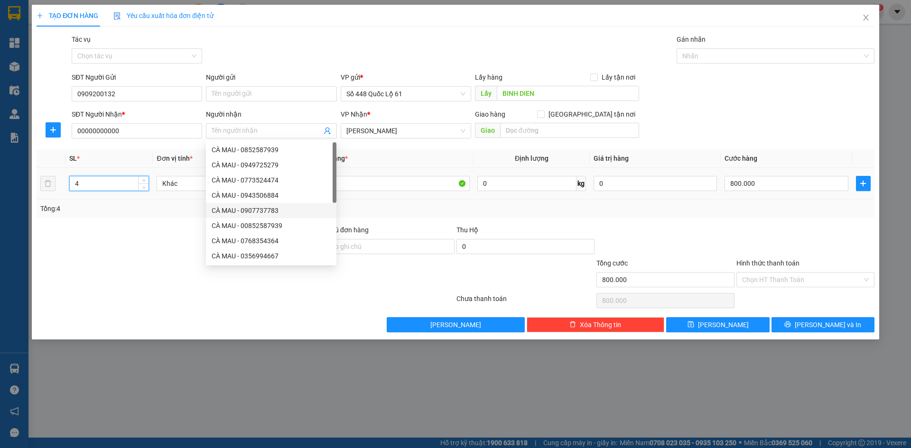
drag, startPoint x: 86, startPoint y: 184, endPoint x: 38, endPoint y: 184, distance: 47.9
click at [37, 184] on tr "4 Khác X 0 kg 0 800.000" at bounding box center [456, 184] width 838 height 32
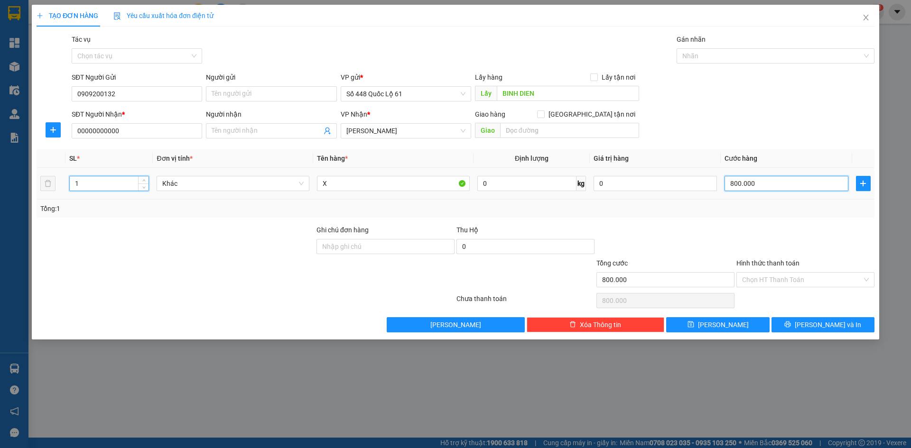
click at [841, 183] on input "800.000" at bounding box center [786, 183] width 123 height 15
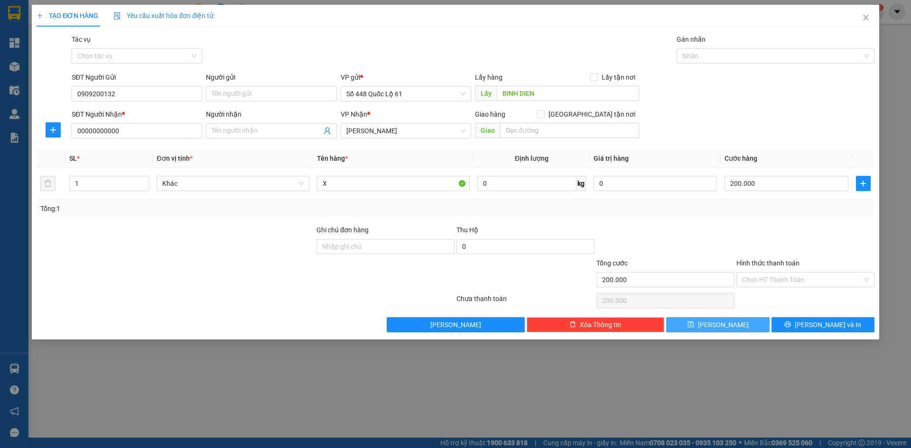
drag, startPoint x: 737, startPoint y: 327, endPoint x: 121, endPoint y: 240, distance: 622.5
click at [734, 328] on button "Lưu" at bounding box center [717, 324] width 103 height 15
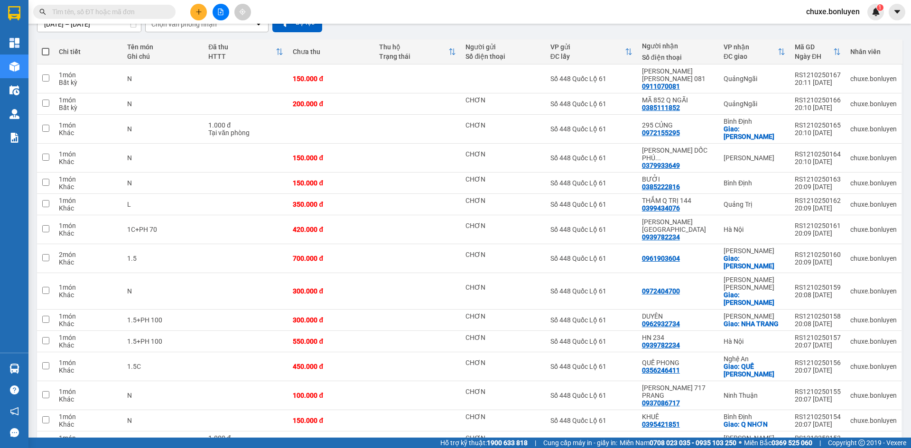
scroll to position [95, 0]
click at [825, 412] on button at bounding box center [827, 420] width 13 height 17
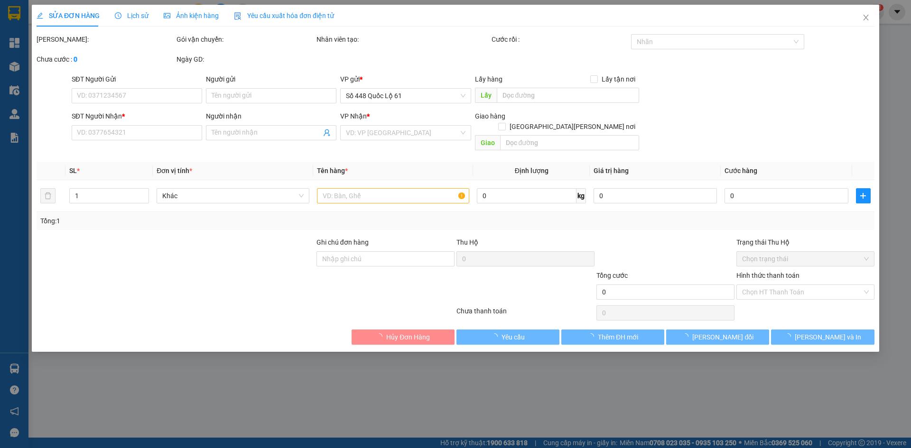
type input "CHƠN"
type input "0395421851"
type input "KHUÊ"
checkbox input "true"
type input "Q NHƠN"
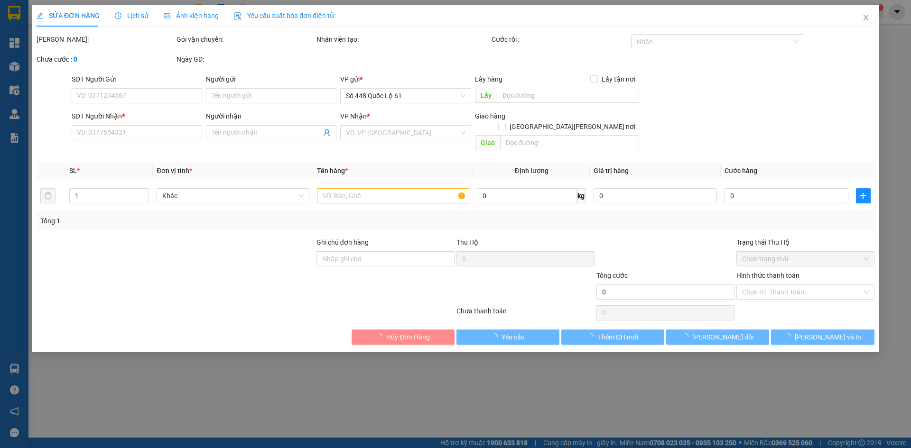
type input "150.000"
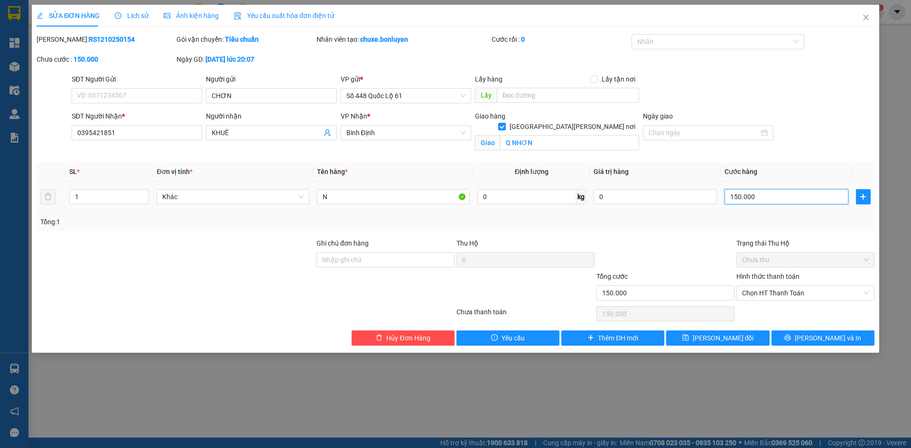
click at [747, 196] on input "150.000" at bounding box center [786, 196] width 123 height 15
type input "2"
type input "20"
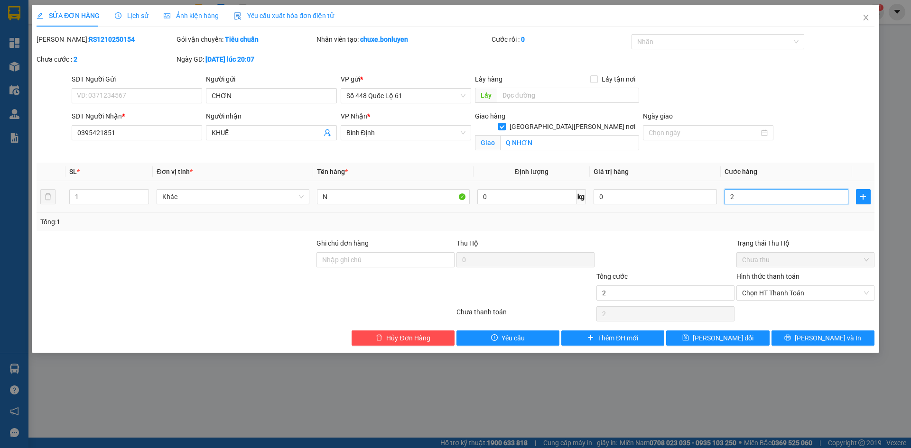
type input "20"
type input "200"
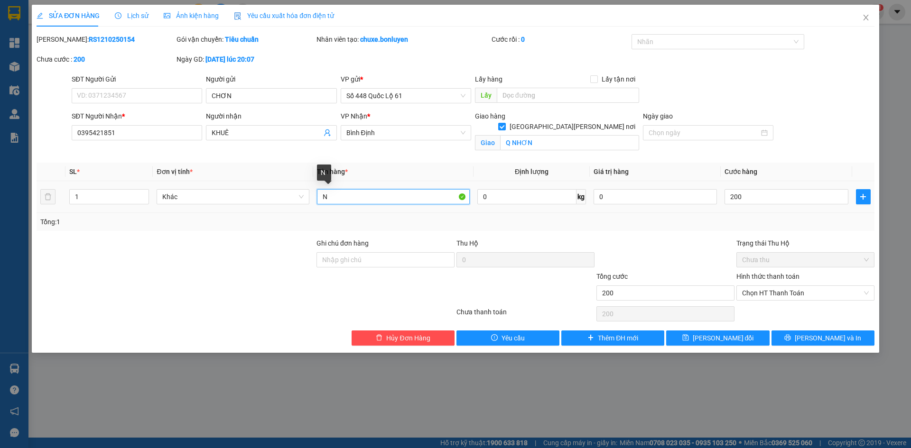
type input "200.000"
drag, startPoint x: 370, startPoint y: 197, endPoint x: 389, endPoint y: 200, distance: 19.7
click at [370, 196] on input "N" at bounding box center [393, 196] width 153 height 15
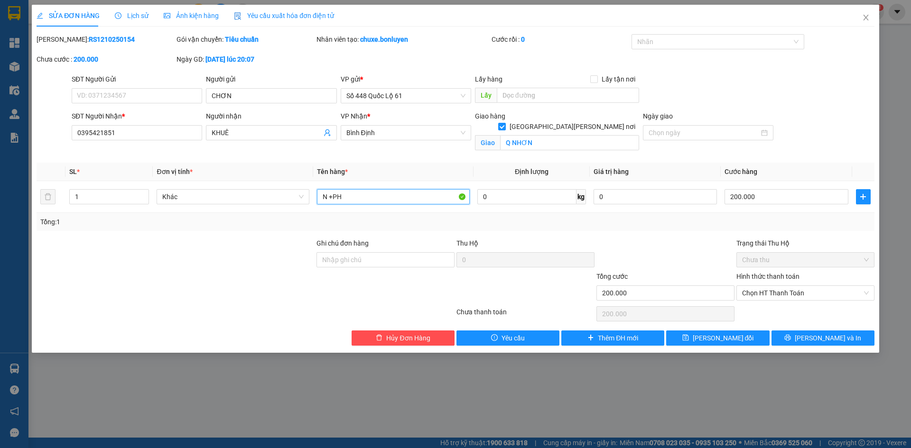
type input "N +PH"
click at [460, 150] on div "VP Nhận * Bình Định" at bounding box center [406, 133] width 134 height 45
click at [712, 334] on span "Lưu thay đổi" at bounding box center [723, 338] width 61 height 10
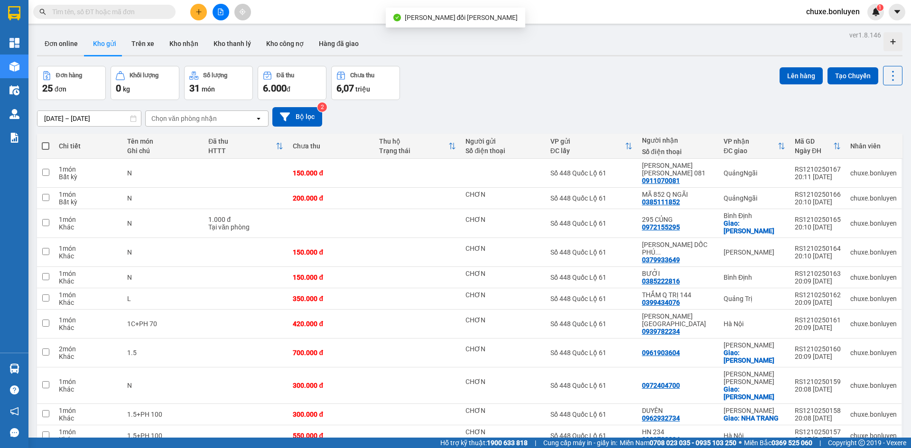
click at [470, 84] on div "Đơn hàng 25 đơn Khối lượng 0 kg Số lượng 31 món Đã thu 6.000 đ Chưa thu 6,07 tr…" at bounding box center [469, 83] width 865 height 34
click at [104, 9] on input "text" at bounding box center [108, 12] width 112 height 10
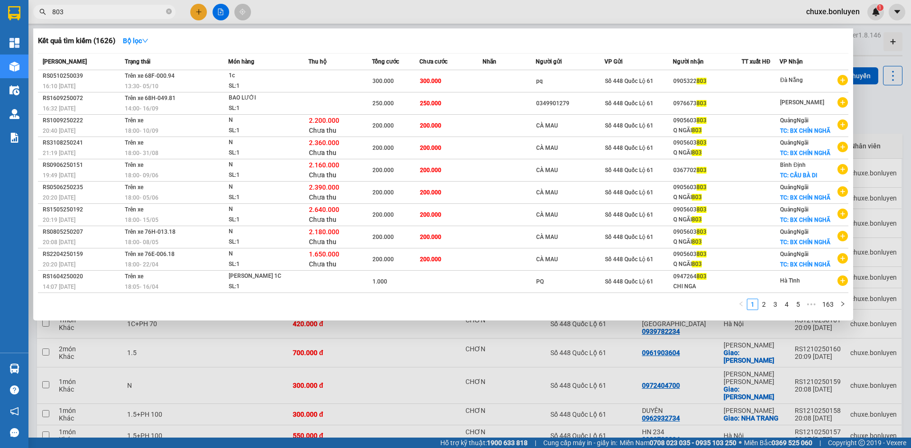
type input "803"
click at [169, 11] on icon "close-circle" at bounding box center [169, 12] width 6 height 6
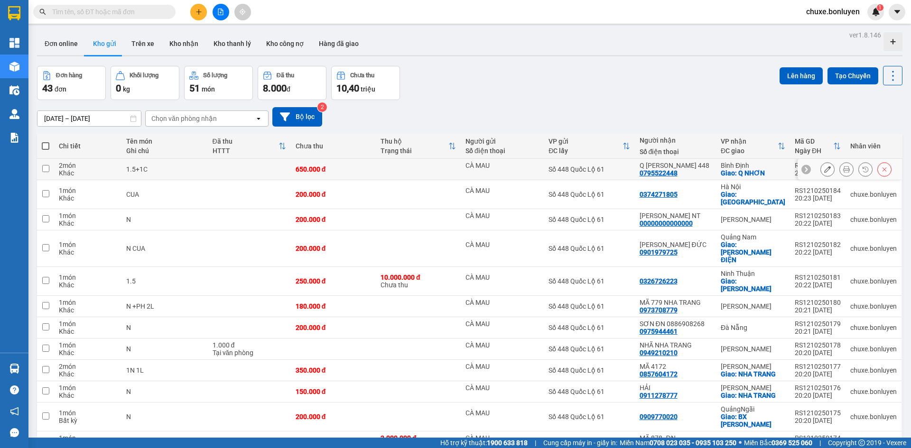
drag, startPoint x: 821, startPoint y: 167, endPoint x: 831, endPoint y: 175, distance: 12.2
click at [824, 168] on icon at bounding box center [827, 169] width 7 height 7
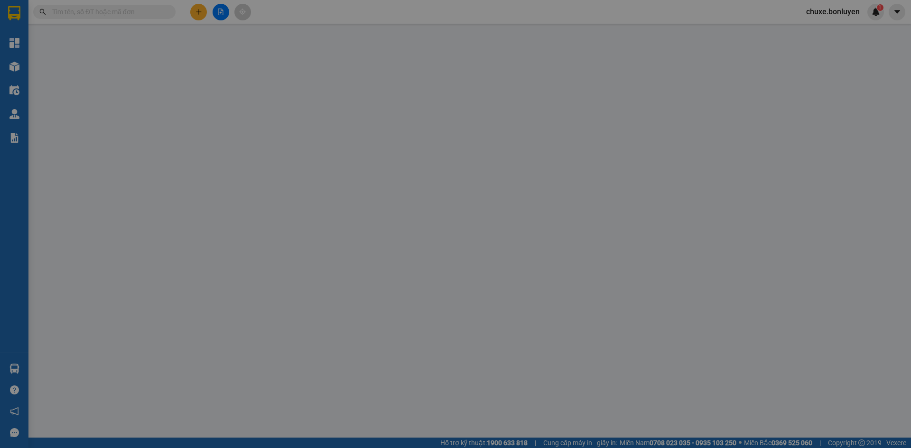
type input "CÀ MAU"
type input "0795522448"
type input "Q NHƠN 448"
checkbox input "true"
type input "Q NHƠN"
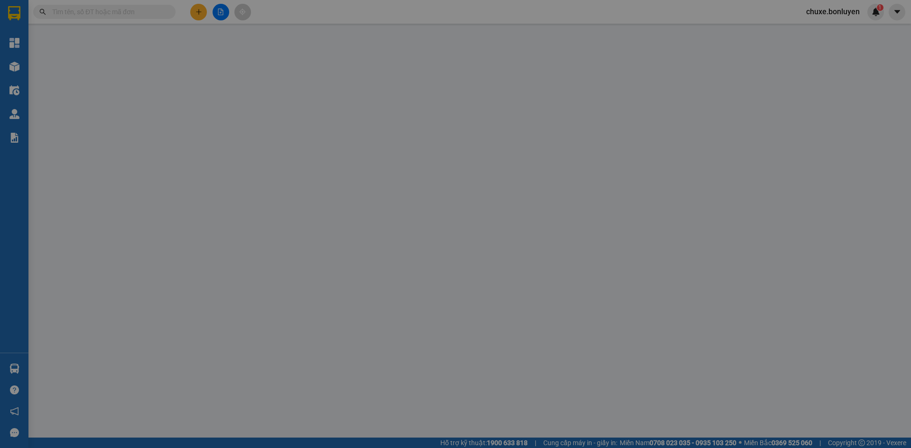
type input "650.000"
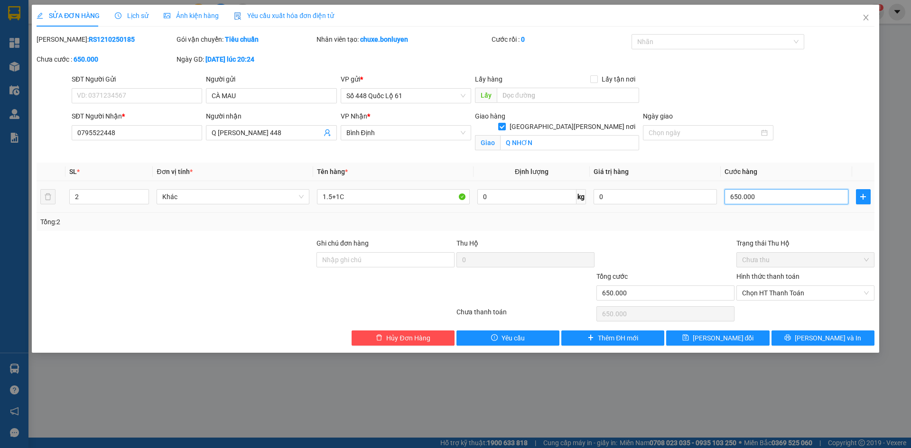
click at [783, 197] on input "650.000" at bounding box center [786, 196] width 123 height 15
type input "6"
type input "60"
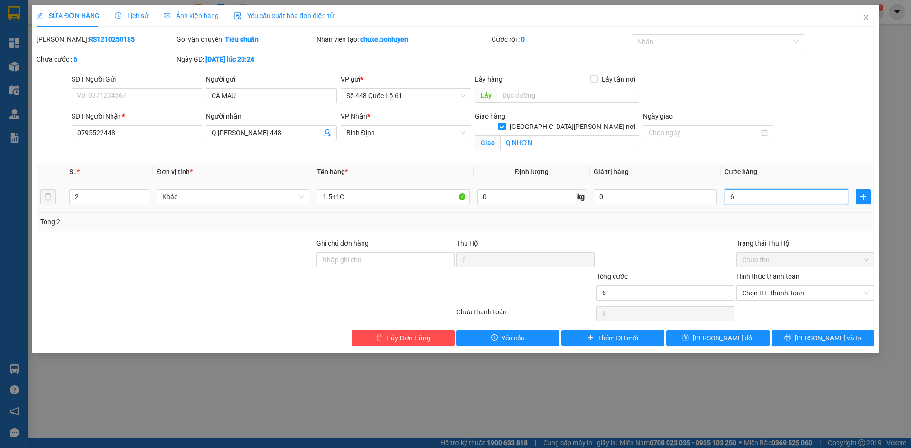
type input "60"
type input "600"
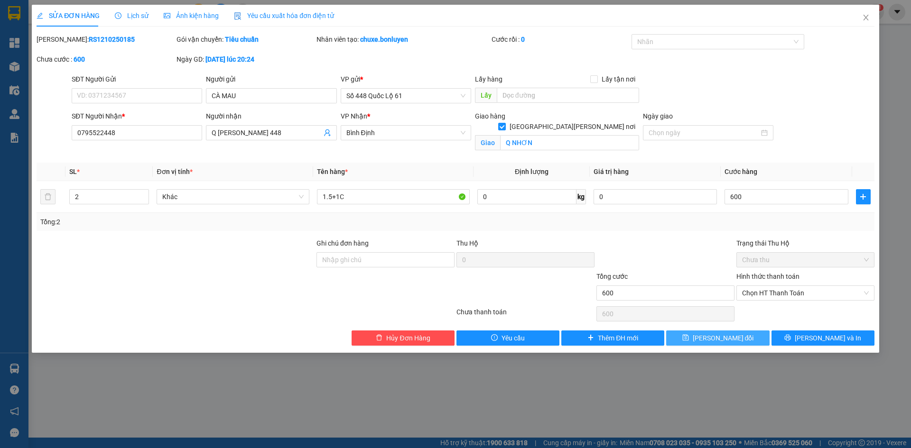
type input "600.000"
drag, startPoint x: 727, startPoint y: 339, endPoint x: 330, endPoint y: 183, distance: 426.3
click at [727, 339] on span "Lưu thay đổi" at bounding box center [723, 338] width 61 height 10
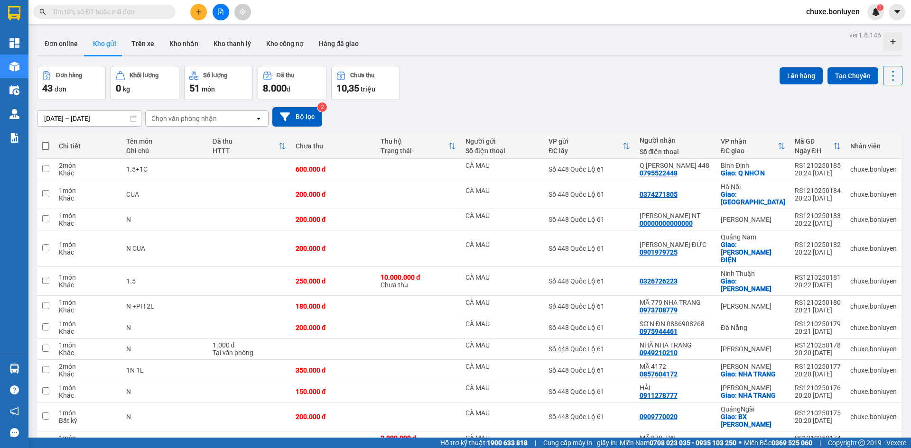
click at [126, 17] on span at bounding box center [104, 12] width 142 height 14
click at [128, 11] on input "text" at bounding box center [108, 12] width 112 height 10
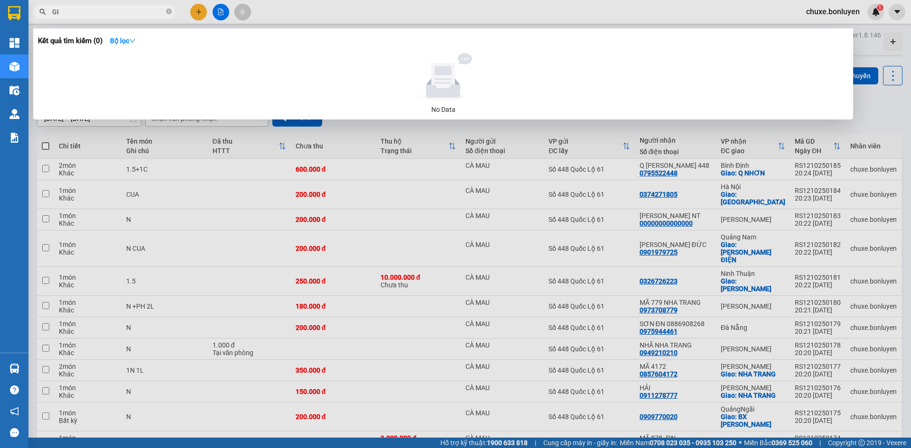
paste input "Ỏ"
paste input "Đ"
paste input "Ô"
paste input "Ồ"
type input "GIỎ ĐỒ"
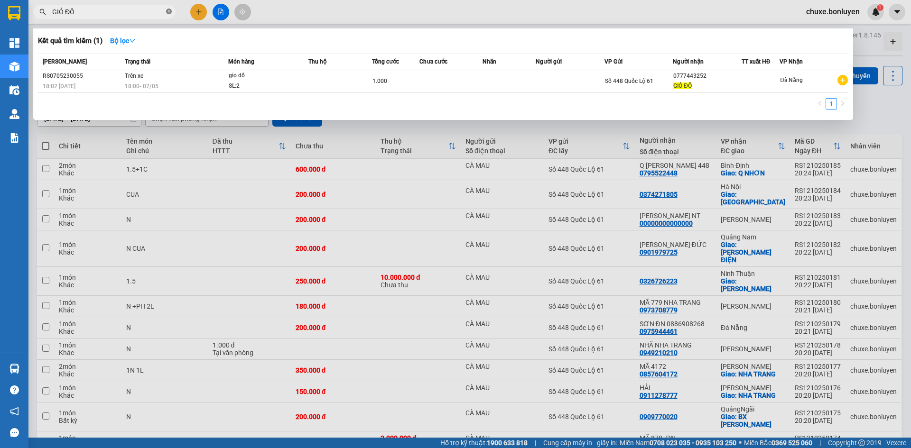
click at [168, 8] on span at bounding box center [169, 12] width 6 height 9
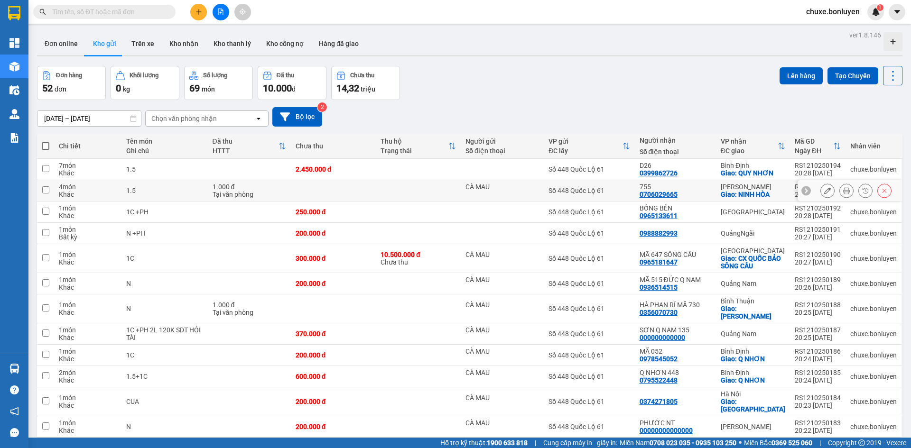
drag, startPoint x: 821, startPoint y: 195, endPoint x: 806, endPoint y: 197, distance: 14.8
click at [821, 195] on button at bounding box center [827, 191] width 13 height 17
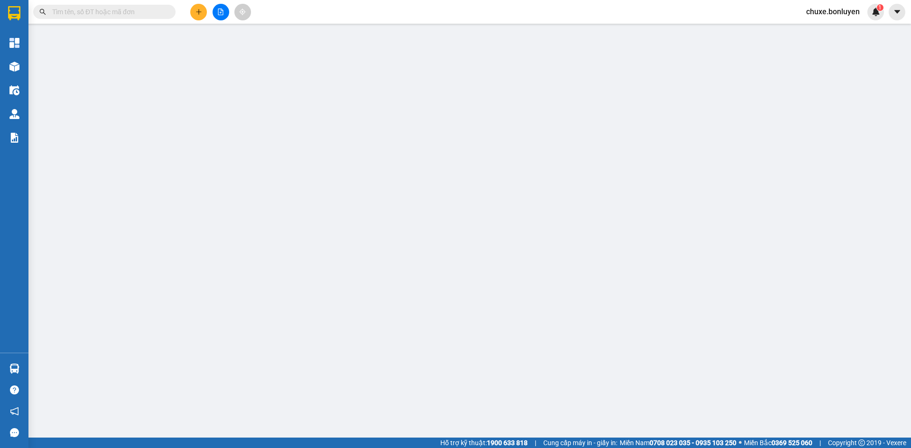
type input "CÀ MAU"
type input "0706029665"
type input "755"
checkbox input "true"
type input "NINH HÒA"
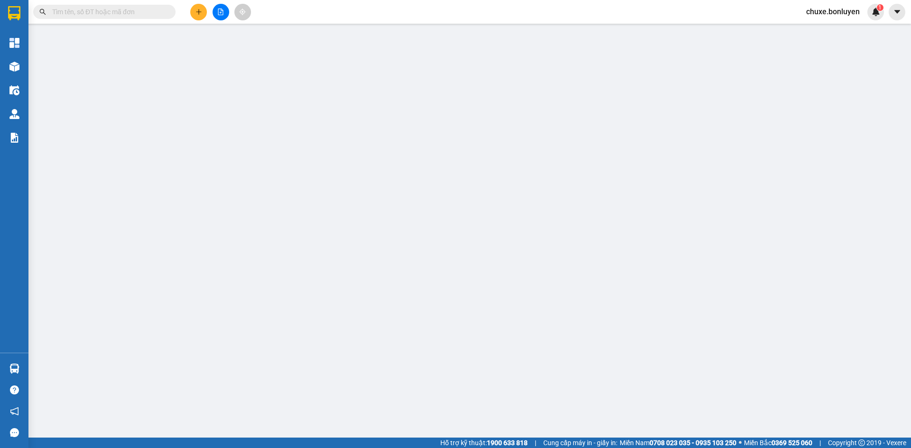
type input "1.000"
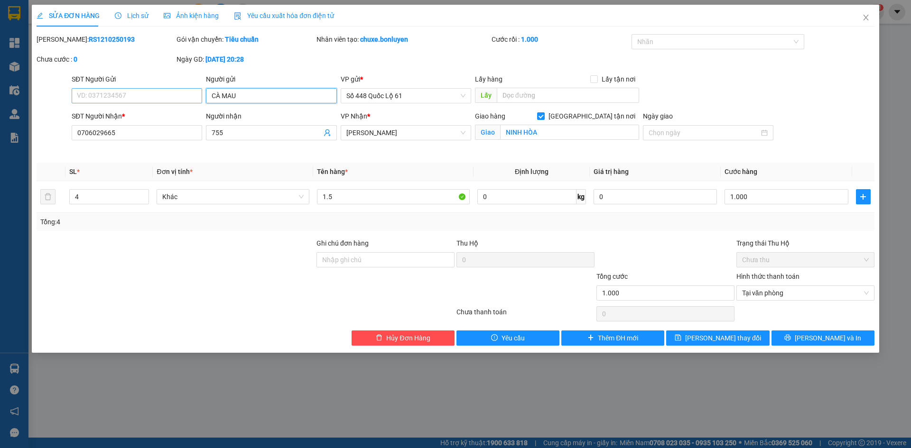
drag, startPoint x: 240, startPoint y: 96, endPoint x: 123, endPoint y: 102, distance: 116.9
click at [123, 102] on div "SĐT Người Gửi VD: 0371234567 Người gửi CÀ MAU VP gửi * Số 448 Quốc Lộ 61 Lấy hà…" at bounding box center [473, 90] width 807 height 33
paste input "ÀU"
paste input "ẢNH"
type input "TÀU CẢNH"
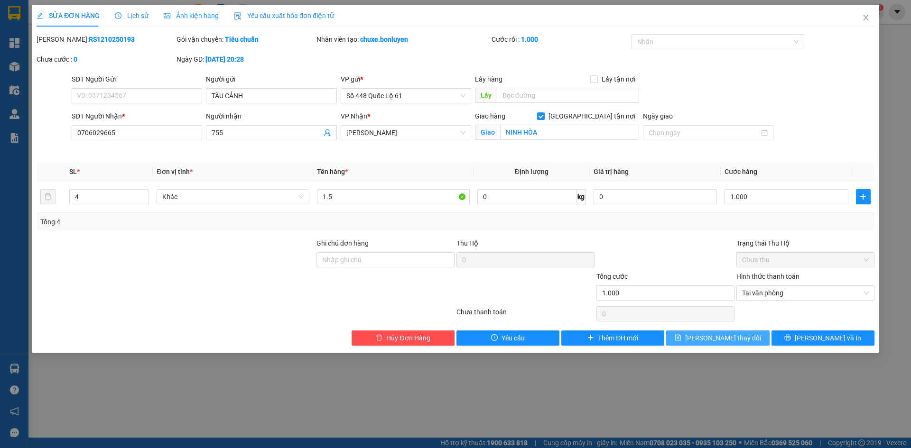
drag, startPoint x: 753, startPoint y: 346, endPoint x: 739, endPoint y: 341, distance: 14.3
click at [752, 346] on div "SỬA ĐƠN HÀNG Lịch sử Ảnh kiện hàng Yêu cầu xuất hóa đơn điện tử Total Paid Fee …" at bounding box center [455, 179] width 847 height 348
click at [719, 336] on span "[PERSON_NAME] thay đổi" at bounding box center [723, 338] width 76 height 10
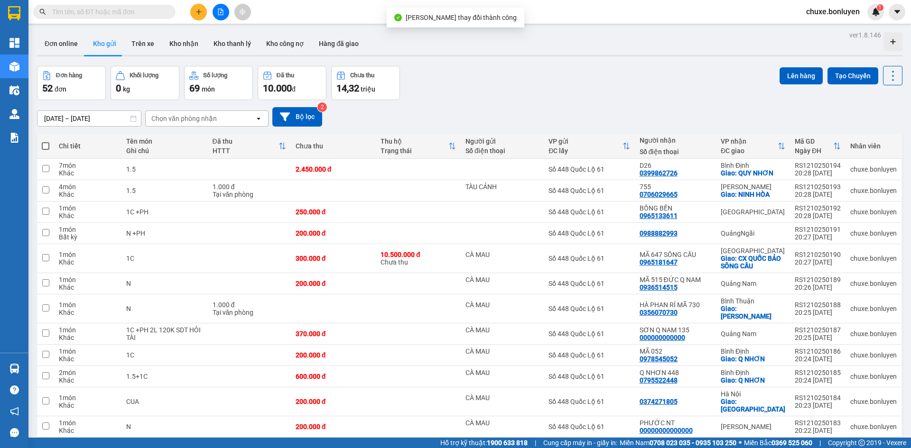
drag, startPoint x: 45, startPoint y: 143, endPoint x: 31, endPoint y: 139, distance: 13.7
click at [44, 143] on span at bounding box center [46, 146] width 8 height 8
click at [46, 141] on input "checkbox" at bounding box center [46, 141] width 0 height 0
checkbox input "true"
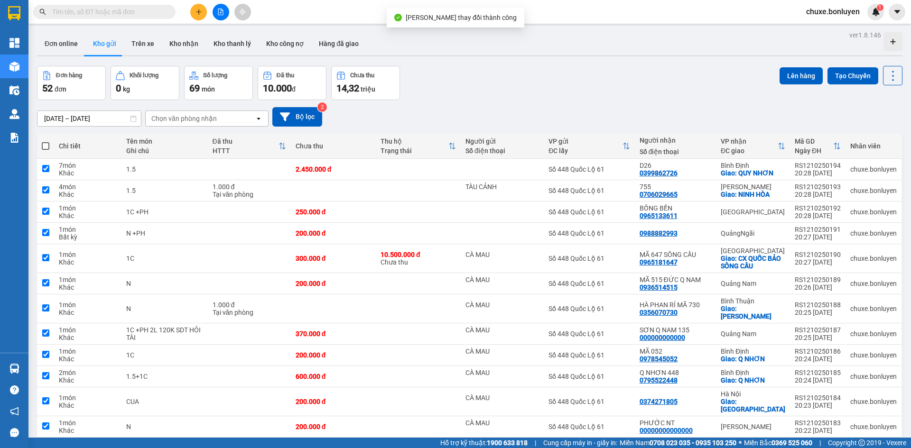
checkbox input "true"
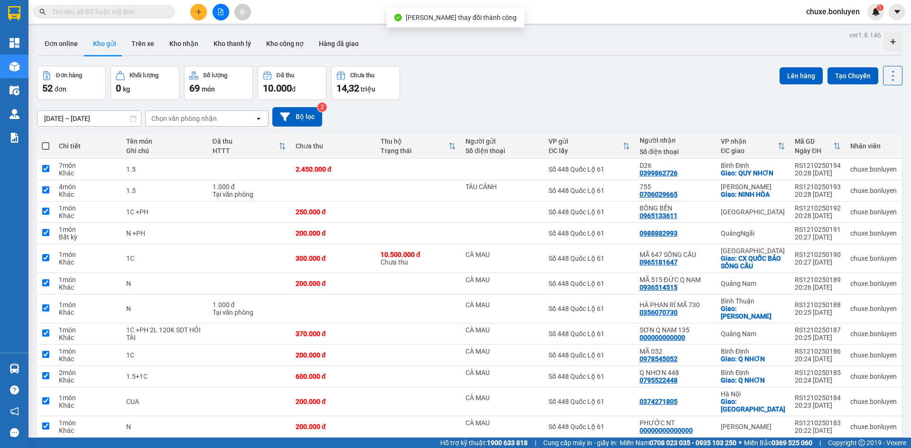
checkbox input "true"
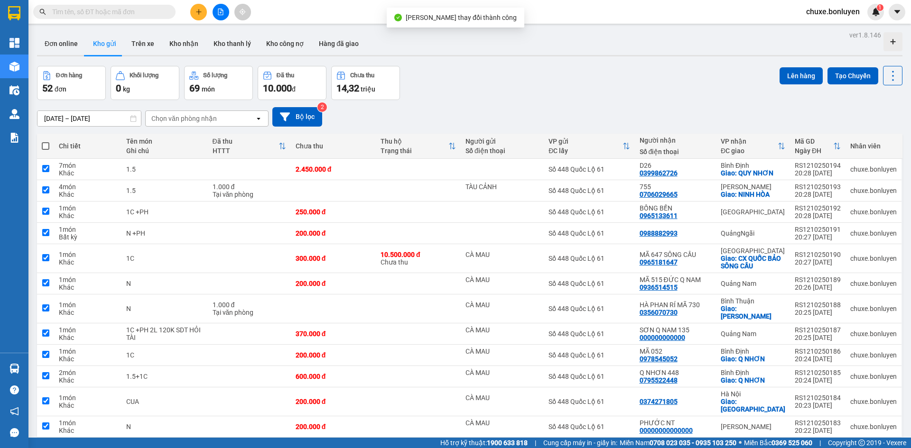
checkbox input "true"
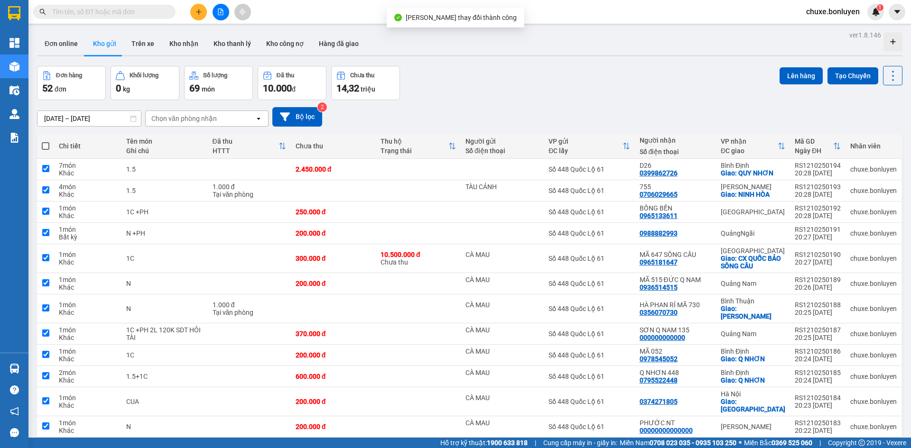
checkbox input "true"
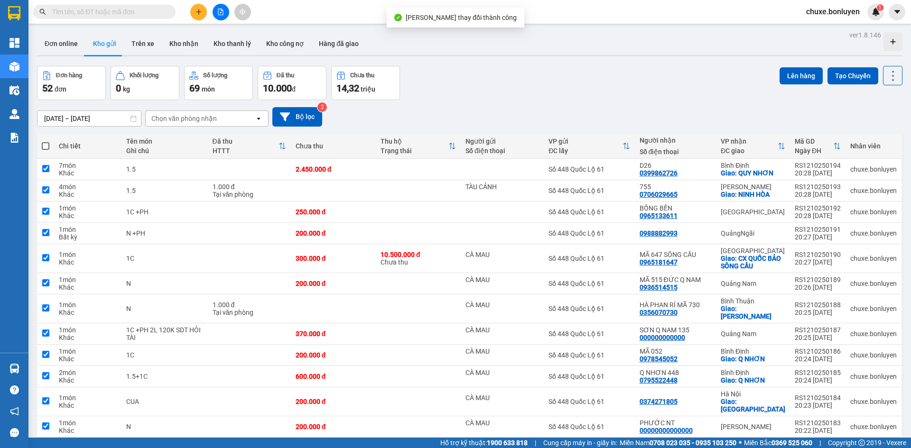
checkbox input "true"
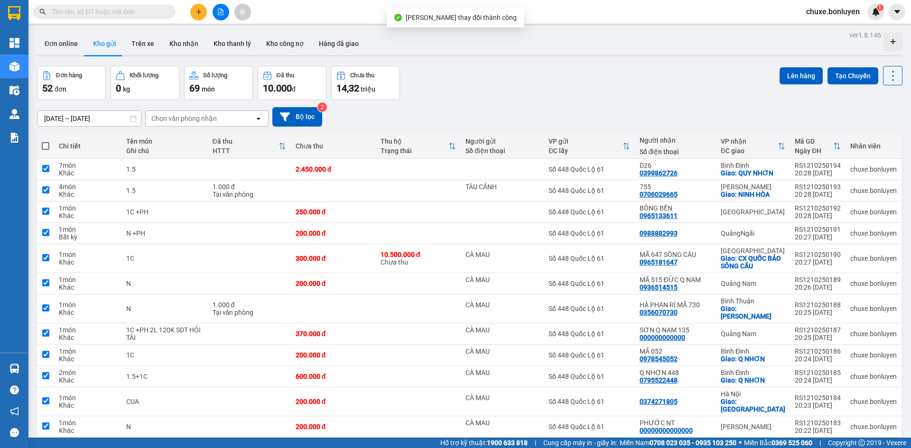
checkbox input "true"
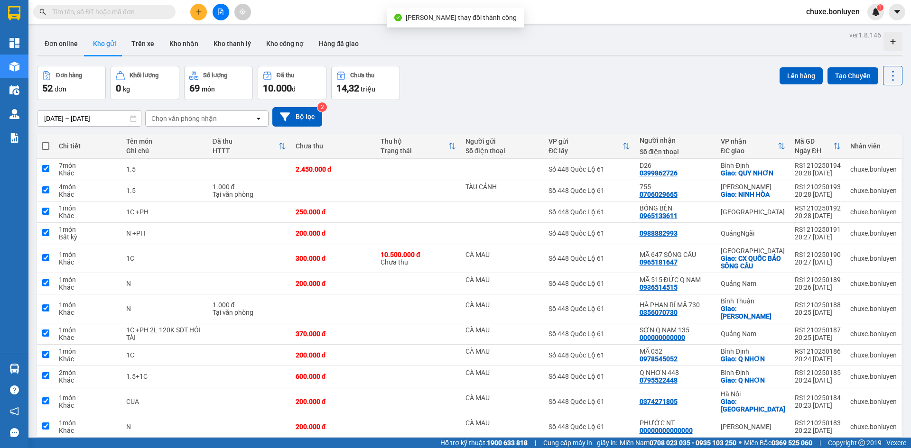
checkbox input "true"
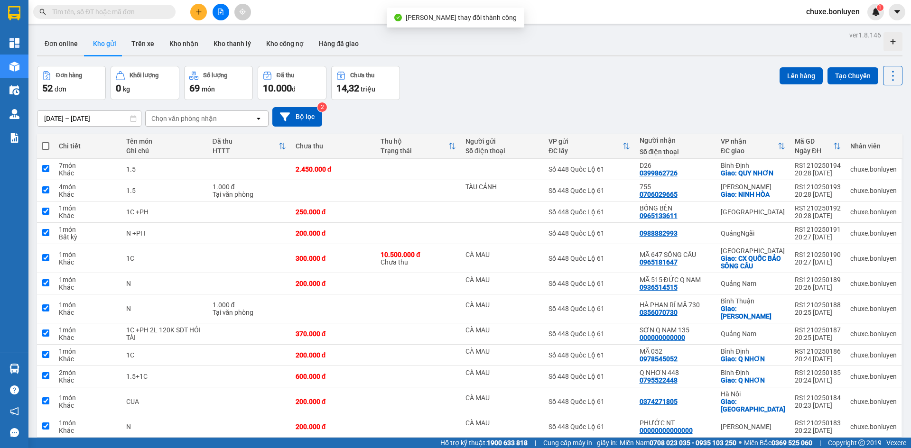
checkbox input "true"
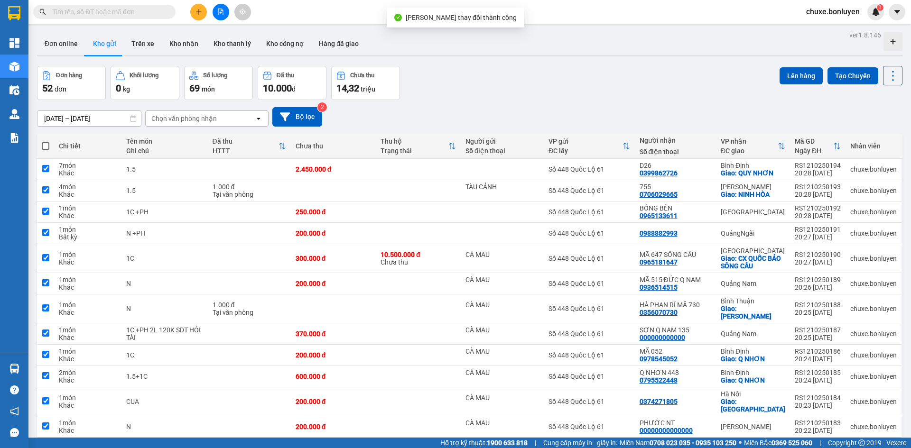
checkbox input "true"
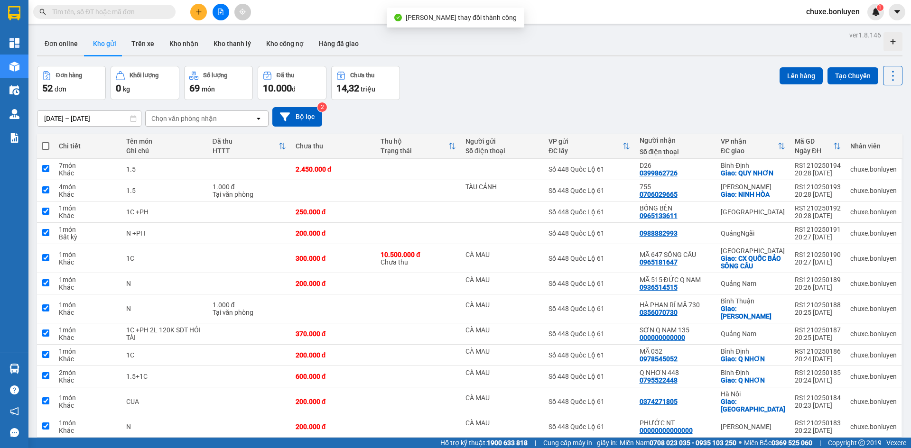
checkbox input "true"
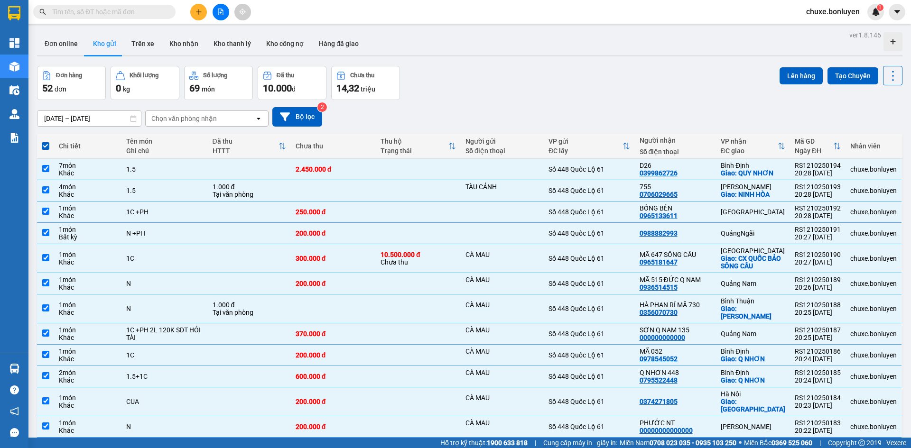
drag, startPoint x: 791, startPoint y: 75, endPoint x: 794, endPoint y: 94, distance: 18.7
click at [791, 75] on button "Lên hàng" at bounding box center [801, 75] width 43 height 17
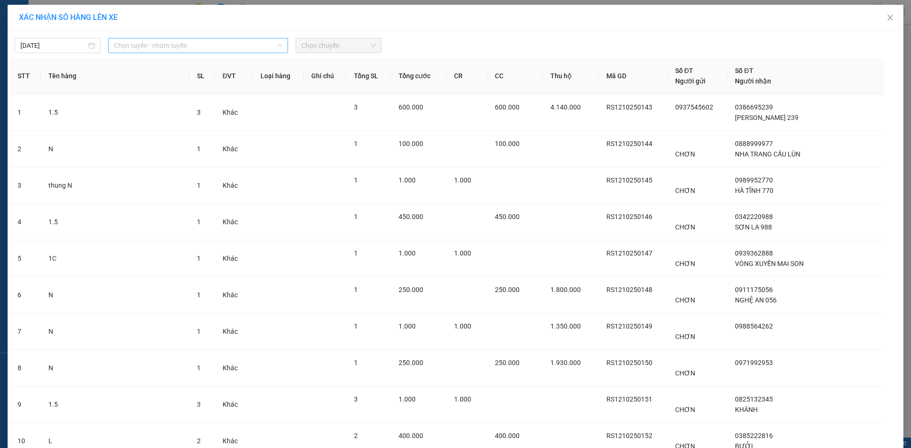
drag, startPoint x: 171, startPoint y: 43, endPoint x: 169, endPoint y: 74, distance: 31.3
click at [171, 43] on span "Chọn tuyến - nhóm tuyến" at bounding box center [198, 45] width 168 height 14
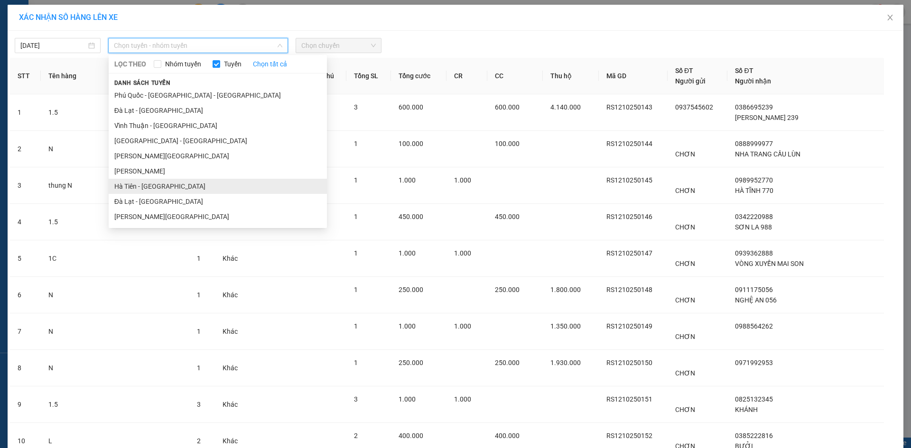
click at [167, 189] on li "Hà Tiên - [GEOGRAPHIC_DATA]" at bounding box center [218, 186] width 218 height 15
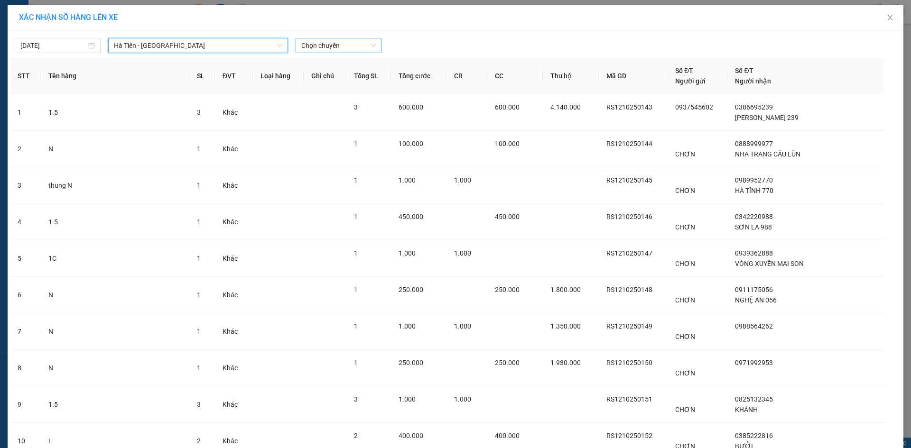
click at [343, 44] on span "Chọn chuyến" at bounding box center [338, 45] width 74 height 14
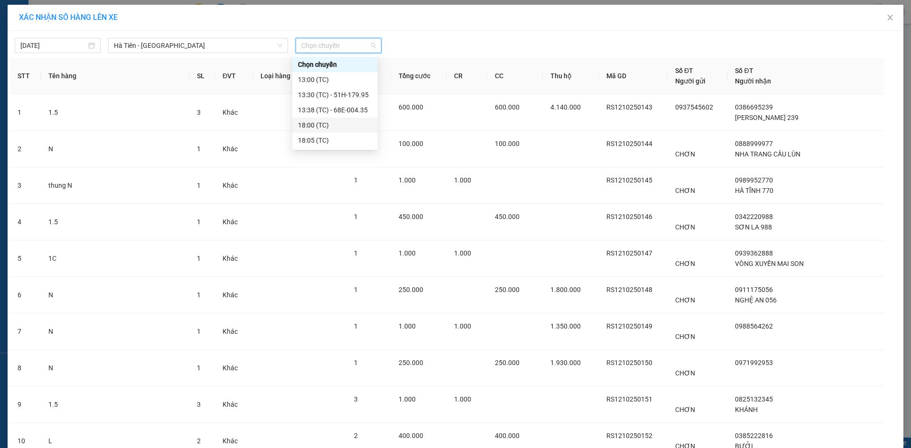
click at [327, 128] on div "18:00 (TC)" at bounding box center [335, 125] width 74 height 10
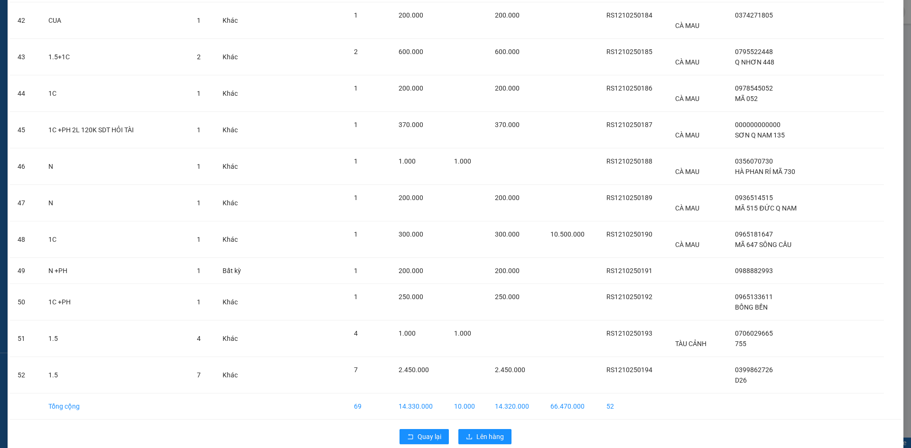
scroll to position [1610, 0]
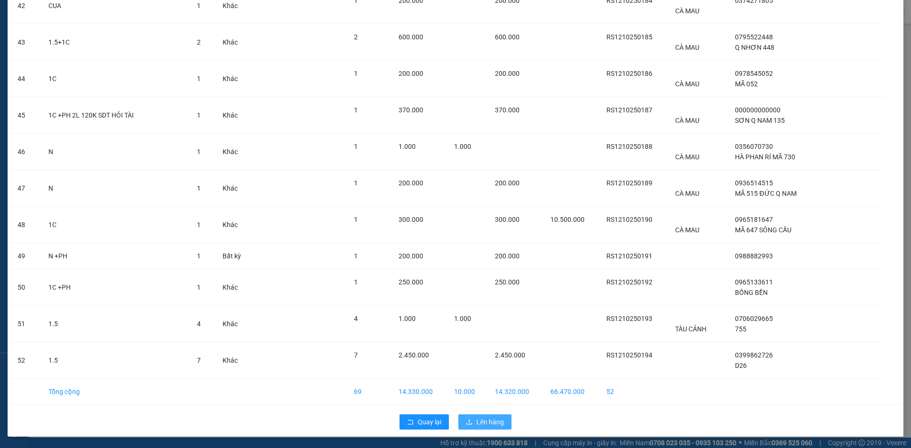
click at [494, 420] on span "Lên hàng" at bounding box center [490, 422] width 28 height 10
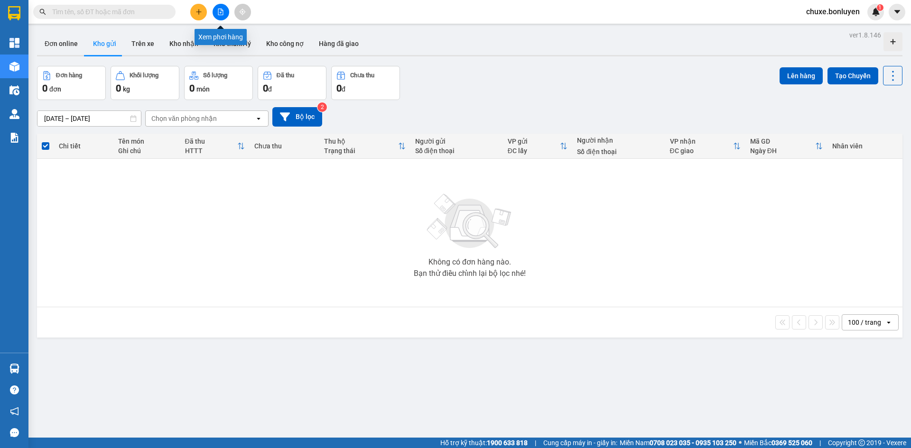
drag, startPoint x: 219, startPoint y: 8, endPoint x: 216, endPoint y: 23, distance: 15.4
click at [220, 10] on button at bounding box center [221, 12] width 17 height 17
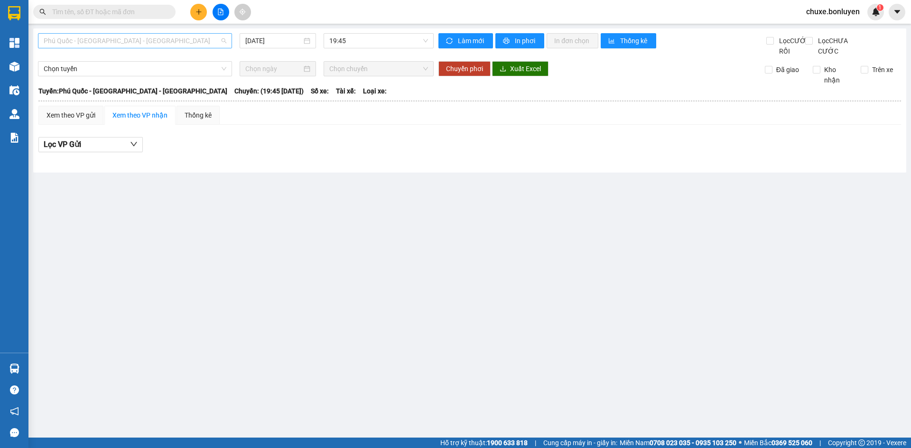
click at [161, 45] on span "Phú Quốc - [GEOGRAPHIC_DATA] - [GEOGRAPHIC_DATA]" at bounding box center [135, 41] width 183 height 14
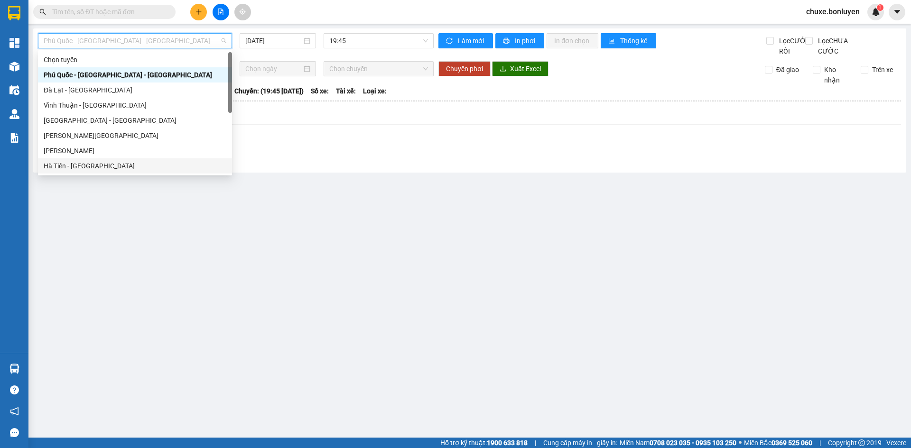
drag, startPoint x: 121, startPoint y: 166, endPoint x: 128, endPoint y: 167, distance: 7.2
click at [122, 166] on div "Hà Tiên - [GEOGRAPHIC_DATA]" at bounding box center [135, 166] width 183 height 10
type input "[DATE]"
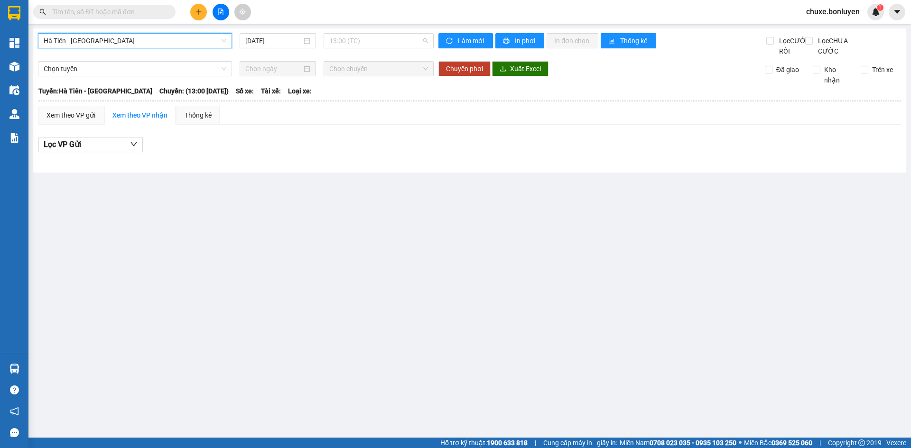
drag, startPoint x: 391, startPoint y: 41, endPoint x: 372, endPoint y: 113, distance: 74.7
click at [393, 42] on span "13:00 (TC)" at bounding box center [378, 41] width 99 height 14
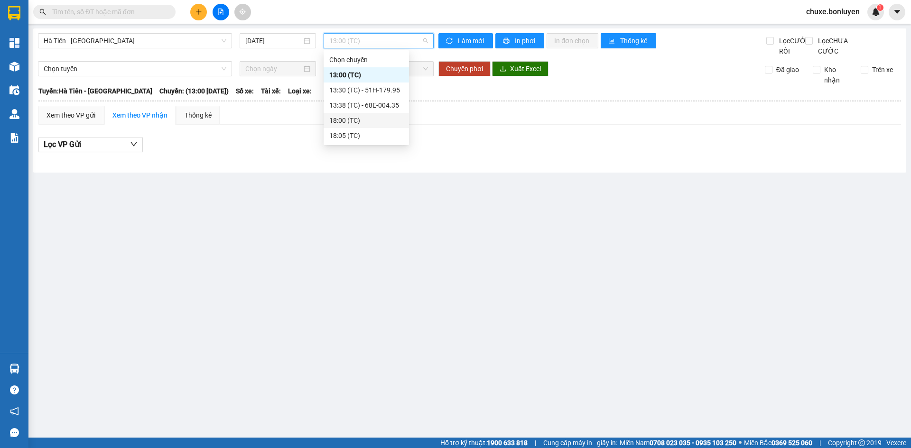
click at [374, 121] on div "18:00 (TC)" at bounding box center [366, 120] width 74 height 10
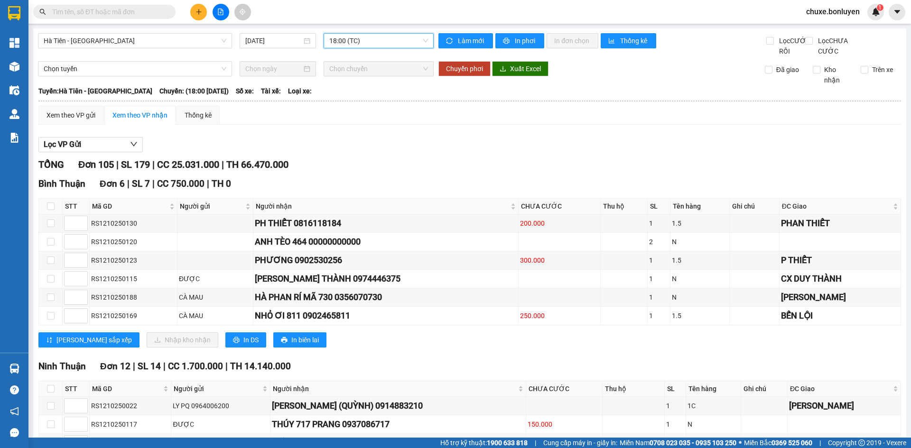
drag, startPoint x: 76, startPoint y: 117, endPoint x: 87, endPoint y: 145, distance: 30.0
click at [78, 117] on div "Xem theo VP gửi" at bounding box center [70, 115] width 65 height 19
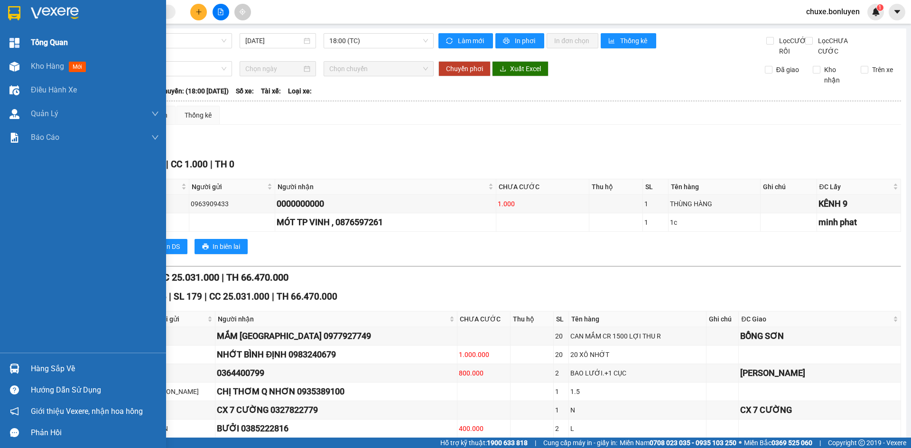
drag, startPoint x: 23, startPoint y: 58, endPoint x: 139, endPoint y: 39, distance: 117.8
click at [24, 58] on div "Kho hàng mới" at bounding box center [83, 67] width 166 height 24
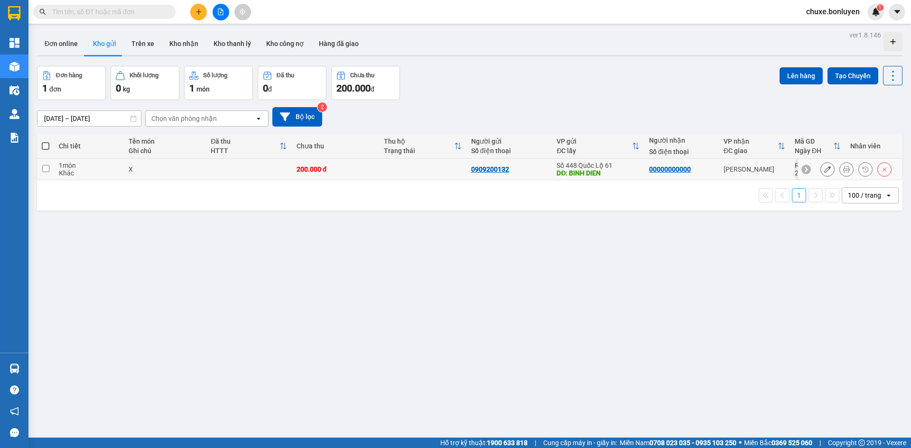
click at [523, 163] on td "0909200132" at bounding box center [509, 169] width 86 height 21
checkbox input "true"
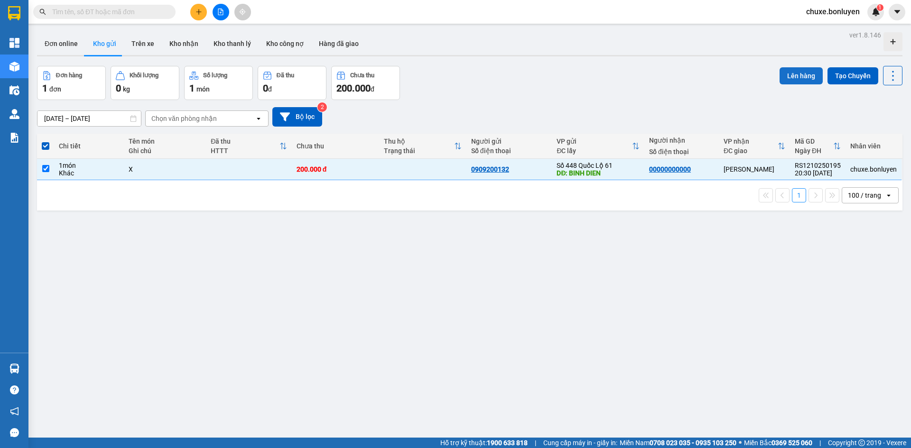
click at [798, 70] on button "Lên hàng" at bounding box center [801, 75] width 43 height 17
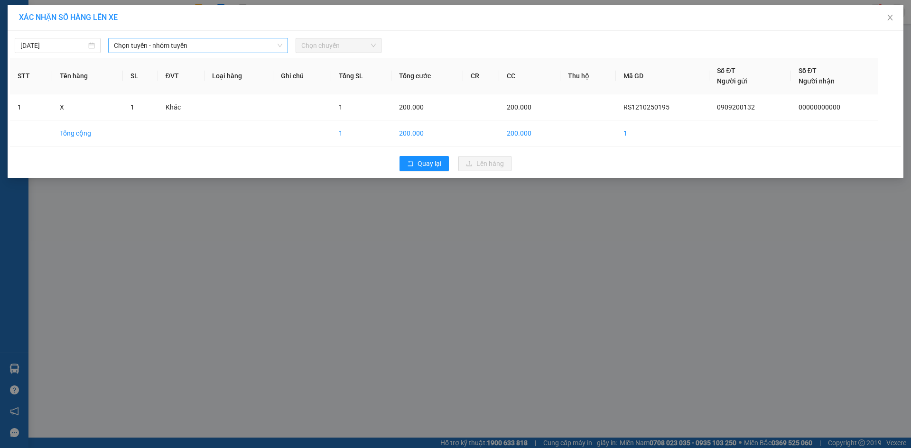
click at [153, 46] on span "Chọn tuyến - nhóm tuyến" at bounding box center [198, 45] width 168 height 14
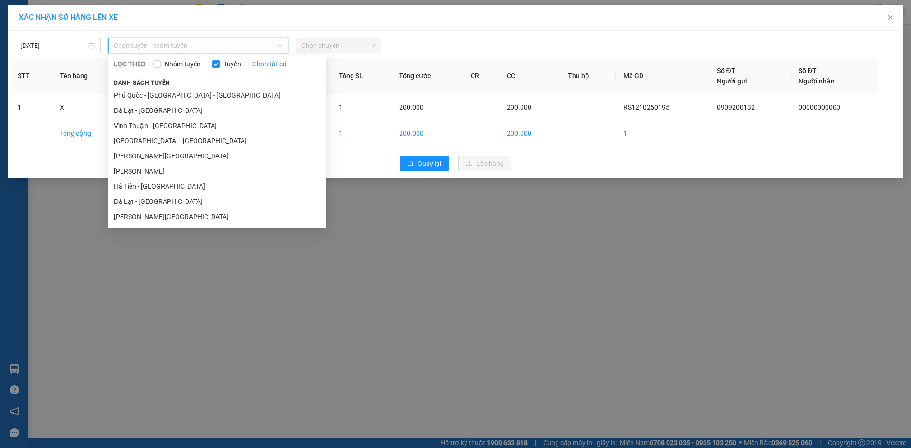
drag, startPoint x: 137, startPoint y: 180, endPoint x: 260, endPoint y: 151, distance: 126.6
click at [138, 181] on li "Hà Tiên - [GEOGRAPHIC_DATA]" at bounding box center [217, 186] width 218 height 15
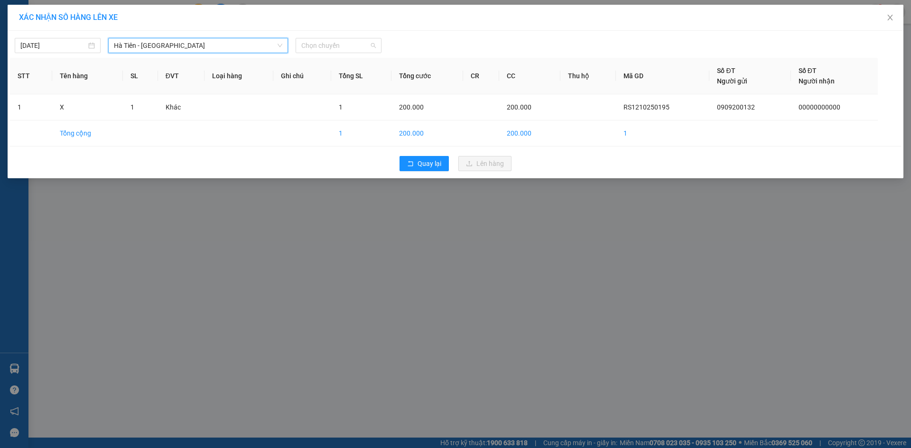
drag, startPoint x: 352, startPoint y: 48, endPoint x: 355, endPoint y: 61, distance: 12.8
click at [352, 51] on span "Chọn chuyến" at bounding box center [338, 45] width 74 height 14
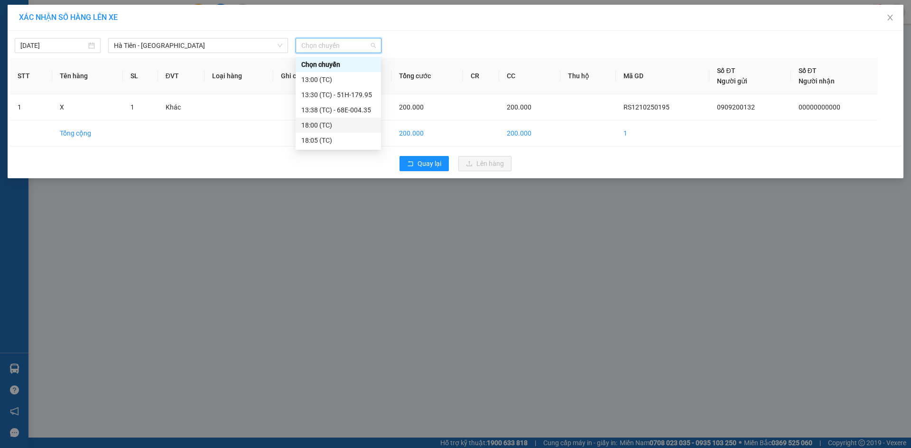
click at [327, 124] on div "18:00 (TC)" at bounding box center [338, 125] width 74 height 10
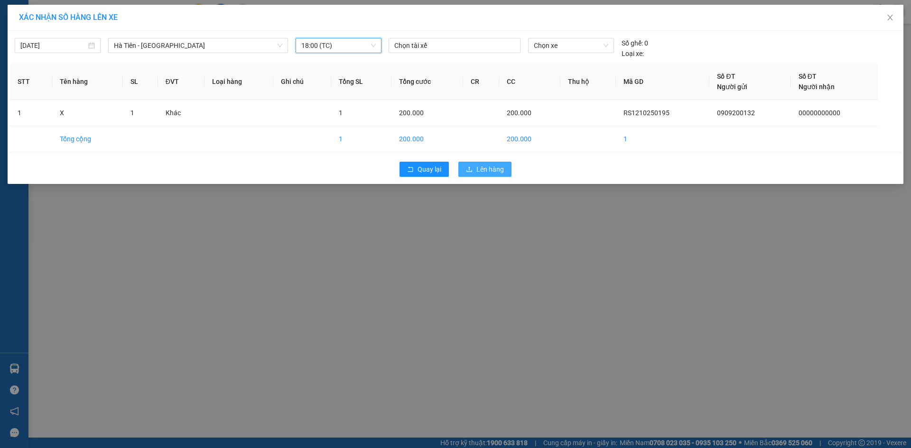
click at [475, 171] on button "Lên hàng" at bounding box center [484, 169] width 53 height 15
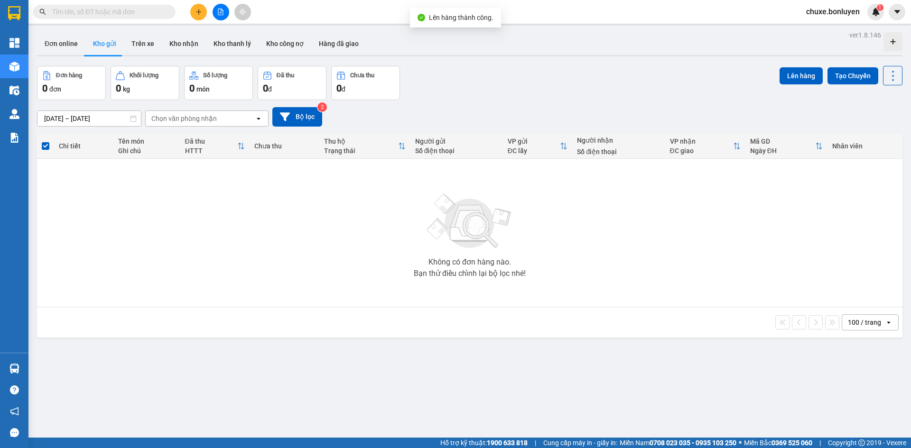
drag, startPoint x: 221, startPoint y: 13, endPoint x: 211, endPoint y: 15, distance: 10.1
click at [222, 14] on icon "file-add" at bounding box center [220, 12] width 7 height 7
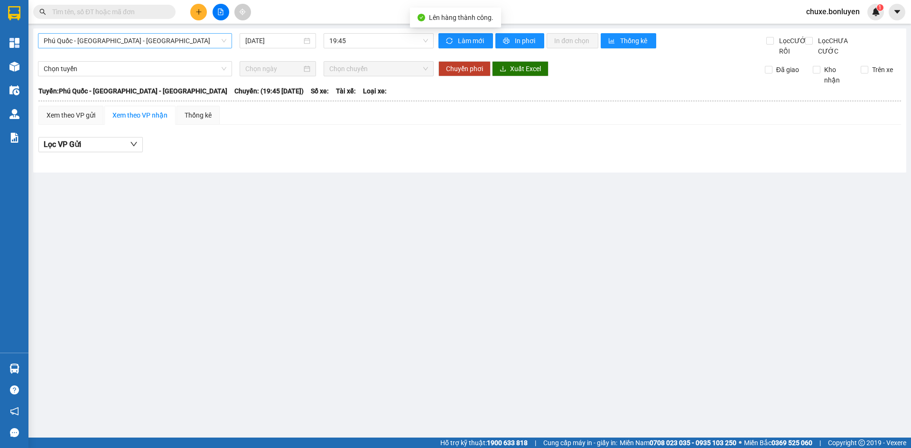
drag, startPoint x: 162, startPoint y: 40, endPoint x: 163, endPoint y: 47, distance: 6.7
click at [163, 42] on span "Phú Quốc - [GEOGRAPHIC_DATA] - [GEOGRAPHIC_DATA]" at bounding box center [135, 41] width 183 height 14
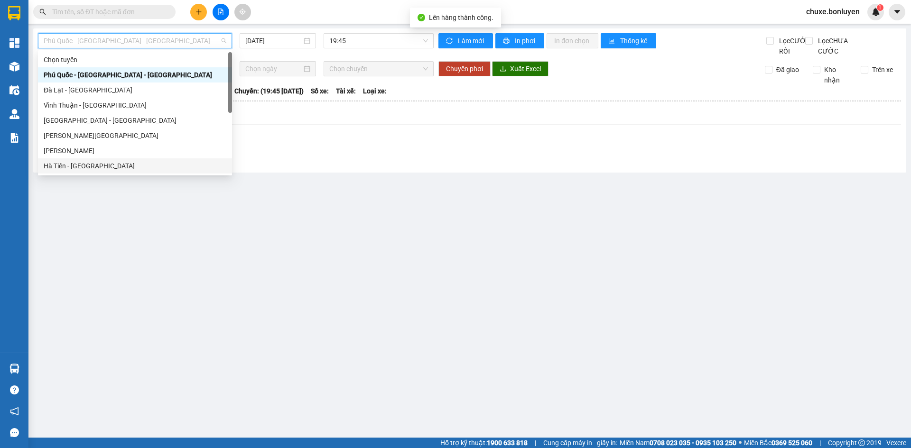
click at [119, 168] on div "Hà Tiên - [GEOGRAPHIC_DATA]" at bounding box center [135, 166] width 183 height 10
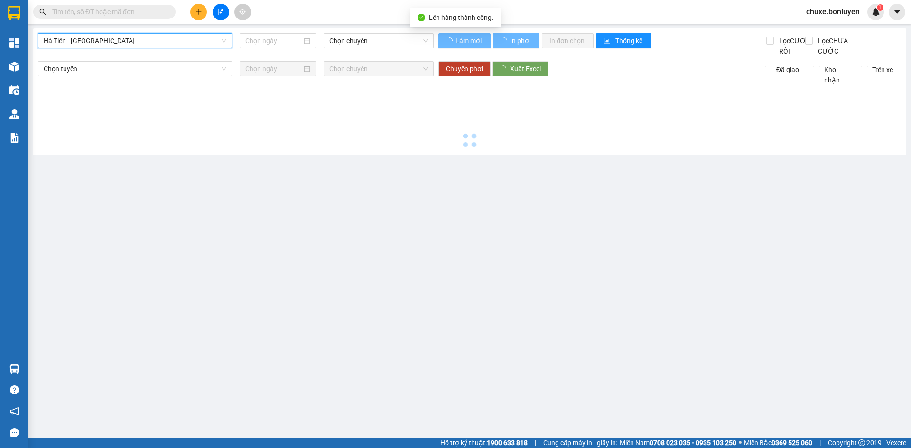
type input "[DATE]"
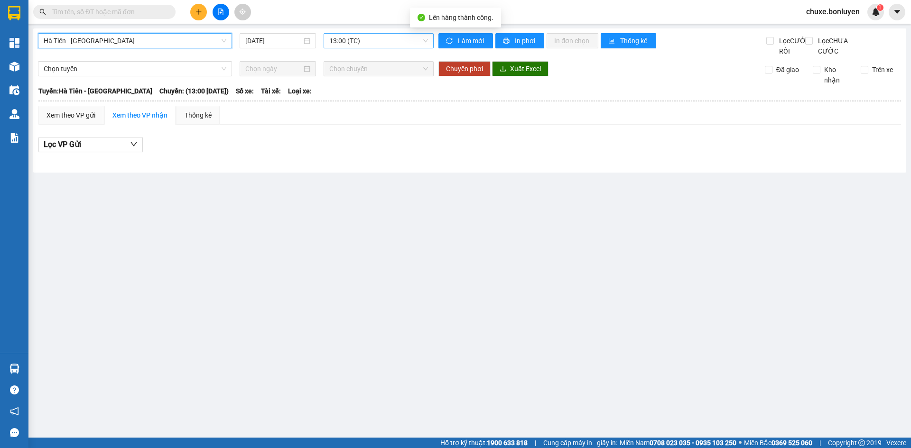
click at [353, 42] on span "13:00 (TC)" at bounding box center [378, 41] width 99 height 14
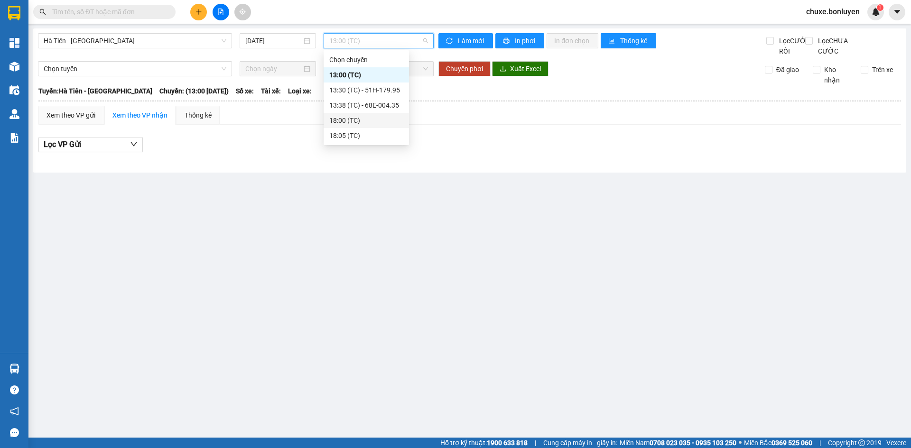
click at [342, 119] on div "18:00 (TC)" at bounding box center [366, 120] width 74 height 10
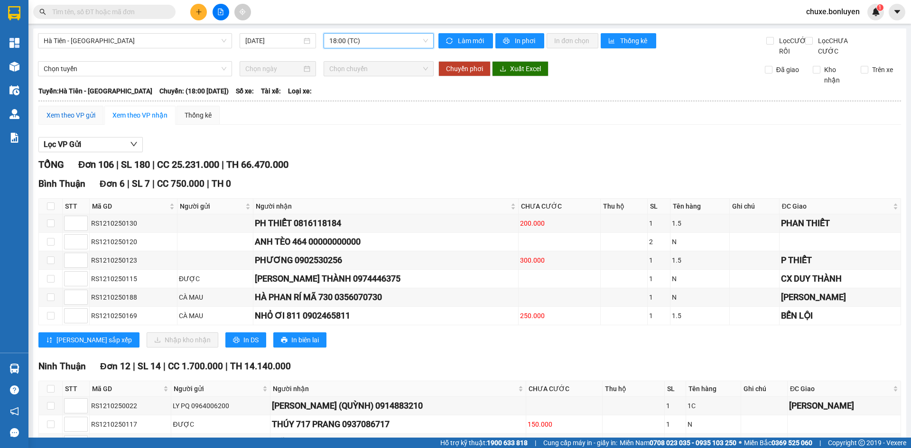
click at [78, 121] on div "Xem theo VP gửi" at bounding box center [70, 115] width 49 height 10
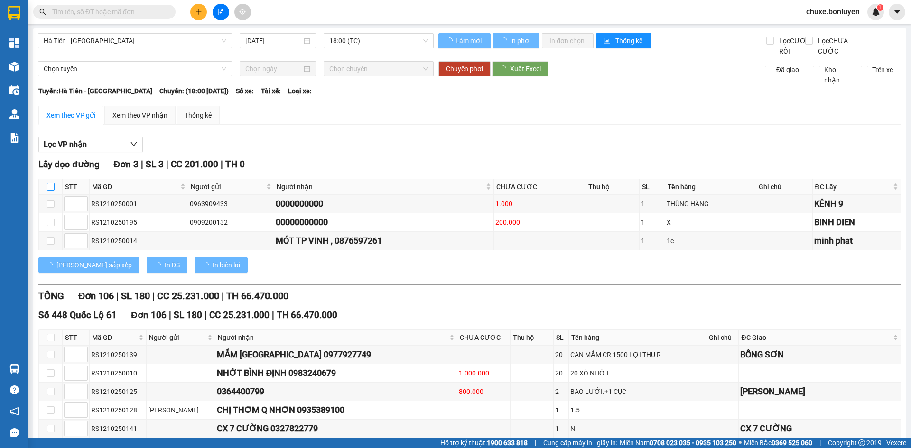
click at [52, 191] on input "checkbox" at bounding box center [51, 187] width 8 height 8
checkbox input "true"
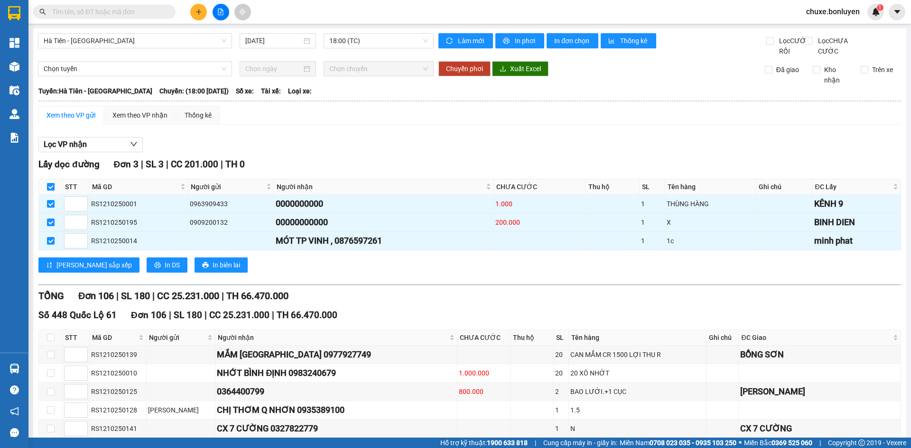
checkbox input "true"
click at [147, 272] on button "In DS" at bounding box center [167, 265] width 41 height 15
click at [146, 121] on div "Xem theo VP nhận" at bounding box center [139, 115] width 55 height 10
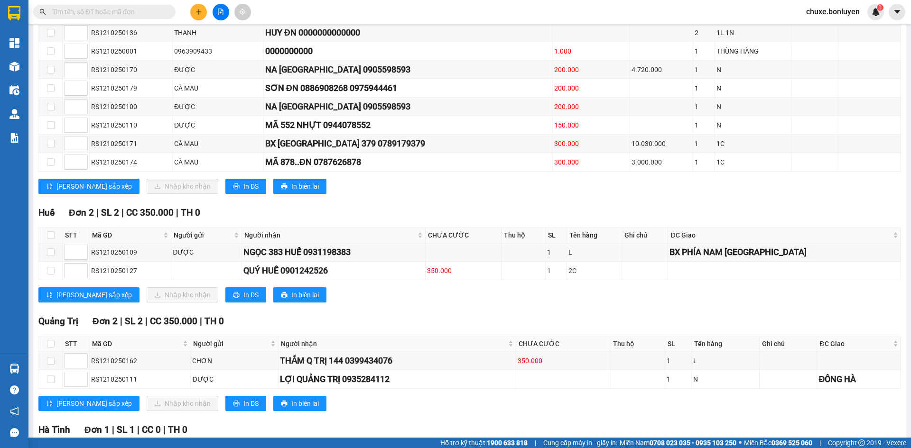
scroll to position [2325, 0]
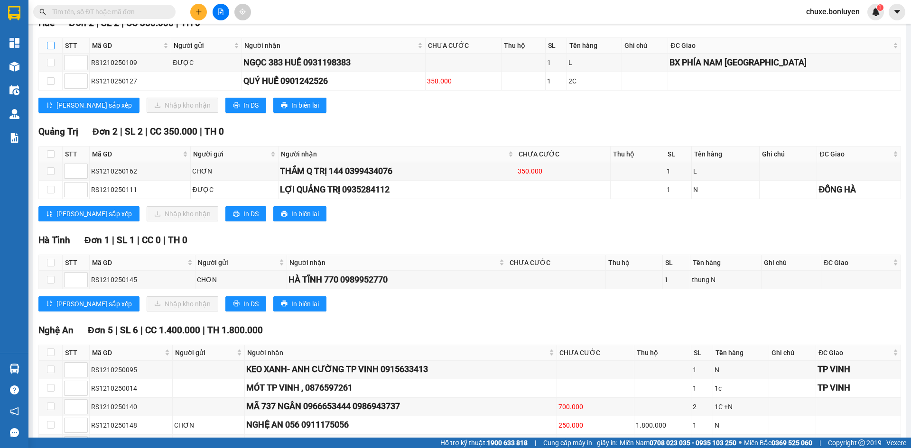
click at [51, 49] on input "checkbox" at bounding box center [51, 46] width 8 height 8
checkbox input "true"
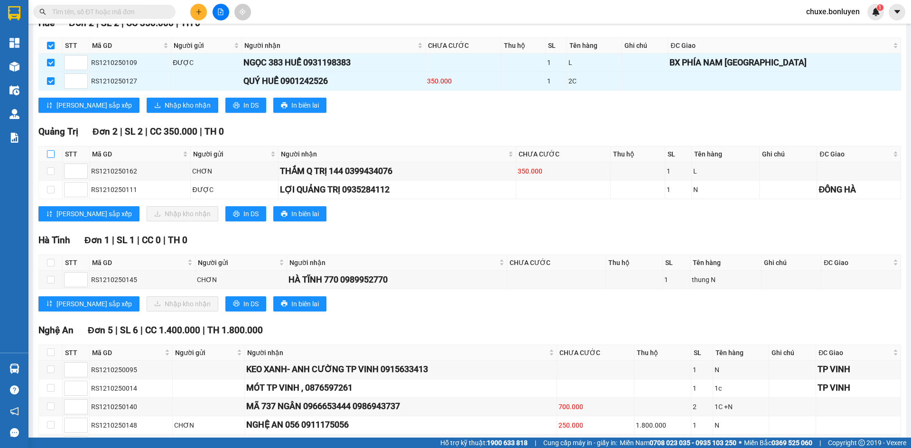
click at [52, 158] on input "checkbox" at bounding box center [51, 154] width 8 height 8
checkbox input "true"
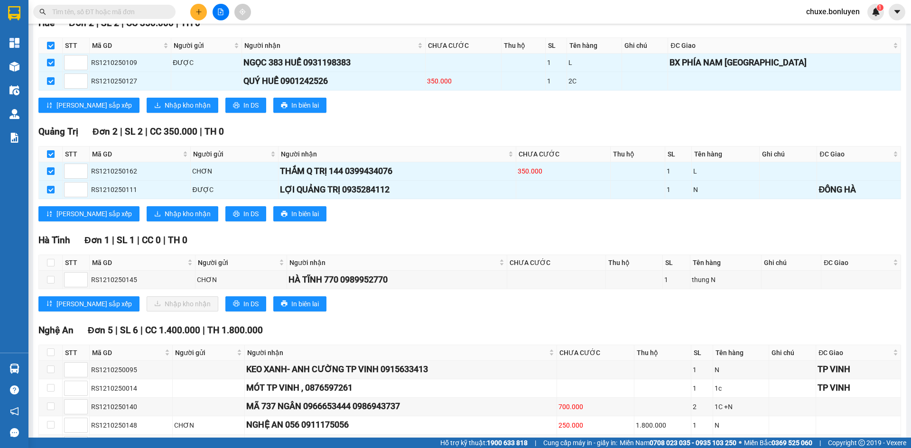
checkbox input "true"
click at [52, 267] on input "checkbox" at bounding box center [51, 263] width 8 height 8
checkbox input "true"
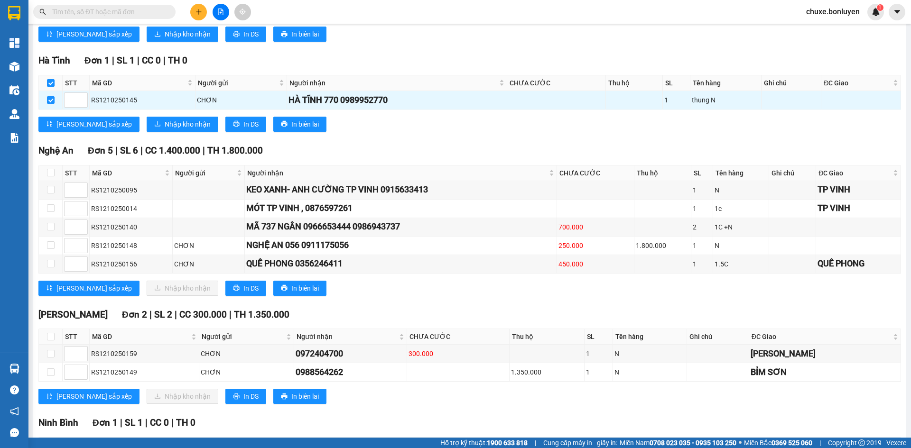
scroll to position [2562, 0]
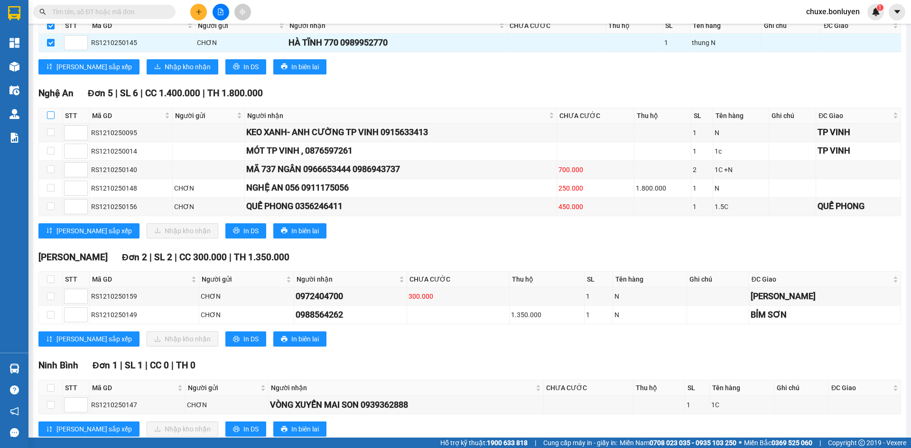
click at [53, 119] on input "checkbox" at bounding box center [51, 115] width 8 height 8
checkbox input "true"
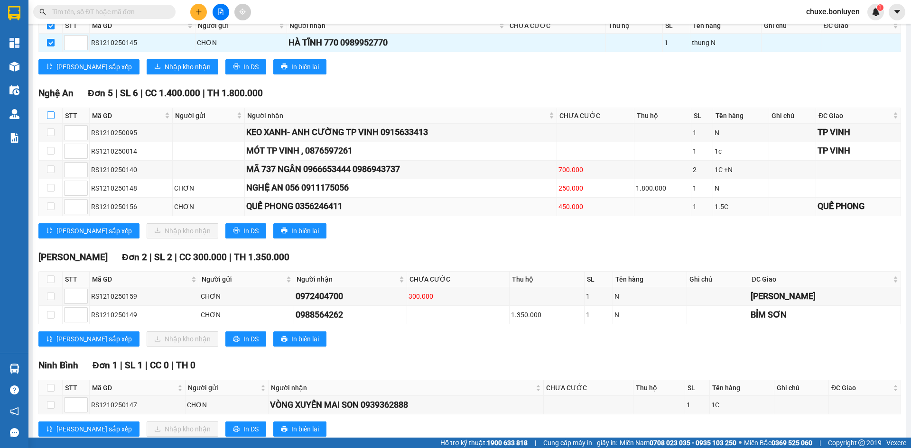
checkbox input "true"
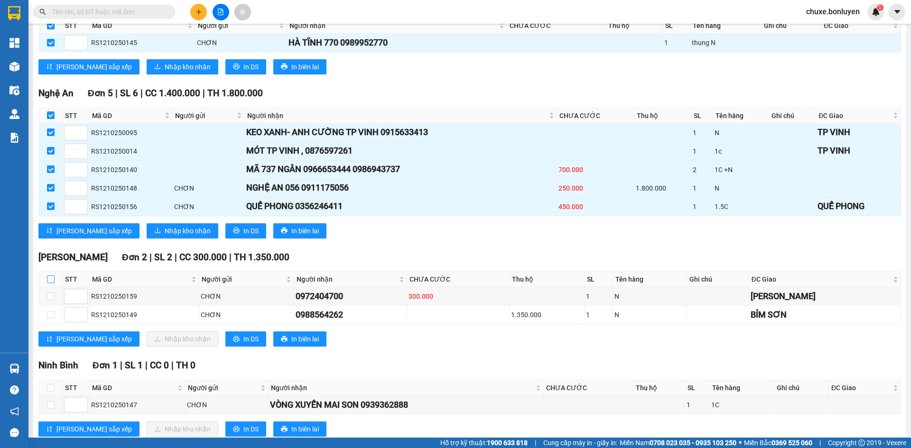
click at [50, 283] on input "checkbox" at bounding box center [51, 280] width 8 height 8
checkbox input "true"
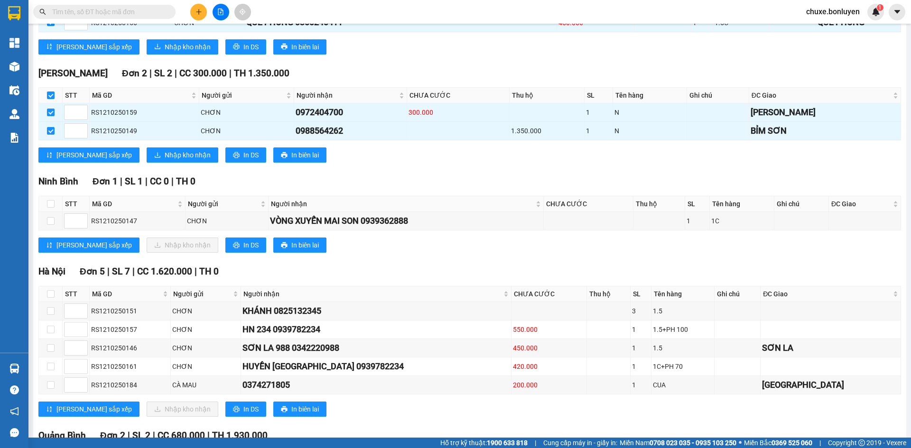
scroll to position [2752, 0]
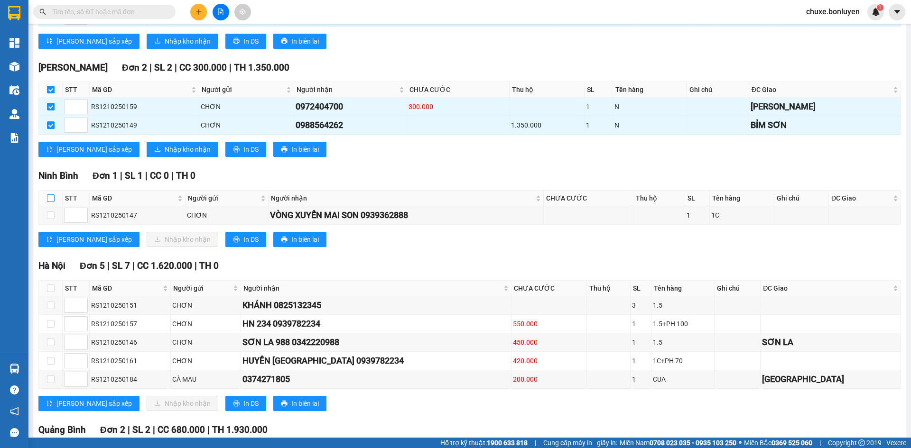
click at [51, 202] on input "checkbox" at bounding box center [51, 199] width 8 height 8
checkbox input "true"
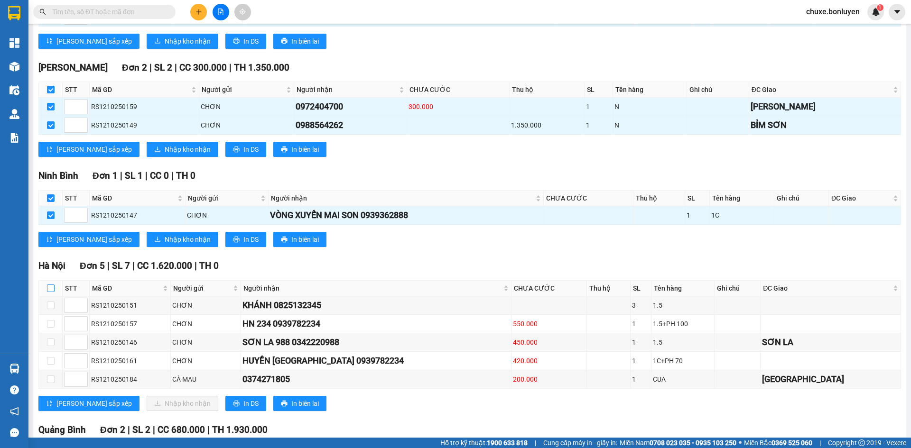
click at [52, 292] on input "checkbox" at bounding box center [51, 289] width 8 height 8
checkbox input "true"
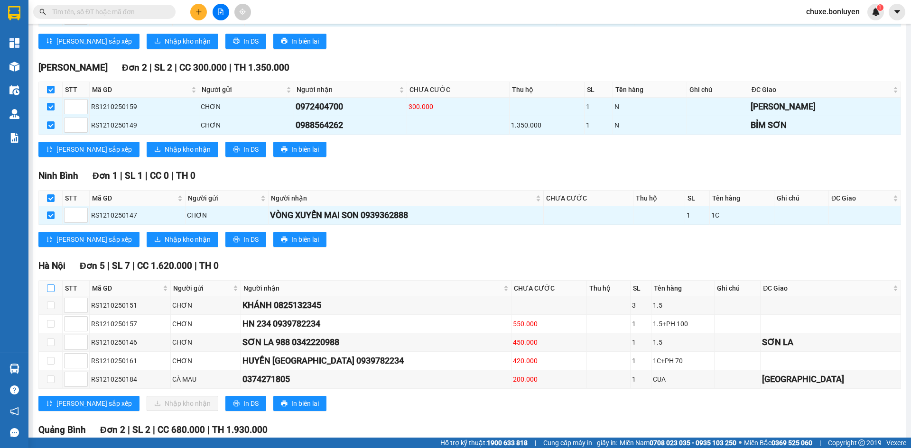
checkbox input "true"
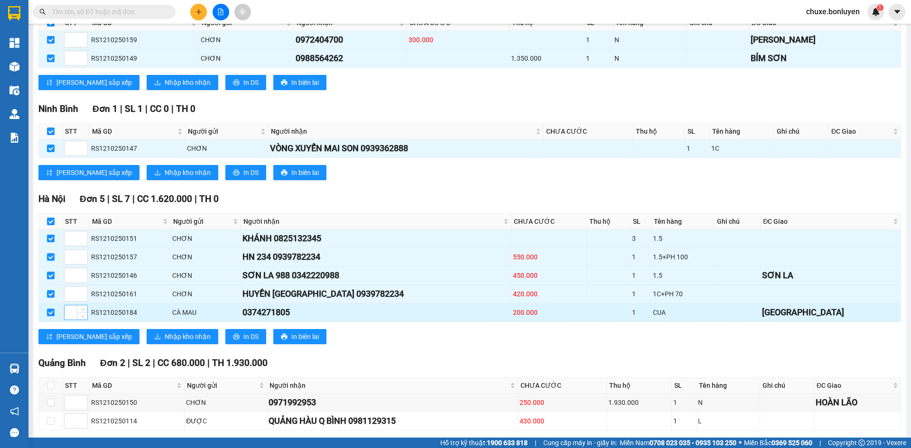
scroll to position [2871, 0]
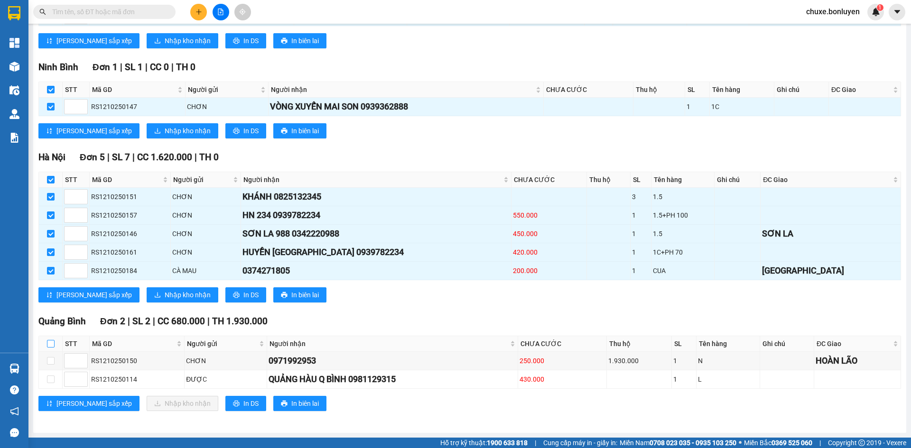
click at [53, 343] on input "checkbox" at bounding box center [51, 344] width 8 height 8
checkbox input "true"
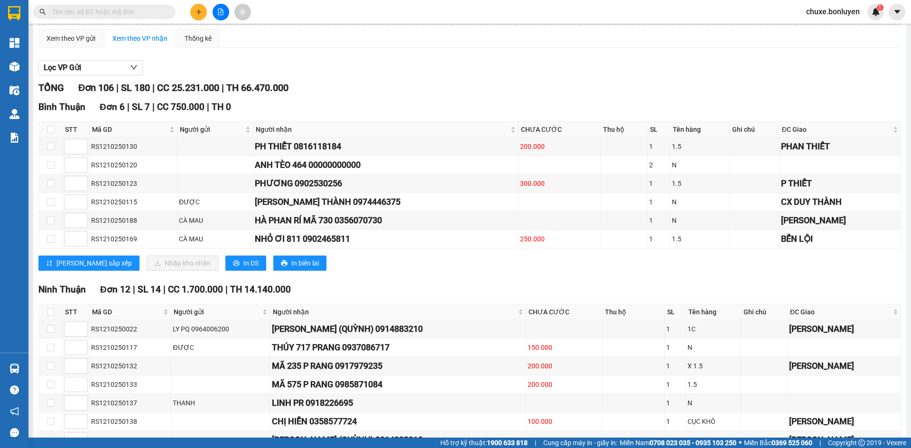
scroll to position [0, 0]
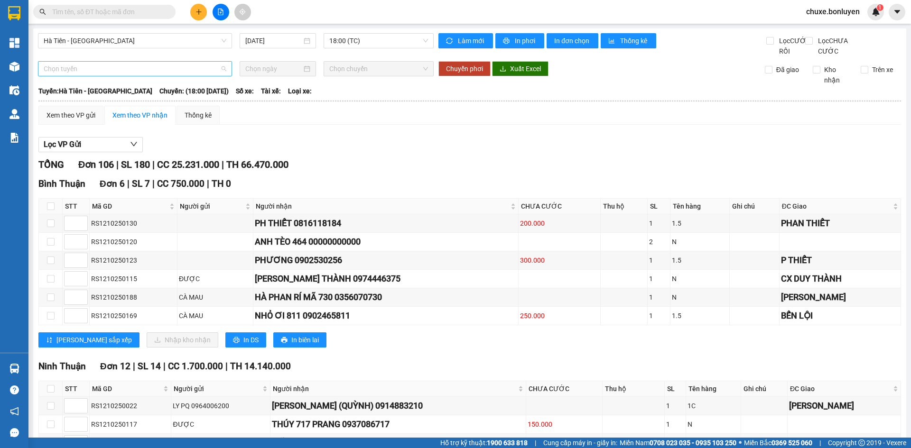
click at [155, 76] on span "Chọn tuyến" at bounding box center [135, 69] width 183 height 14
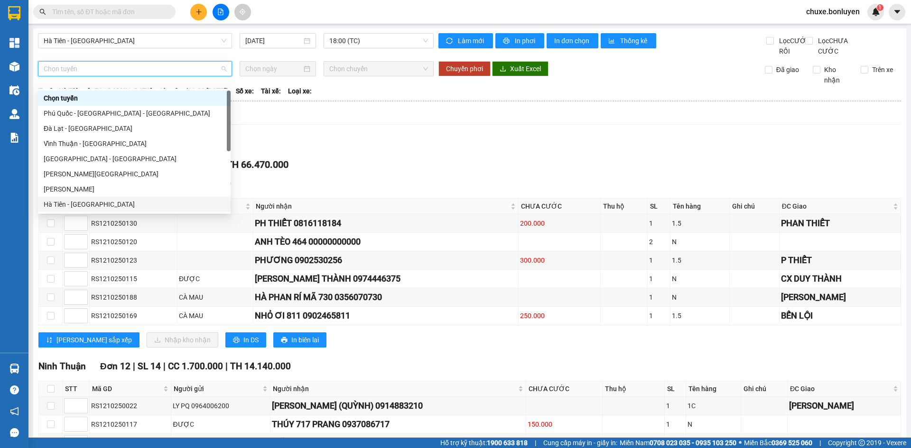
click at [65, 198] on div "Hà Tiên - [GEOGRAPHIC_DATA]" at bounding box center [134, 204] width 193 height 15
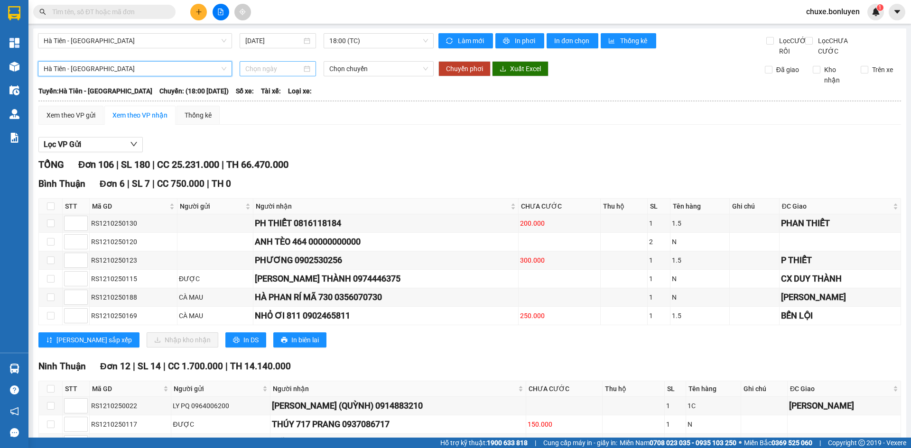
click at [271, 74] on input at bounding box center [273, 69] width 56 height 10
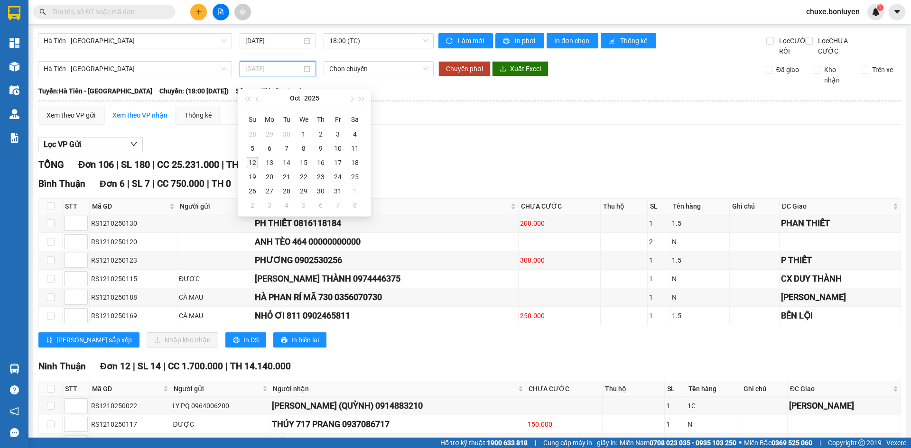
type input "[DATE]"
click at [253, 160] on div "12" at bounding box center [252, 162] width 11 height 11
type input "[DATE]"
click at [366, 75] on span "13:00 (TC)" at bounding box center [378, 69] width 99 height 14
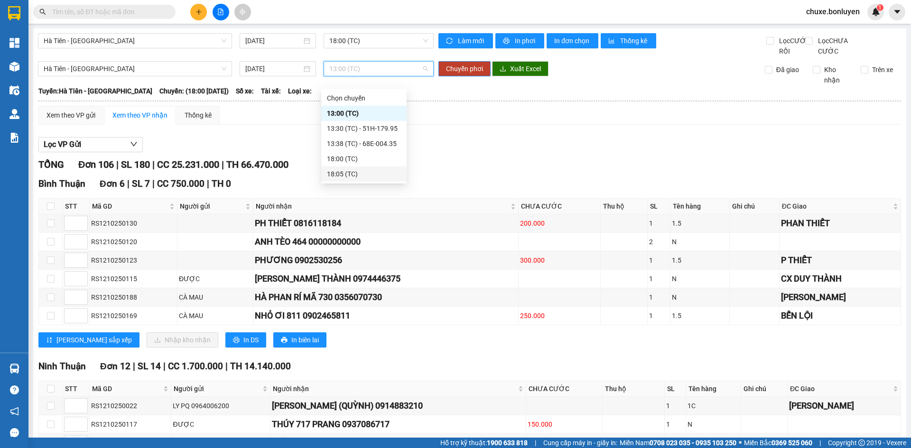
click at [354, 174] on div "18:05 (TC)" at bounding box center [364, 174] width 74 height 10
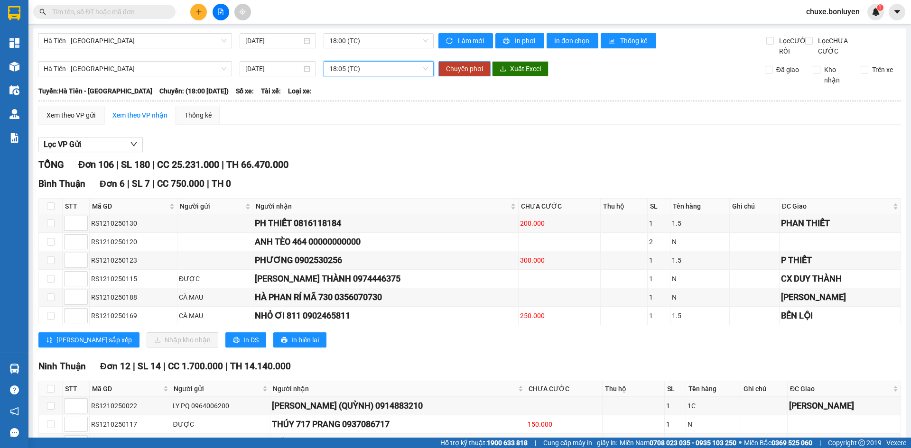
click at [472, 74] on span "Chuyển phơi" at bounding box center [464, 69] width 37 height 10
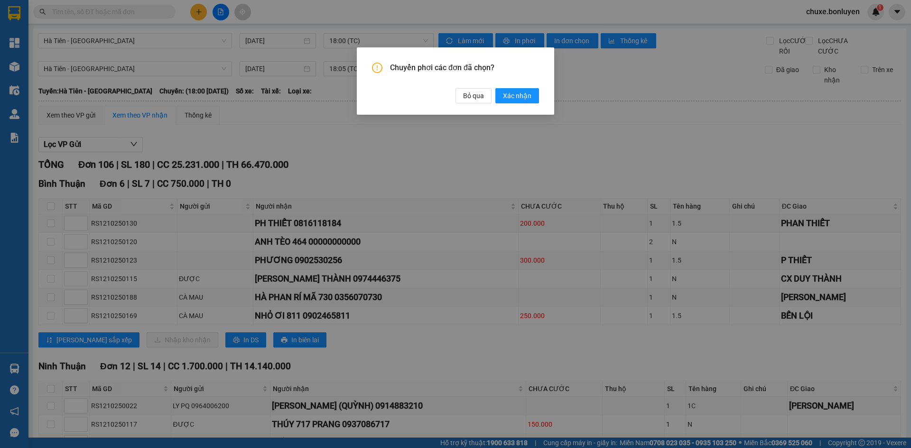
click at [495, 88] on button "Xác nhận" at bounding box center [517, 95] width 44 height 15
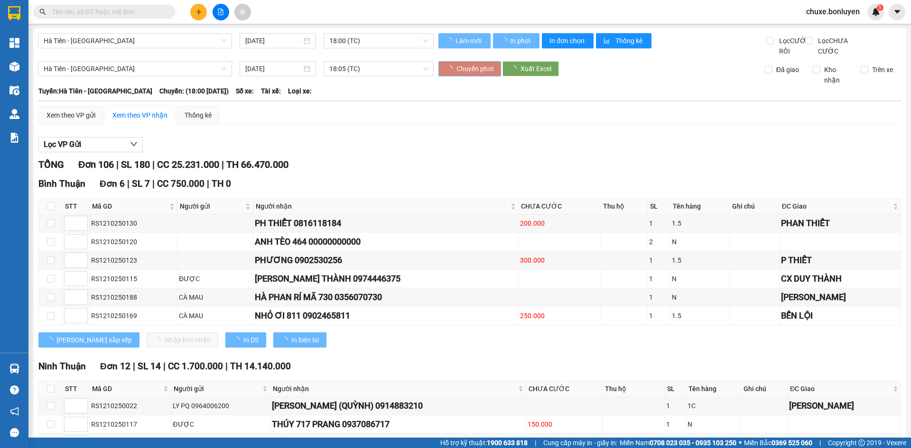
click at [521, 92] on div "Chuyển phơi các đơn đã chọn? Bỏ qua Xác nhận" at bounding box center [455, 224] width 911 height 448
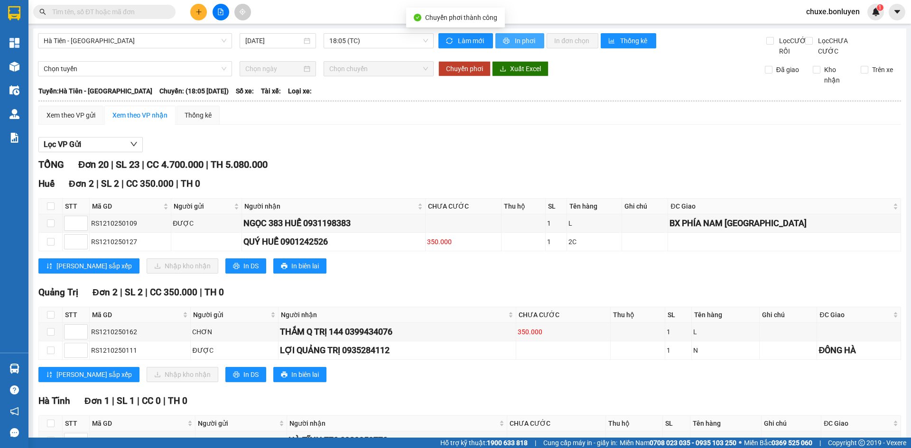
drag, startPoint x: 527, startPoint y: 37, endPoint x: 510, endPoint y: 37, distance: 17.1
click at [526, 37] on span "In phơi" at bounding box center [526, 41] width 22 height 10
click at [355, 46] on span "18:05 (TC)" at bounding box center [378, 41] width 99 height 14
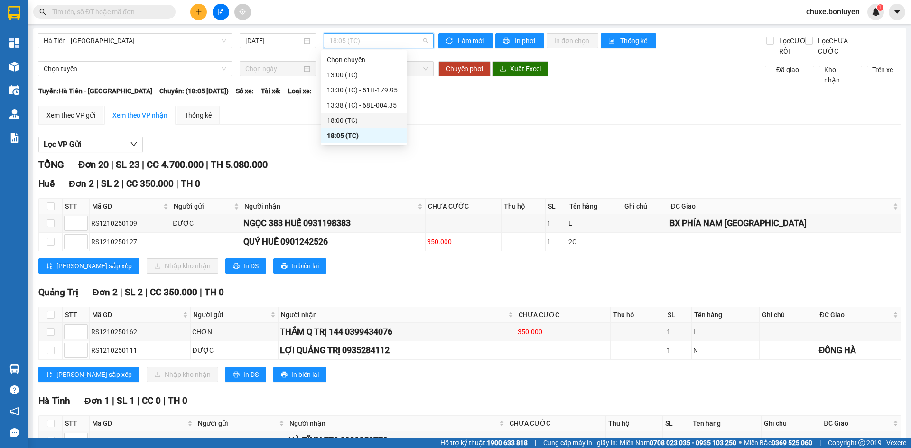
click at [365, 122] on div "18:00 (TC)" at bounding box center [364, 120] width 74 height 10
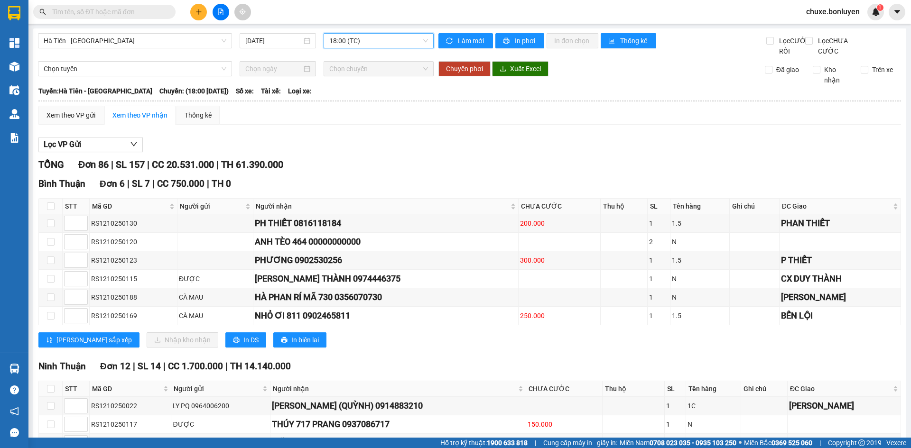
click at [409, 44] on span "18:00 (TC)" at bounding box center [378, 41] width 99 height 14
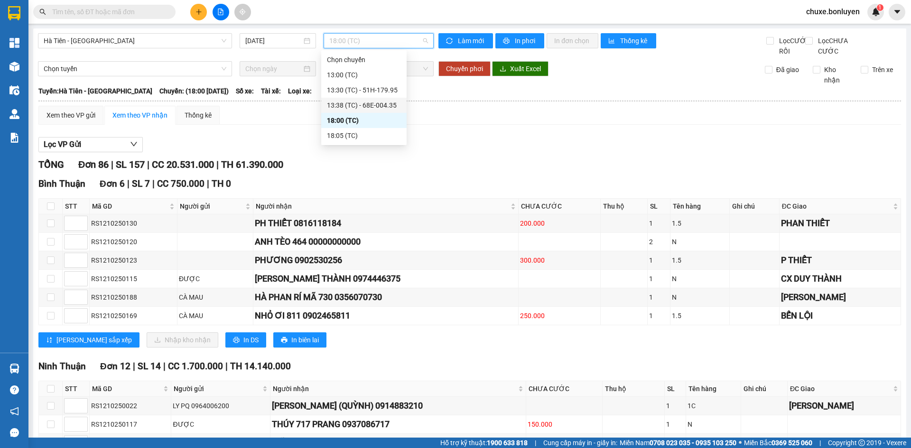
drag, startPoint x: 497, startPoint y: 174, endPoint x: 487, endPoint y: 82, distance: 92.6
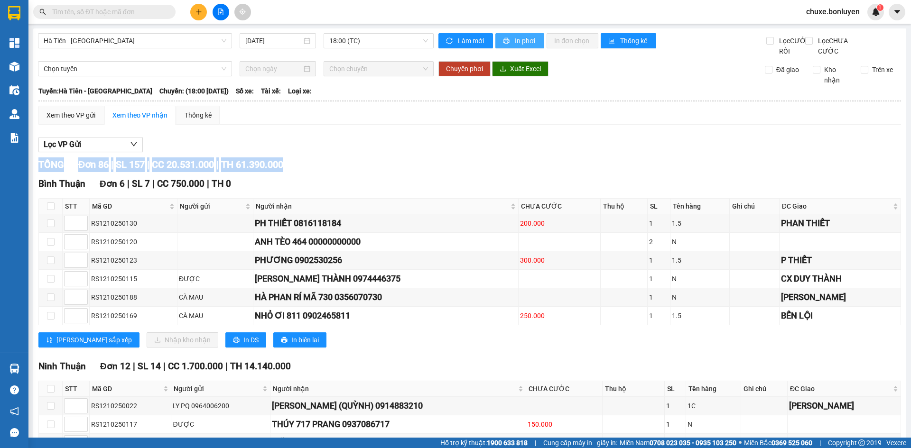
click at [517, 43] on span "In phơi" at bounding box center [526, 41] width 22 height 10
click at [508, 39] on button "In phơi" at bounding box center [519, 40] width 49 height 15
drag, startPoint x: 368, startPoint y: 37, endPoint x: 339, endPoint y: 97, distance: 66.0
click at [368, 38] on span "18:00 (TC)" at bounding box center [378, 41] width 99 height 14
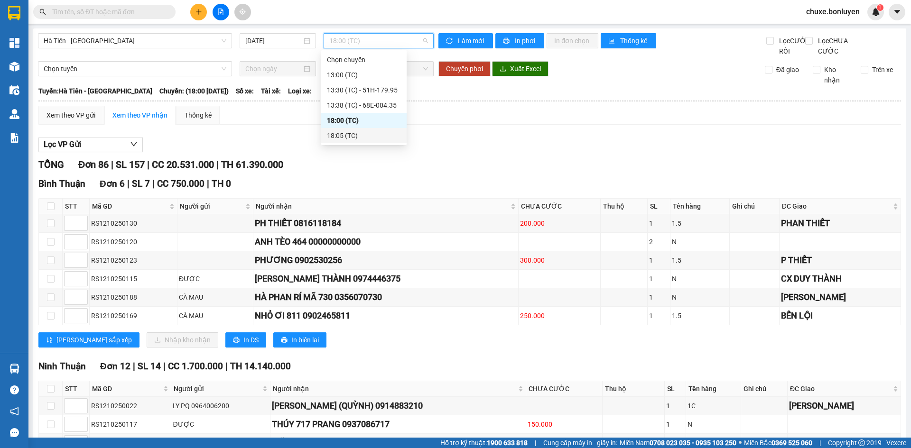
click at [334, 134] on div "18:05 (TC)" at bounding box center [364, 135] width 74 height 10
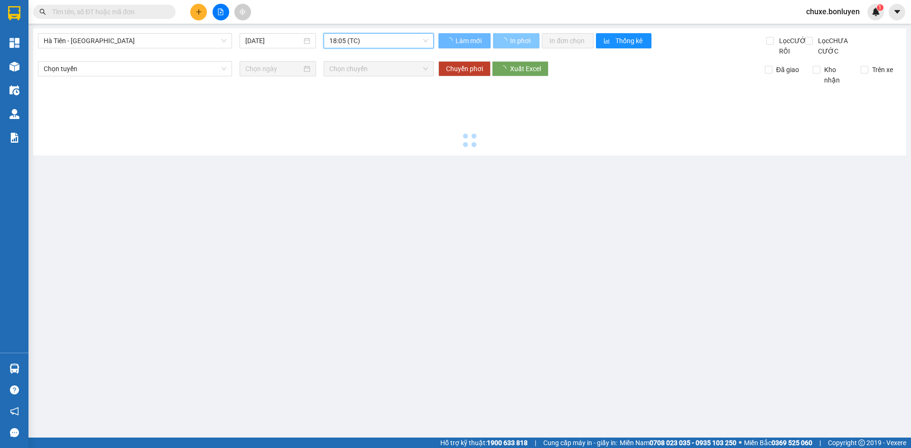
click at [525, 37] on span "In phơi" at bounding box center [521, 41] width 22 height 10
click at [515, 41] on span "In phơi" at bounding box center [521, 41] width 22 height 10
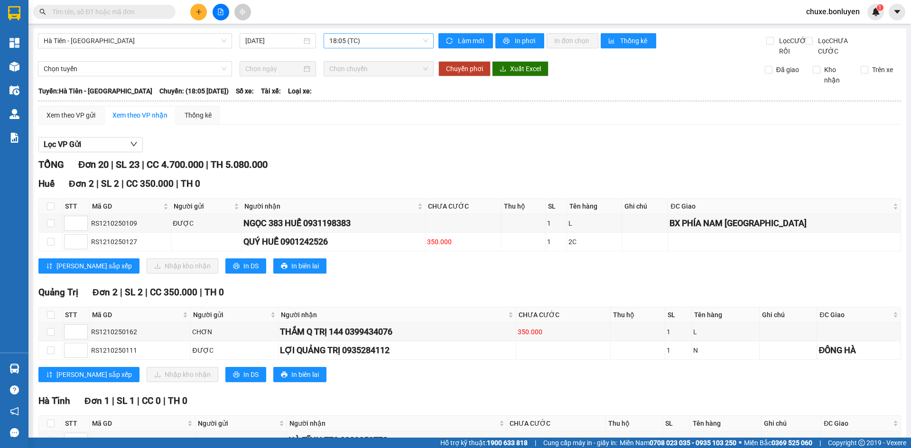
click at [348, 40] on span "18:05 (TC)" at bounding box center [378, 41] width 99 height 14
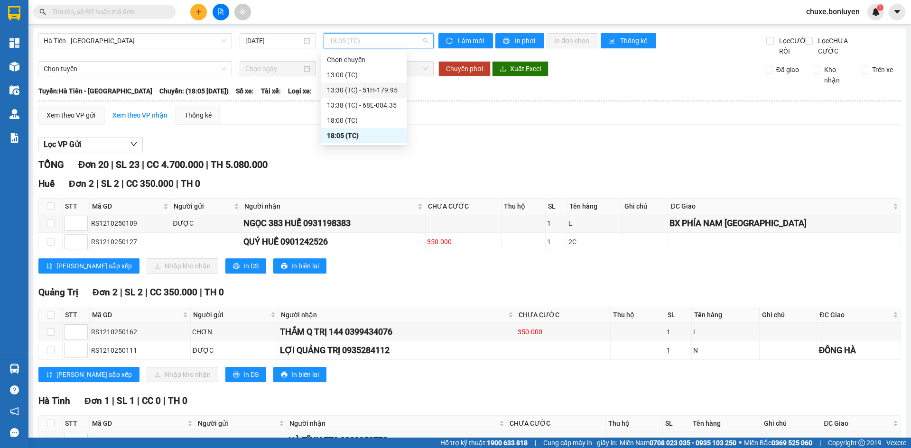
click at [358, 87] on div "13:30 (TC) - 51H-179.95" at bounding box center [364, 90] width 74 height 10
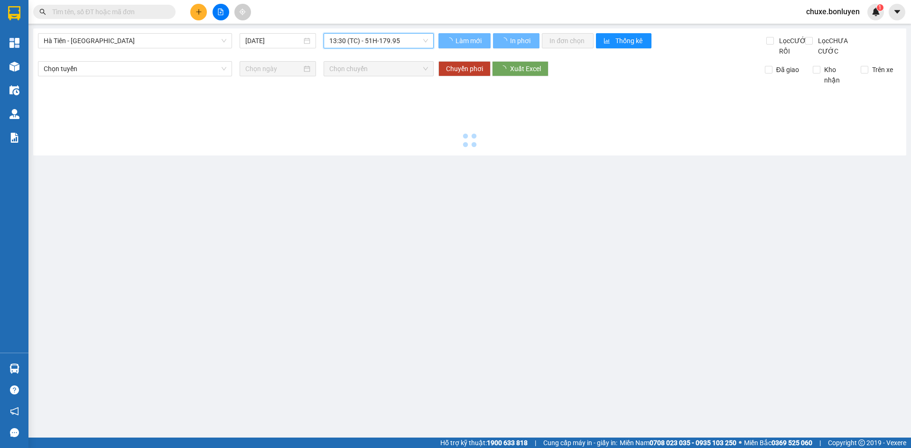
click at [409, 41] on span "13:30 (TC) - 51H-179.95" at bounding box center [378, 41] width 99 height 14
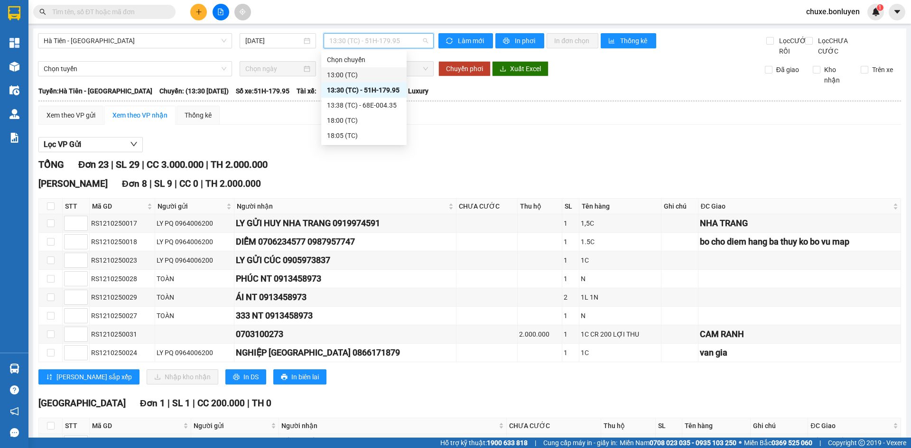
click at [376, 74] on div "13:00 (TC)" at bounding box center [364, 75] width 74 height 10
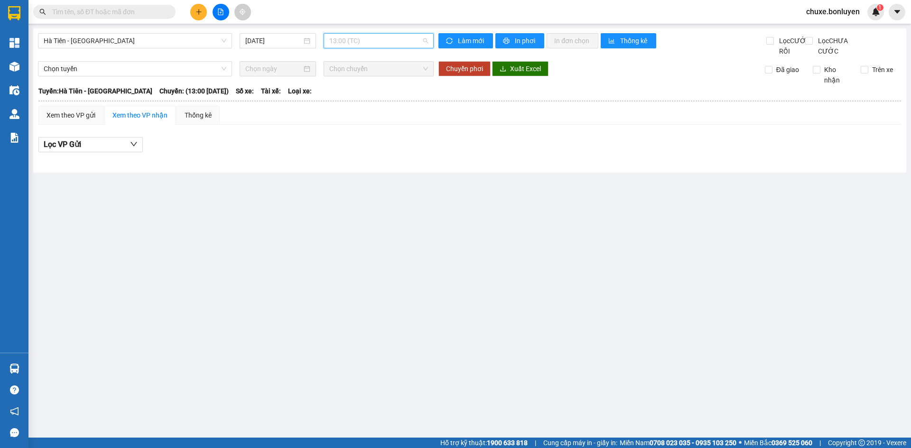
click at [381, 46] on span "13:00 (TC)" at bounding box center [378, 41] width 99 height 14
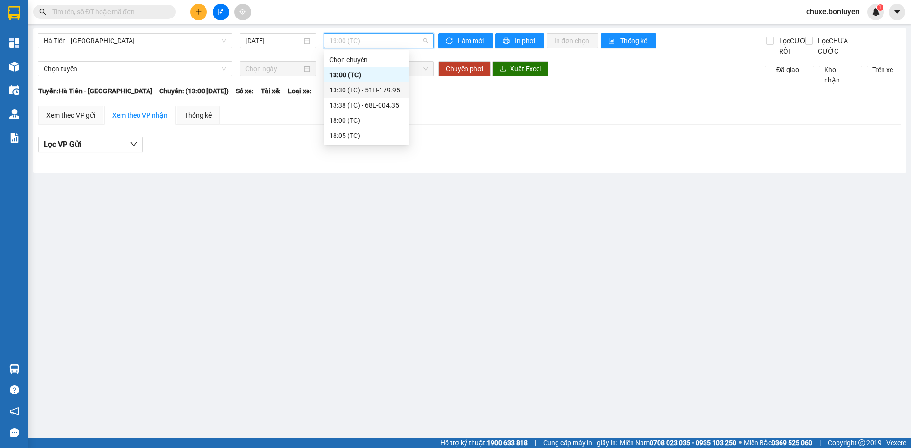
drag, startPoint x: 377, startPoint y: 90, endPoint x: 390, endPoint y: 90, distance: 13.3
click at [378, 90] on div "13:30 (TC) - 51H-179.95" at bounding box center [366, 90] width 74 height 10
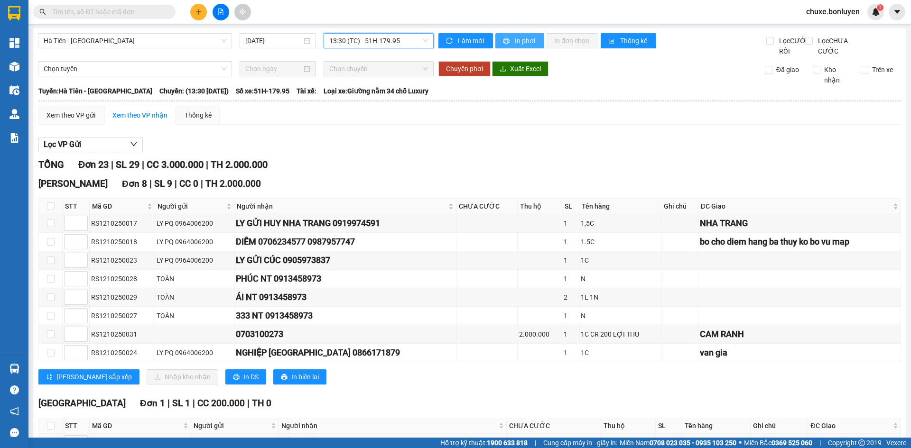
click at [515, 42] on span "In phơi" at bounding box center [526, 41] width 22 height 10
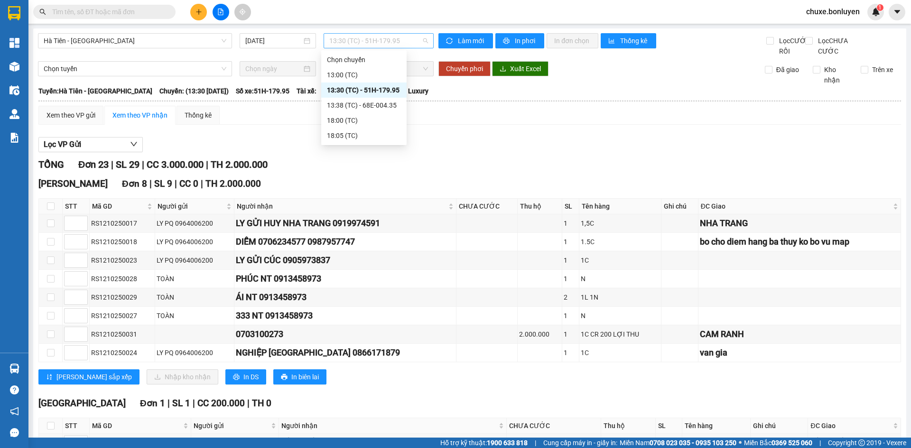
click at [374, 46] on span "13:30 (TC) - 51H-179.95" at bounding box center [378, 41] width 99 height 14
click at [370, 79] on div "13:00 (TC)" at bounding box center [364, 75] width 74 height 10
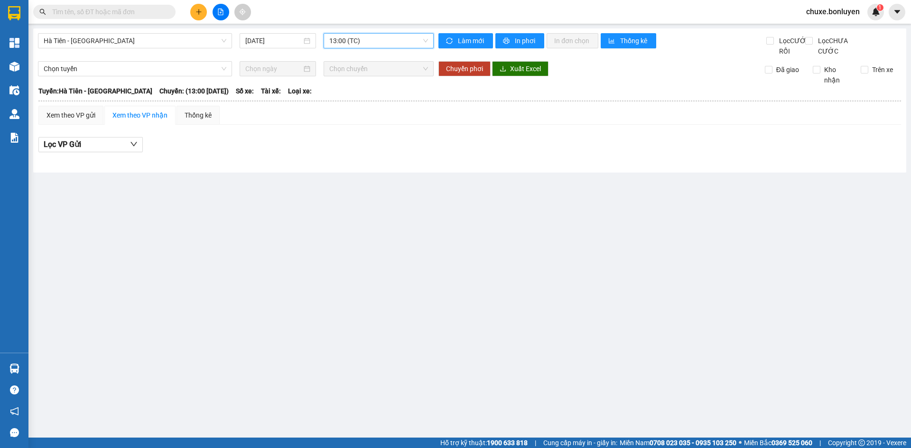
click at [411, 44] on span "13:00 (TC)" at bounding box center [378, 41] width 99 height 14
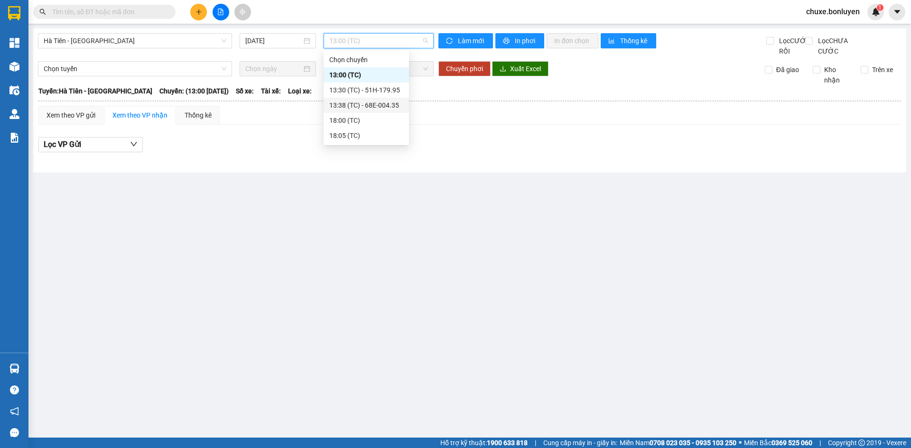
drag, startPoint x: 381, startPoint y: 102, endPoint x: 480, endPoint y: 68, distance: 103.8
click at [382, 102] on div "13:38 (TC) - 68E-004.35" at bounding box center [366, 105] width 74 height 10
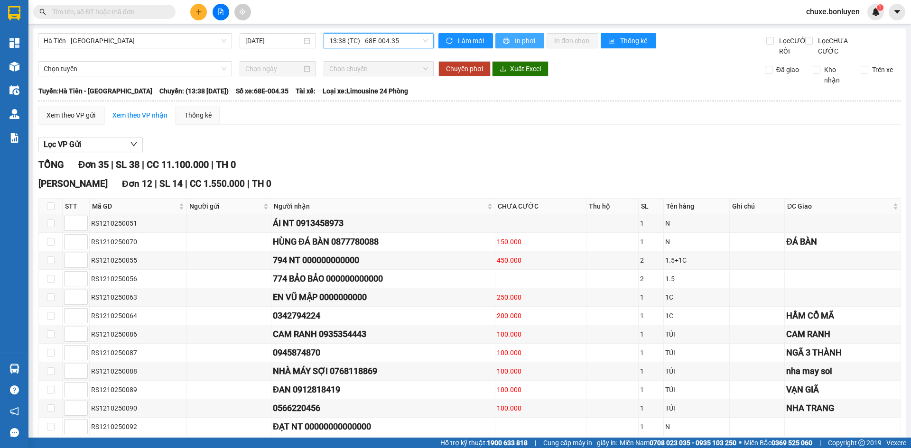
click at [520, 44] on span "In phơi" at bounding box center [526, 41] width 22 height 10
click at [150, 40] on span "Hà Tiên - [GEOGRAPHIC_DATA]" at bounding box center [135, 41] width 183 height 14
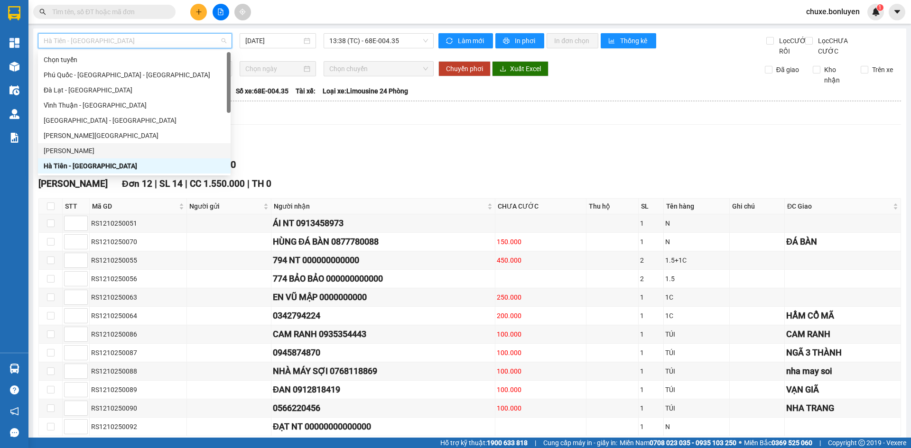
click at [110, 149] on div "[PERSON_NAME]" at bounding box center [134, 151] width 181 height 10
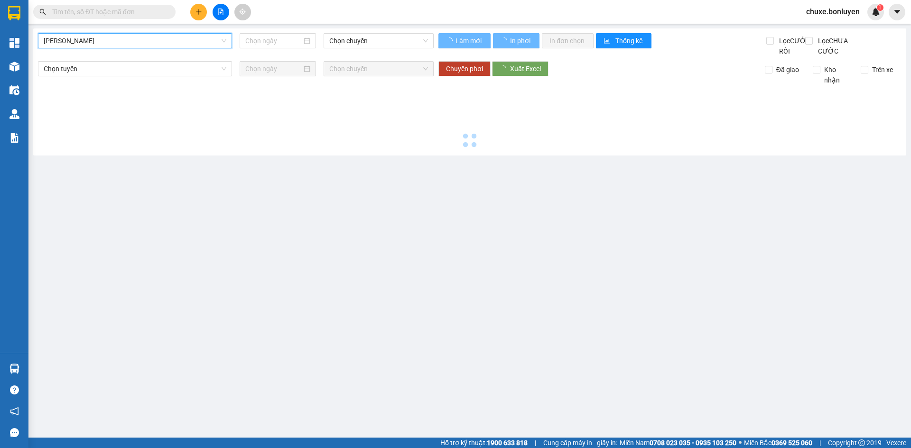
type input "[DATE]"
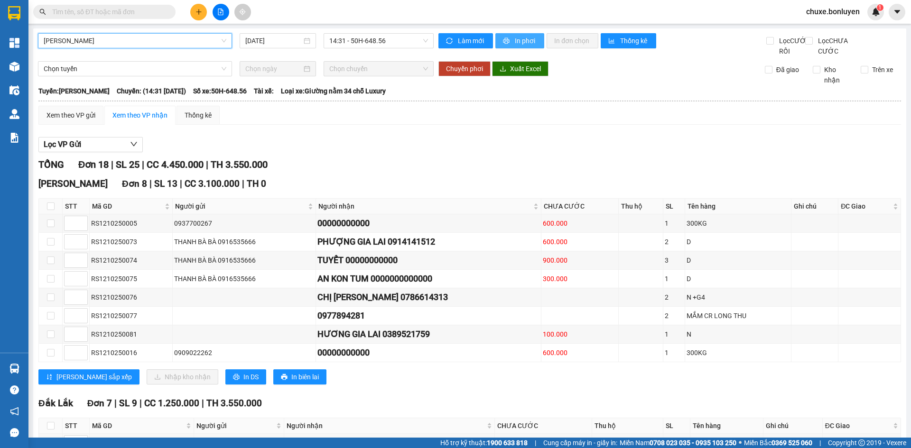
click at [509, 36] on button "In phơi" at bounding box center [519, 40] width 49 height 15
click at [123, 43] on span "[PERSON_NAME]" at bounding box center [135, 41] width 183 height 14
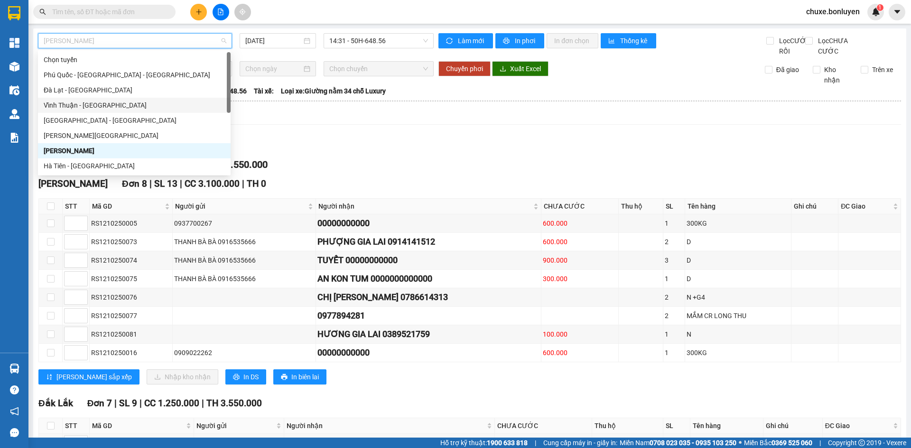
click at [110, 104] on div "Vĩnh Thuận - [GEOGRAPHIC_DATA]" at bounding box center [134, 105] width 181 height 10
type input "[DATE]"
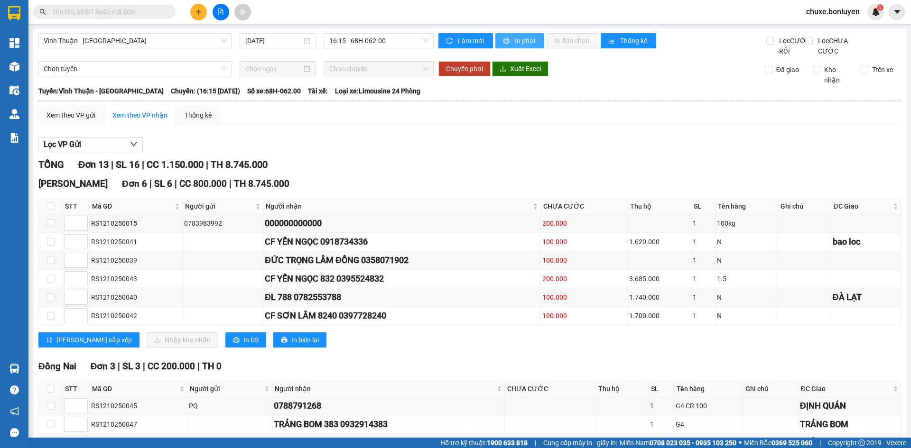
click at [521, 41] on span "In phơi" at bounding box center [526, 41] width 22 height 10
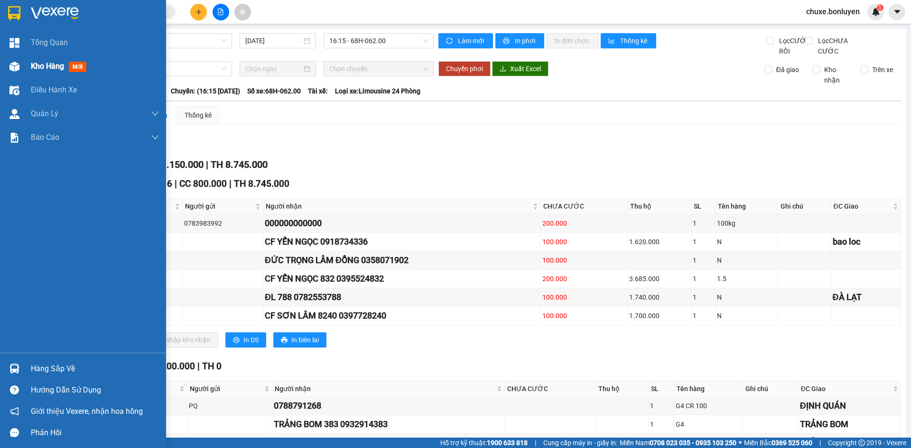
drag, startPoint x: 19, startPoint y: 60, endPoint x: 26, endPoint y: 60, distance: 6.2
click at [20, 60] on div at bounding box center [14, 66] width 17 height 17
